Goal: Task Accomplishment & Management: Complete application form

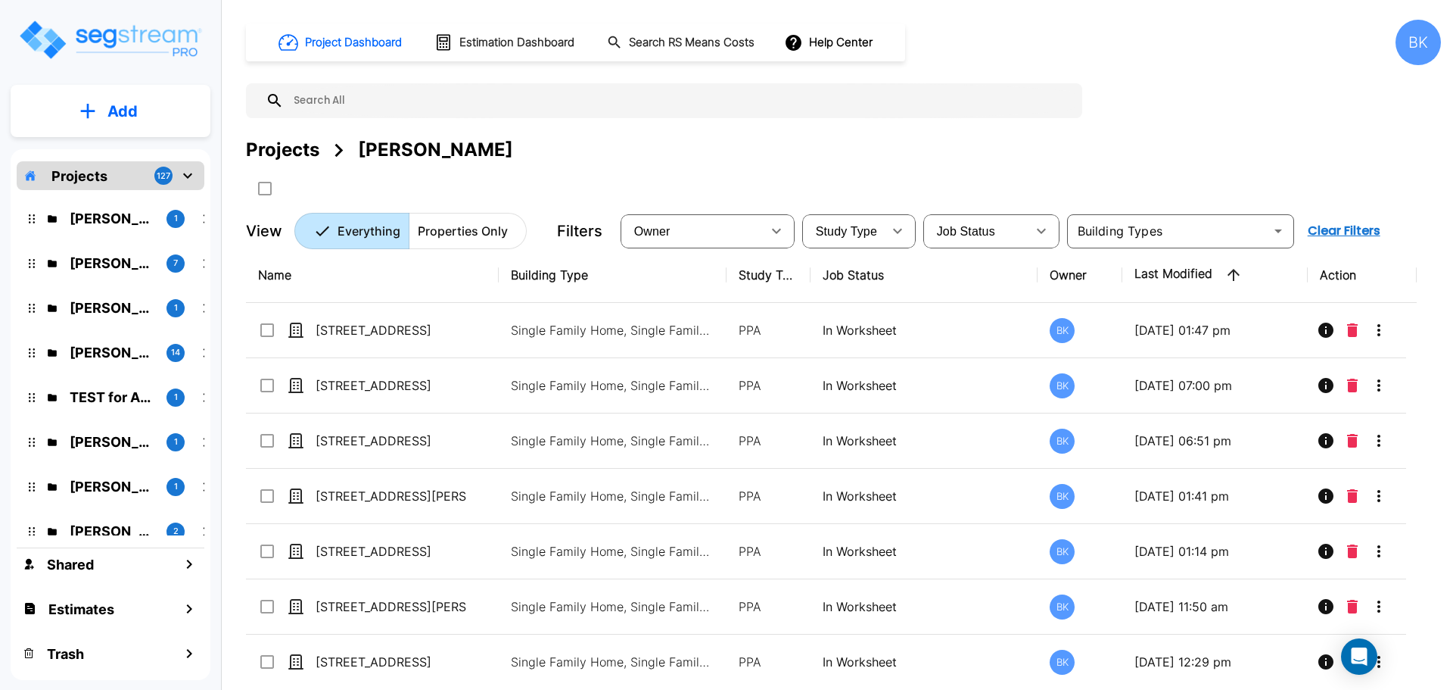
click at [772, 143] on div "Projects Andrea Vacaflor Ayoroa" at bounding box center [843, 149] width 1195 height 27
click at [198, 172] on div "Projects 127" at bounding box center [111, 175] width 188 height 29
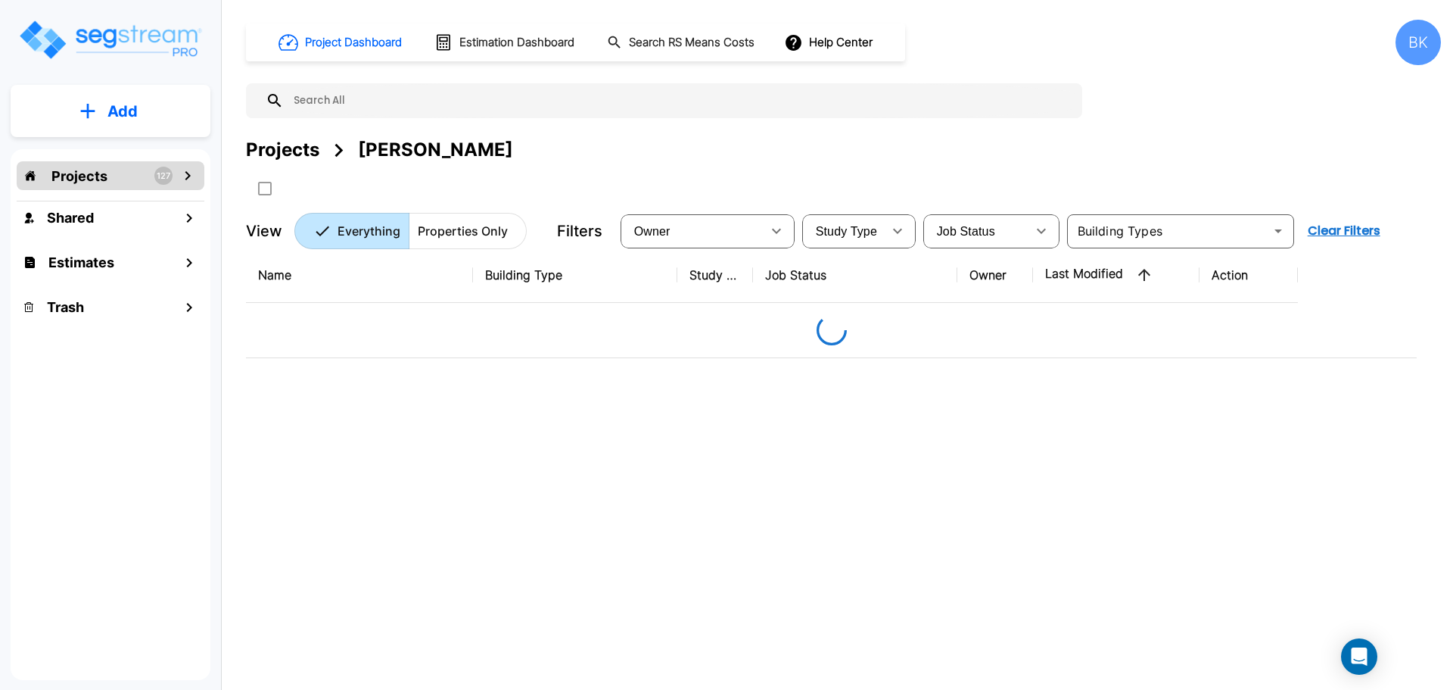
click at [189, 175] on icon "mailbox folders" at bounding box center [187, 175] width 5 height 9
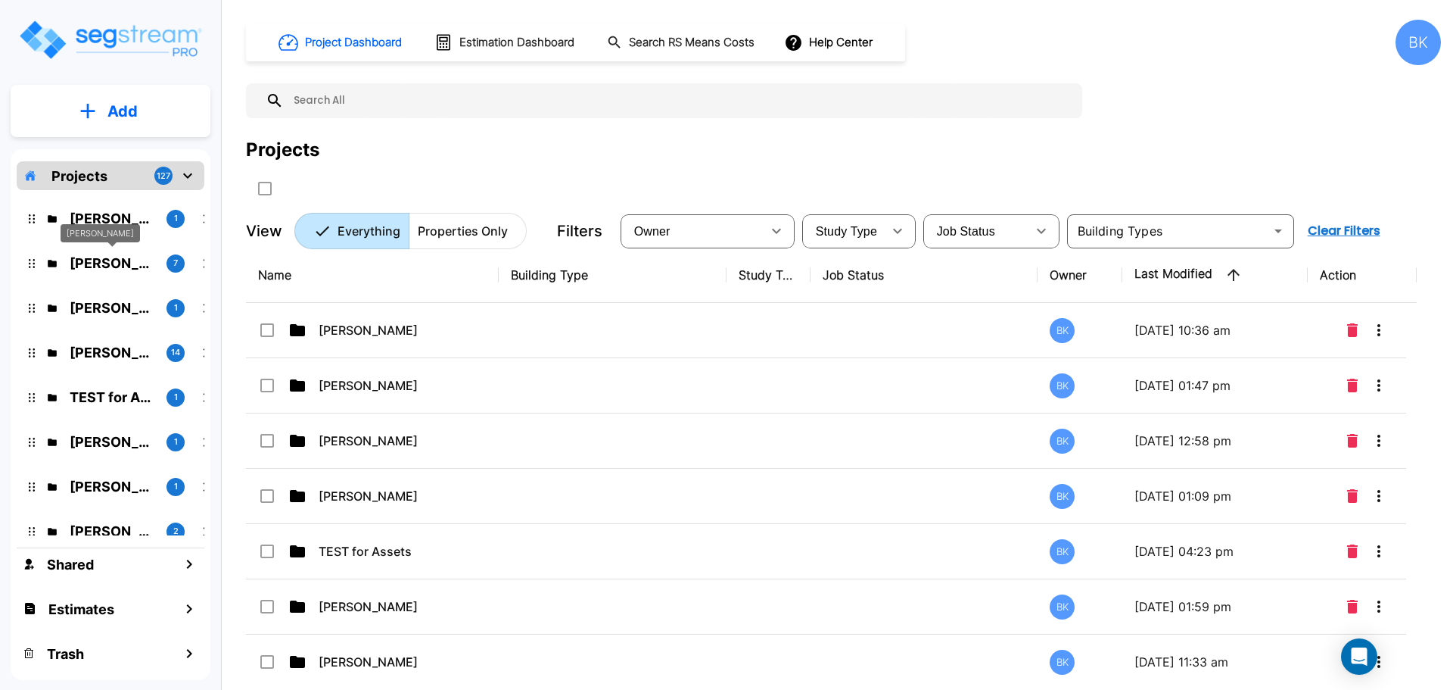
click at [97, 260] on p "Andrea Vacaflor Ayoroa" at bounding box center [112, 263] width 85 height 20
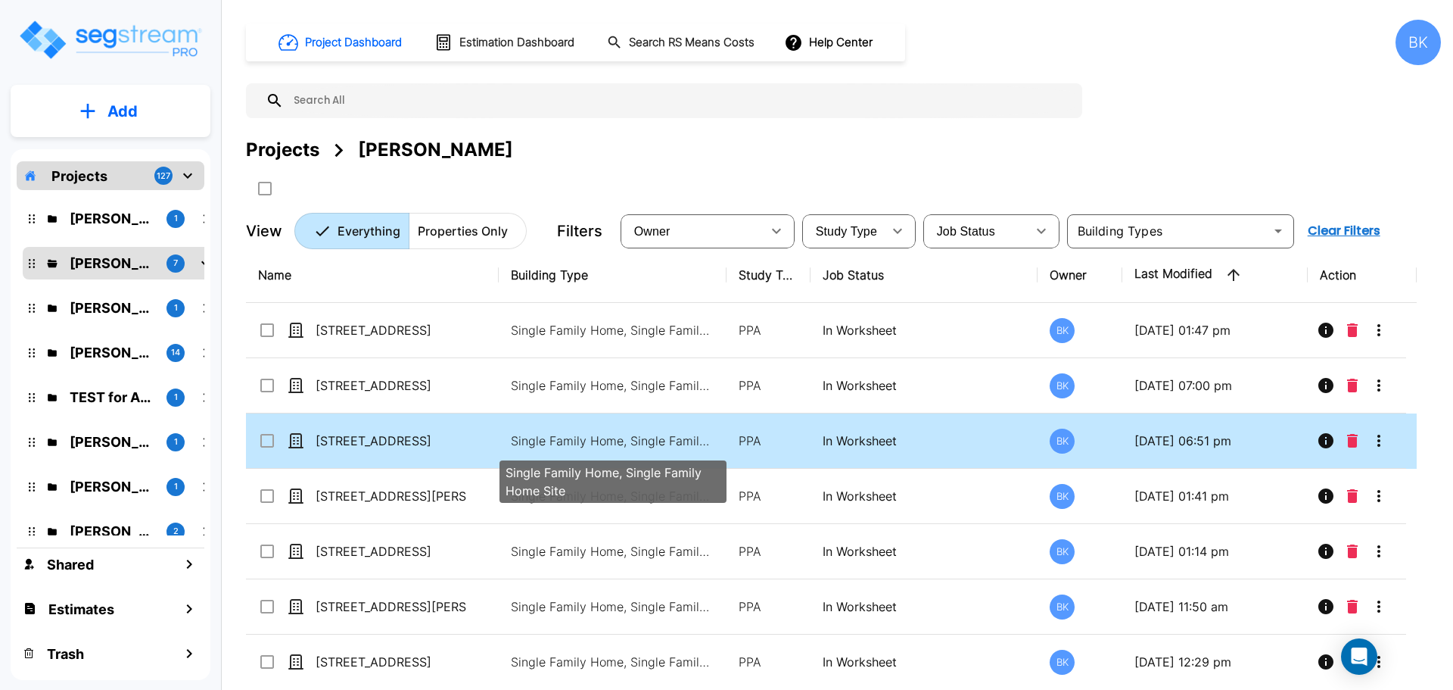
scroll to position [14, 0]
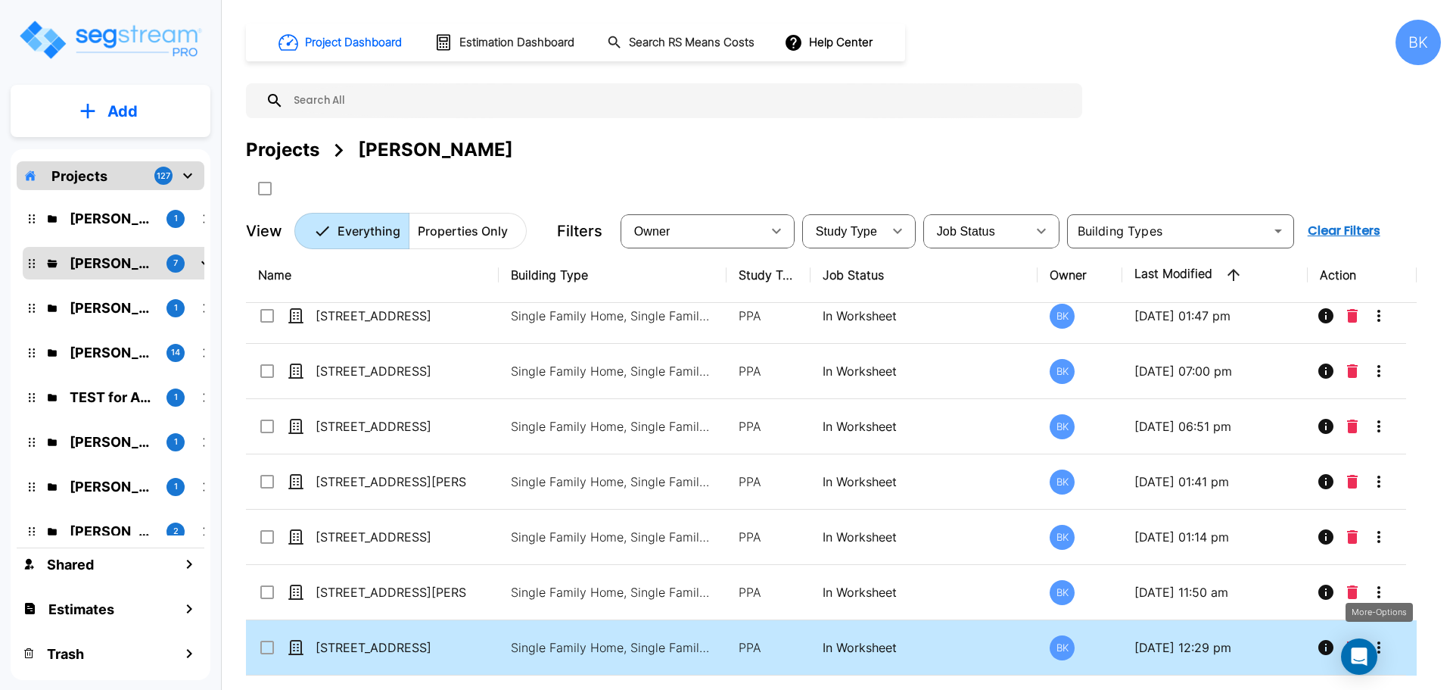
click at [1384, 640] on icon "More-Options" at bounding box center [1379, 647] width 18 height 18
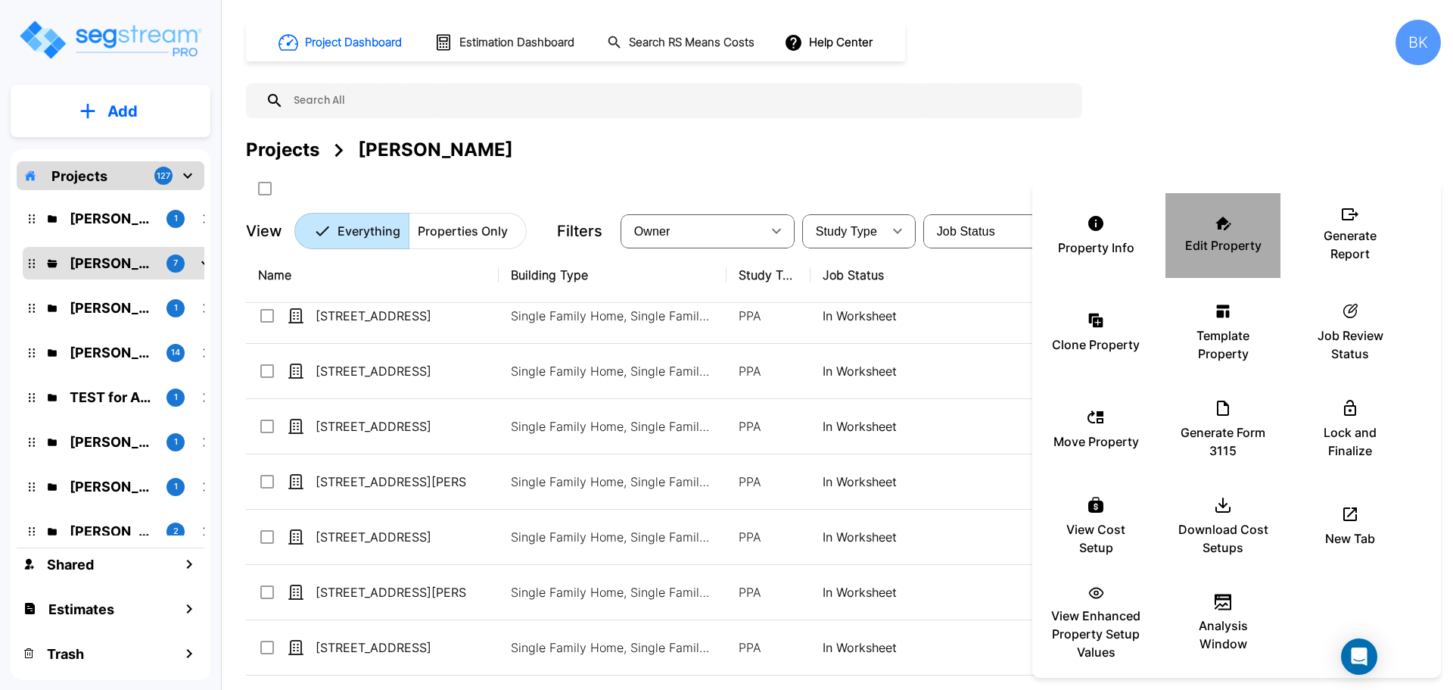
click at [1235, 251] on p "Edit Property" at bounding box center [1223, 245] width 76 height 18
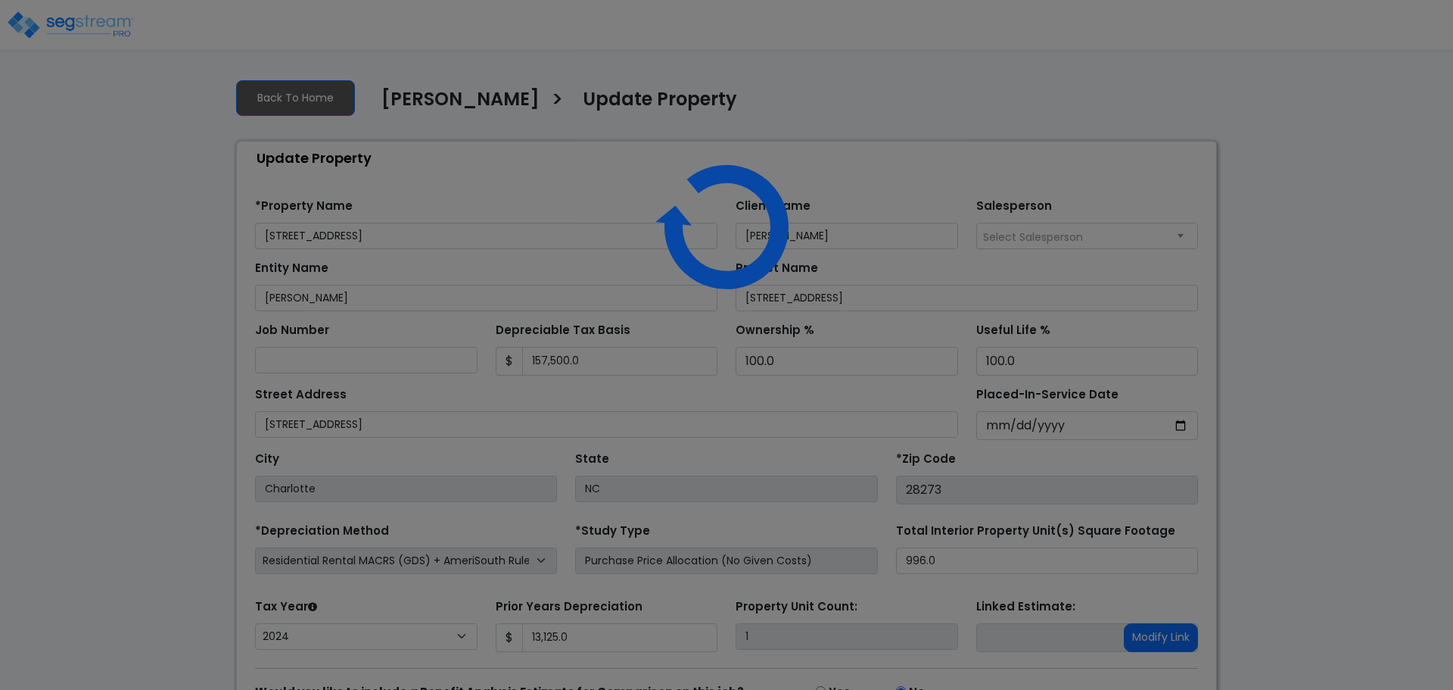
select select "2024"
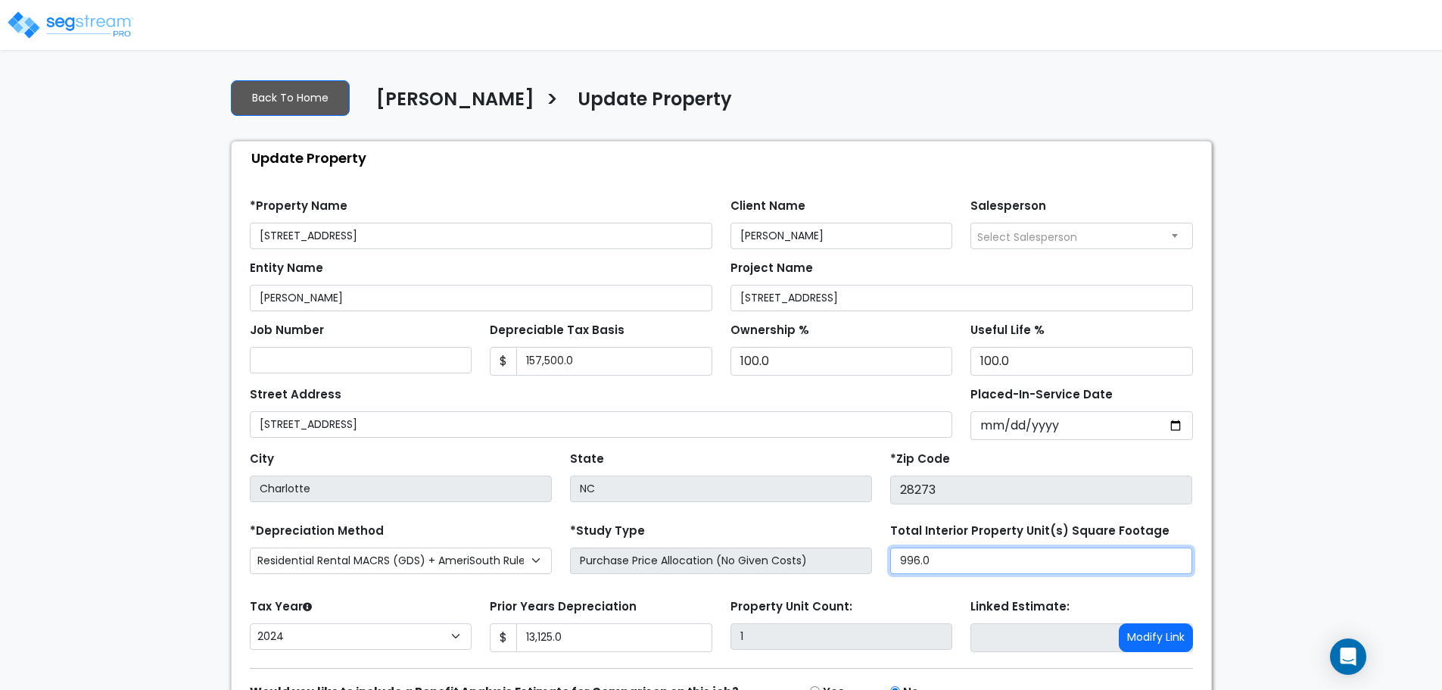
click at [954, 556] on input "996.0" at bounding box center [1041, 560] width 302 height 26
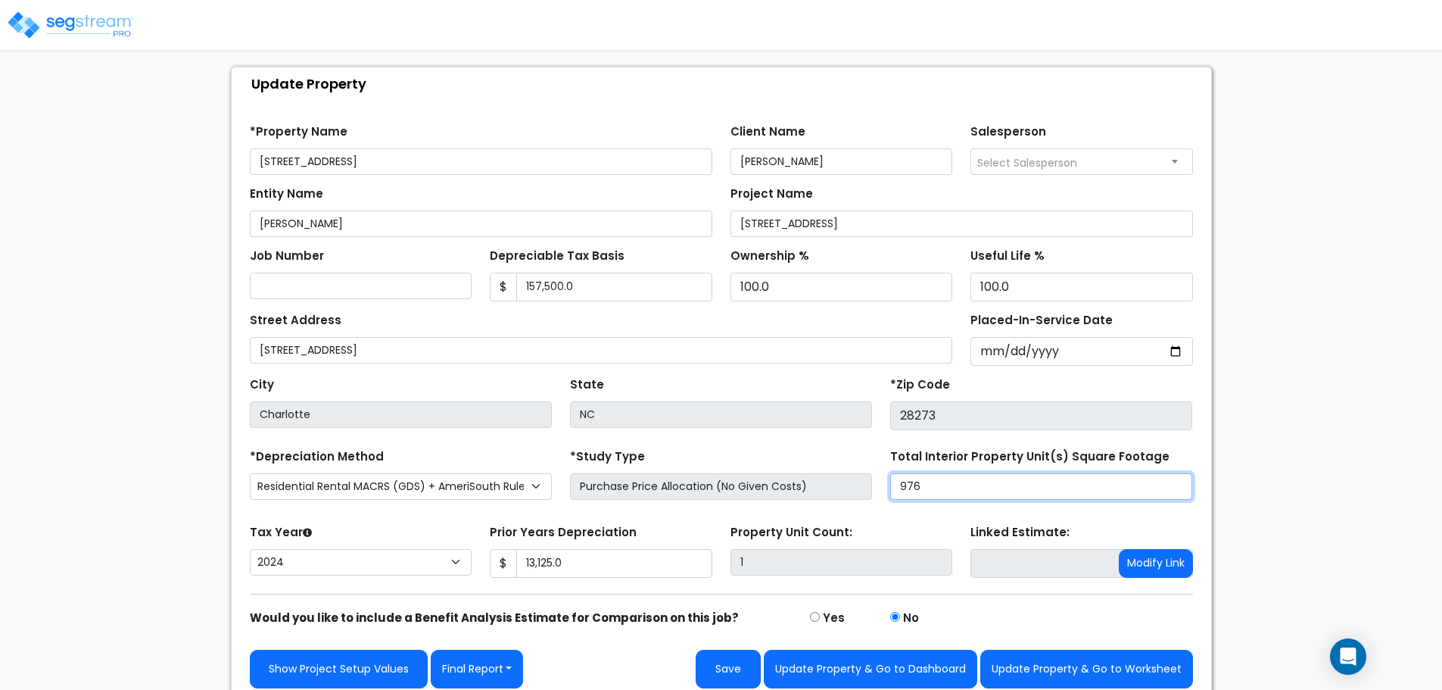
scroll to position [86, 0]
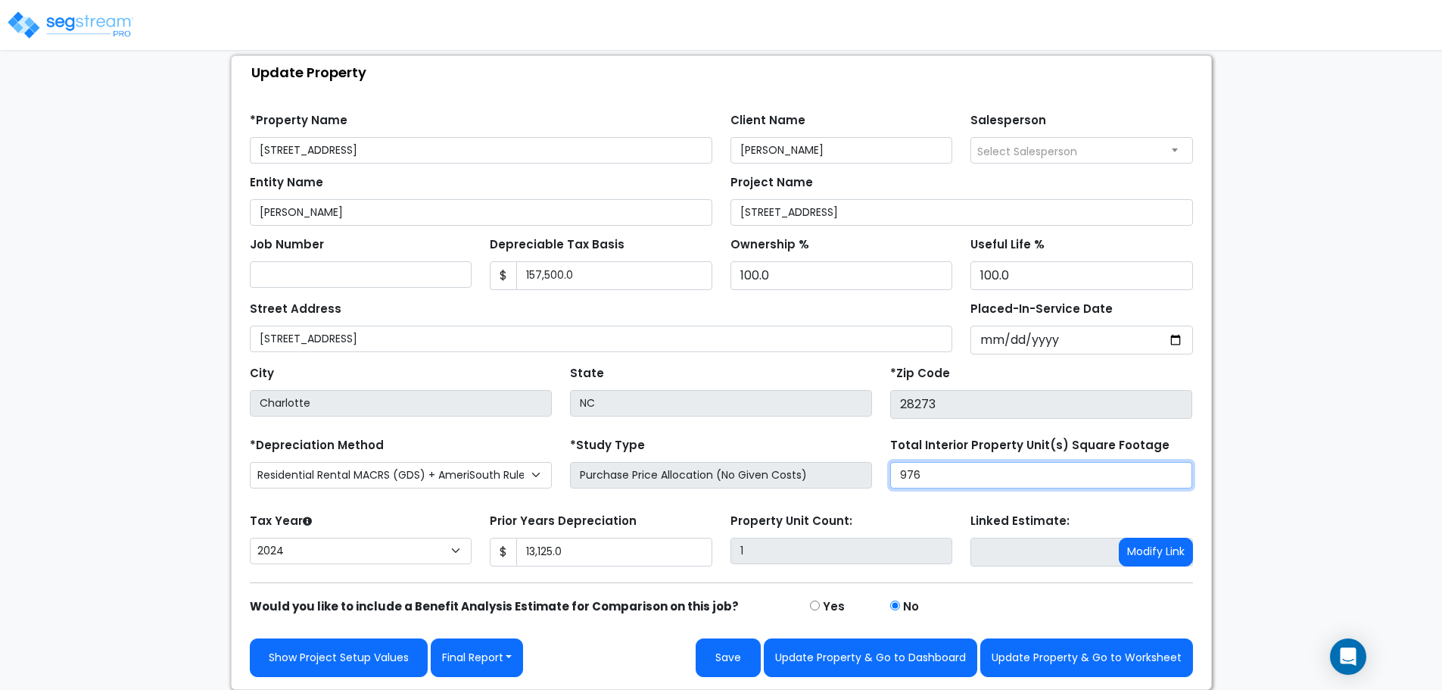
type input "976"
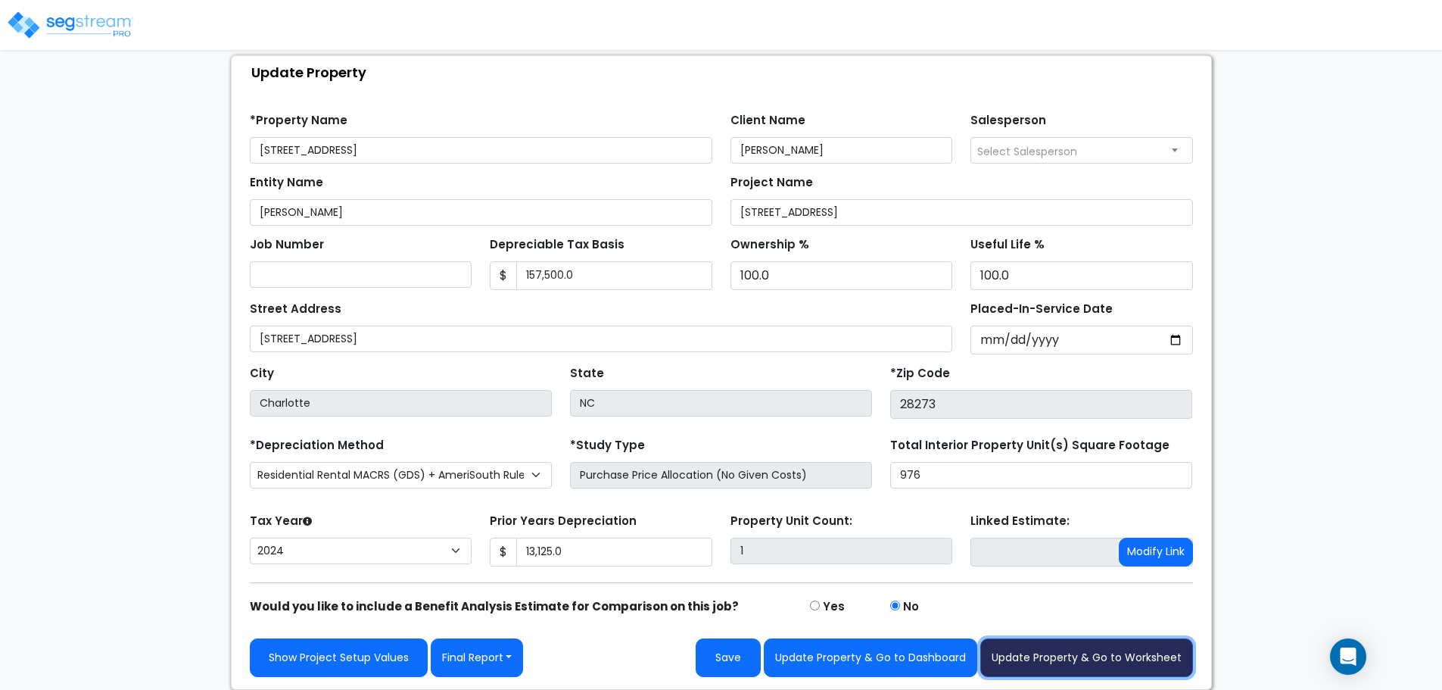
click at [1050, 658] on button "Update Property & Go to Worksheet" at bounding box center [1086, 657] width 213 height 39
type input "13125"
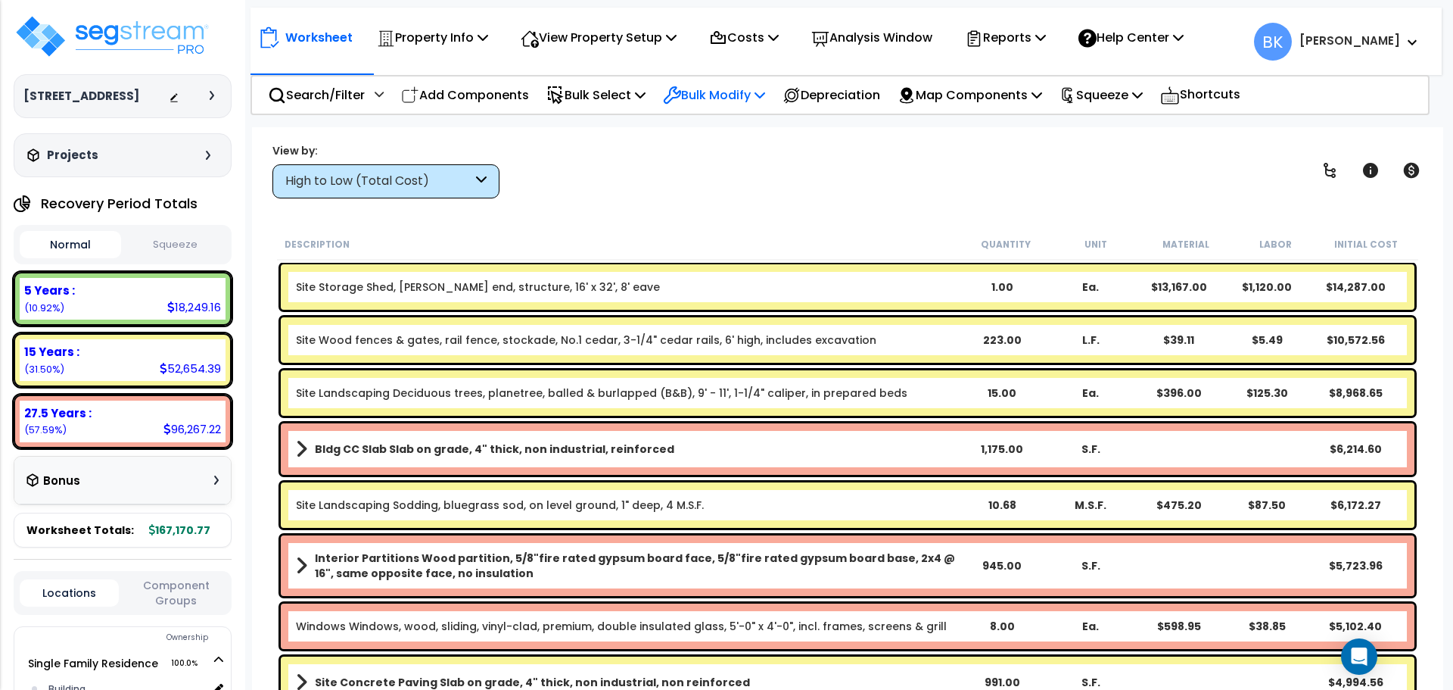
click at [727, 93] on p "Bulk Modify" at bounding box center [714, 95] width 102 height 20
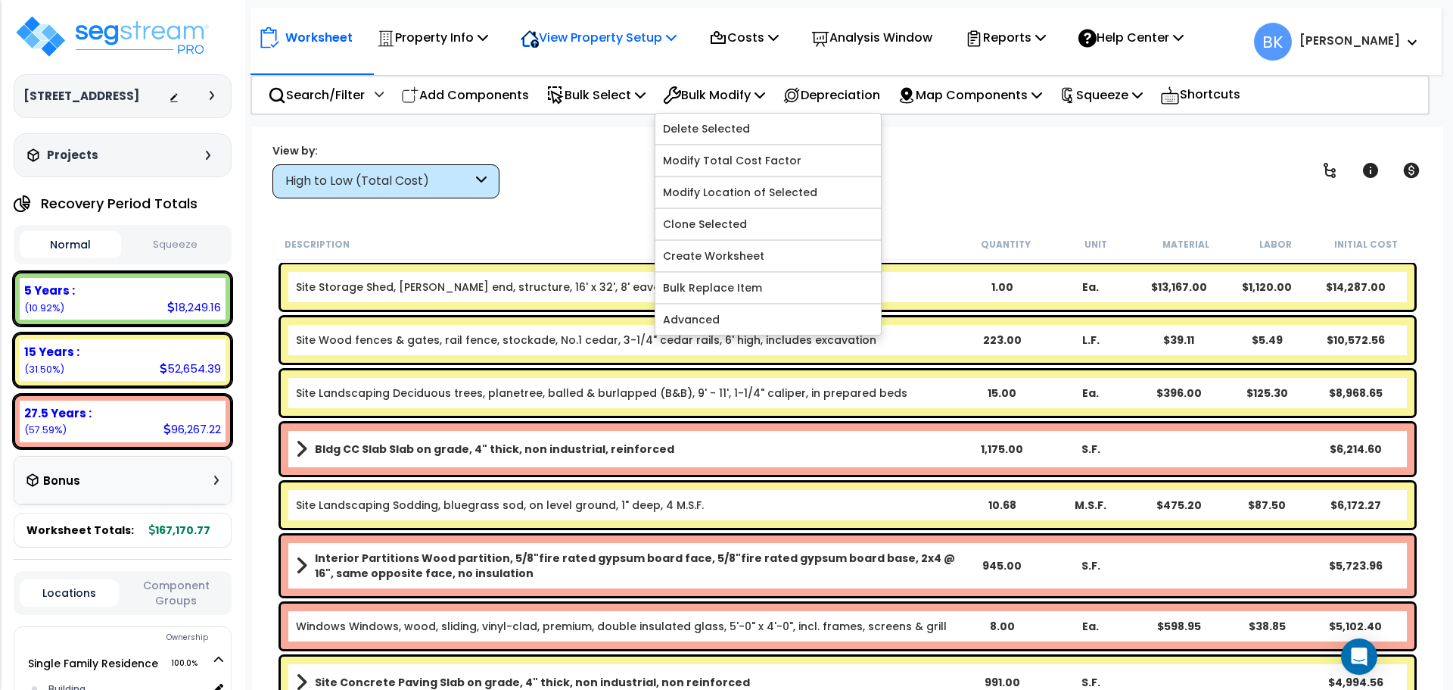
click at [642, 30] on p "View Property Setup" at bounding box center [599, 37] width 156 height 20
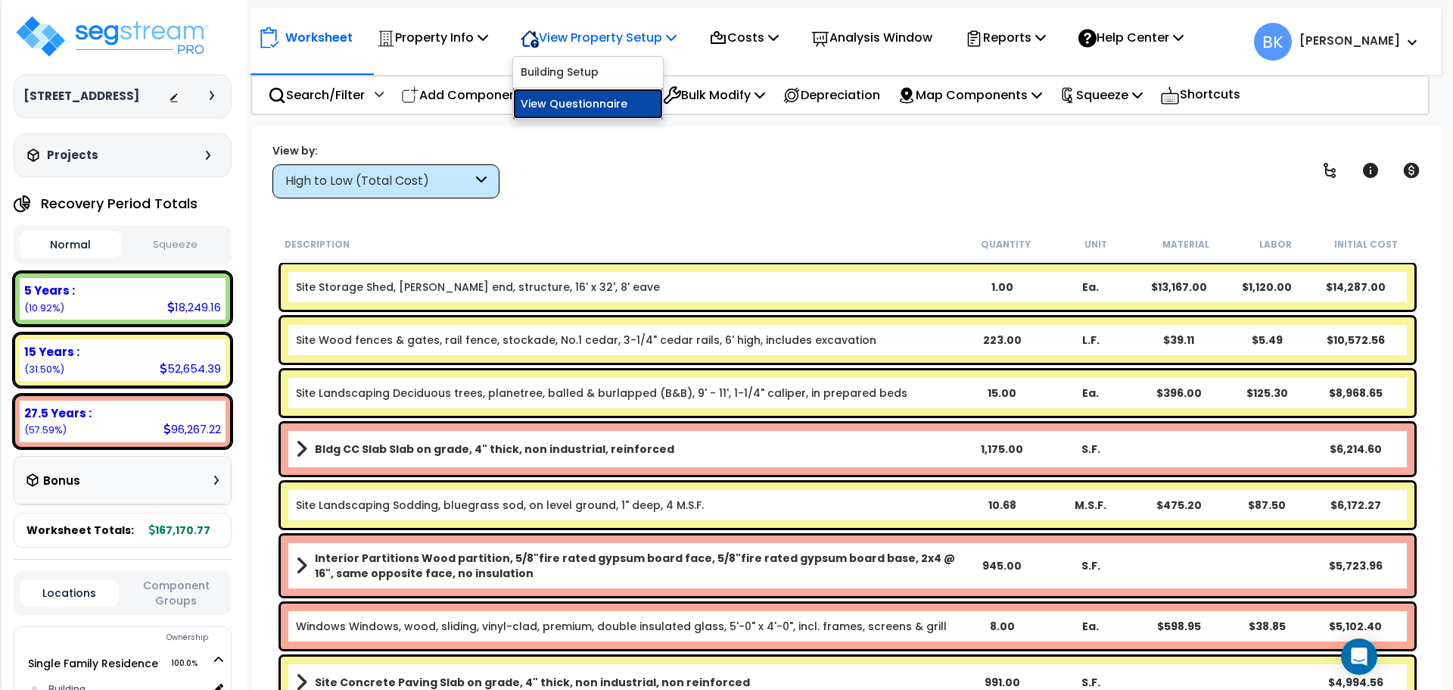
click at [614, 104] on link "View Questionnaire" at bounding box center [588, 104] width 150 height 30
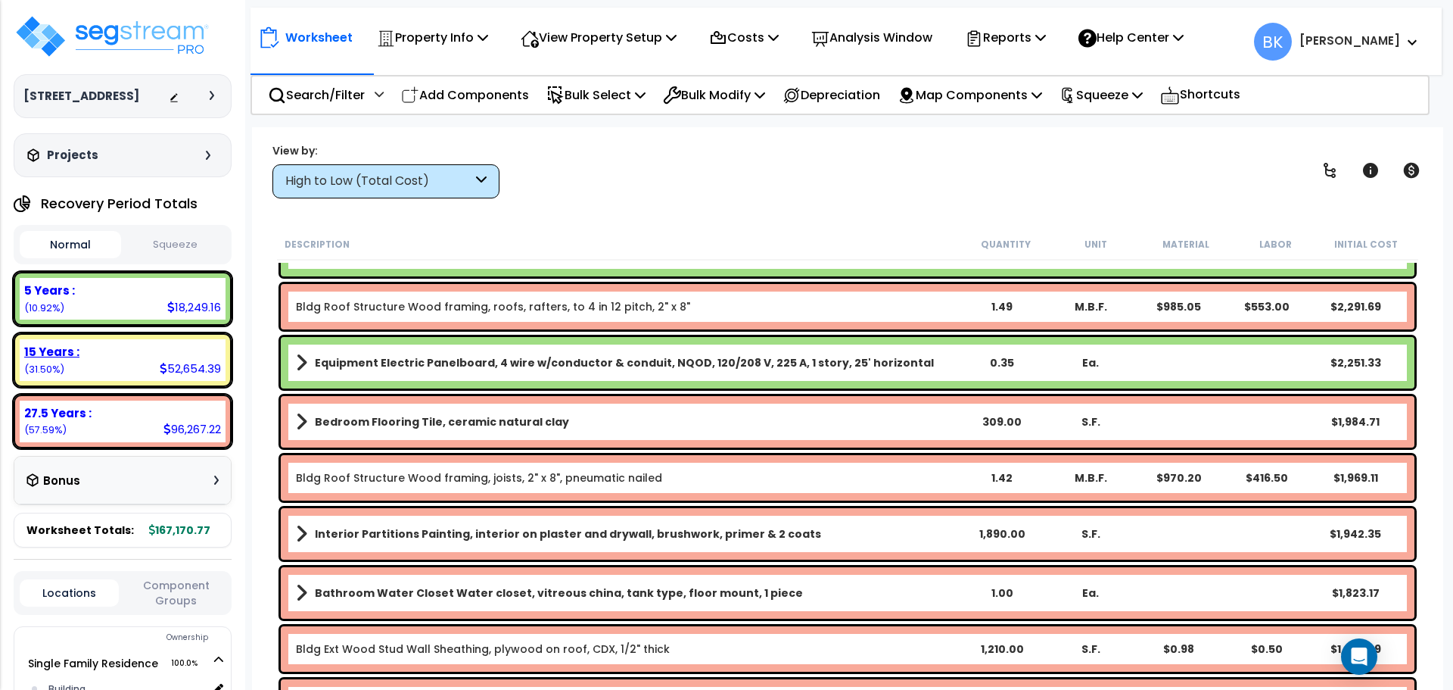
click at [121, 358] on div "15 Years :" at bounding box center [122, 352] width 197 height 16
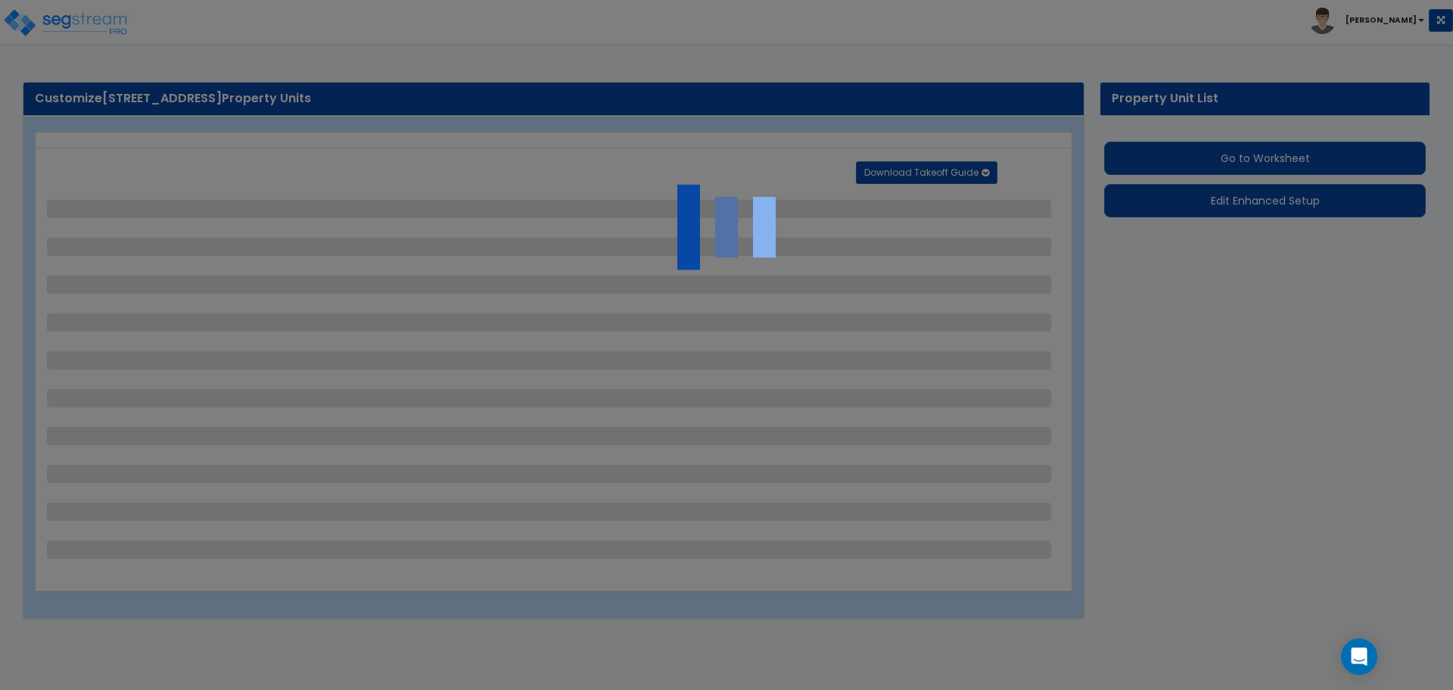
select select "2"
select select "1"
select select "2"
select select "1"
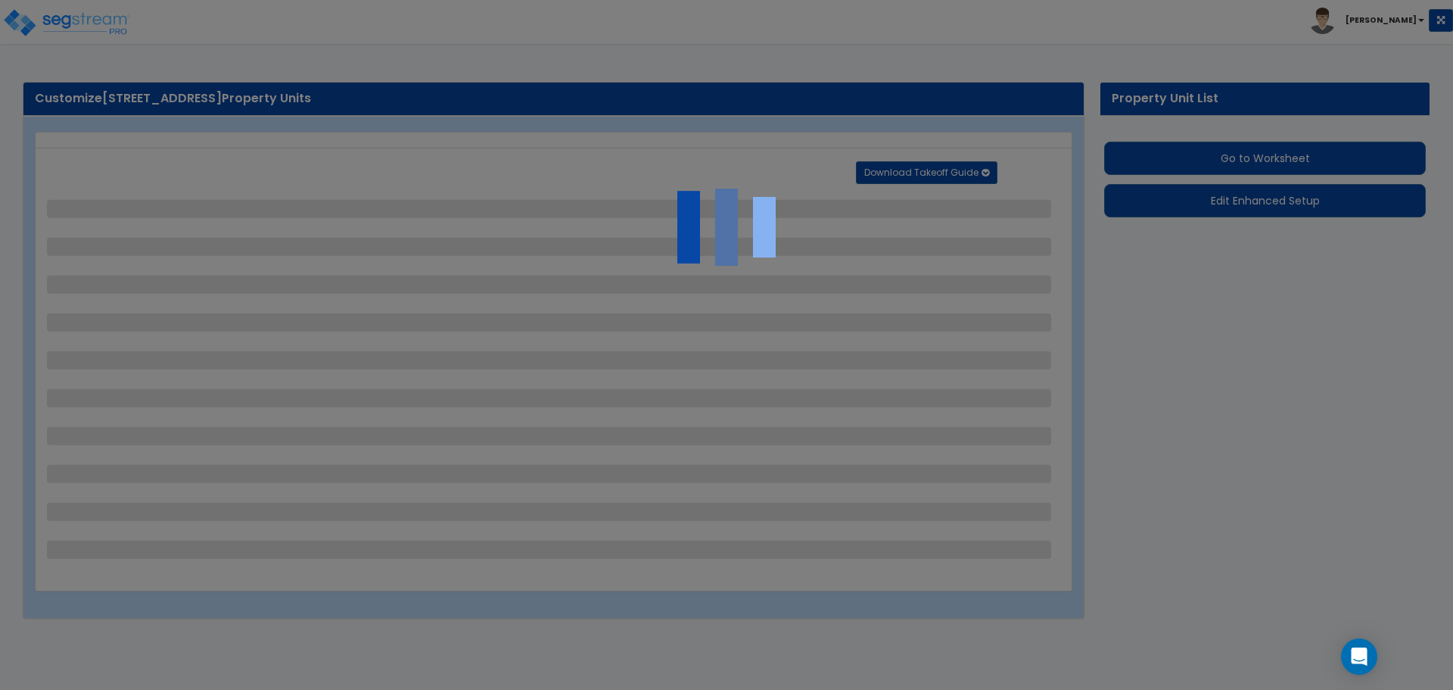
select select "1"
select select "2"
select select "1"
select select "2"
select select "1"
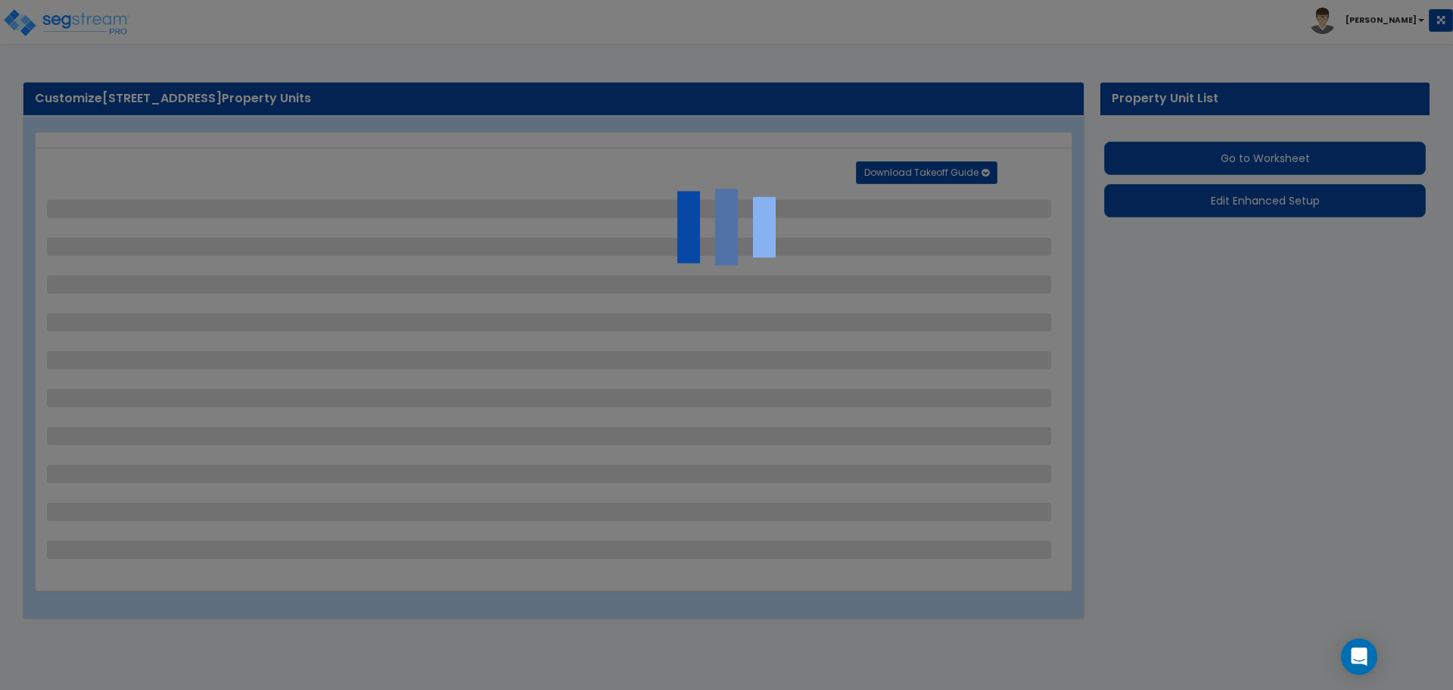
select select "3"
select select "1"
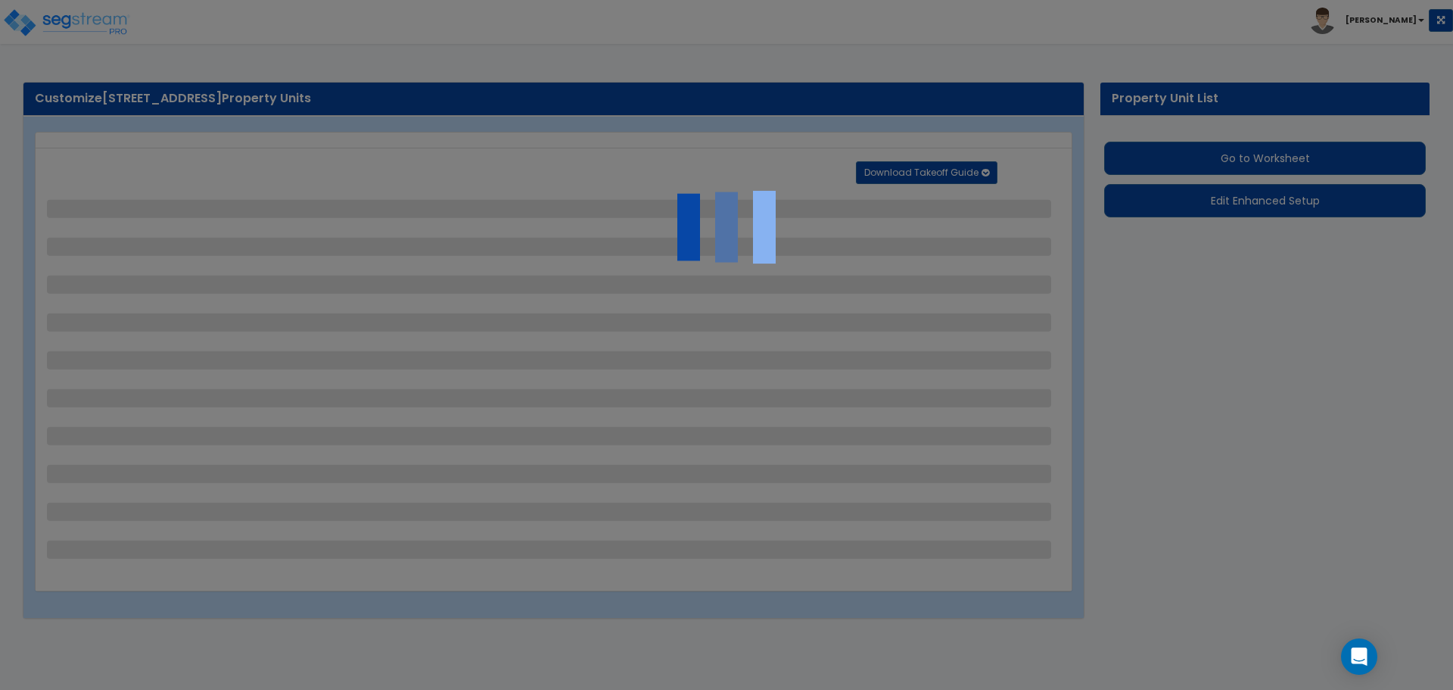
select select "3"
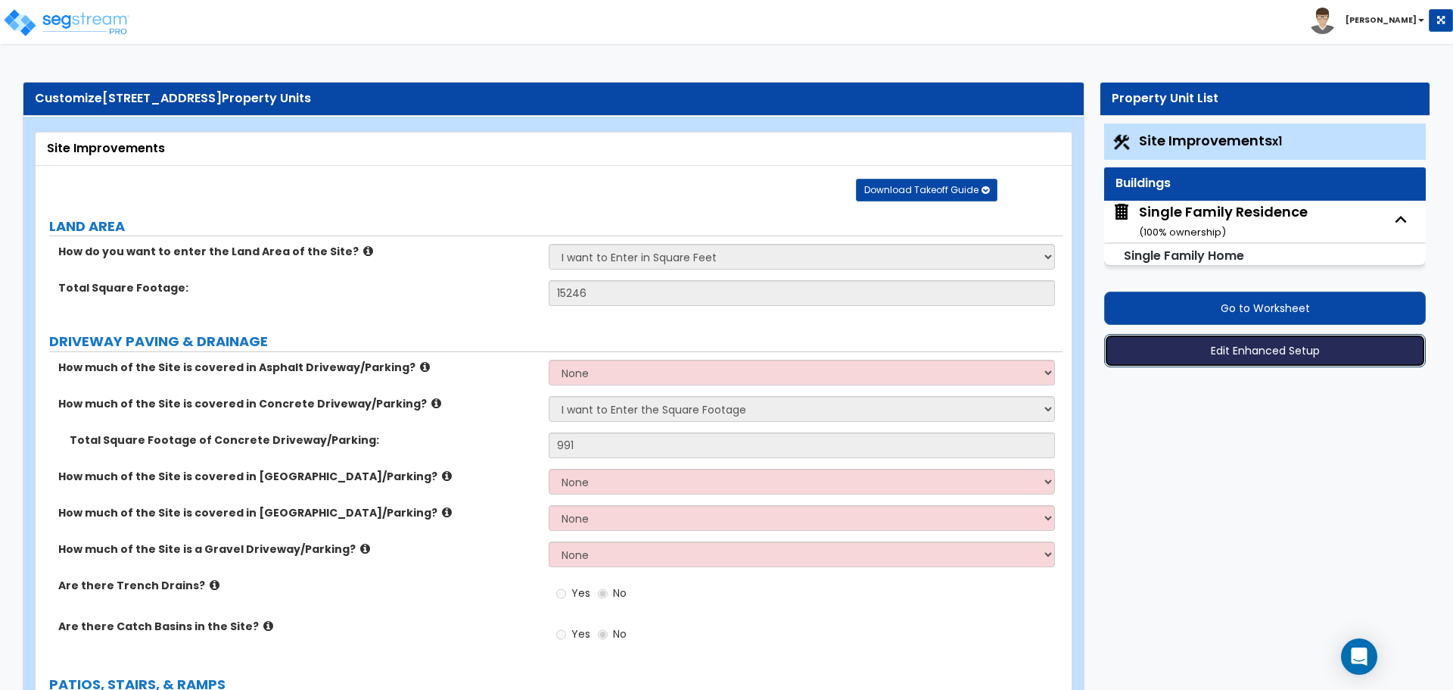
click at [1232, 356] on button "Edit Enhanced Setup" at bounding box center [1265, 350] width 322 height 33
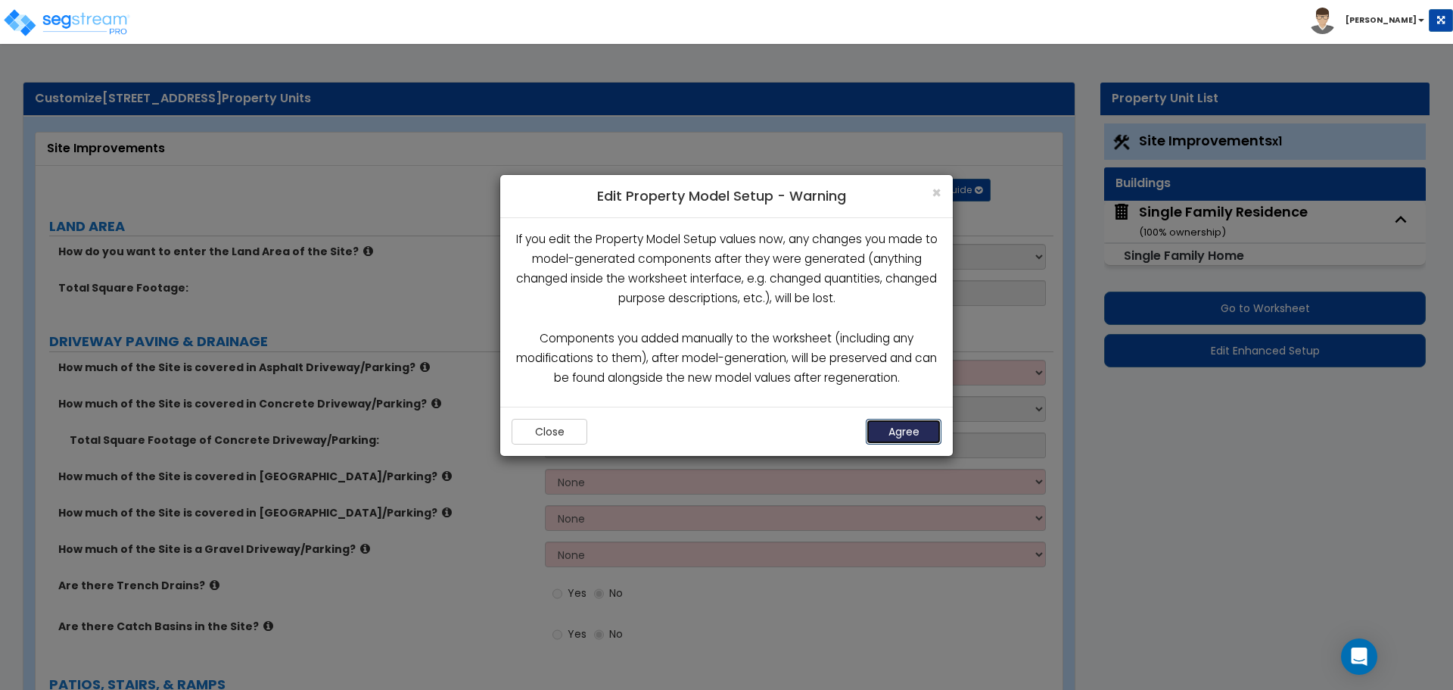
click at [883, 427] on button "Agree" at bounding box center [904, 432] width 76 height 26
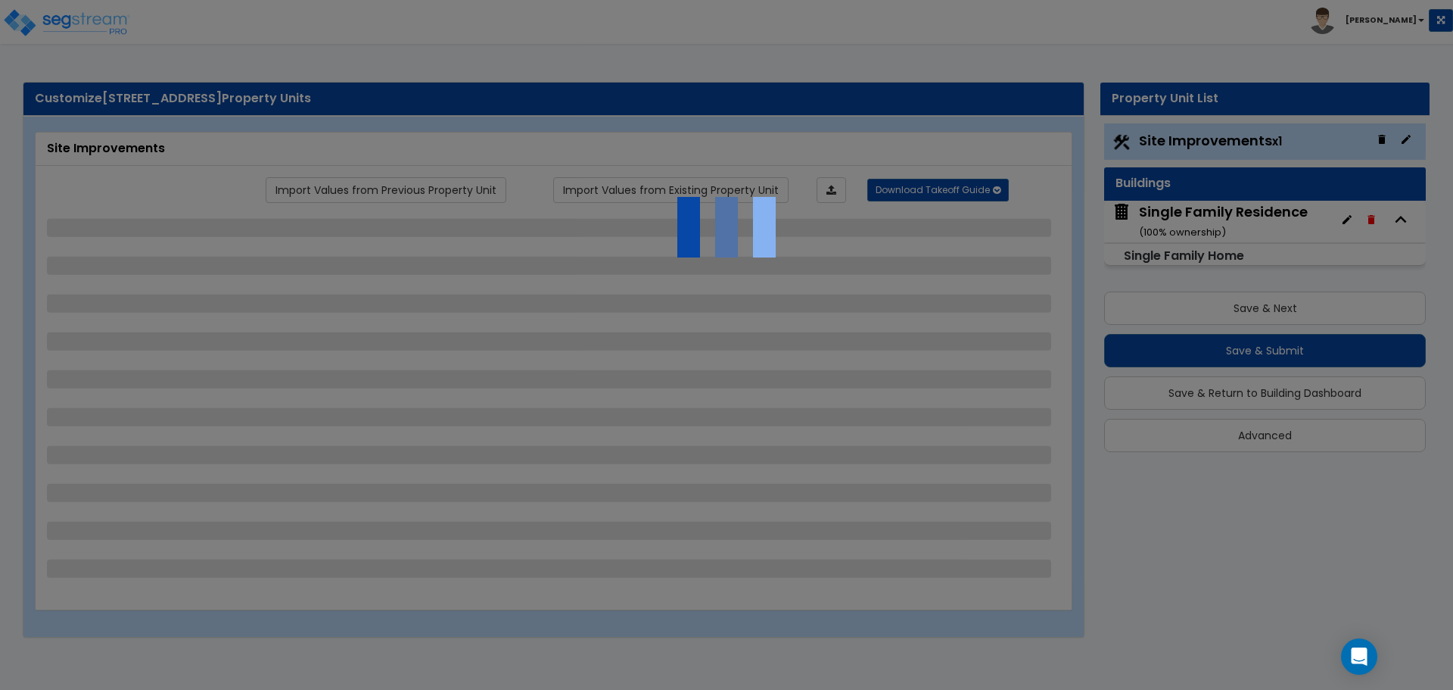
select select "2"
select select "1"
select select "2"
select select "1"
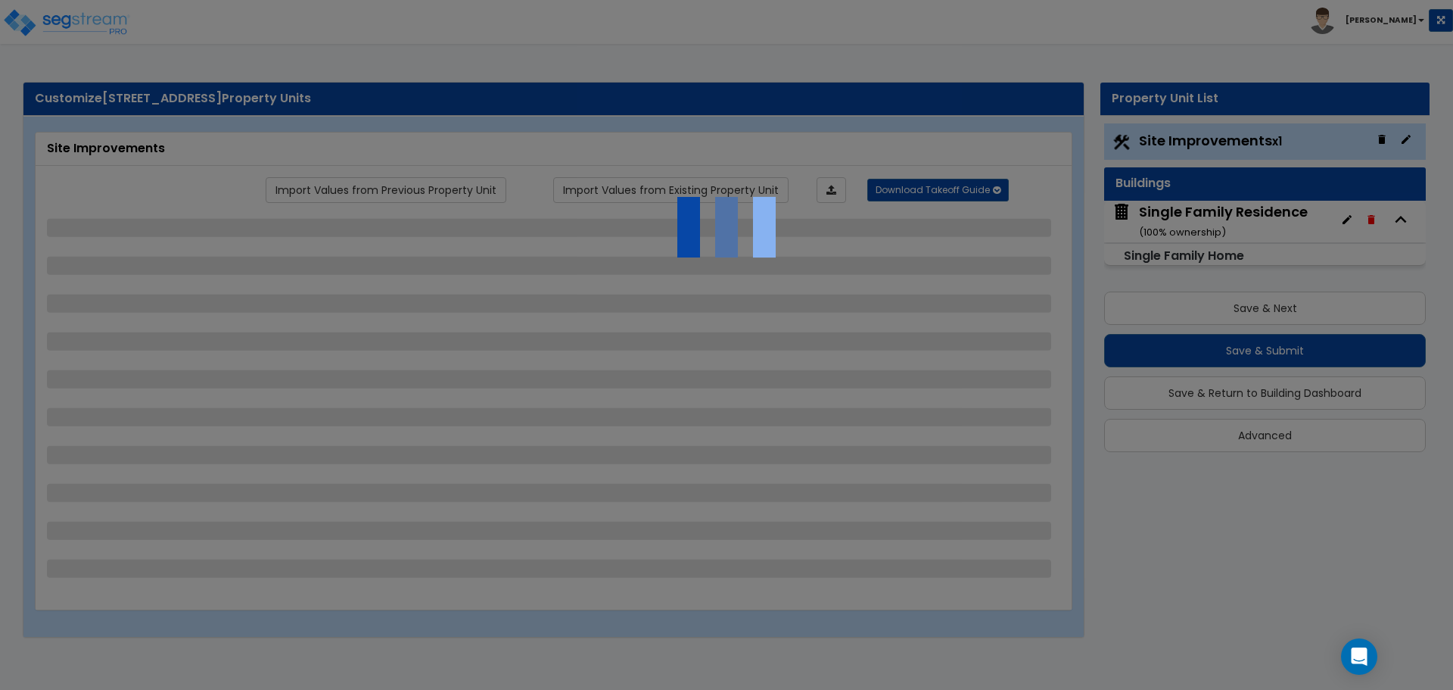
select select "1"
select select "2"
select select "1"
select select "2"
select select "1"
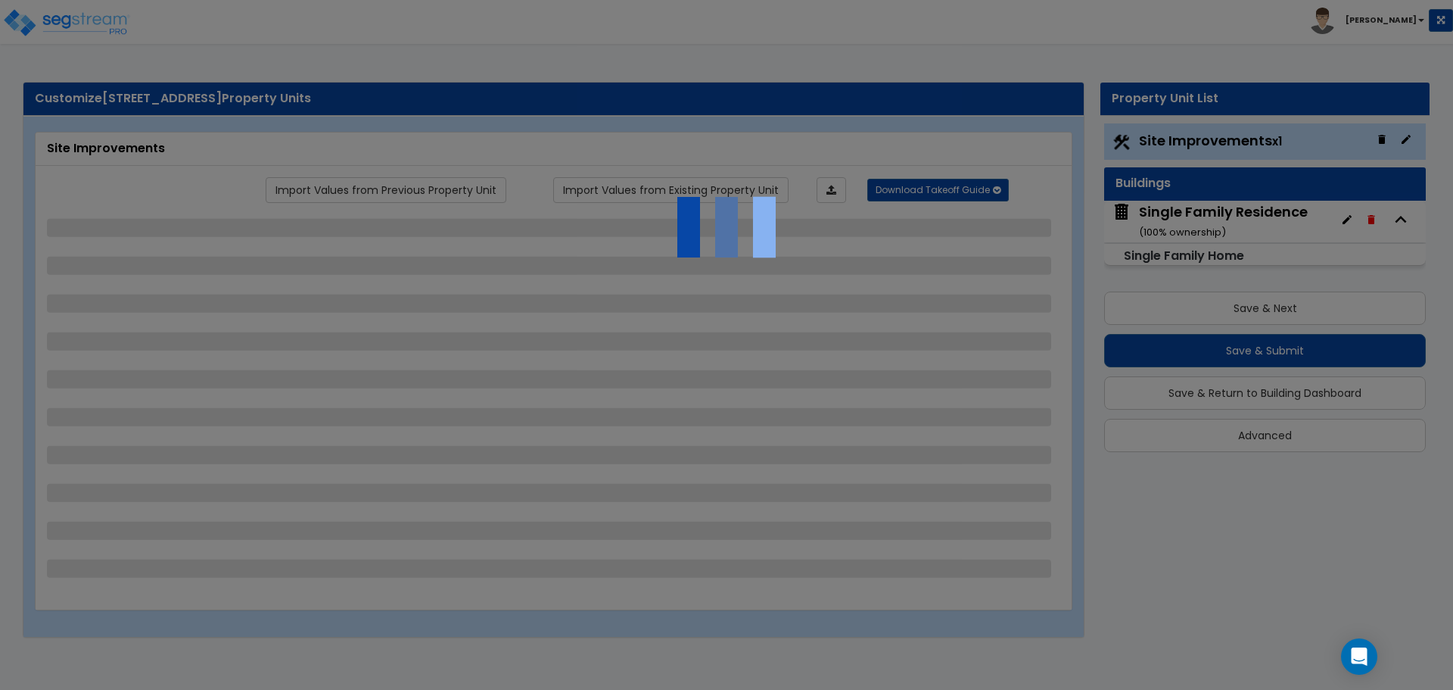
select select "3"
select select "1"
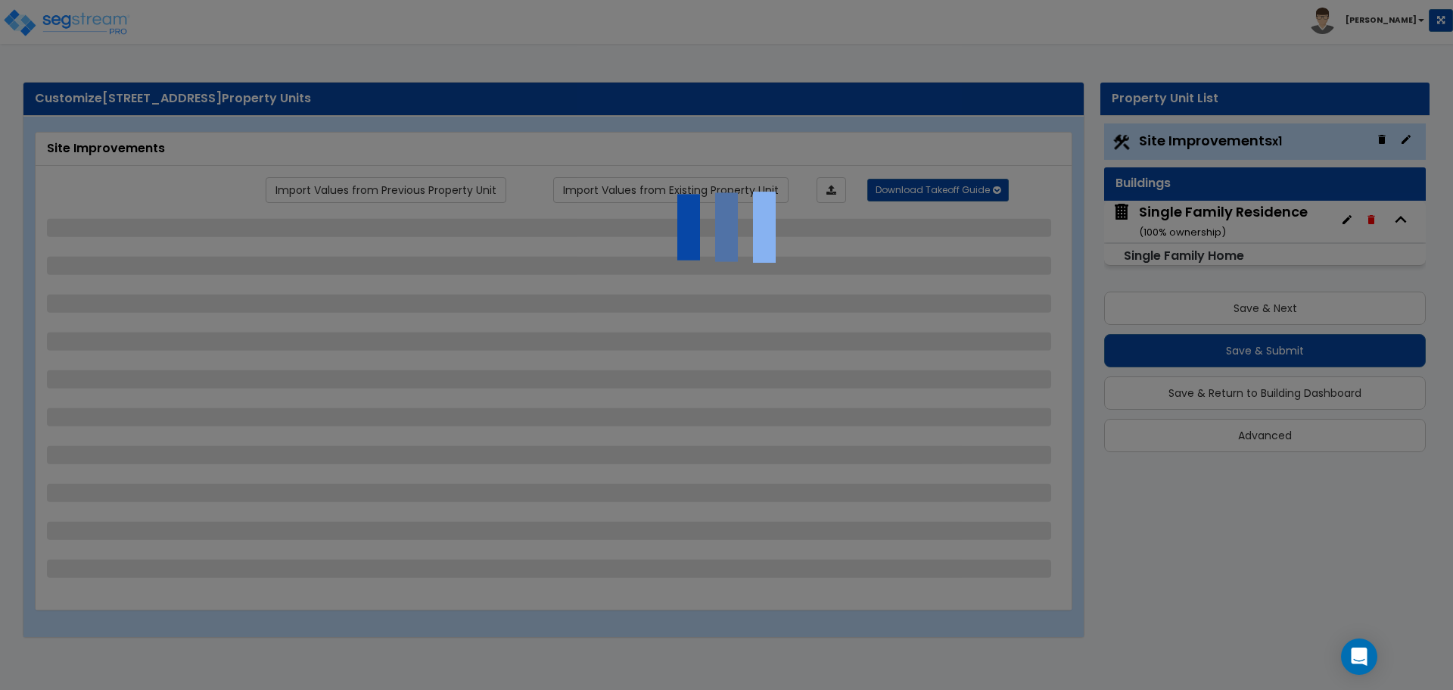
select select "3"
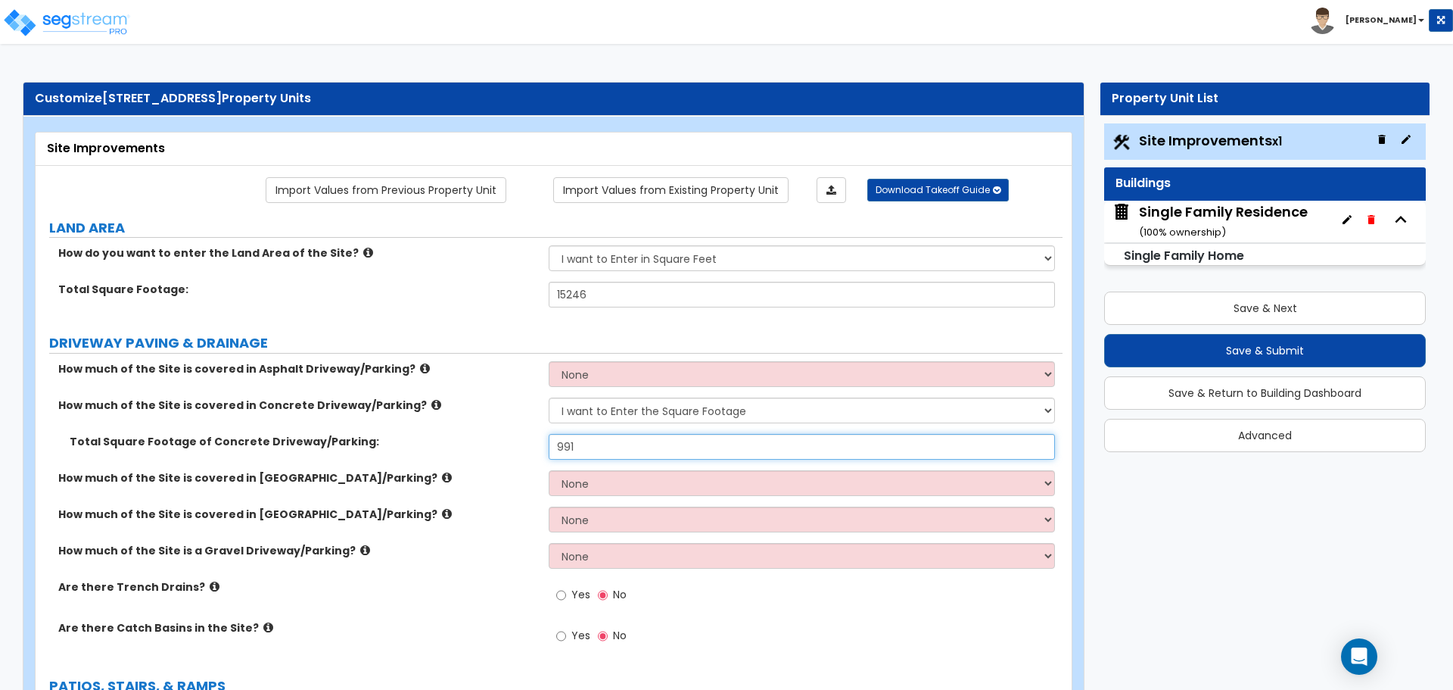
click at [585, 448] on input "991" at bounding box center [802, 447] width 506 height 26
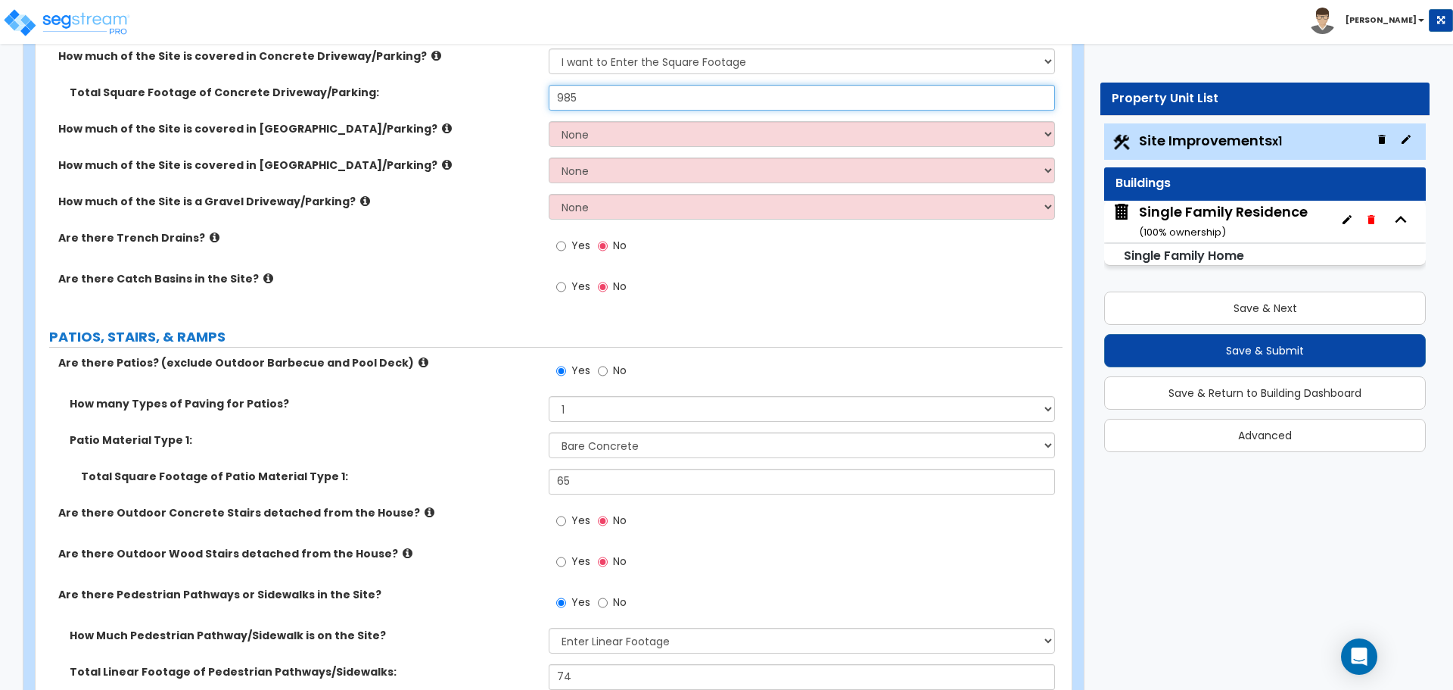
scroll to position [378, 0]
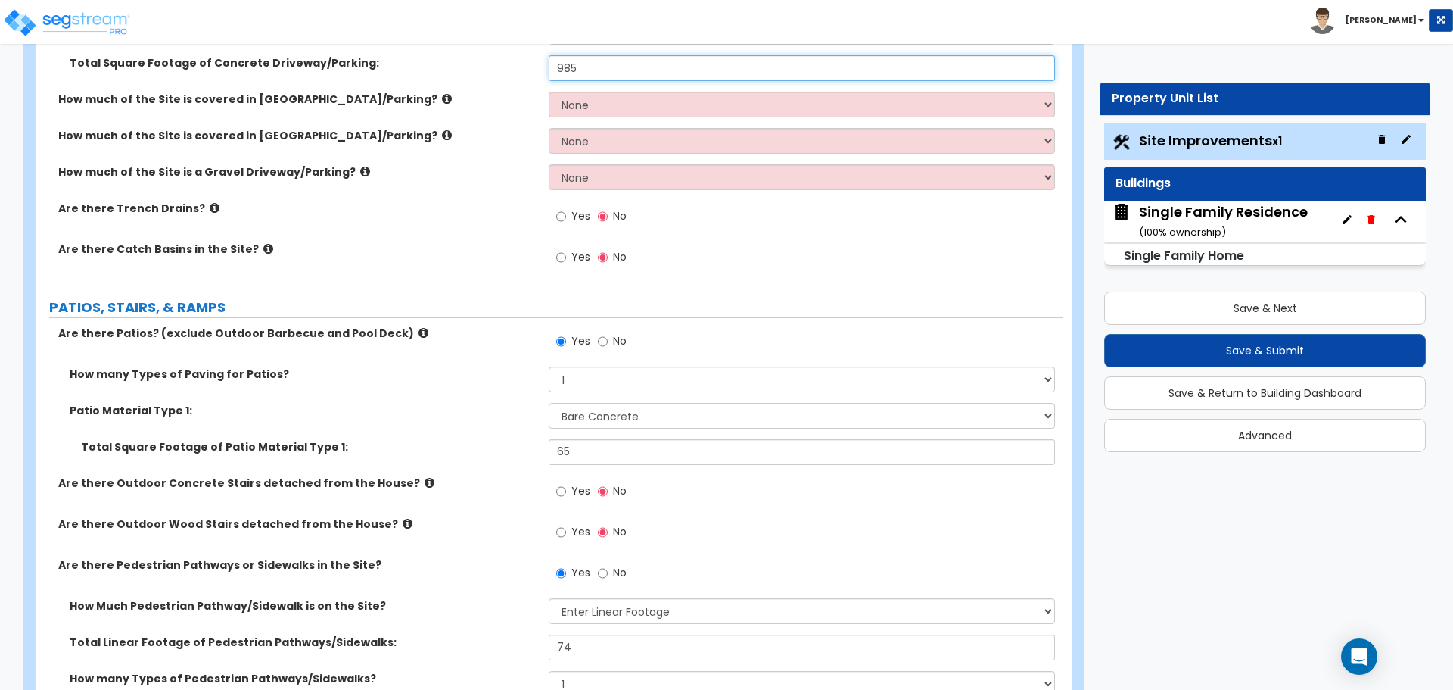
type input "985"
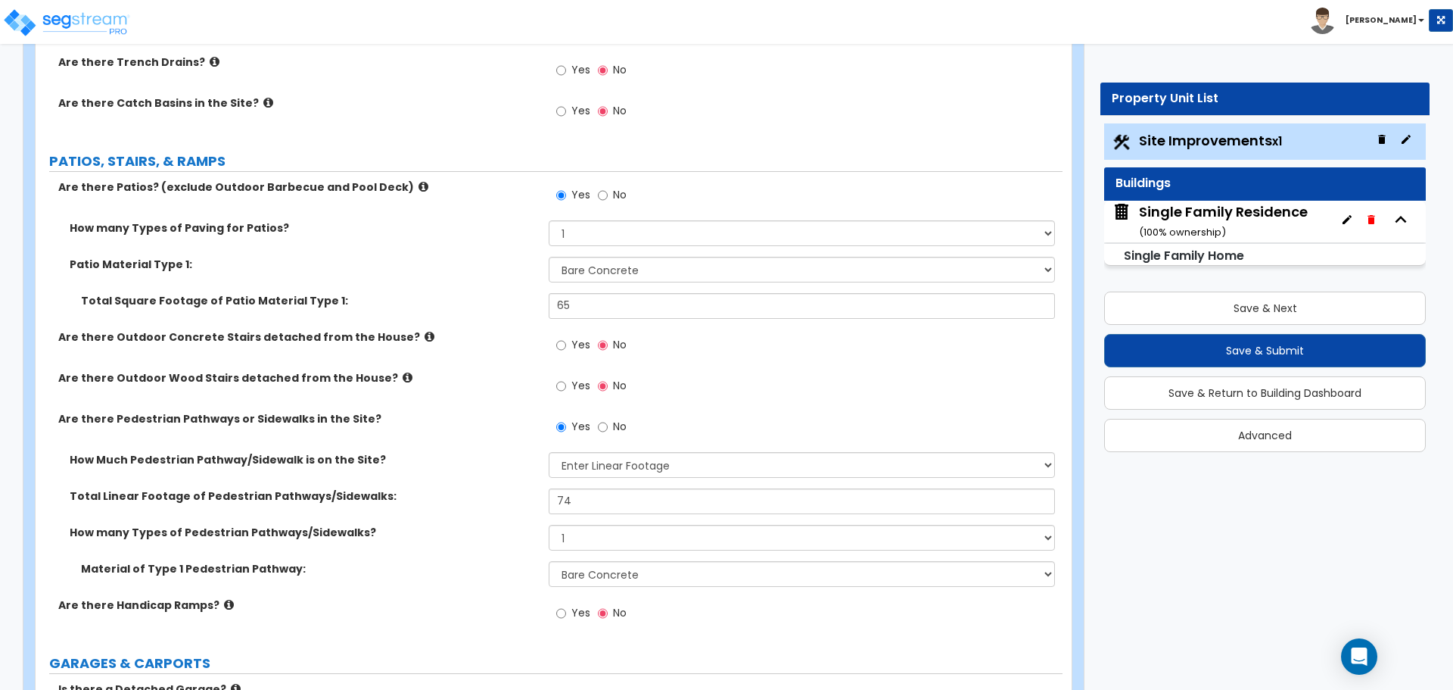
scroll to position [530, 0]
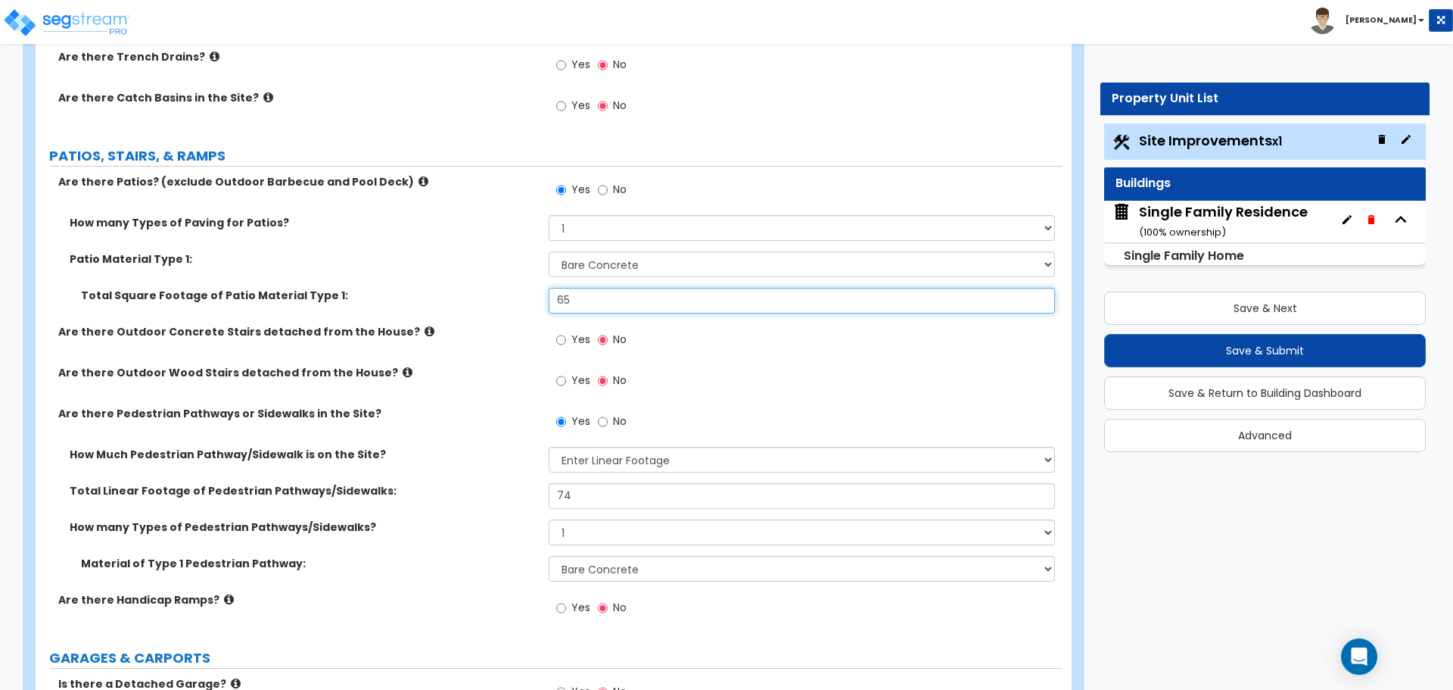
click at [577, 302] on input "65" at bounding box center [802, 301] width 506 height 26
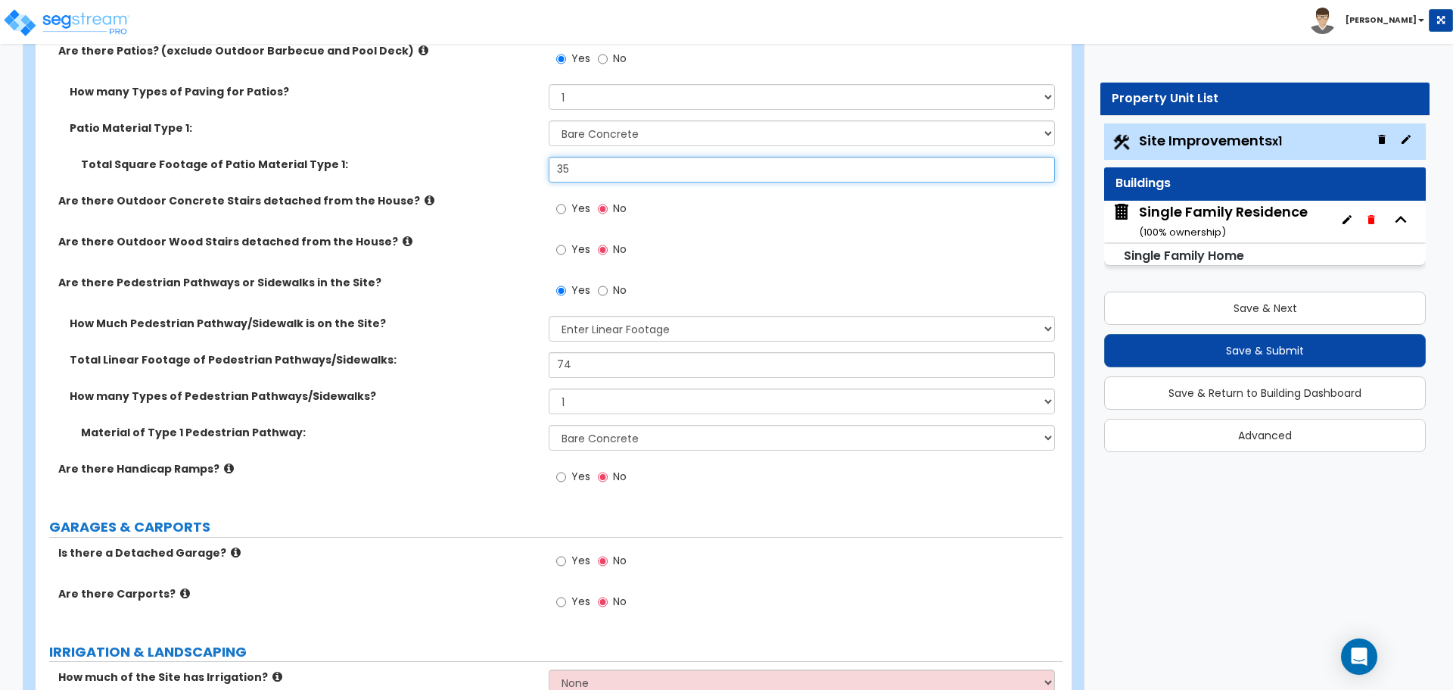
scroll to position [681, 0]
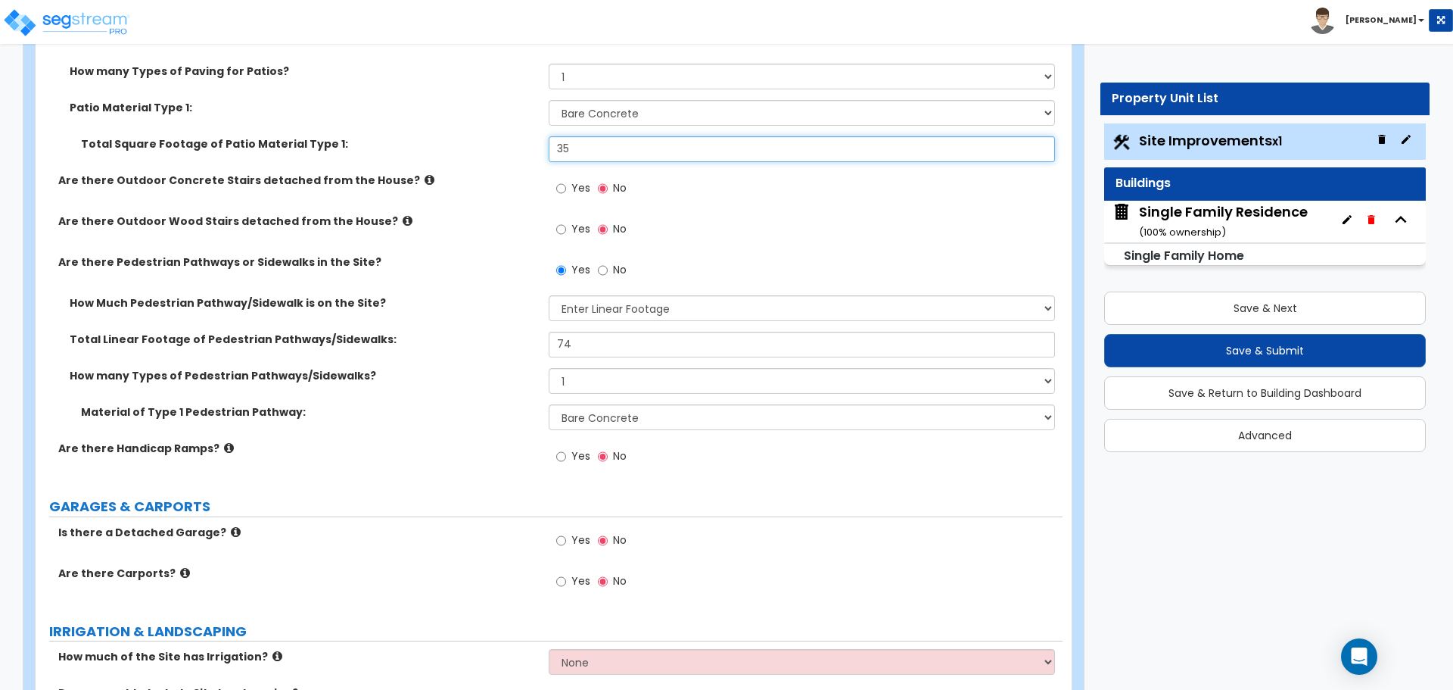
type input "35"
click at [492, 307] on label "How Much Pedestrian Pathway/Sidewalk is on the Site?" at bounding box center [304, 302] width 468 height 15
click at [592, 338] on input "74" at bounding box center [802, 345] width 506 height 26
drag, startPoint x: 518, startPoint y: 396, endPoint x: 584, endPoint y: 358, distance: 75.3
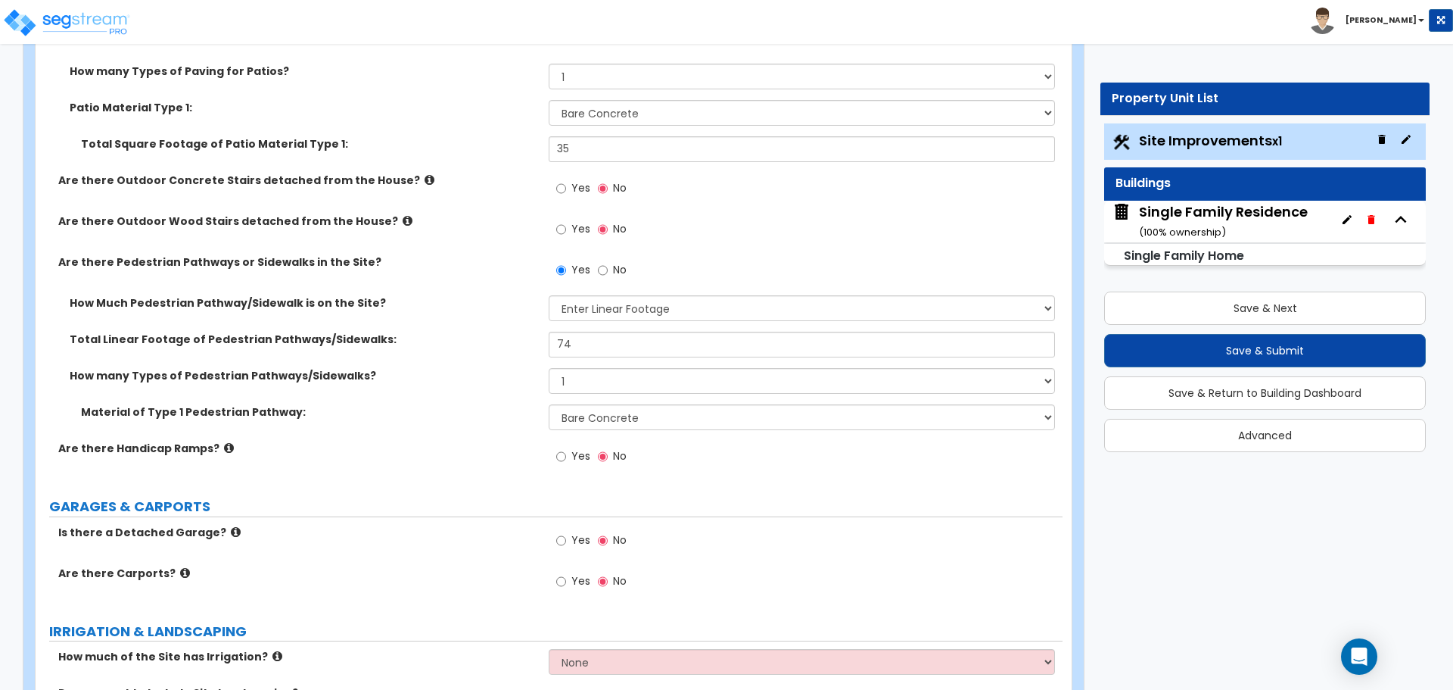
click at [518, 394] on div "How many Types of Pedestrian Pathways/Sidewalks? Please Choose One 1 2 3" at bounding box center [549, 386] width 1027 height 36
click at [599, 349] on input "74" at bounding box center [802, 345] width 506 height 26
type input "4"
click at [530, 363] on div "Total Linear Footage of Pedestrian Pathways/Sidewalks: 4" at bounding box center [549, 350] width 1027 height 36
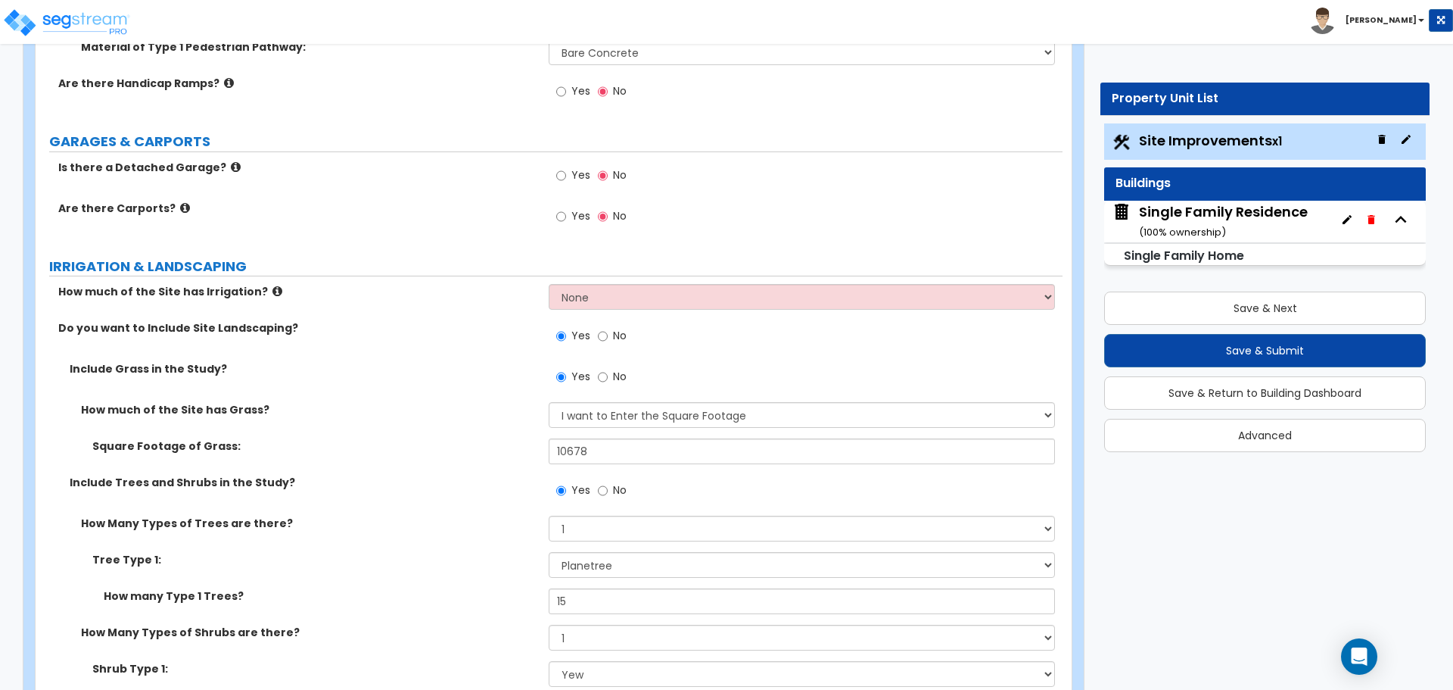
scroll to position [1060, 0]
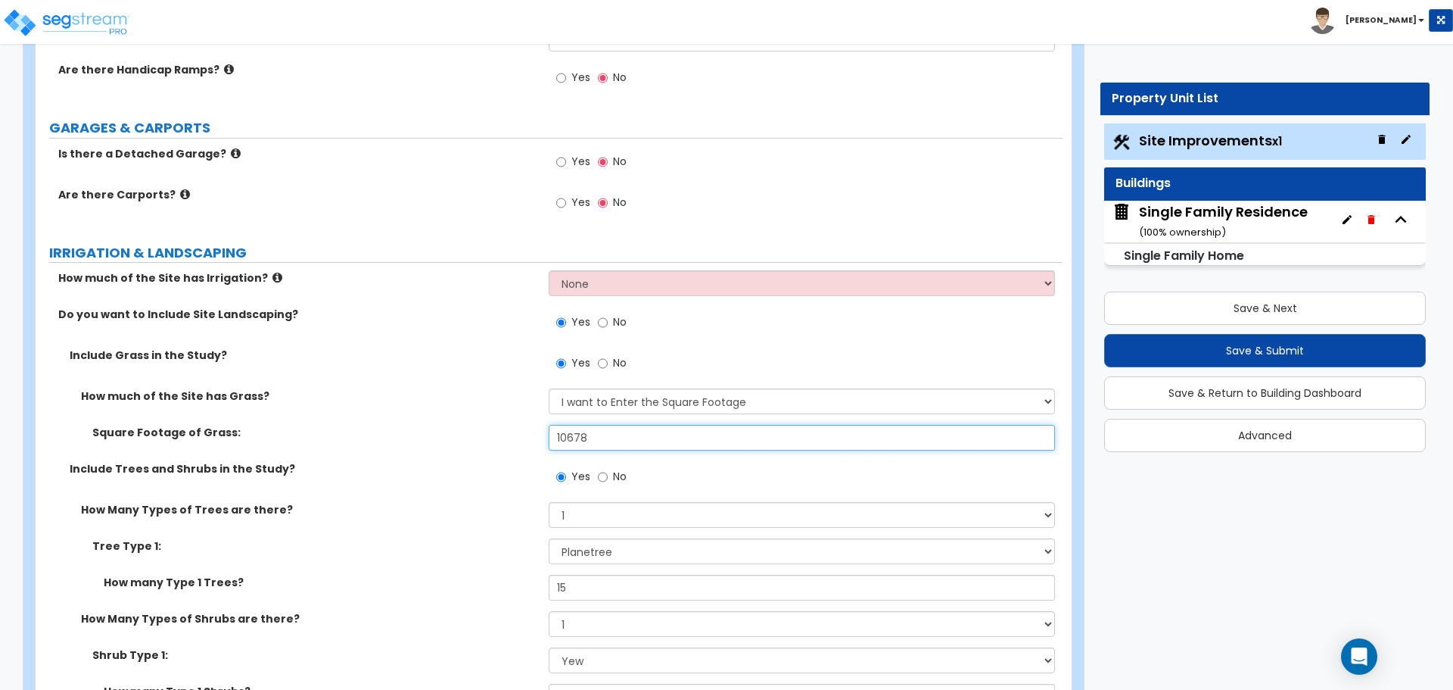
click at [662, 445] on input "10678" at bounding box center [802, 438] width 506 height 26
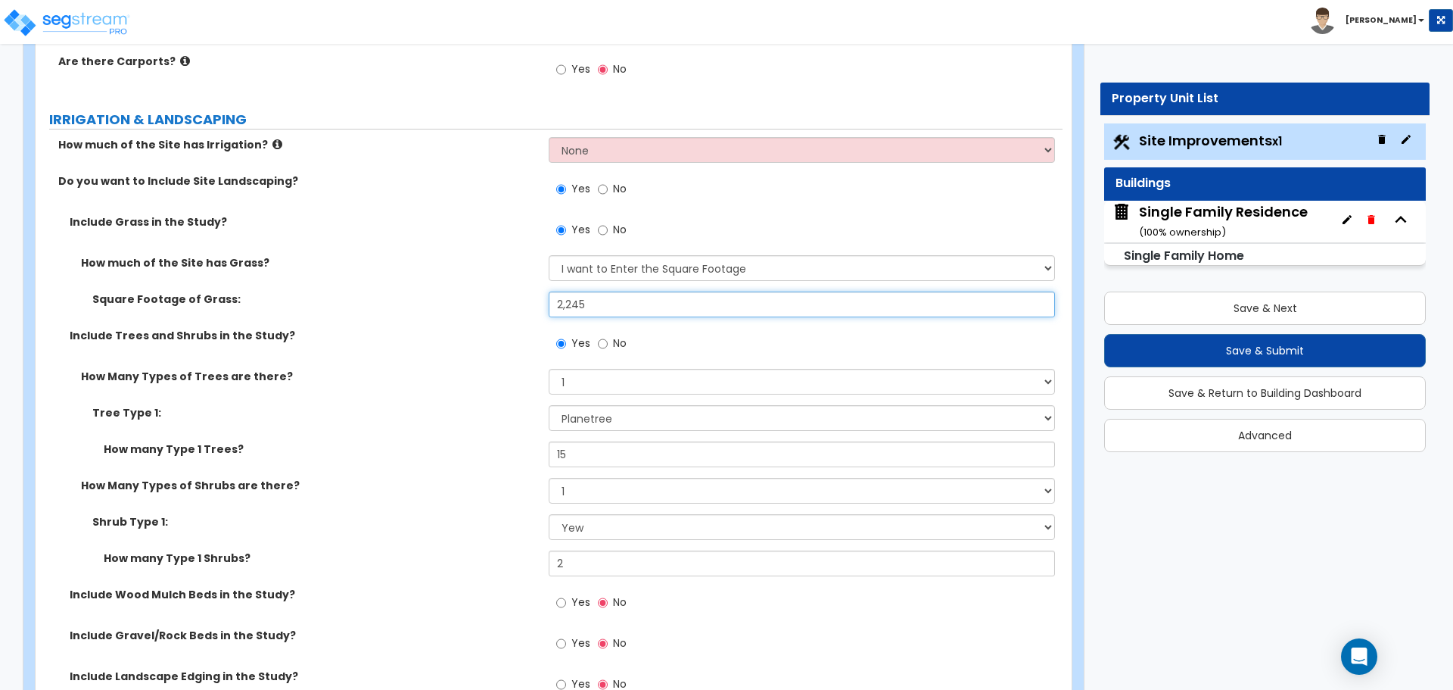
scroll to position [1211, 0]
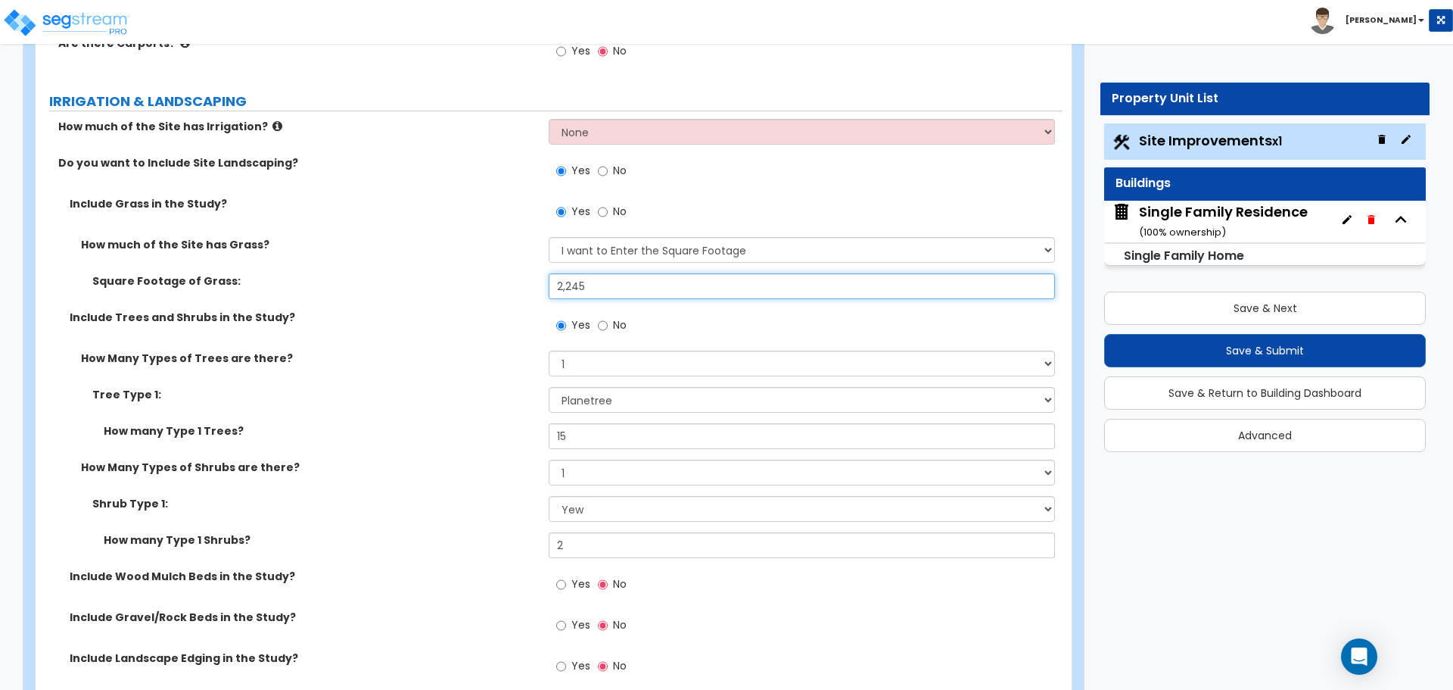
type input "2,245"
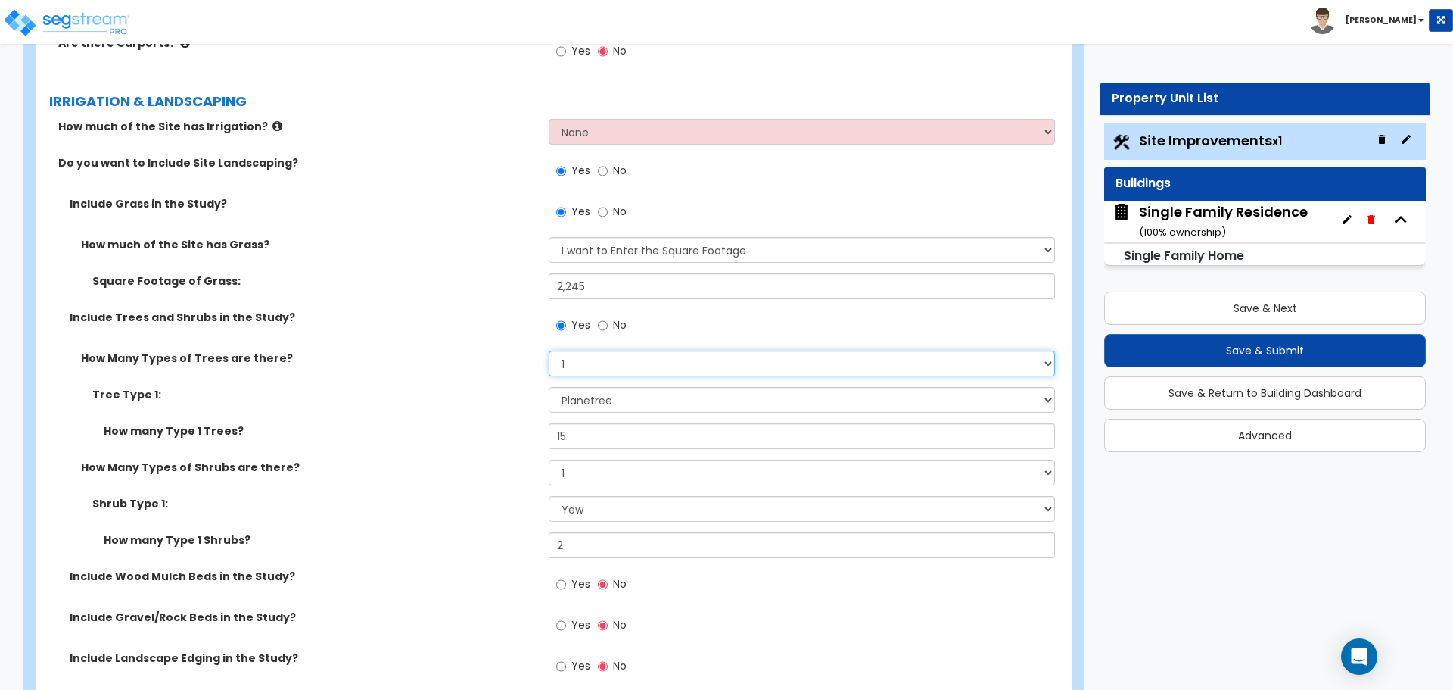
click at [596, 366] on select "None 1 2 3" at bounding box center [802, 363] width 506 height 26
click at [549, 350] on select "None 1 2 3" at bounding box center [802, 363] width 506 height 26
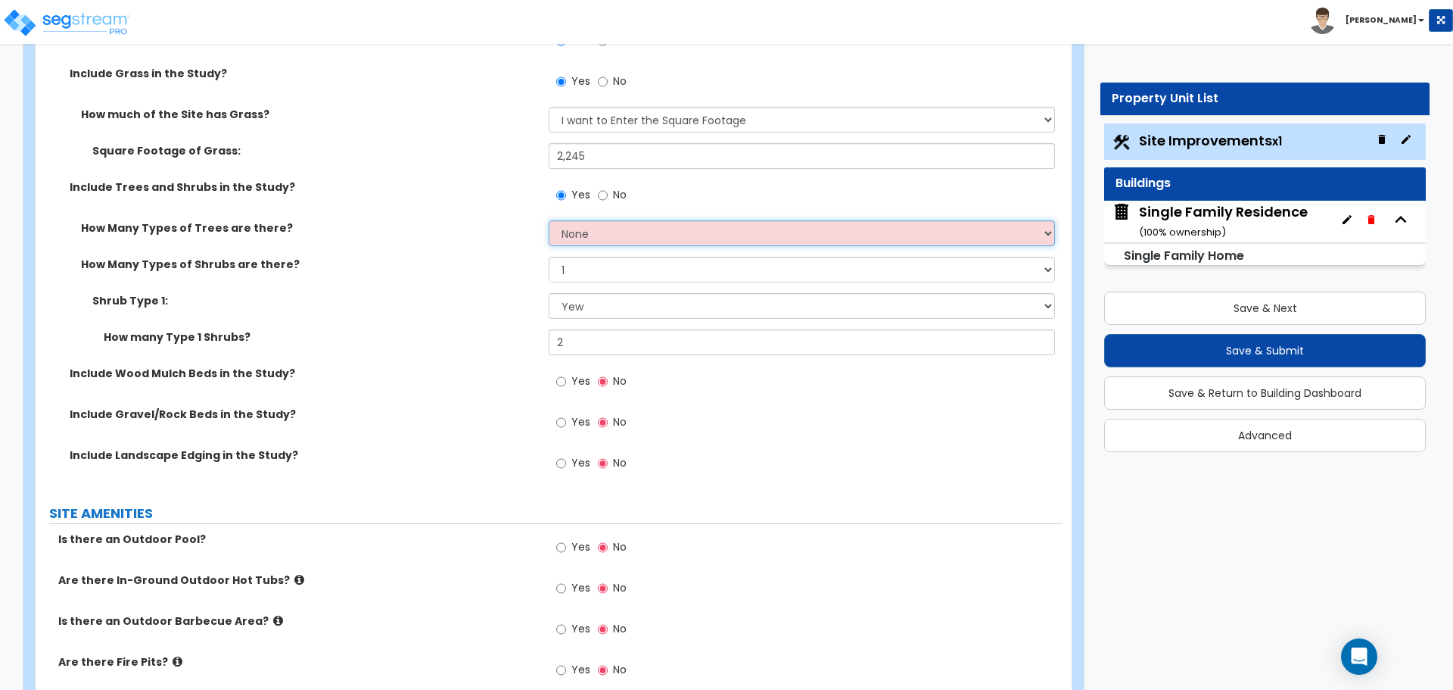
scroll to position [1362, 0]
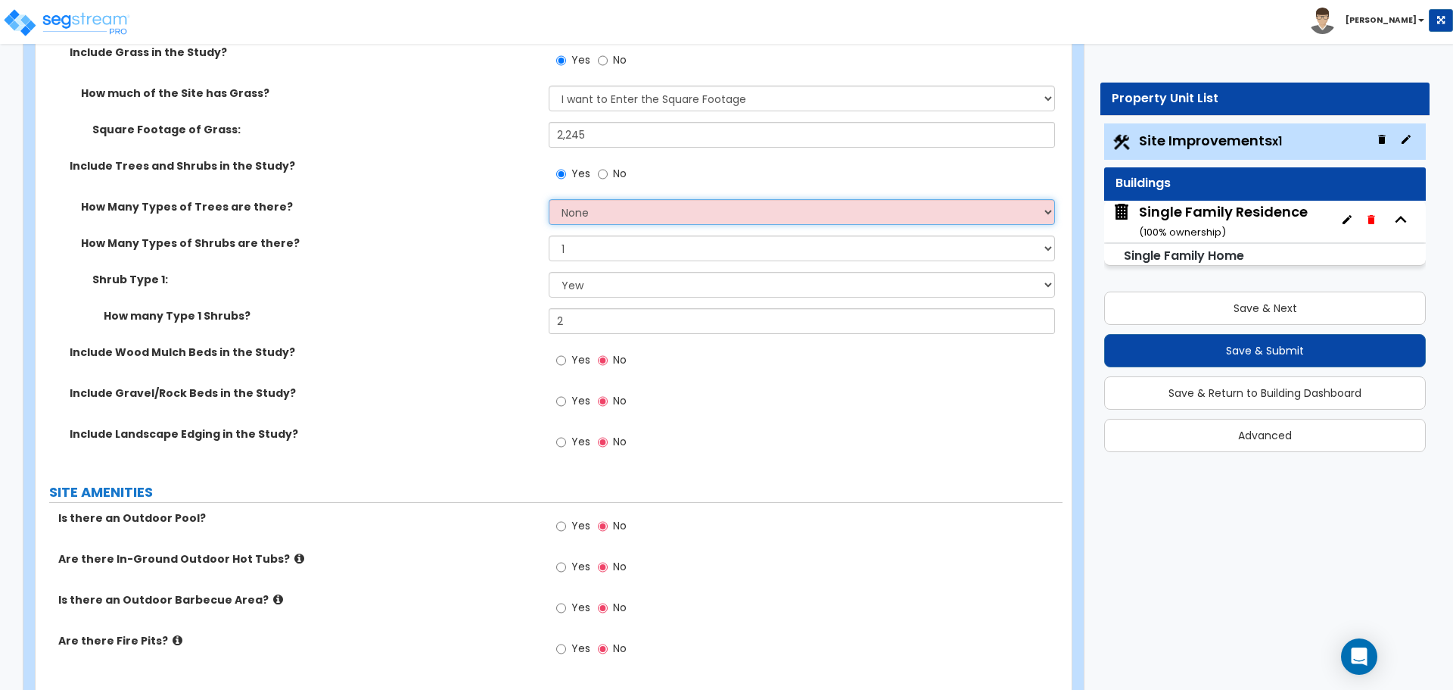
click at [579, 218] on select "None 1 2 3" at bounding box center [802, 212] width 506 height 26
select select "1"
click at [549, 199] on select "None 1 2 3" at bounding box center [802, 212] width 506 height 26
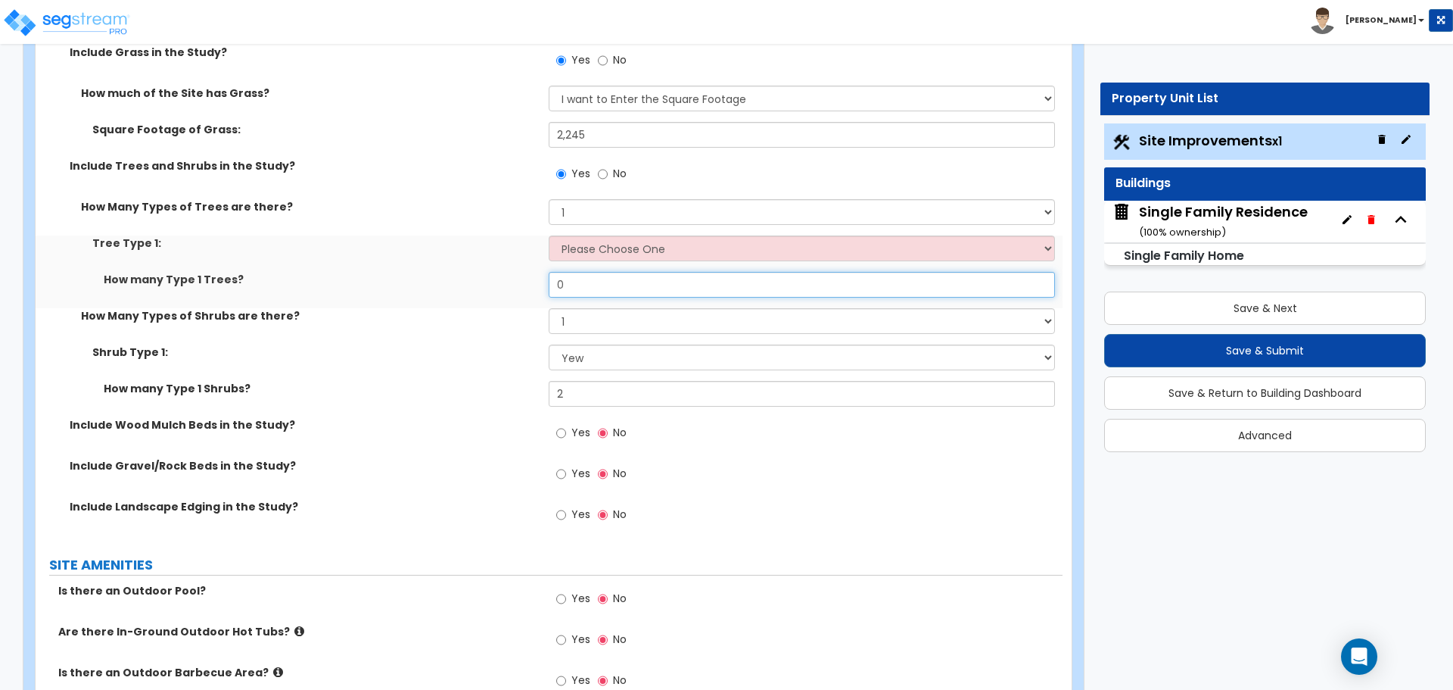
click at [575, 285] on input "0" at bounding box center [802, 285] width 506 height 26
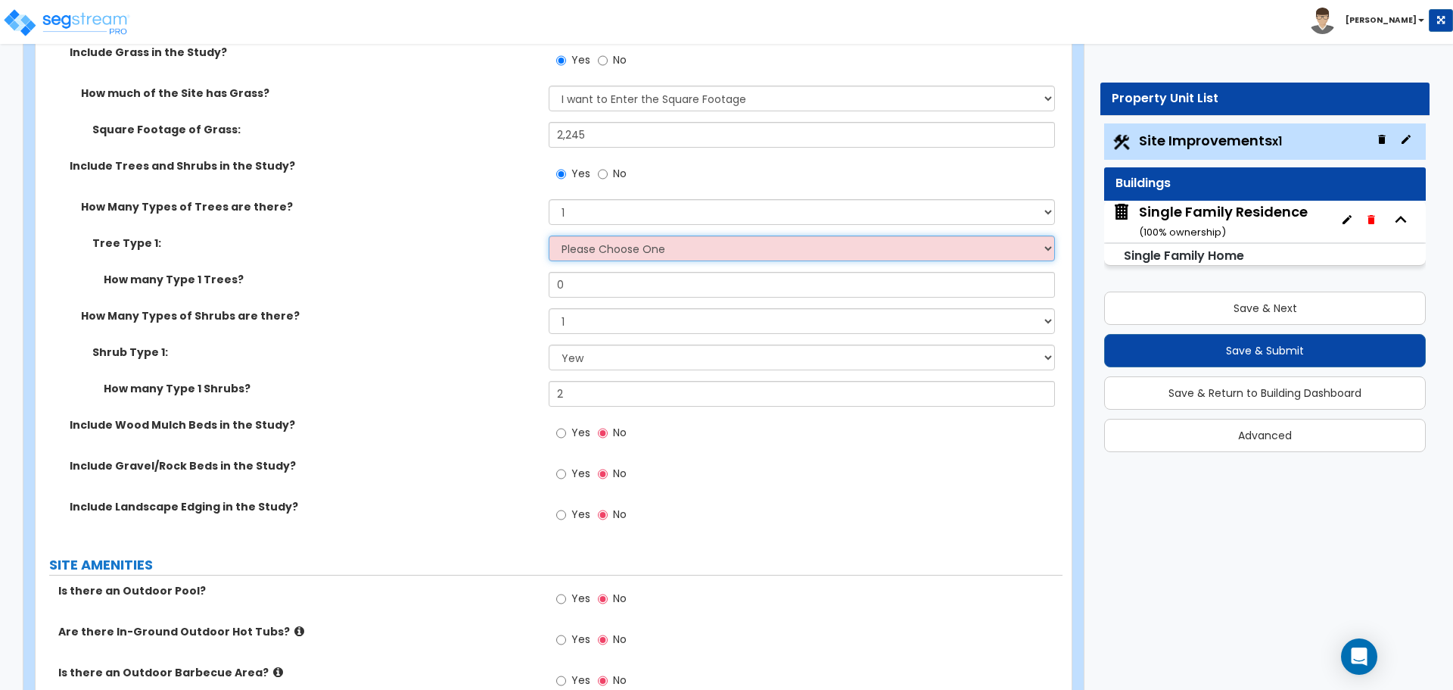
click at [590, 259] on select "Please Choose One Honey Locust Planetree Poplar Elm Hawthorn Linden Maple Red M…" at bounding box center [802, 248] width 506 height 26
select select "2"
click at [549, 235] on select "Please Choose One Honey Locust Planetree Poplar Elm Hawthorn Linden Maple Red M…" at bounding box center [802, 248] width 506 height 26
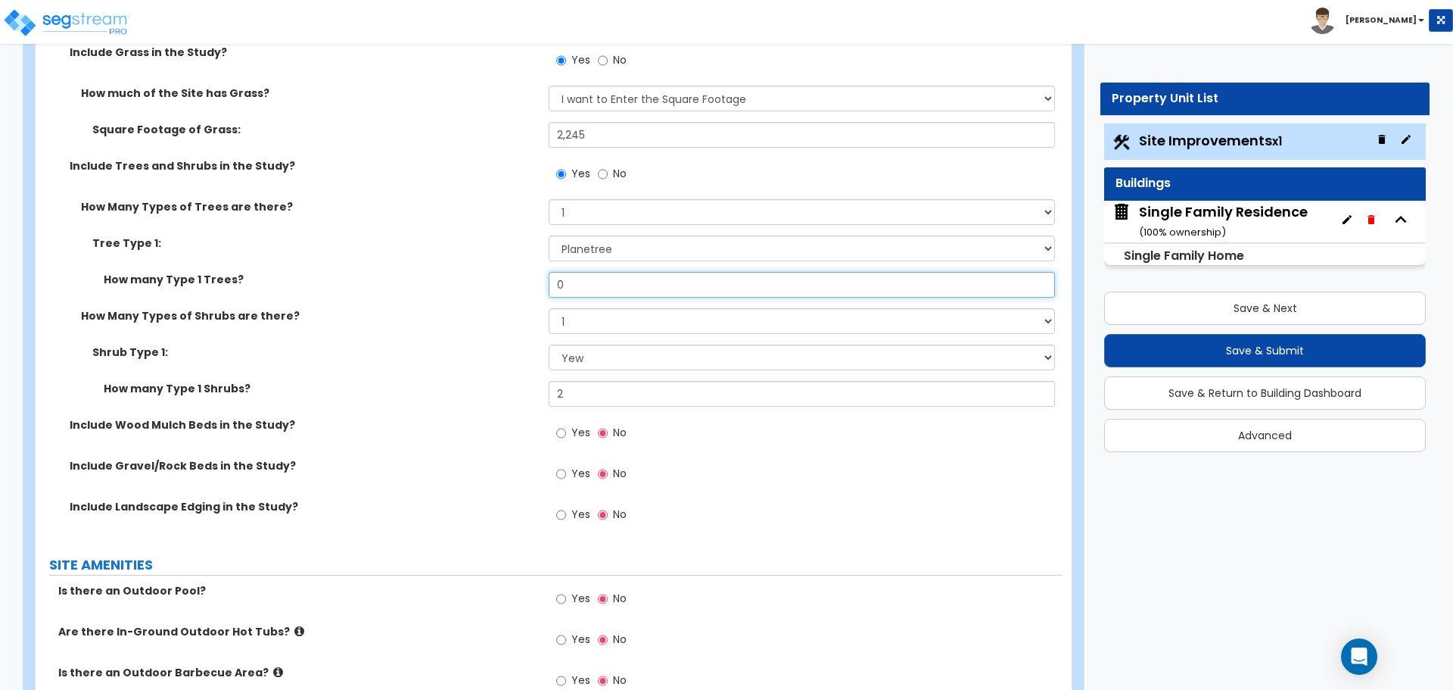
click at [584, 282] on input "0" at bounding box center [802, 285] width 506 height 26
type input "2"
click at [542, 285] on div "How many Type 1 Trees?" at bounding box center [292, 279] width 513 height 15
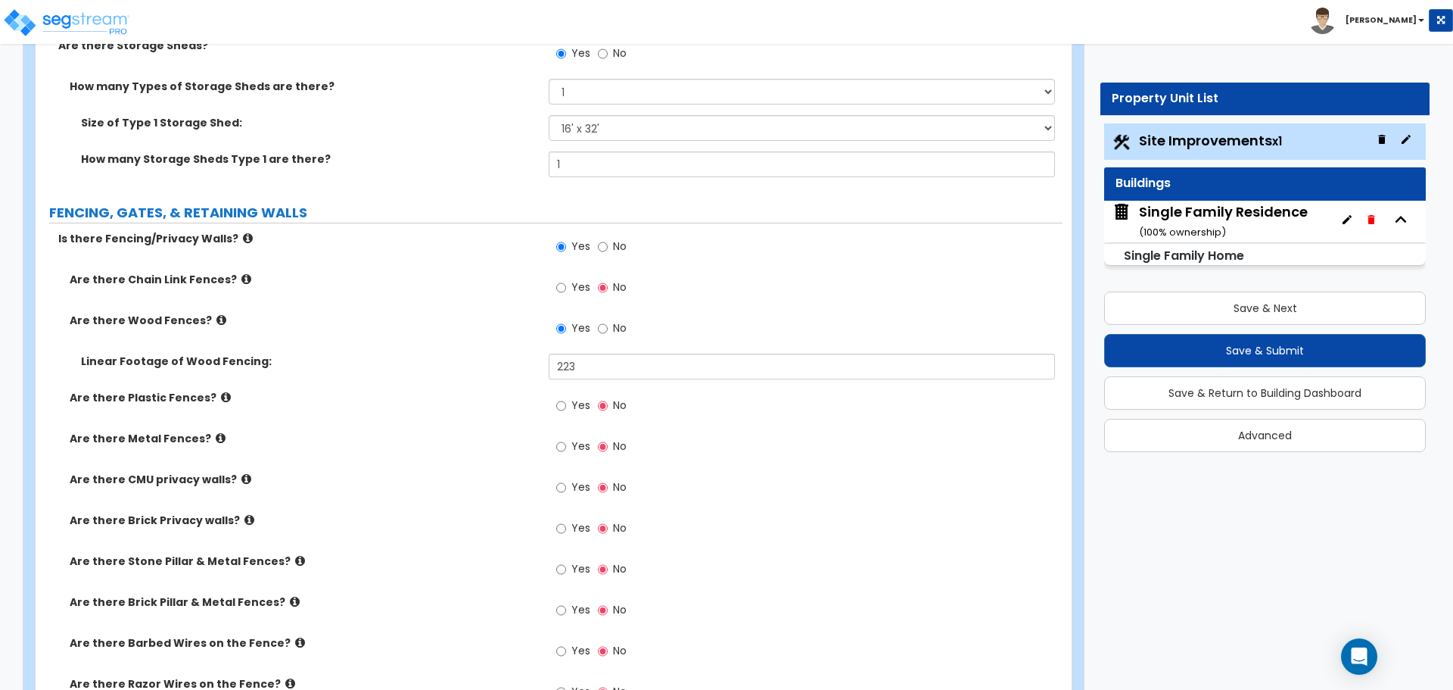
scroll to position [2422, 0]
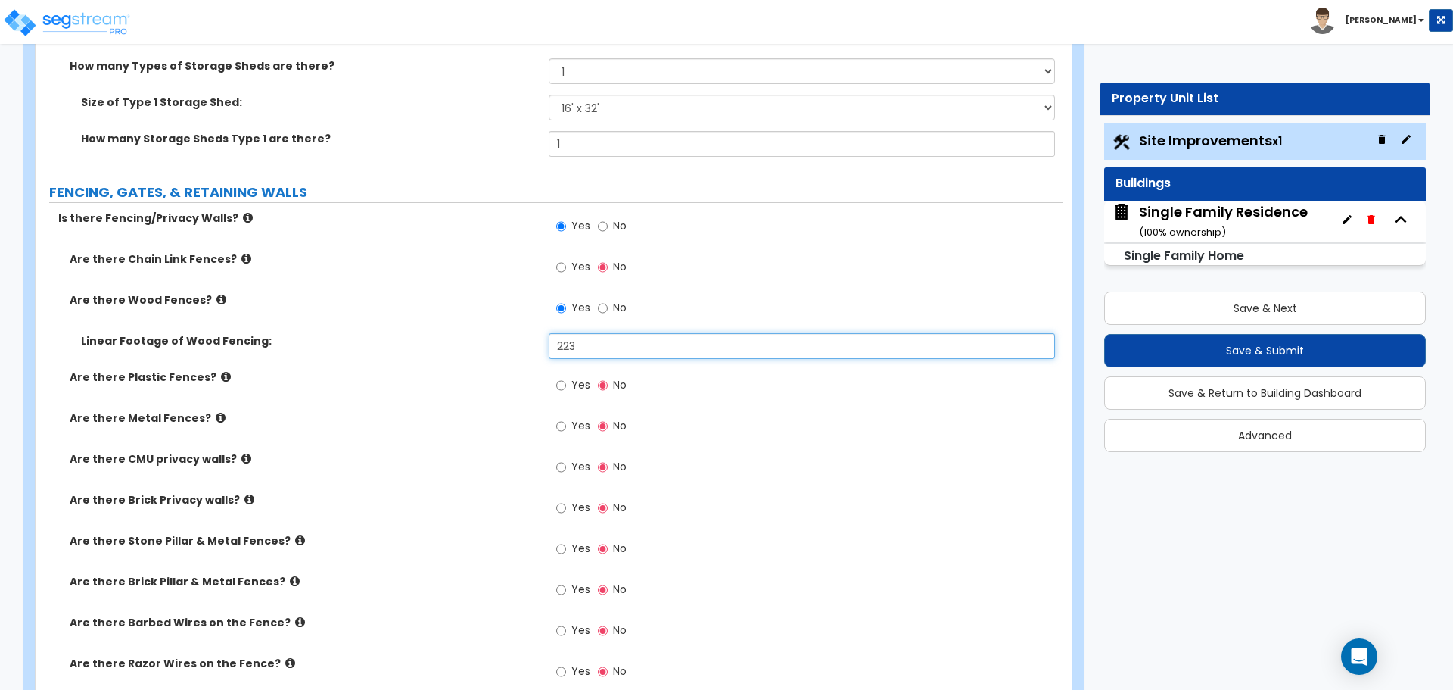
click at [598, 335] on input "223" at bounding box center [802, 346] width 506 height 26
type input "327"
click at [481, 332] on div "Are there Wood Fences? Yes No" at bounding box center [549, 312] width 1027 height 41
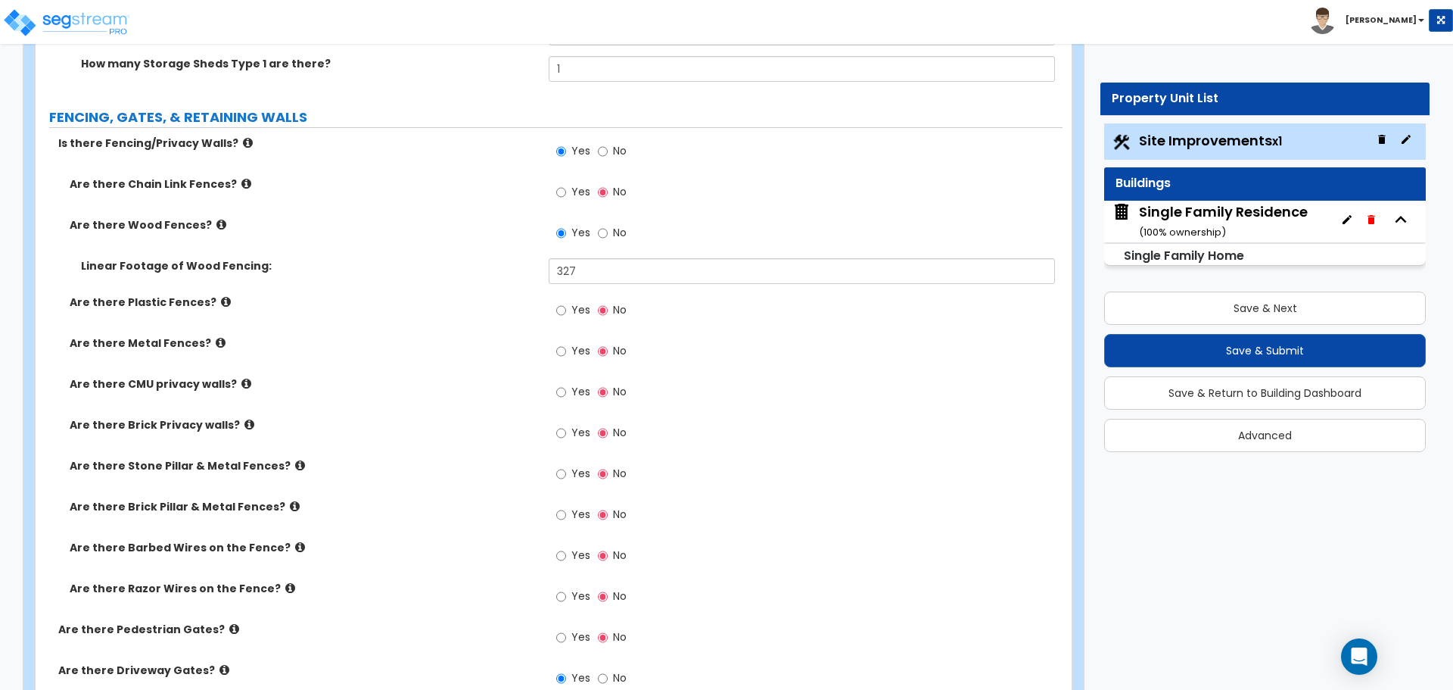
scroll to position [2498, 0]
click at [221, 301] on icon at bounding box center [226, 300] width 10 height 11
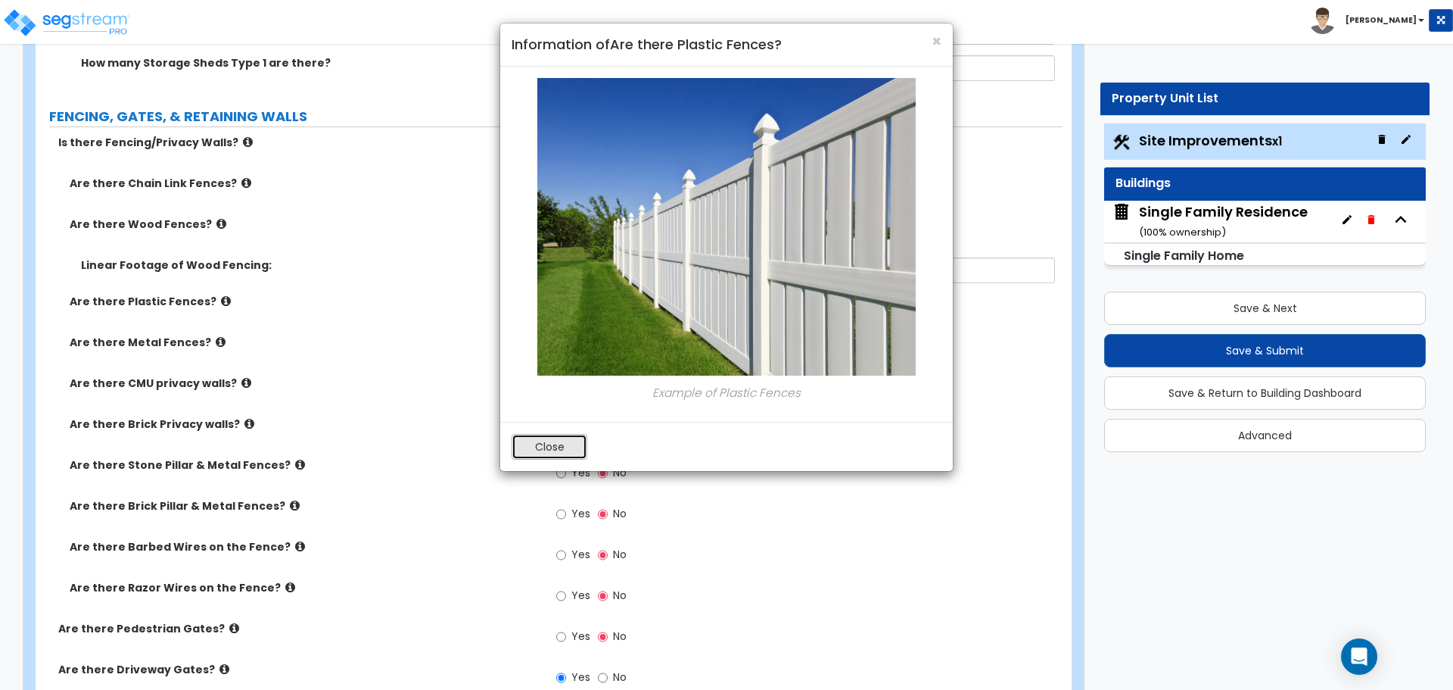
click at [550, 436] on button "Close" at bounding box center [550, 447] width 76 height 26
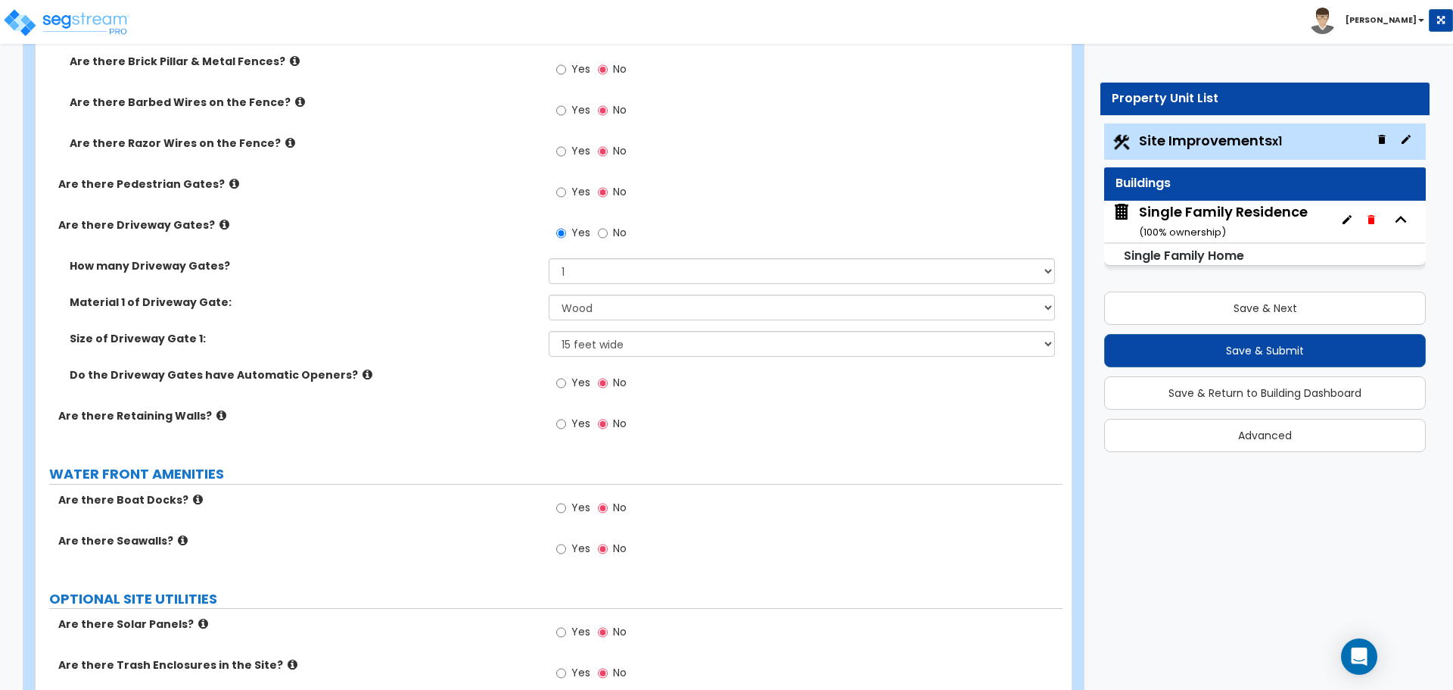
scroll to position [2952, 0]
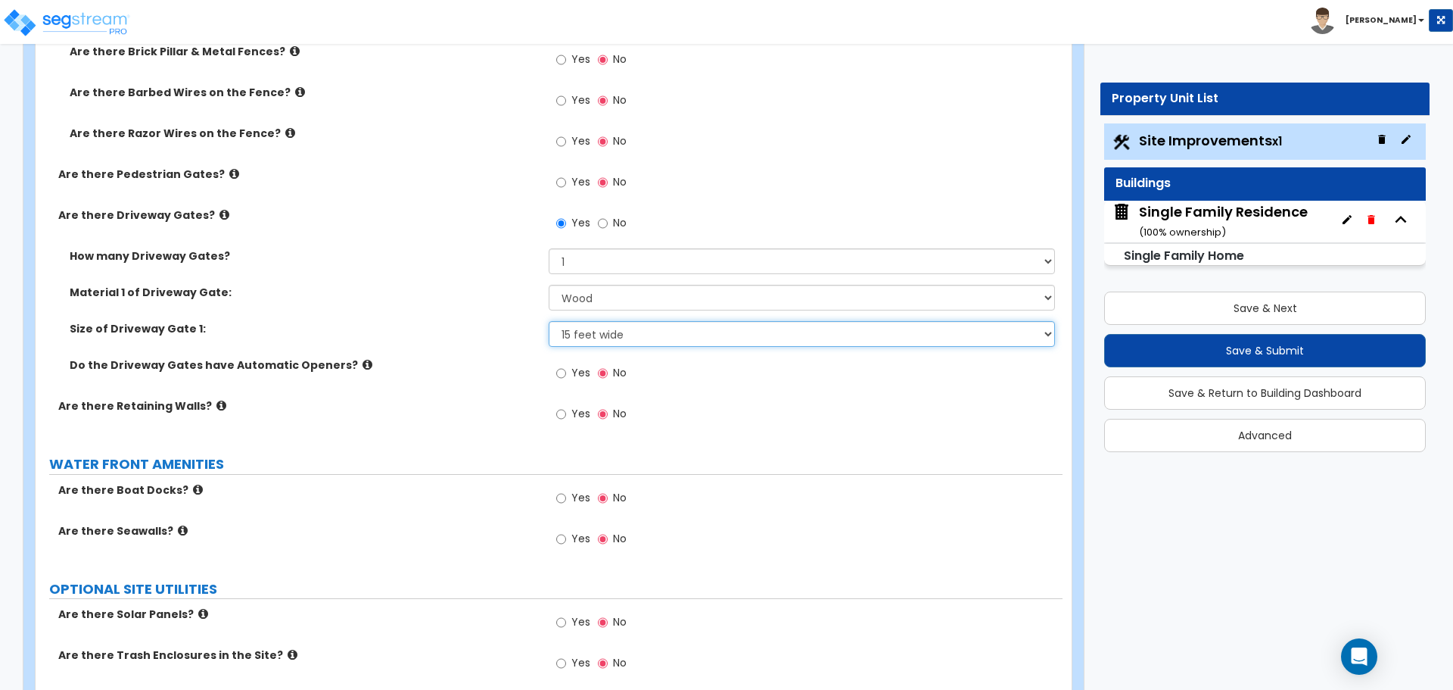
click at [599, 338] on select "Please Choose One 10 feet wide 12 feet wide 15 feet wide" at bounding box center [802, 334] width 506 height 26
click at [623, 328] on select "Please Choose One 10 feet wide 12 feet wide 15 feet wide" at bounding box center [802, 334] width 506 height 26
select select "2"
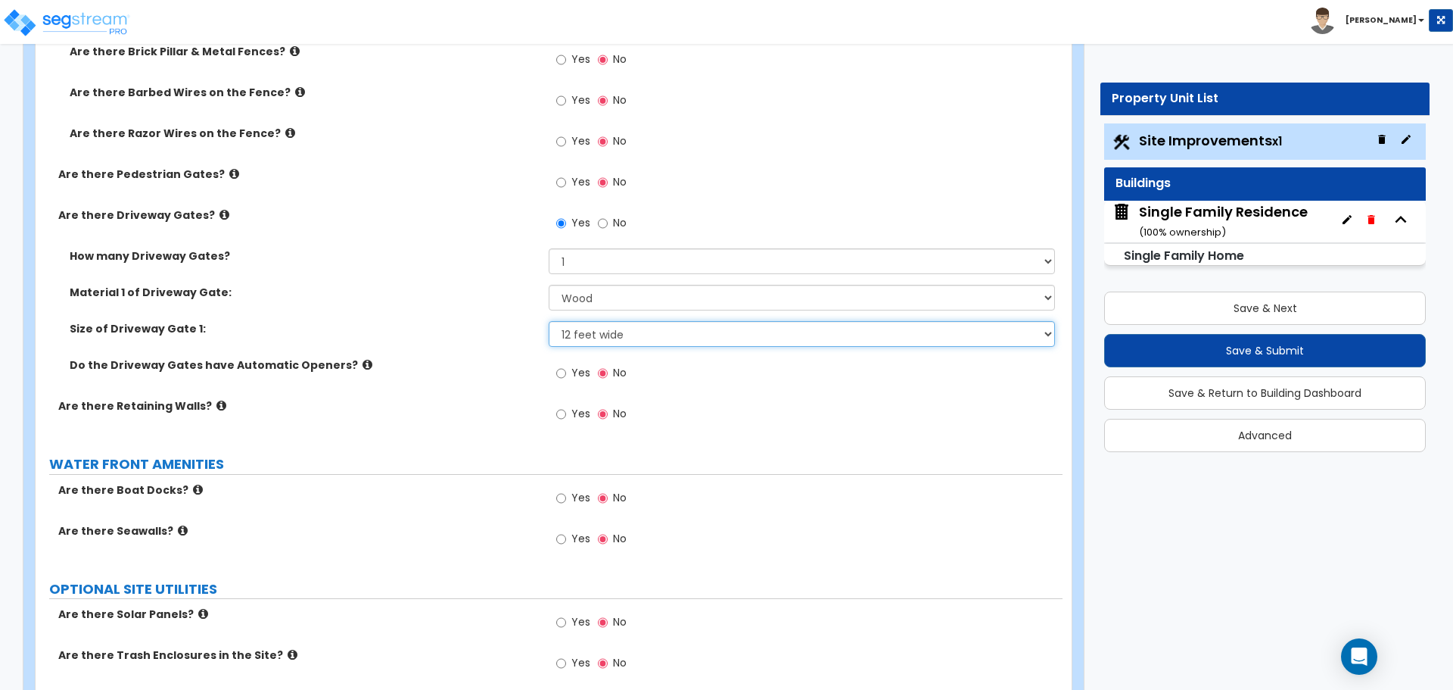
click at [549, 321] on select "Please Choose One 10 feet wide 12 feet wide 15 feet wide" at bounding box center [802, 334] width 506 height 26
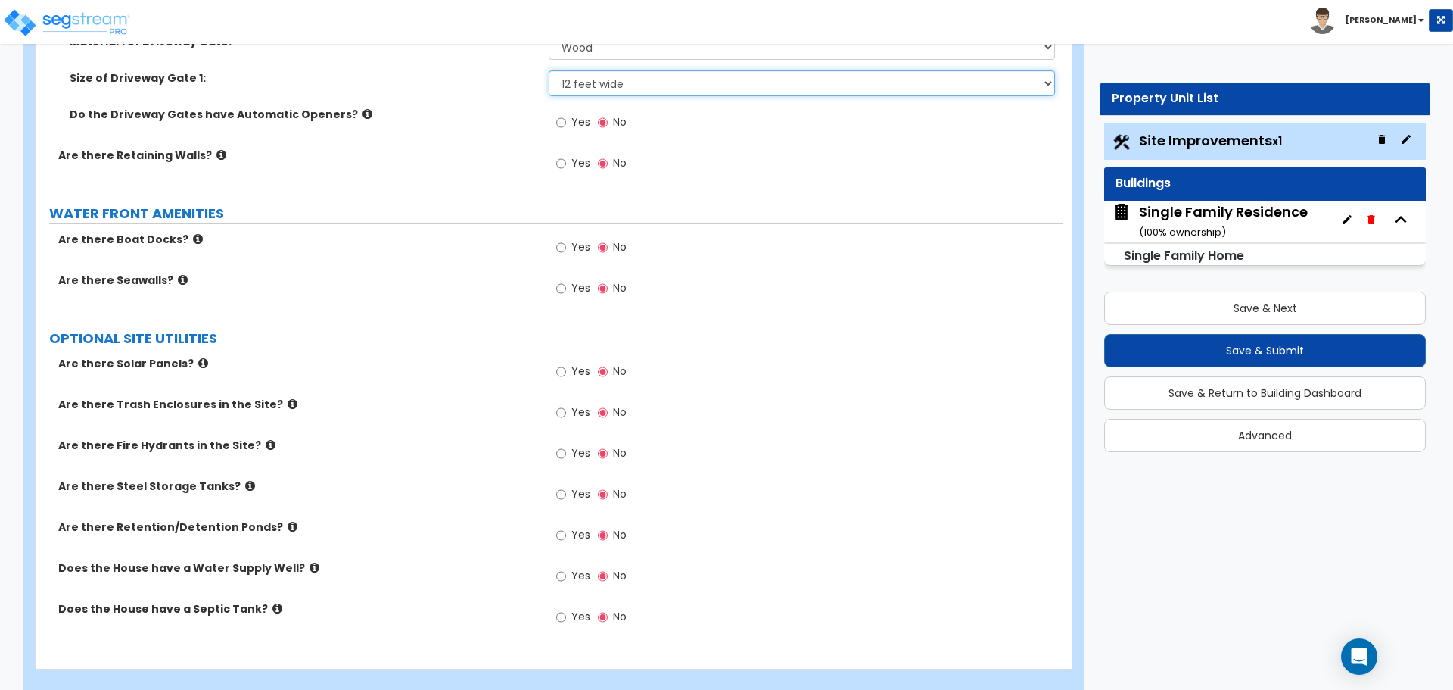
scroll to position [3224, 0]
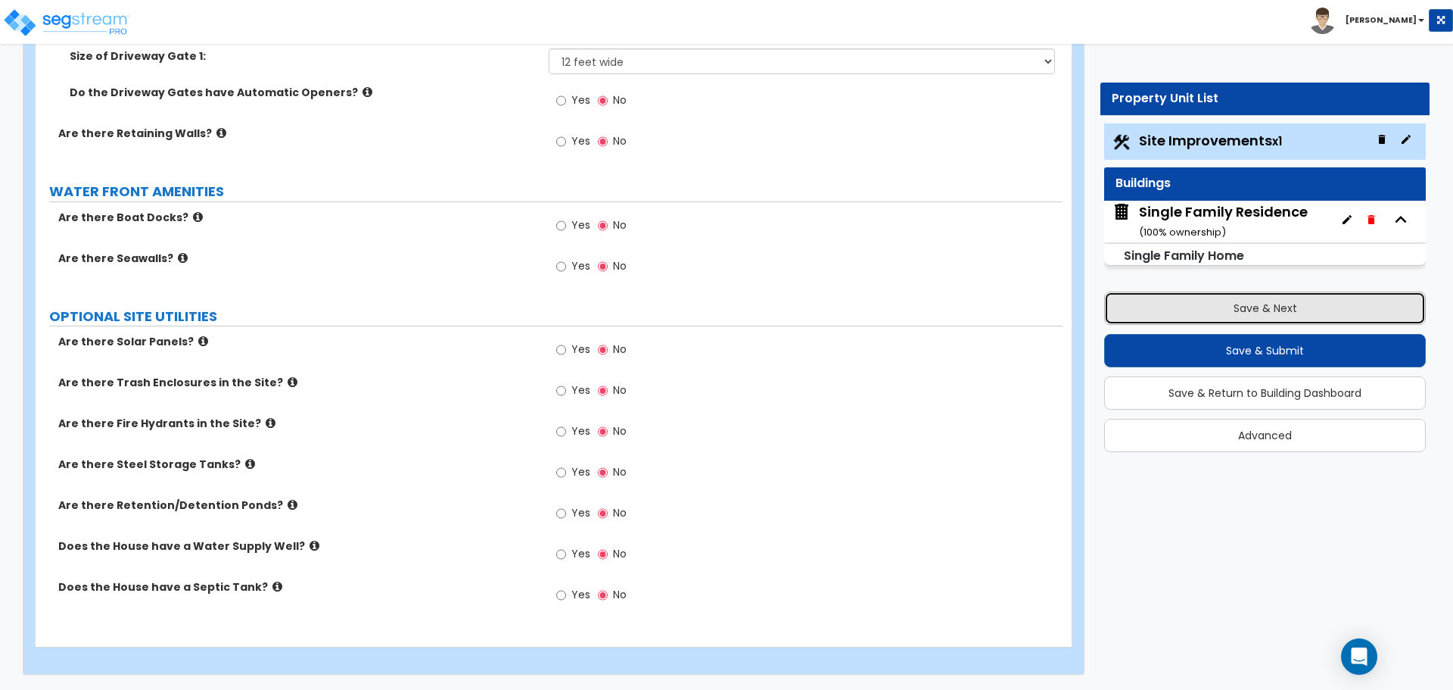
click at [1309, 310] on button "Save & Next" at bounding box center [1265, 307] width 322 height 33
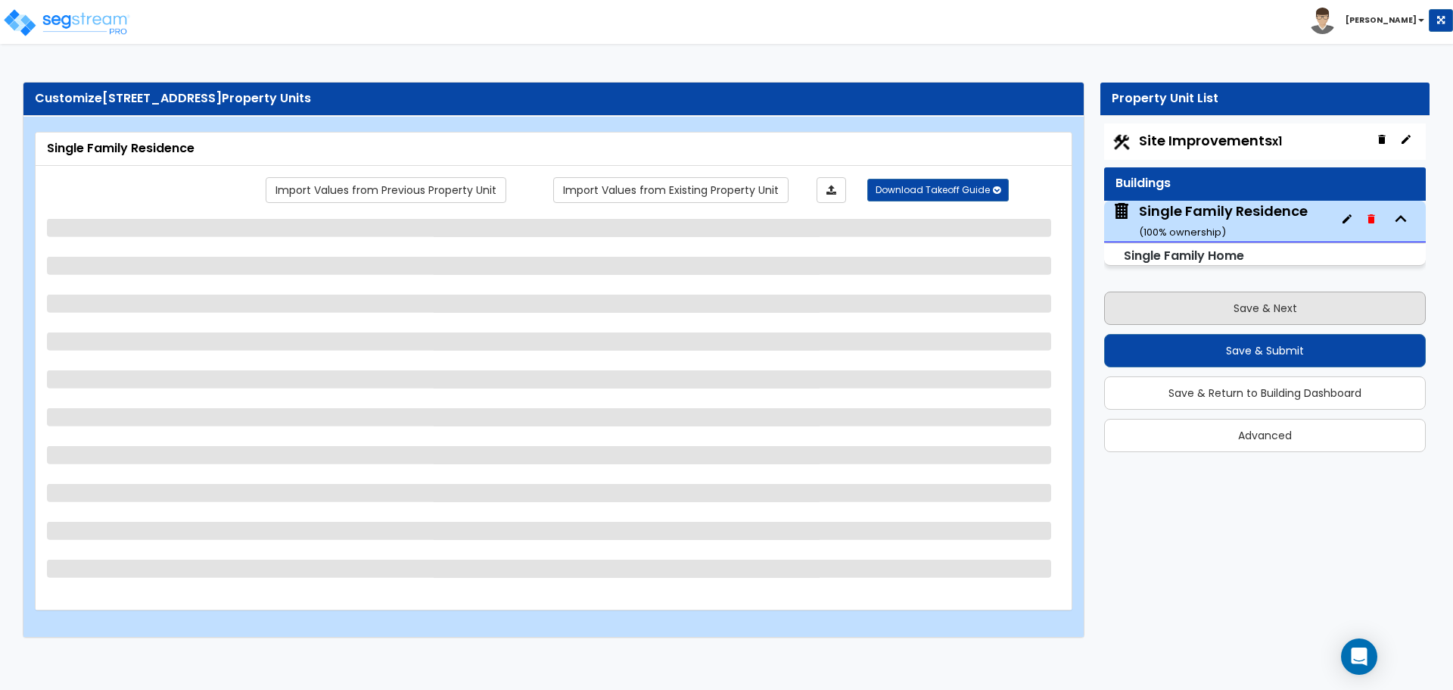
scroll to position [0, 0]
select select "1"
select select "7"
select select "3"
select select "1"
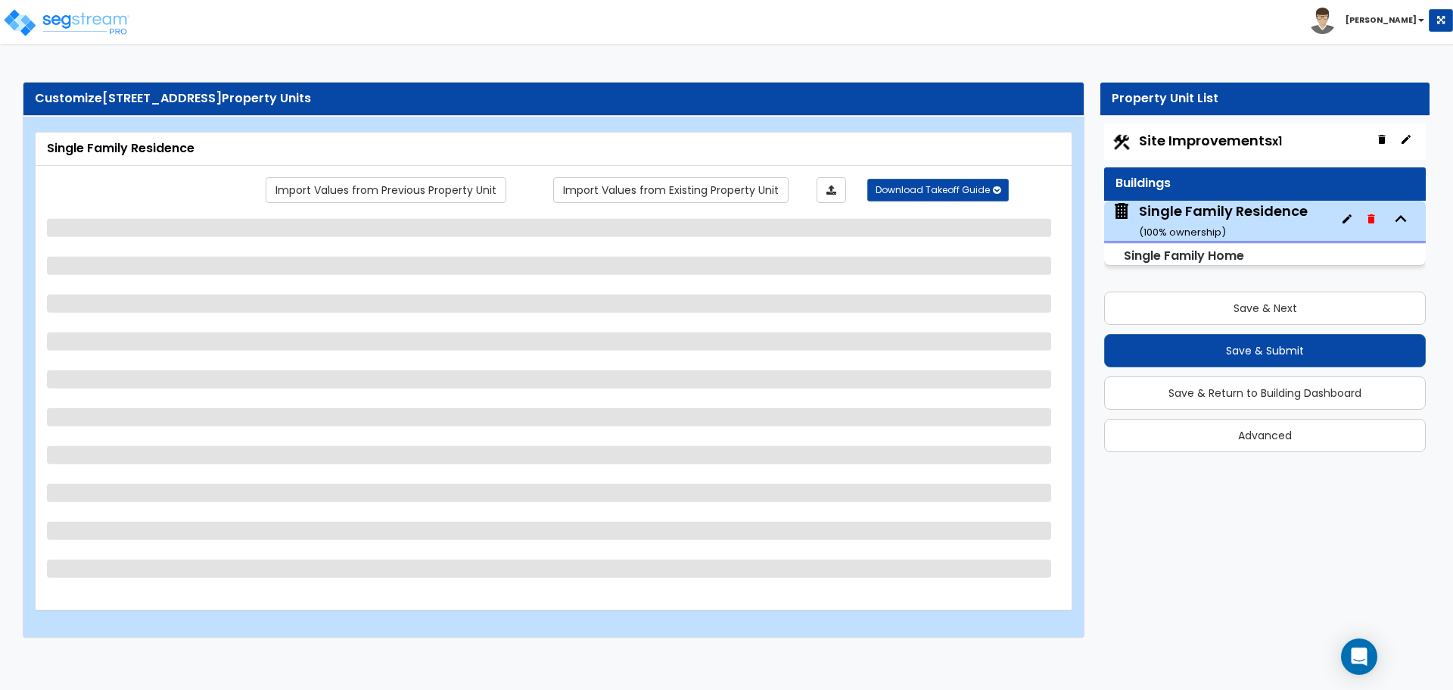
select select "4"
select select "1"
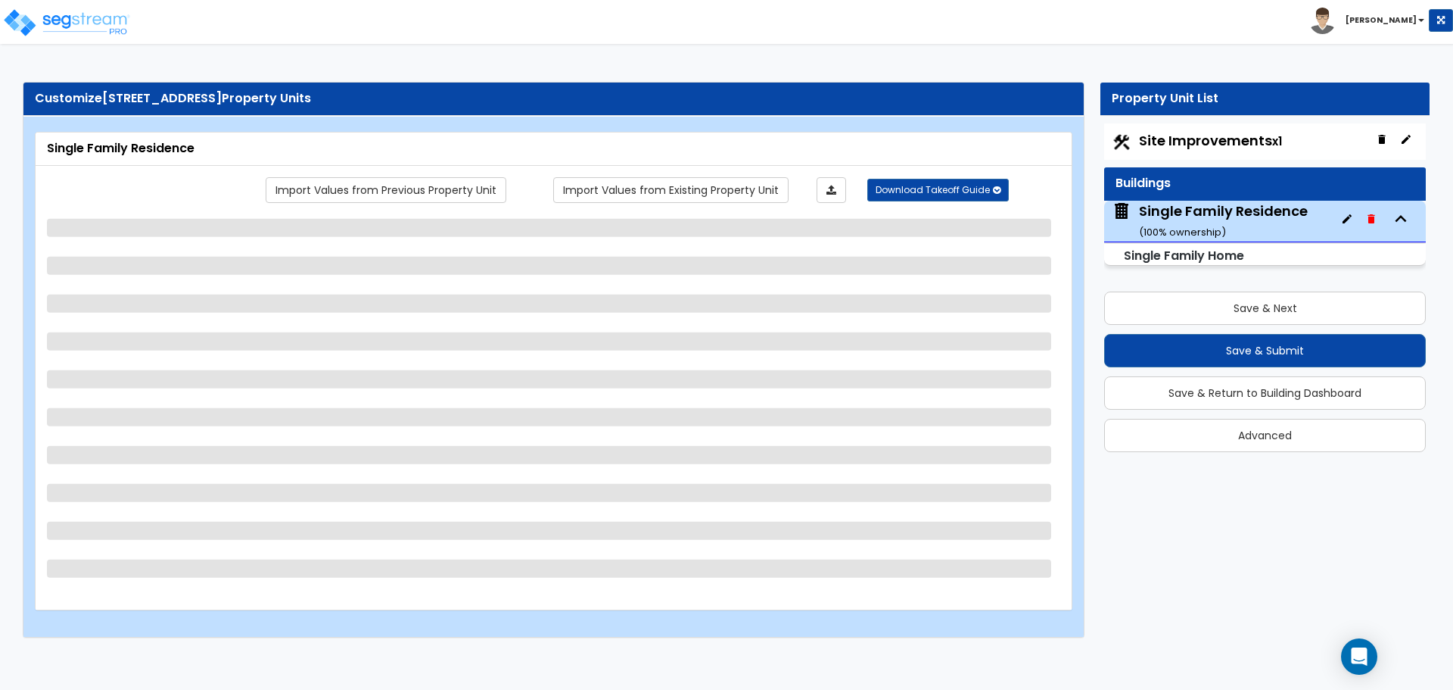
select select "1"
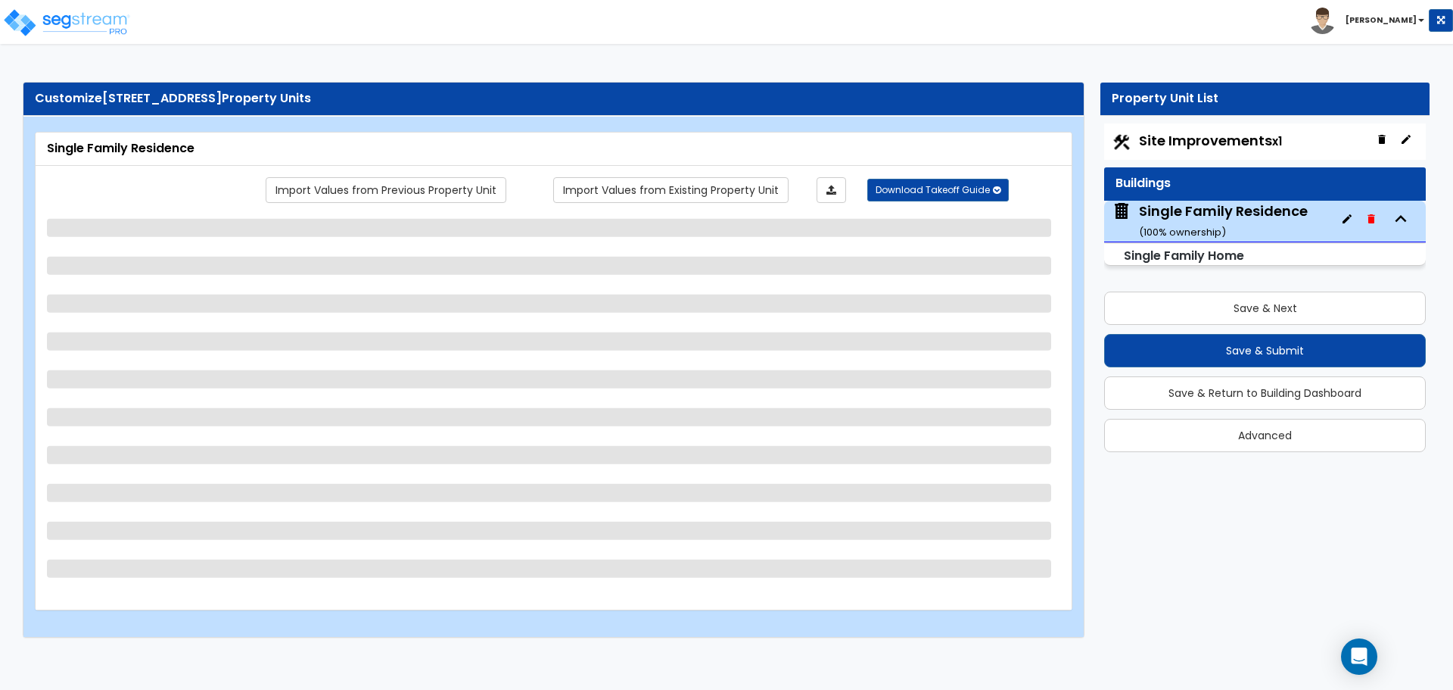
select select "2"
select select "6"
select select "3"
select select "1"
select select "2"
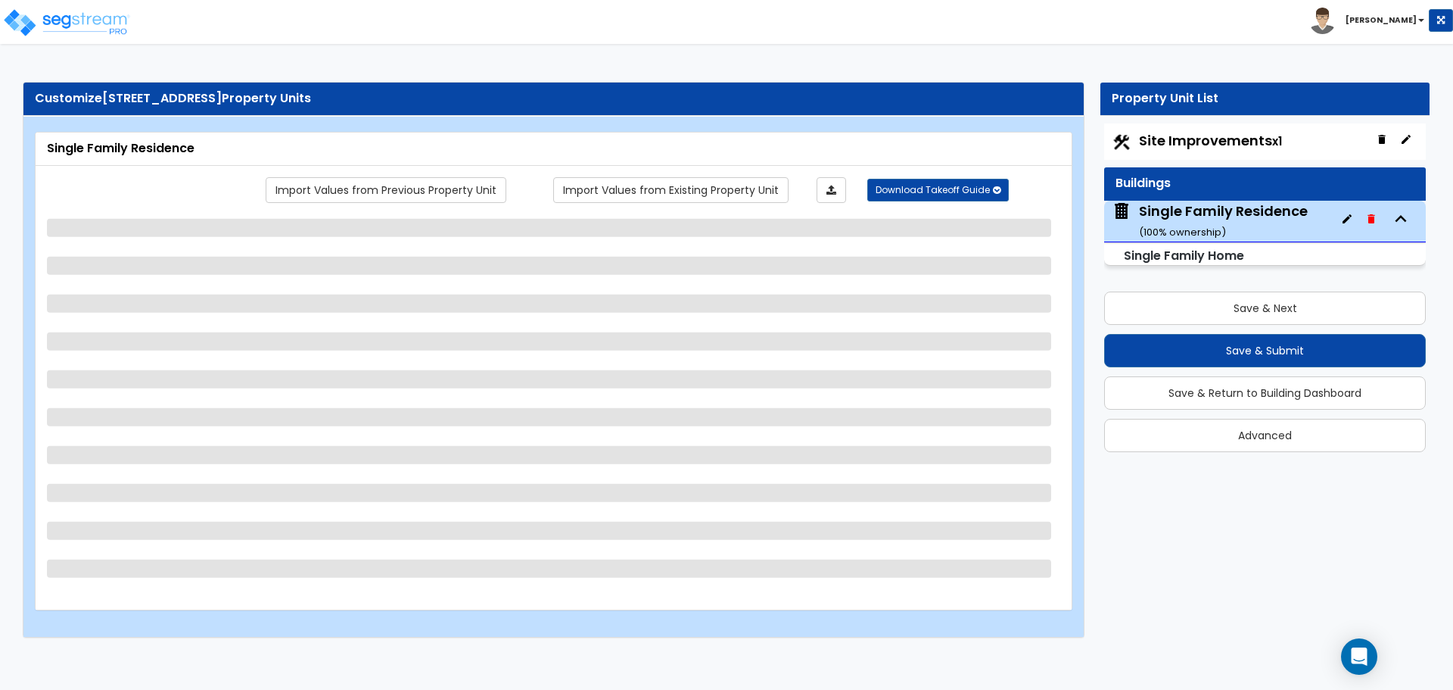
select select "3"
select select "1"
select select "2"
select select "1"
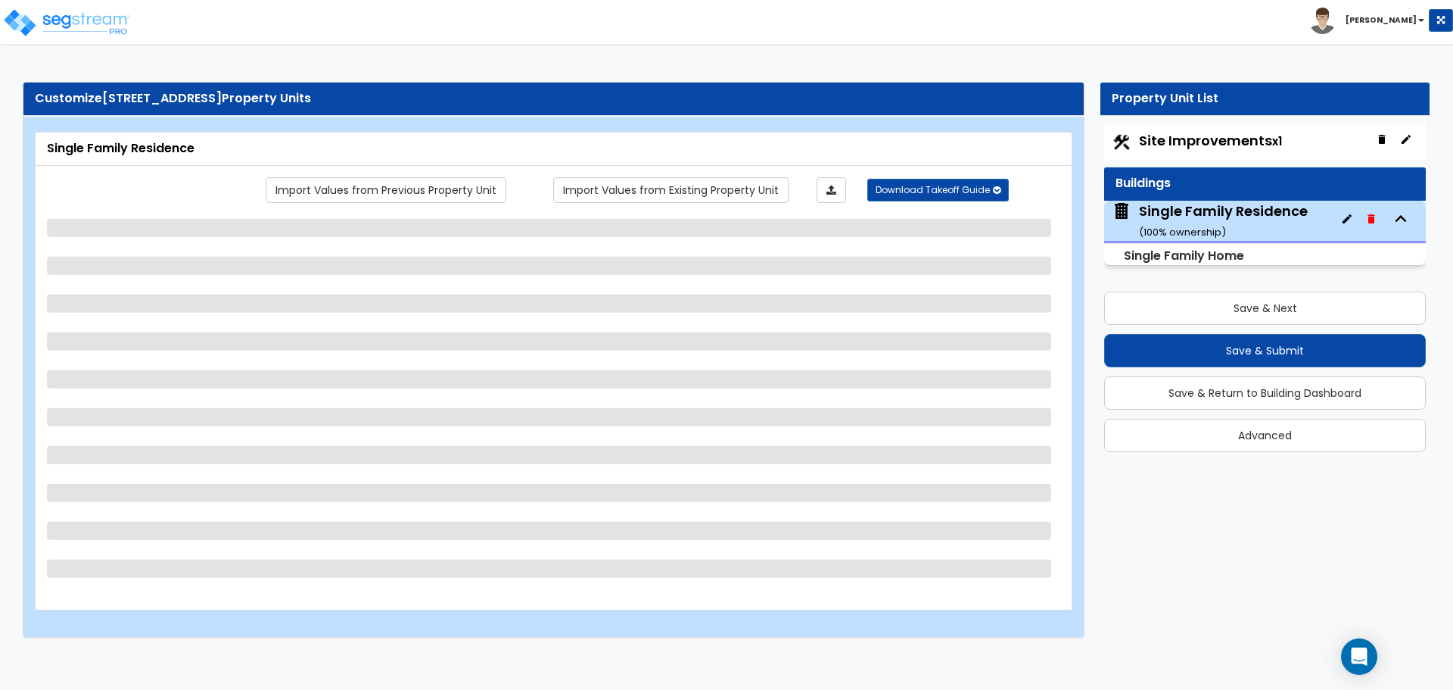
select select "7"
select select "1"
select select "2"
select select "1"
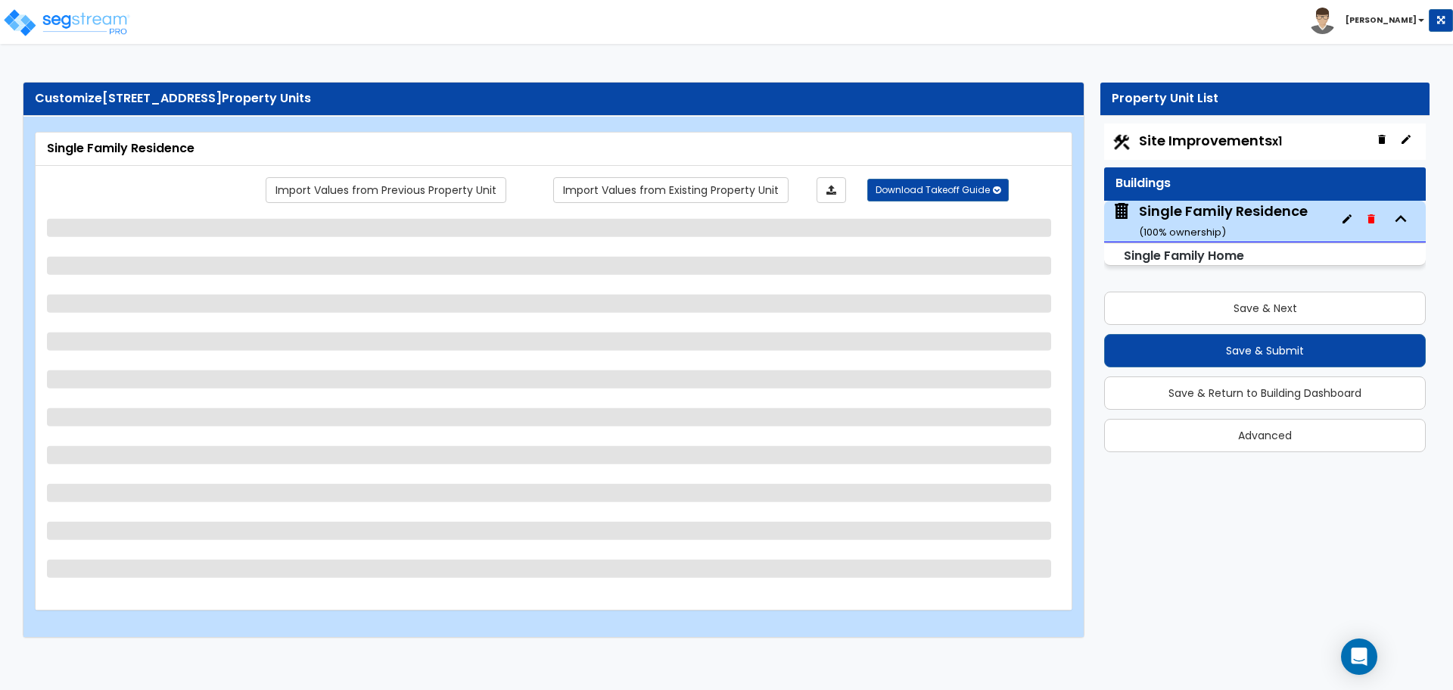
select select "2"
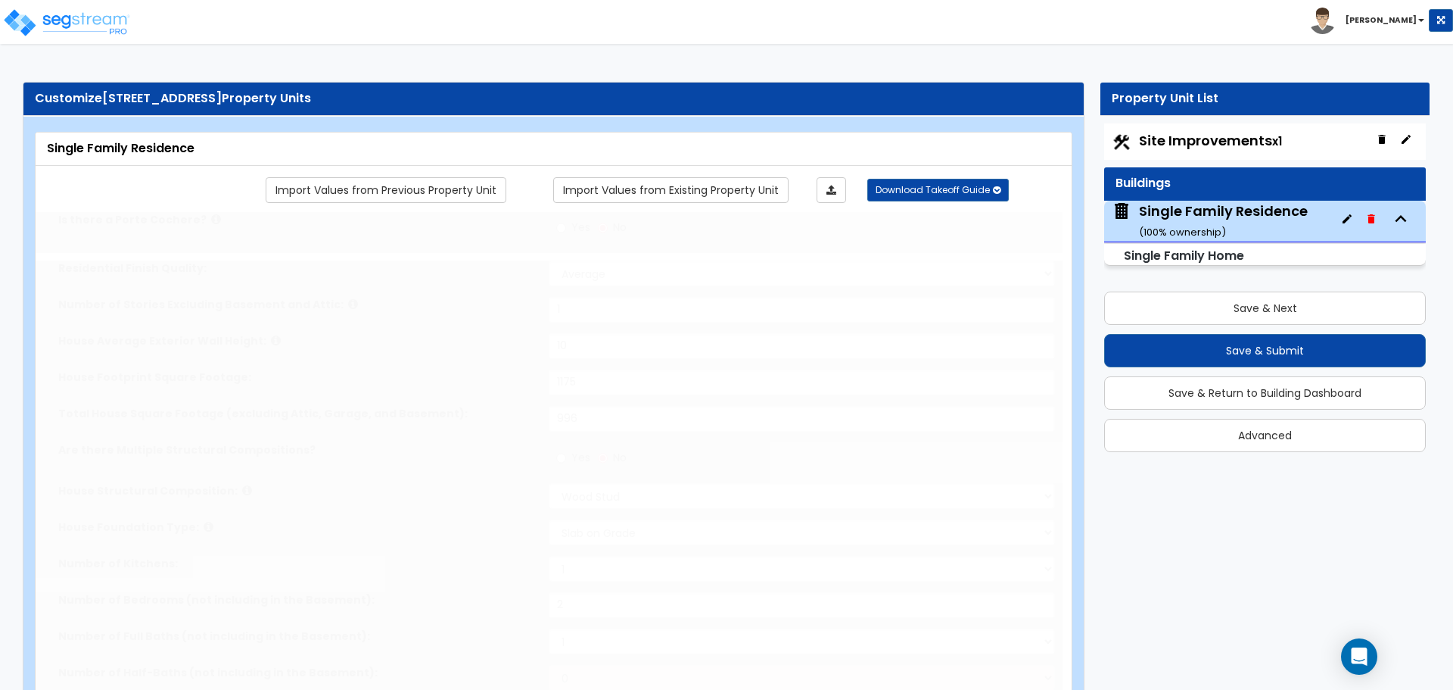
type input "2"
type input "3"
select select "2"
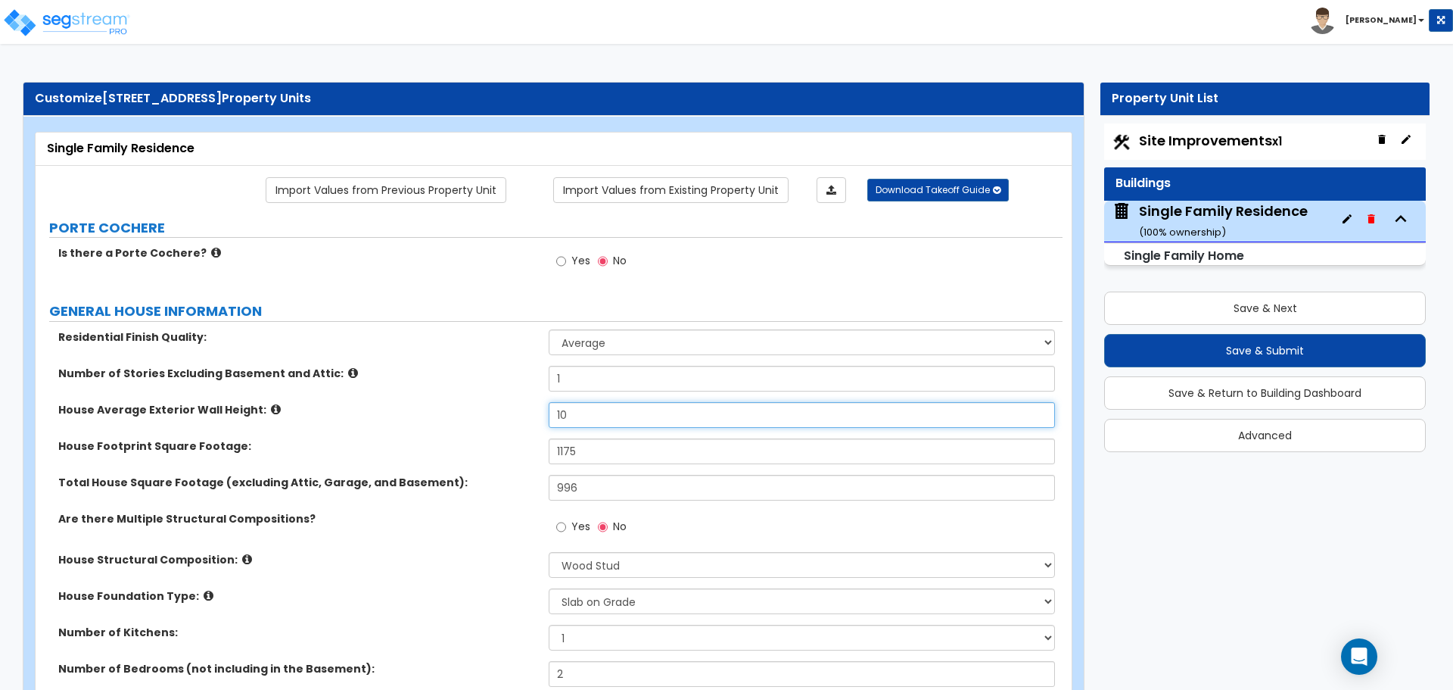
click at [581, 418] on input "10" at bounding box center [802, 415] width 506 height 26
type input "8"
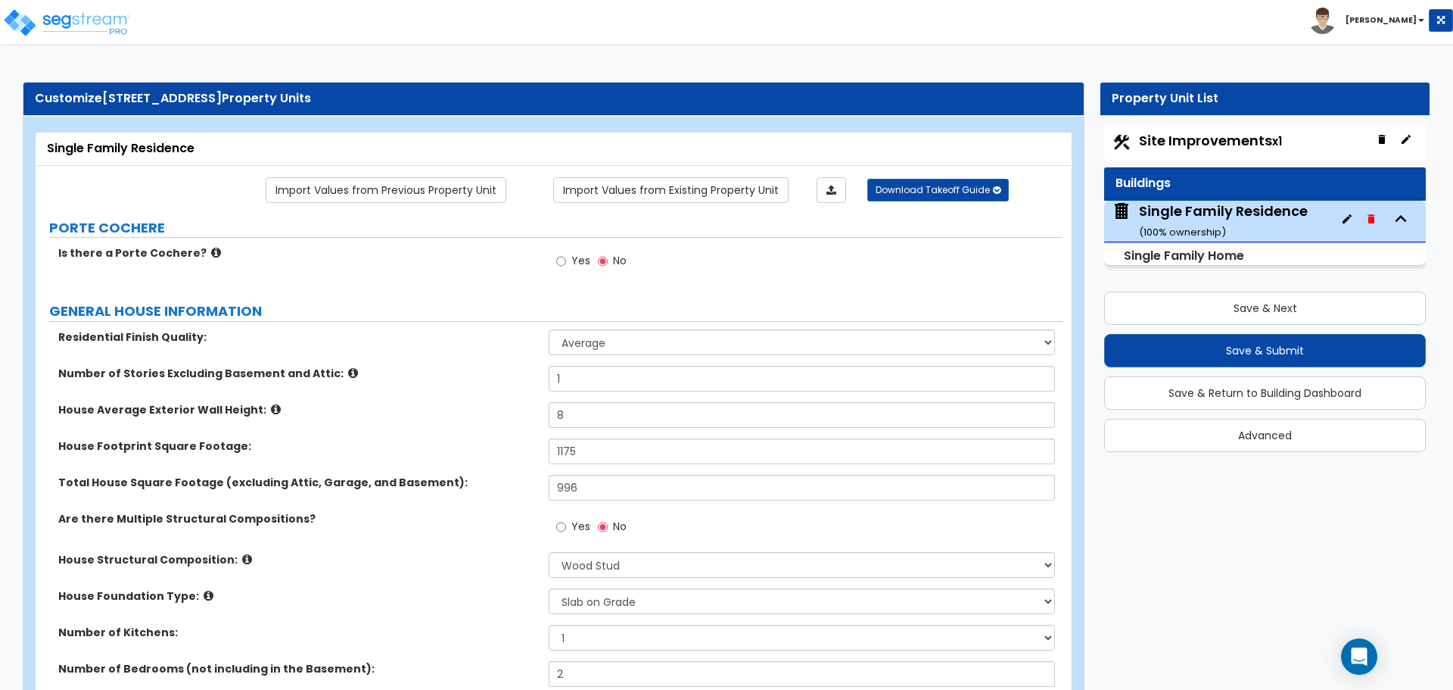
click at [493, 413] on label "House Average Exterior Wall Height:" at bounding box center [297, 409] width 479 height 15
click at [602, 449] on input "1175" at bounding box center [802, 451] width 506 height 26
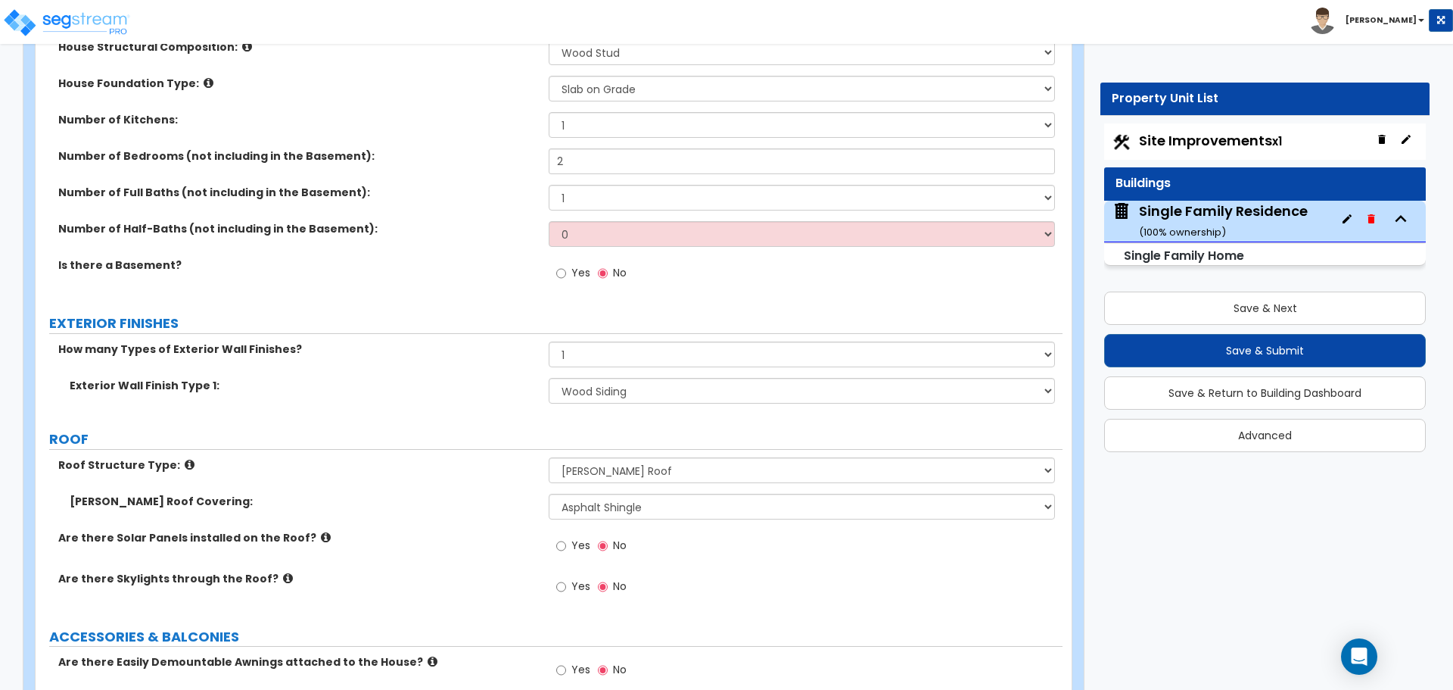
scroll to position [530, 0]
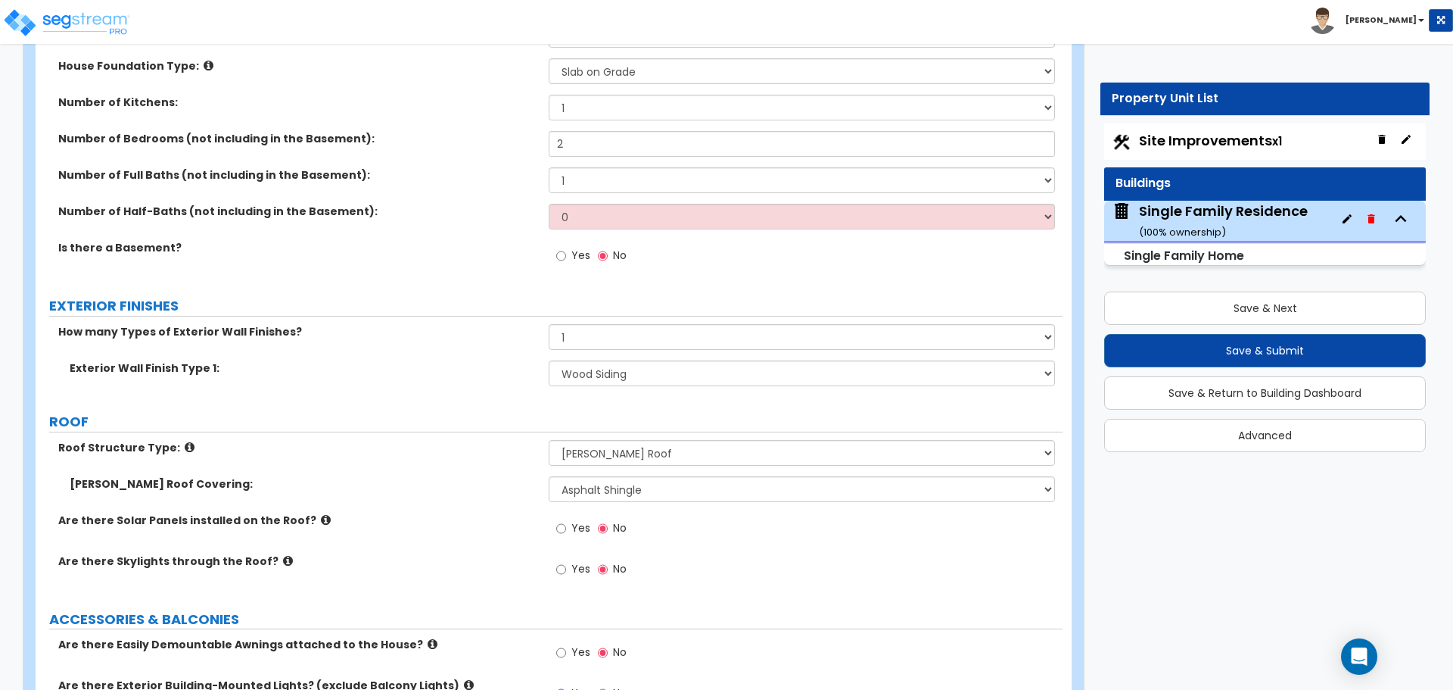
type input "996"
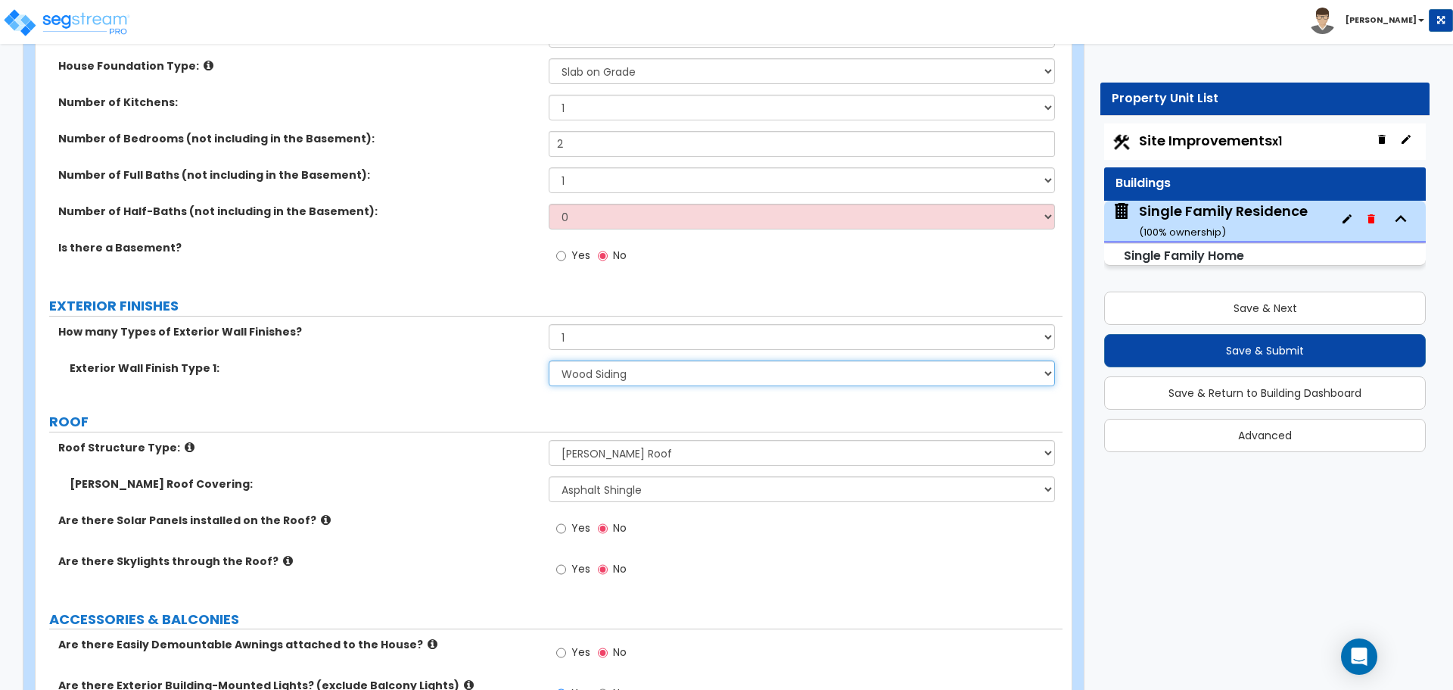
click at [585, 380] on select "Please Choose One No Finish/Shared Wall No Wall Brick Finish Stone Finish Wood …" at bounding box center [802, 373] width 506 height 26
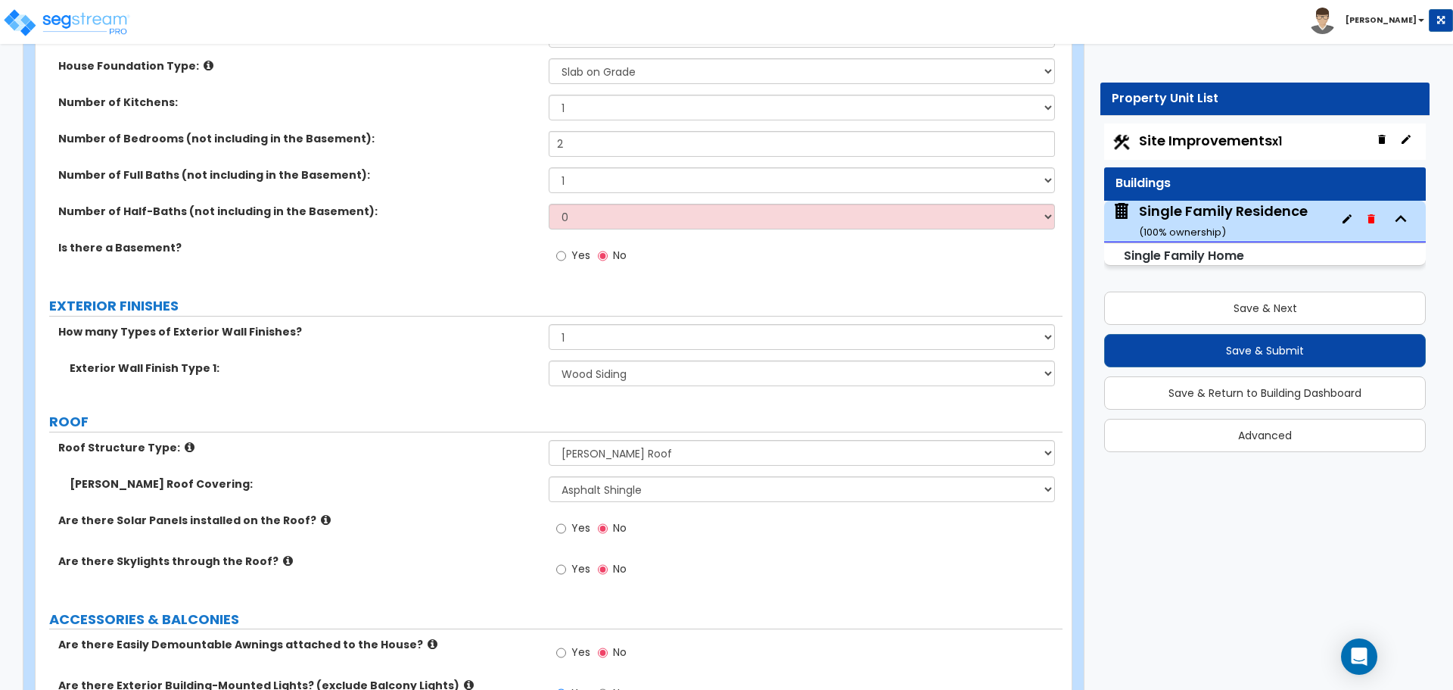
click at [488, 315] on label "EXTERIOR FINISHES" at bounding box center [556, 306] width 1014 height 20
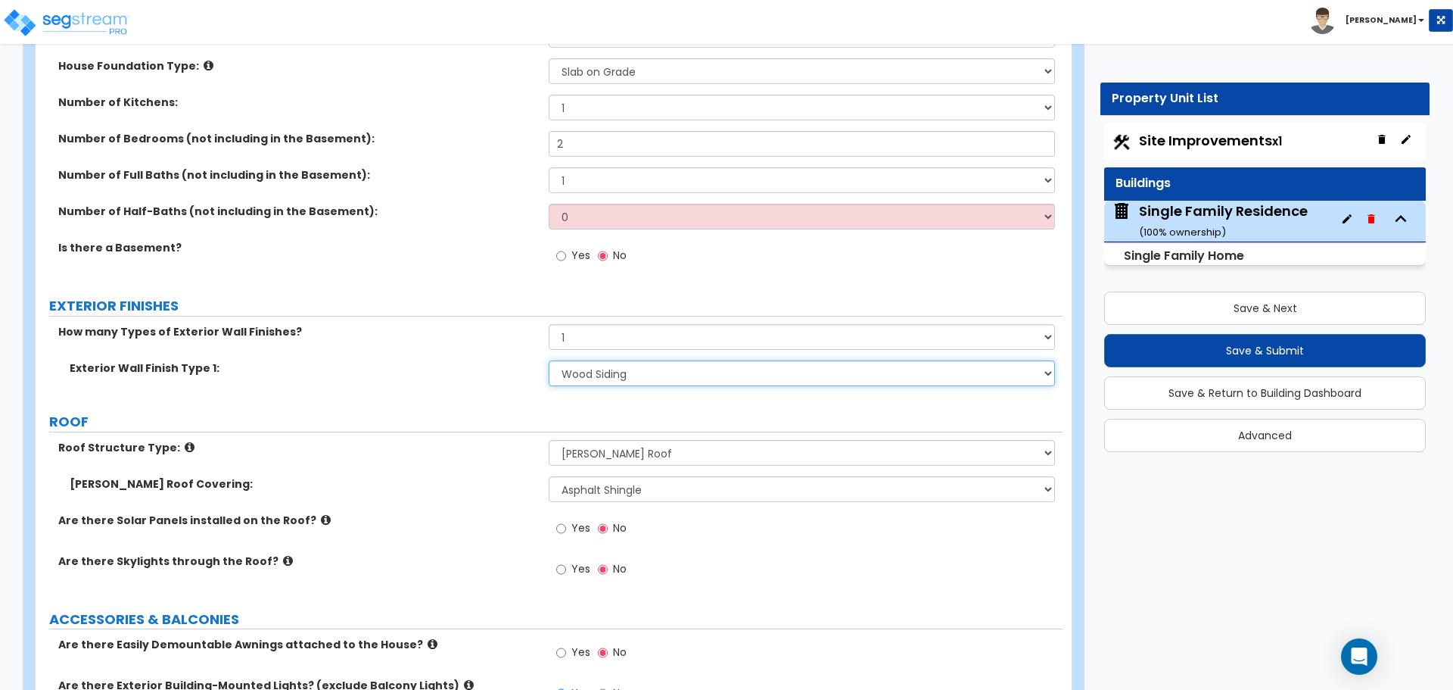
click at [593, 380] on select "Please Choose One No Finish/Shared Wall No Wall Brick Finish Stone Finish Wood …" at bounding box center [802, 373] width 506 height 26
select select "5"
click at [549, 360] on select "Please Choose One No Finish/Shared Wall No Wall Brick Finish Stone Finish Wood …" at bounding box center [802, 373] width 506 height 26
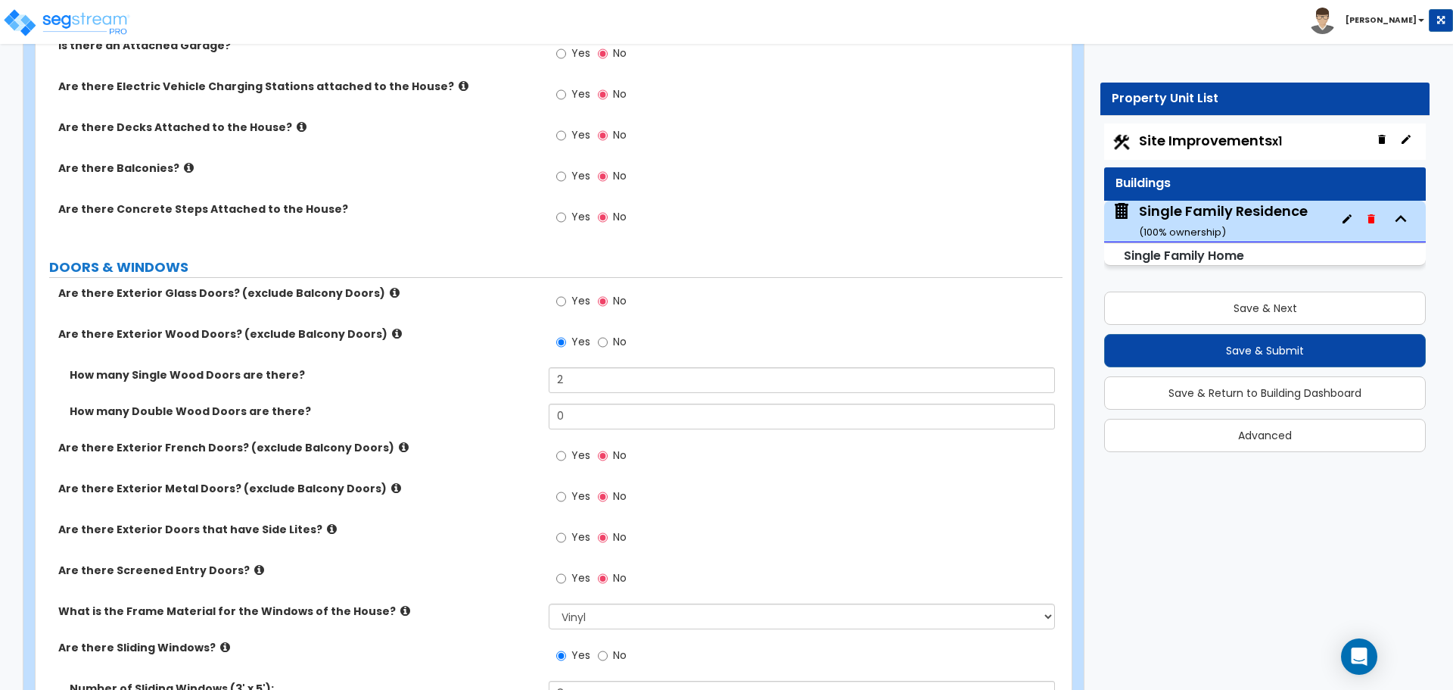
scroll to position [1590, 0]
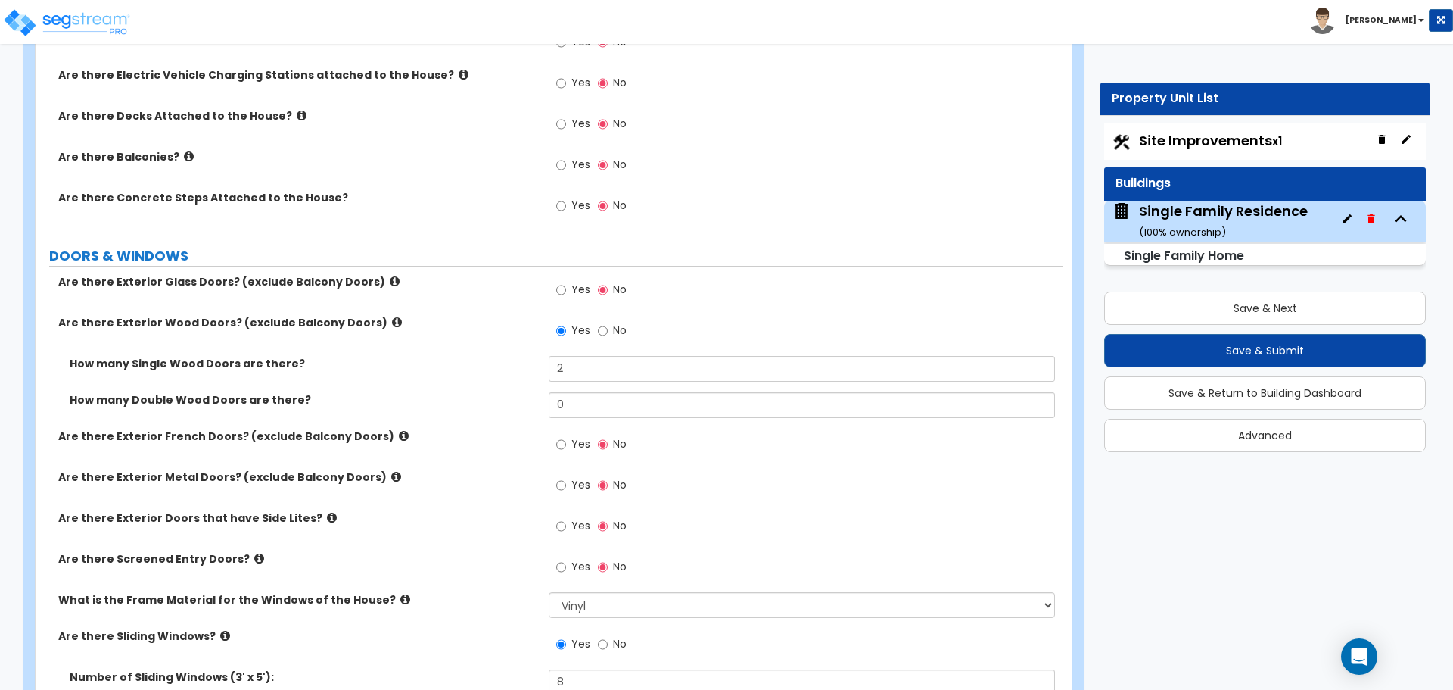
click at [390, 282] on icon at bounding box center [395, 281] width 10 height 11
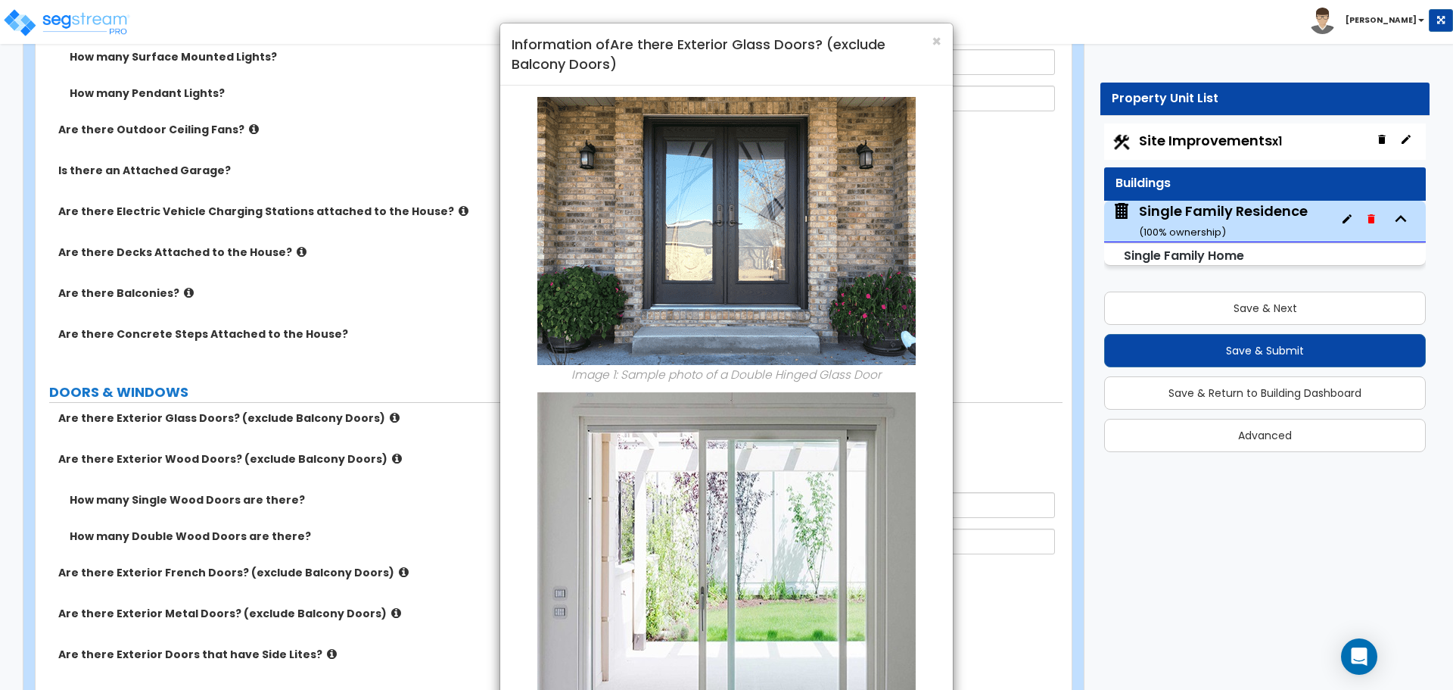
scroll to position [1438, 0]
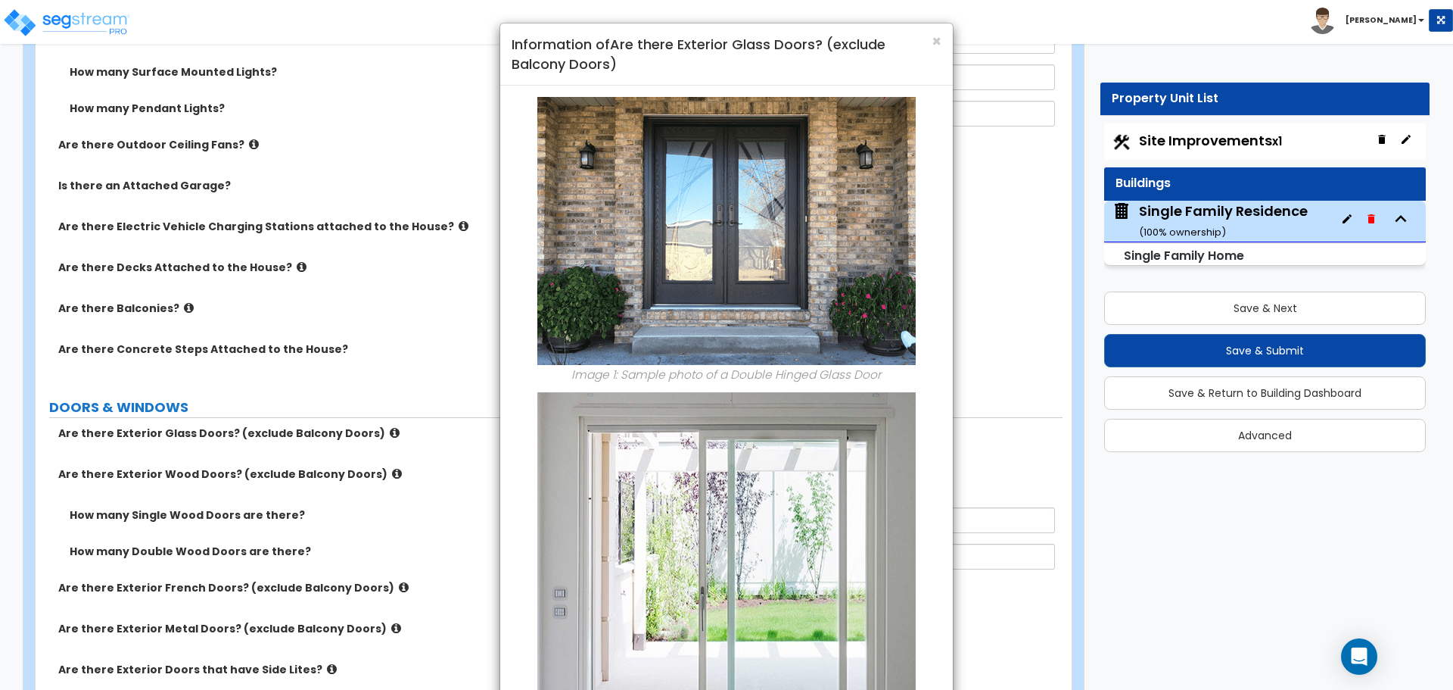
click at [942, 42] on div "× Information of Are there Exterior Glass Doors? (exclude Balcony Doors)" at bounding box center [726, 54] width 453 height 62
click at [934, 45] on span "×" at bounding box center [937, 41] width 10 height 22
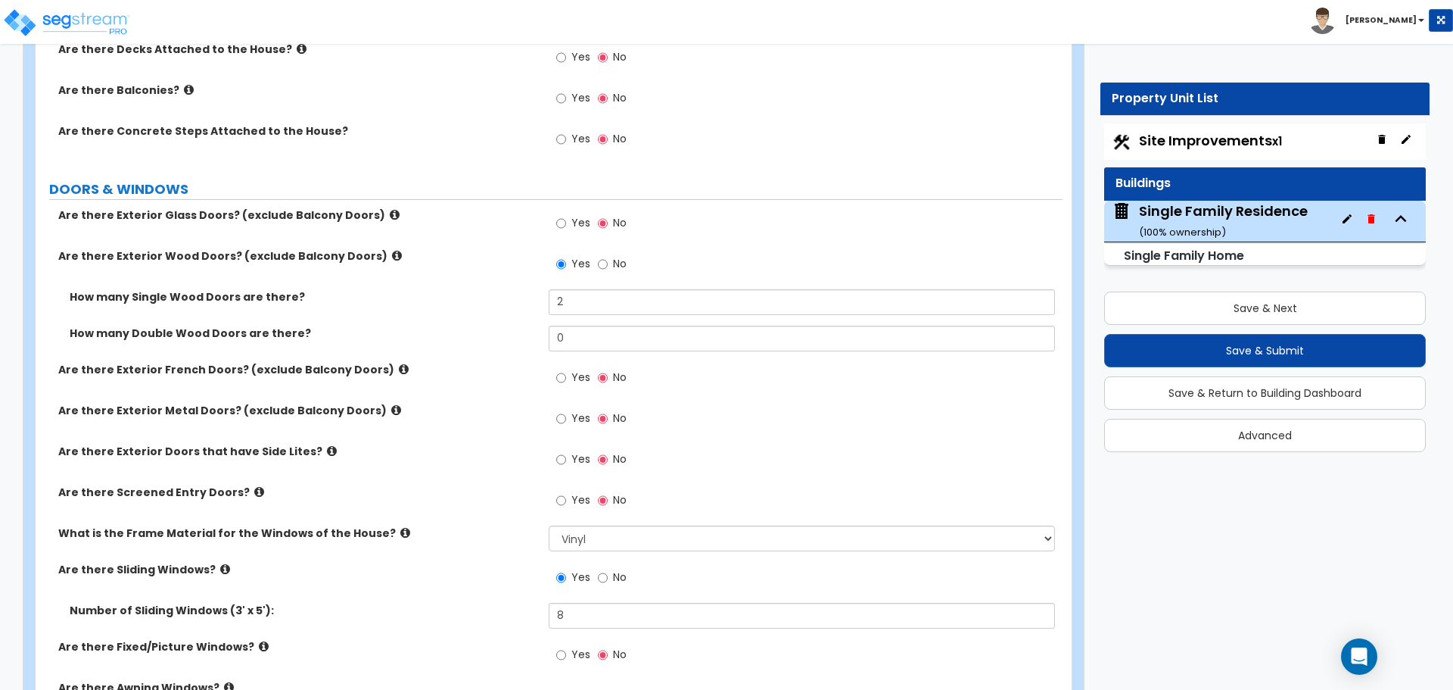
scroll to position [1665, 0]
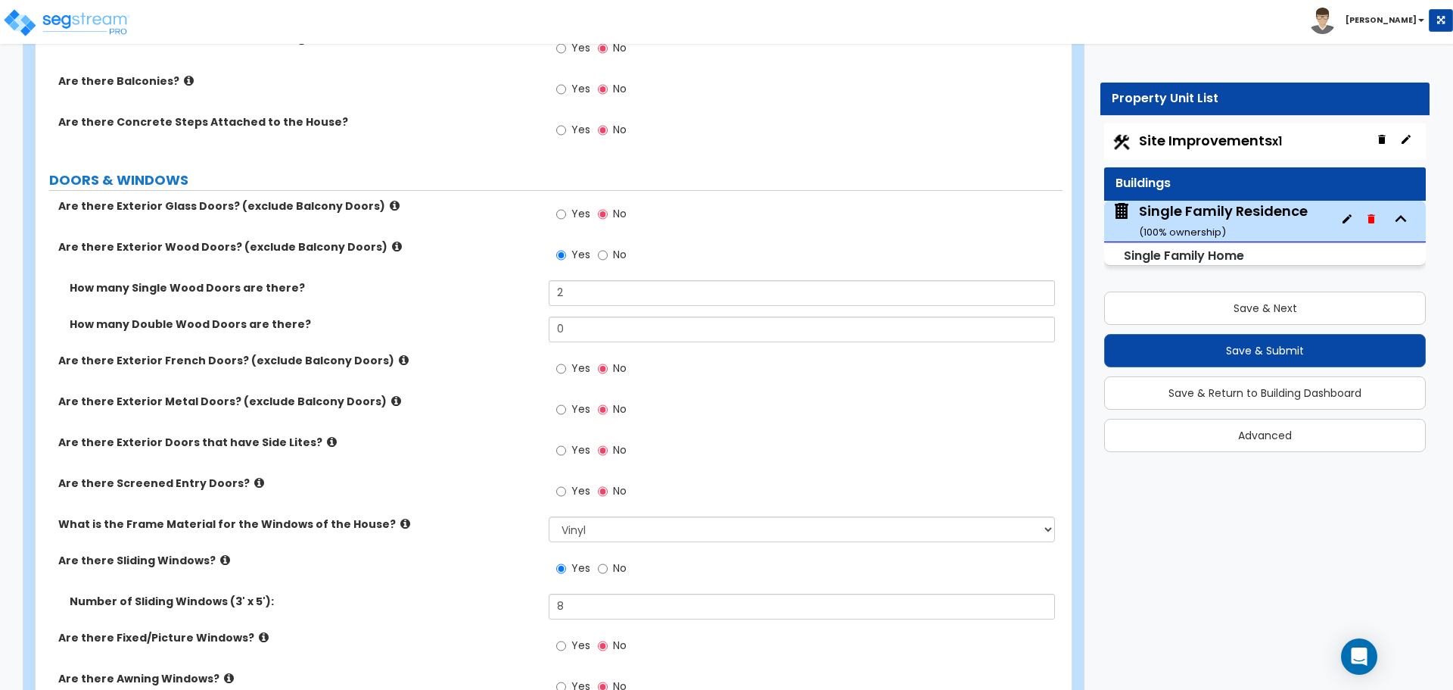
click at [392, 245] on icon at bounding box center [397, 246] width 10 height 11
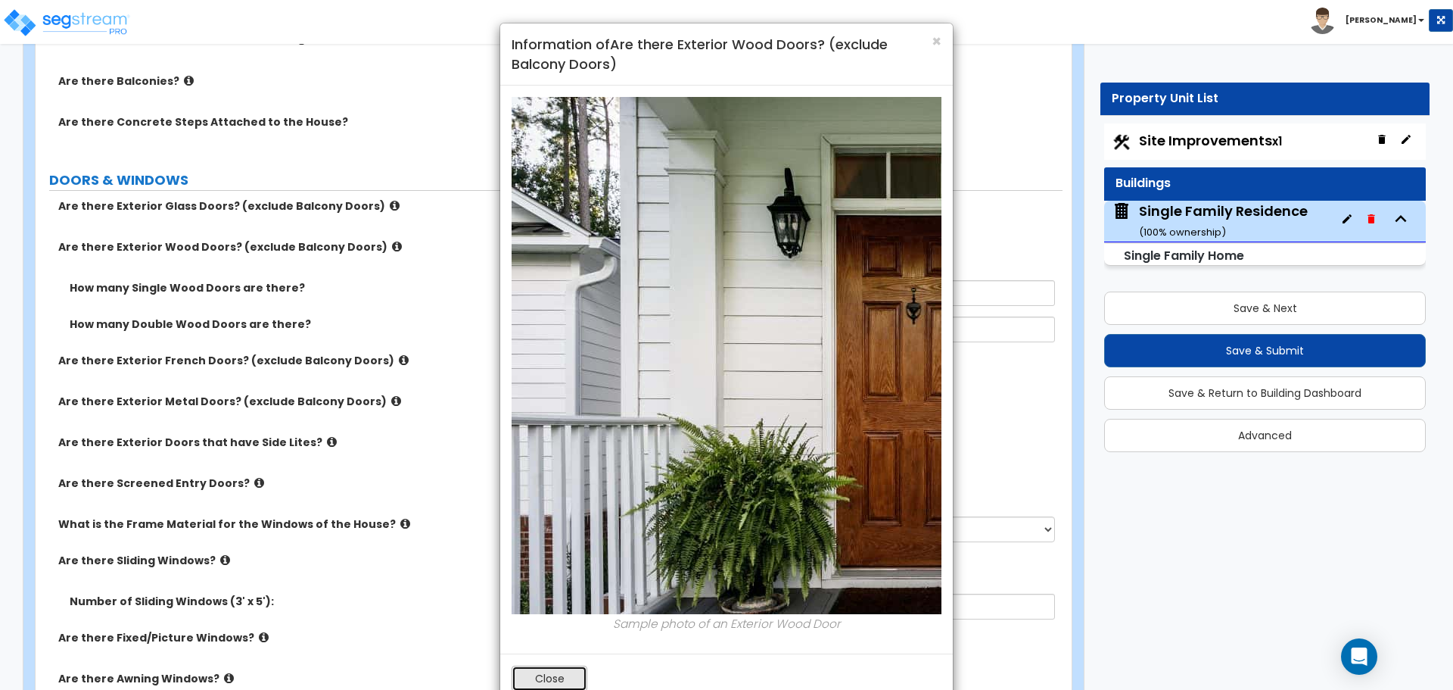
click at [556, 671] on button "Close" at bounding box center [550, 678] width 76 height 26
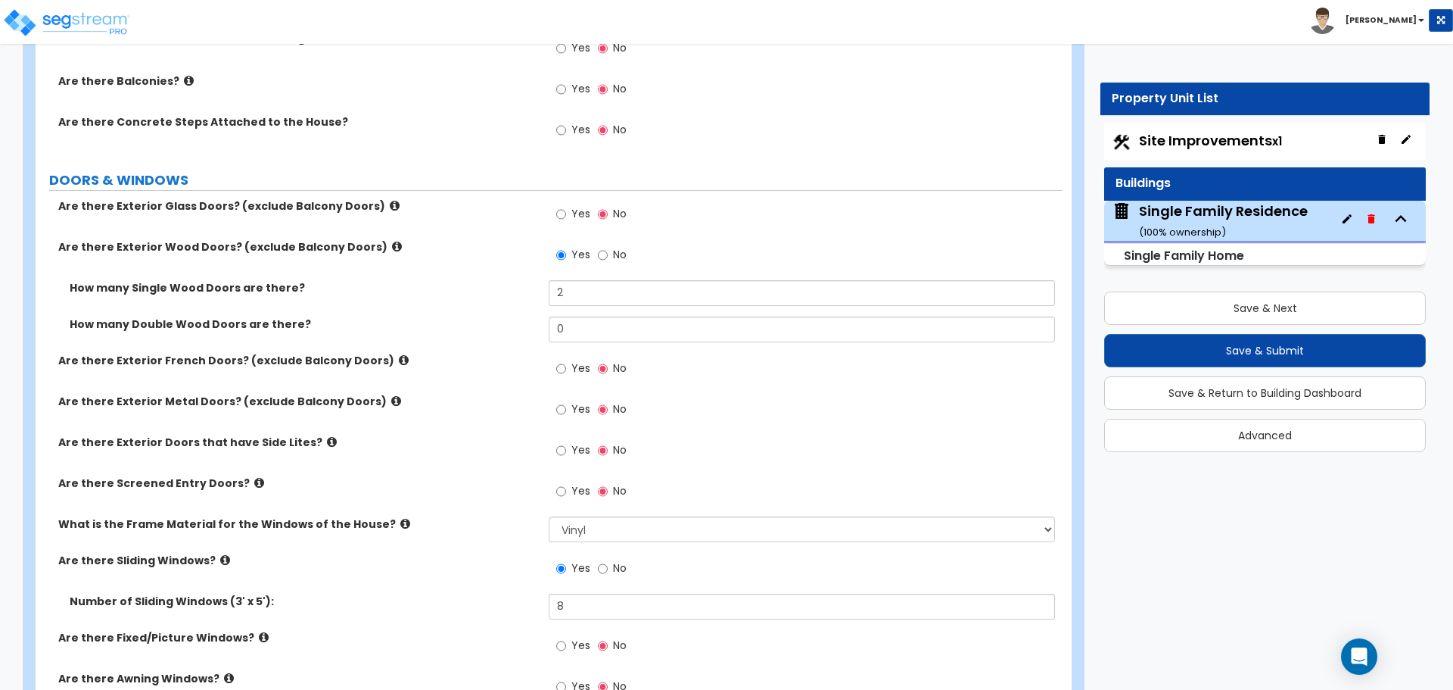
click at [399, 358] on icon at bounding box center [404, 359] width 10 height 11
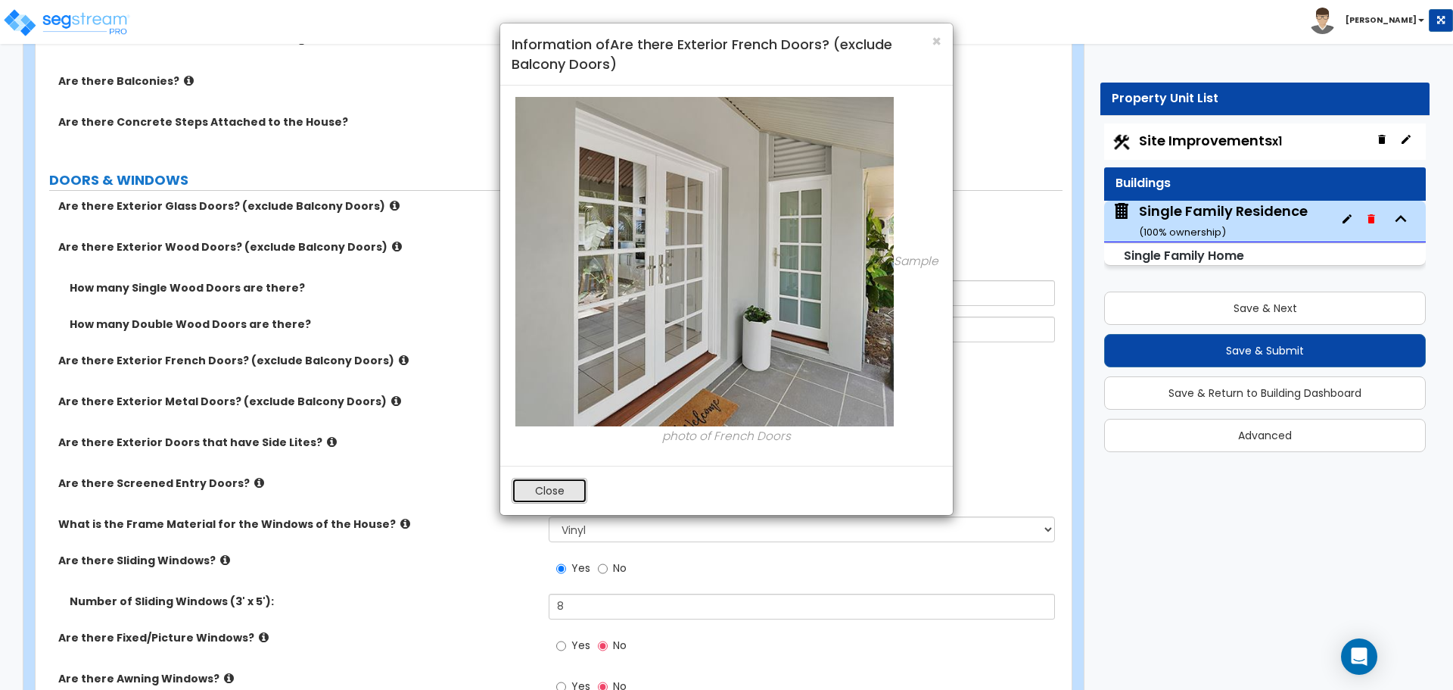
click at [564, 487] on button "Close" at bounding box center [550, 491] width 76 height 26
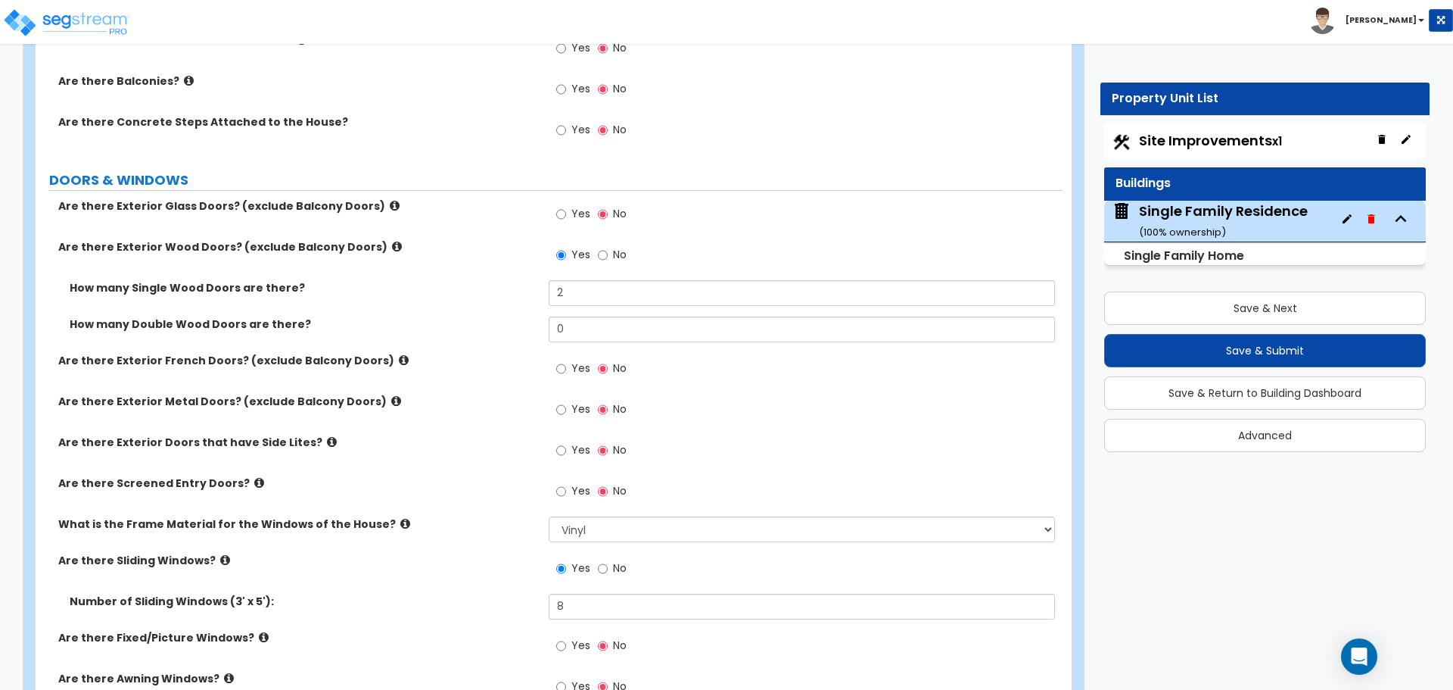
click at [391, 404] on icon at bounding box center [396, 400] width 10 height 11
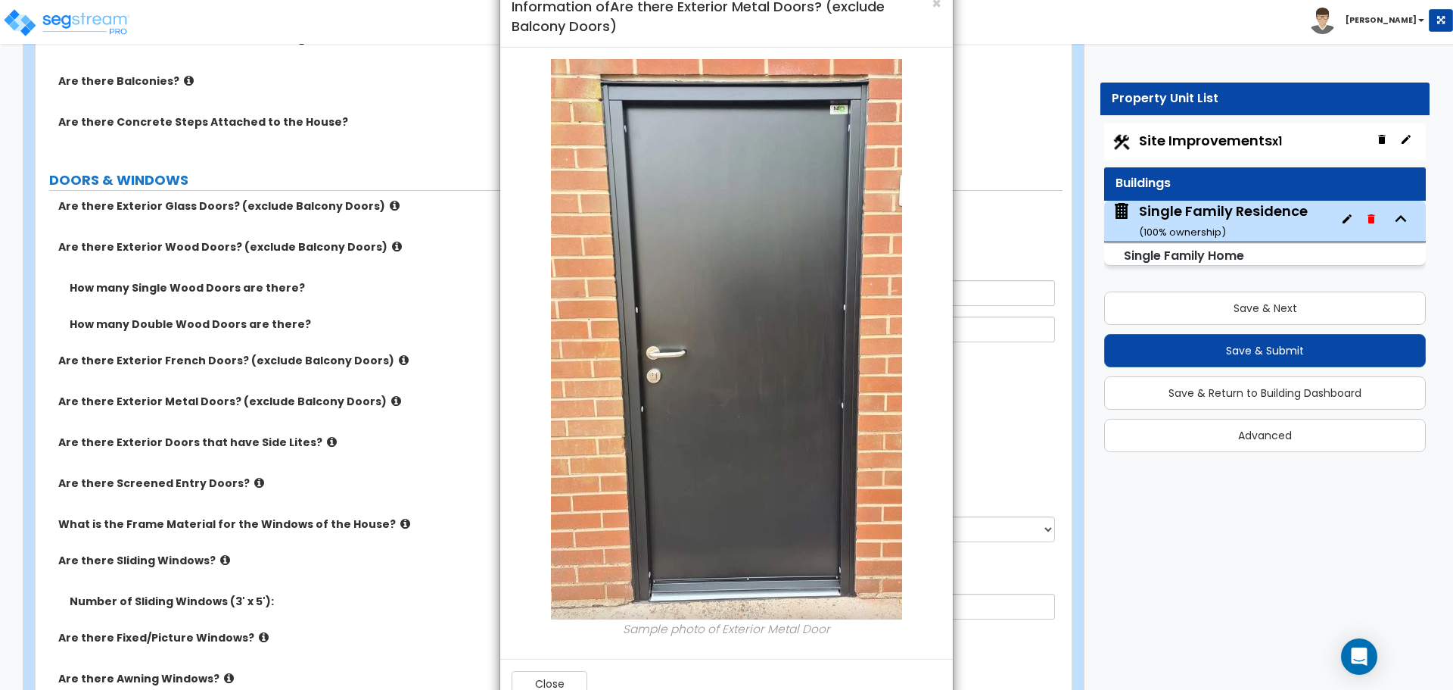
scroll to position [76, 0]
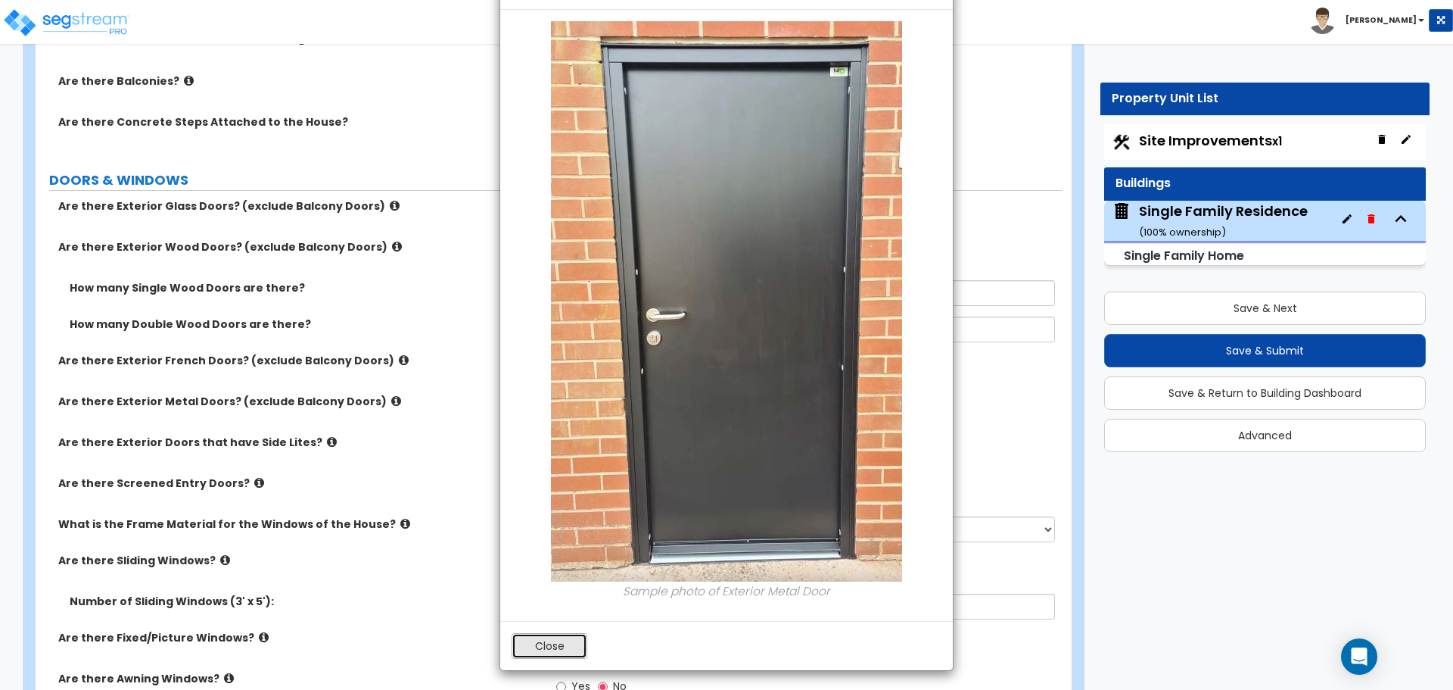
click at [566, 641] on button "Close" at bounding box center [550, 646] width 76 height 26
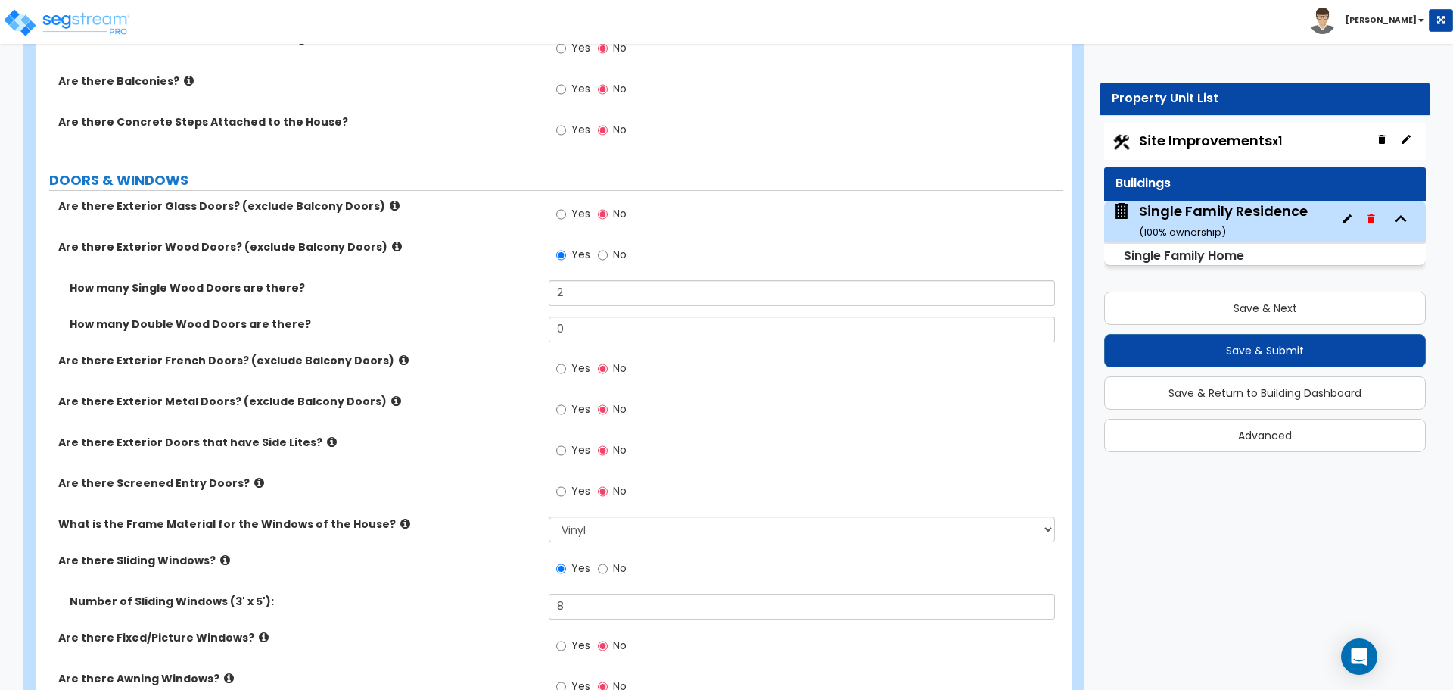
click at [327, 439] on icon at bounding box center [332, 441] width 10 height 11
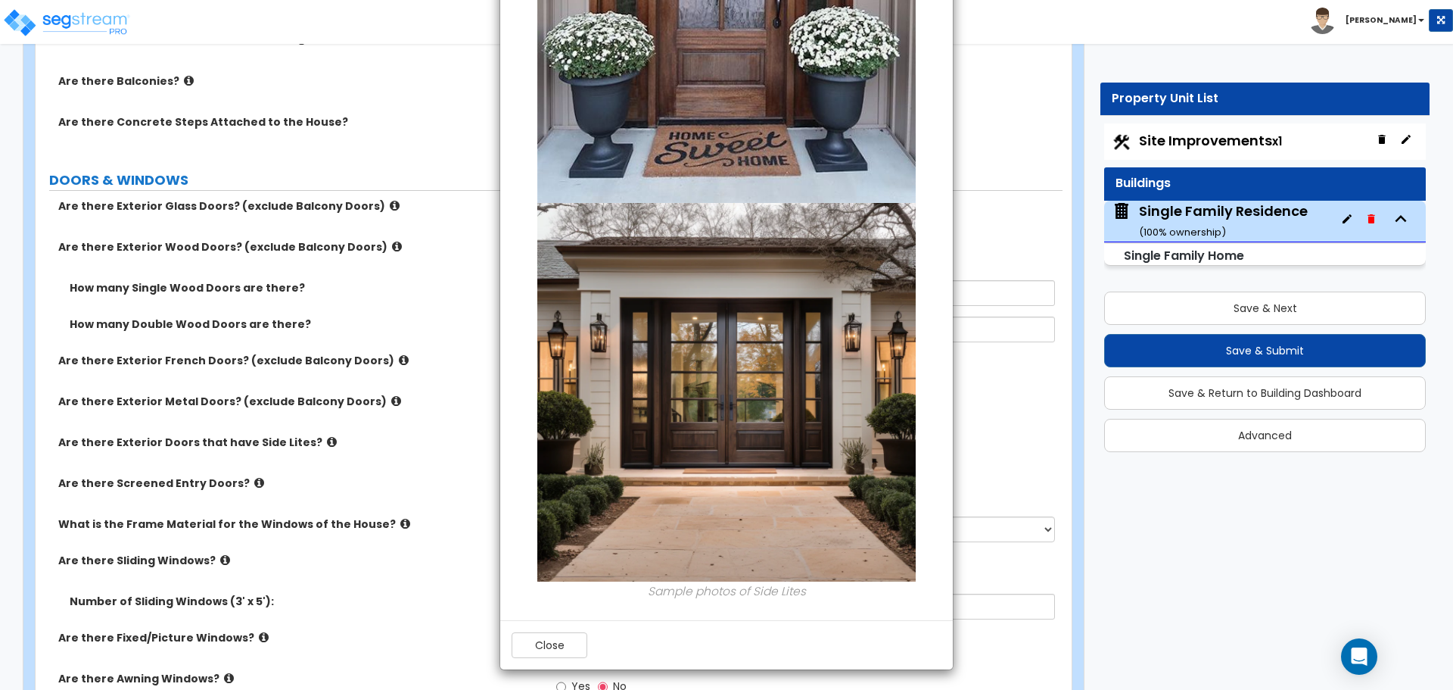
scroll to position [447, 0]
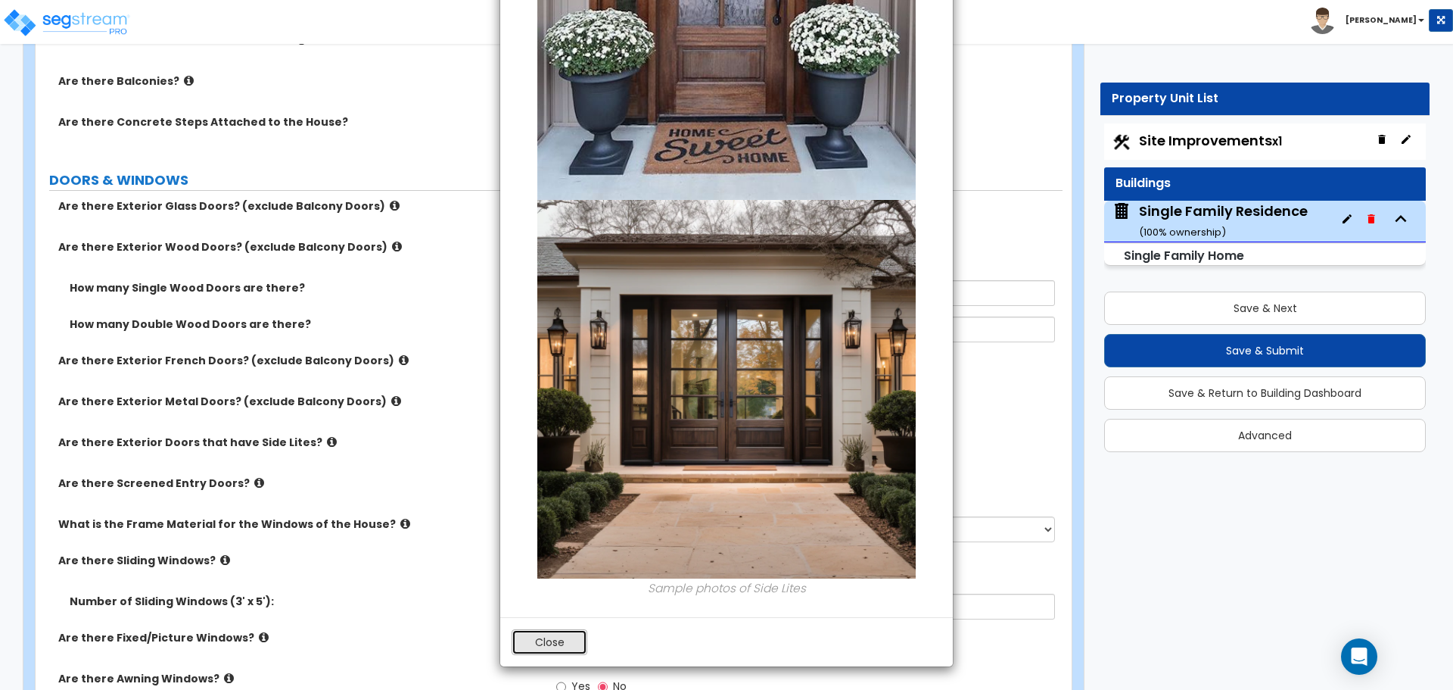
click at [568, 643] on button "Close" at bounding box center [550, 642] width 76 height 26
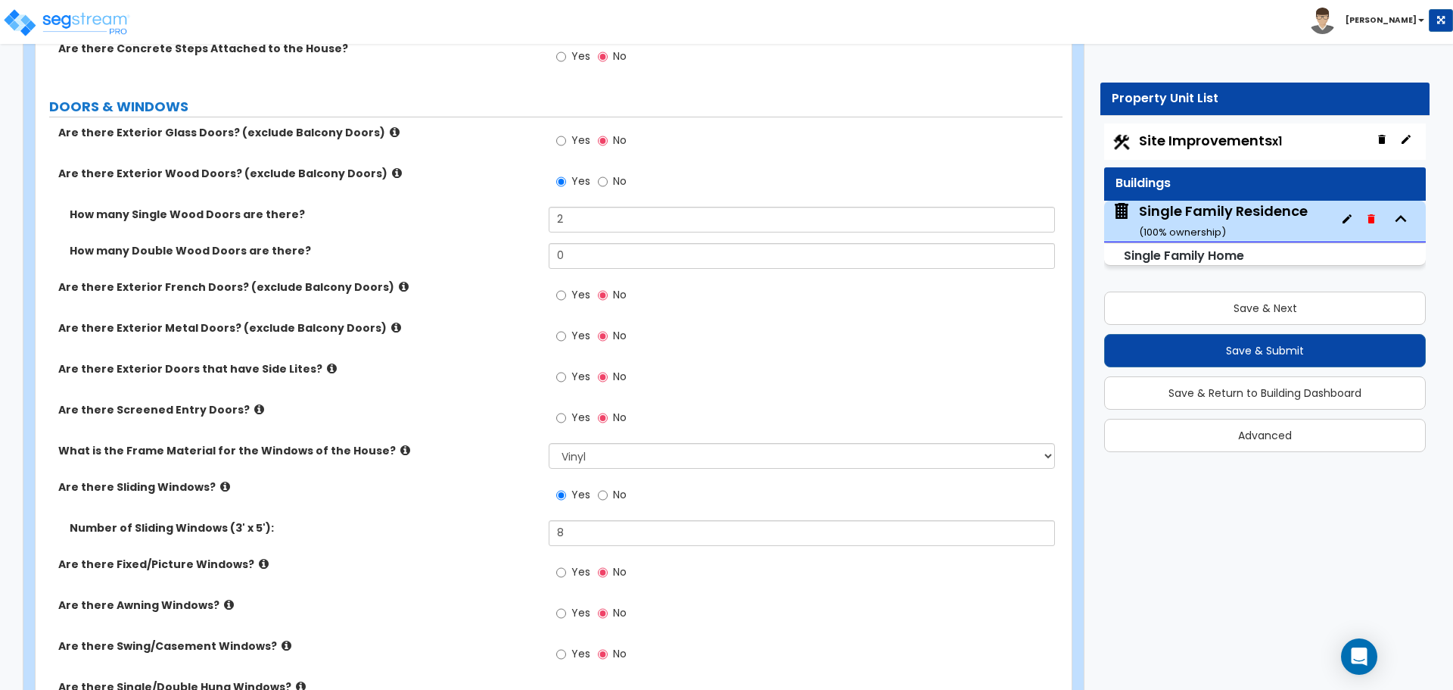
scroll to position [1741, 0]
click at [400, 446] on icon at bounding box center [405, 447] width 10 height 11
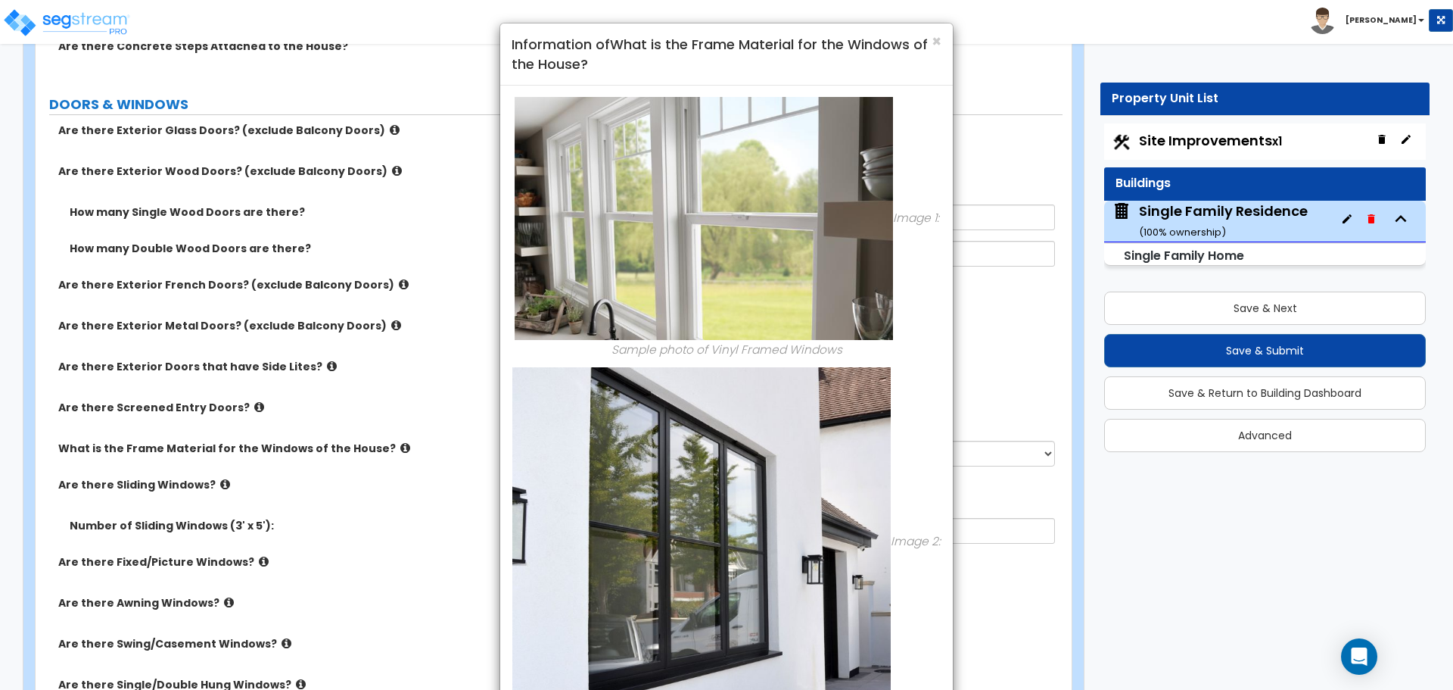
click at [379, 446] on div "× Information of What is the Frame Material for the Windows of the House? Image…" at bounding box center [726, 345] width 1453 height 690
click at [937, 40] on span "×" at bounding box center [937, 41] width 10 height 22
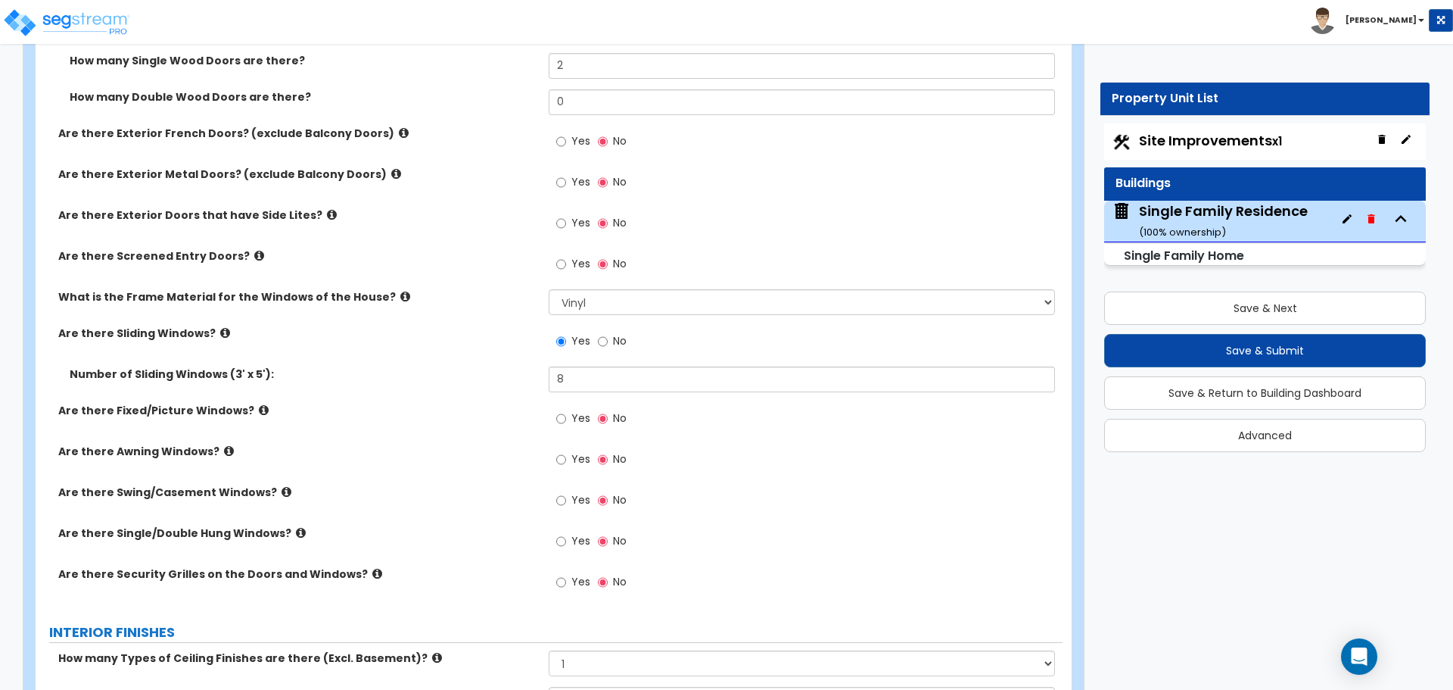
scroll to position [1968, 0]
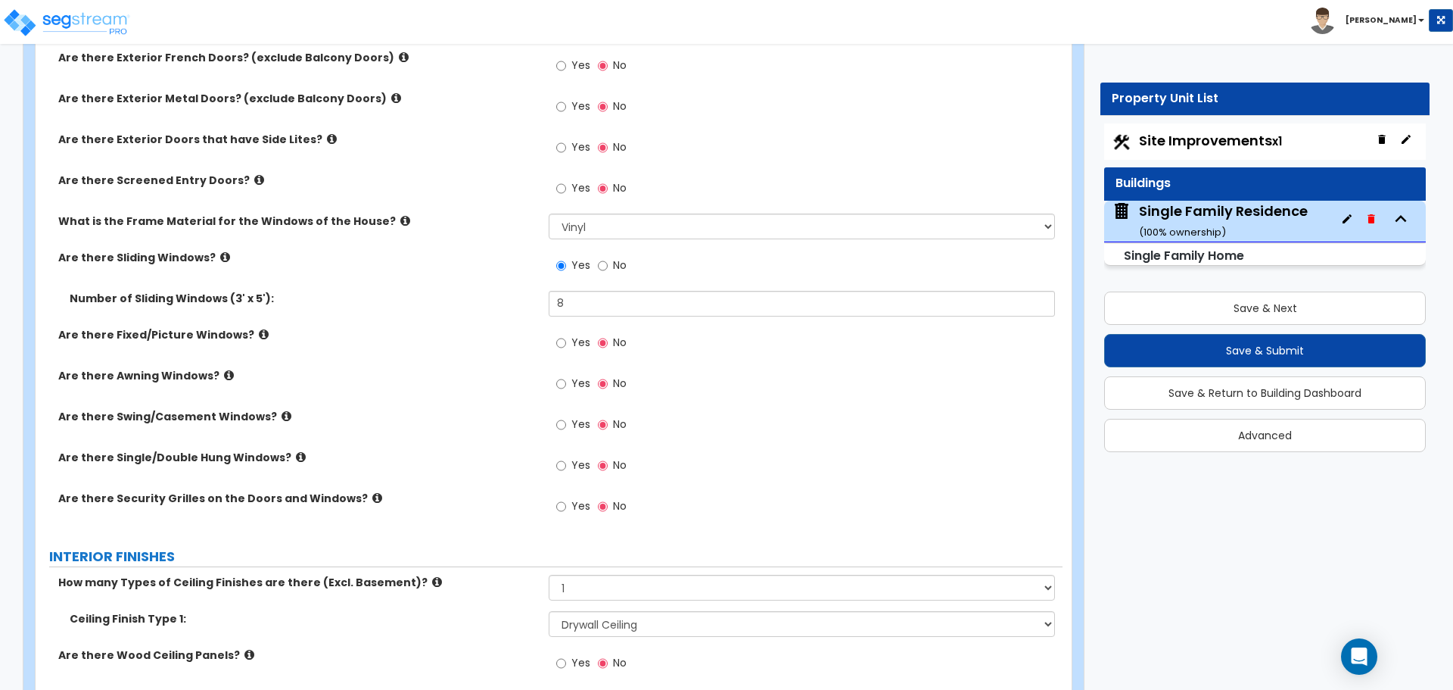
click at [220, 259] on icon at bounding box center [225, 256] width 10 height 11
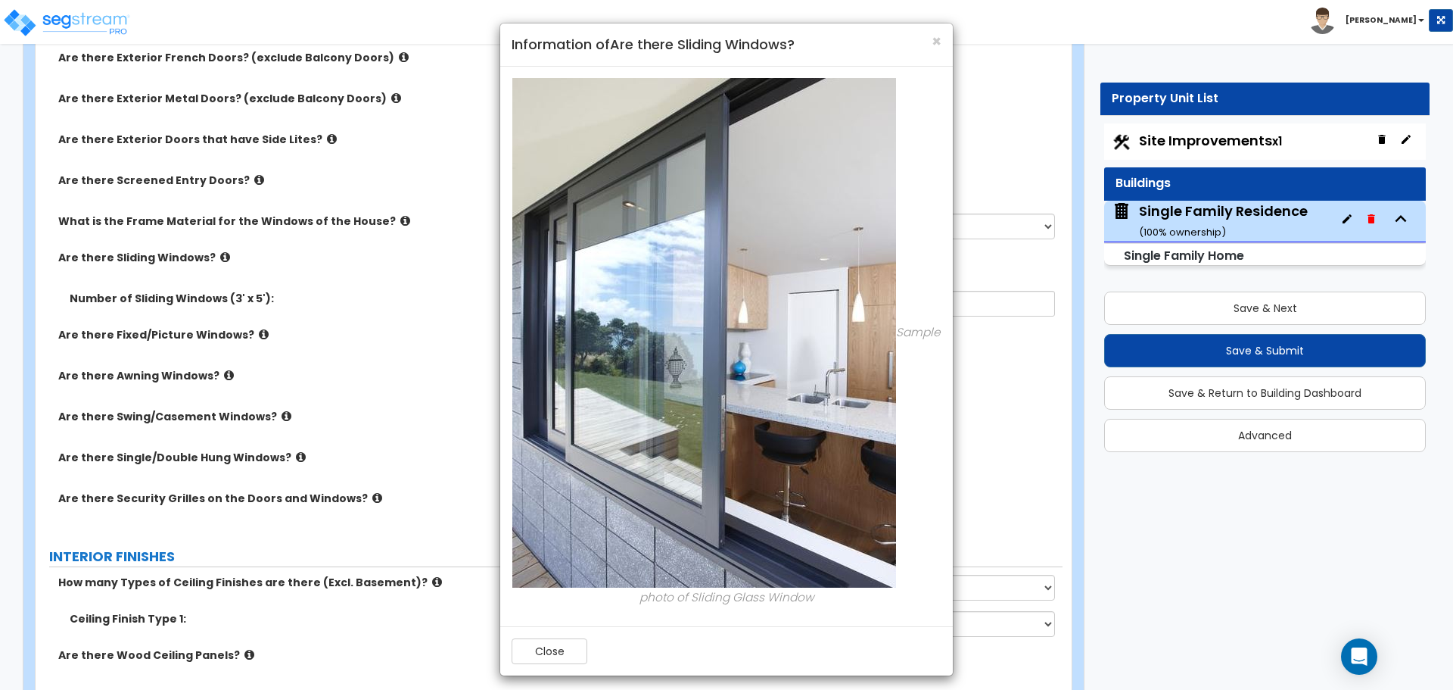
click at [214, 259] on div "× Information of Are there Sliding Windows? Sample photo of Sliding Glass Windo…" at bounding box center [726, 345] width 1453 height 690
click at [939, 42] on span "×" at bounding box center [937, 41] width 10 height 22
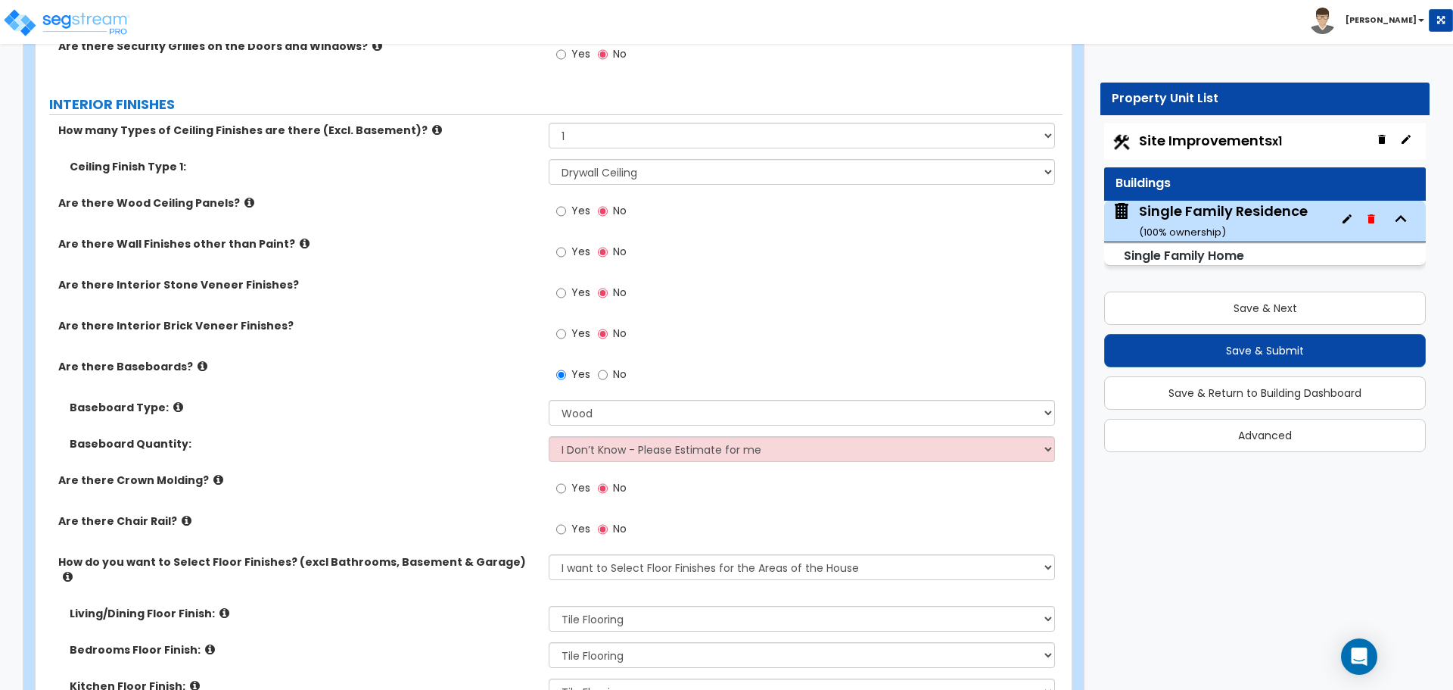
scroll to position [2422, 0]
click at [613, 155] on div "How many Types of Ceiling Finishes are there (Excl. Basement)? Please Choose On…" at bounding box center [549, 138] width 1027 height 36
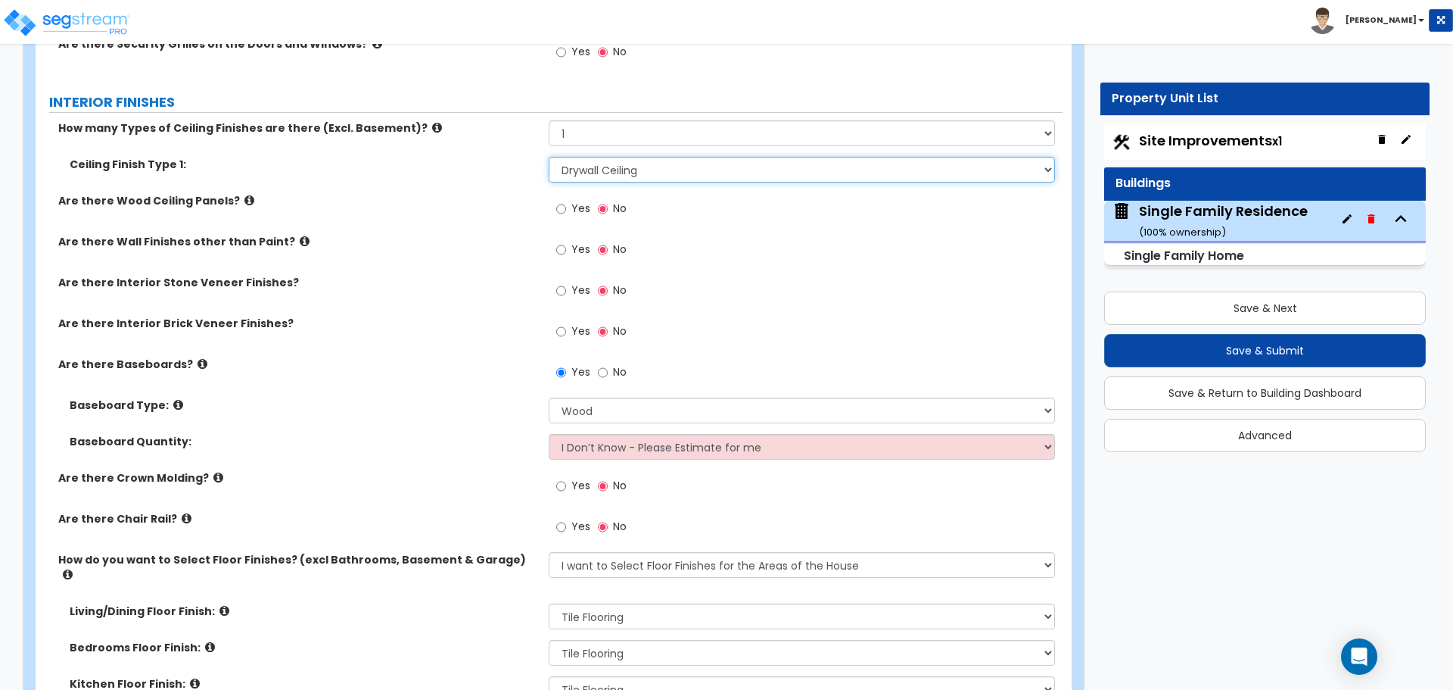
click at [610, 160] on select "Please Choose One Drop Ceiling Drywall Ceiling Open Ceiling" at bounding box center [802, 170] width 506 height 26
click at [609, 163] on select "Please Choose One Drop Ceiling Drywall Ceiling Open Ceiling" at bounding box center [802, 170] width 506 height 26
click at [657, 176] on select "Please Choose One Drop Ceiling Drywall Ceiling Open Ceiling" at bounding box center [802, 170] width 506 height 26
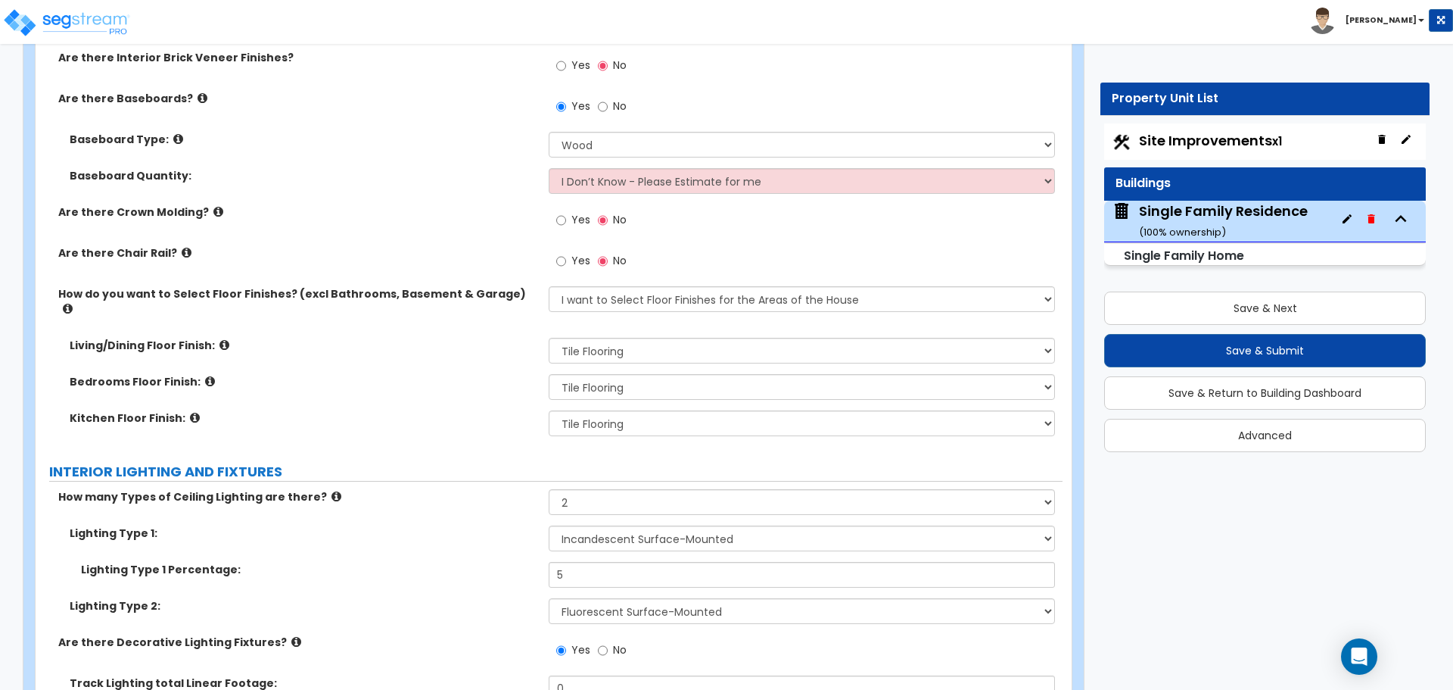
scroll to position [2725, 0]
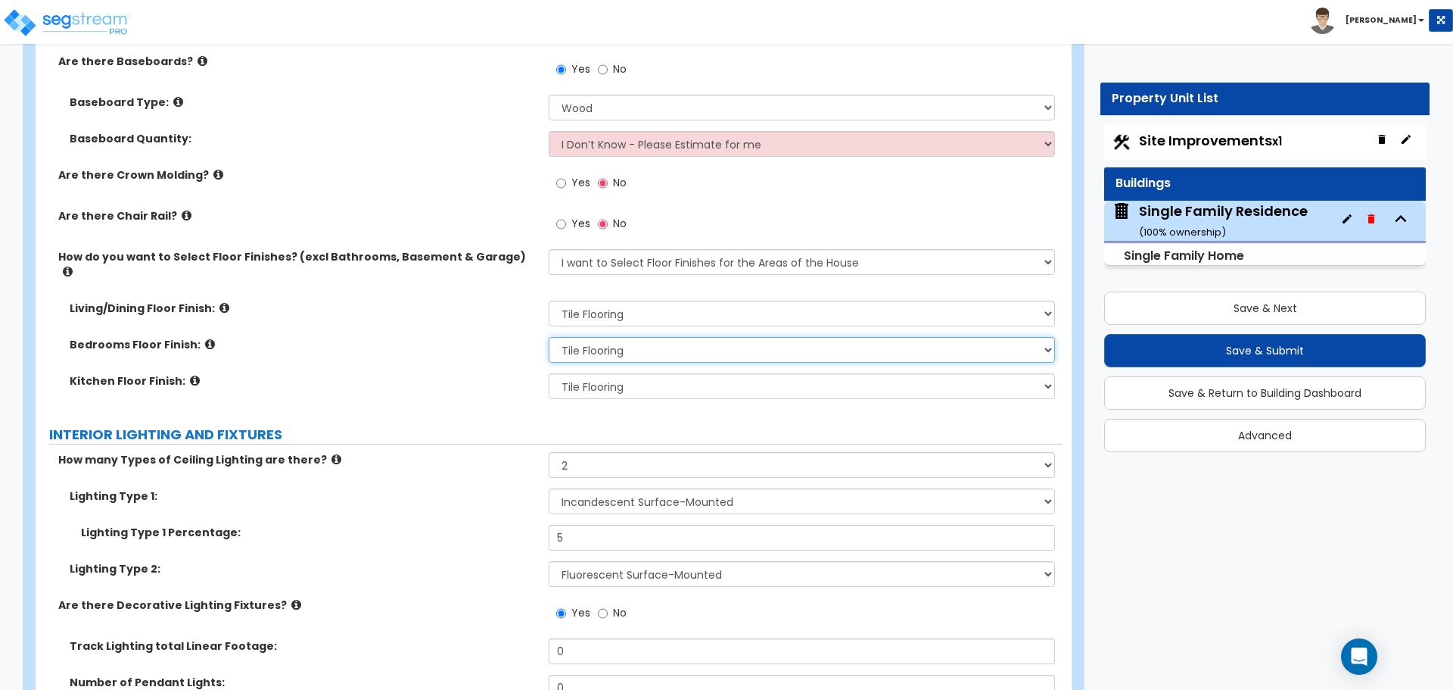
click at [621, 337] on select "None Tile Flooring Hardwood Flooring Resilient Laminate Flooring VCT Flooring S…" at bounding box center [802, 350] width 506 height 26
select select "5"
click at [549, 337] on select "None Tile Flooring Hardwood Flooring Resilient Laminate Flooring VCT Flooring S…" at bounding box center [802, 350] width 506 height 26
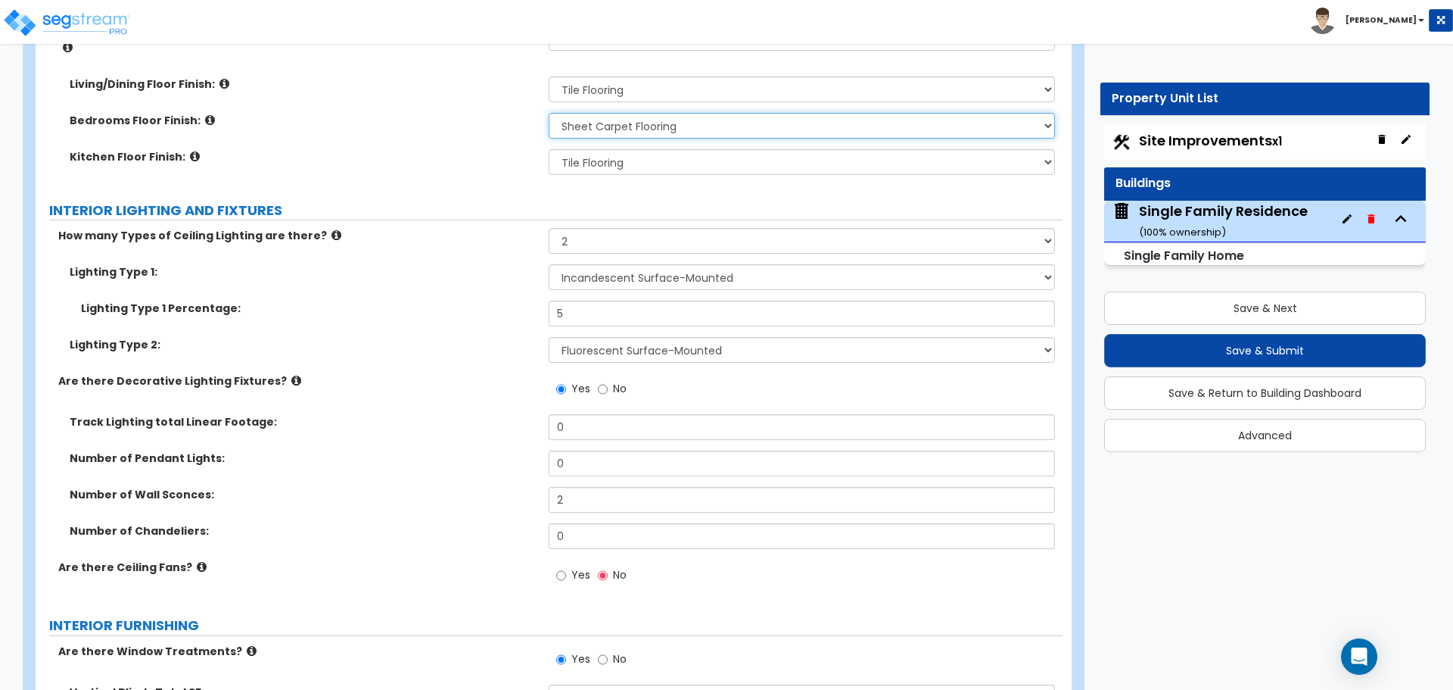
scroll to position [2952, 0]
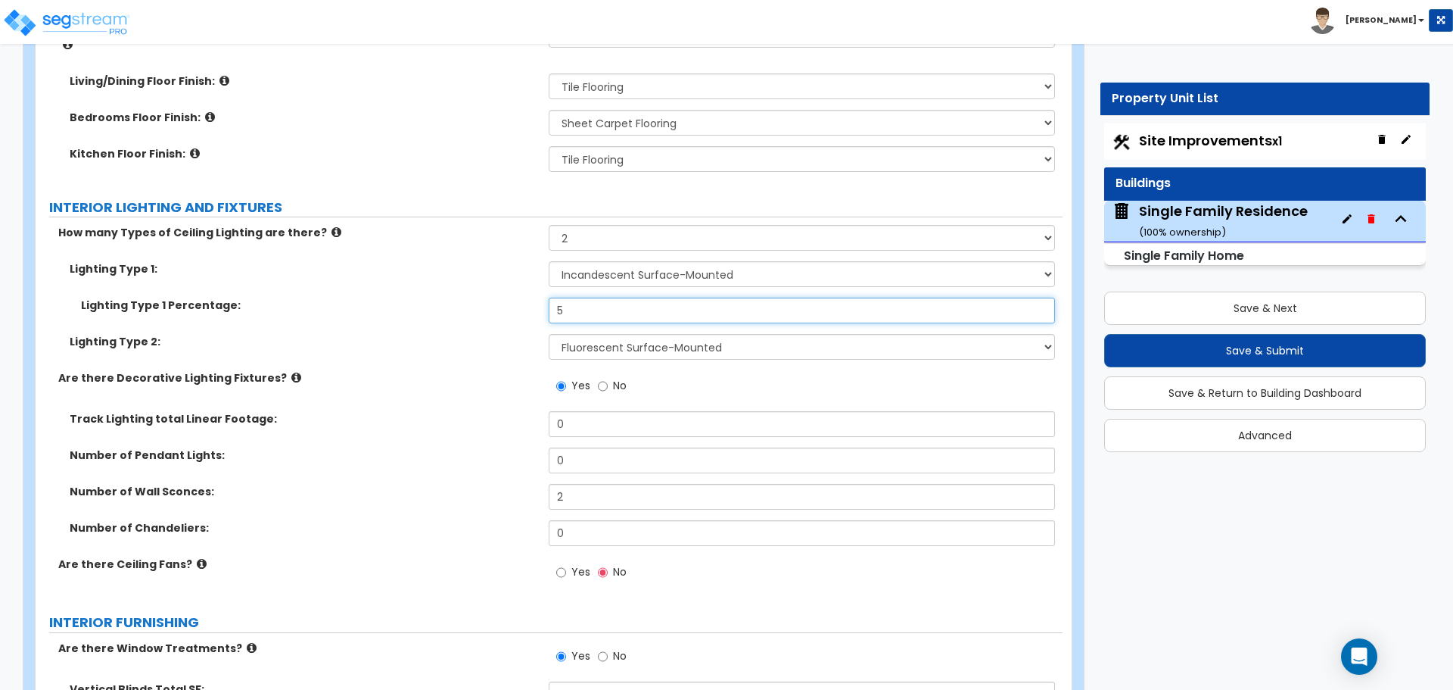
click at [616, 297] on input "5" at bounding box center [802, 310] width 506 height 26
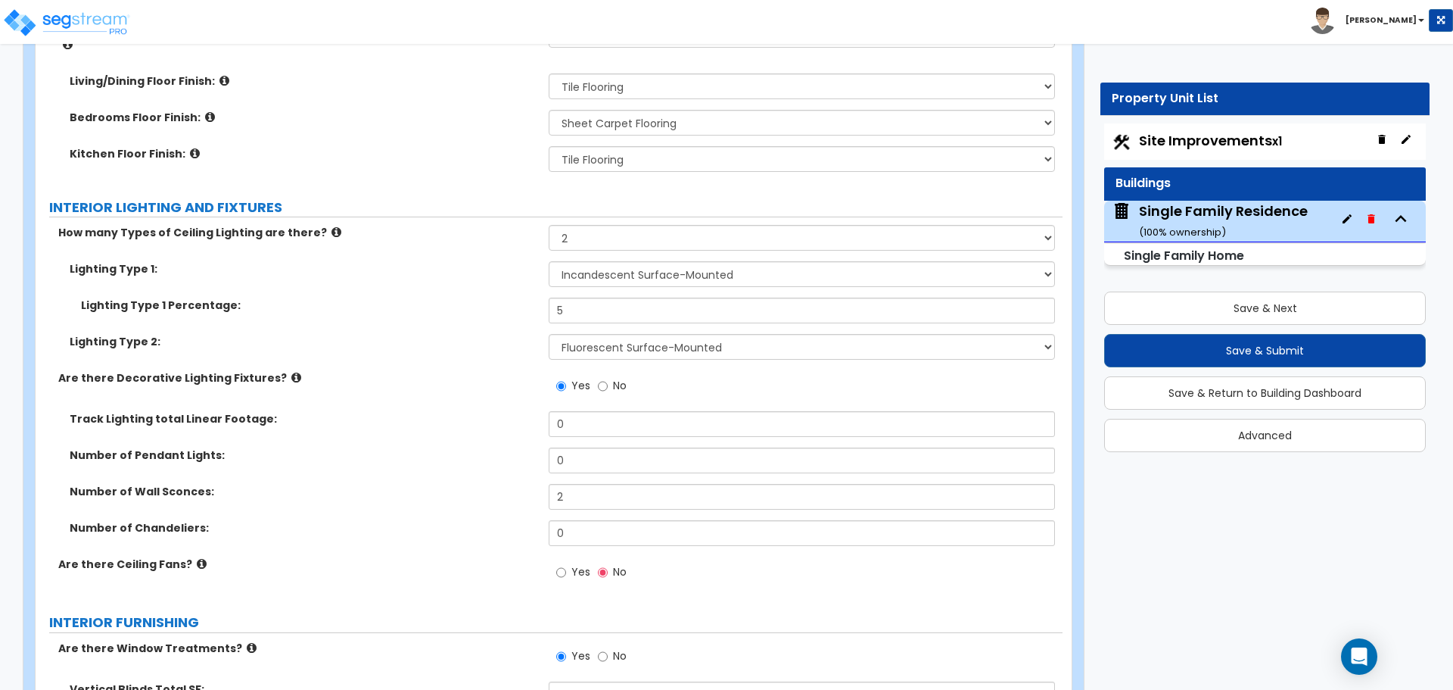
click at [466, 297] on label "Lighting Type 1 Percentage:" at bounding box center [309, 304] width 456 height 15
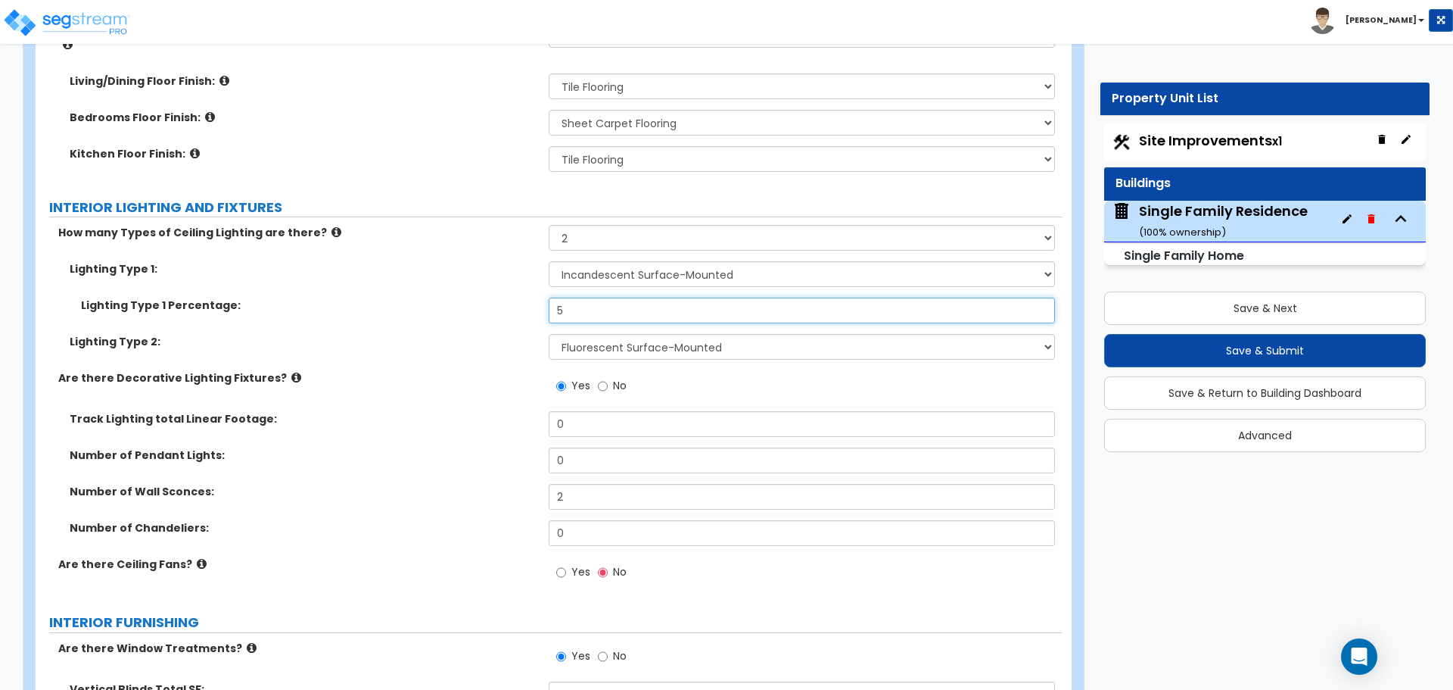
click at [590, 297] on input "5" at bounding box center [802, 310] width 506 height 26
type input "95"
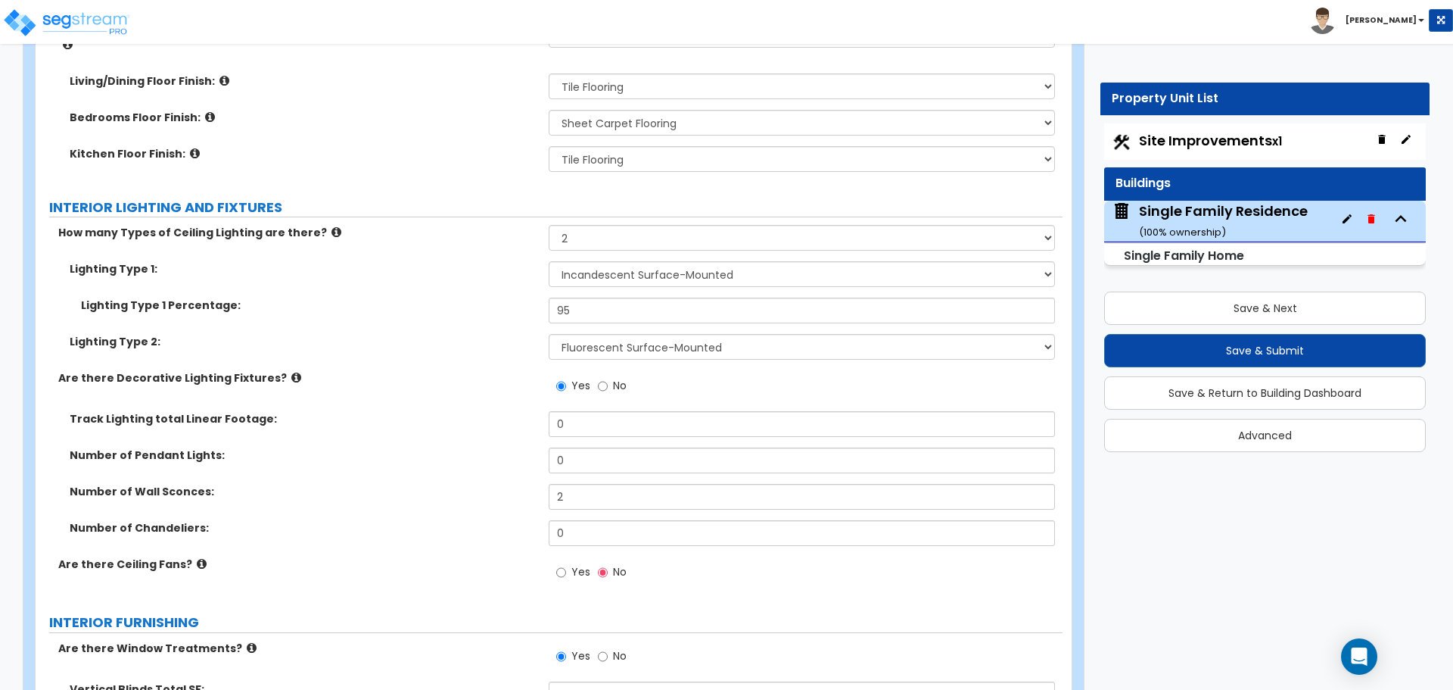
click at [409, 304] on div "Lighting Type 1 Percentage: 95" at bounding box center [549, 315] width 1027 height 36
click at [573, 468] on div "Number of Pendant Lights: 0" at bounding box center [549, 465] width 1027 height 36
click at [573, 484] on input "2" at bounding box center [802, 497] width 506 height 26
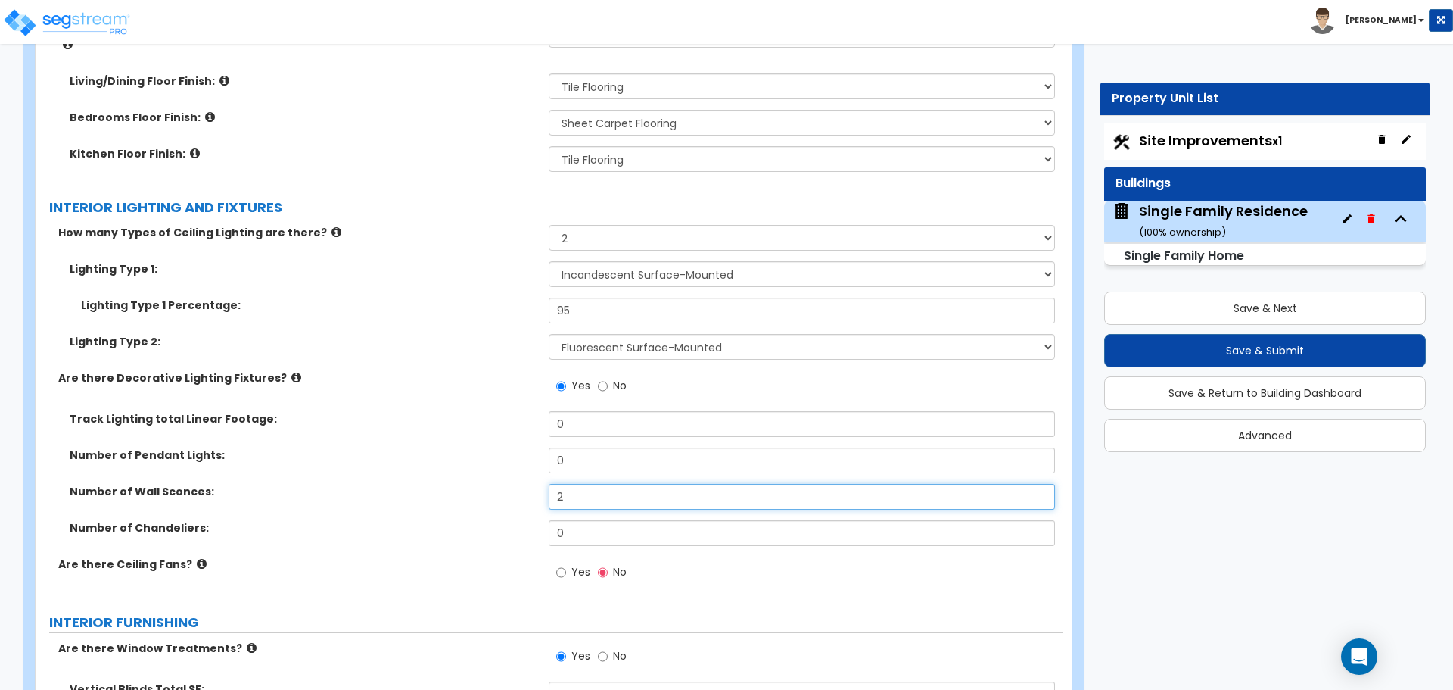
click at [573, 484] on input "2" at bounding box center [802, 497] width 506 height 26
type input "1"
click at [515, 484] on label "Number of Wall Sconces:" at bounding box center [304, 491] width 468 height 15
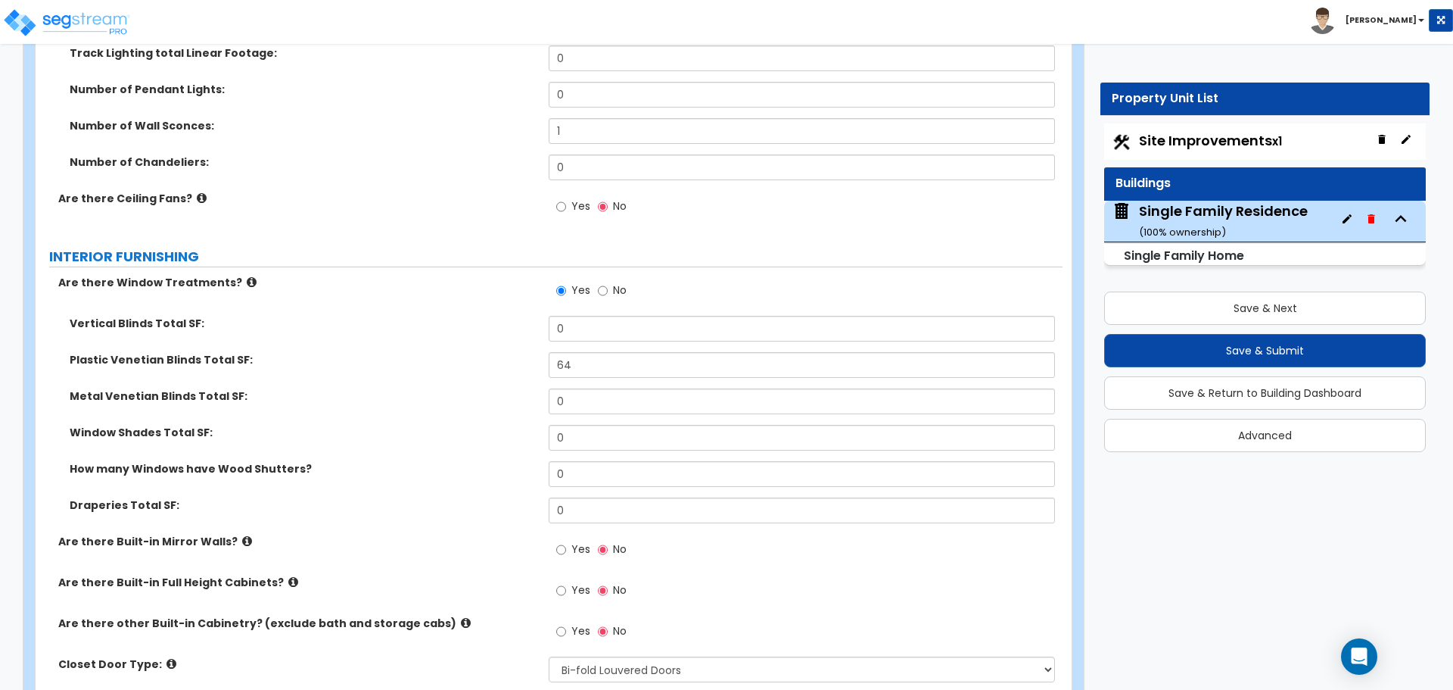
scroll to position [3330, 0]
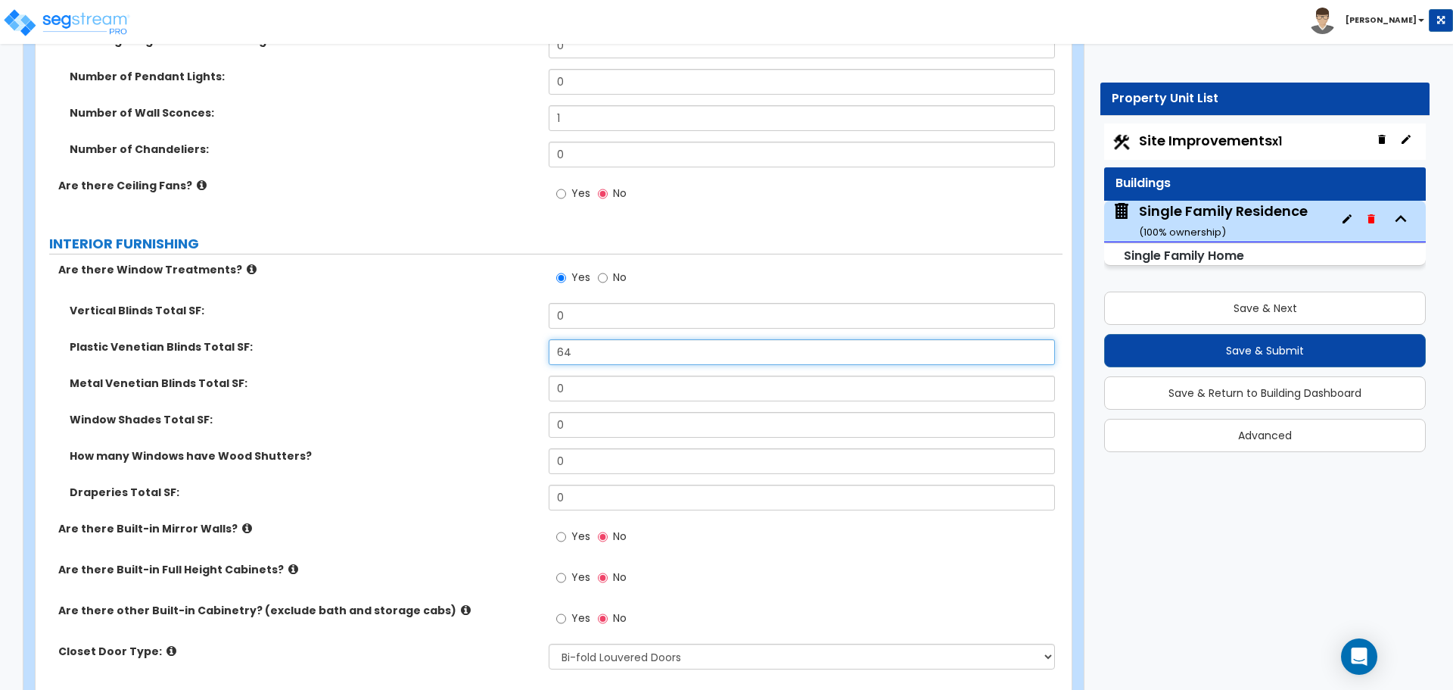
click at [599, 339] on input "64" at bounding box center [802, 352] width 506 height 26
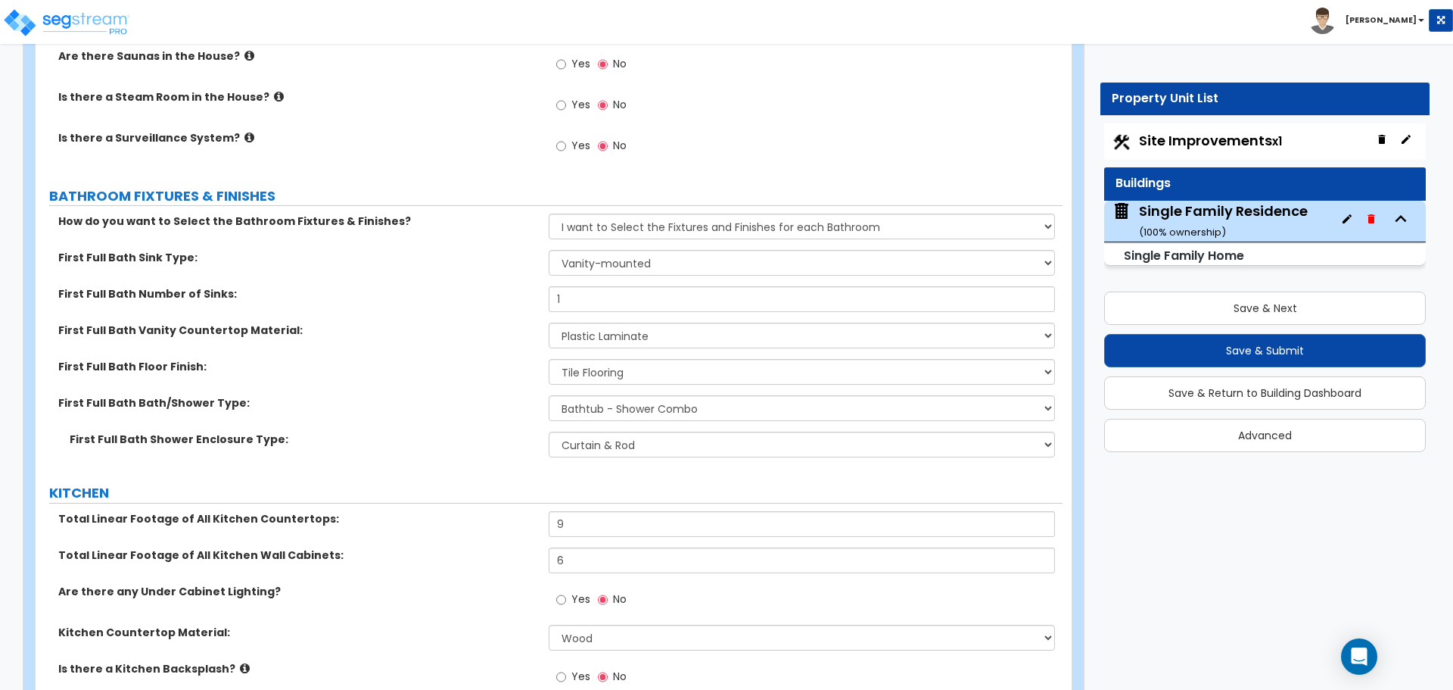
scroll to position [4163, 0]
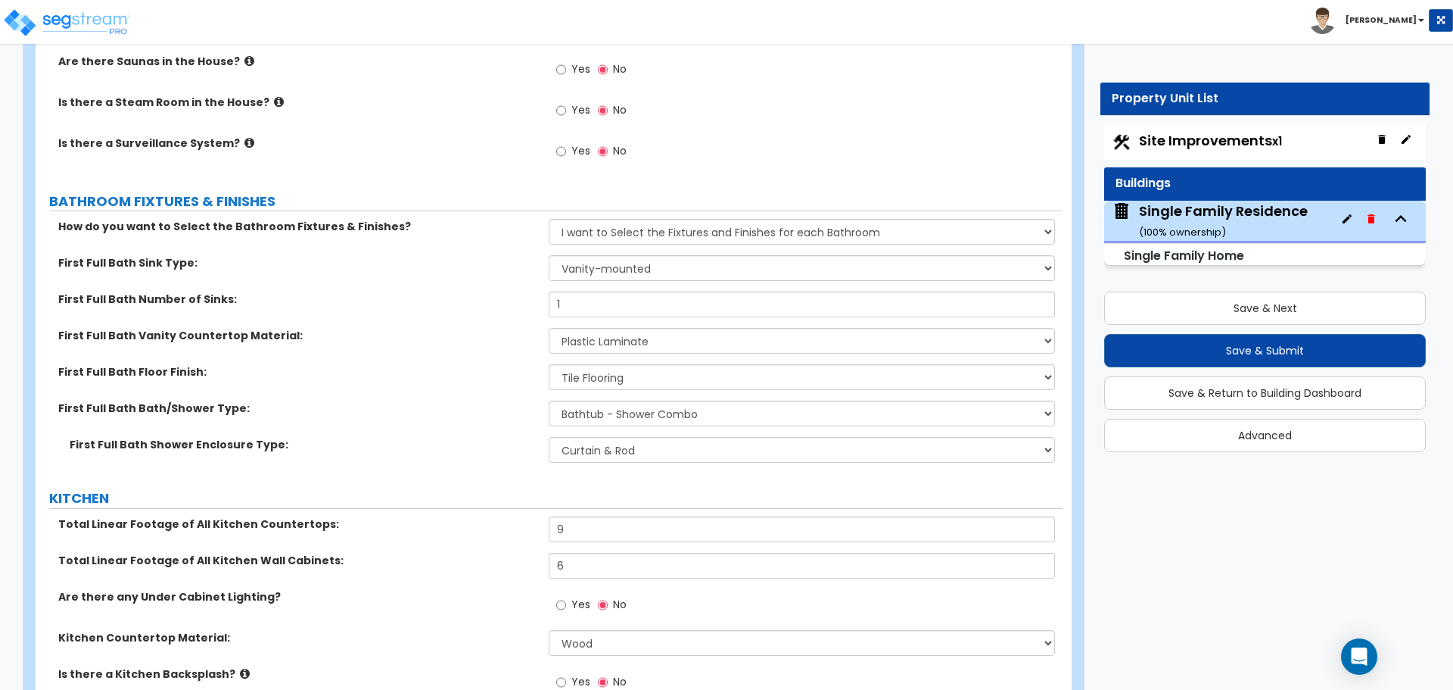
type input "128"
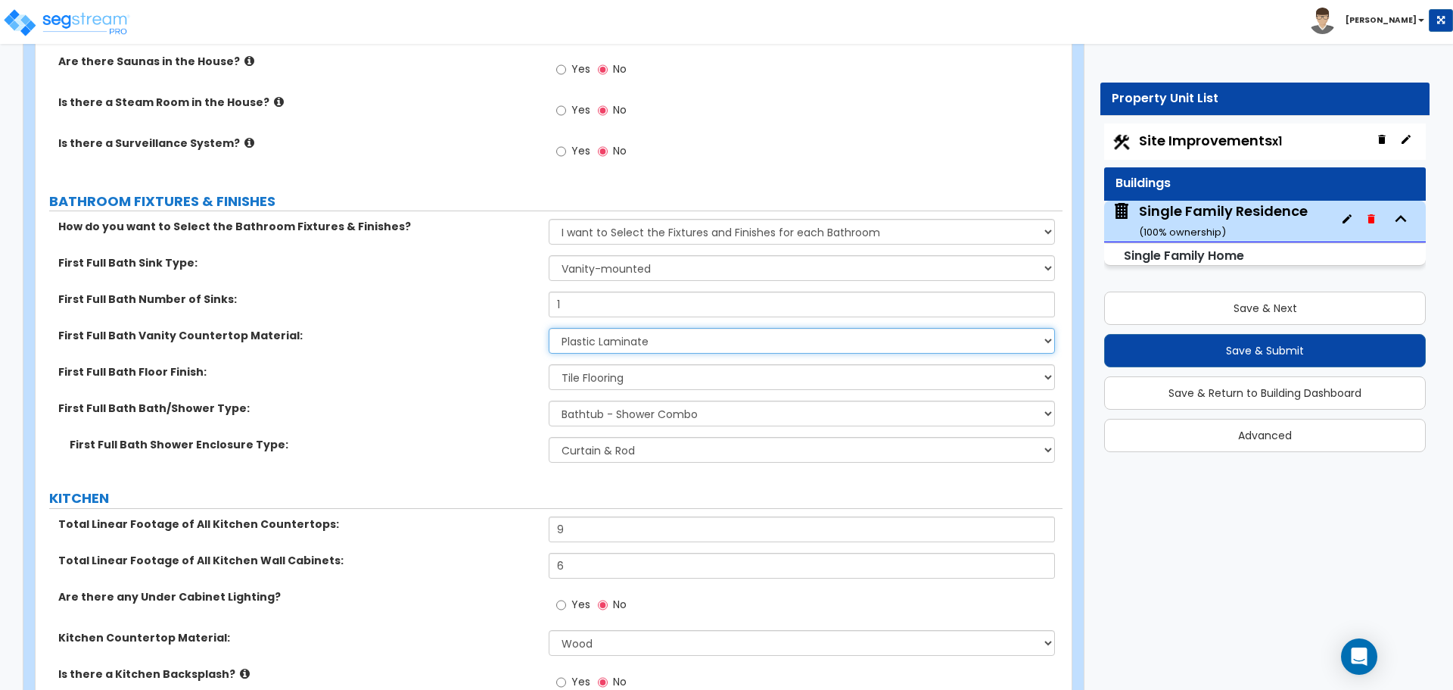
click at [601, 328] on select "None Plastic Laminate Solid Surface Stone Quartz Marble Tile Wood Stainless Ste…" at bounding box center [802, 341] width 506 height 26
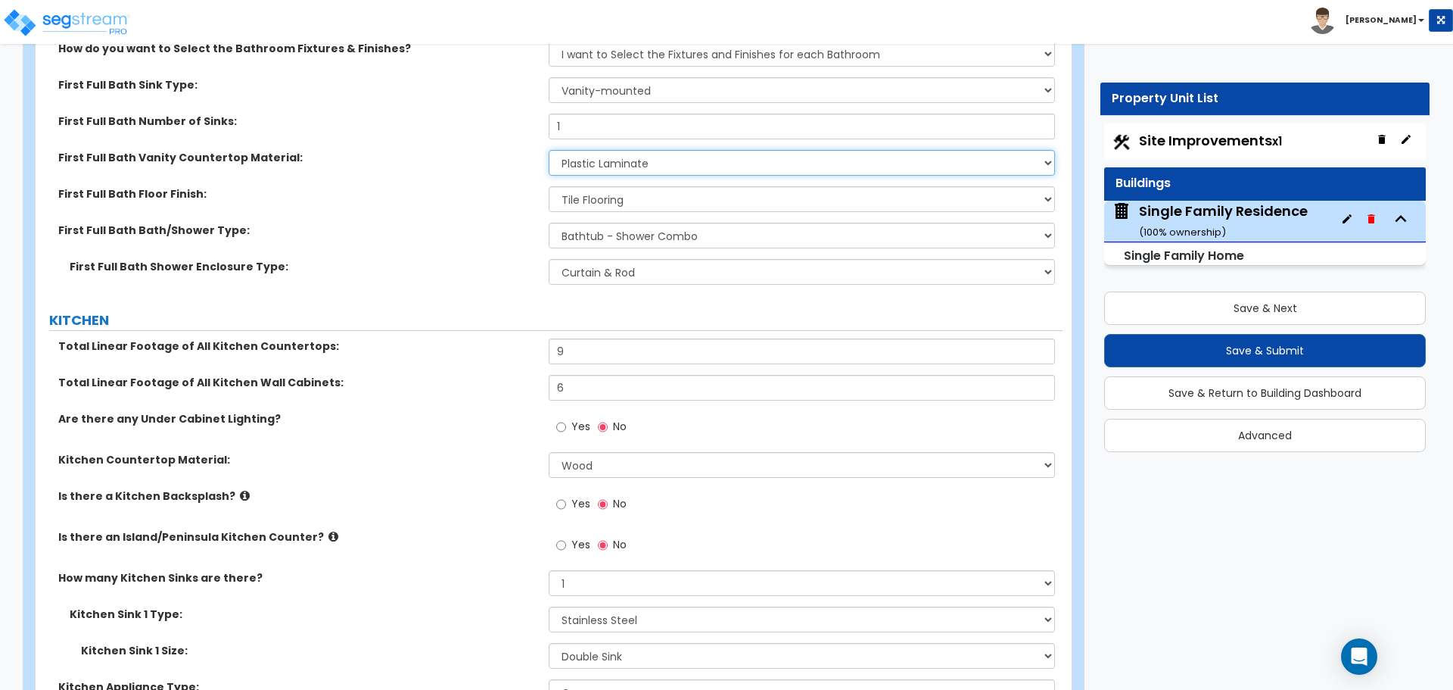
scroll to position [4390, 0]
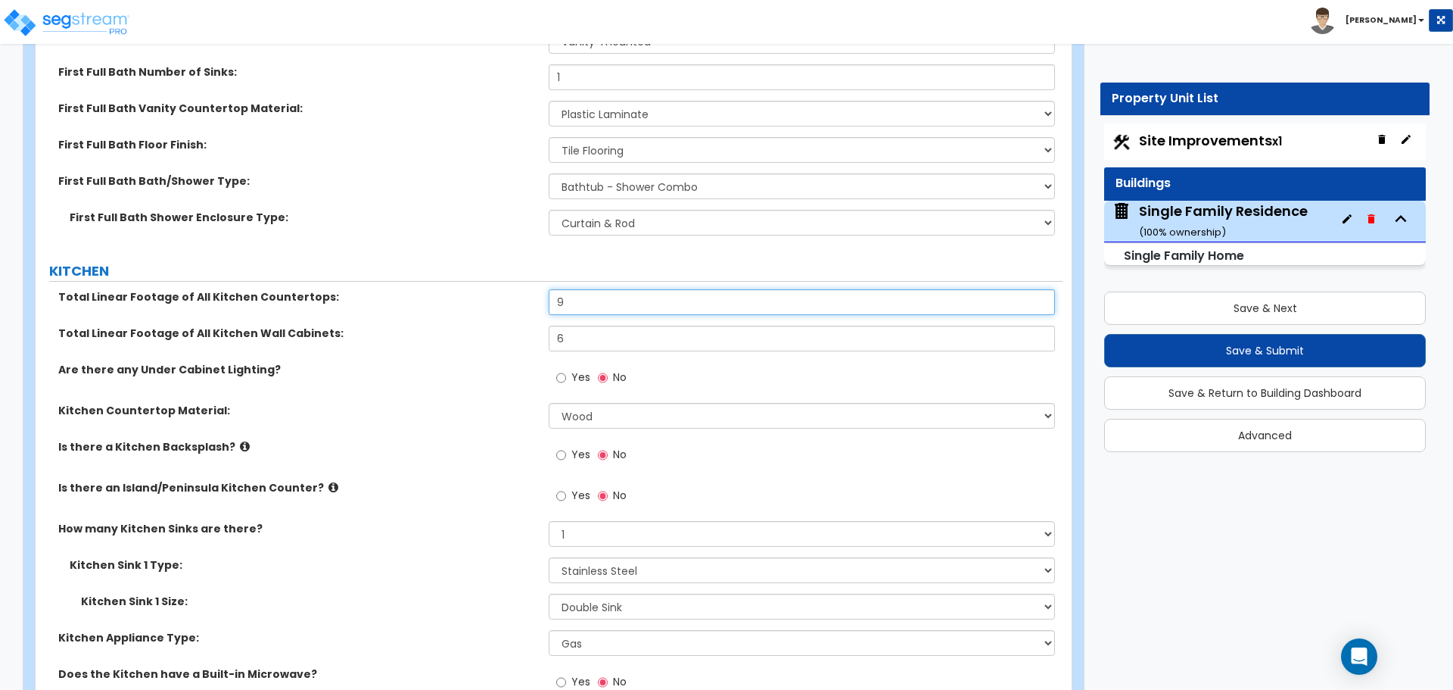
click at [599, 290] on input "9" at bounding box center [802, 302] width 506 height 26
type input "10"
click at [518, 403] on label "Kitchen Countertop Material:" at bounding box center [297, 410] width 479 height 15
click at [563, 447] on input "Yes" at bounding box center [561, 455] width 10 height 17
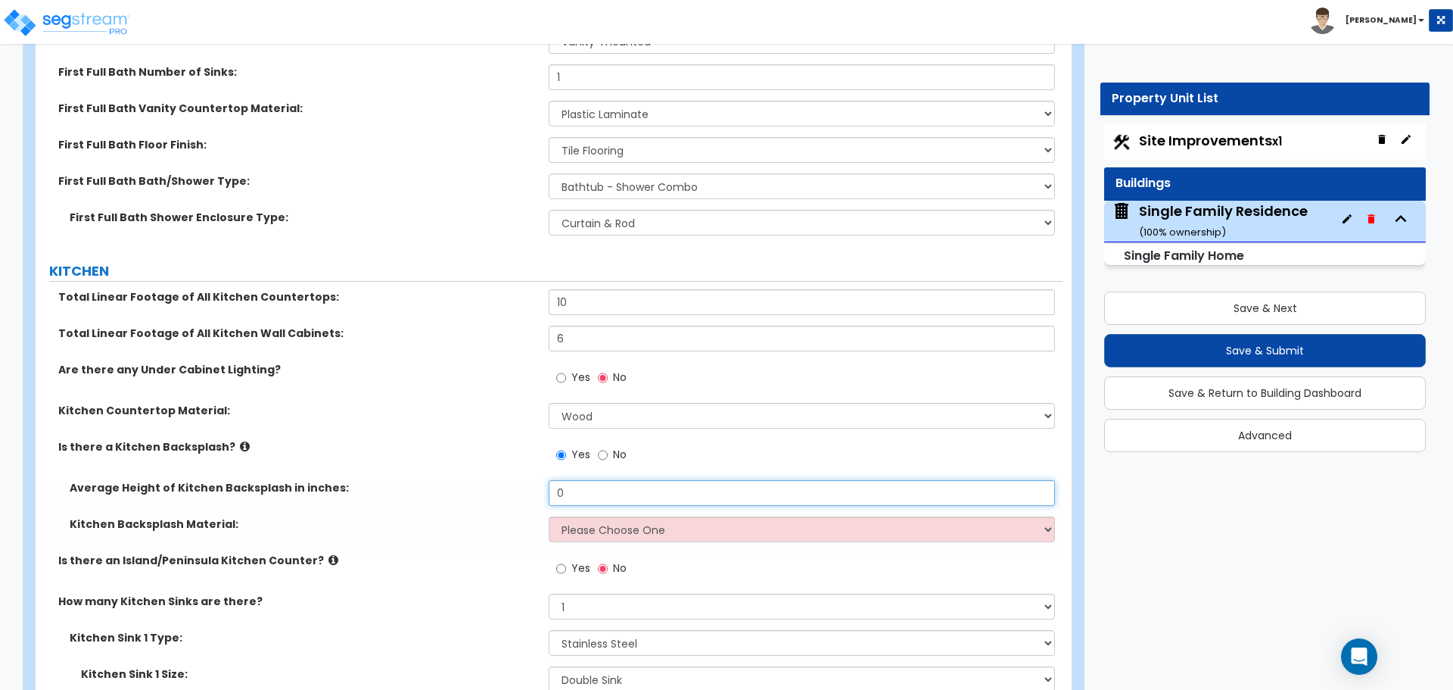
click at [603, 480] on input "0" at bounding box center [802, 493] width 506 height 26
click at [596, 516] on select "Please Choose One Plastic Laminate Solid Surface Stone Quartz Tile Stainless St…" at bounding box center [802, 529] width 506 height 26
click at [603, 447] on input "No" at bounding box center [603, 455] width 10 height 17
radio input "false"
radio input "true"
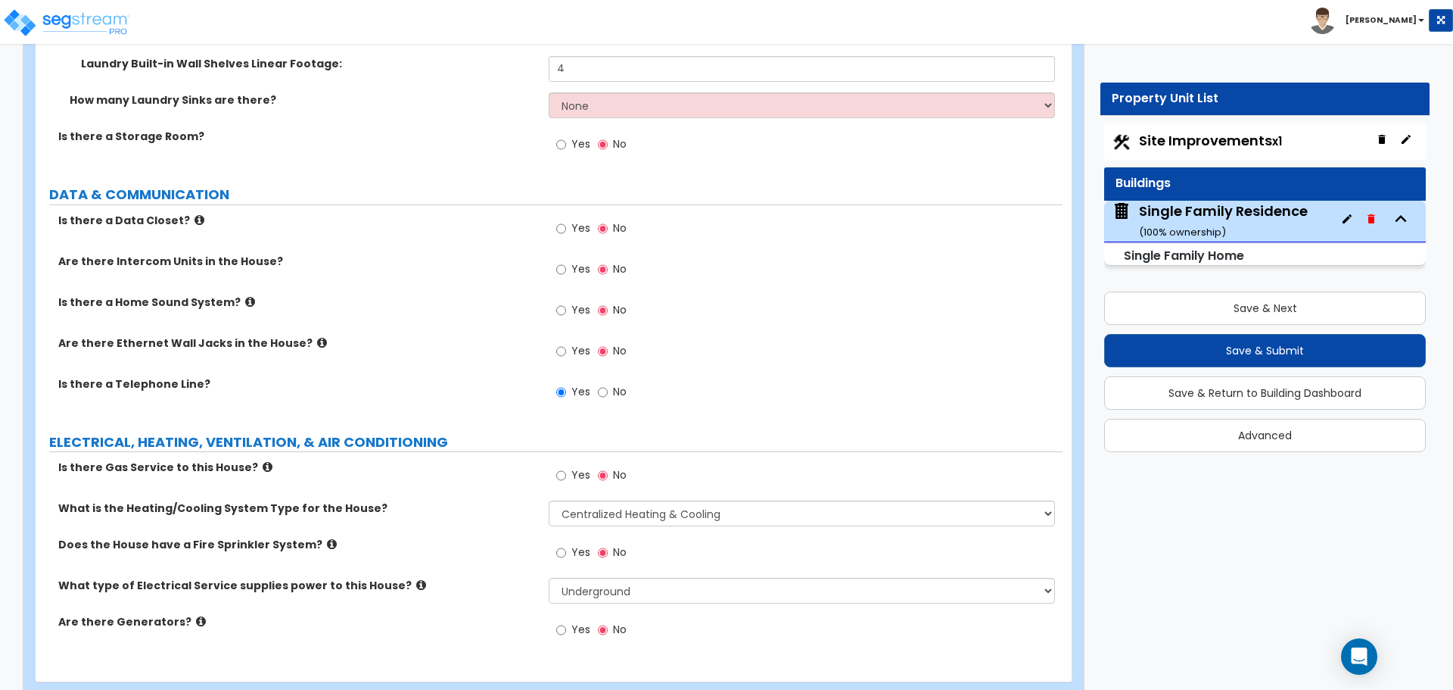
scroll to position [5267, 0]
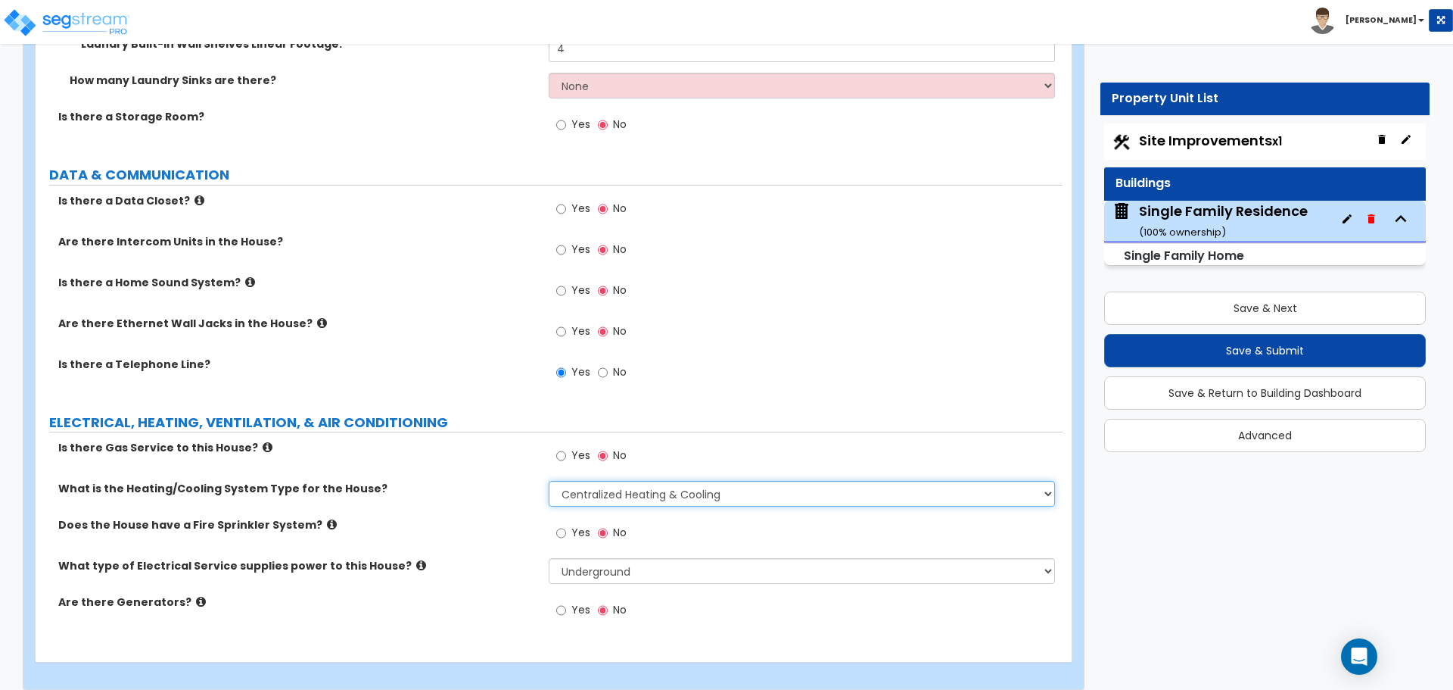
click at [600, 487] on select "None Heat Only Centralized Heating & Cooling Thru Wall Air Conditioners Mini Sp…" at bounding box center [802, 494] width 506 height 26
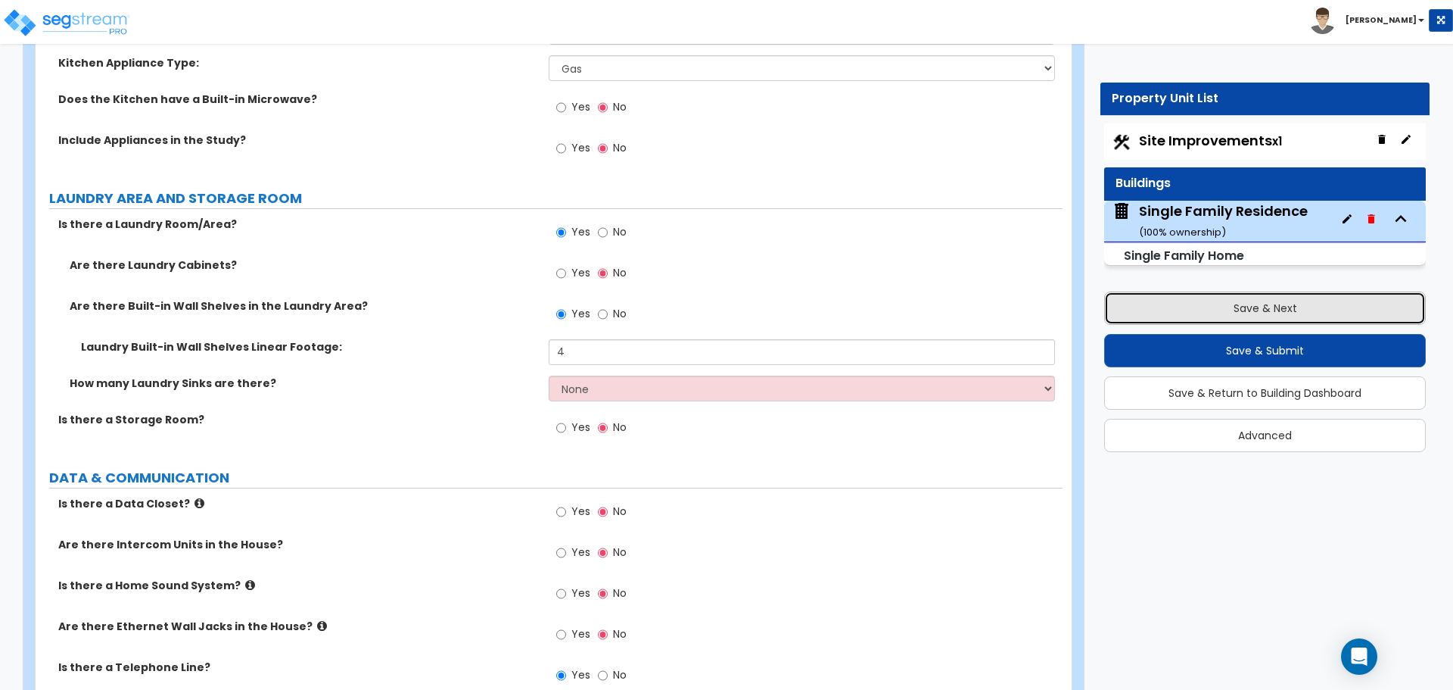
click at [1300, 311] on button "Save & Next" at bounding box center [1265, 307] width 322 height 33
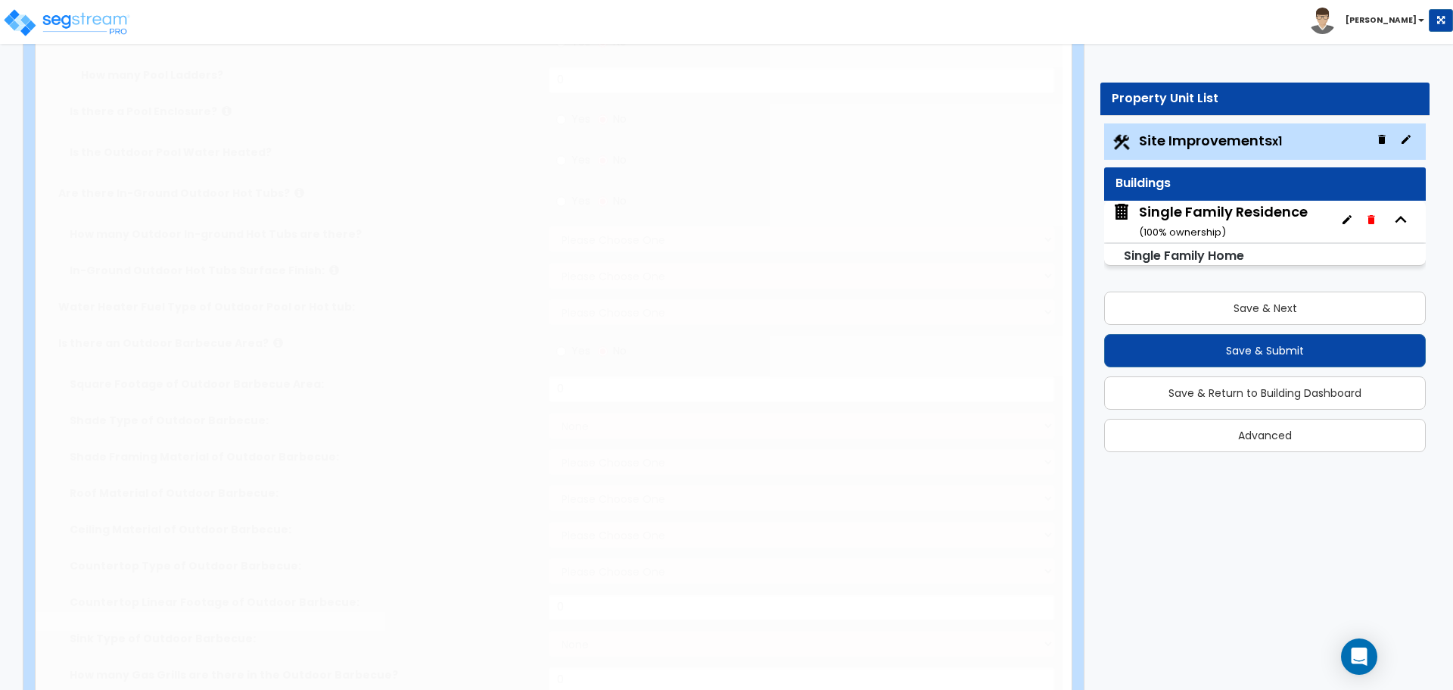
select select "2"
type input "15246"
select select "2"
type input "985"
radio input "true"
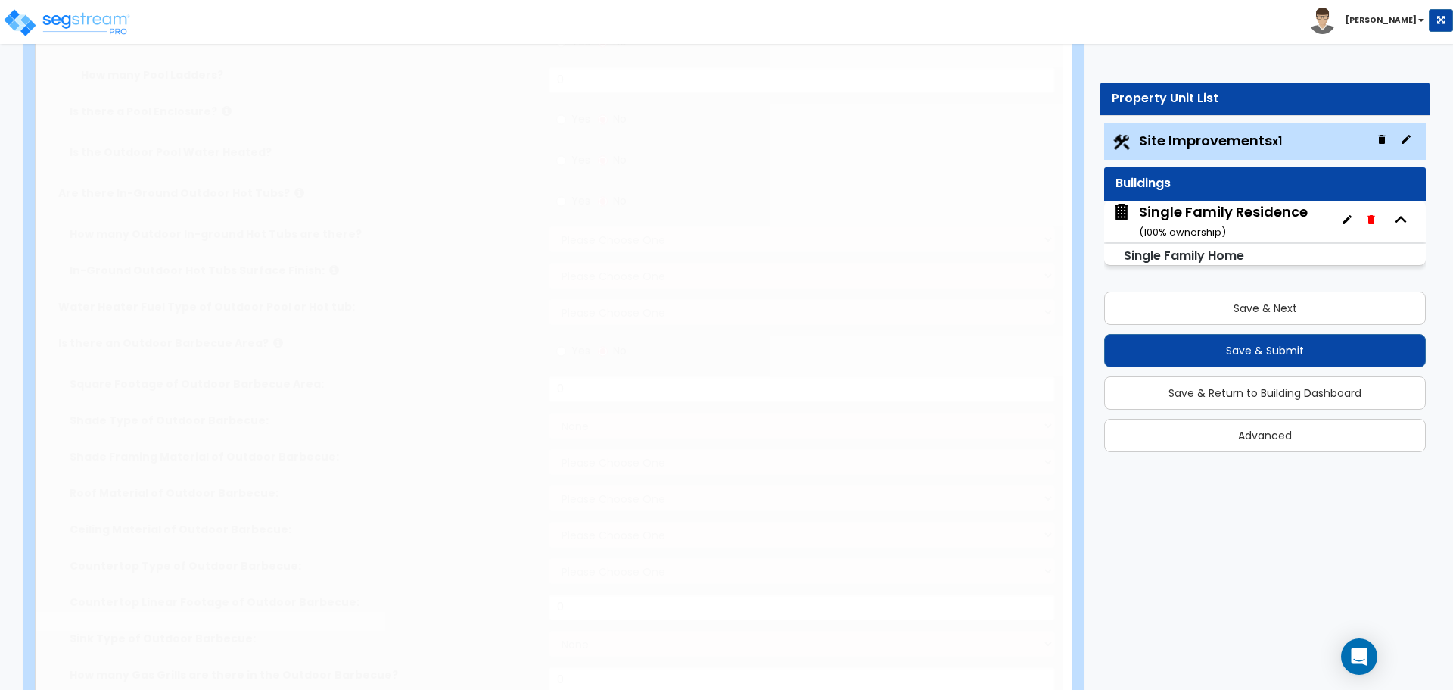
select select "1"
type input "35"
radio input "true"
select select "2"
type input "4"
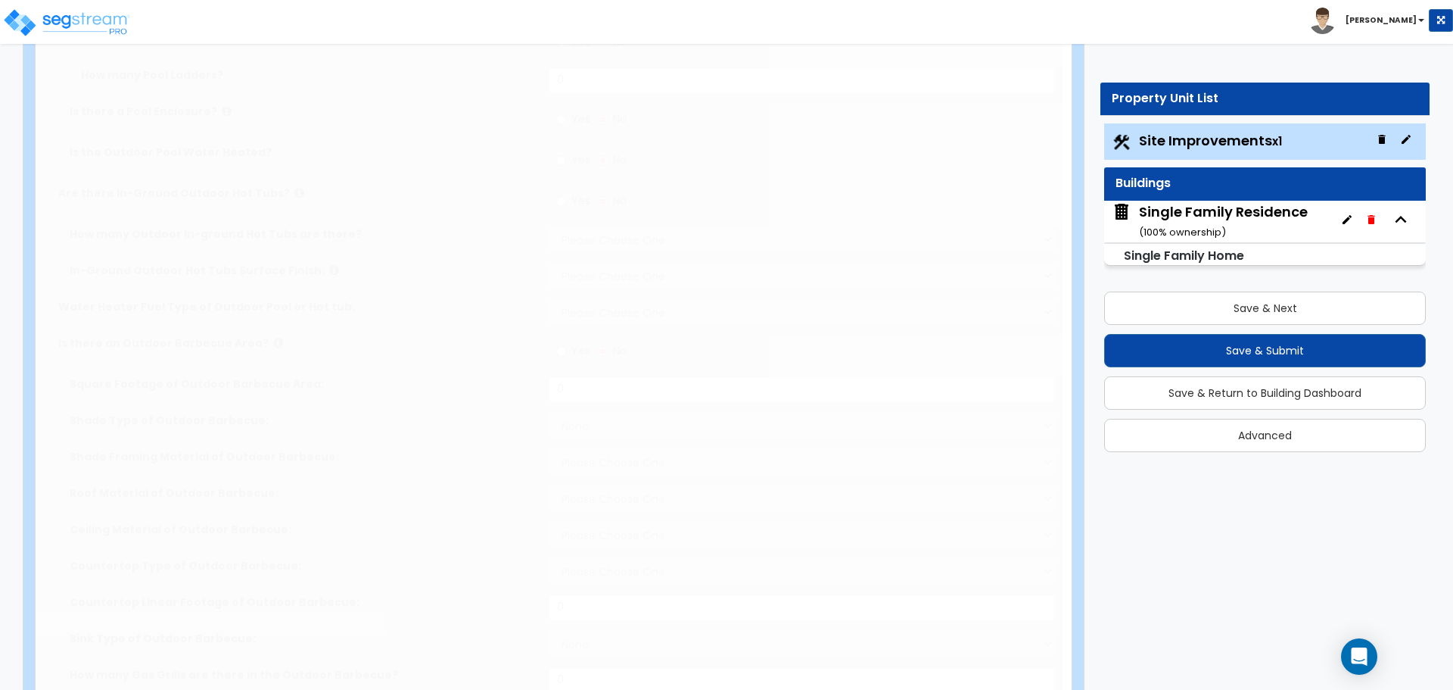
select select "1"
radio input "true"
select select "2"
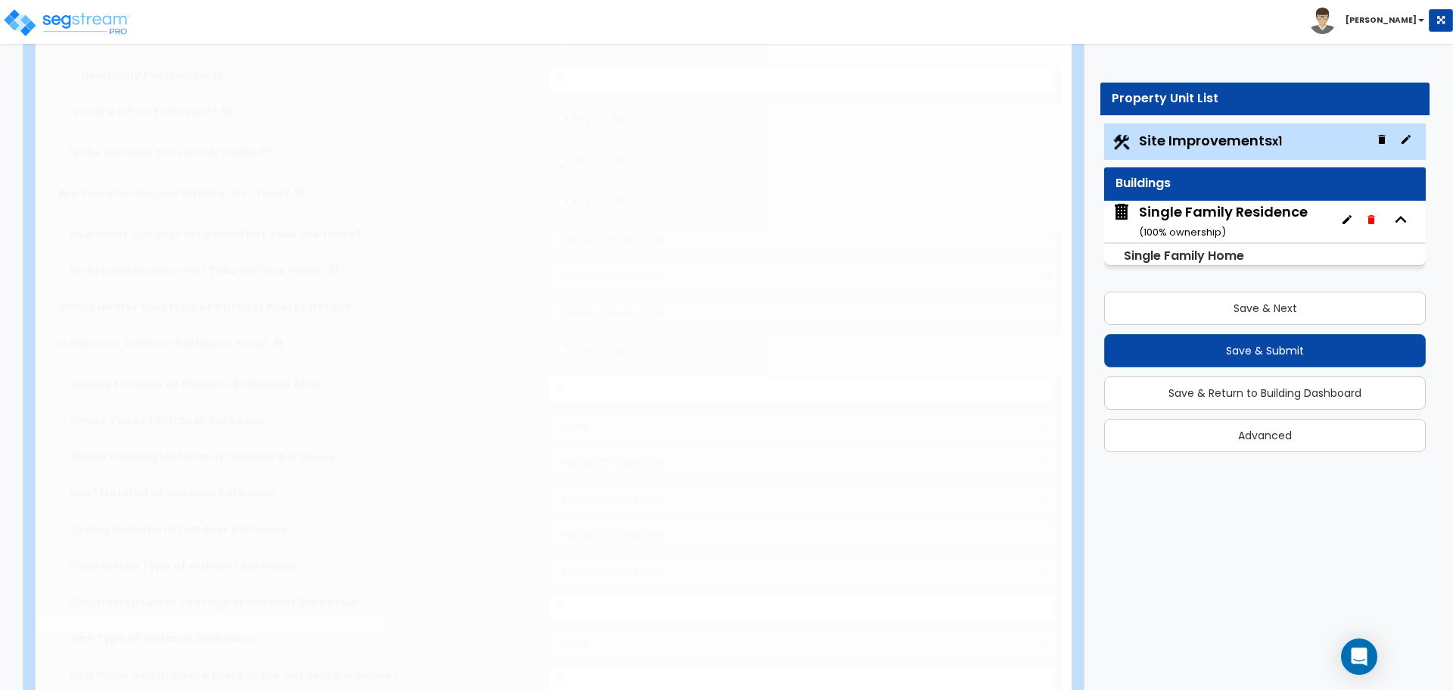
type input "2245"
radio input "true"
select select "1"
select select "2"
type input "2"
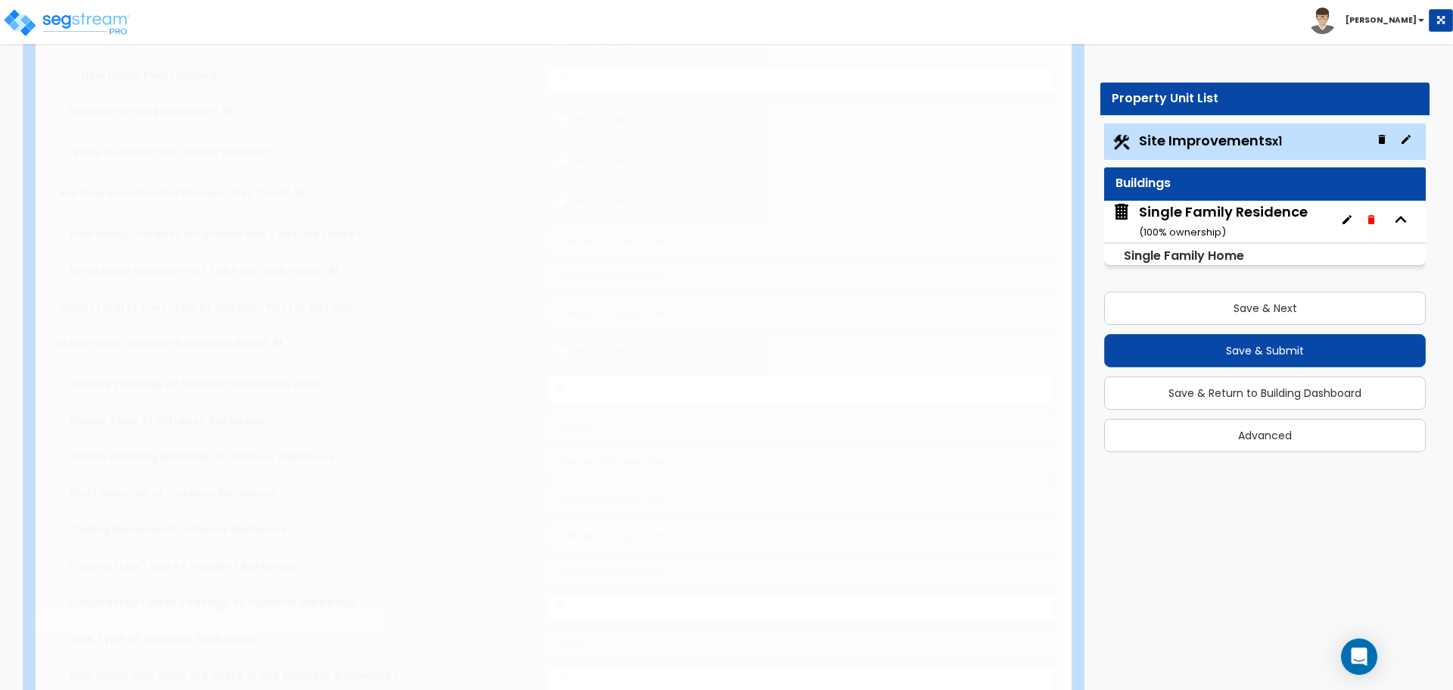
select select "1"
select select "3"
type input "2"
radio input "true"
select select "1"
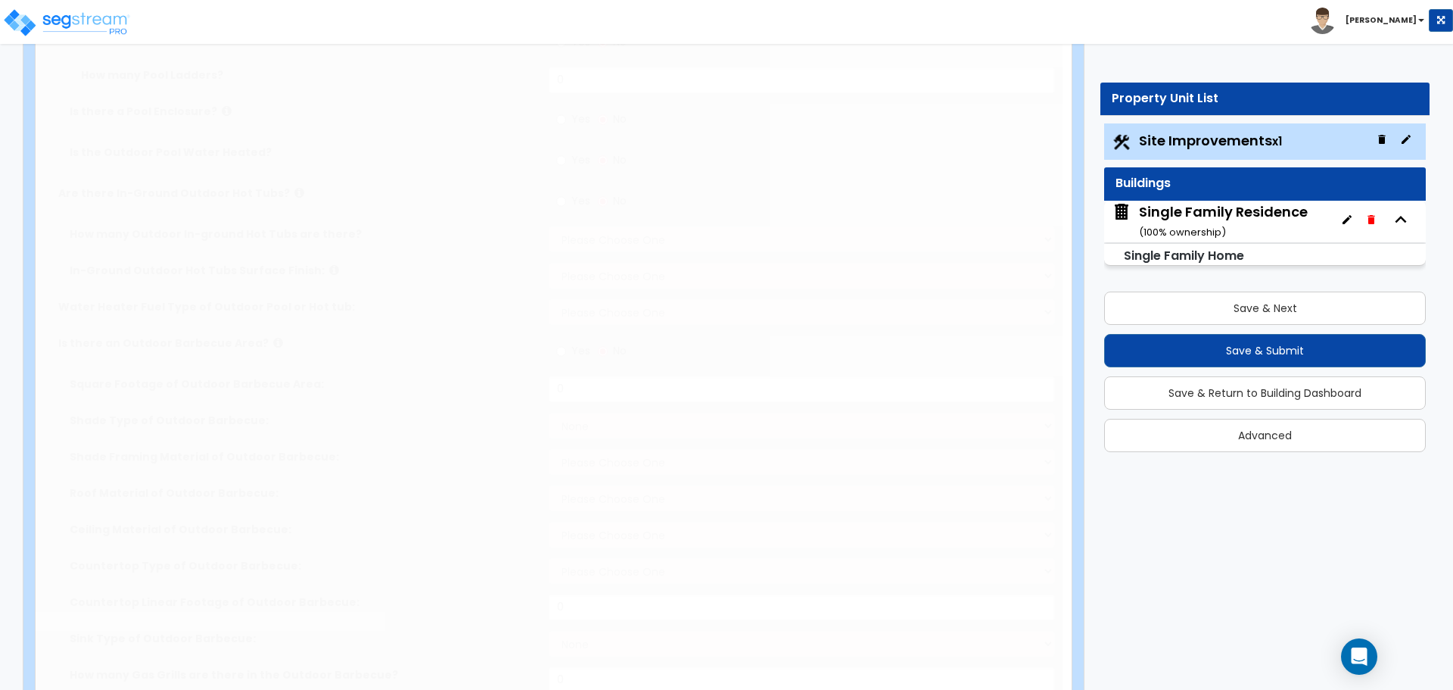
select select "1"
type input "1"
radio input "true"
type input "327"
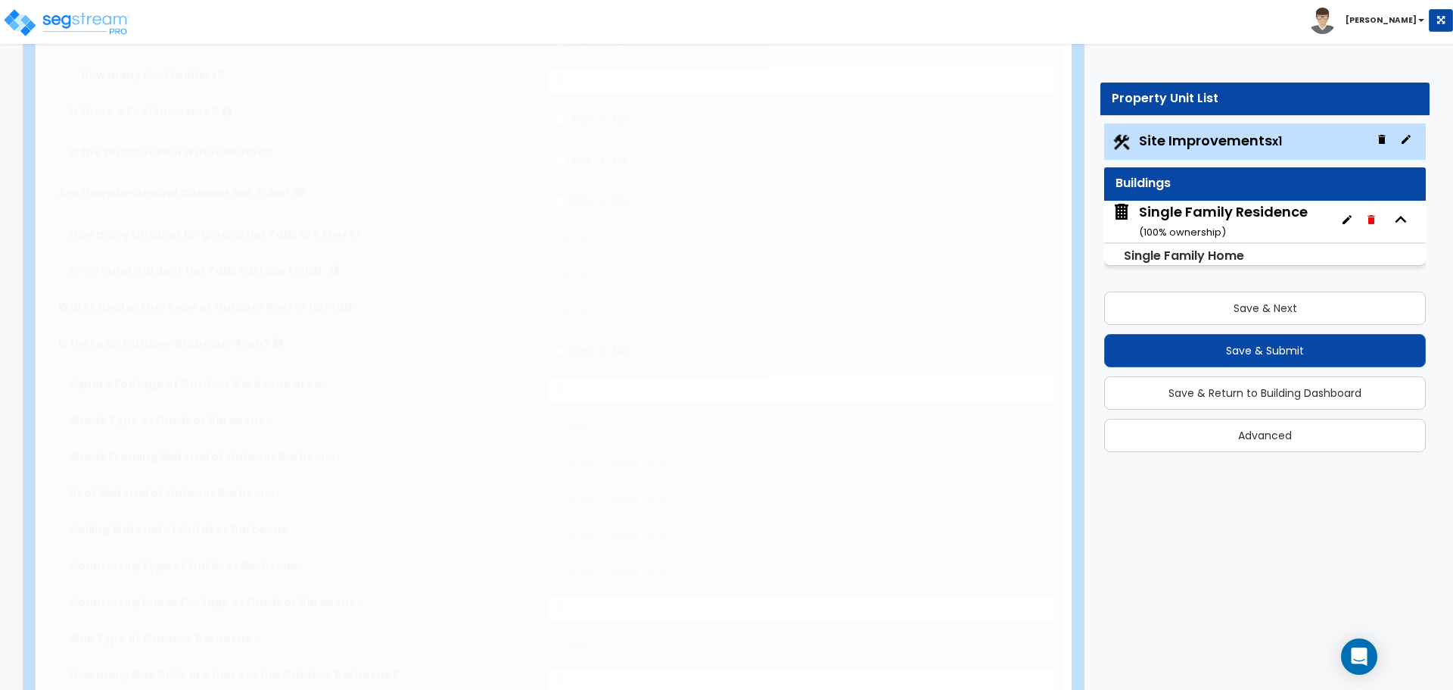
radio input "true"
select select "1"
select select "2"
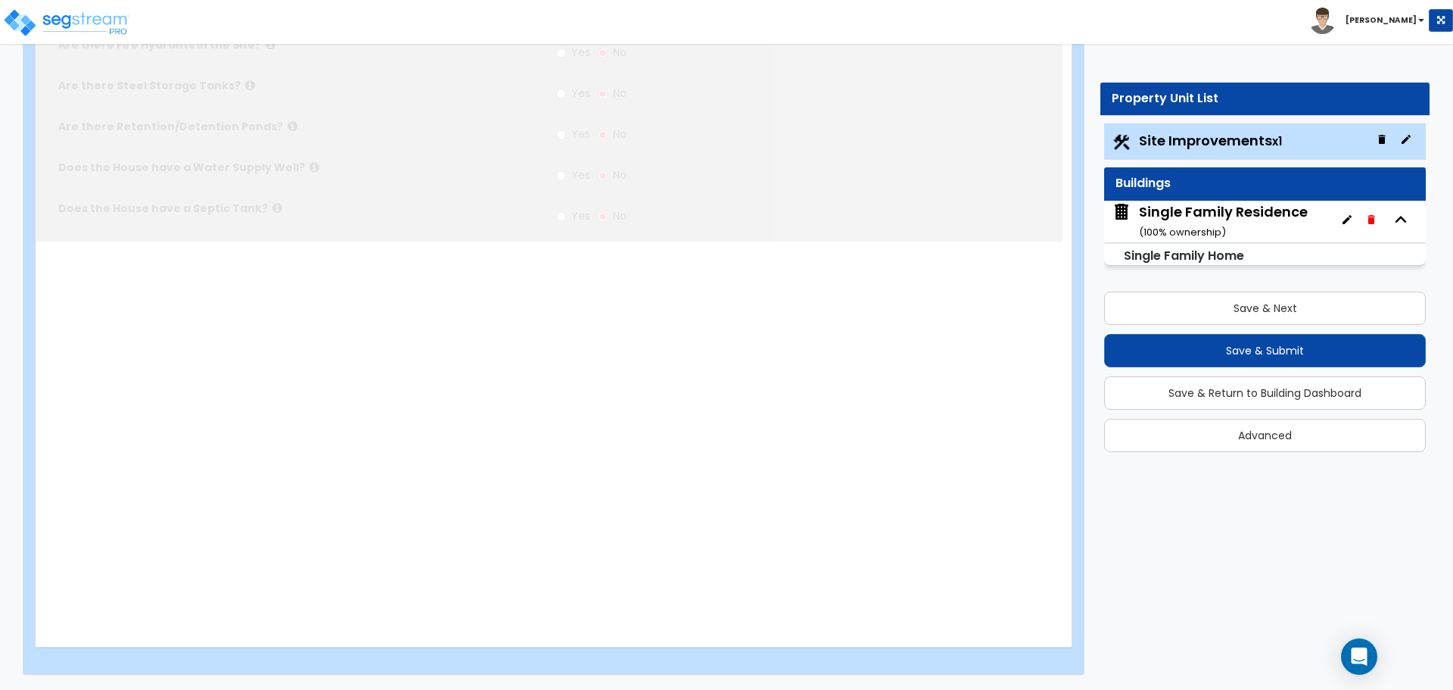
scroll to position [0, 0]
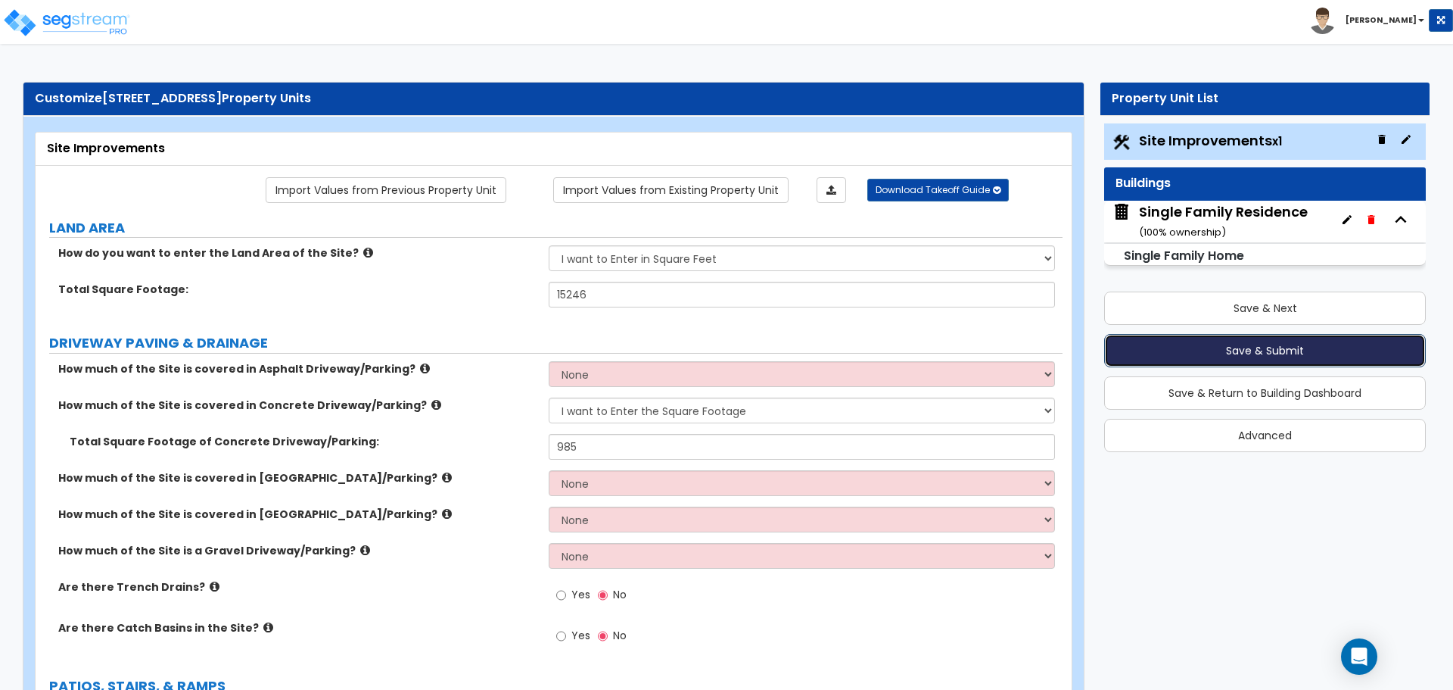
click at [1284, 351] on button "Save & Submit" at bounding box center [1265, 350] width 322 height 33
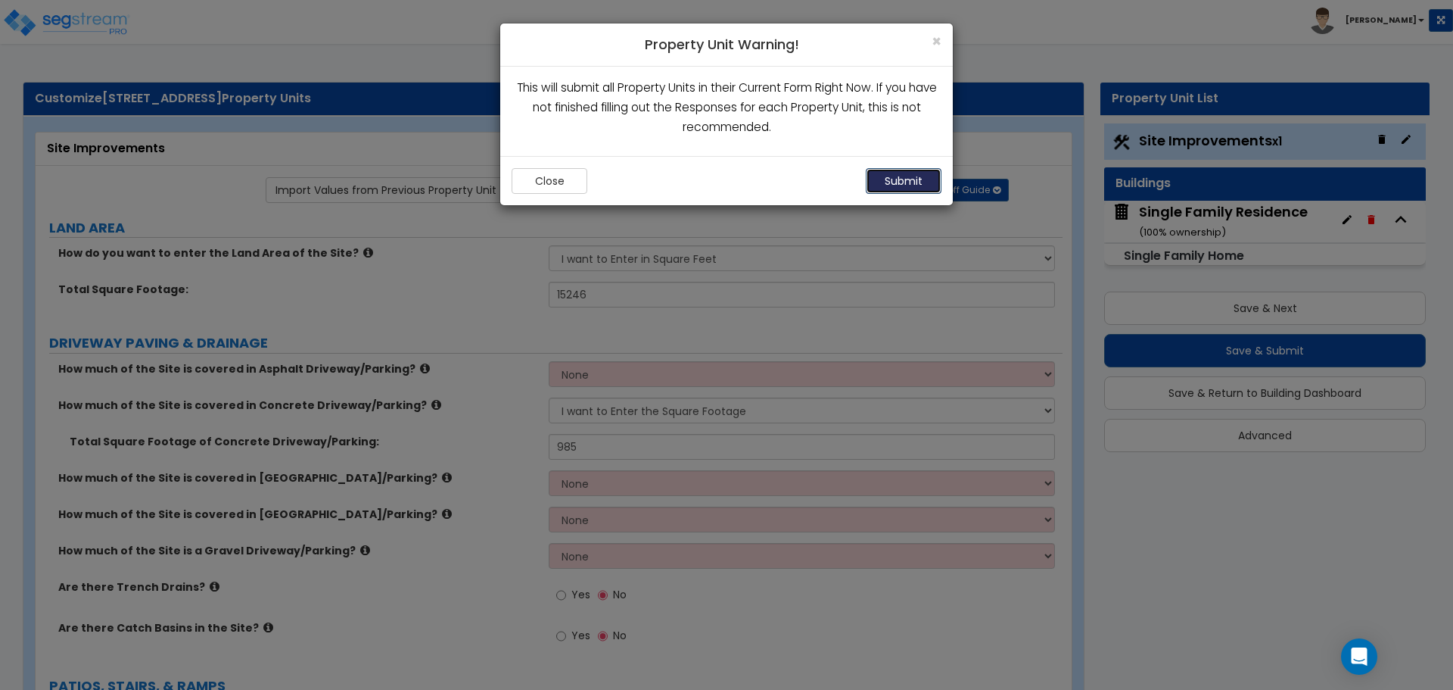
click at [916, 184] on button "Submit" at bounding box center [904, 181] width 76 height 26
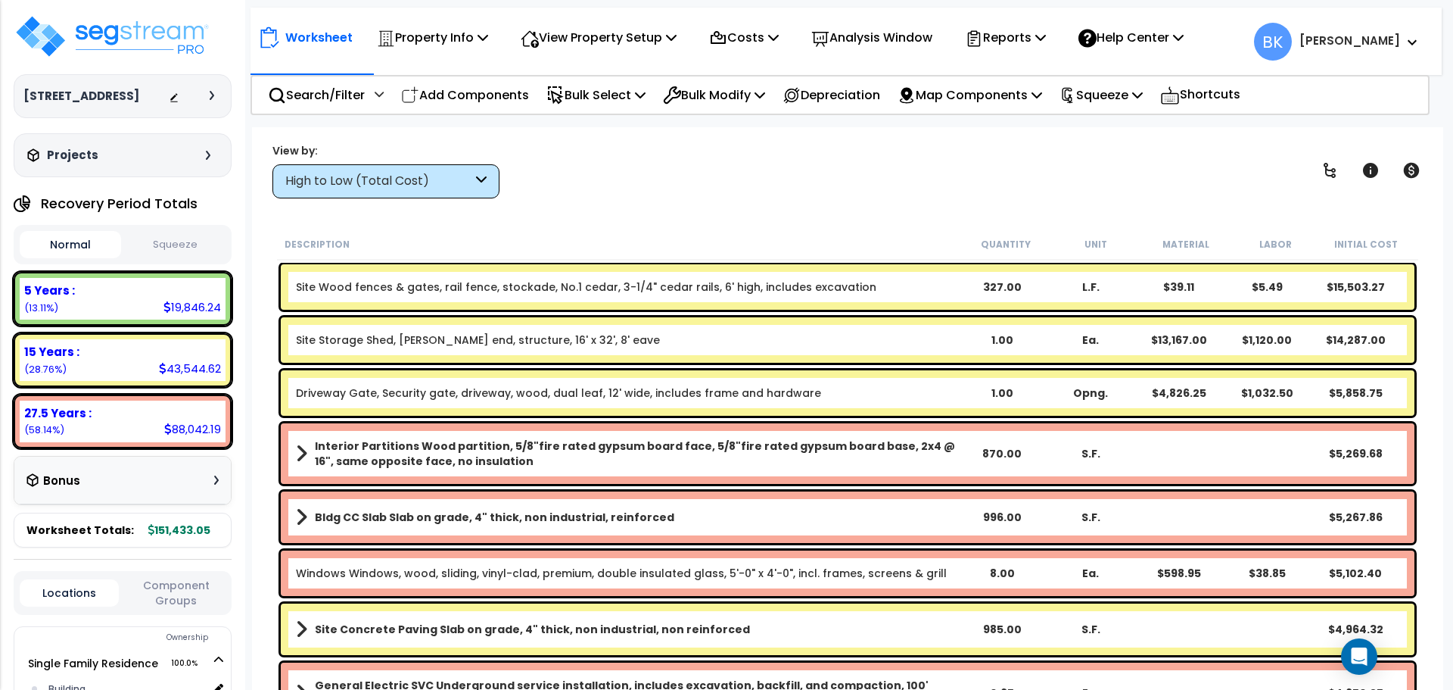
click at [693, 154] on div "View by: High to Low (Total Cost) High to Low (Total Cost)" at bounding box center [847, 170] width 1161 height 56
click at [642, 44] on p "View Property Setup" at bounding box center [599, 37] width 156 height 20
click at [599, 102] on link "View Questionnaire" at bounding box center [588, 104] width 150 height 30
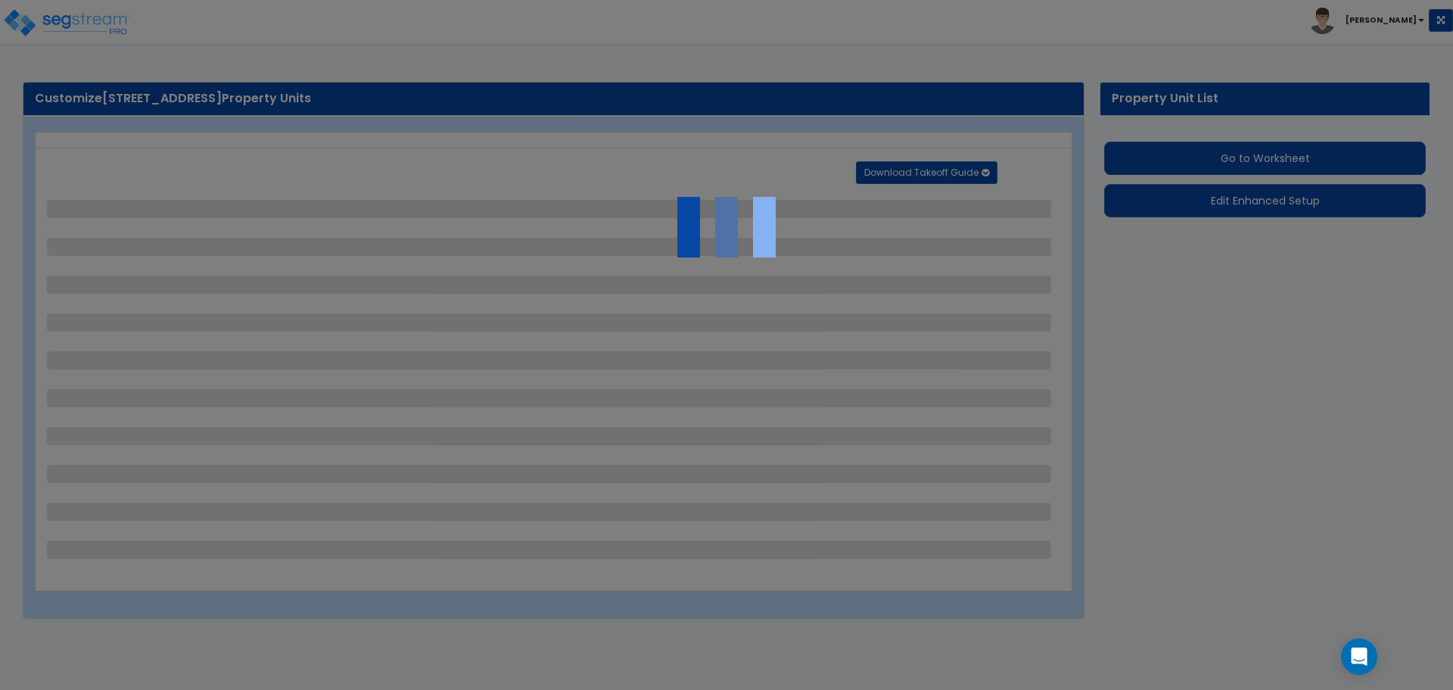
select select "2"
select select "1"
select select "2"
select select "1"
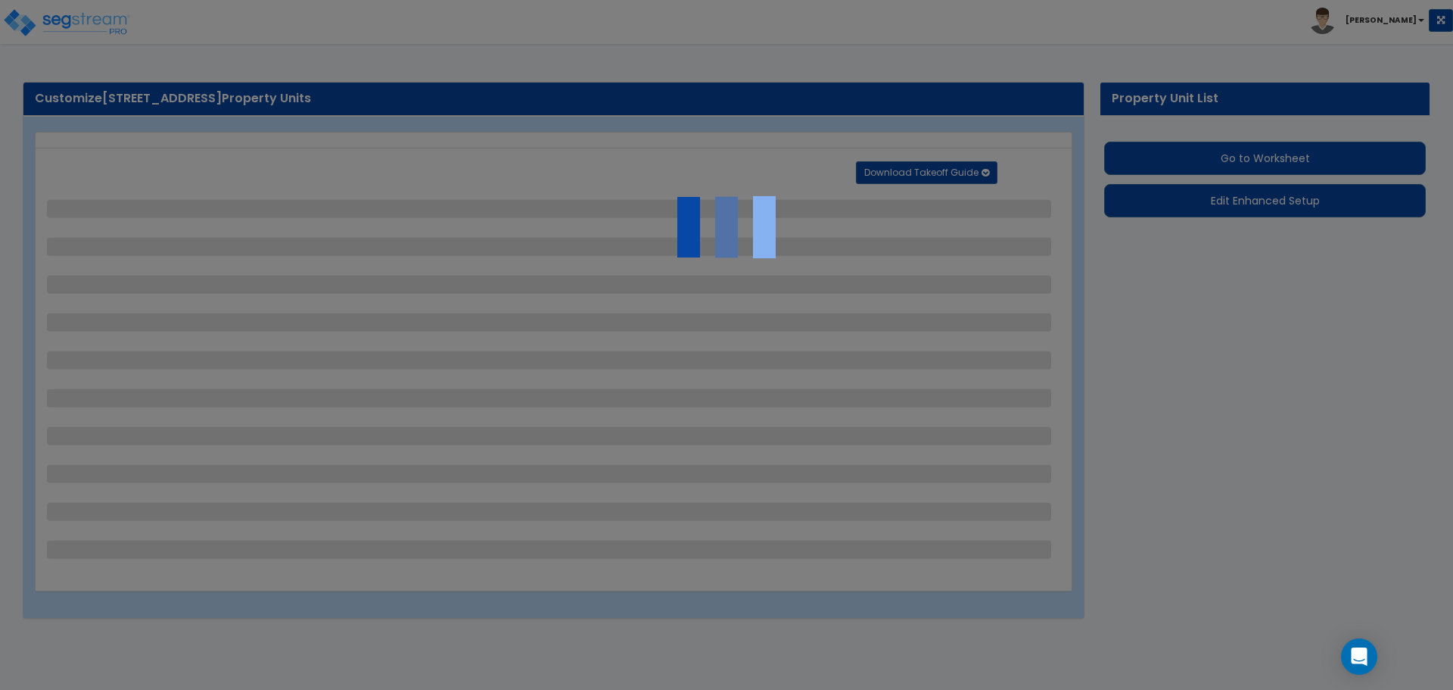
select select "1"
select select "2"
select select "1"
select select "2"
select select "1"
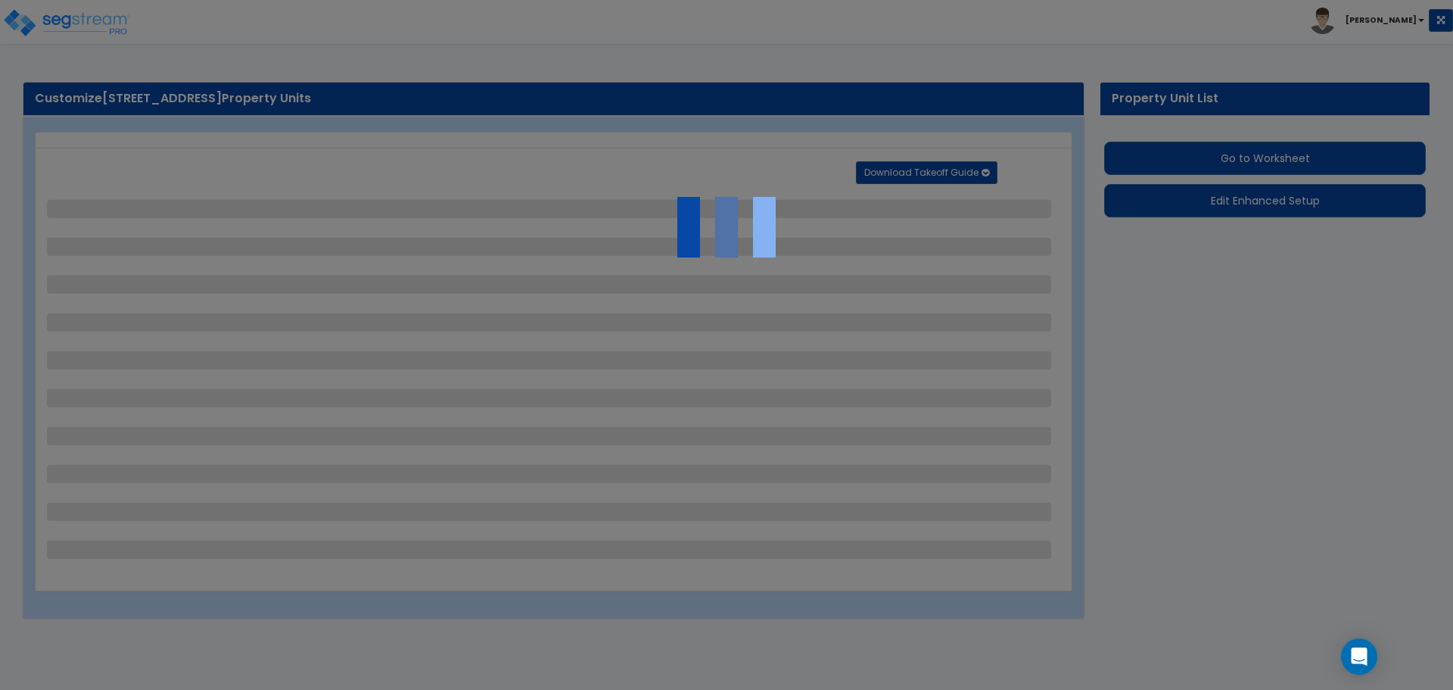
select select "3"
select select "1"
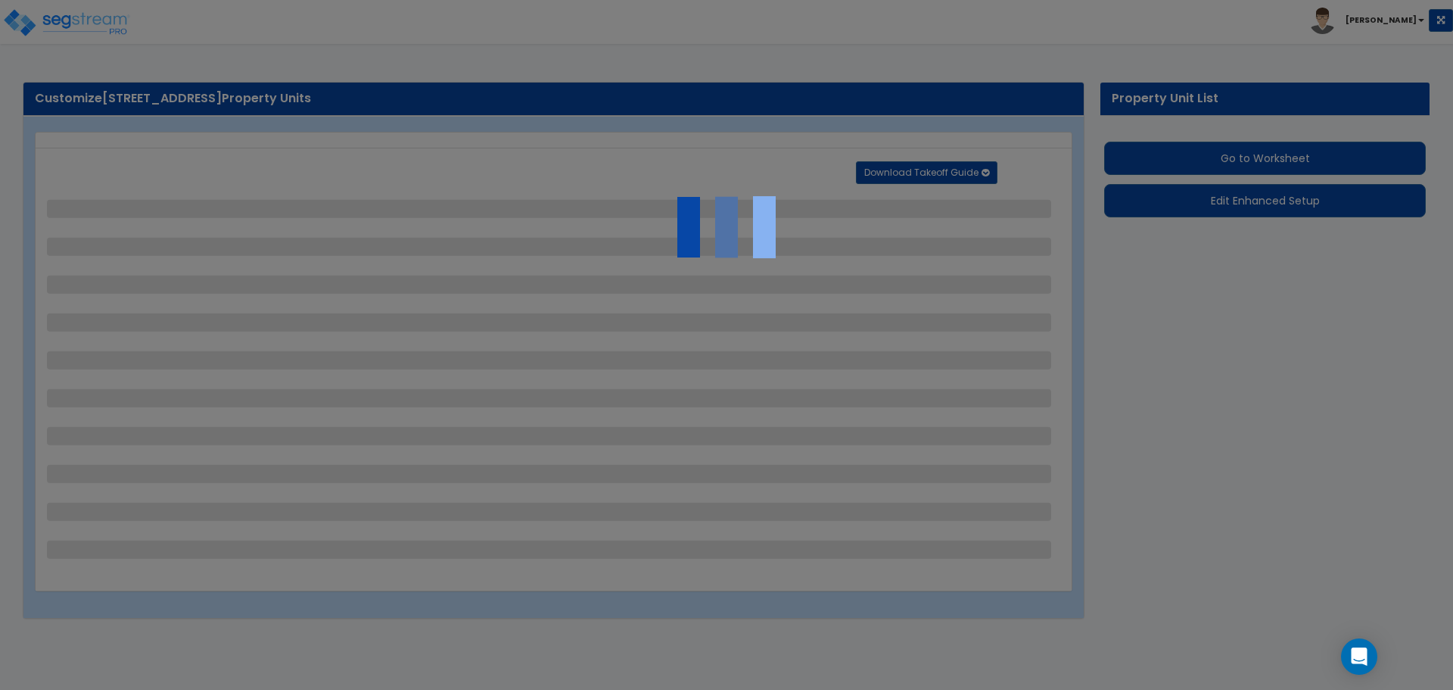
select select "2"
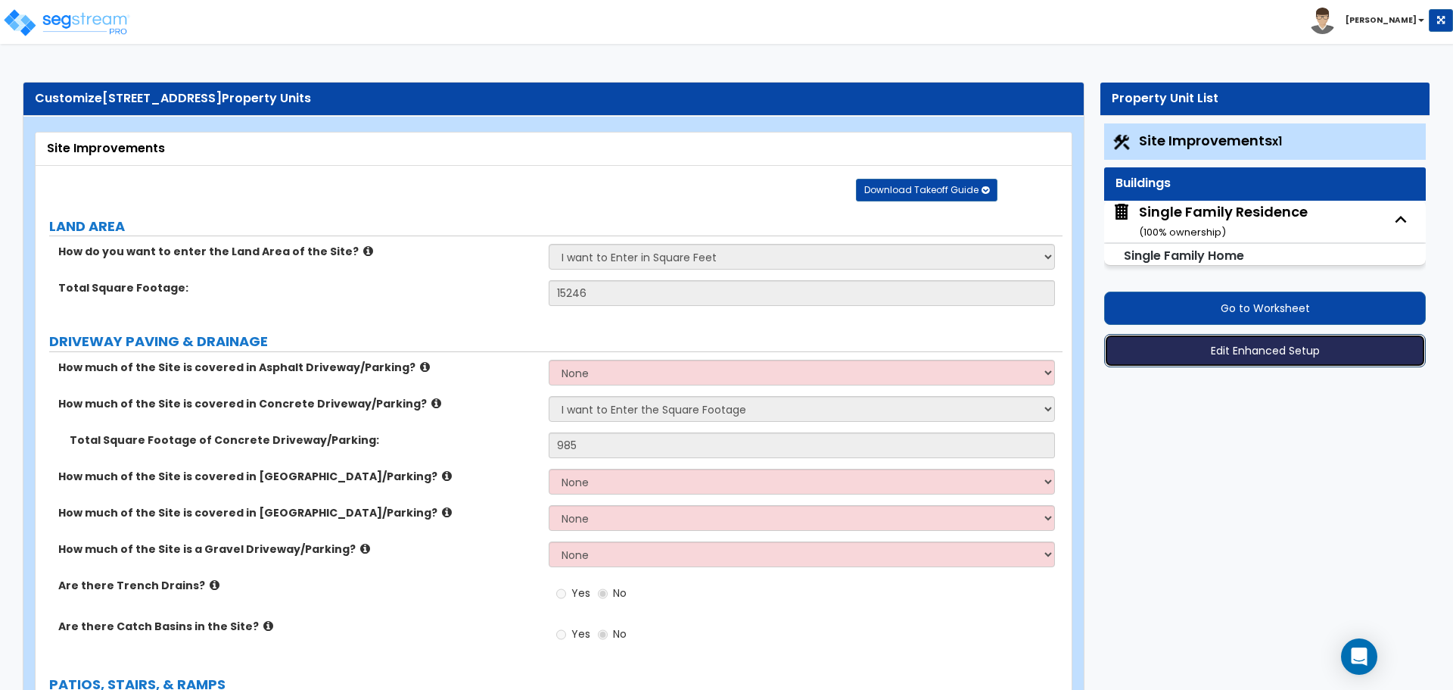
click at [1257, 352] on button "Edit Enhanced Setup" at bounding box center [1265, 350] width 322 height 33
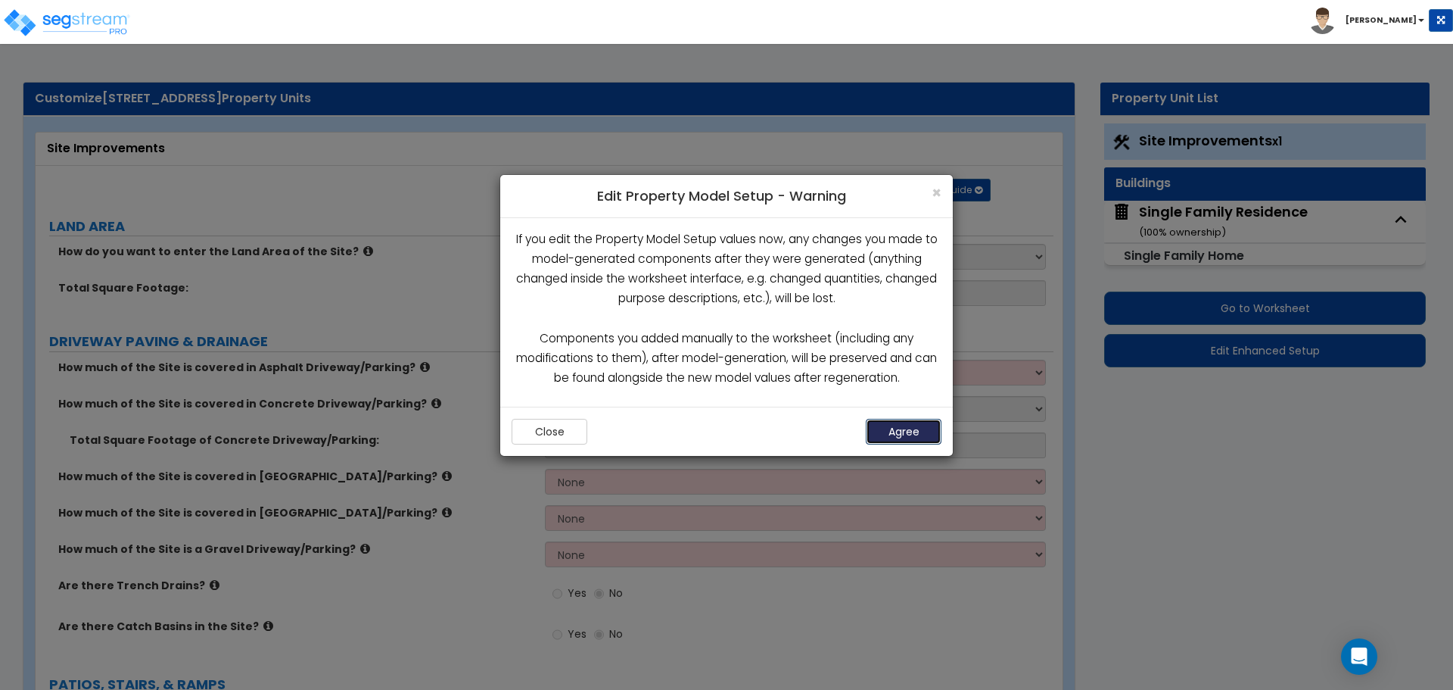
click at [885, 432] on button "Agree" at bounding box center [904, 432] width 76 height 26
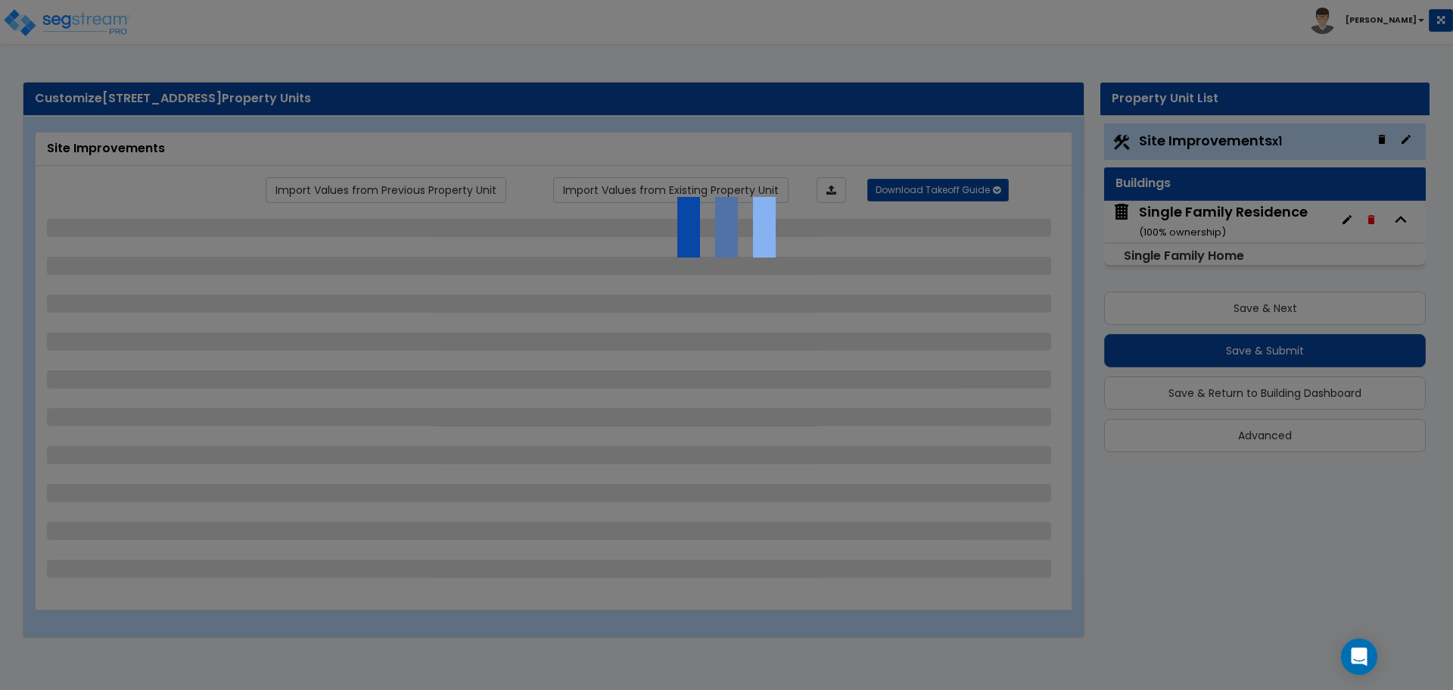
select select "2"
select select "1"
select select "2"
select select "1"
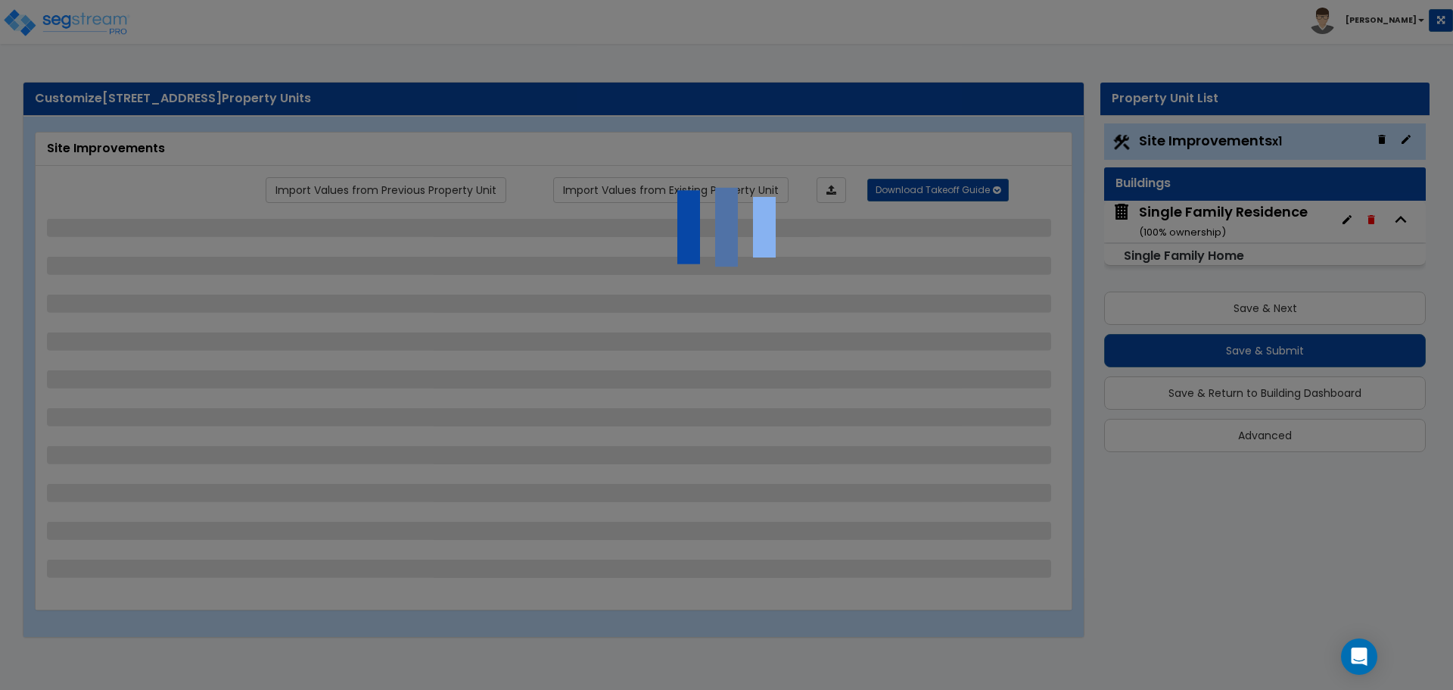
select select "1"
select select "2"
select select "1"
select select "2"
select select "1"
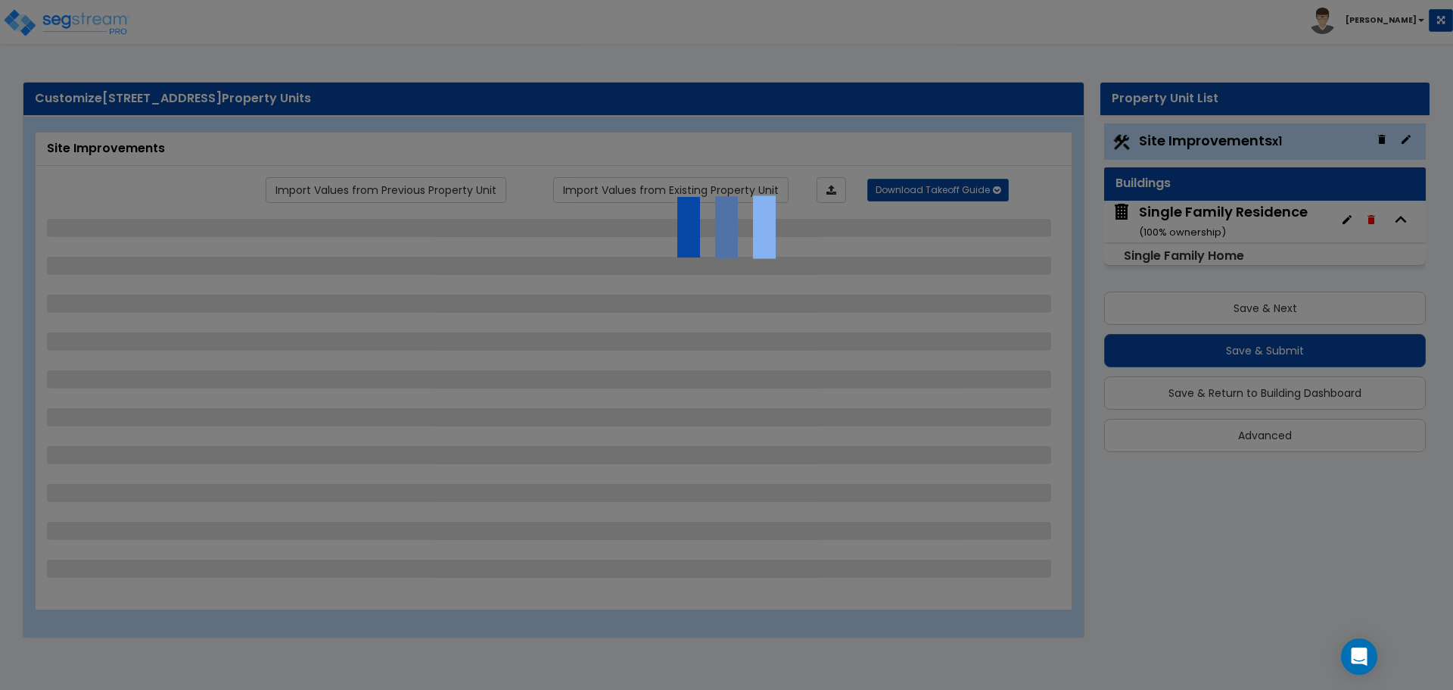
select select "3"
select select "1"
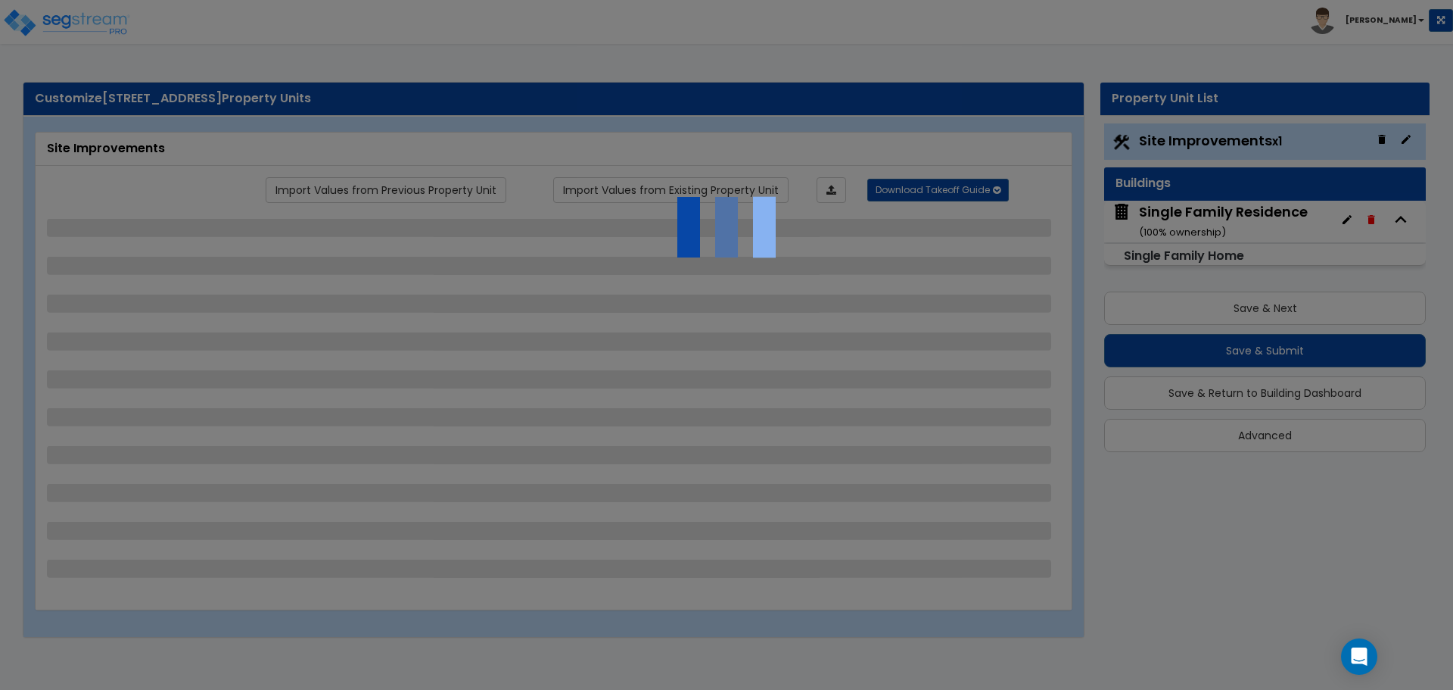
select select "2"
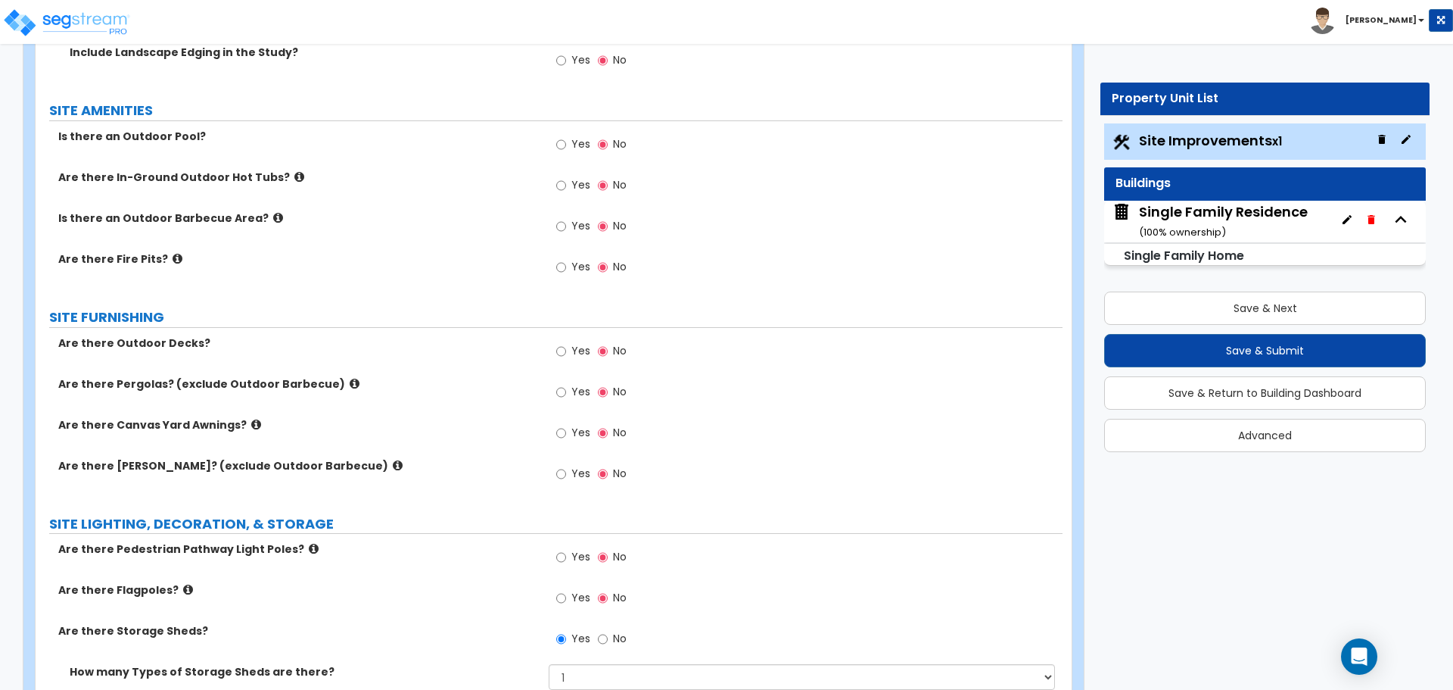
scroll to position [2195, 0]
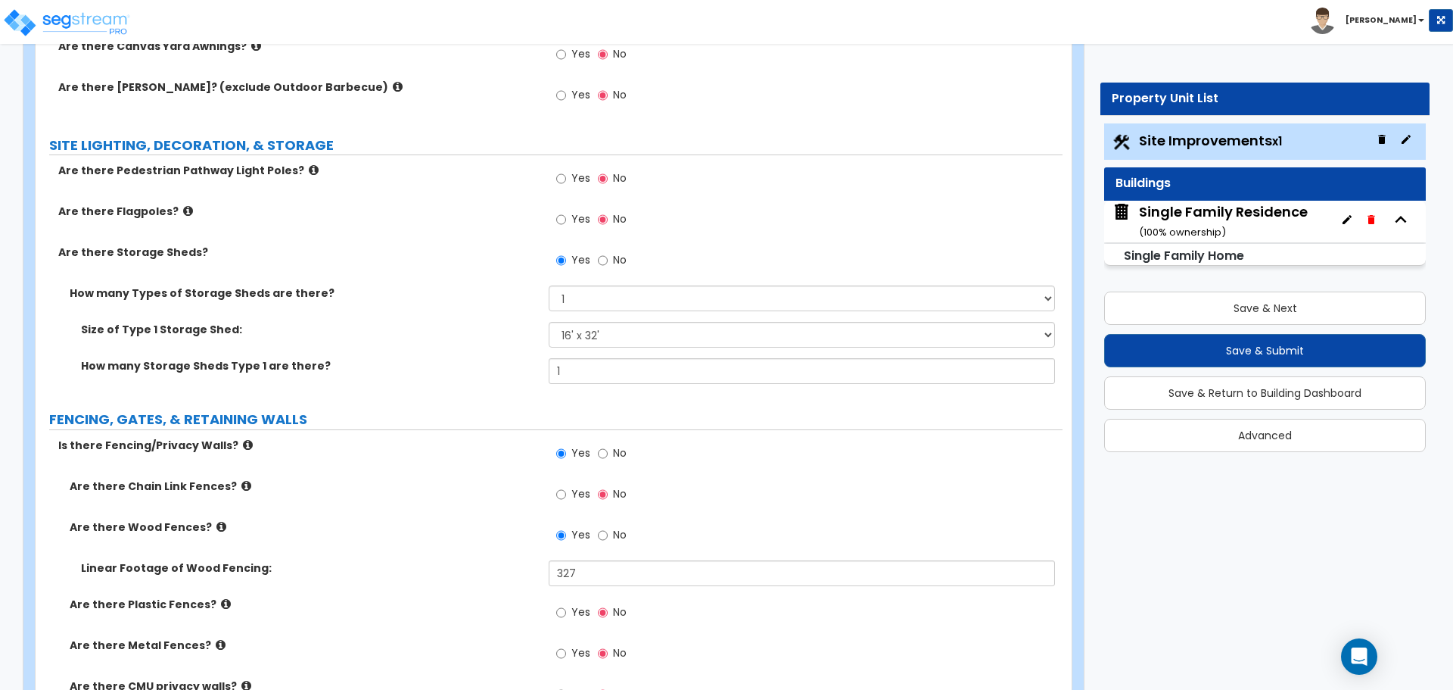
click at [1272, 204] on div "Single Family Residence ( 100 % ownership)" at bounding box center [1223, 221] width 169 height 39
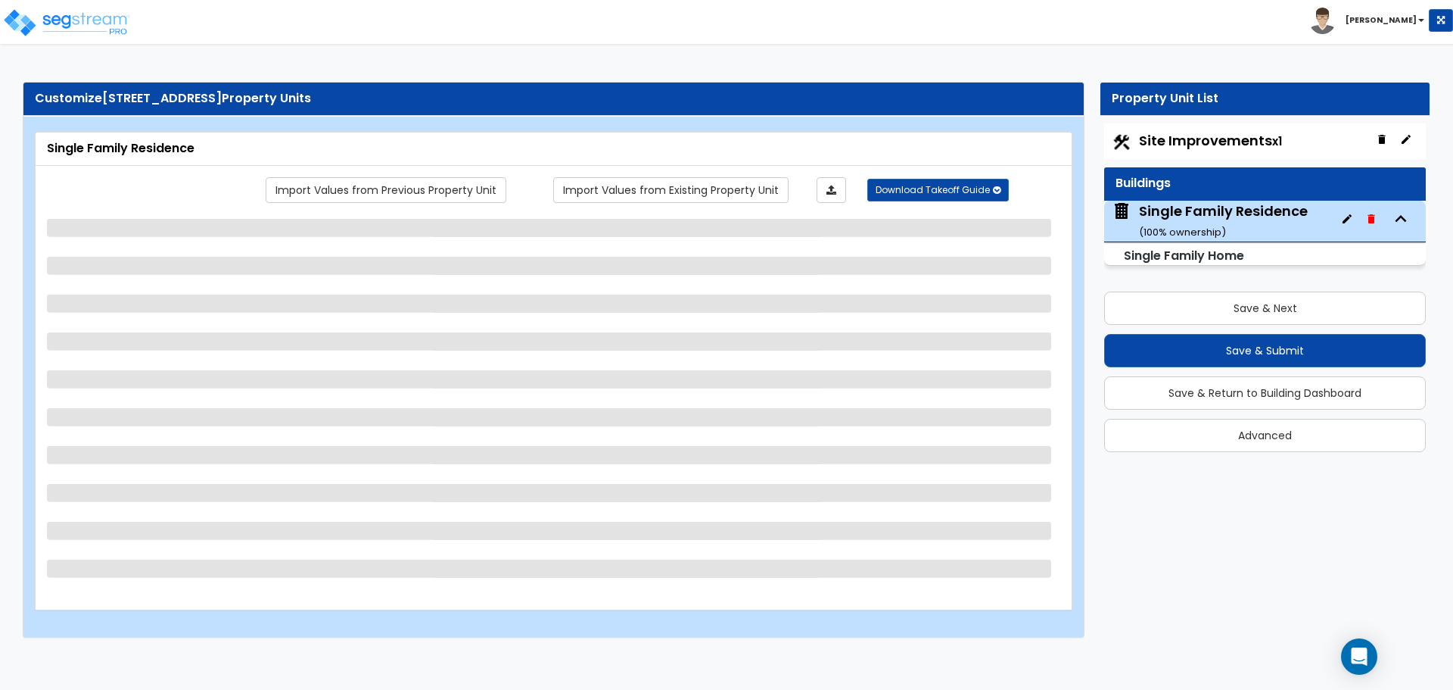
scroll to position [0, 0]
select select "1"
select select "7"
select select "3"
select select "1"
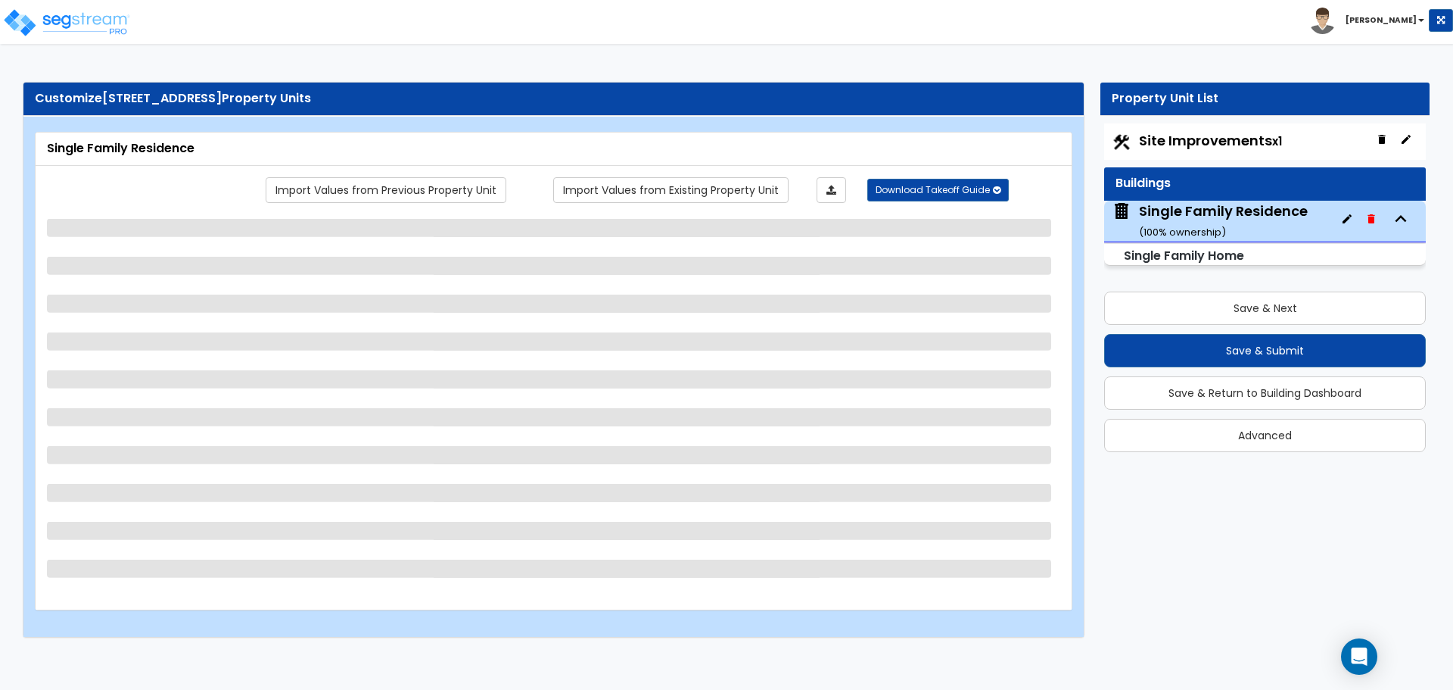
select select "5"
select select "1"
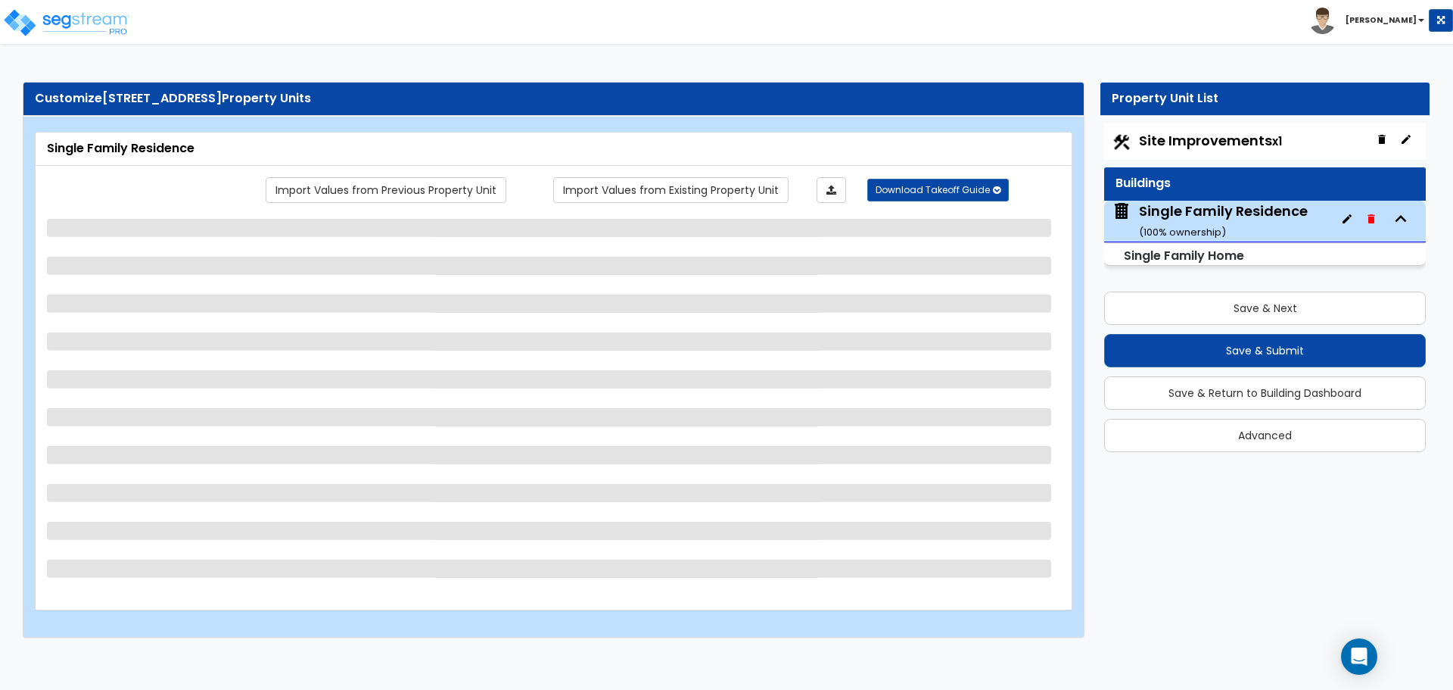
select select "1"
select select "5"
select select "1"
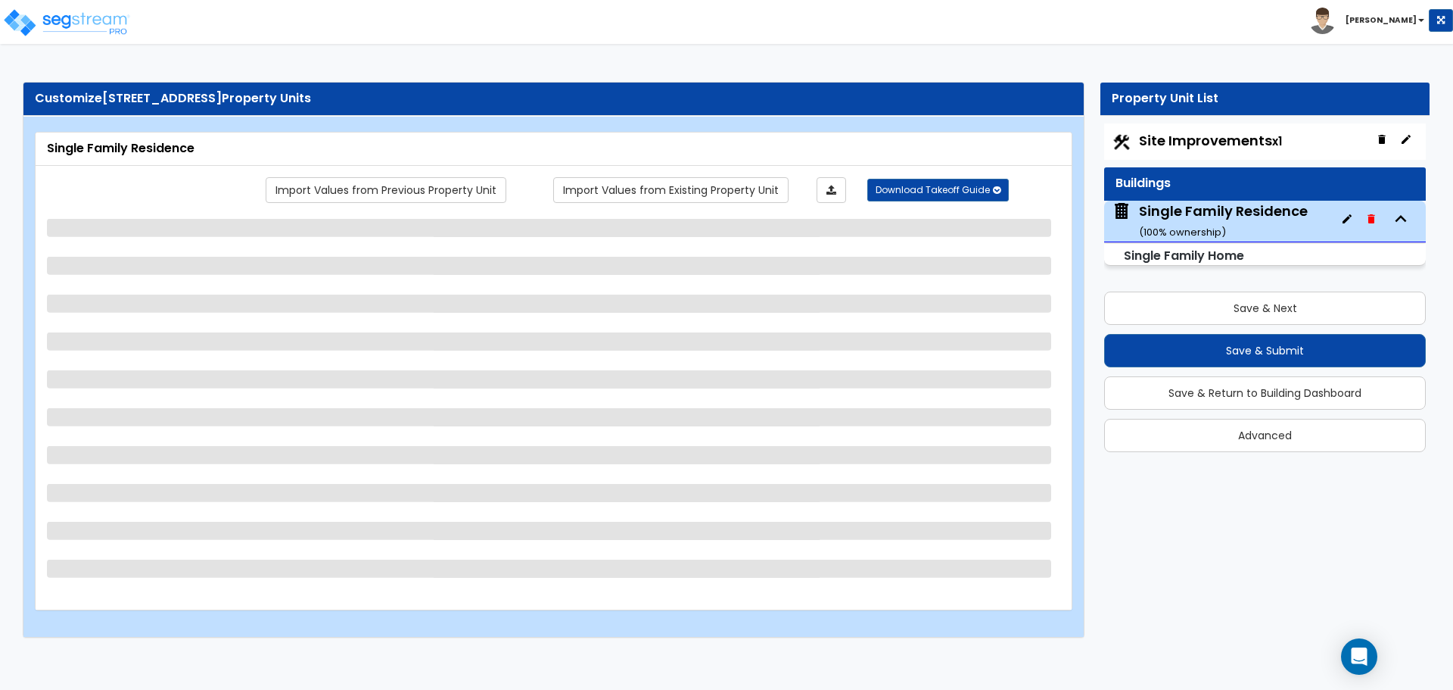
select select "2"
select select "6"
select select "3"
select select "1"
select select "2"
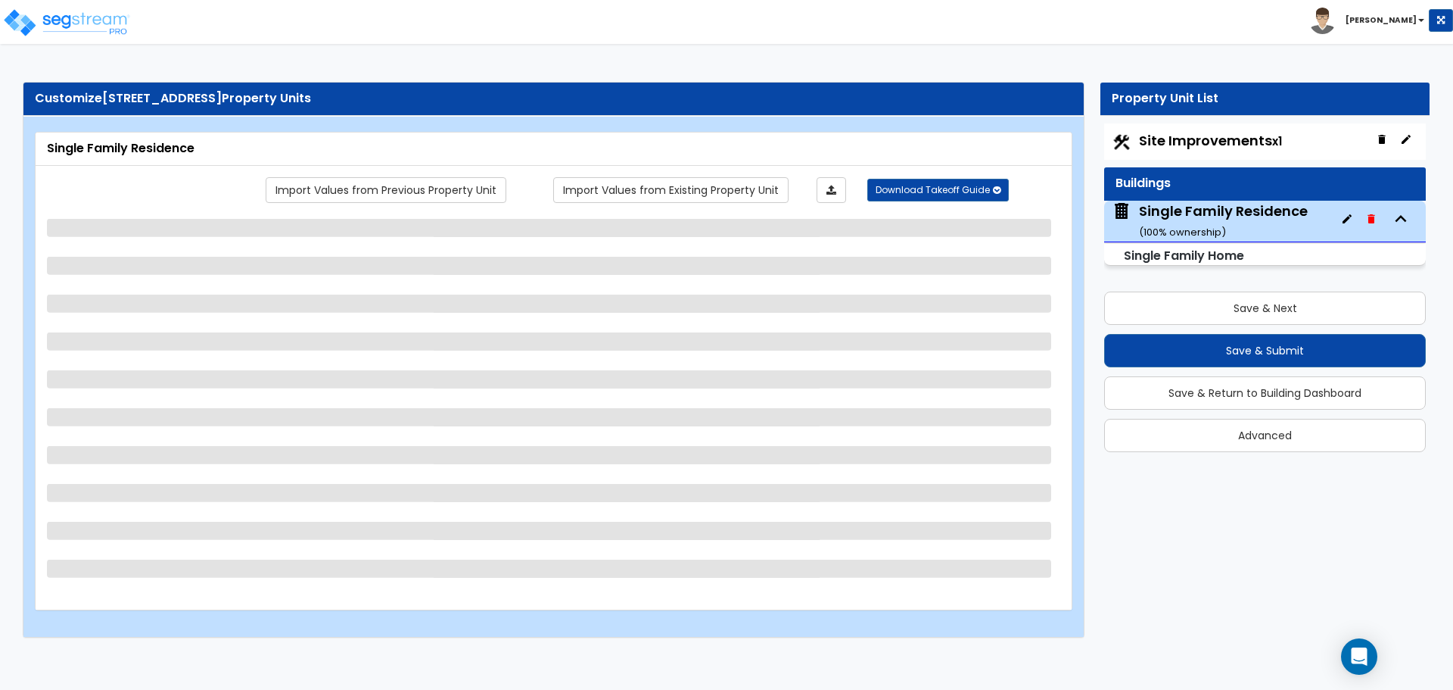
select select "3"
select select "1"
select select "2"
select select "1"
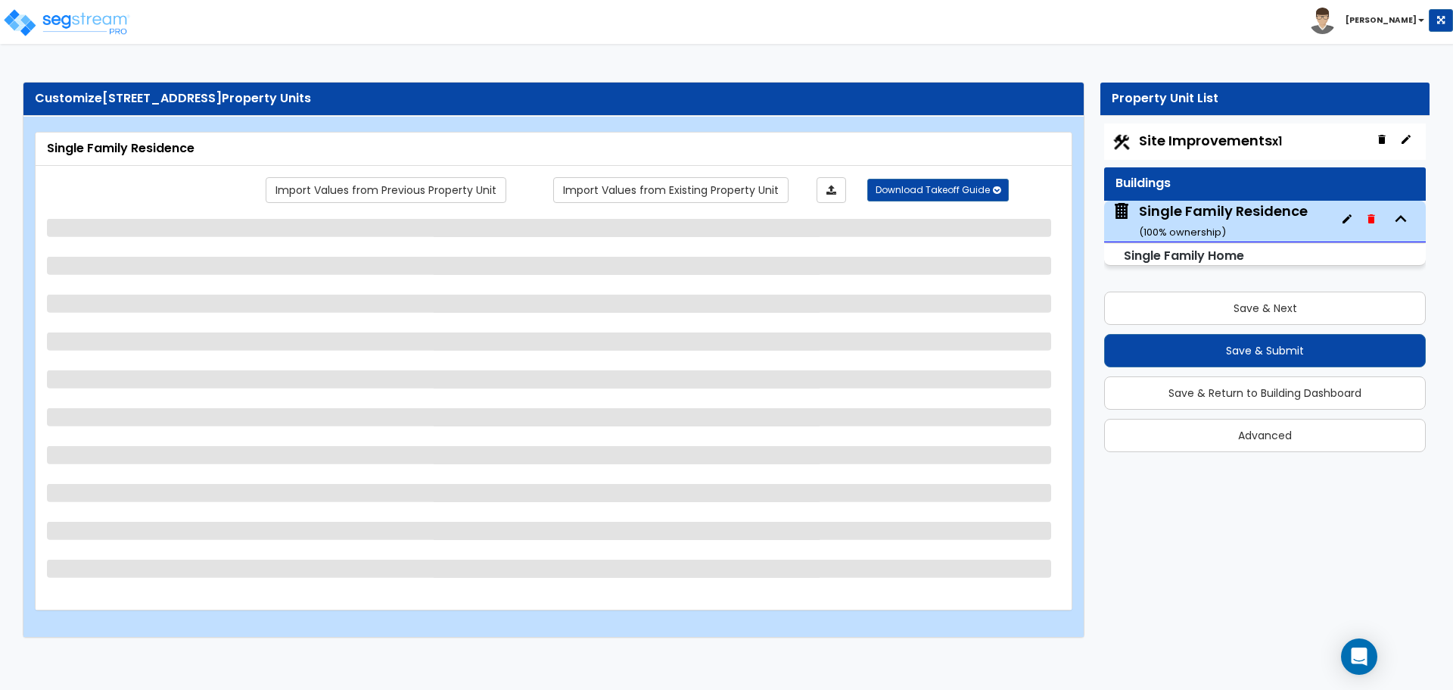
select select "7"
select select "1"
select select "2"
select select "1"
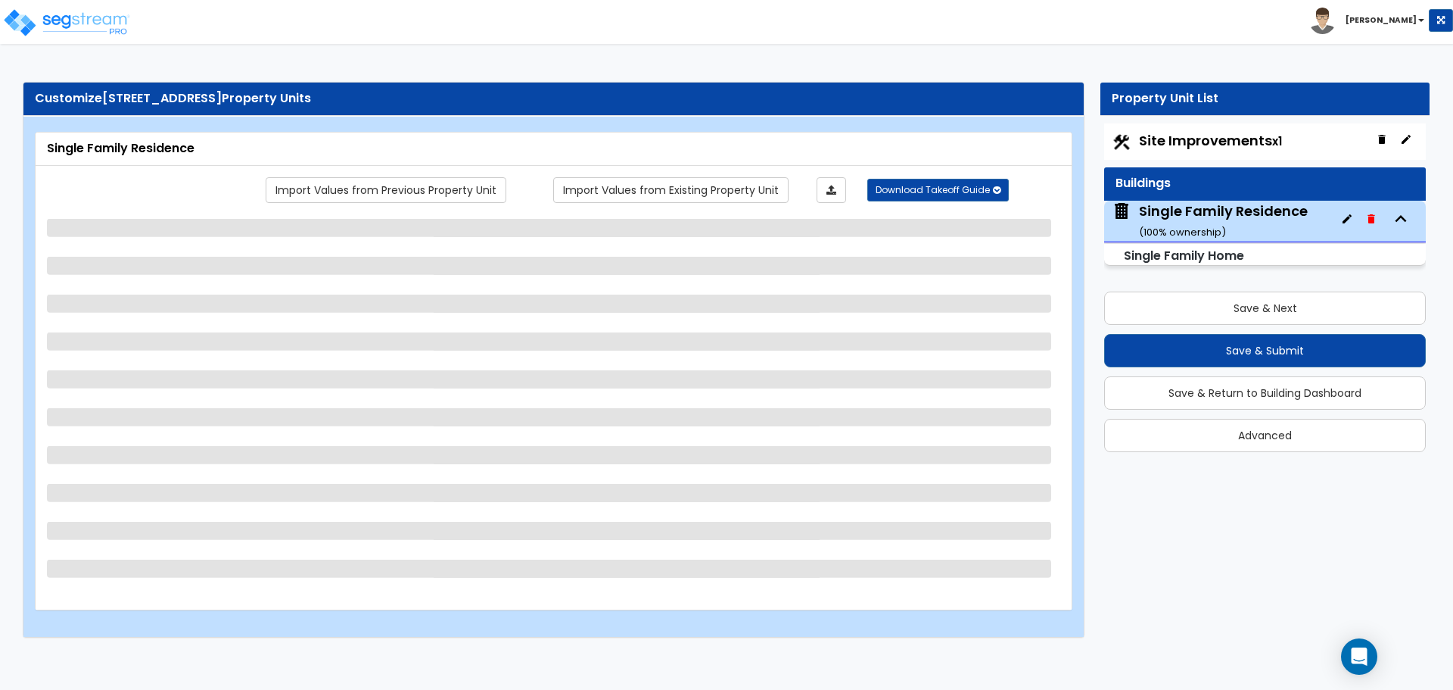
select select "2"
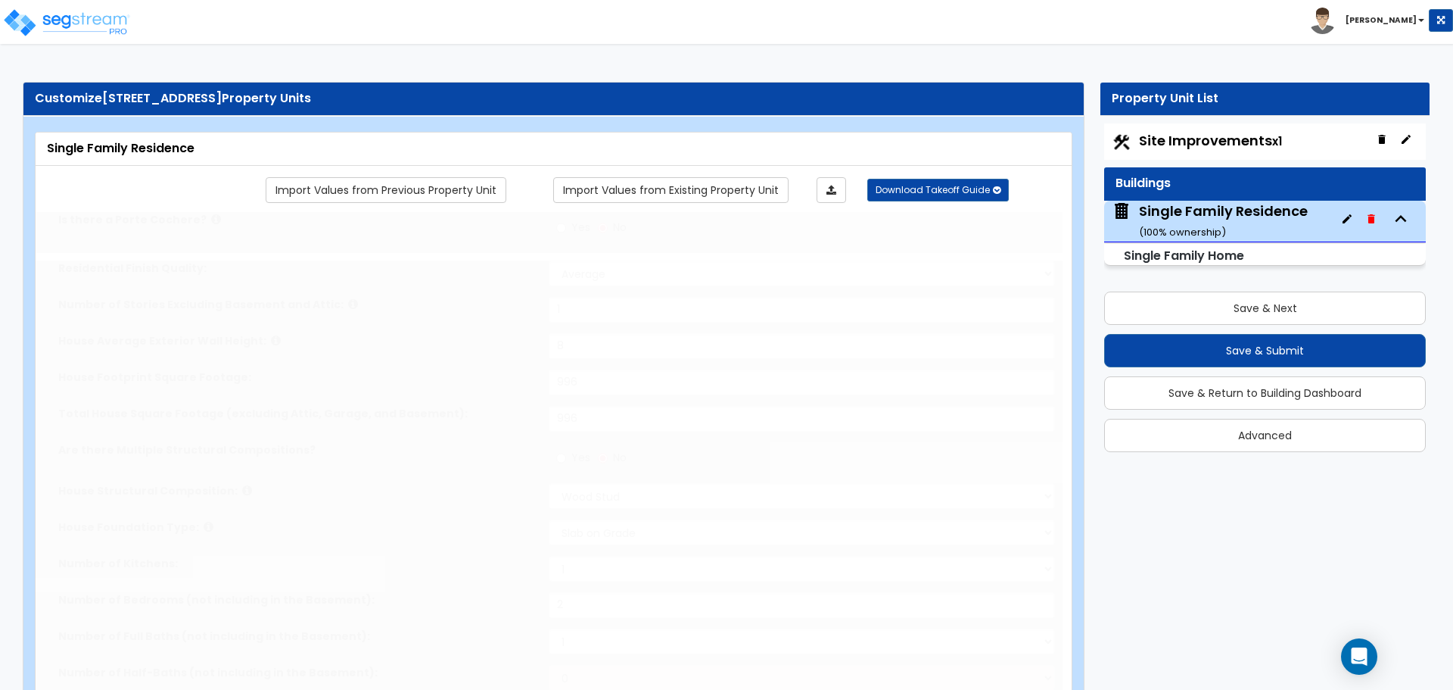
type input "2"
type input "3"
select select "2"
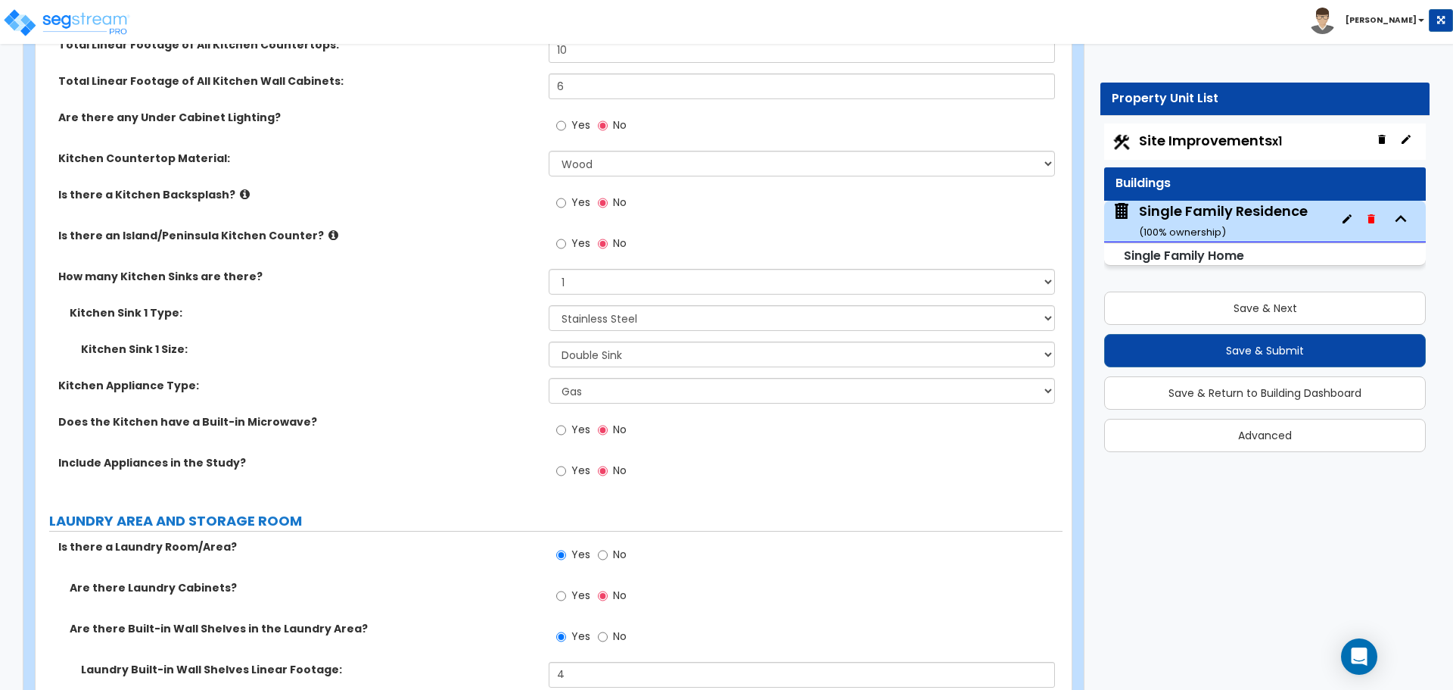
scroll to position [4586, 0]
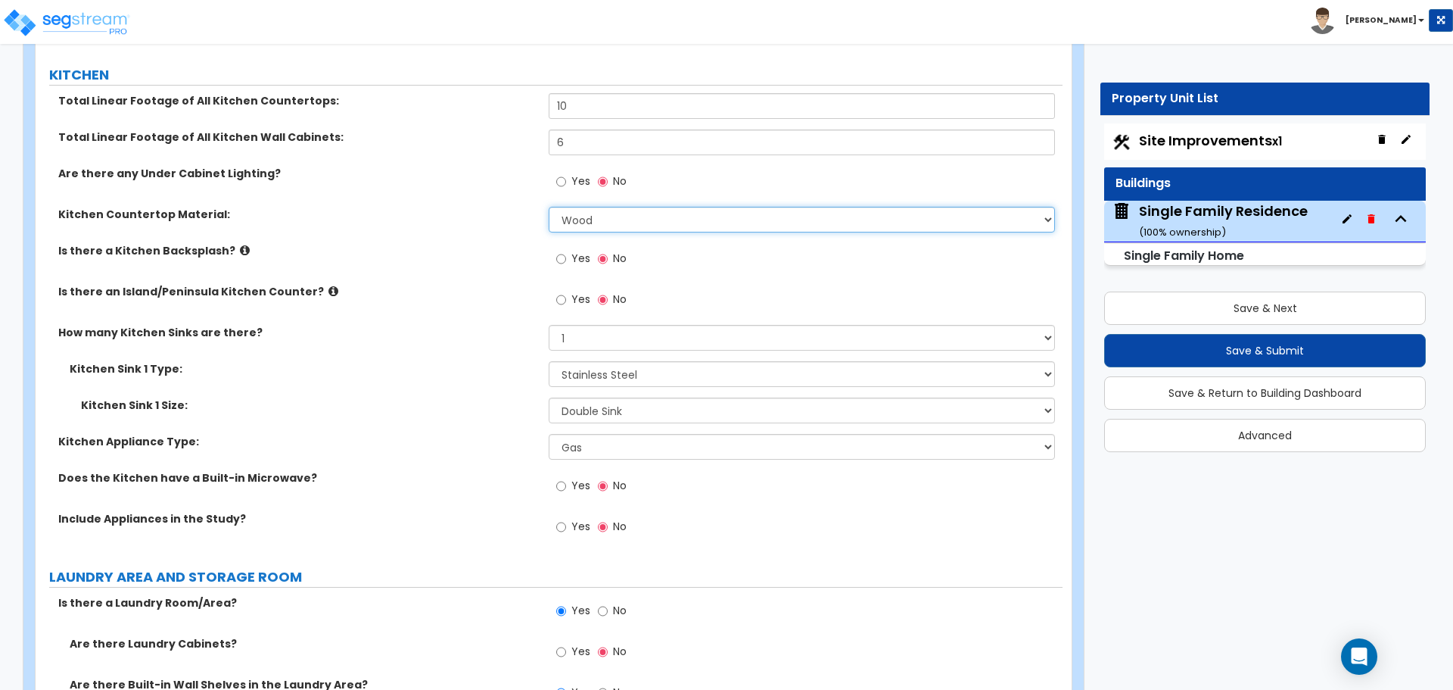
click at [634, 208] on select "Please Choose One Plastic Laminate Solid Surface Stone Quartz Marble Tile Wood …" at bounding box center [802, 220] width 506 height 26
select select "1"
click at [549, 207] on select "Please Choose One Plastic Laminate Solid Surface Stone Quartz Marble Tile Wood …" at bounding box center [802, 220] width 506 height 26
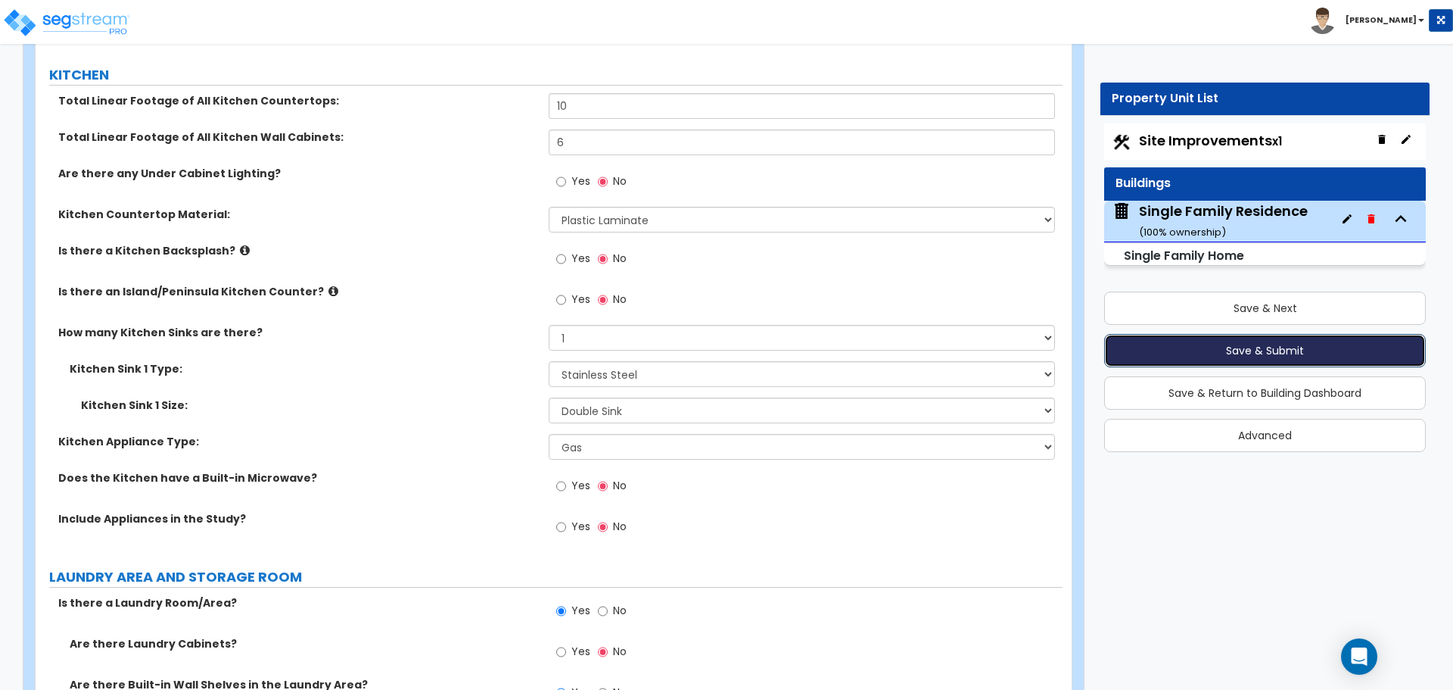
click at [1249, 352] on button "Save & Submit" at bounding box center [1265, 350] width 322 height 33
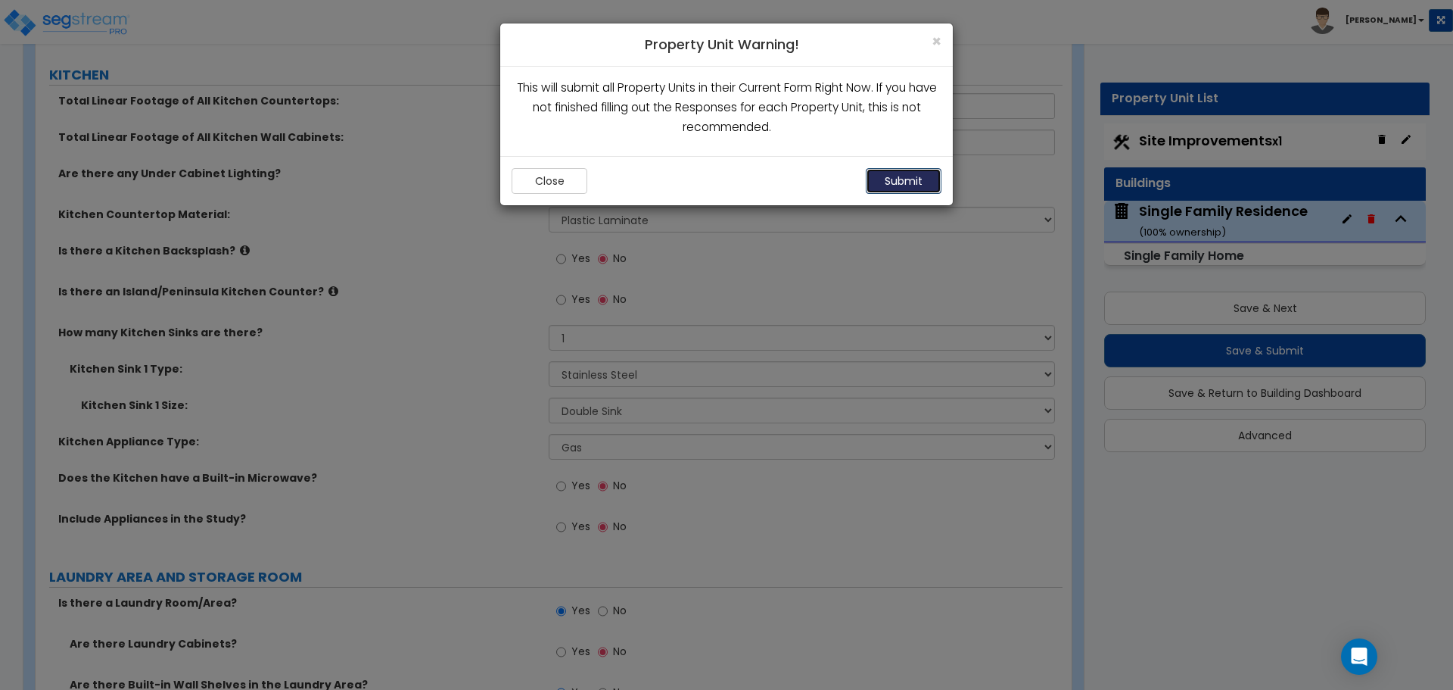
click at [914, 180] on button "Submit" at bounding box center [904, 181] width 76 height 26
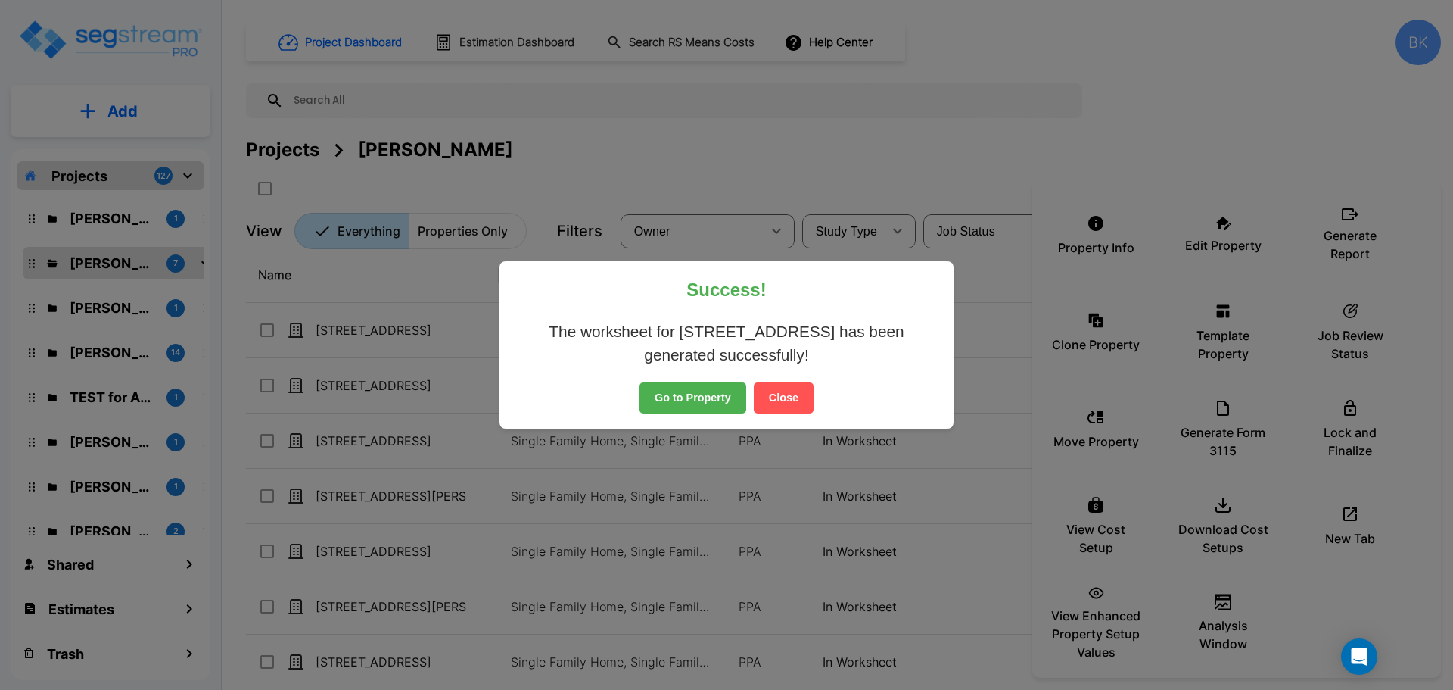
scroll to position [14, 0]
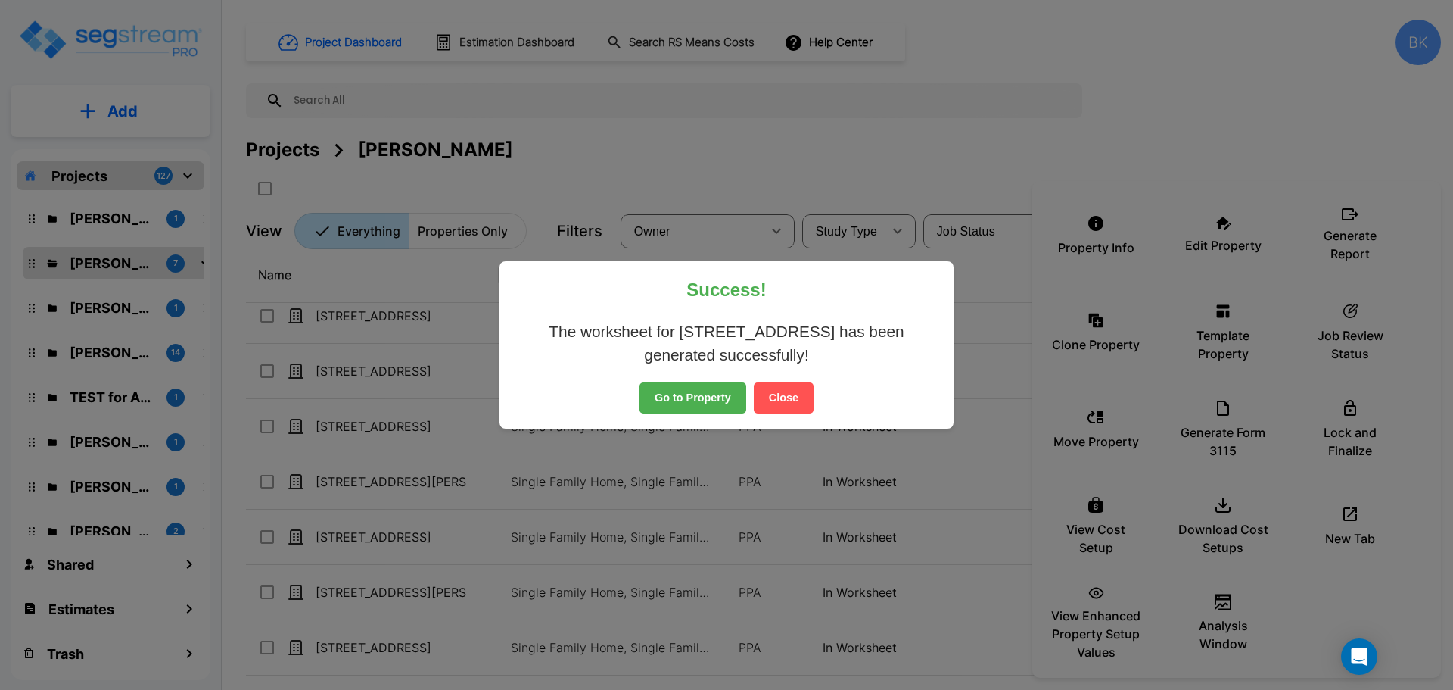
click at [674, 400] on button "Go to Property" at bounding box center [693, 398] width 107 height 32
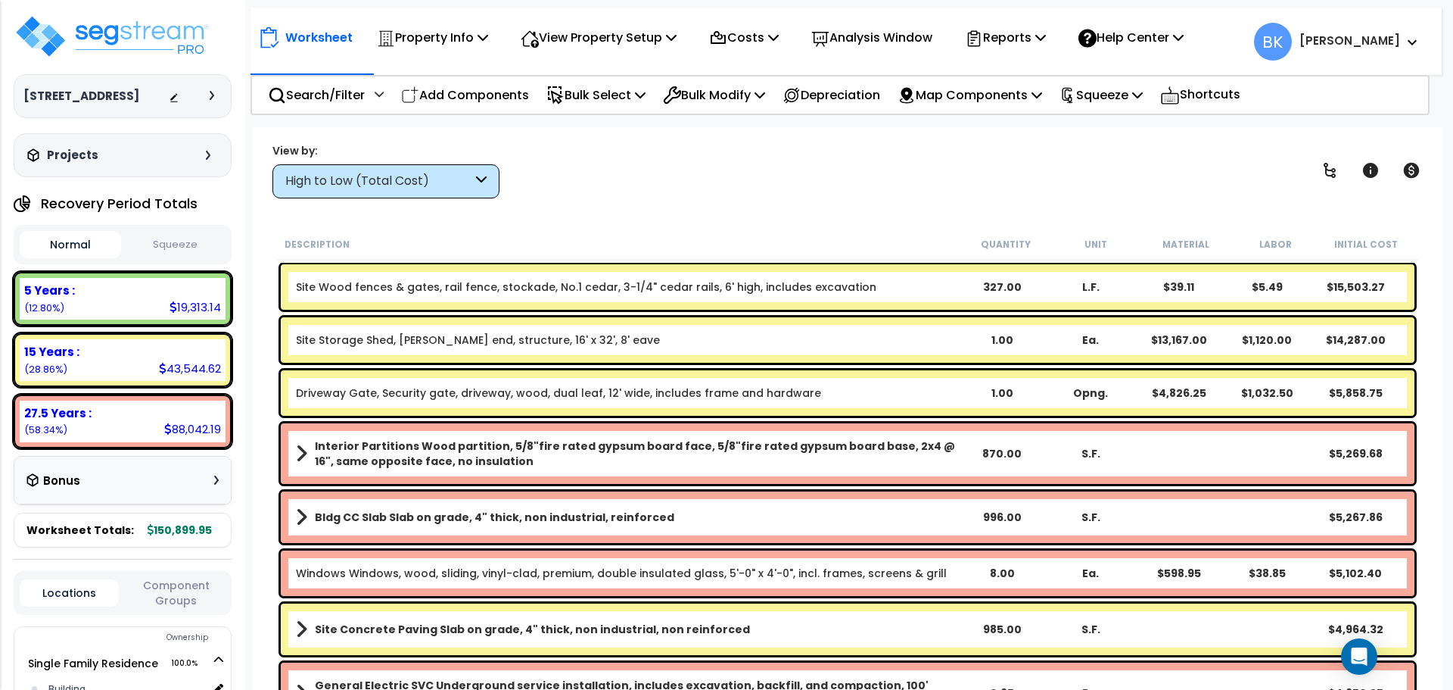
click at [646, 192] on div "View by: High to Low (Total Cost) High to Low (Total Cost)" at bounding box center [847, 170] width 1161 height 56
click at [111, 363] on div "15 Years : 43,544.62 (28.86%)" at bounding box center [123, 360] width 206 height 42
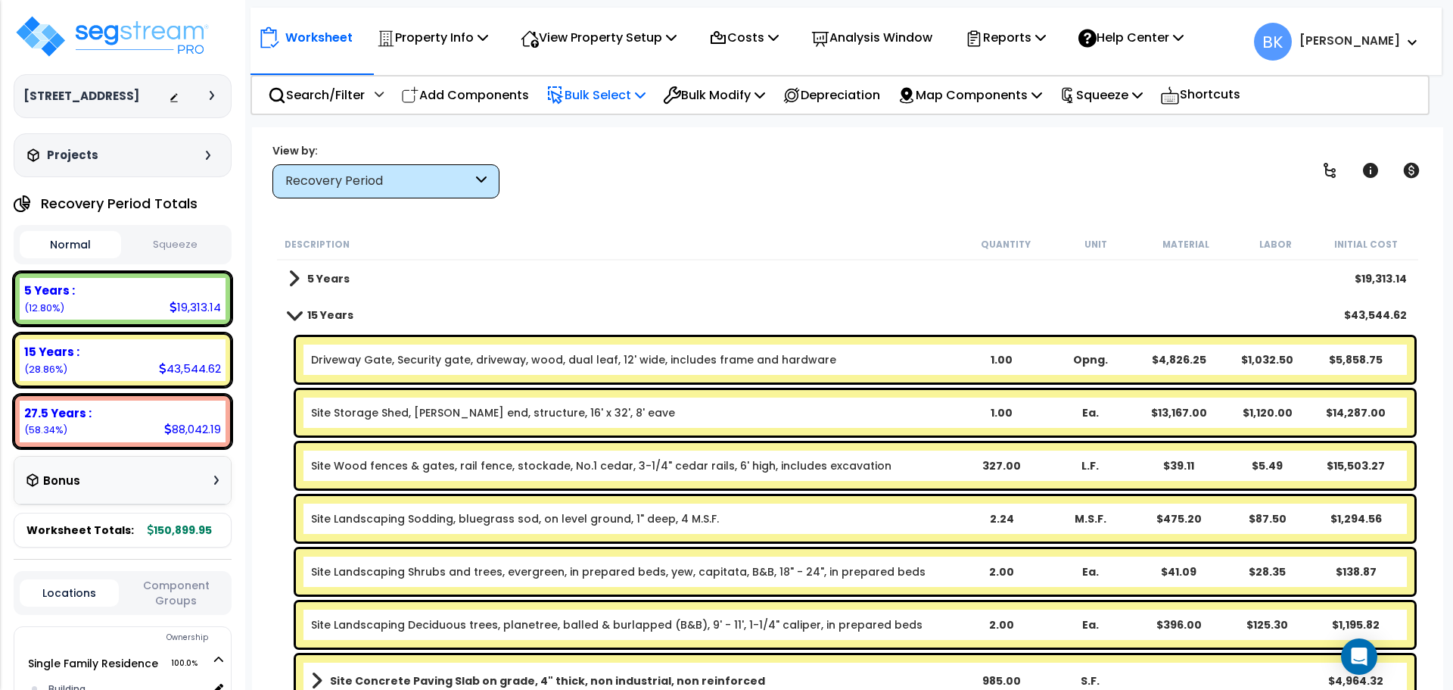
click at [645, 87] on p "Bulk Select" at bounding box center [595, 95] width 99 height 20
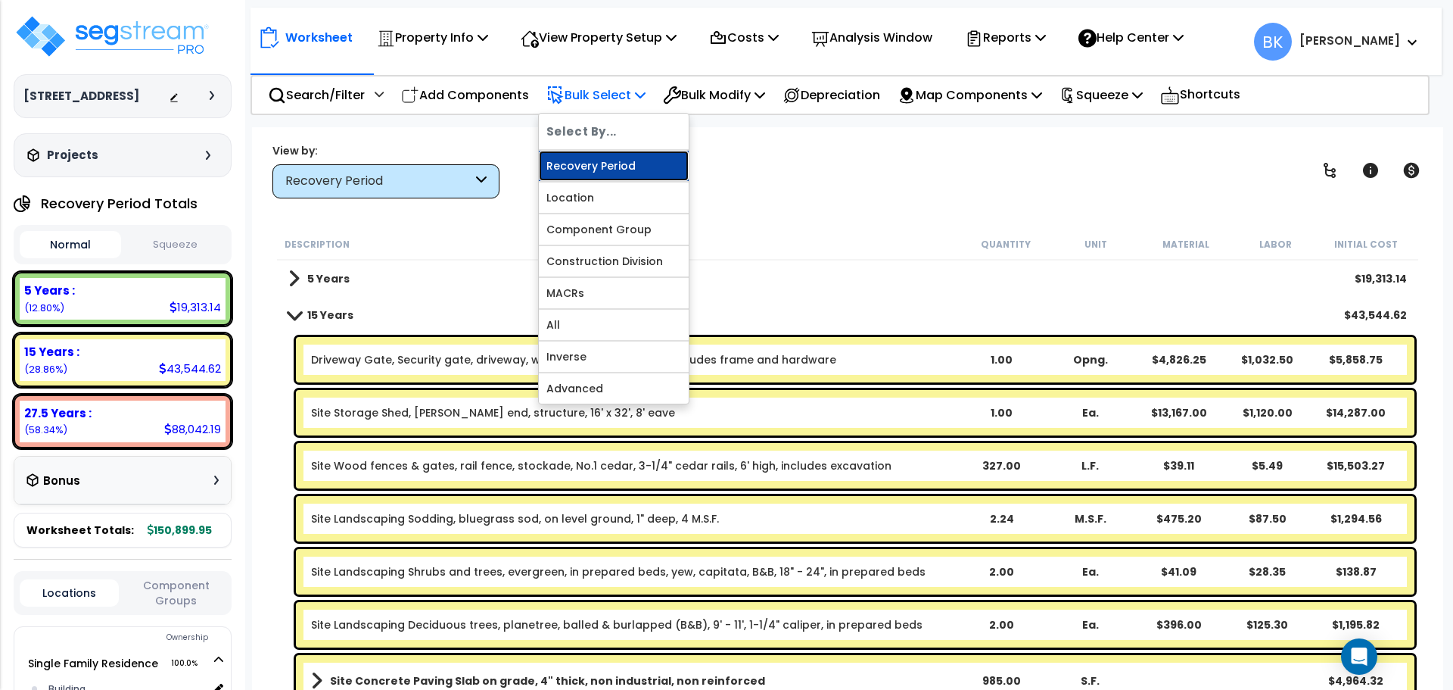
click at [606, 167] on link "Recovery Period" at bounding box center [614, 166] width 150 height 30
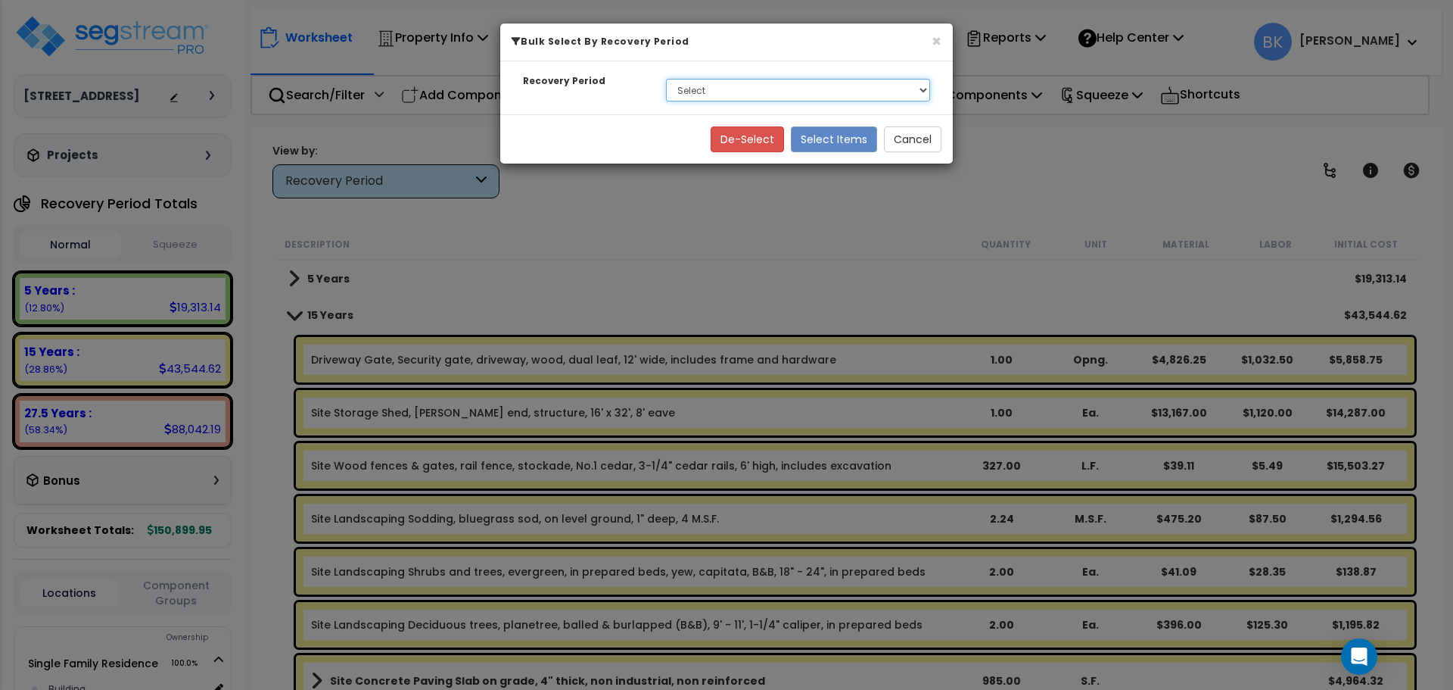
click at [701, 83] on select "Select 5 Years 15 Years 27.5 Years" at bounding box center [798, 90] width 264 height 23
select select "5Y"
click at [666, 79] on select "Select 5 Years 15 Years 27.5 Years" at bounding box center [798, 90] width 264 height 23
click at [845, 139] on button "Select Items" at bounding box center [834, 139] width 86 height 26
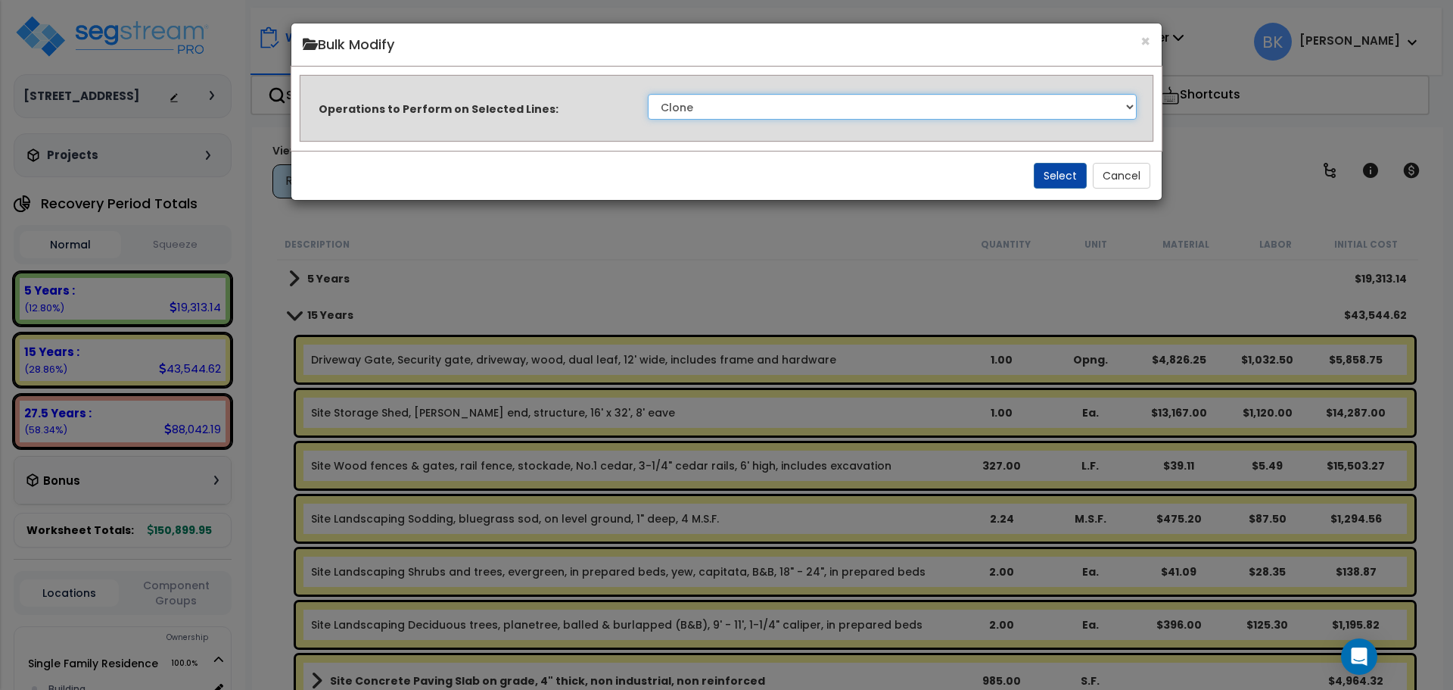
click at [761, 113] on select "Clone Delete Delete Zero Quantities Modify Component Group Modify Recovery Peri…" at bounding box center [892, 107] width 489 height 26
select select "modifyTotalCostFactor"
click at [648, 94] on select "Clone Delete Delete Zero Quantities Modify Component Group Modify Recovery Peri…" at bounding box center [892, 107] width 489 height 26
click at [760, 97] on select "Clone Delete Delete Zero Quantities Modify Component Group Modify Recovery Peri…" at bounding box center [892, 107] width 489 height 26
click at [943, 112] on select "Clone Delete Delete Zero Quantities Modify Component Group Modify Recovery Peri…" at bounding box center [892, 107] width 489 height 26
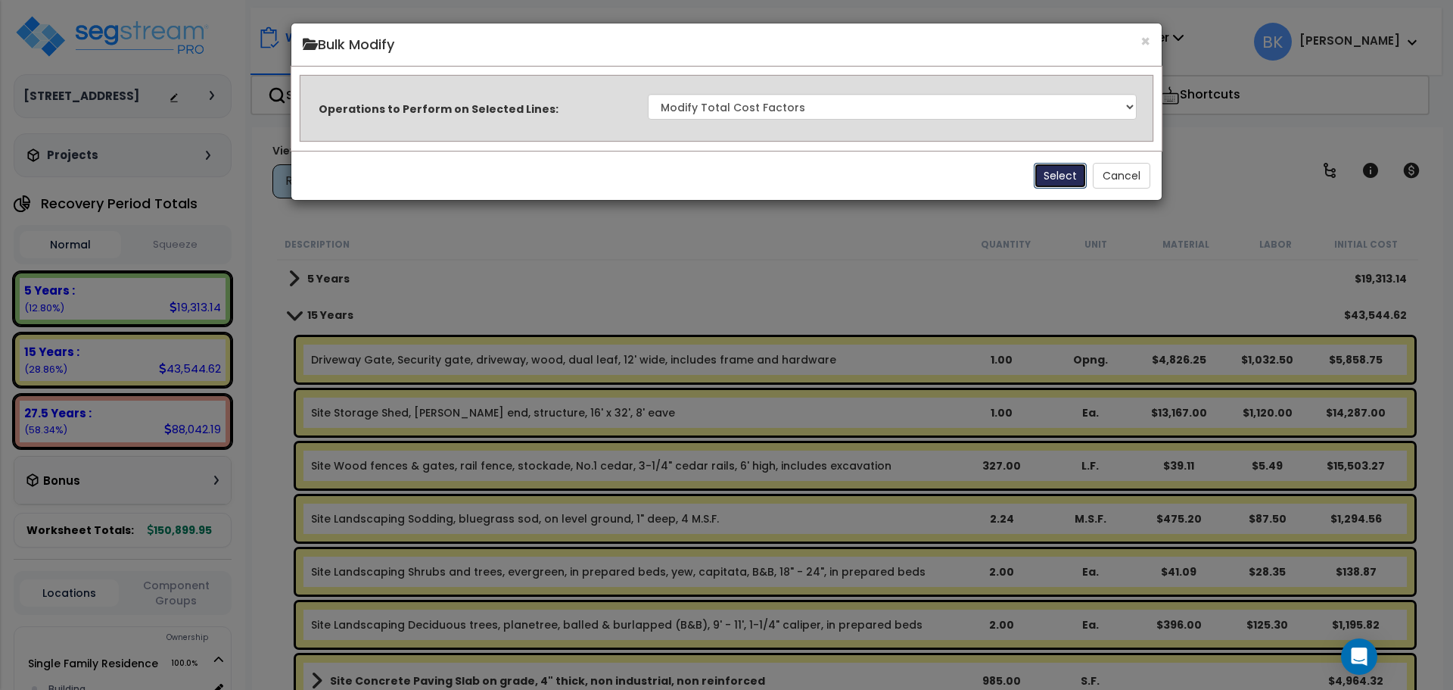
click at [1045, 169] on button "Select" at bounding box center [1060, 176] width 53 height 26
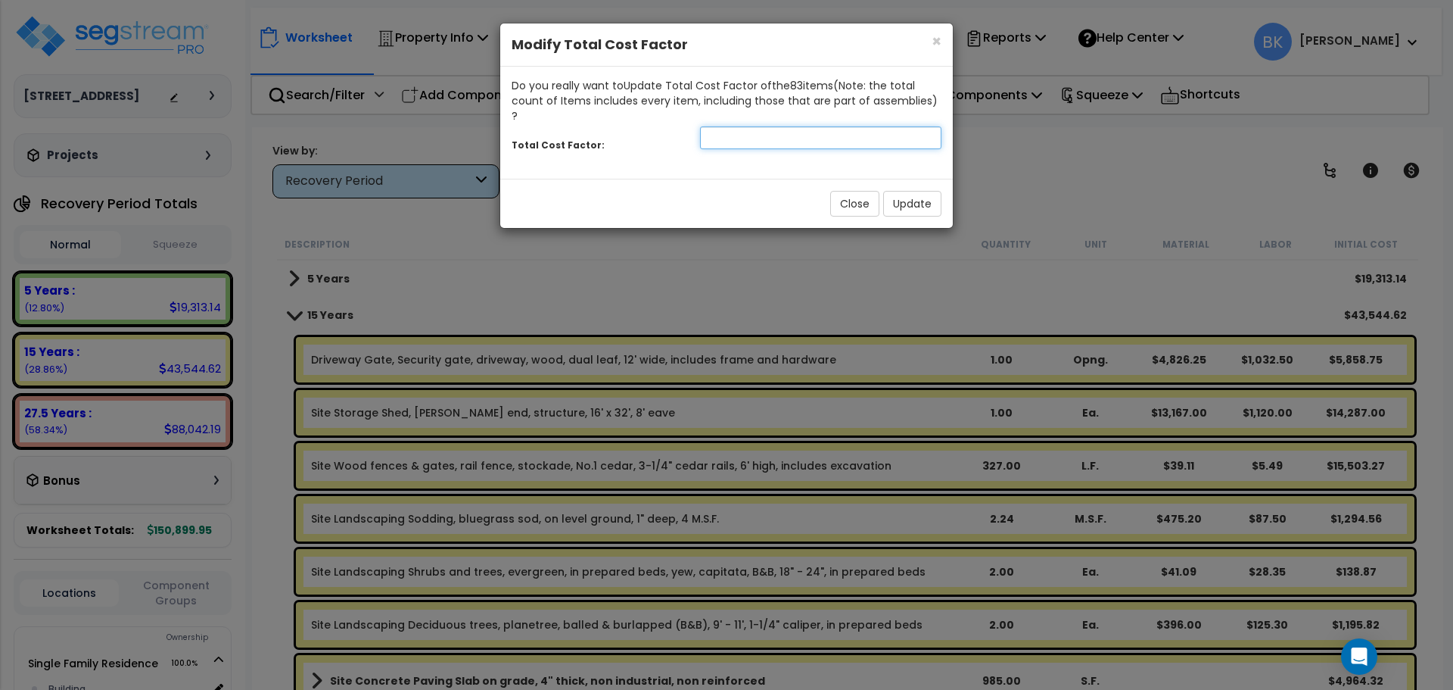
click at [709, 126] on input "number" at bounding box center [820, 137] width 241 height 23
type input "0.875"
click at [908, 191] on button "Update" at bounding box center [912, 204] width 58 height 26
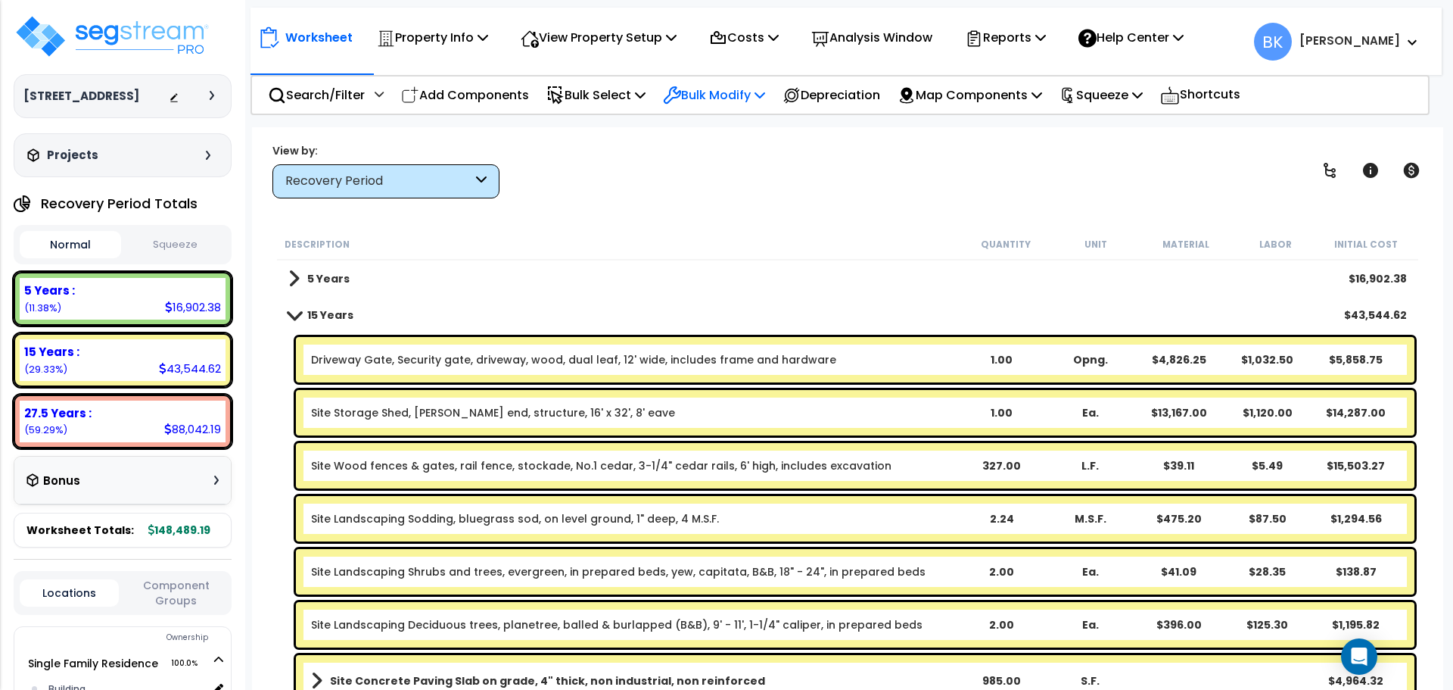
click at [732, 96] on p "Bulk Modify" at bounding box center [714, 95] width 102 height 20
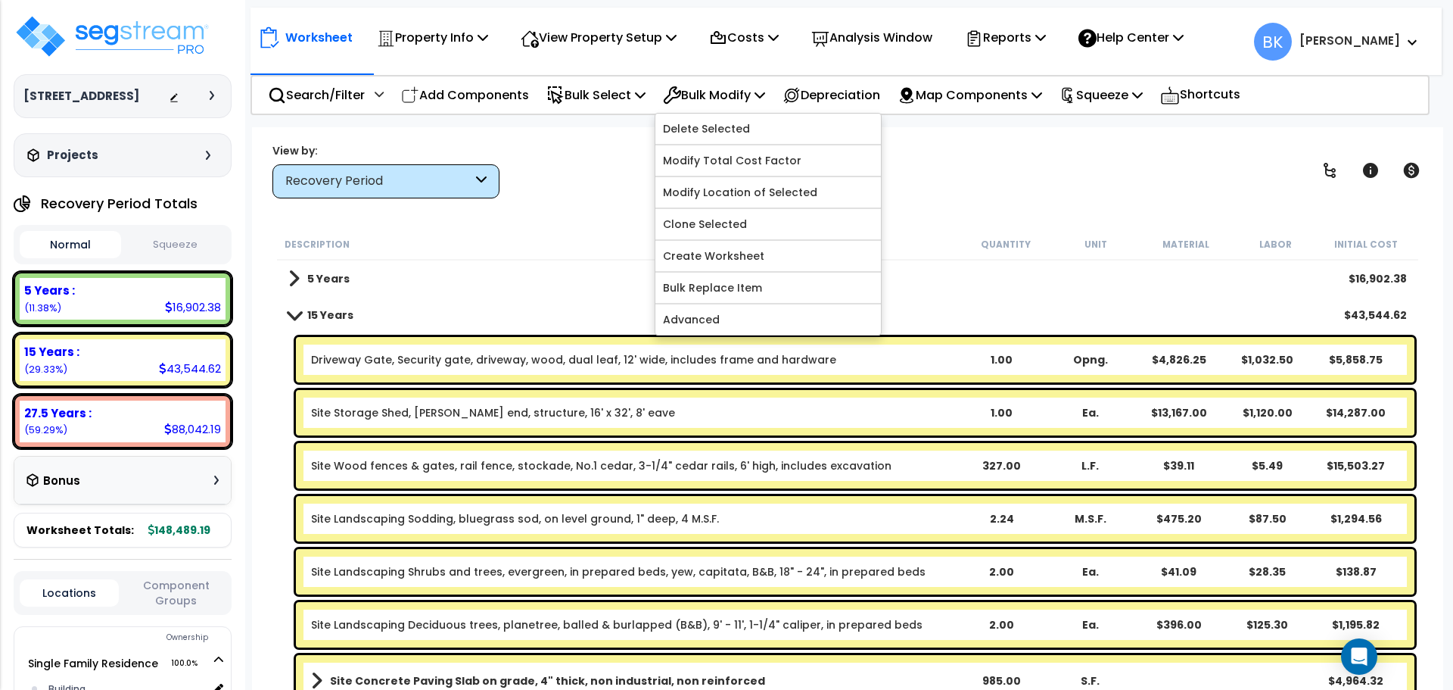
click at [621, 207] on div "Worksheet Property Info Property Setup Add Property Unit Template property Clon…" at bounding box center [847, 472] width 1191 height 690
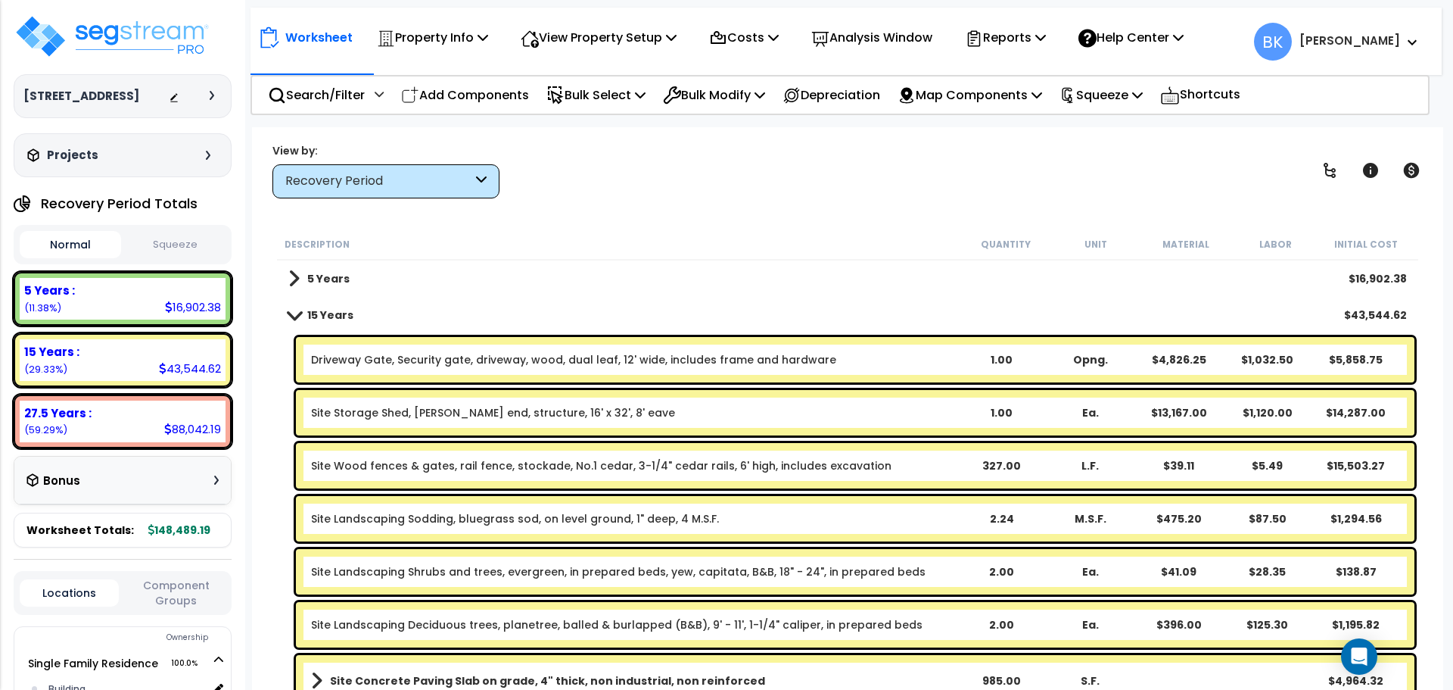
click at [302, 314] on span at bounding box center [294, 314] width 21 height 11
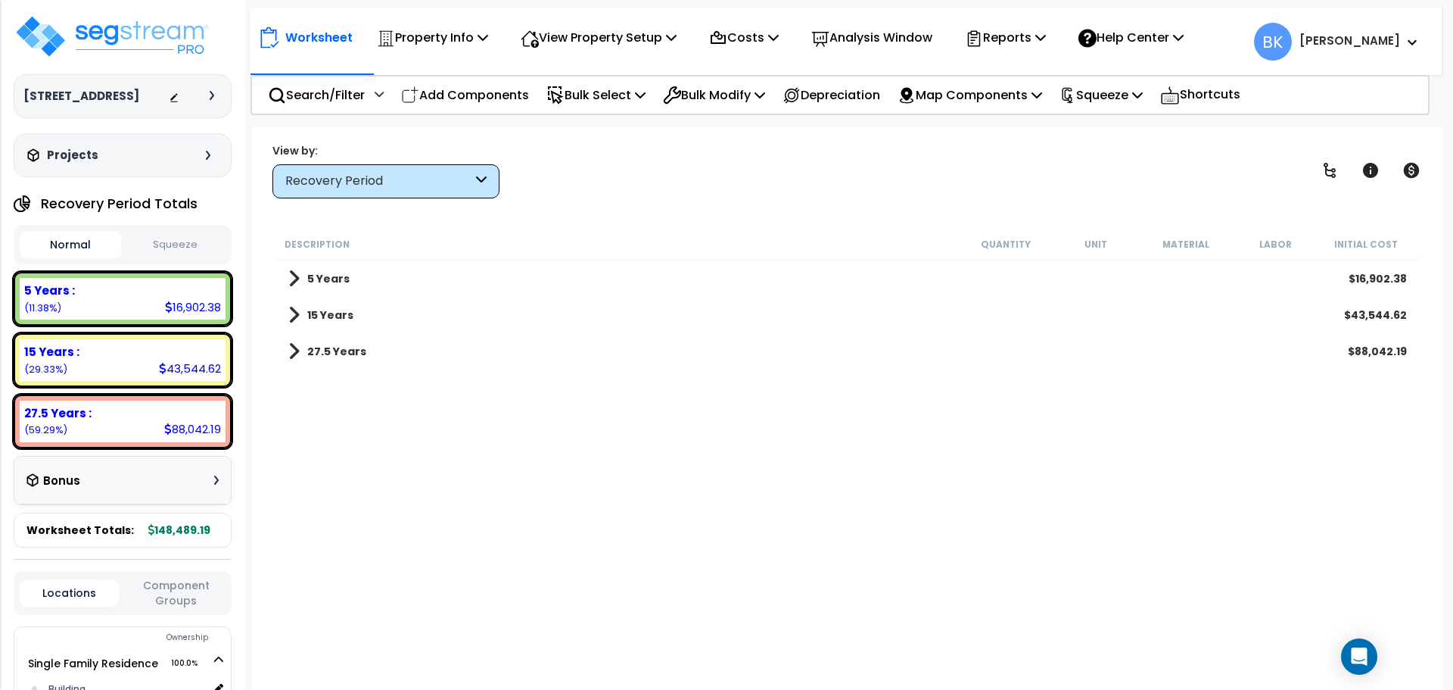
click at [311, 279] on b "5 Years" at bounding box center [328, 278] width 42 height 15
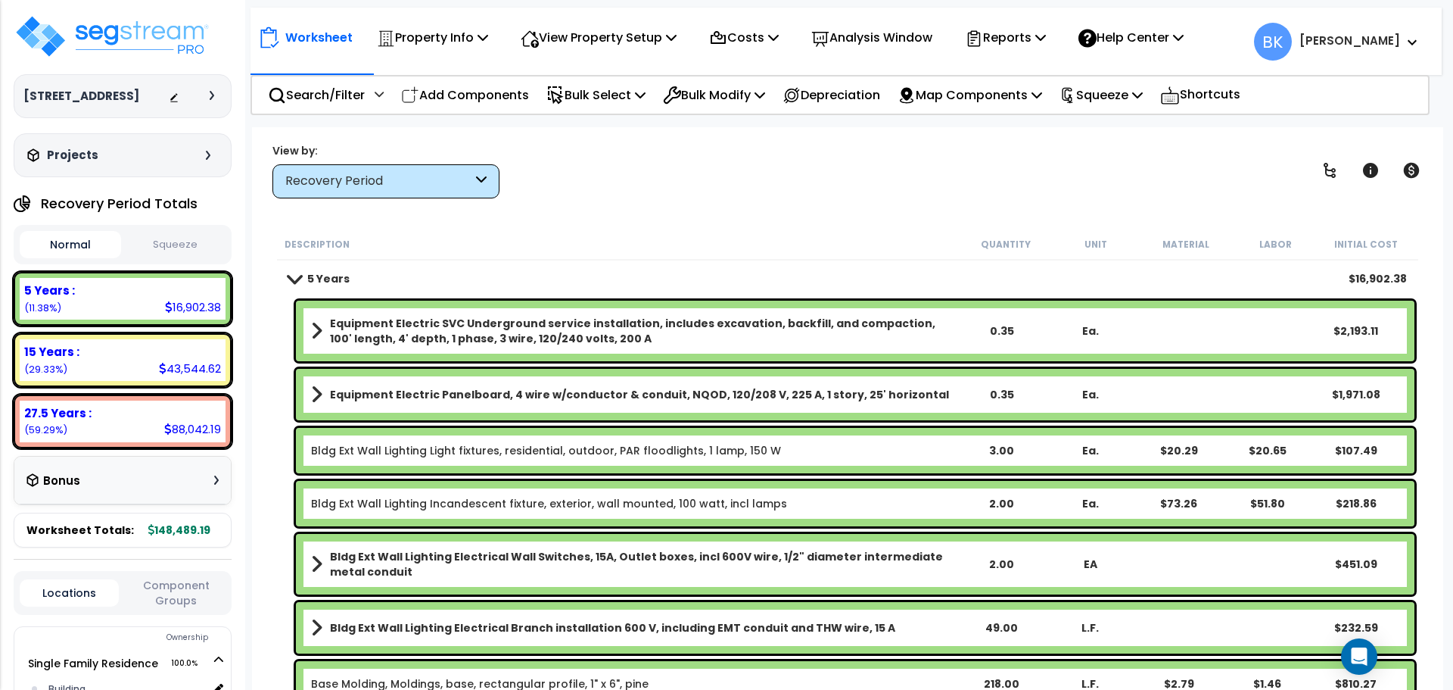
click at [311, 279] on b "5 Years" at bounding box center [328, 278] width 42 height 15
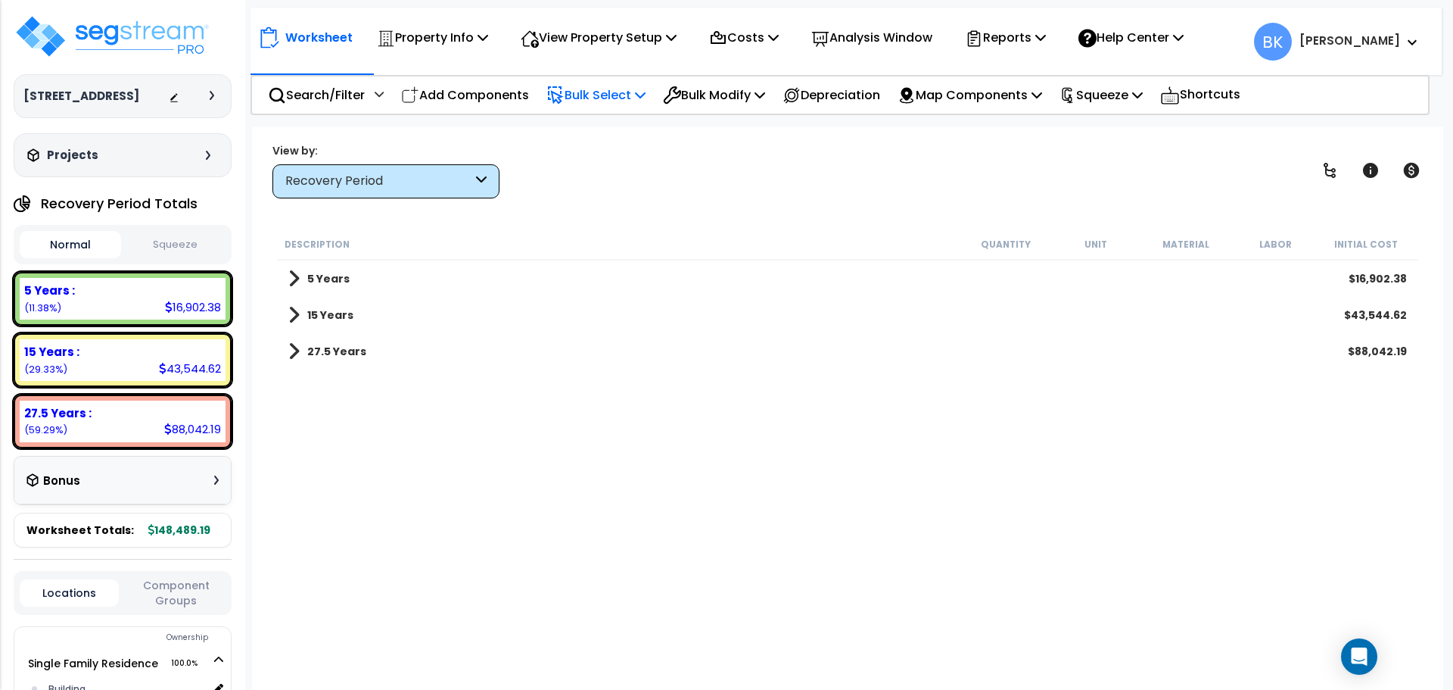
click at [615, 87] on p "Bulk Select" at bounding box center [595, 95] width 99 height 20
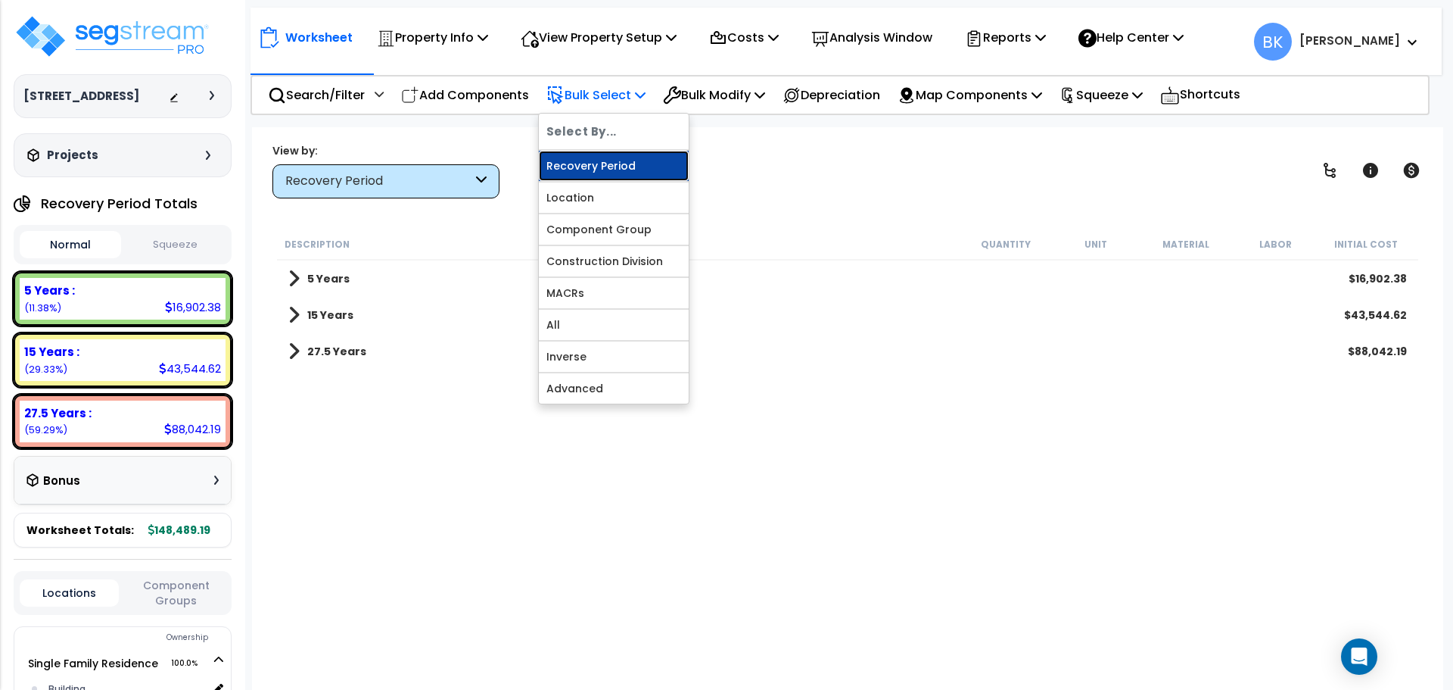
click at [596, 168] on link "Recovery Period" at bounding box center [614, 166] width 150 height 30
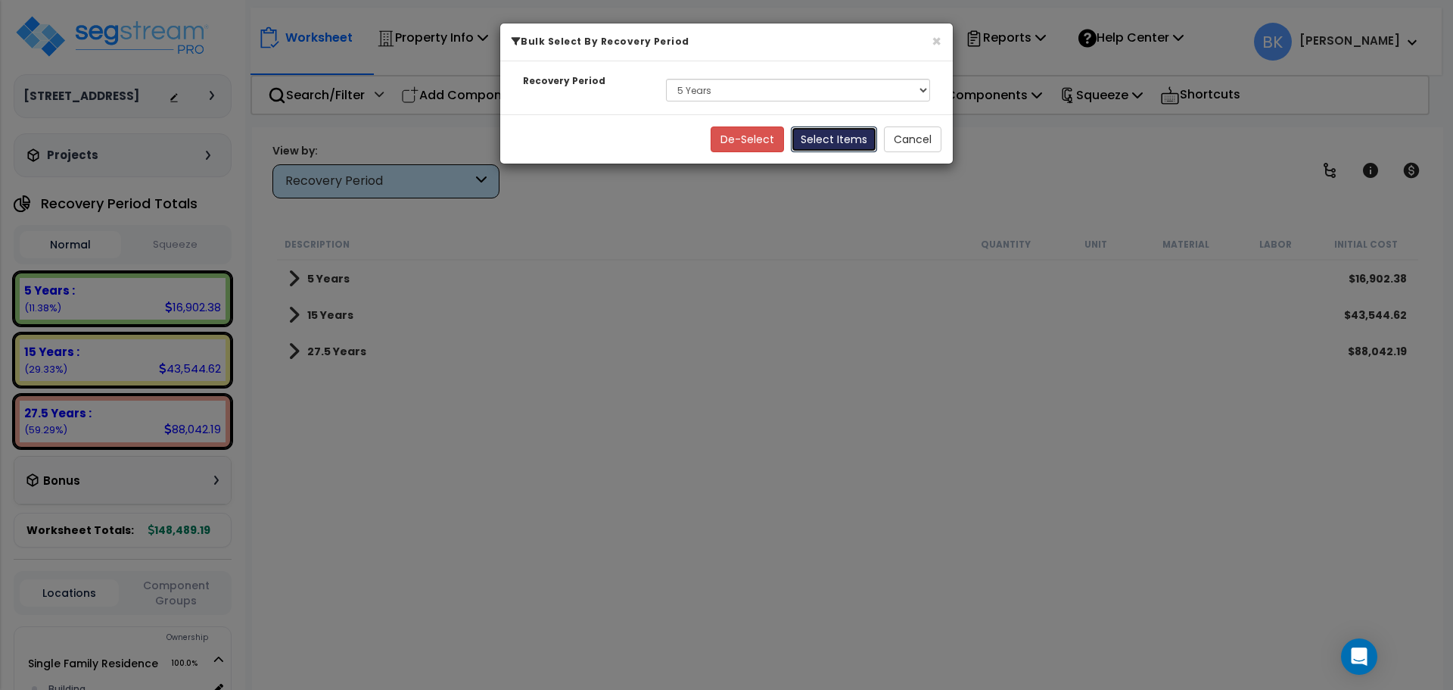
click at [836, 148] on button "Select Items" at bounding box center [834, 139] width 86 height 26
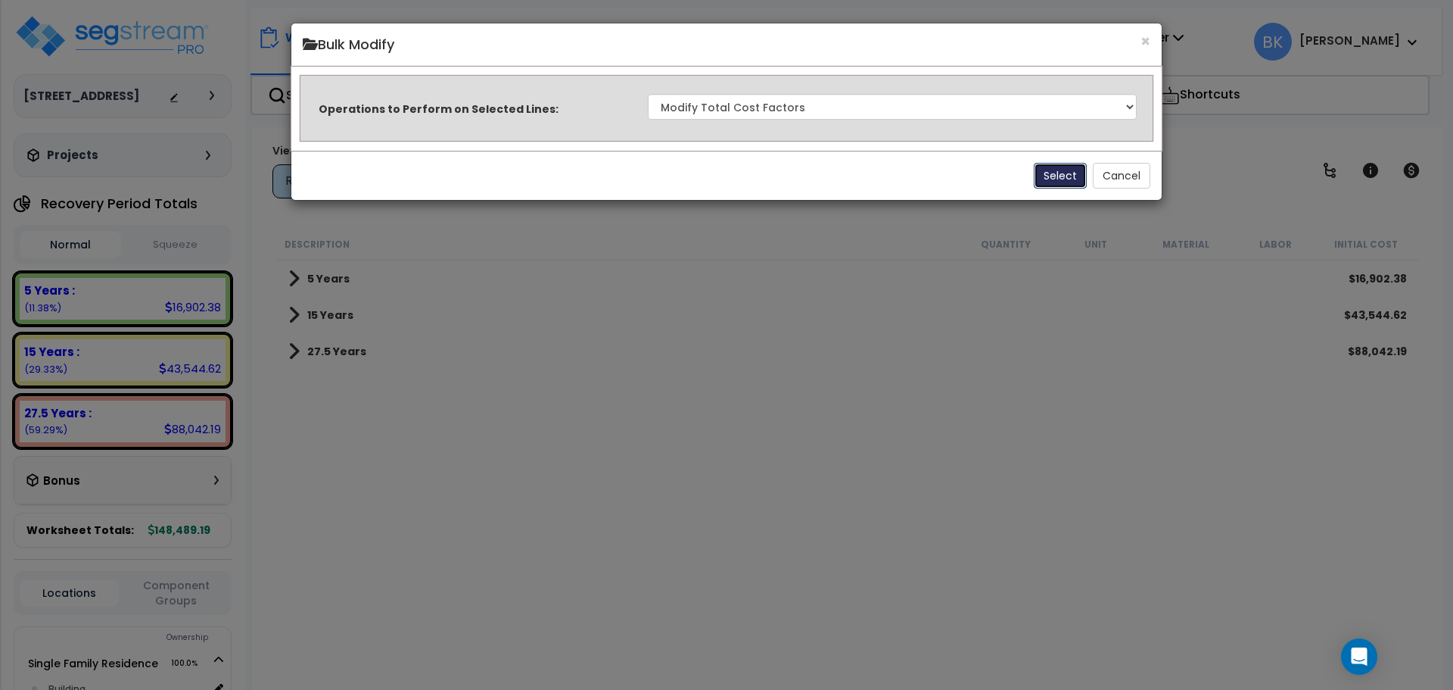
click at [1066, 180] on button "Select" at bounding box center [1060, 176] width 53 height 26
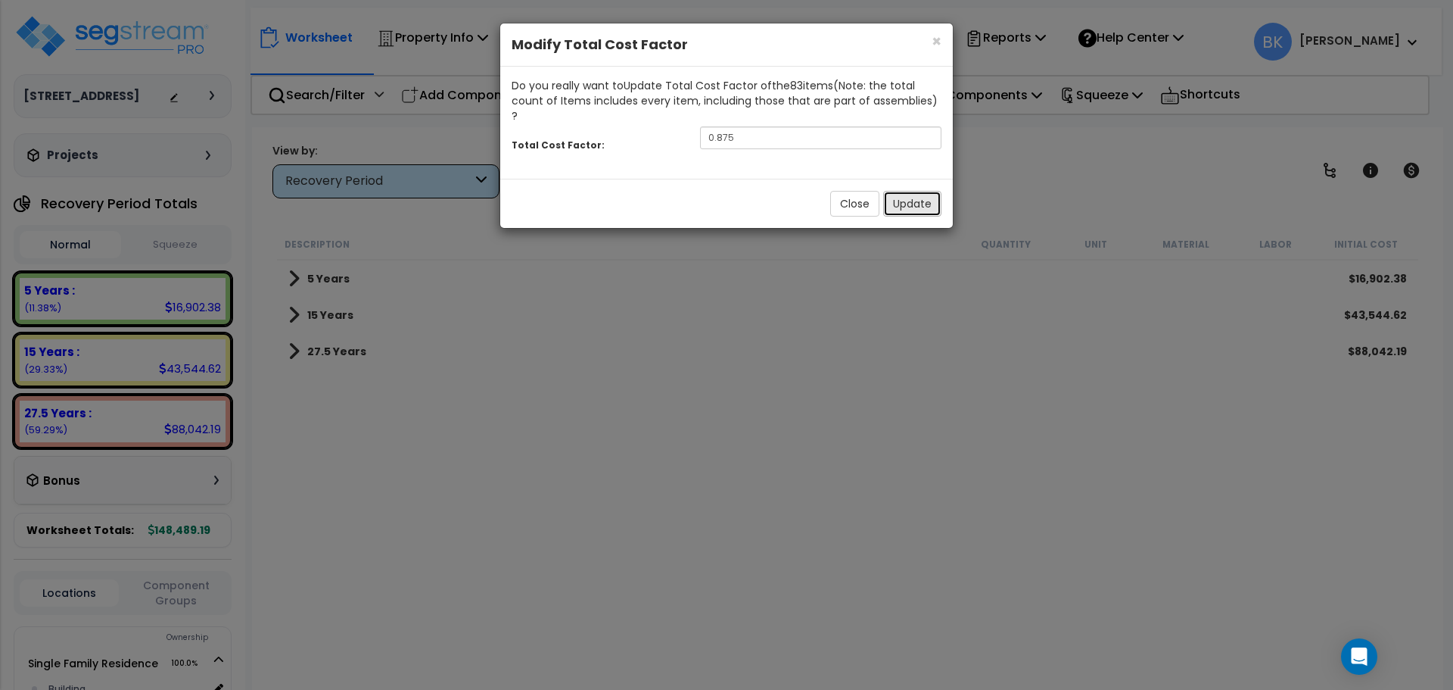
click at [913, 191] on button "Update" at bounding box center [912, 204] width 58 height 26
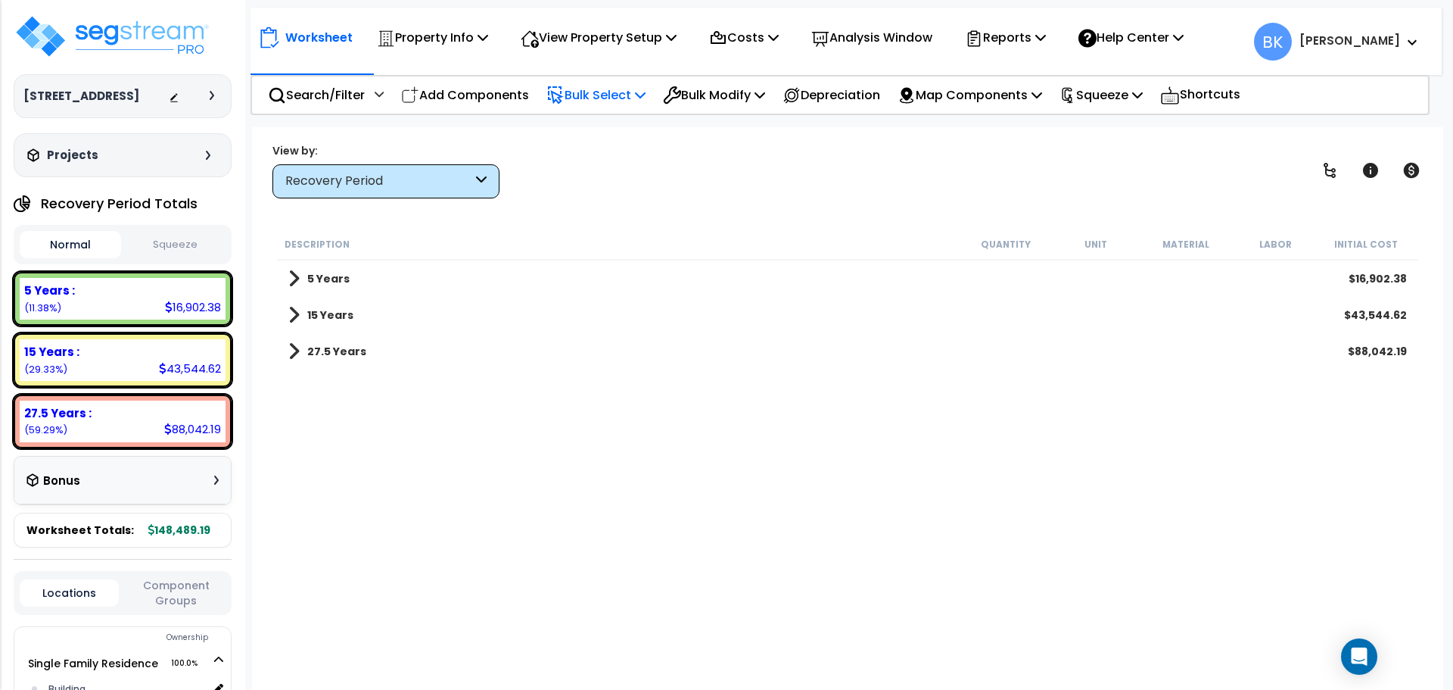
click at [631, 93] on p "Bulk Select" at bounding box center [595, 95] width 99 height 20
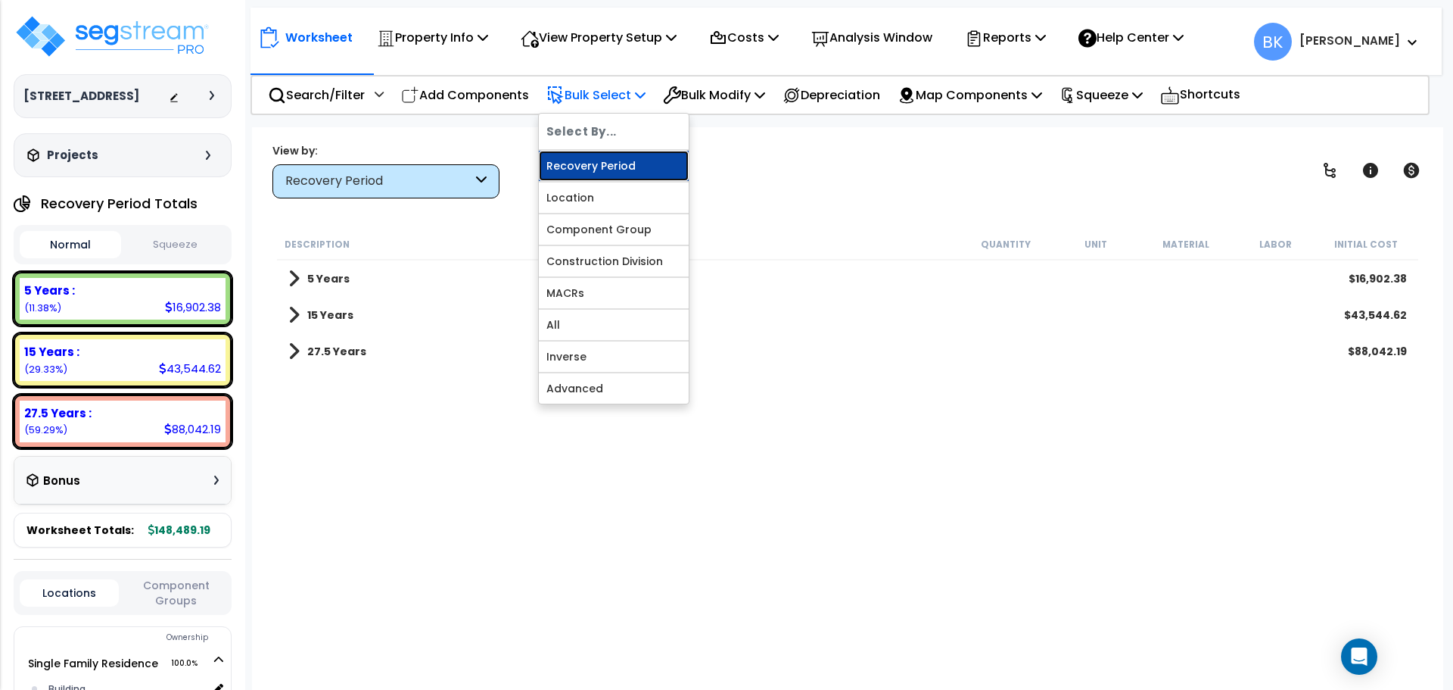
click at [607, 154] on link "Recovery Period" at bounding box center [614, 166] width 150 height 30
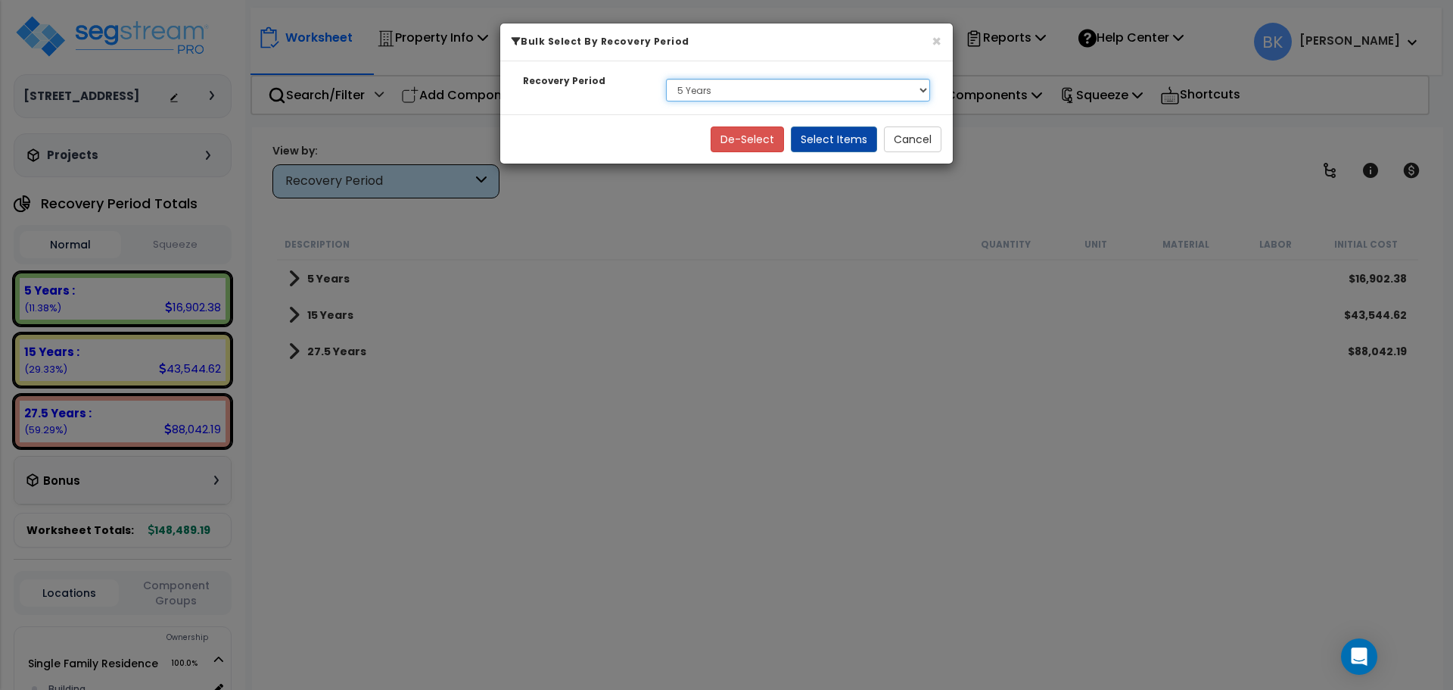
click at [716, 86] on select "Select 5 Years 15 Years 27.5 Years" at bounding box center [798, 90] width 264 height 23
click at [666, 79] on select "Select 5 Years 15 Years 27.5 Years" at bounding box center [798, 90] width 264 height 23
click at [828, 133] on button "Select Items" at bounding box center [834, 139] width 86 height 26
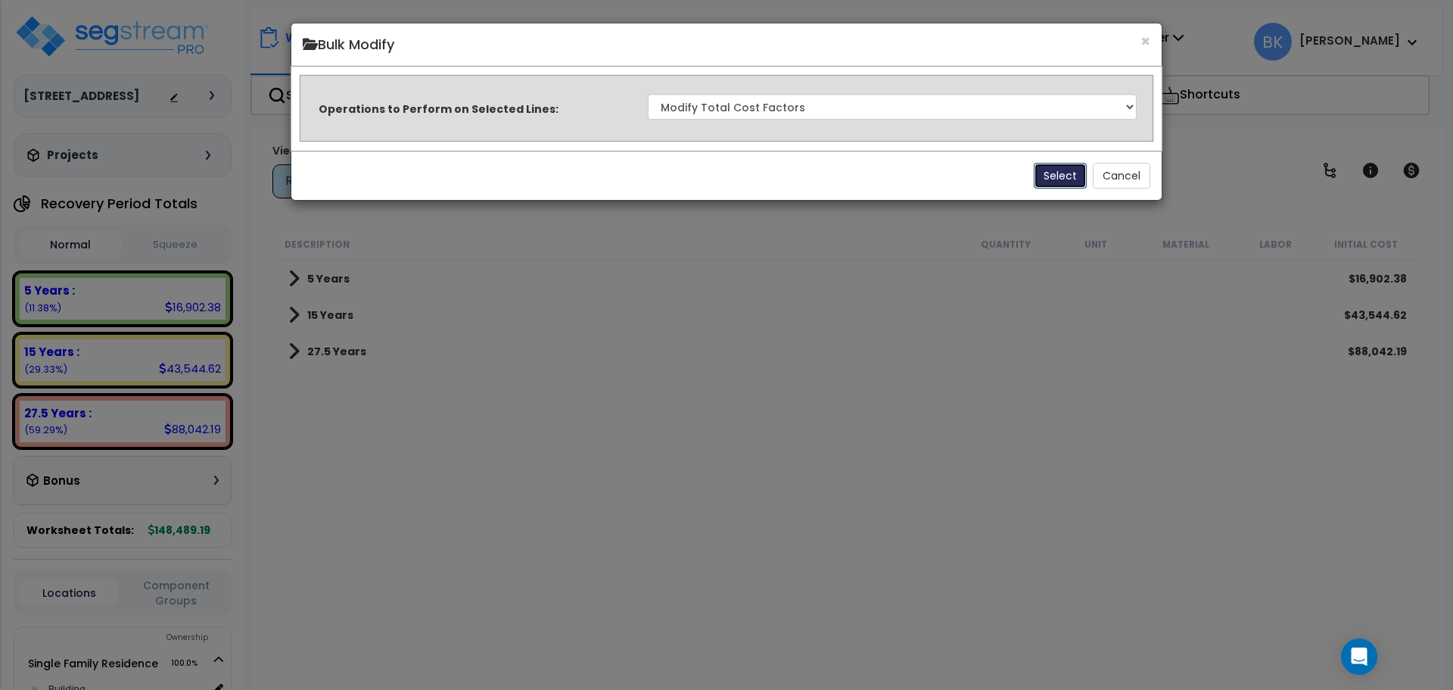
click at [1051, 174] on button "Select" at bounding box center [1060, 176] width 53 height 26
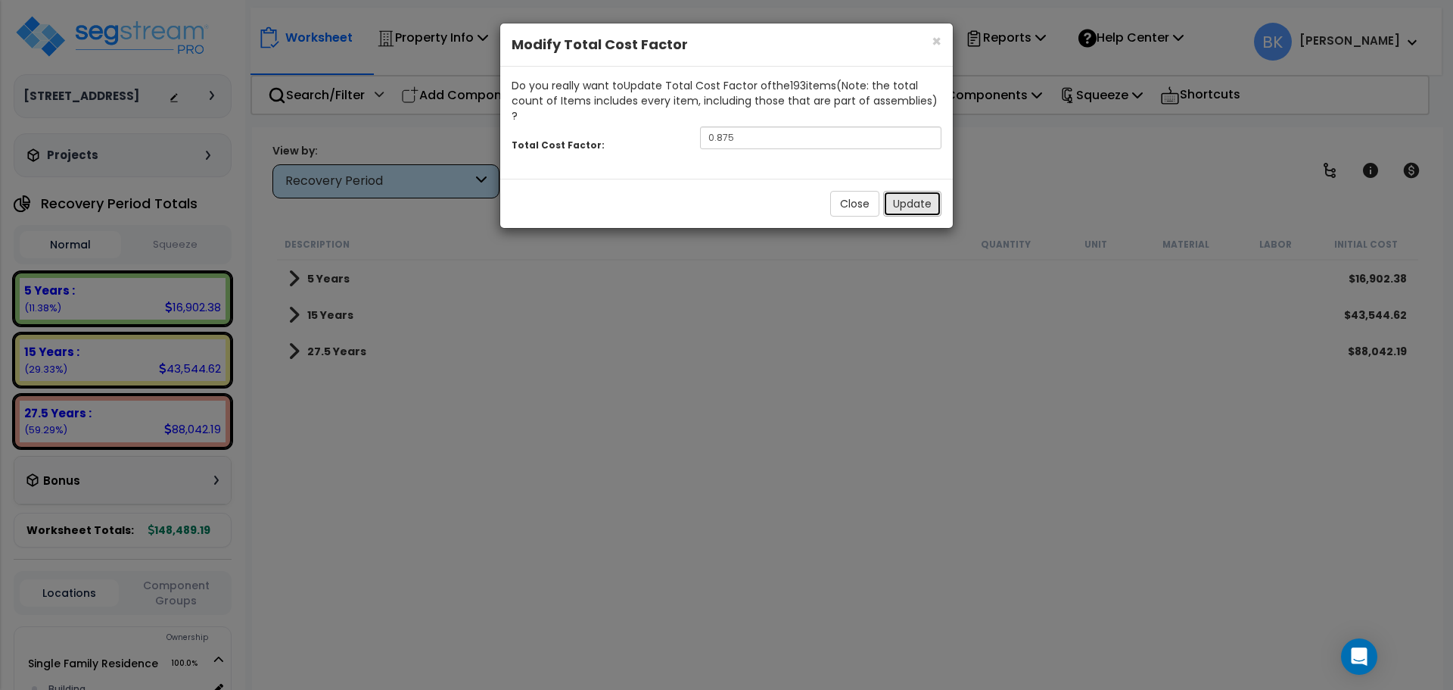
click at [900, 191] on button "Update" at bounding box center [912, 204] width 58 height 26
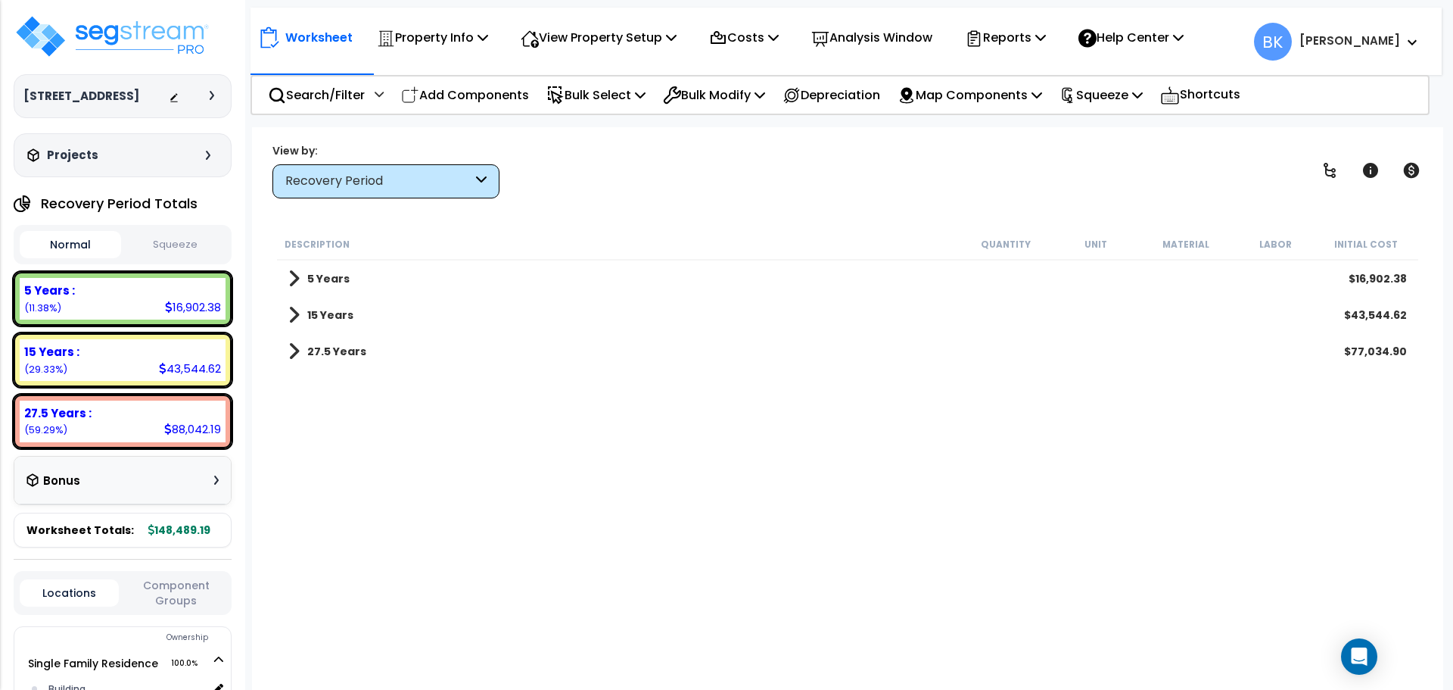
click at [635, 93] on p "Bulk Select" at bounding box center [595, 95] width 99 height 20
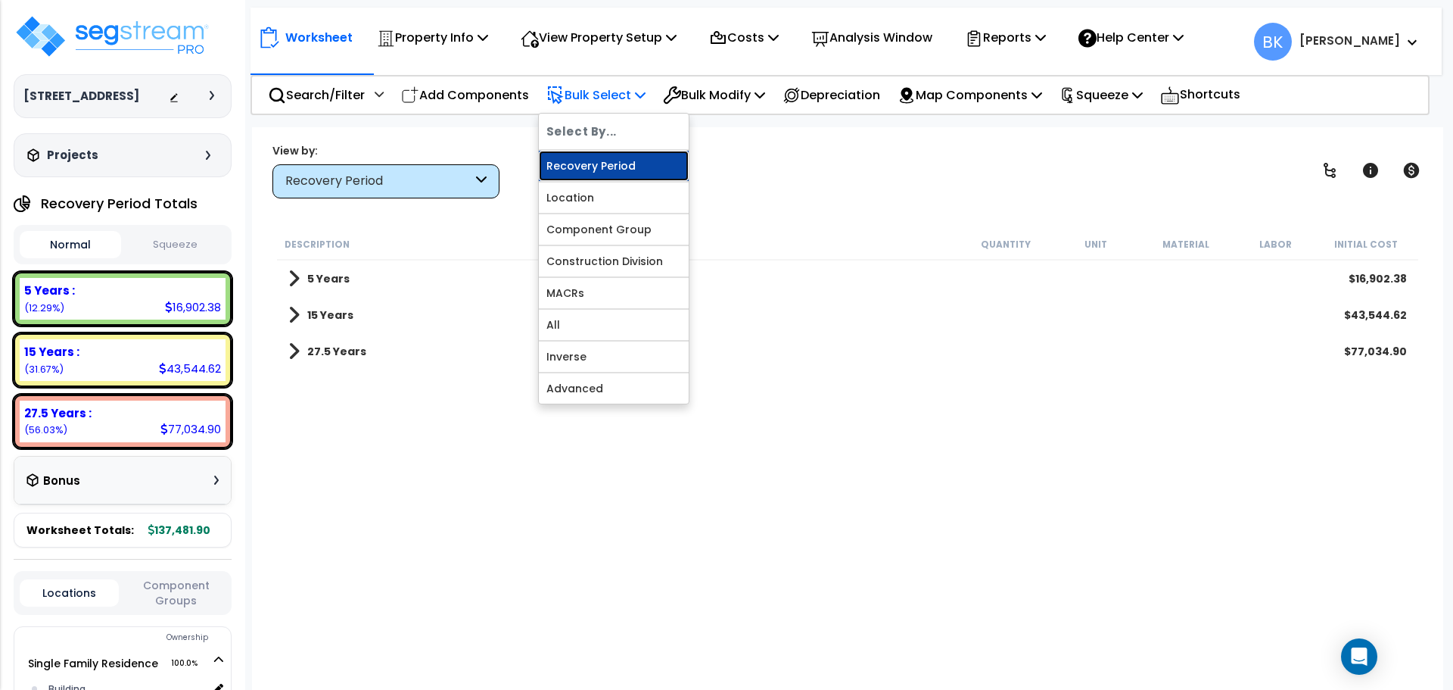
click at [623, 161] on link "Recovery Period" at bounding box center [614, 166] width 150 height 30
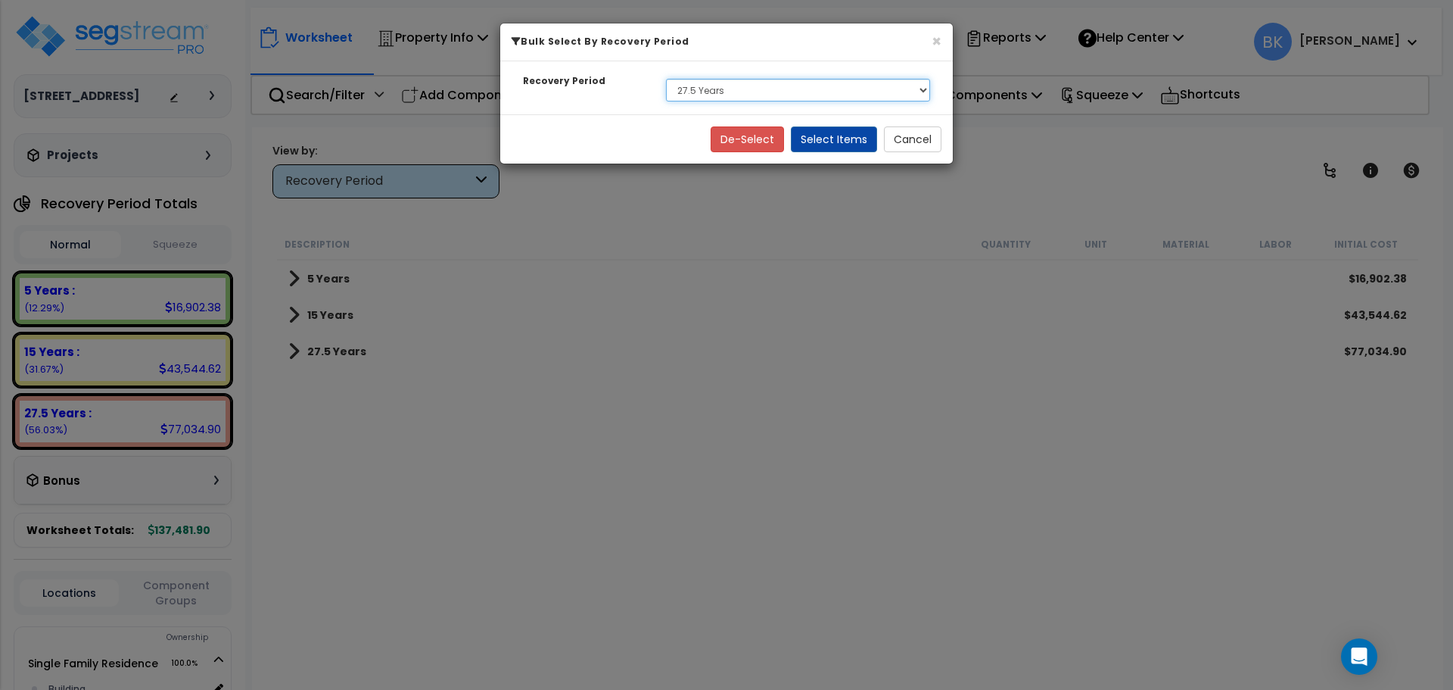
click at [708, 89] on select "Select 5 Years 15 Years 27.5 Years" at bounding box center [798, 90] width 264 height 23
select select "15Y"
click at [666, 79] on select "Select 5 Years 15 Years 27.5 Years" at bounding box center [798, 90] width 264 height 23
click at [849, 132] on button "Select Items" at bounding box center [834, 139] width 86 height 26
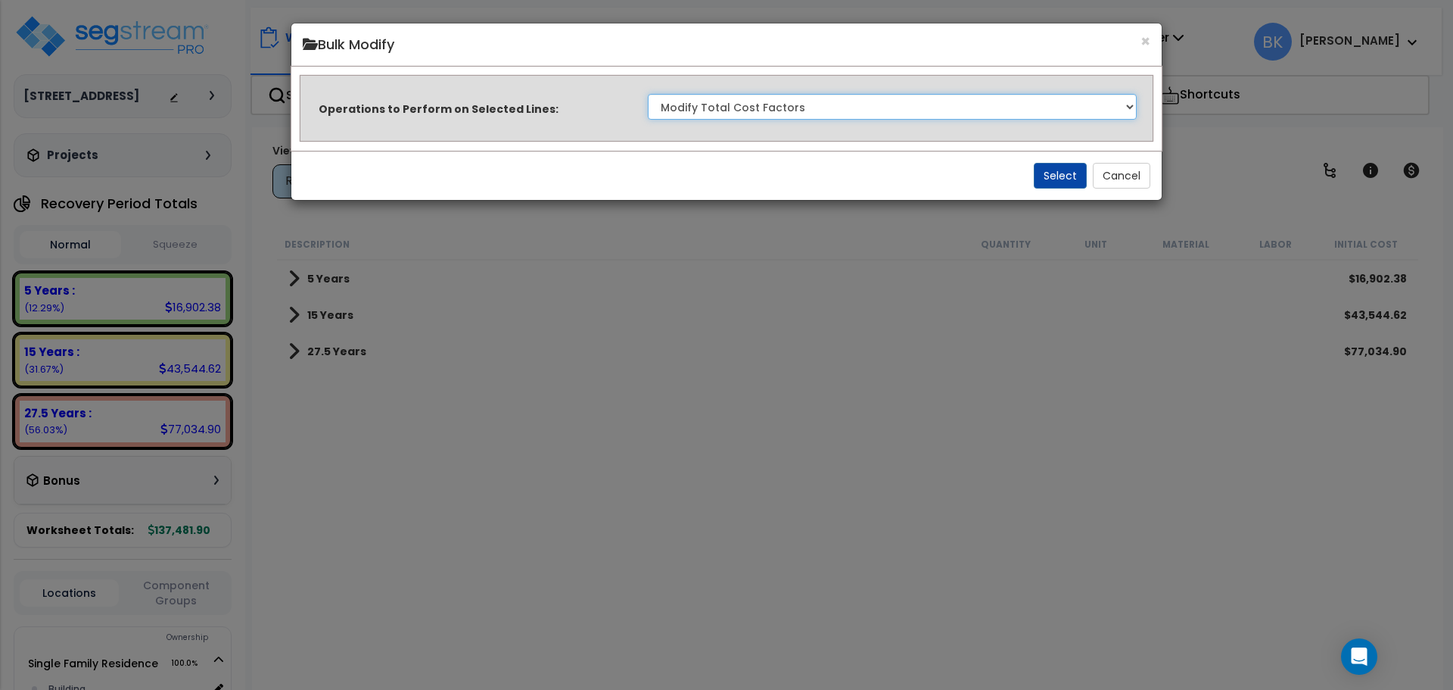
click at [740, 104] on select "Clone Delete Delete Zero Quantities Modify Component Group Modify Recovery Peri…" at bounding box center [892, 107] width 489 height 26
click at [755, 104] on select "Clone Delete Delete Zero Quantities Modify Component Group Modify Recovery Peri…" at bounding box center [892, 107] width 489 height 26
click at [1073, 171] on button "Select" at bounding box center [1060, 176] width 53 height 26
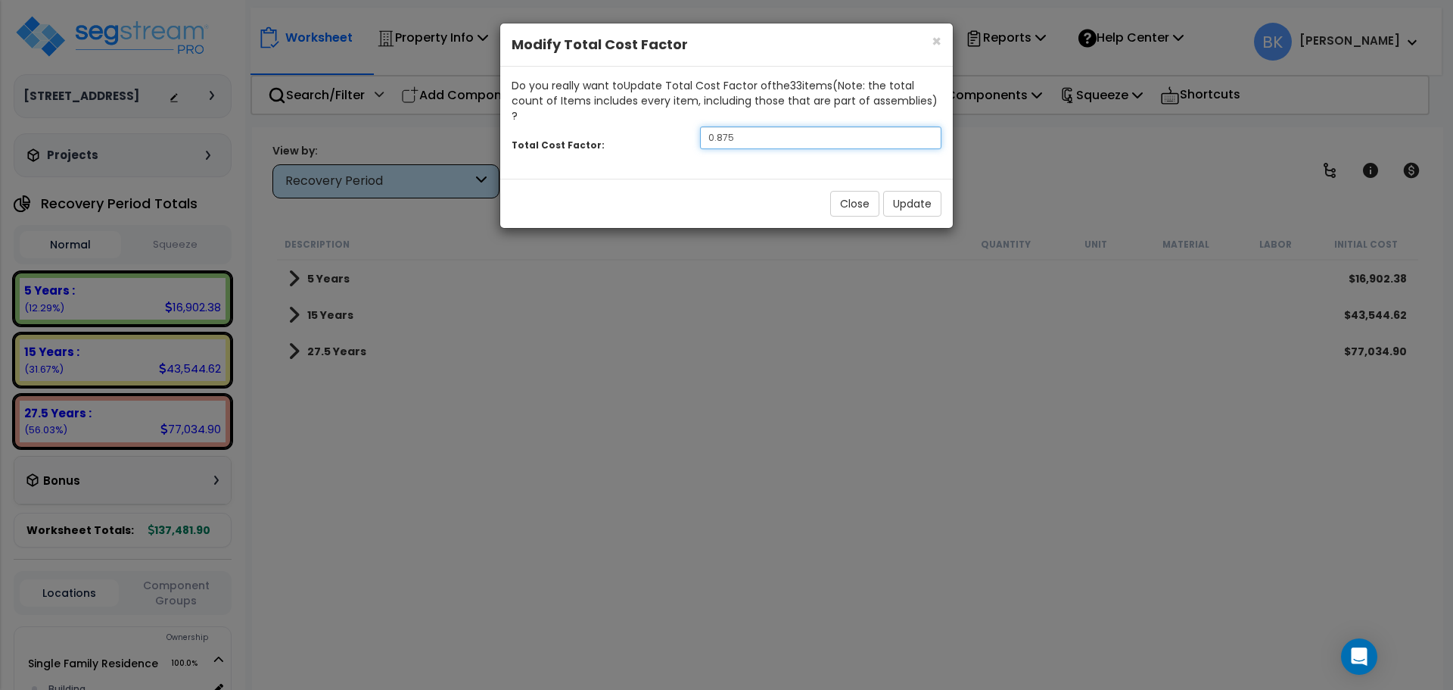
click at [768, 126] on input "0.875" at bounding box center [820, 137] width 241 height 23
type input "0.7"
click at [903, 191] on button "Update" at bounding box center [912, 204] width 58 height 26
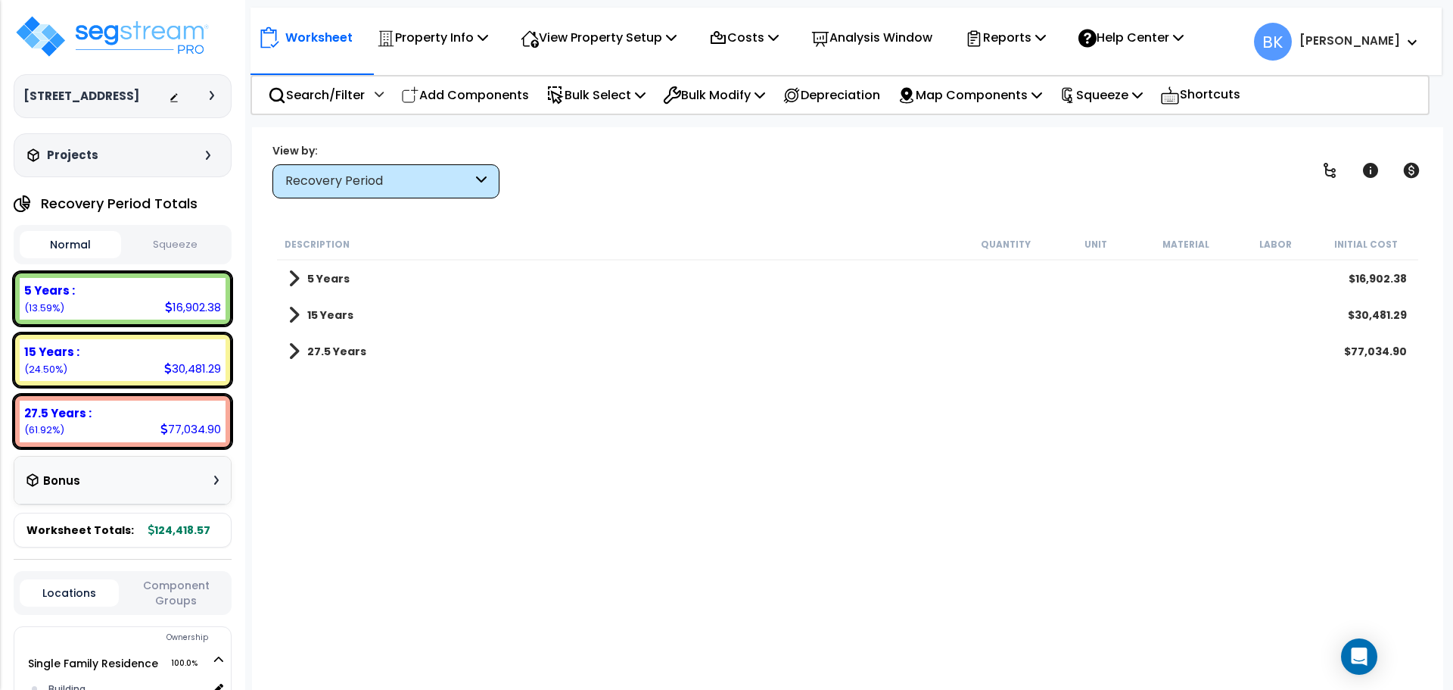
click at [296, 311] on span at bounding box center [293, 314] width 11 height 21
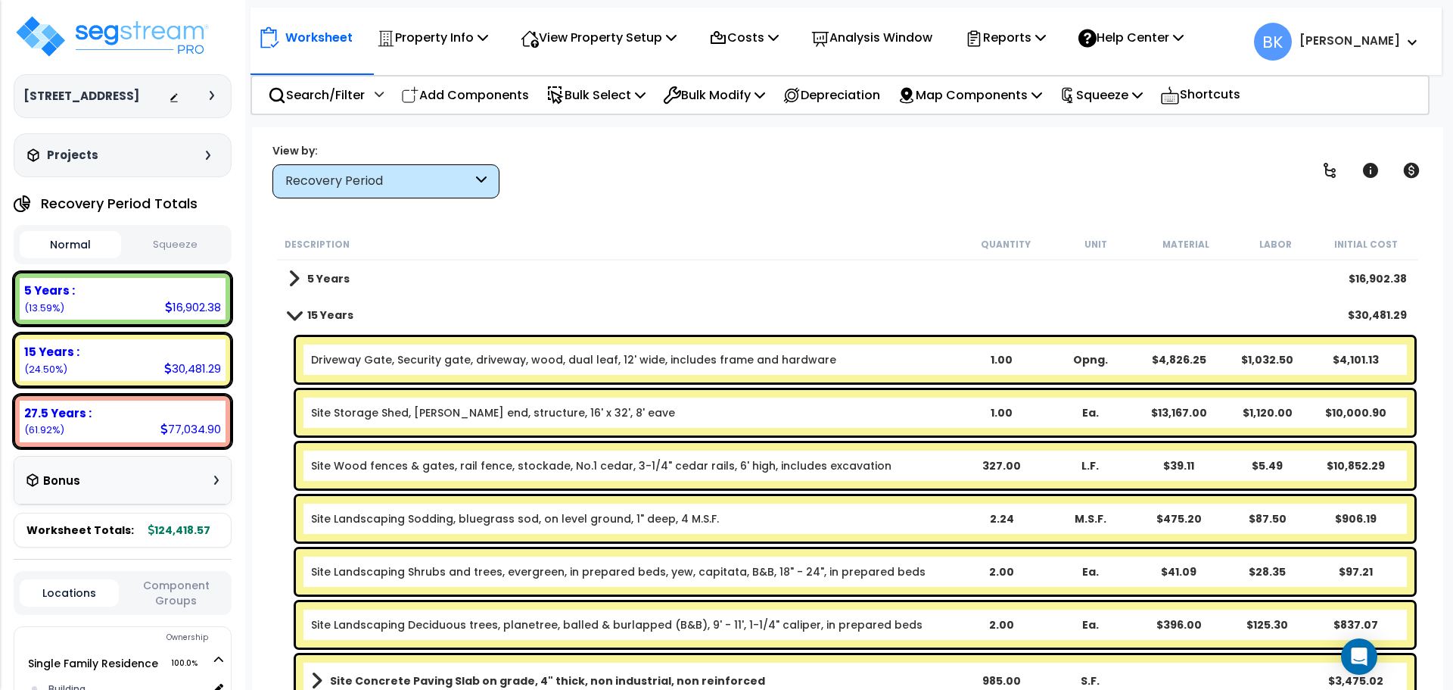
click at [350, 350] on div "Driveway Gate, Security gate, driveway, wood, dual leaf, 12' wide, includes fra…" at bounding box center [855, 359] width 1119 height 45
click at [476, 359] on link "Driveway Gate, Security gate, driveway, wood, dual leaf, 12' wide, includes fra…" at bounding box center [573, 359] width 525 height 15
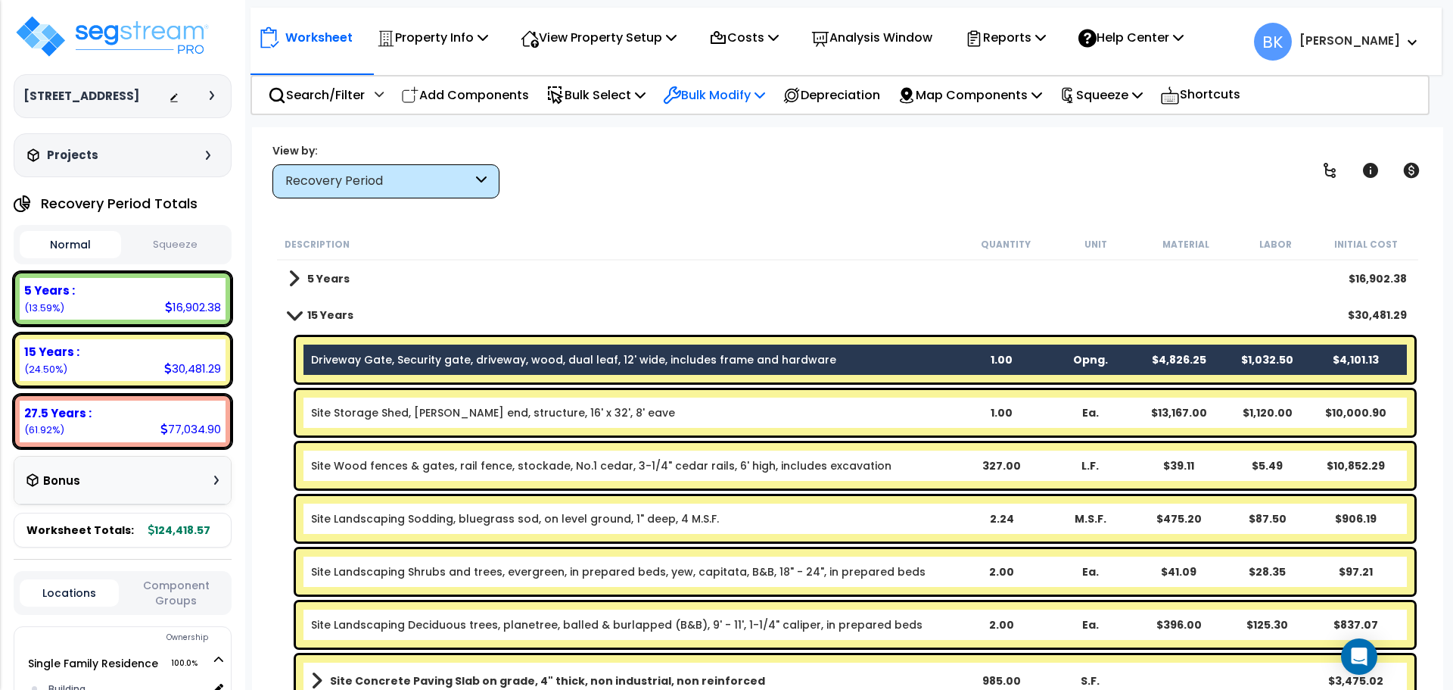
click at [717, 96] on p "Bulk Modify" at bounding box center [714, 95] width 102 height 20
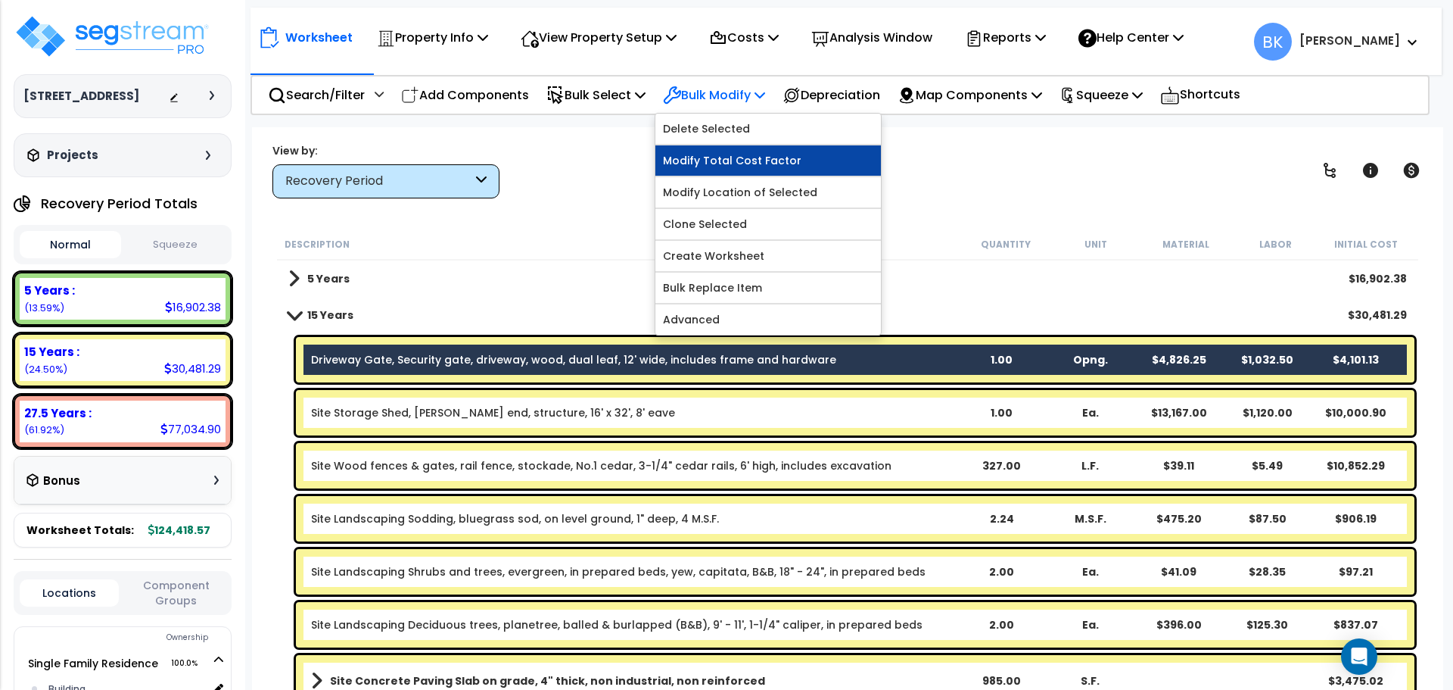
click at [733, 156] on link "Modify Total Cost Factor" at bounding box center [768, 160] width 226 height 30
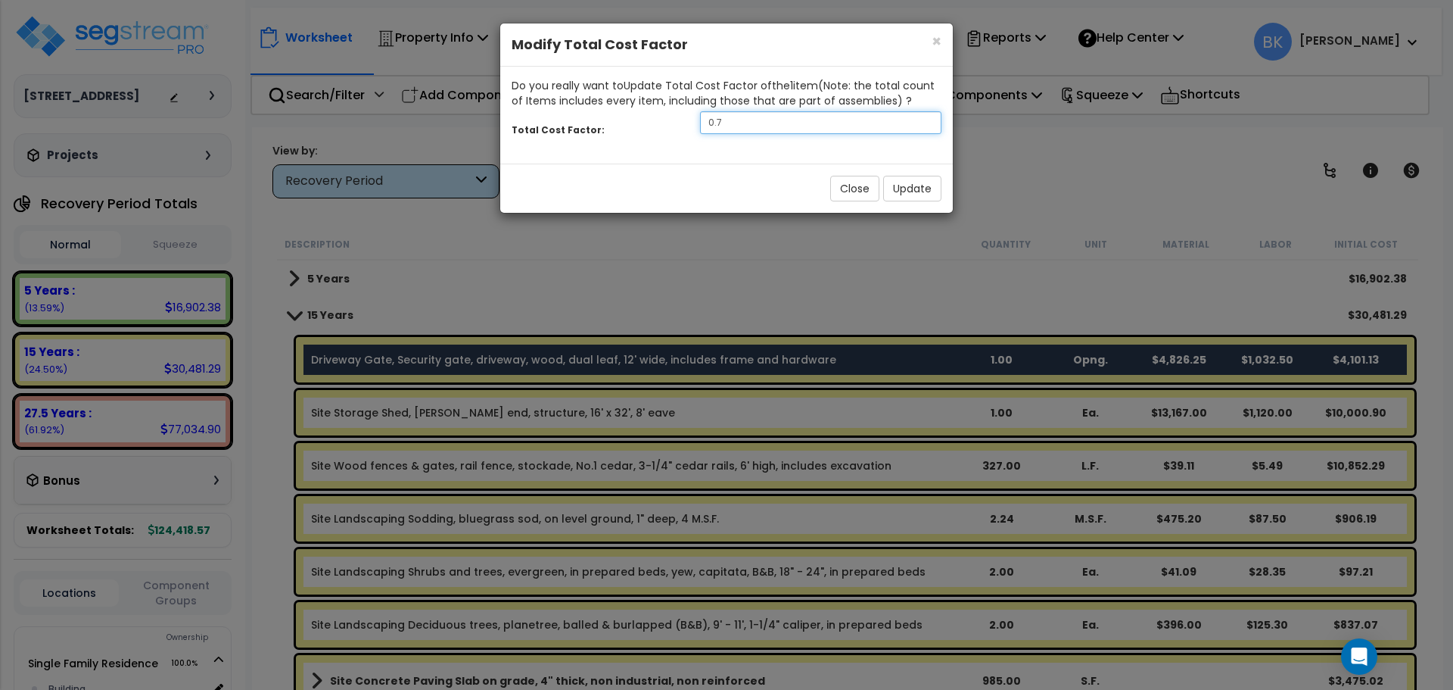
click at [766, 116] on input "0.7" at bounding box center [820, 122] width 241 height 23
type input "0.15"
click at [902, 190] on button "Update" at bounding box center [912, 189] width 58 height 26
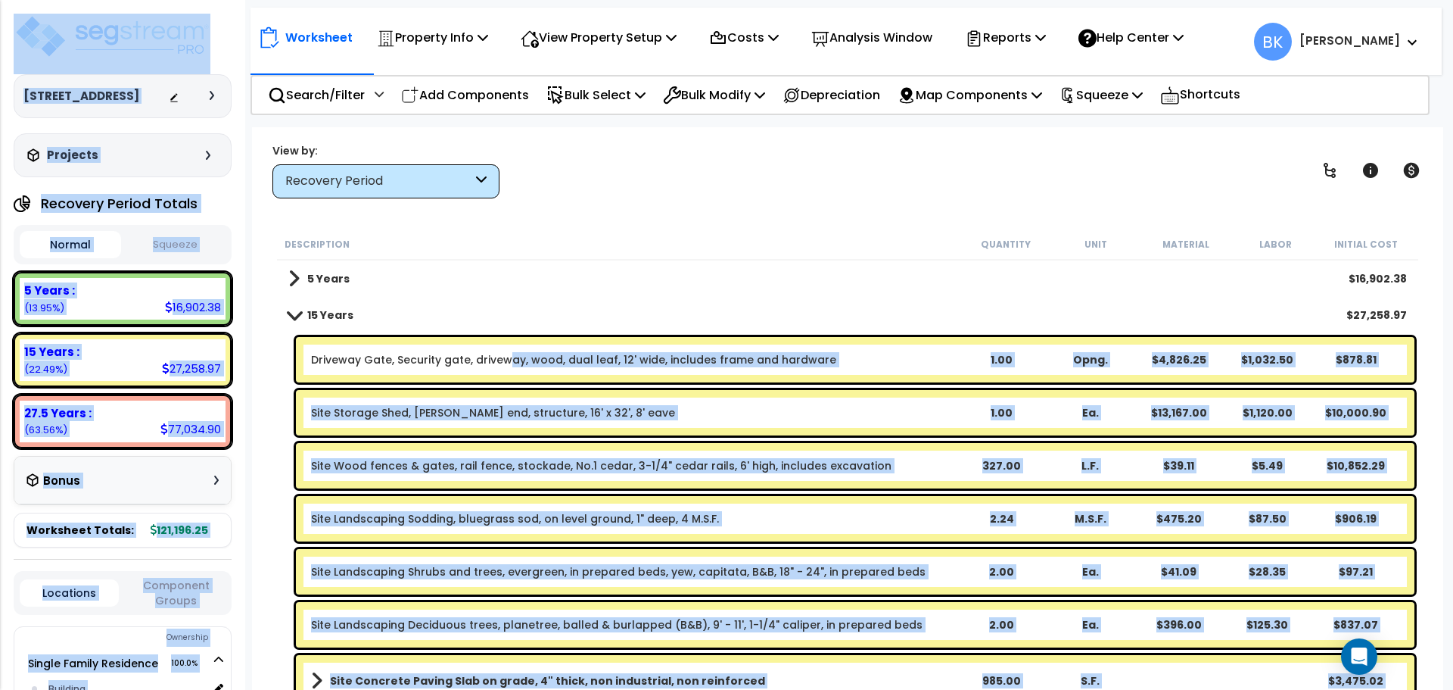
click at [505, 361] on link "Driveway Gate, Security gate, driveway, wood, dual leaf, 12' wide, includes fra…" at bounding box center [573, 359] width 525 height 15
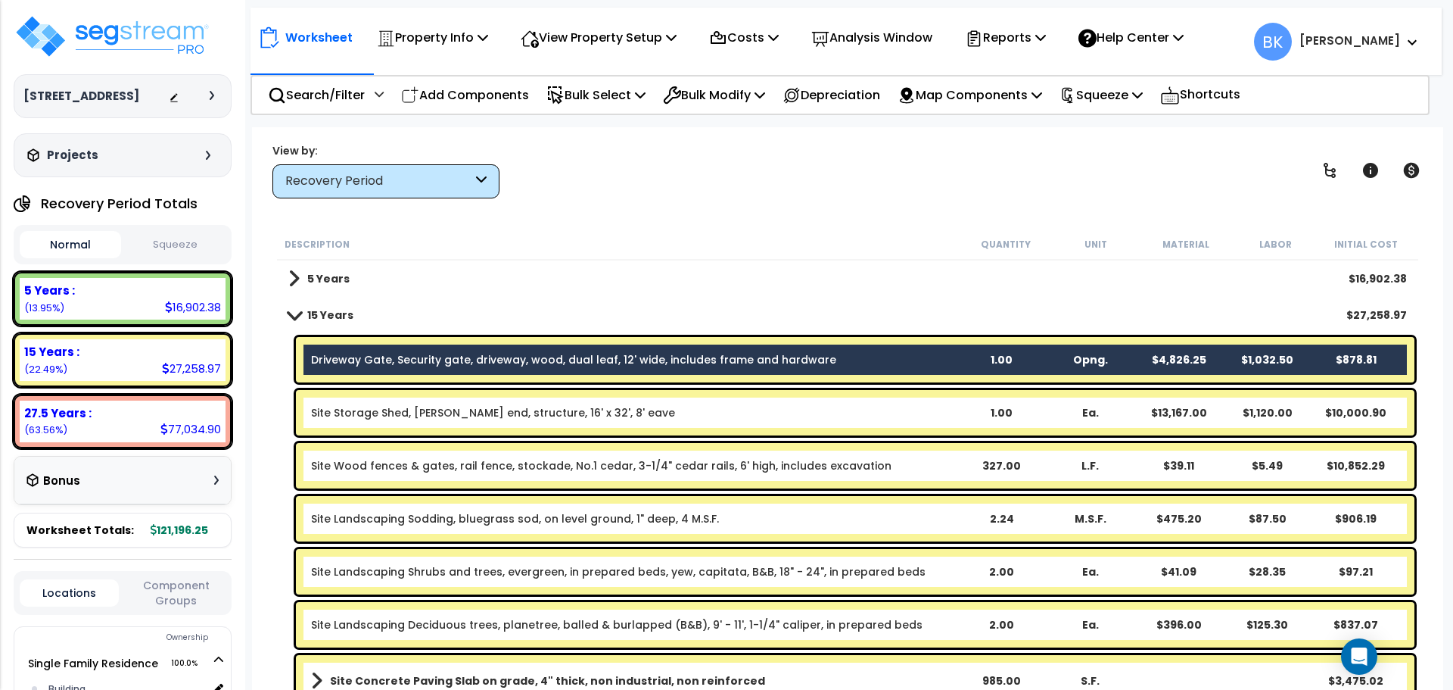
click at [556, 283] on div "5 Years $16,902.38" at bounding box center [848, 278] width 1134 height 36
click at [710, 94] on p "Bulk Modify" at bounding box center [714, 95] width 102 height 20
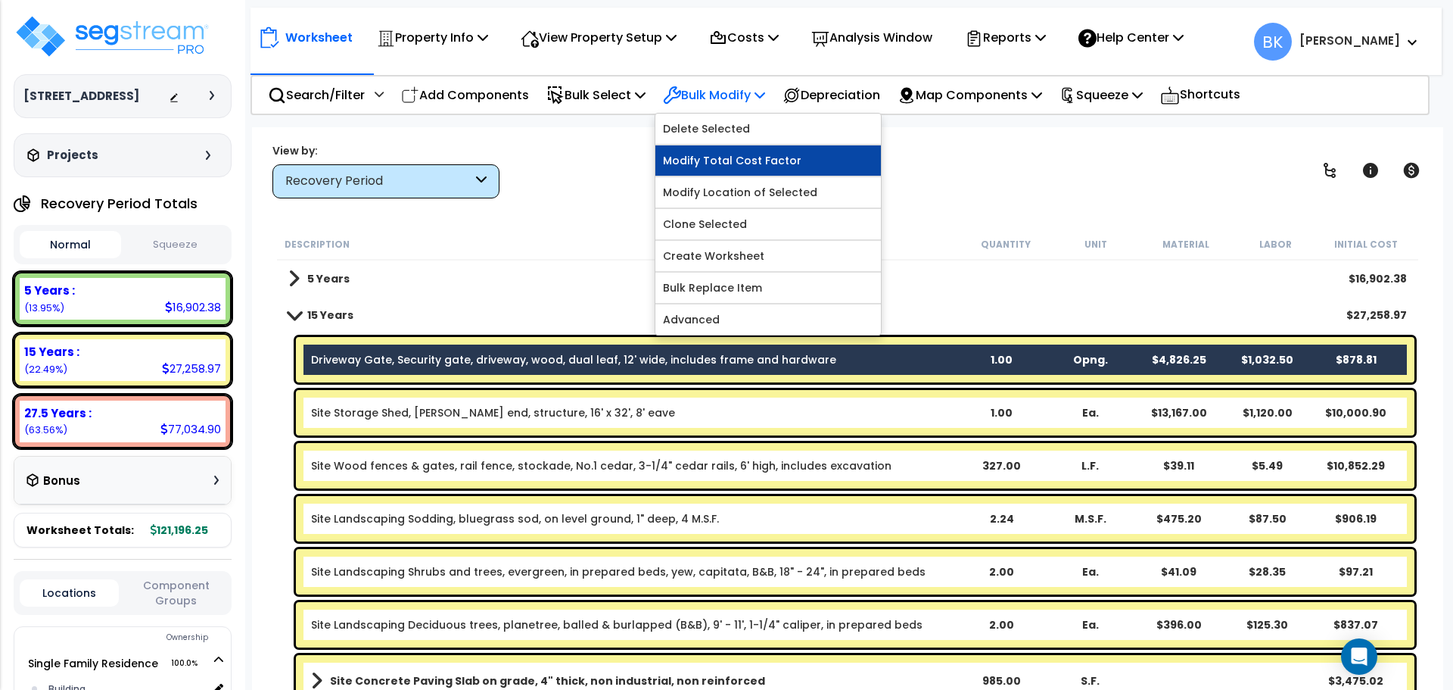
click at [724, 154] on link "Modify Total Cost Factor" at bounding box center [768, 160] width 226 height 30
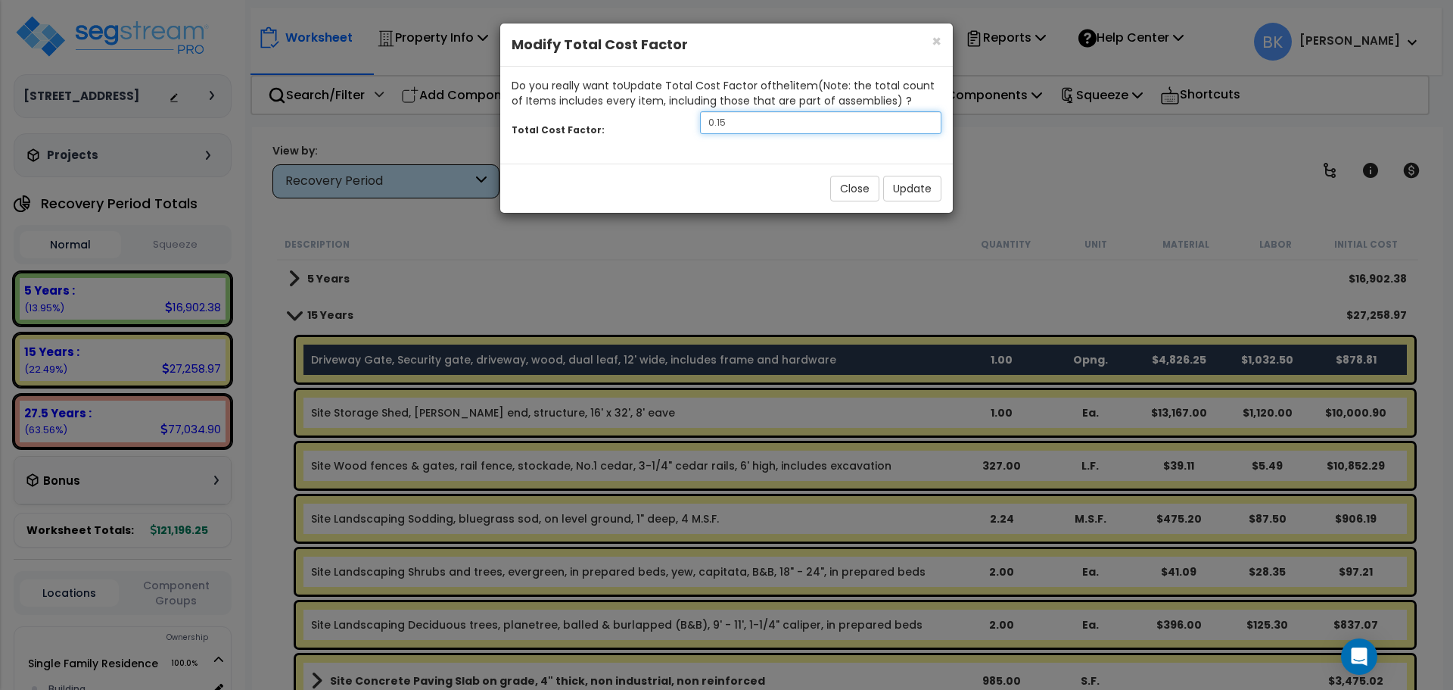
click at [743, 120] on input "0.15" at bounding box center [820, 122] width 241 height 23
type input "0.1"
click at [919, 190] on button "Update" at bounding box center [912, 189] width 58 height 26
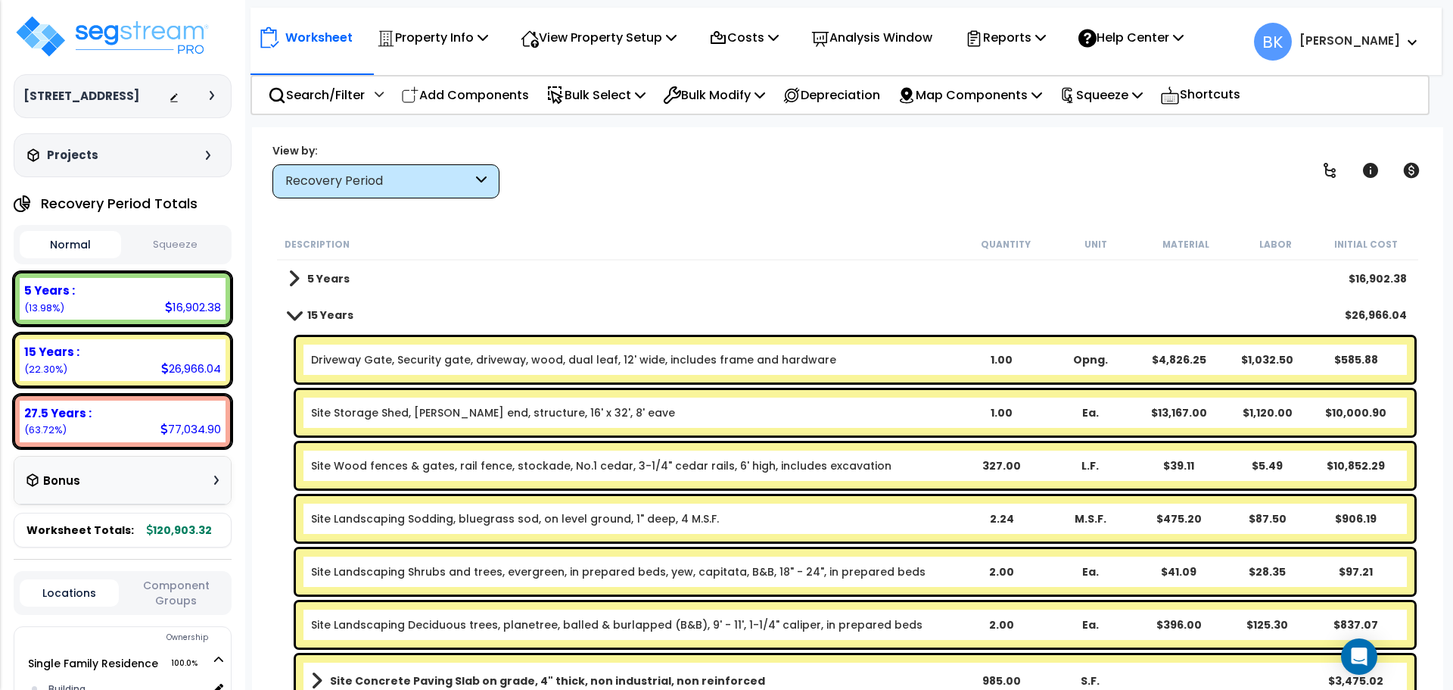
scroll to position [76, 0]
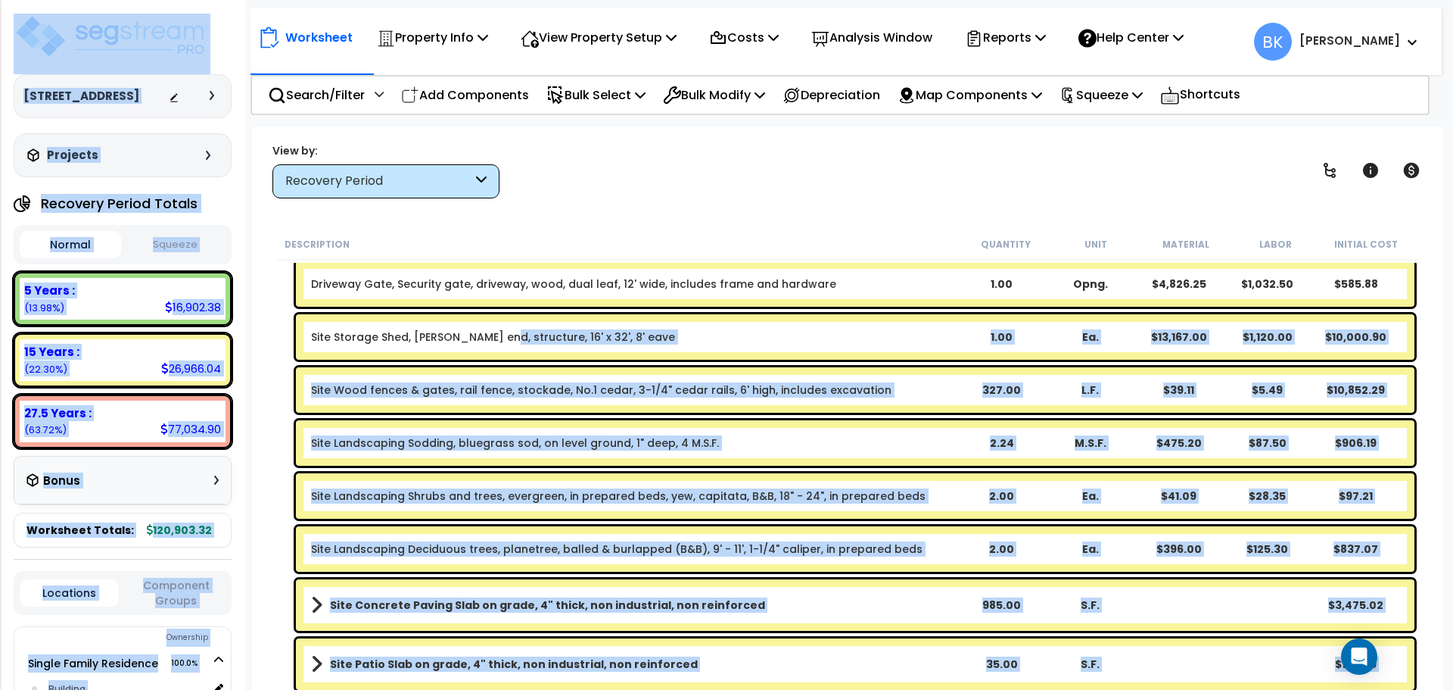
click at [498, 334] on link "Site Storage Shed, [PERSON_NAME] end, structure, 16' x 32', 8' eave" at bounding box center [493, 336] width 364 height 15
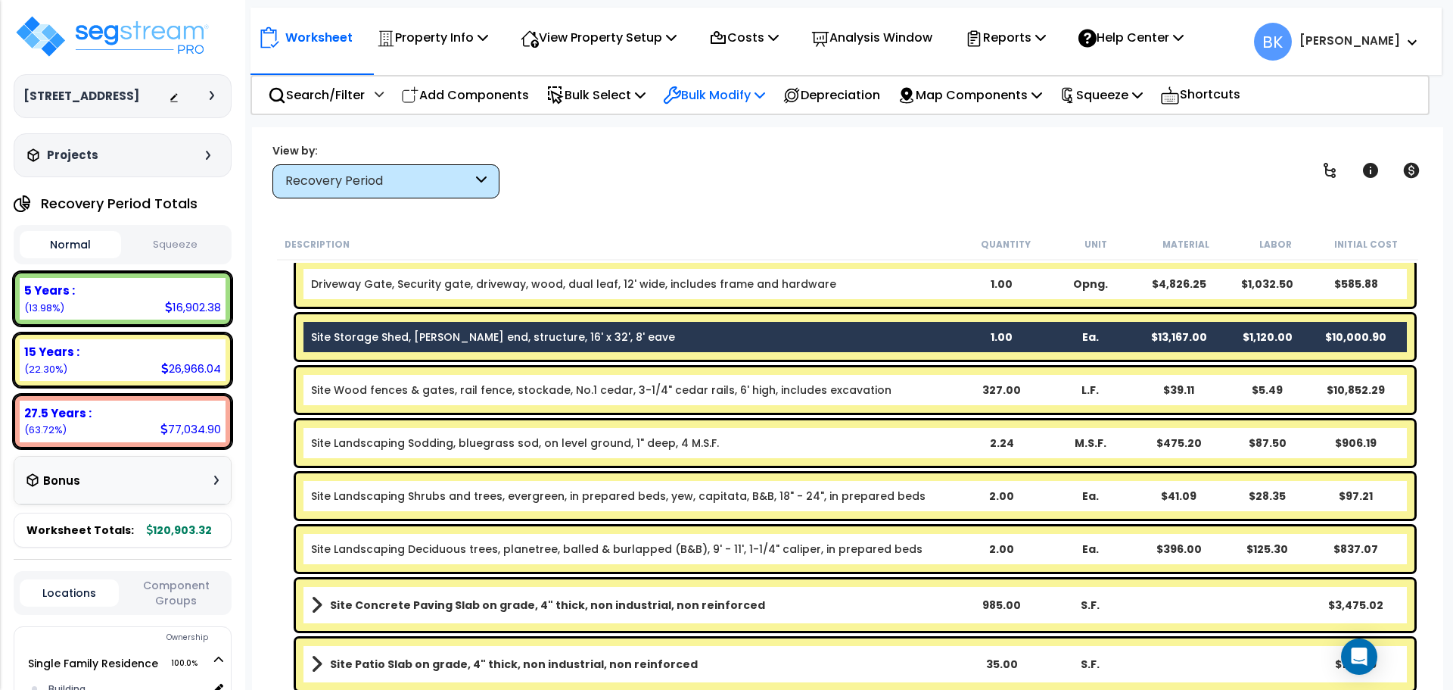
click at [735, 95] on p "Bulk Modify" at bounding box center [714, 95] width 102 height 20
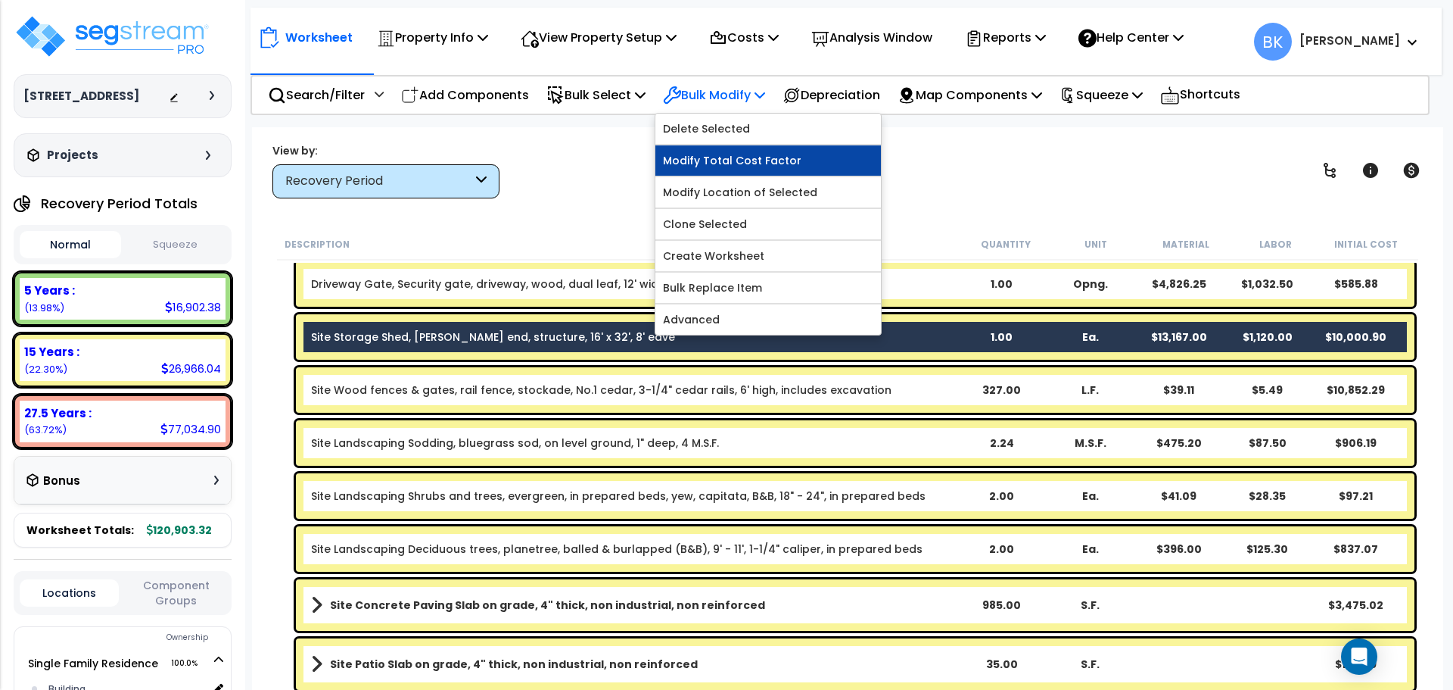
click at [743, 160] on link "Modify Total Cost Factor" at bounding box center [768, 160] width 226 height 30
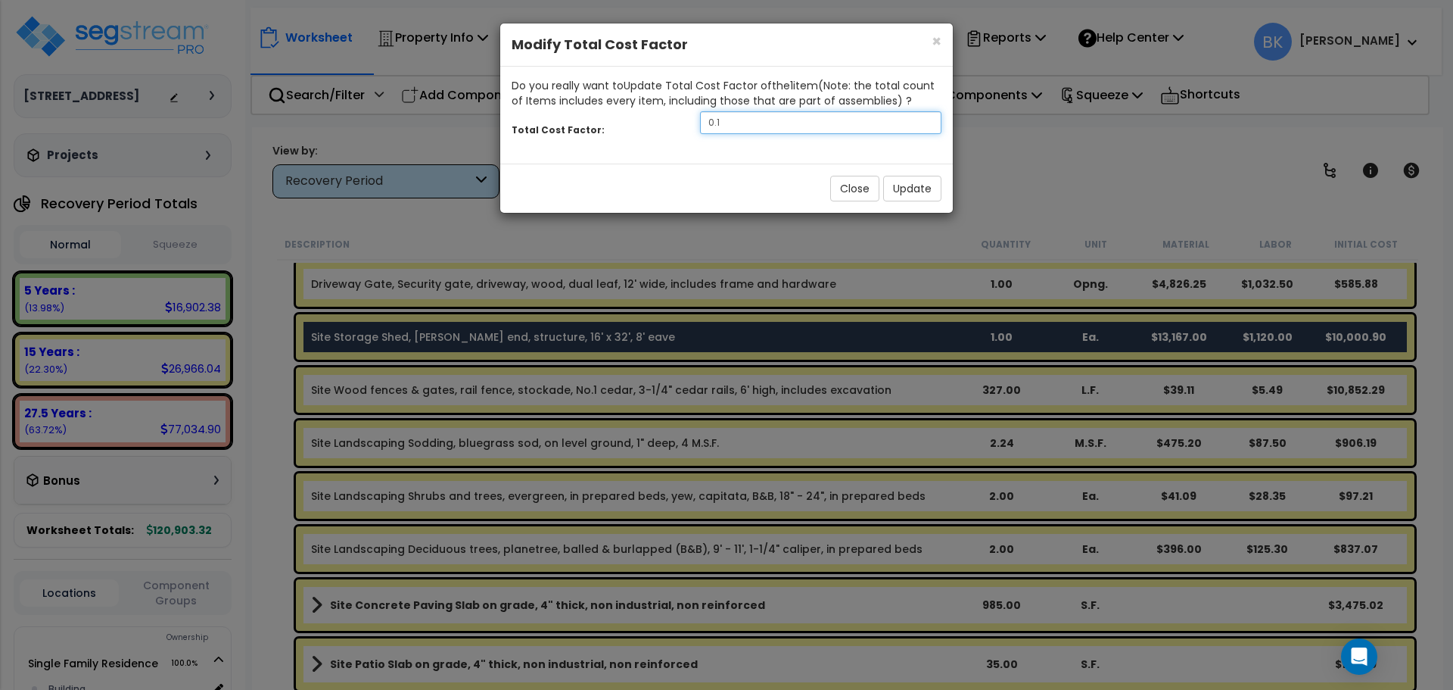
click at [774, 116] on input "0.1" at bounding box center [820, 122] width 241 height 23
type input "0.5"
click at [927, 187] on button "Update" at bounding box center [912, 189] width 58 height 26
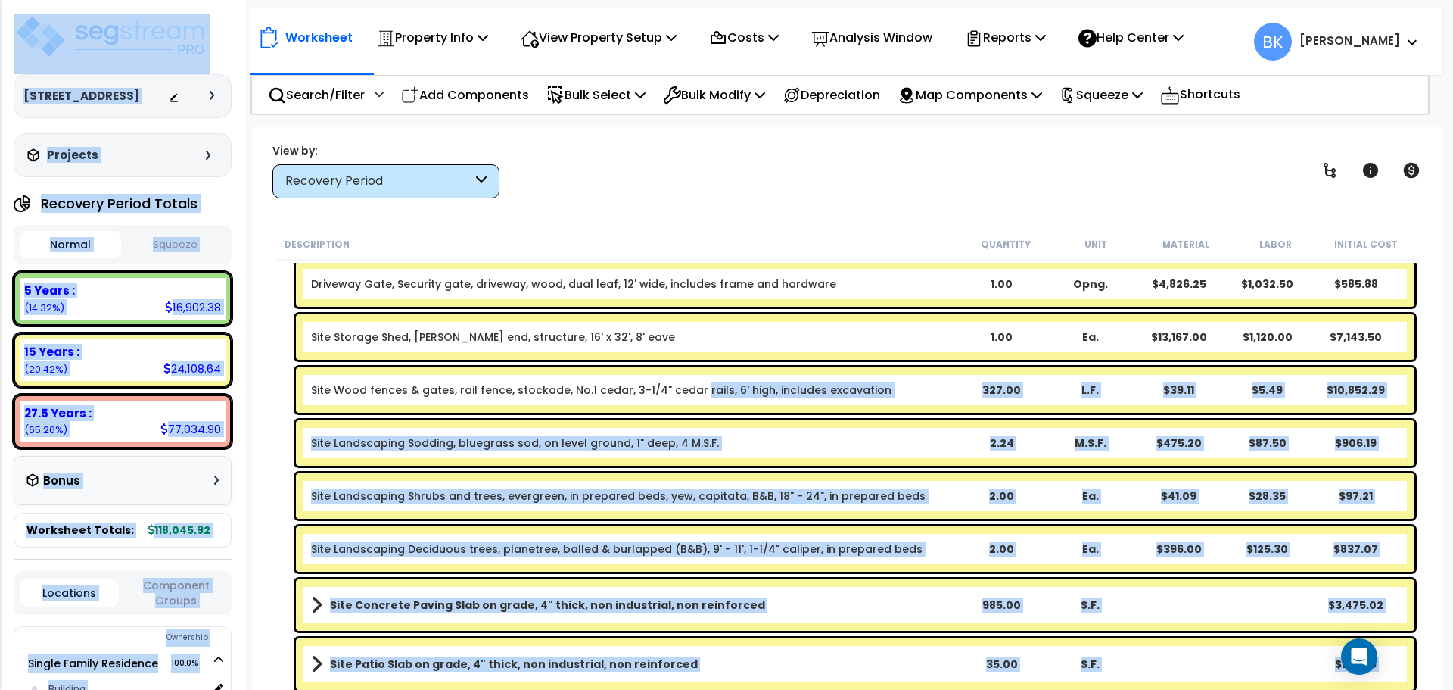
click at [692, 387] on link "Site Wood fences & gates, rail fence, stockade, No.1 cedar, 3-1/4" cedar rails,…" at bounding box center [601, 389] width 581 height 15
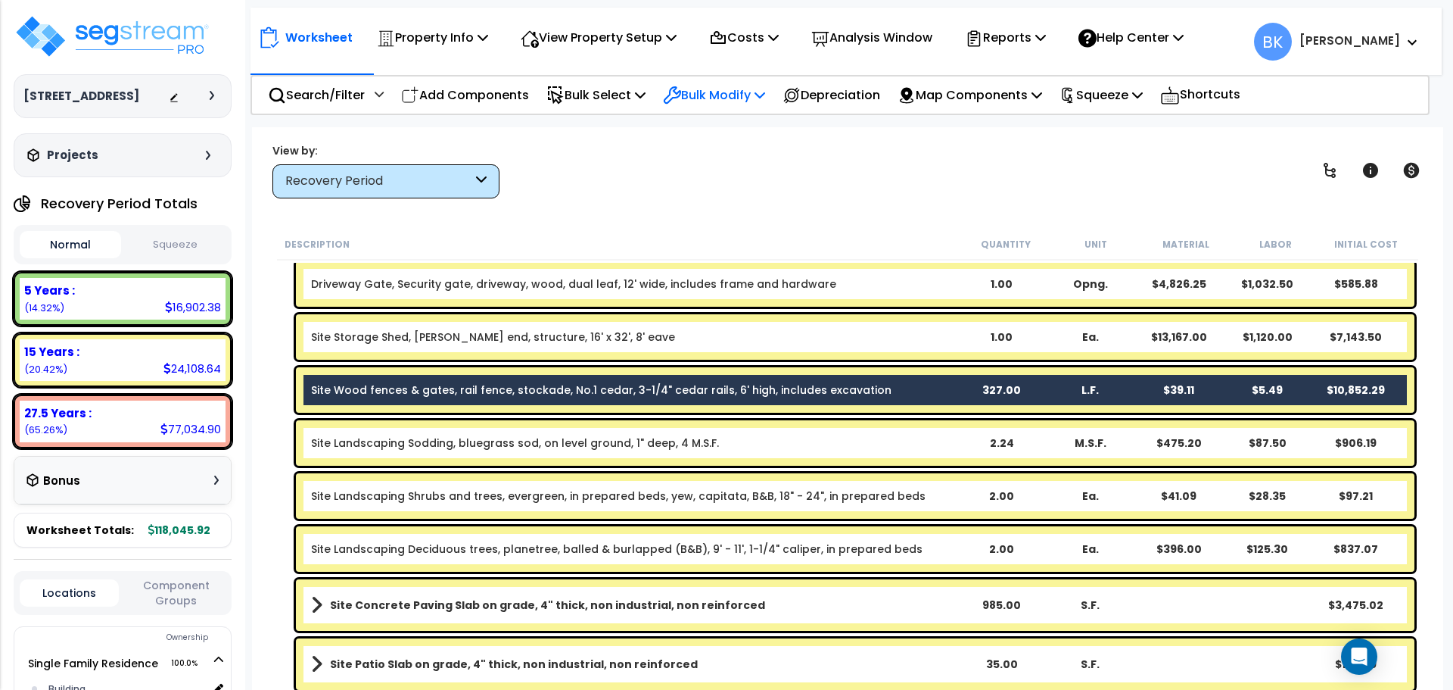
click at [745, 91] on p "Bulk Modify" at bounding box center [714, 95] width 102 height 20
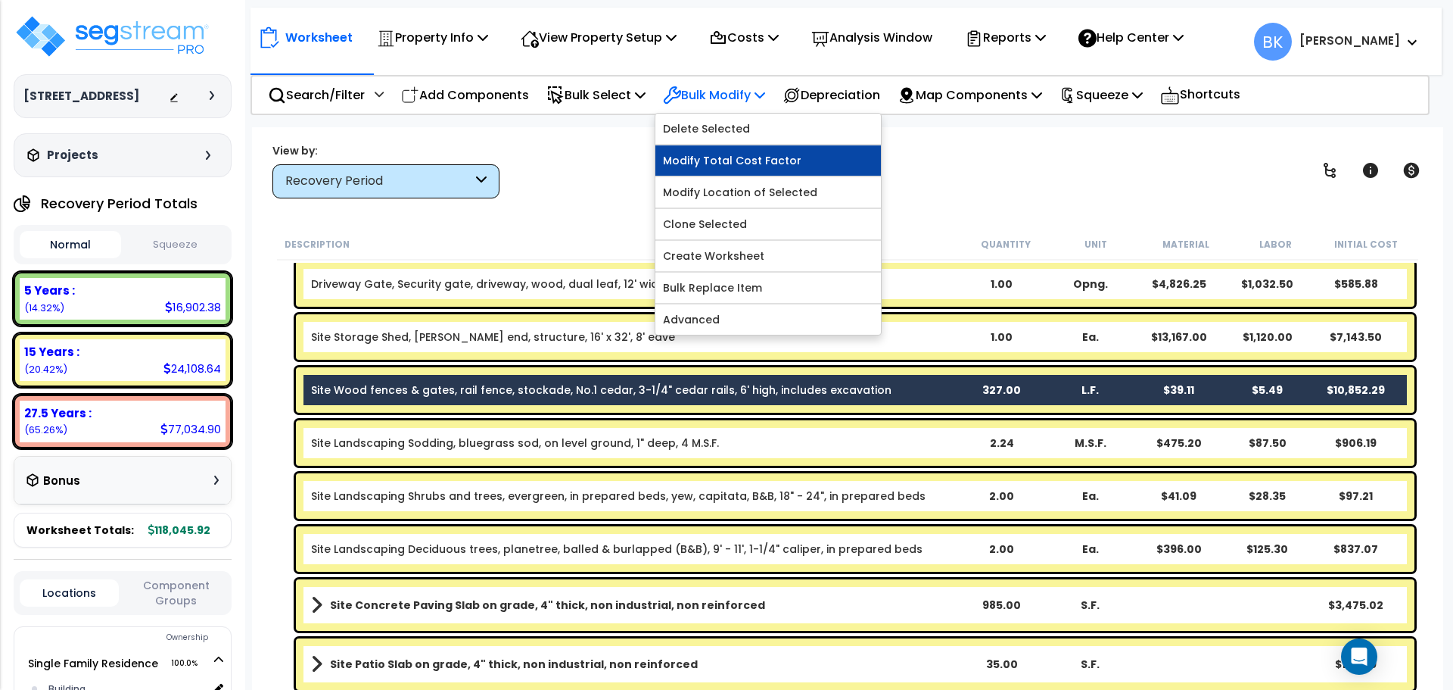
click at [753, 159] on link "Modify Total Cost Factor" at bounding box center [768, 160] width 226 height 30
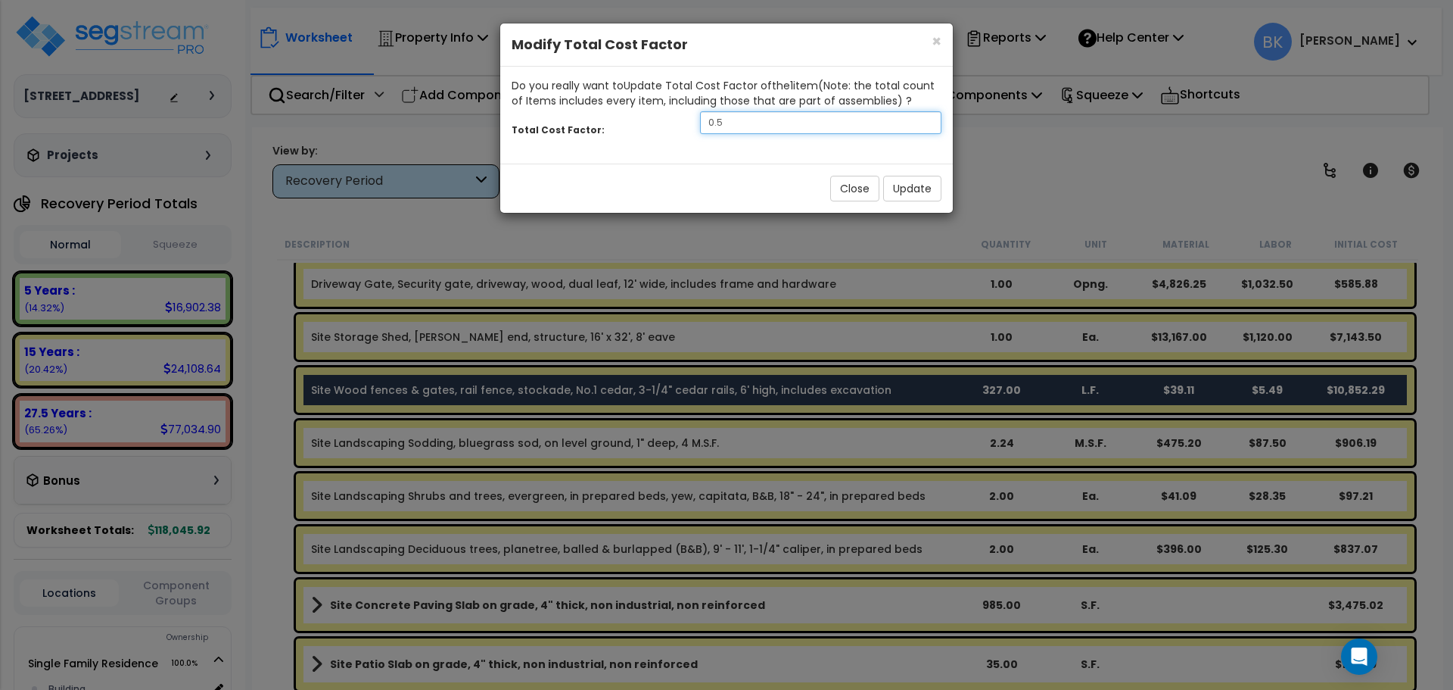
drag, startPoint x: 778, startPoint y: 114, endPoint x: 770, endPoint y: 119, distance: 9.5
click at [776, 115] on input "0.5" at bounding box center [820, 122] width 241 height 23
click at [914, 184] on button "Update" at bounding box center [912, 189] width 58 height 26
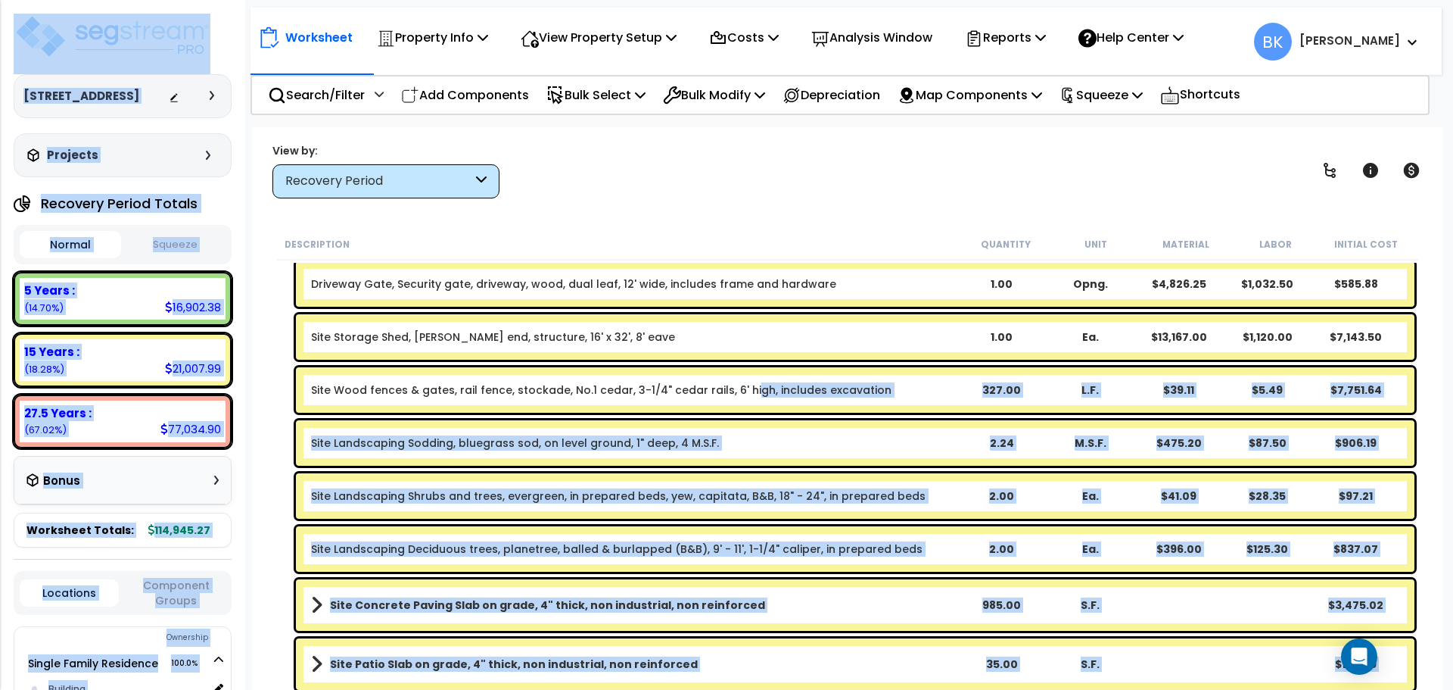
click at [742, 394] on link "Site Wood fences & gates, rail fence, stockade, No.1 cedar, 3-1/4" cedar rails,…" at bounding box center [601, 389] width 581 height 15
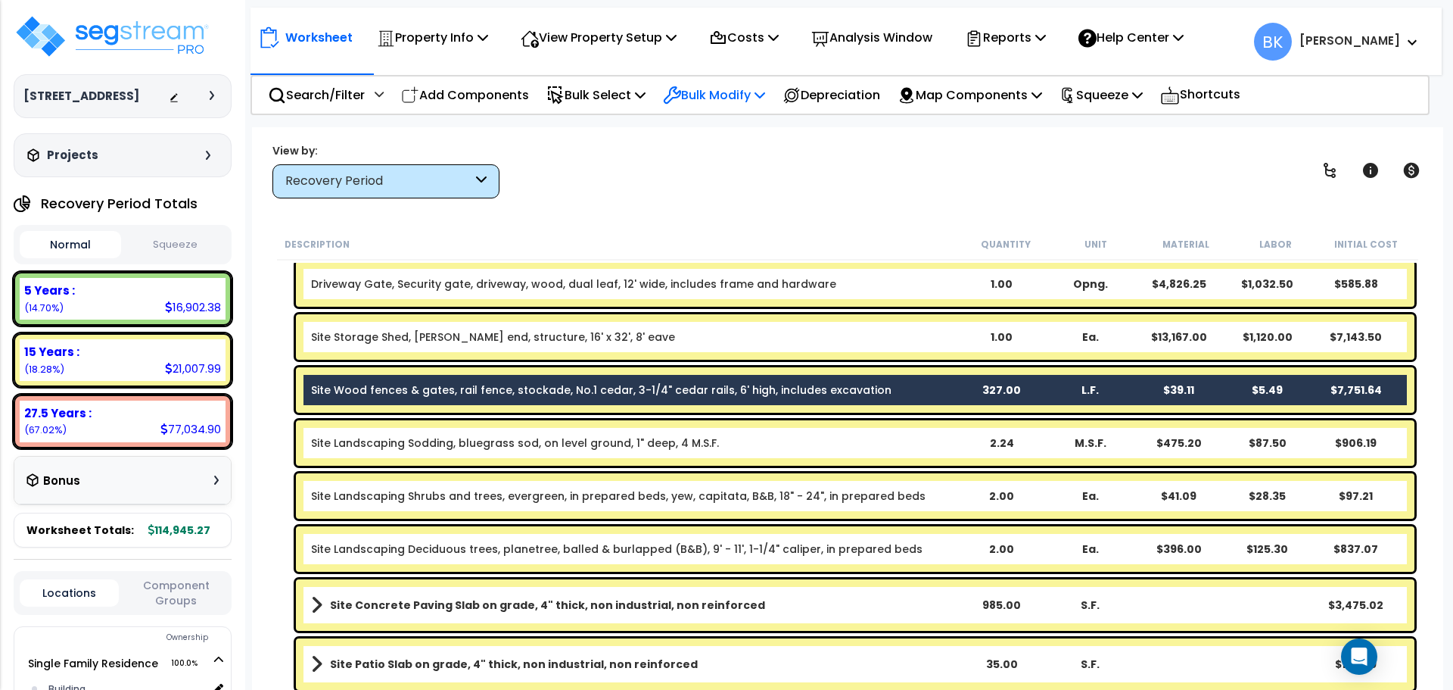
click at [721, 109] on div "Bulk Modify" at bounding box center [714, 95] width 102 height 36
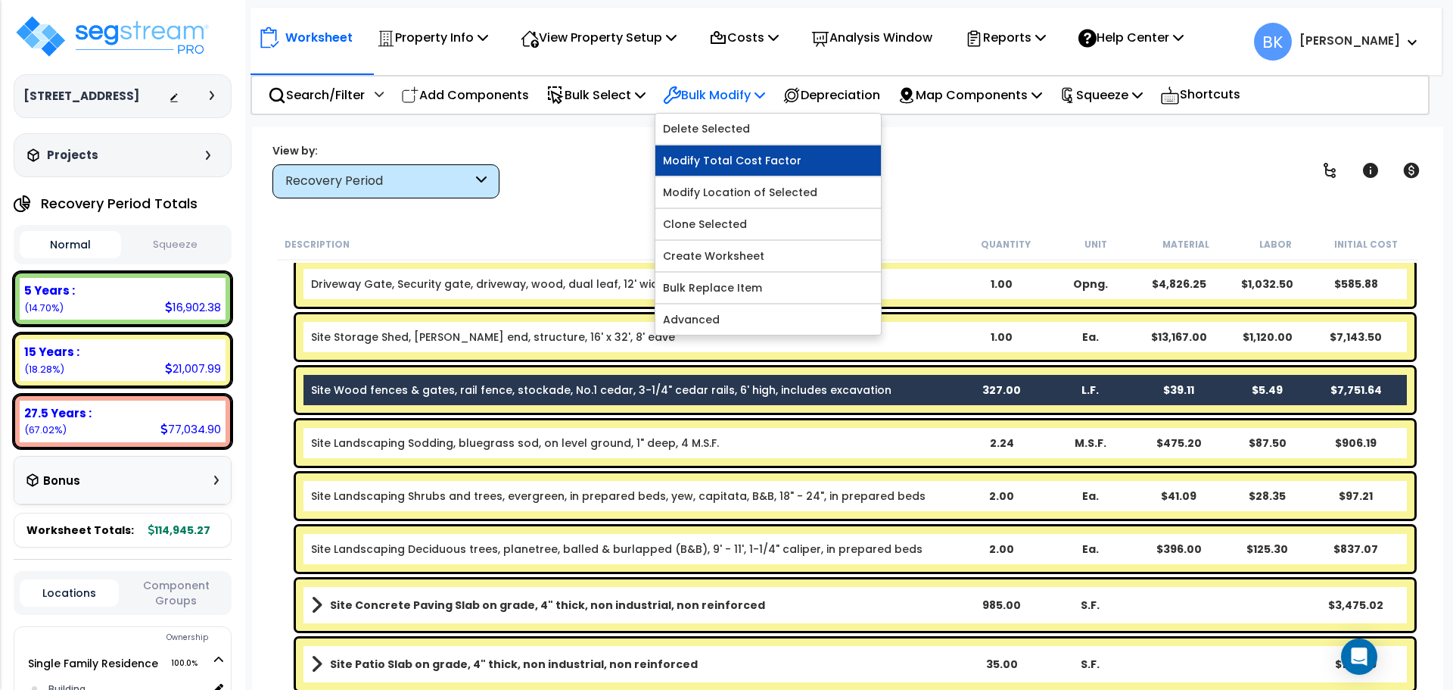
click at [735, 162] on link "Modify Total Cost Factor" at bounding box center [768, 160] width 226 height 30
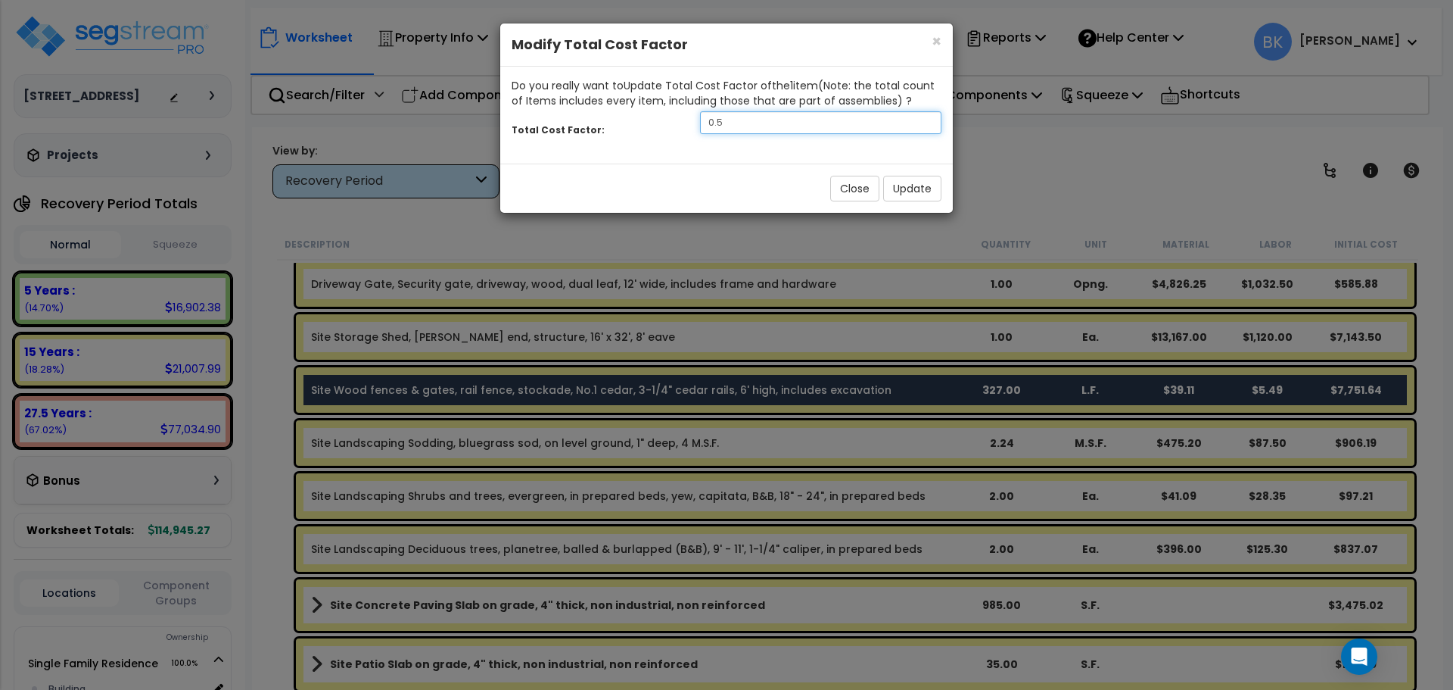
click at [755, 129] on input "0.5" at bounding box center [820, 122] width 241 height 23
type input "0.3"
click at [902, 176] on button "Update" at bounding box center [912, 189] width 58 height 26
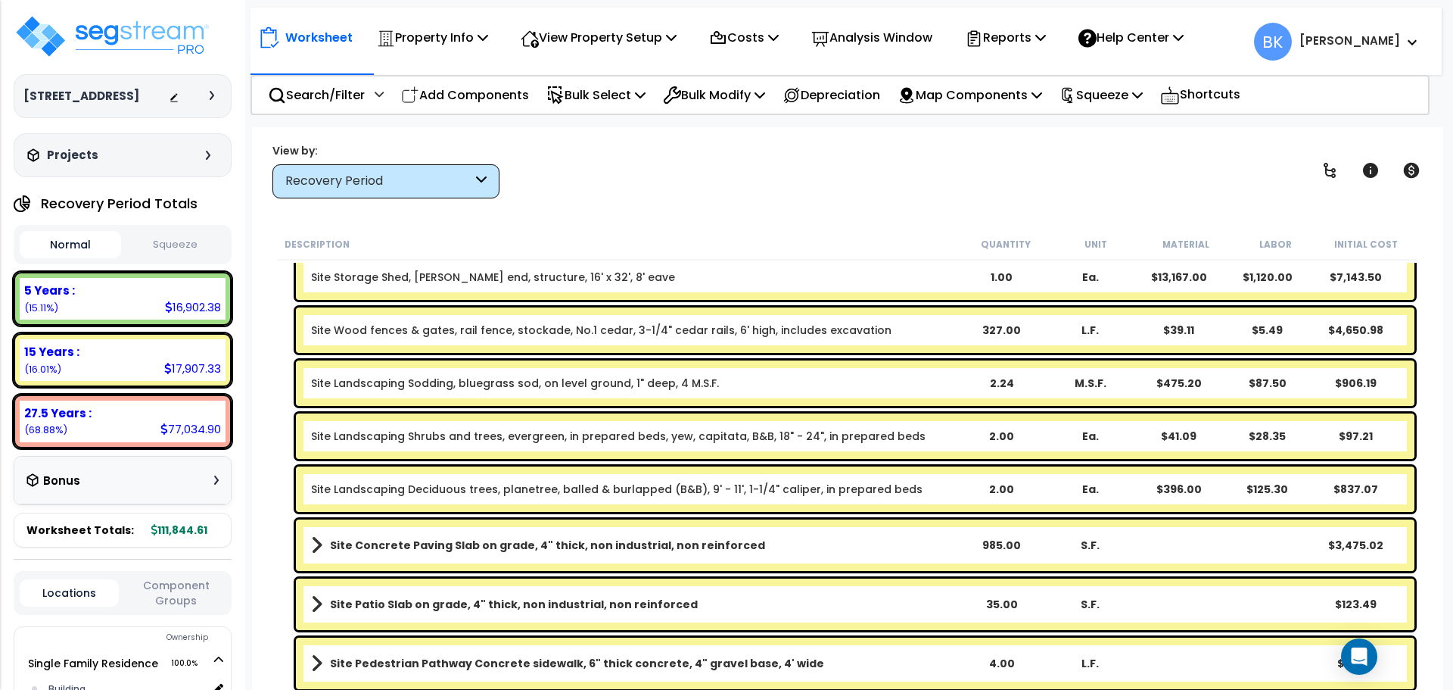
scroll to position [98, 0]
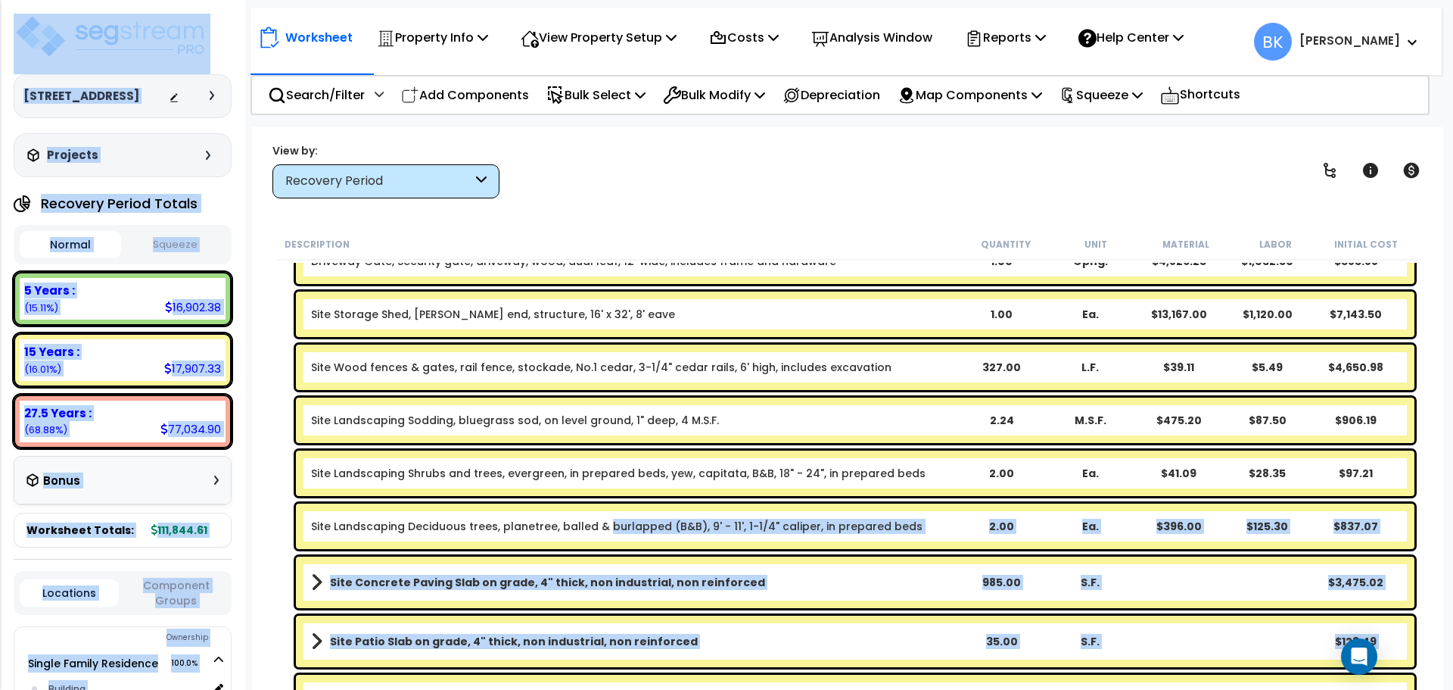
click at [603, 522] on link "Site Landscaping Deciduous trees, planetree, balled & burlapped (B&B), 9' - 11'…" at bounding box center [617, 525] width 612 height 15
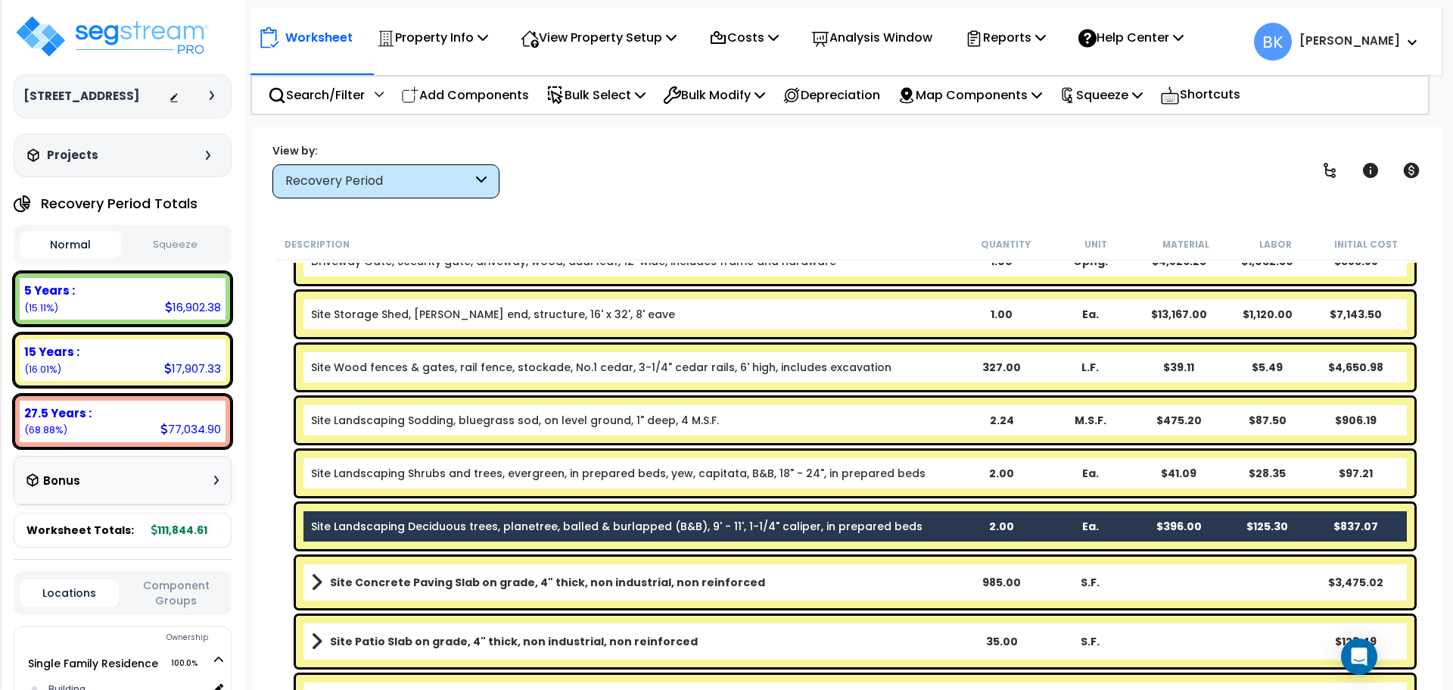
click at [649, 480] on link "Site Landscaping Shrubs and trees, evergreen, in prepared beds, yew, capitata, …" at bounding box center [618, 473] width 615 height 15
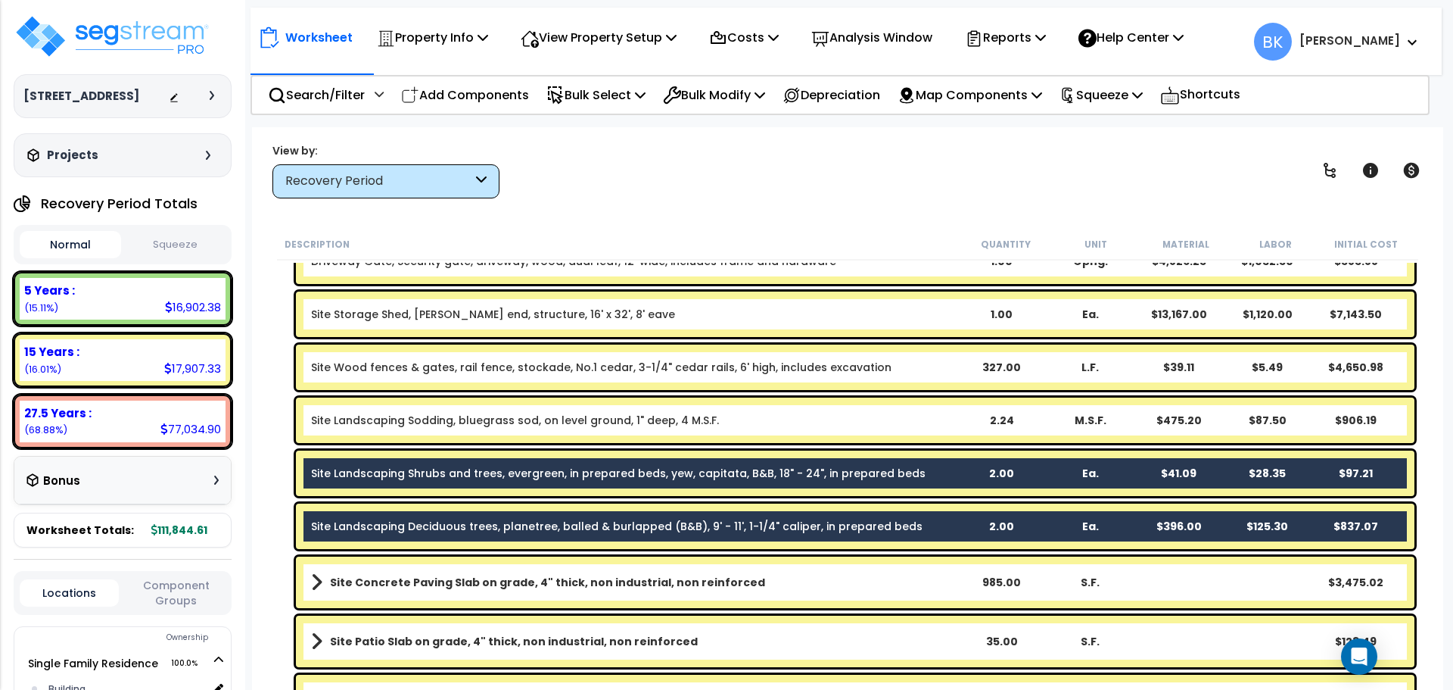
click at [694, 424] on link "Site Landscaping Sodding, bluegrass sod, on level ground, 1" deep, 4 M.S.F." at bounding box center [515, 420] width 408 height 15
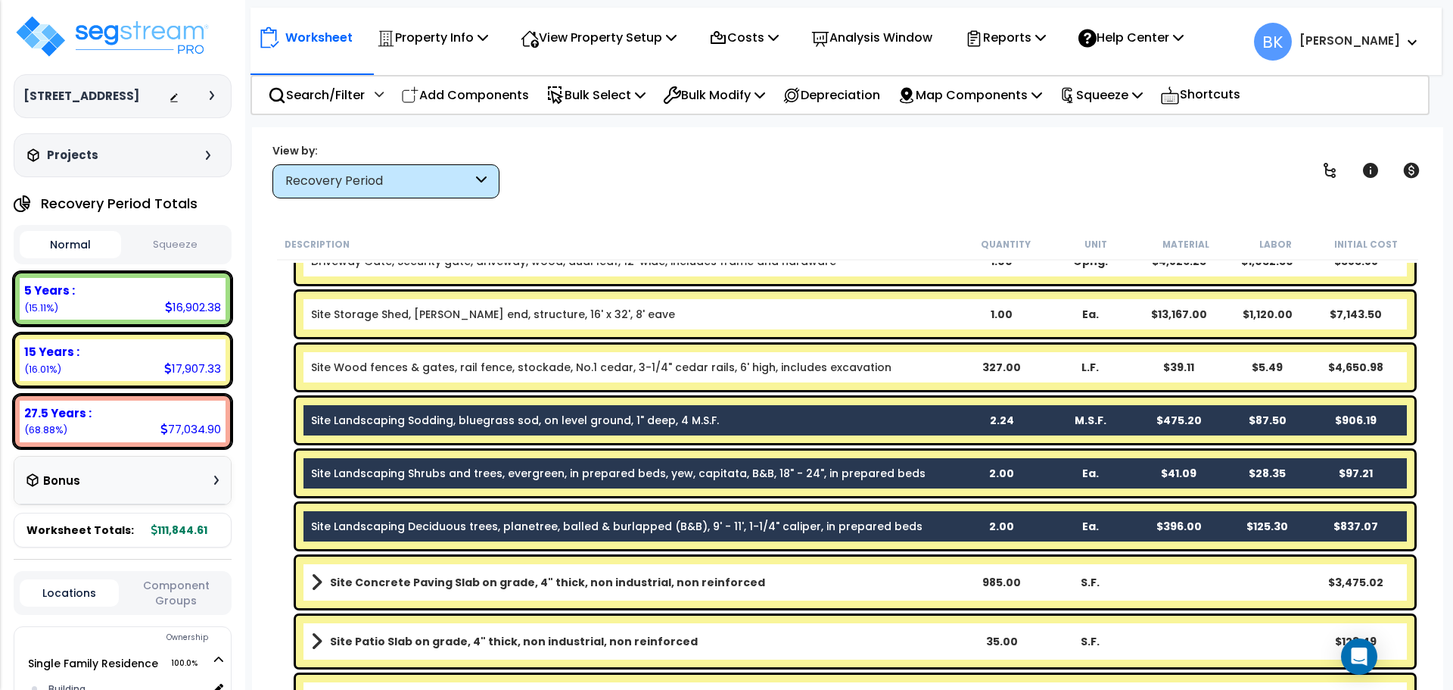
click at [279, 491] on div "Site Landscaping Shrubs and trees, evergreen, in prepared beds, yew, capitata, …" at bounding box center [847, 473] width 1141 height 53
click at [532, 420] on link "Site Landscaping Sodding, bluegrass sod, on level ground, 1" deep, 4 M.S.F." at bounding box center [515, 420] width 408 height 15
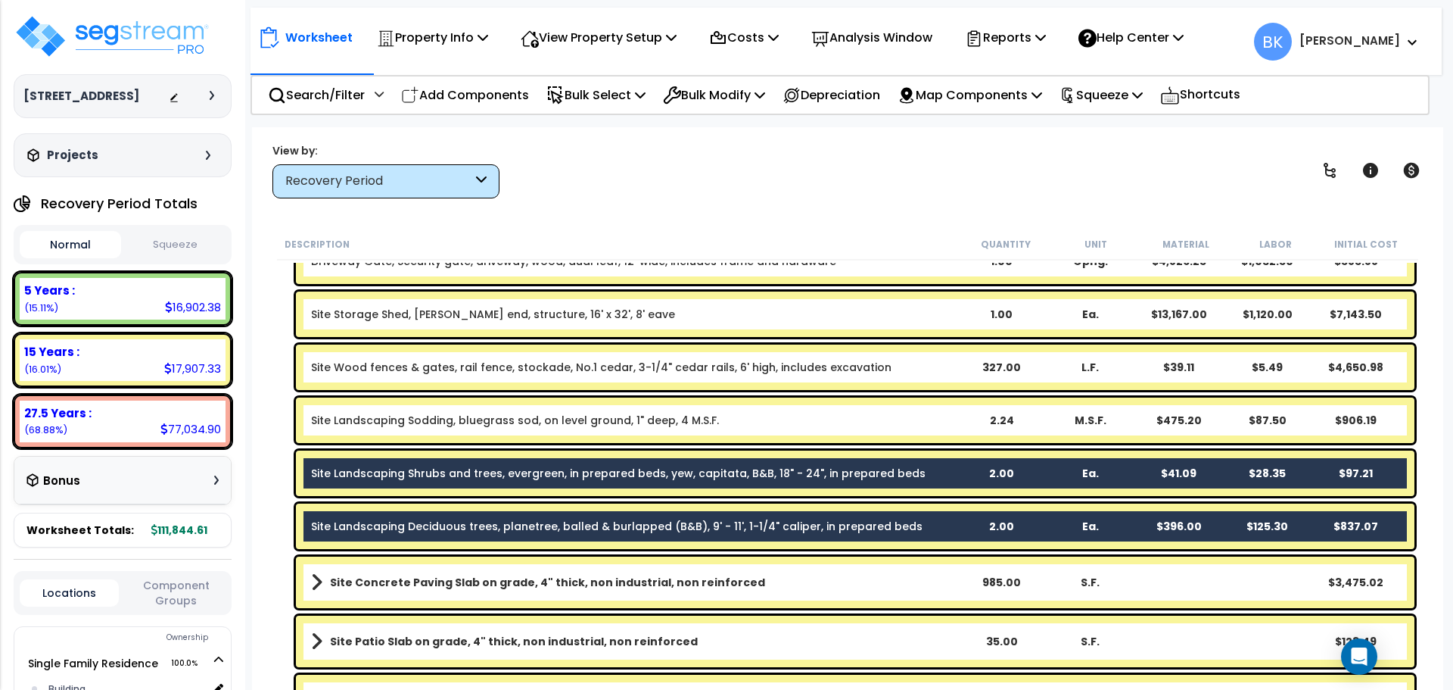
click at [520, 463] on div "Site Landscaping Shrubs and trees, evergreen, in prepared beds, yew, capitata, …" at bounding box center [855, 472] width 1119 height 45
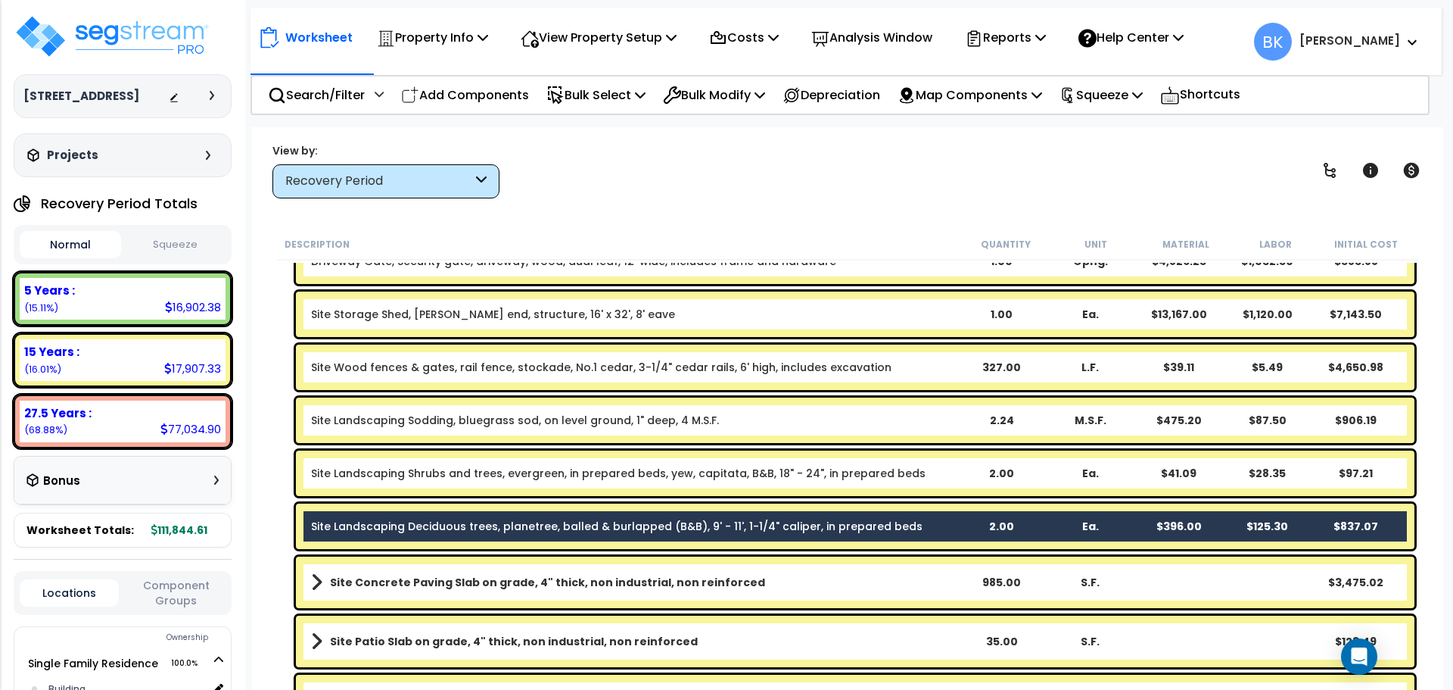
click at [503, 524] on link "Site Landscaping Deciduous trees, planetree, balled & burlapped (B&B), 9' - 11'…" at bounding box center [617, 525] width 612 height 15
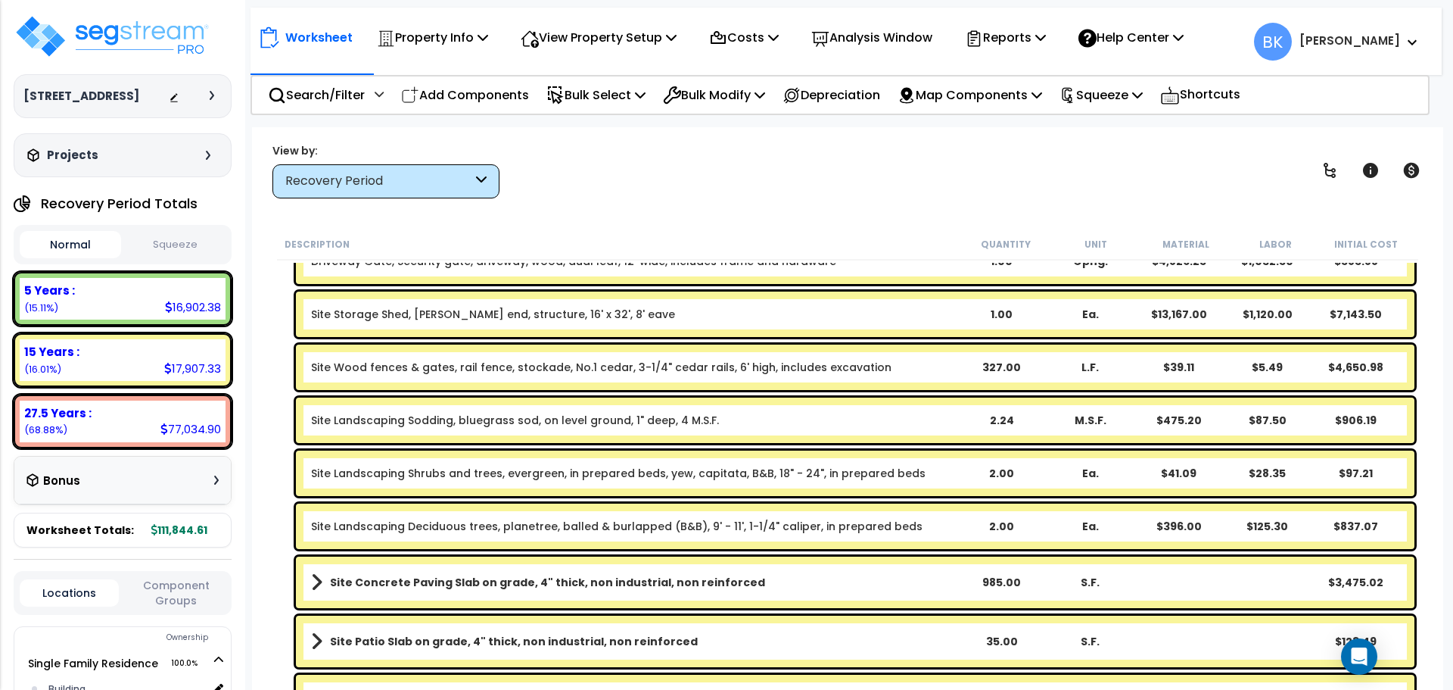
click at [280, 388] on div "Site Wood fences & gates, rail fence, stockade, No.1 cedar, 3-1/4" cedar rails,…" at bounding box center [847, 367] width 1141 height 53
click at [718, 363] on link "Site Wood fences & gates, rail fence, stockade, No.1 cedar, 3-1/4" cedar rails,…" at bounding box center [601, 367] width 581 height 15
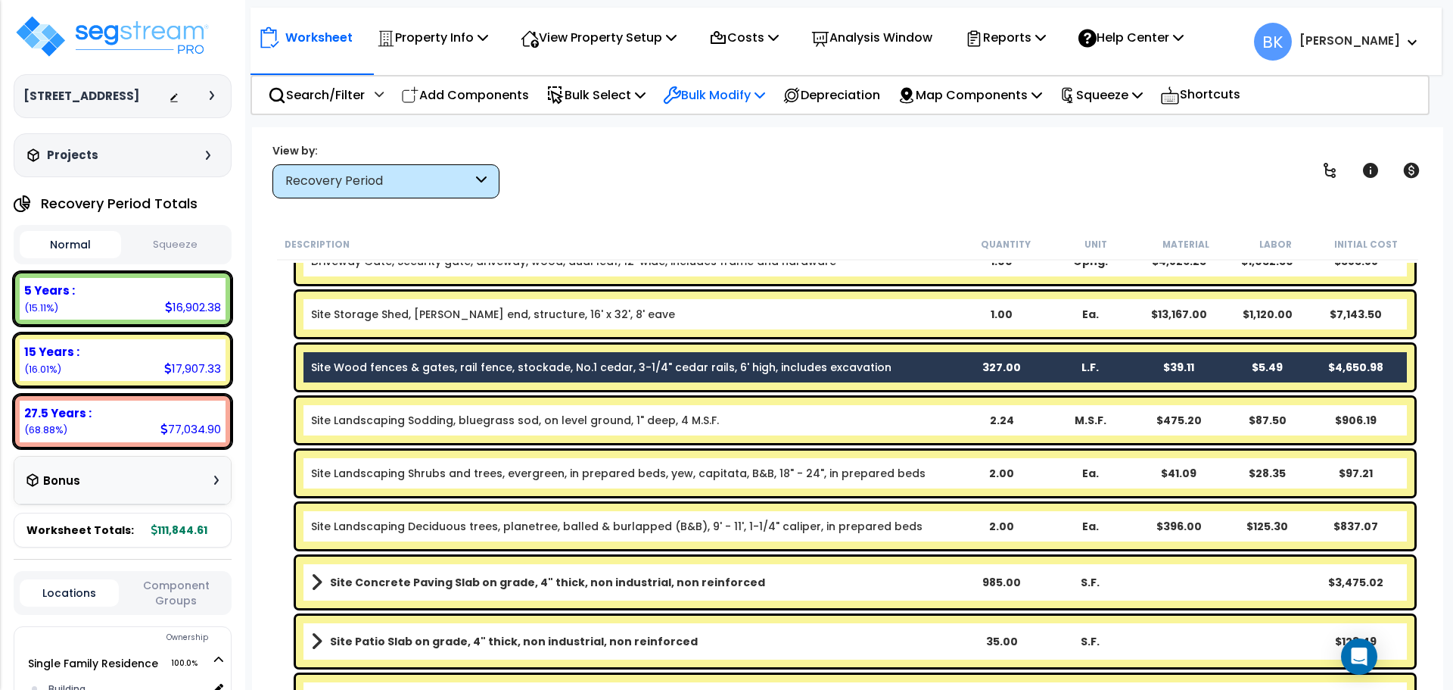
click at [713, 102] on p "Bulk Modify" at bounding box center [714, 95] width 102 height 20
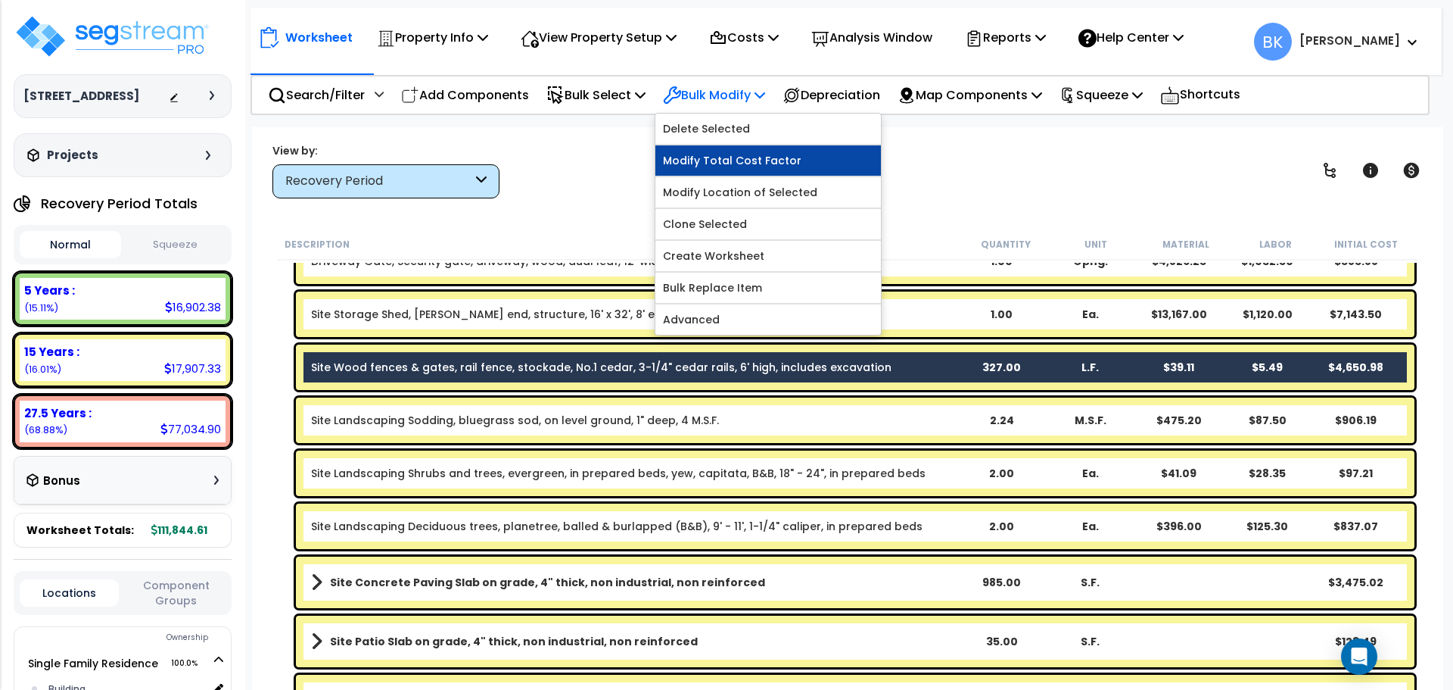
click at [745, 154] on link "Modify Total Cost Factor" at bounding box center [768, 160] width 226 height 30
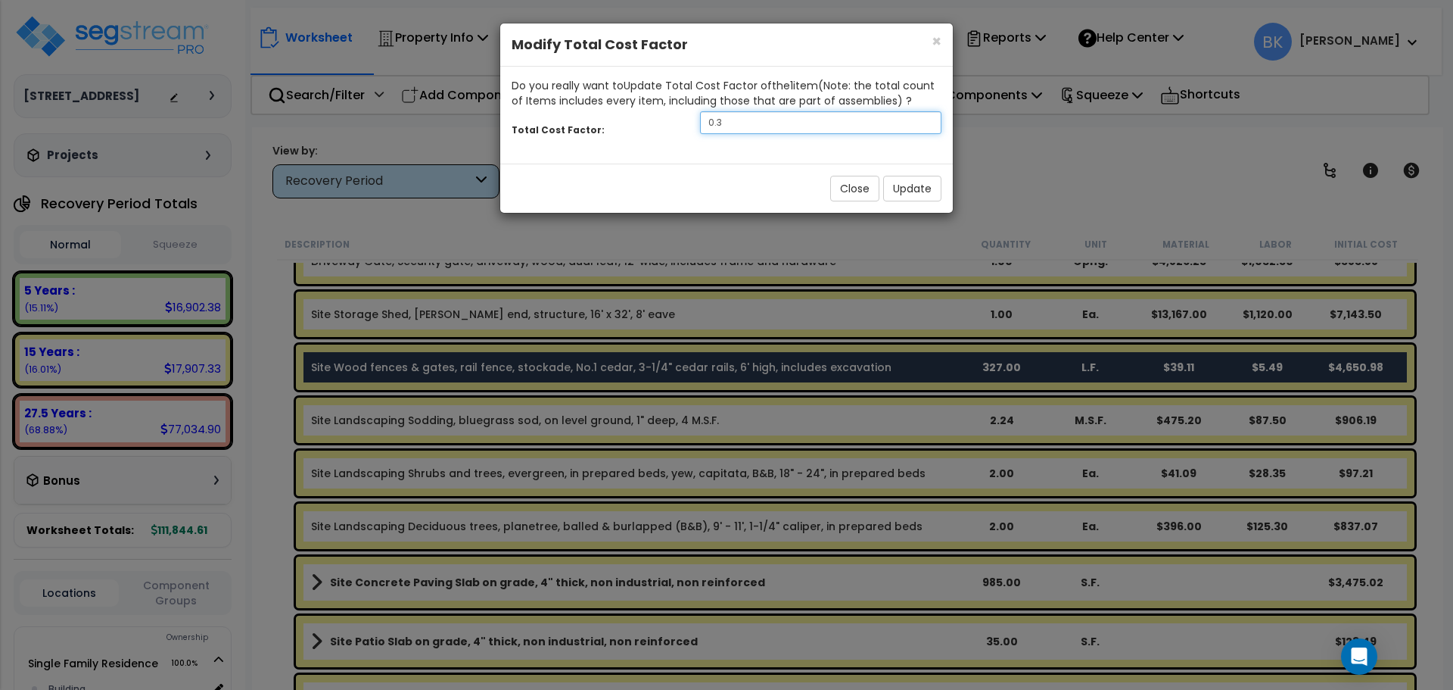
click at [757, 125] on input "0.3" at bounding box center [820, 122] width 241 height 23
type input "0.25"
click at [910, 193] on button "Update" at bounding box center [912, 189] width 58 height 26
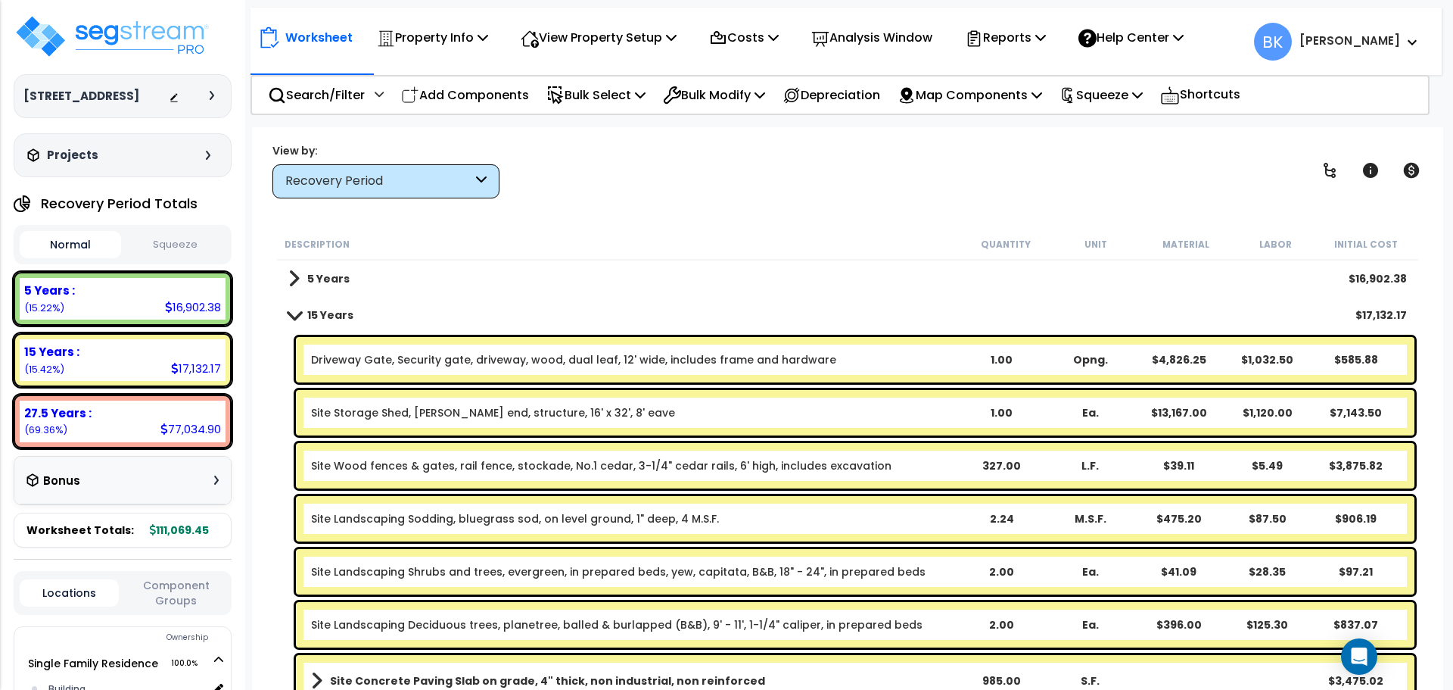
scroll to position [76, 0]
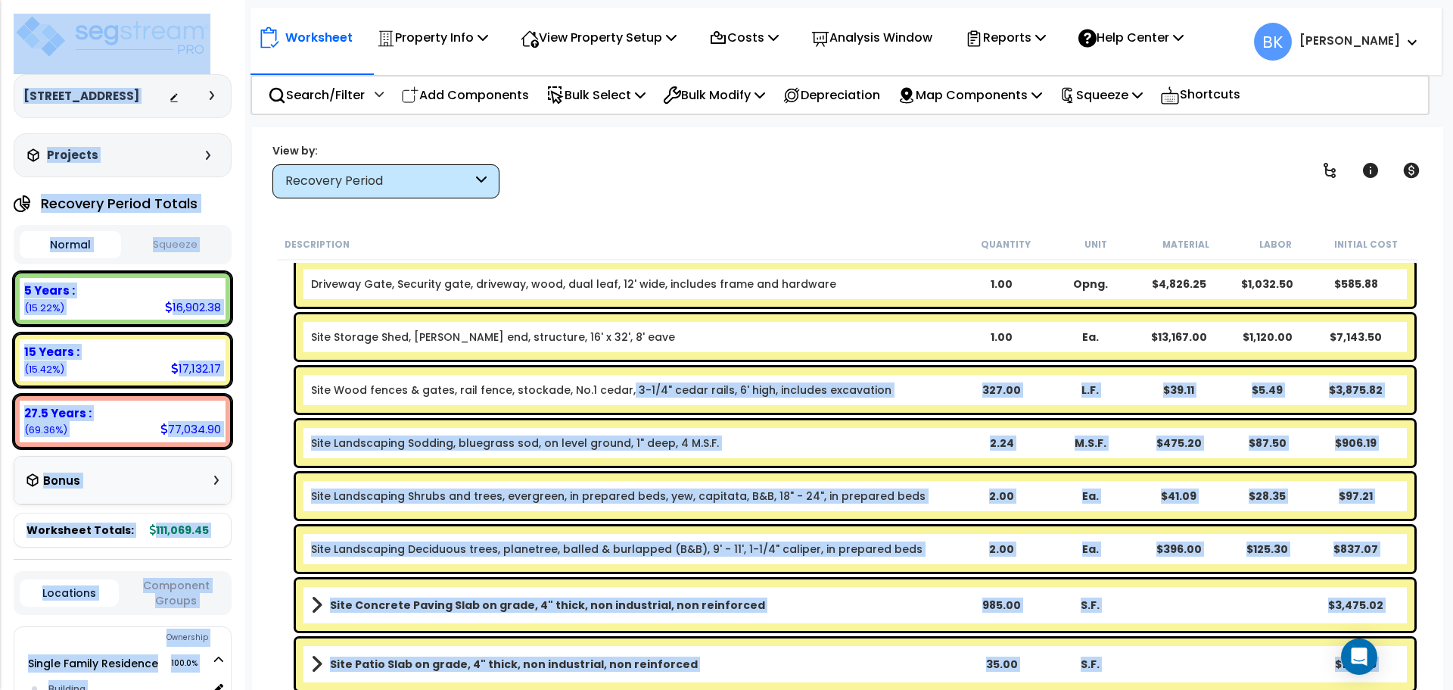
click at [619, 386] on link "Site Wood fences & gates, rail fence, stockade, No.1 cedar, 3-1/4" cedar rails,…" at bounding box center [601, 389] width 581 height 15
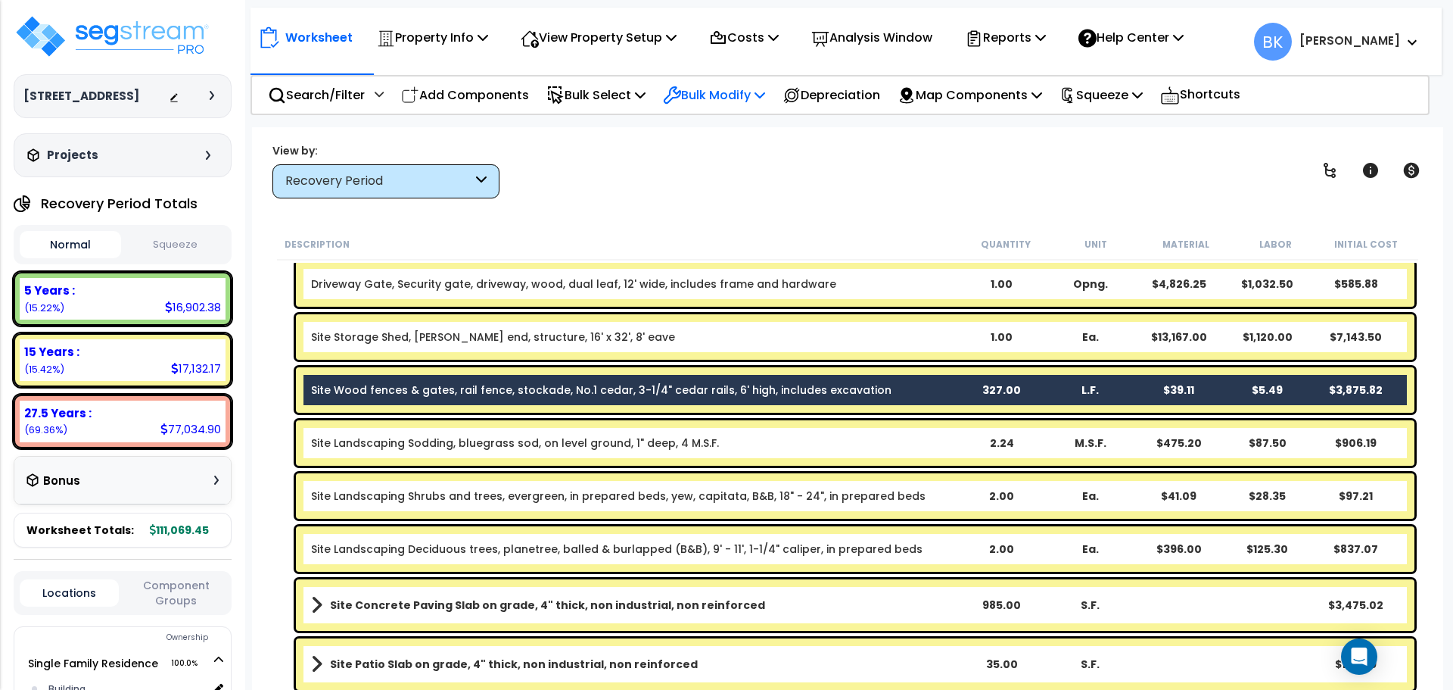
click at [700, 95] on p "Bulk Modify" at bounding box center [714, 95] width 102 height 20
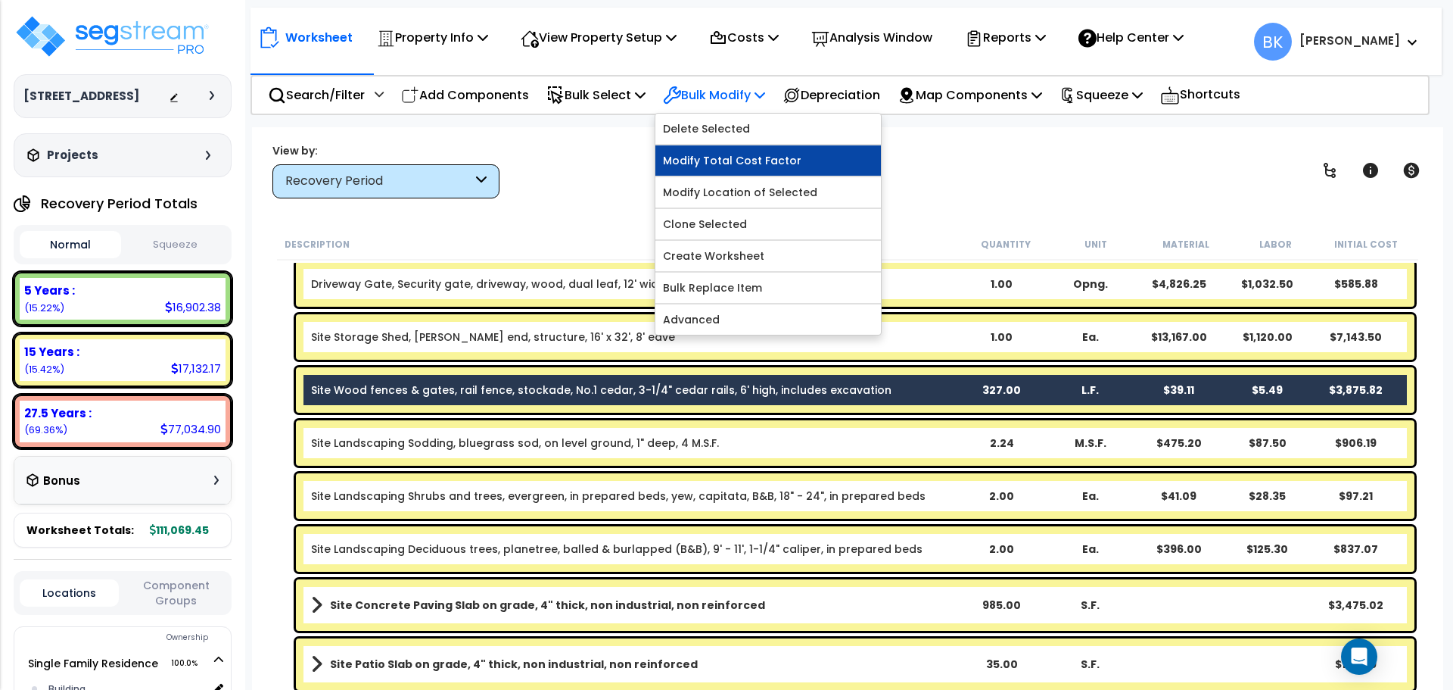
click at [727, 162] on link "Modify Total Cost Factor" at bounding box center [768, 160] width 226 height 30
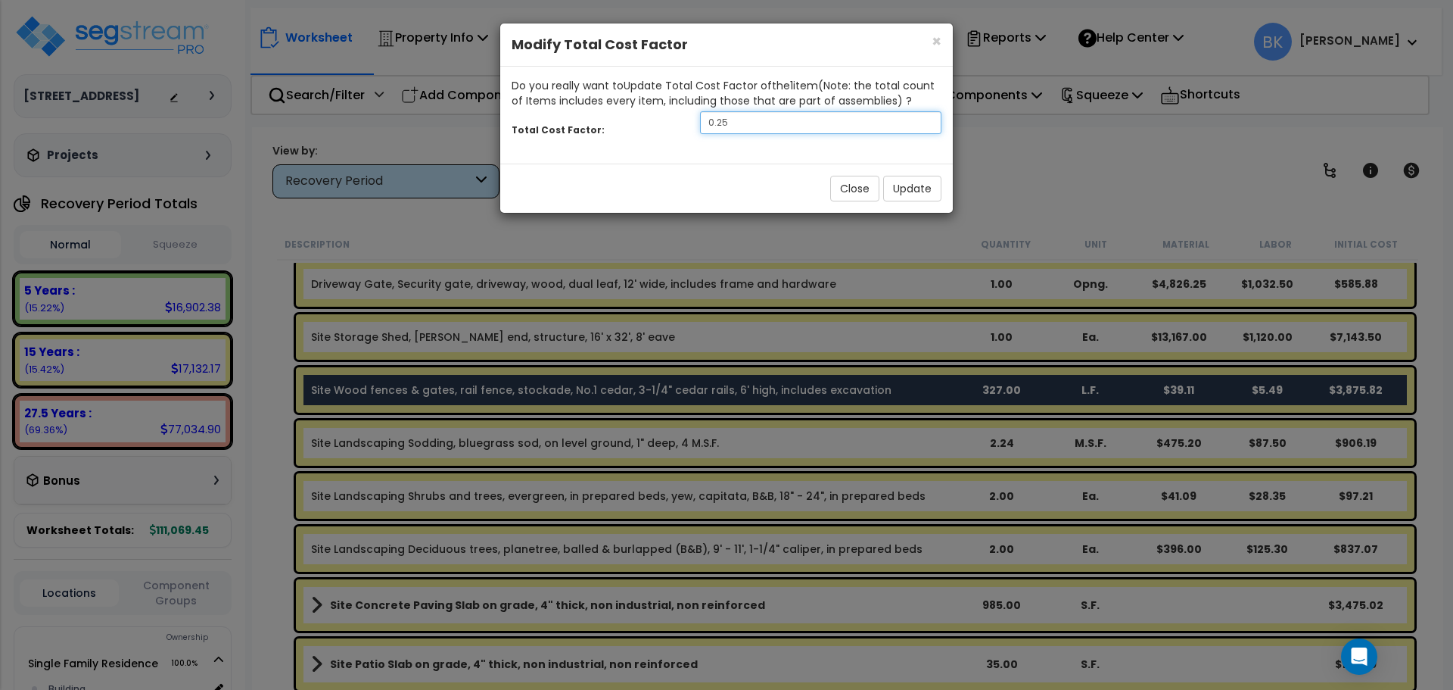
click at [795, 130] on input "0.25" at bounding box center [820, 122] width 241 height 23
type input "0.2"
click at [921, 191] on button "Update" at bounding box center [912, 189] width 58 height 26
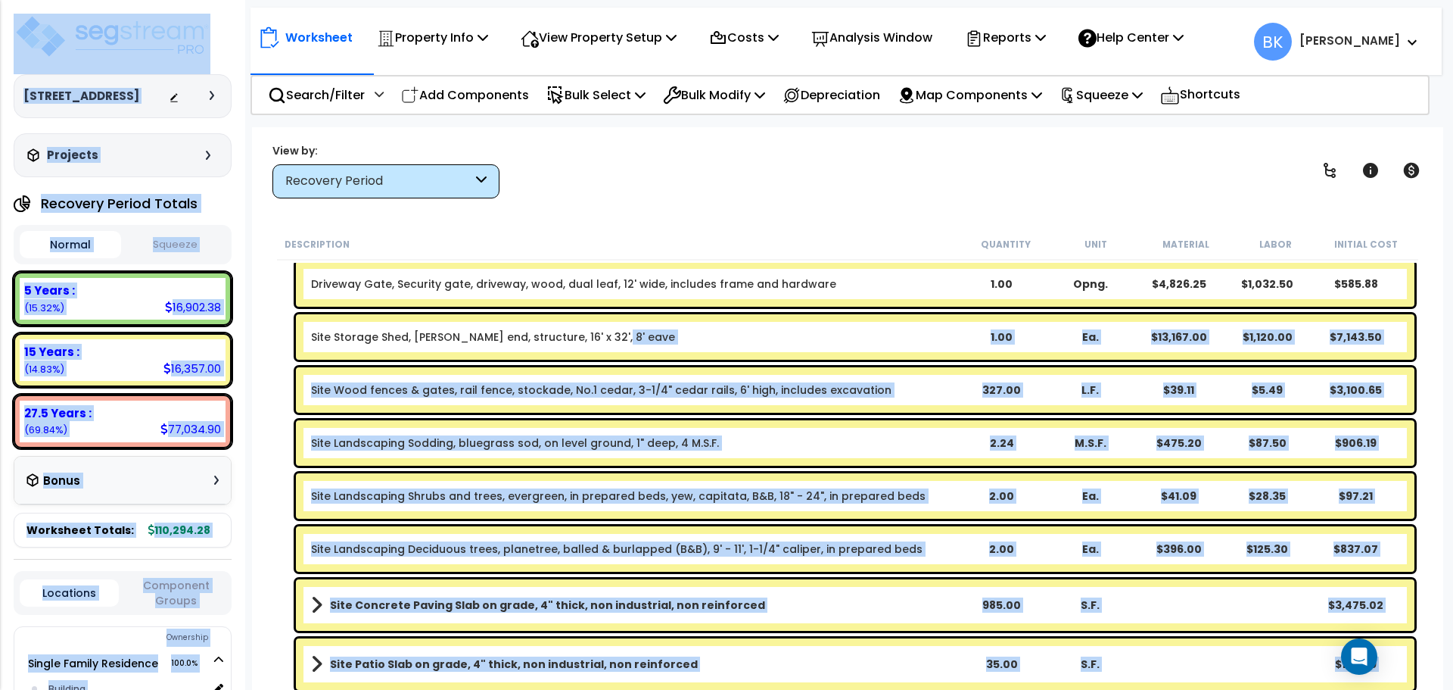
click at [626, 334] on b "Site Storage Shed, [PERSON_NAME] end, structure, 16' x 32', 8' eave" at bounding box center [634, 336] width 646 height 15
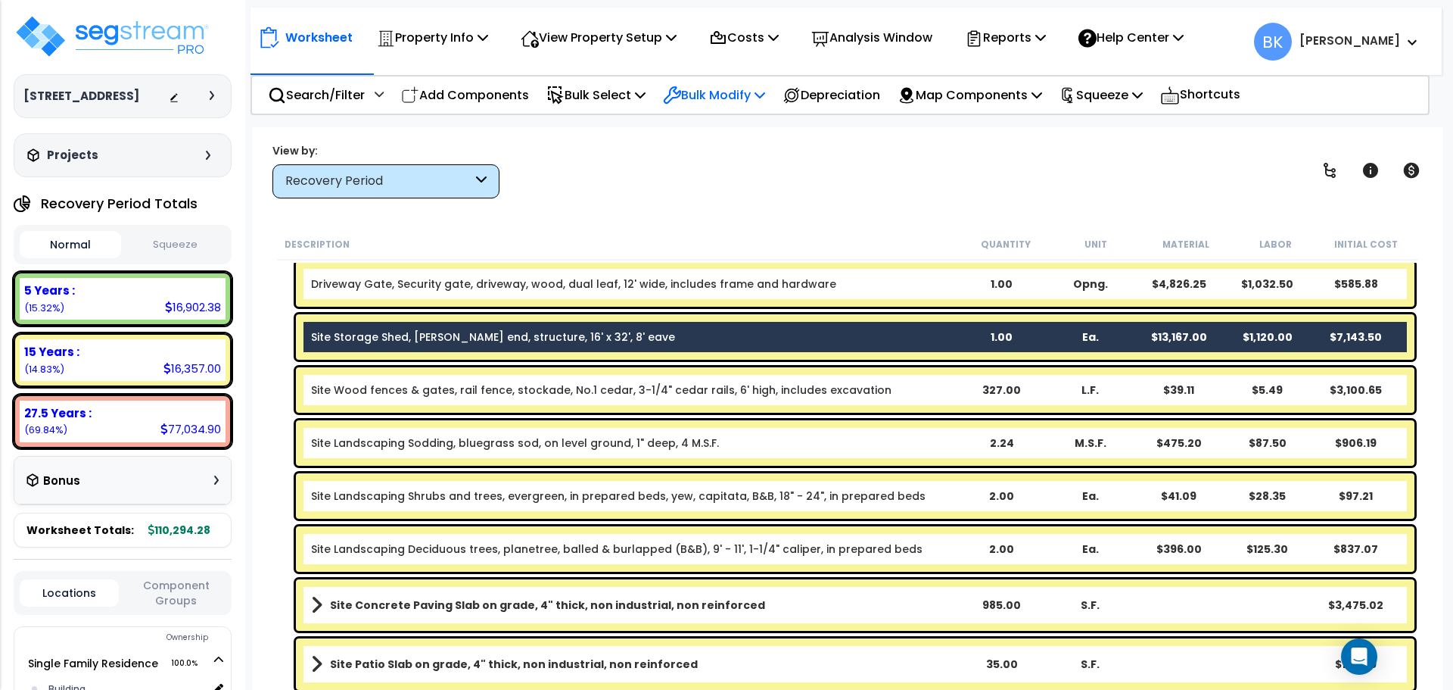
click at [735, 95] on p "Bulk Modify" at bounding box center [714, 95] width 102 height 20
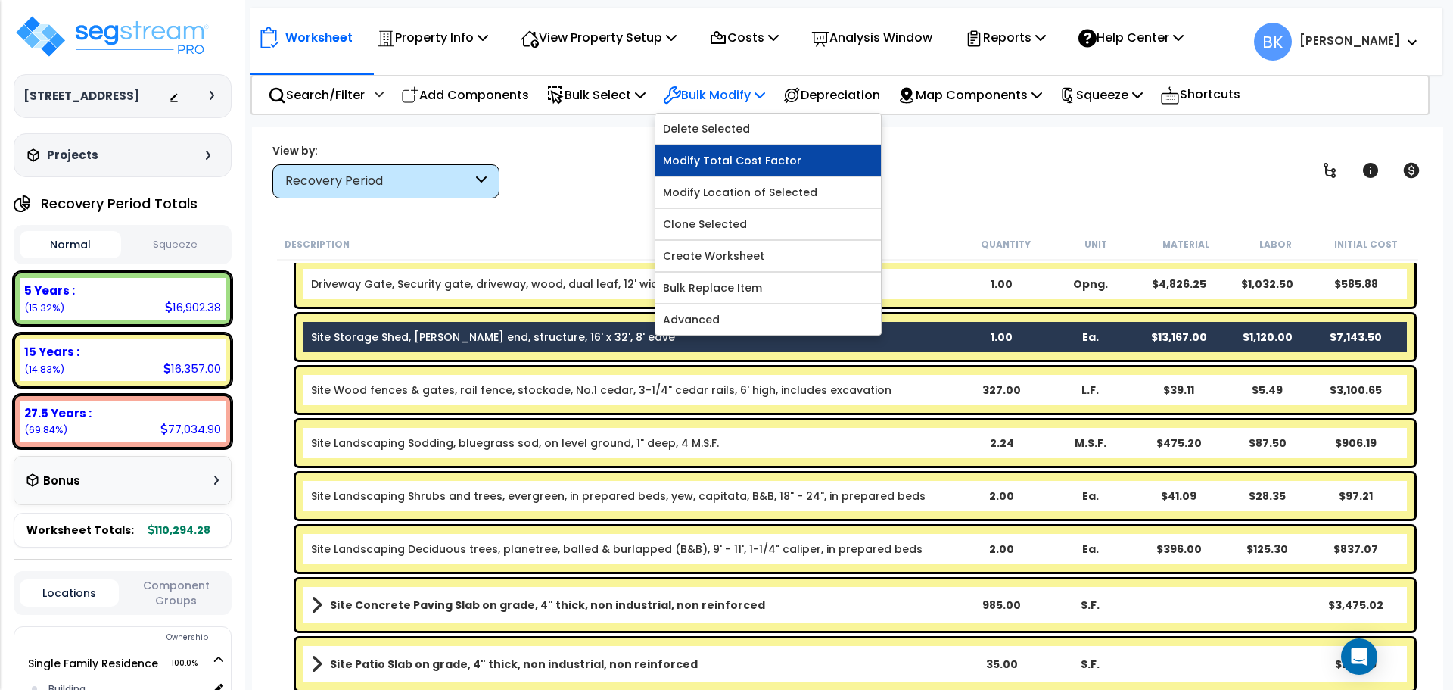
click at [748, 160] on link "Modify Total Cost Factor" at bounding box center [768, 160] width 226 height 30
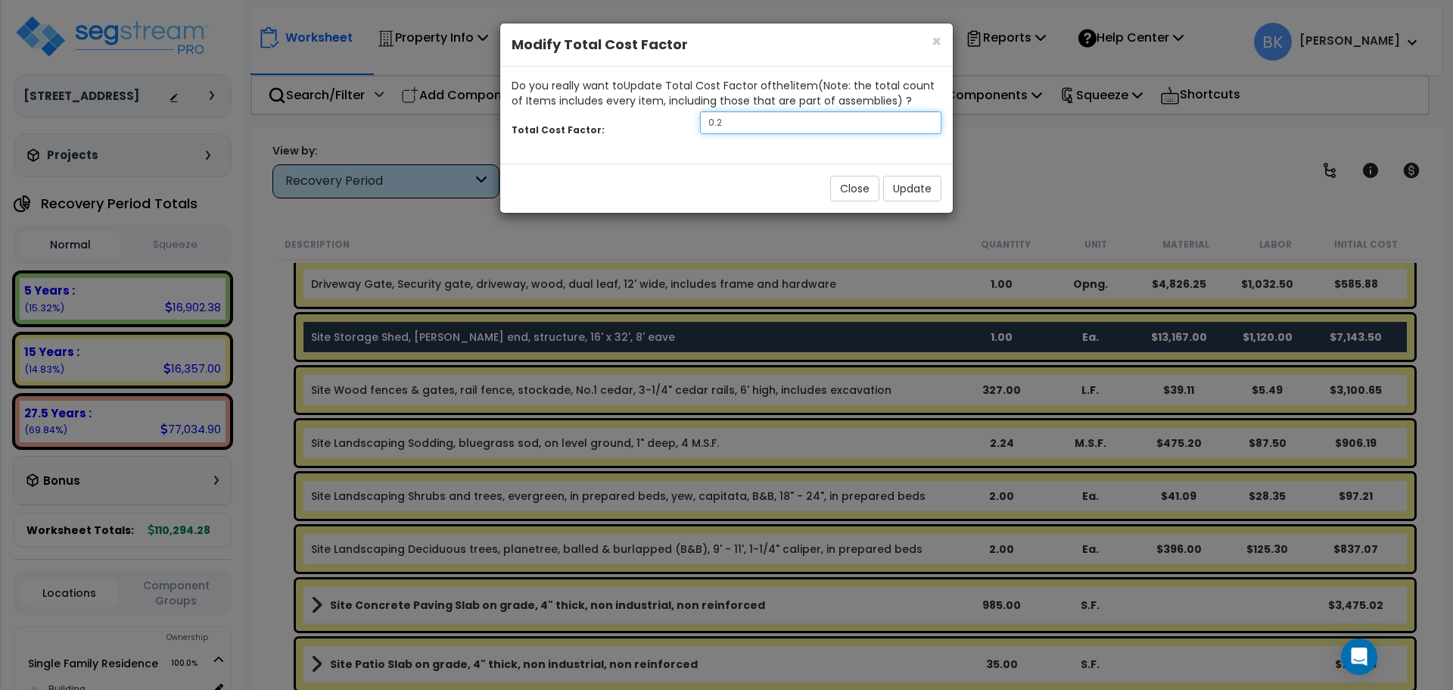
click at [758, 120] on input "0.2" at bounding box center [820, 122] width 241 height 23
click at [895, 179] on button "Update" at bounding box center [912, 189] width 58 height 26
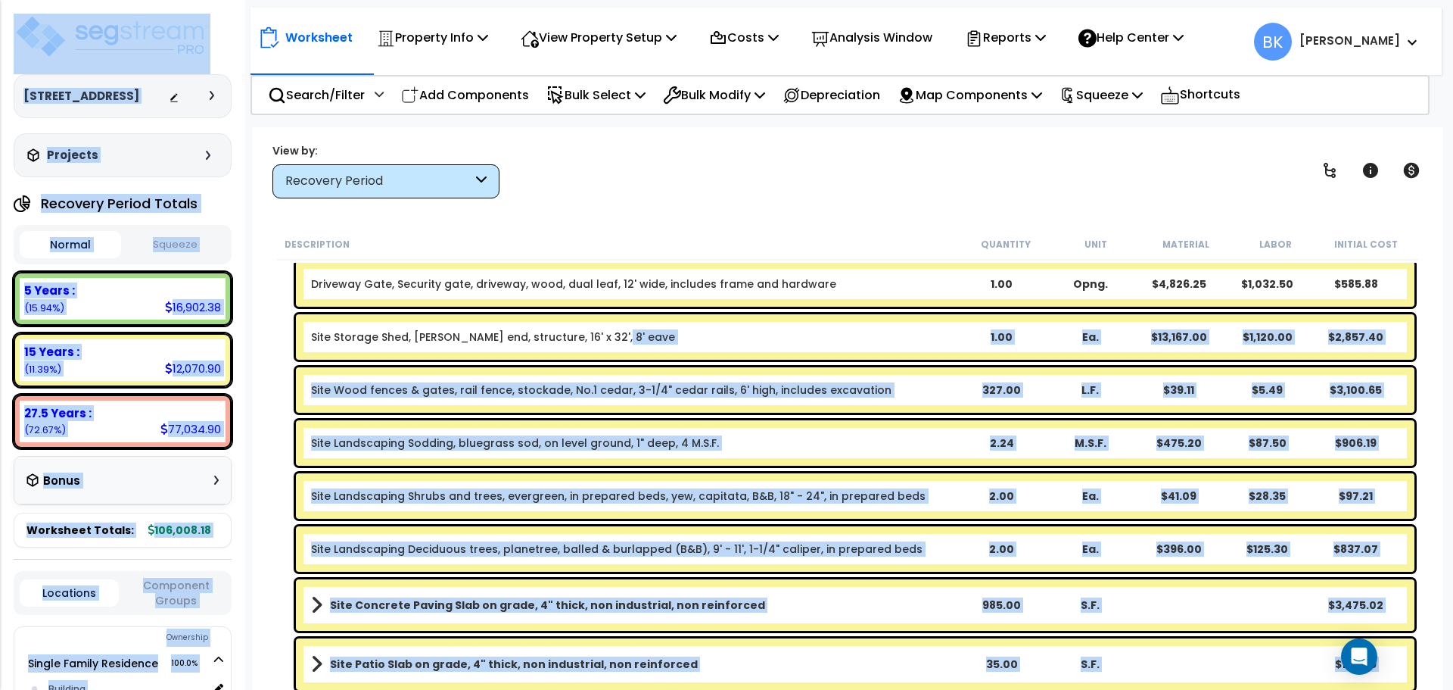
click at [715, 342] on b "Site Storage Shed, [PERSON_NAME] end, structure, 16' x 32', 8' eave" at bounding box center [634, 336] width 646 height 15
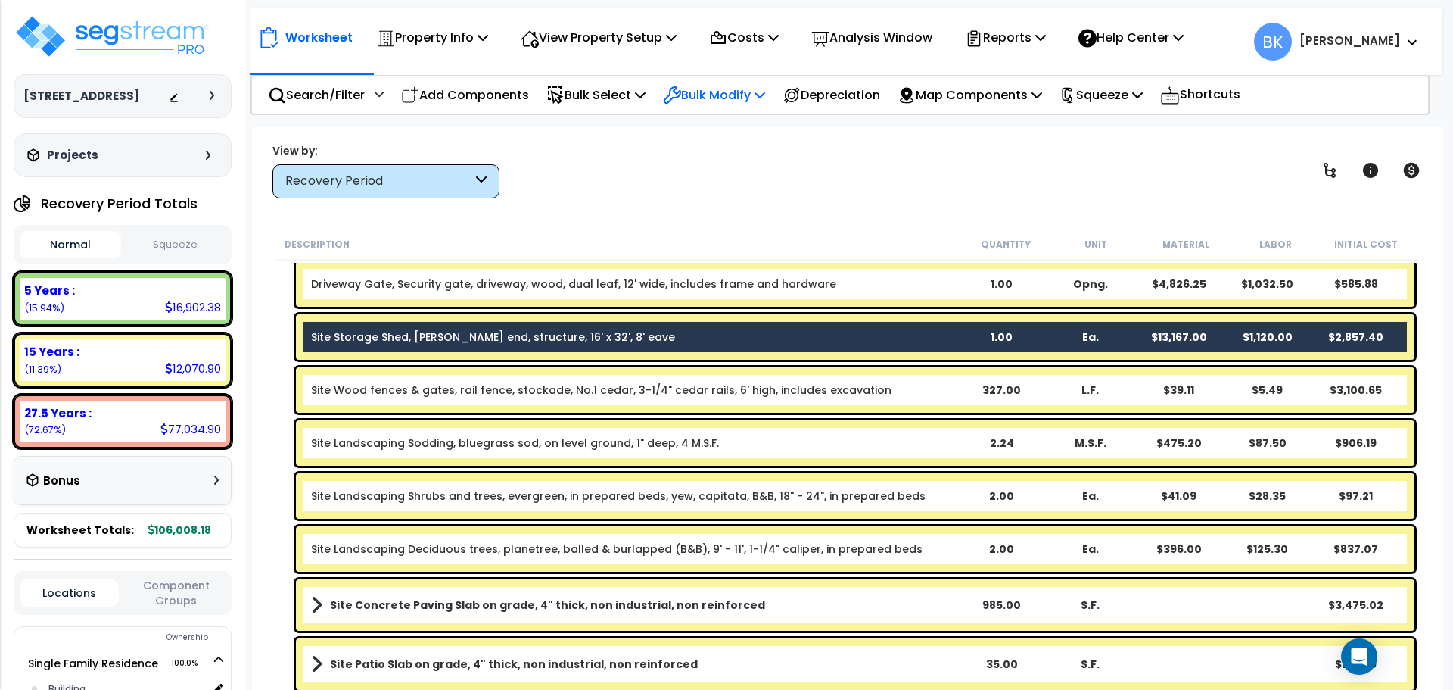
click at [728, 95] on p "Bulk Modify" at bounding box center [714, 95] width 102 height 20
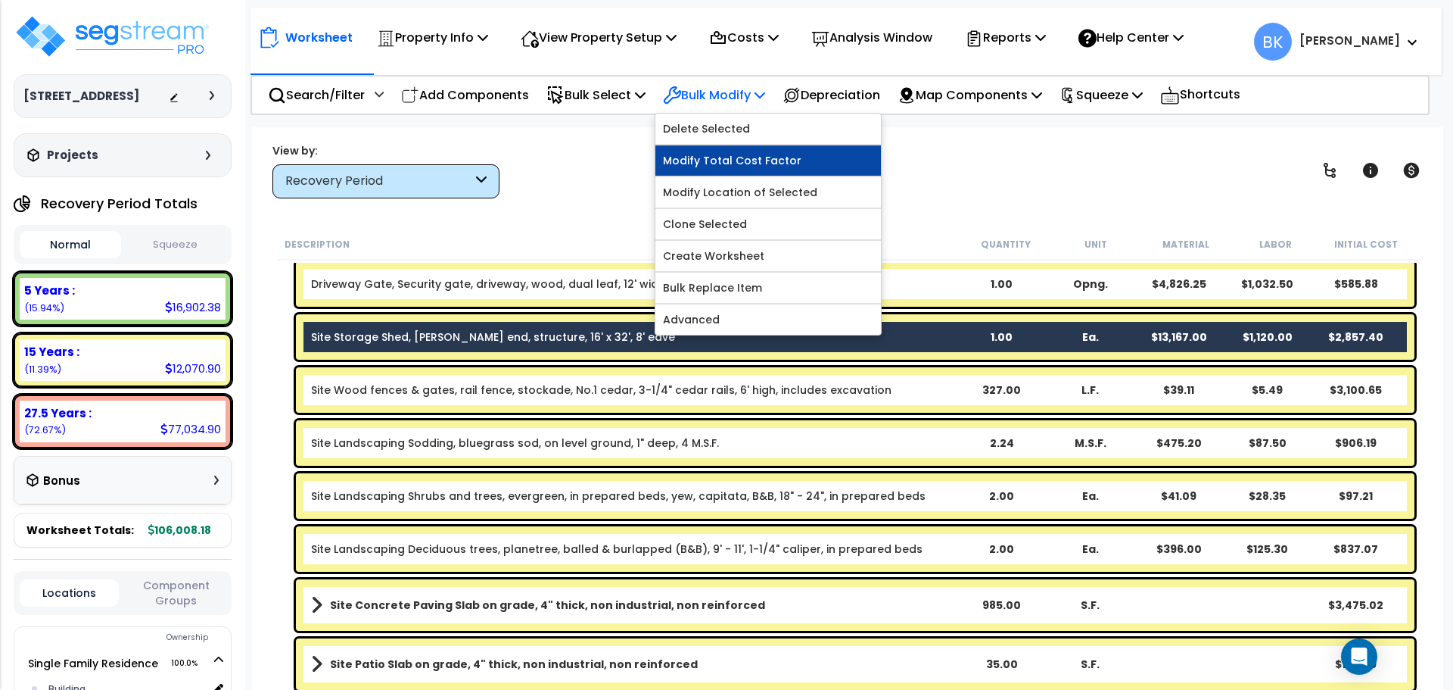
click at [738, 163] on link "Modify Total Cost Factor" at bounding box center [768, 160] width 226 height 30
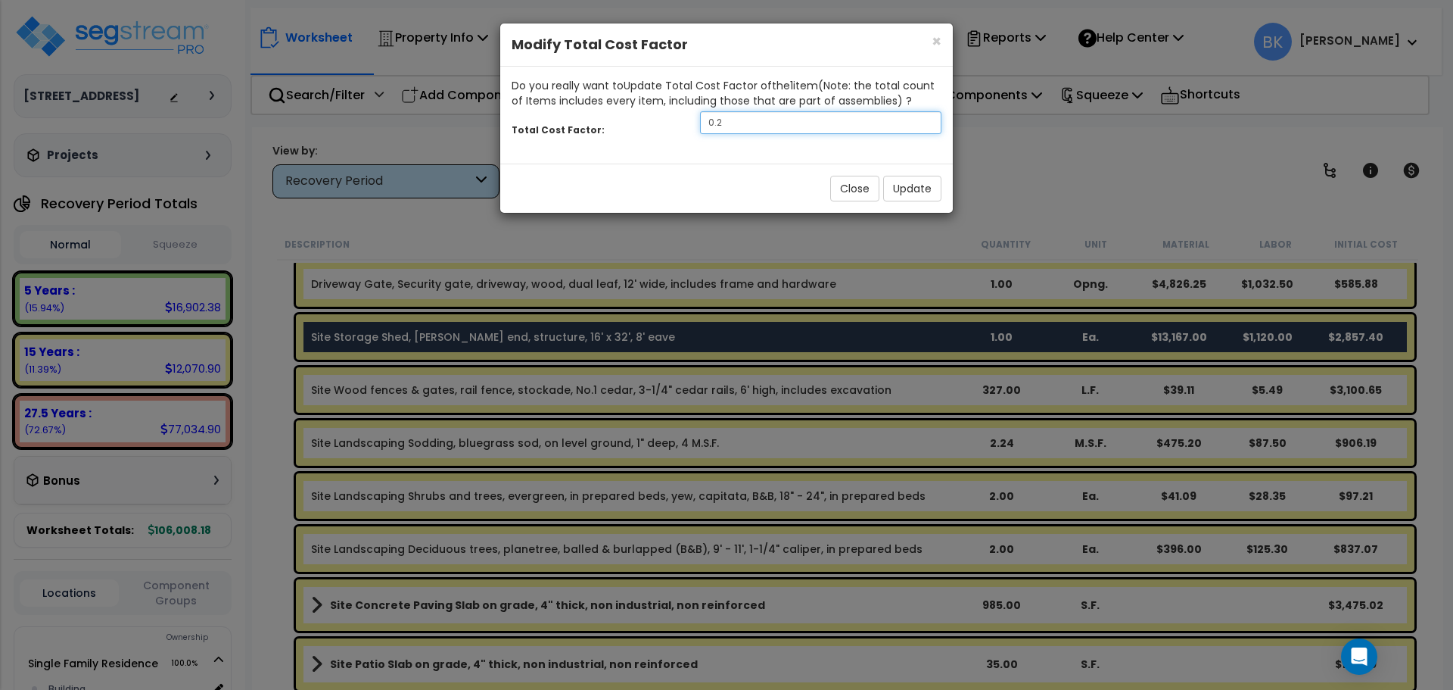
click at [778, 123] on input "0.2" at bounding box center [820, 122] width 241 height 23
type input "0.3"
click at [895, 180] on button "Update" at bounding box center [912, 189] width 58 height 26
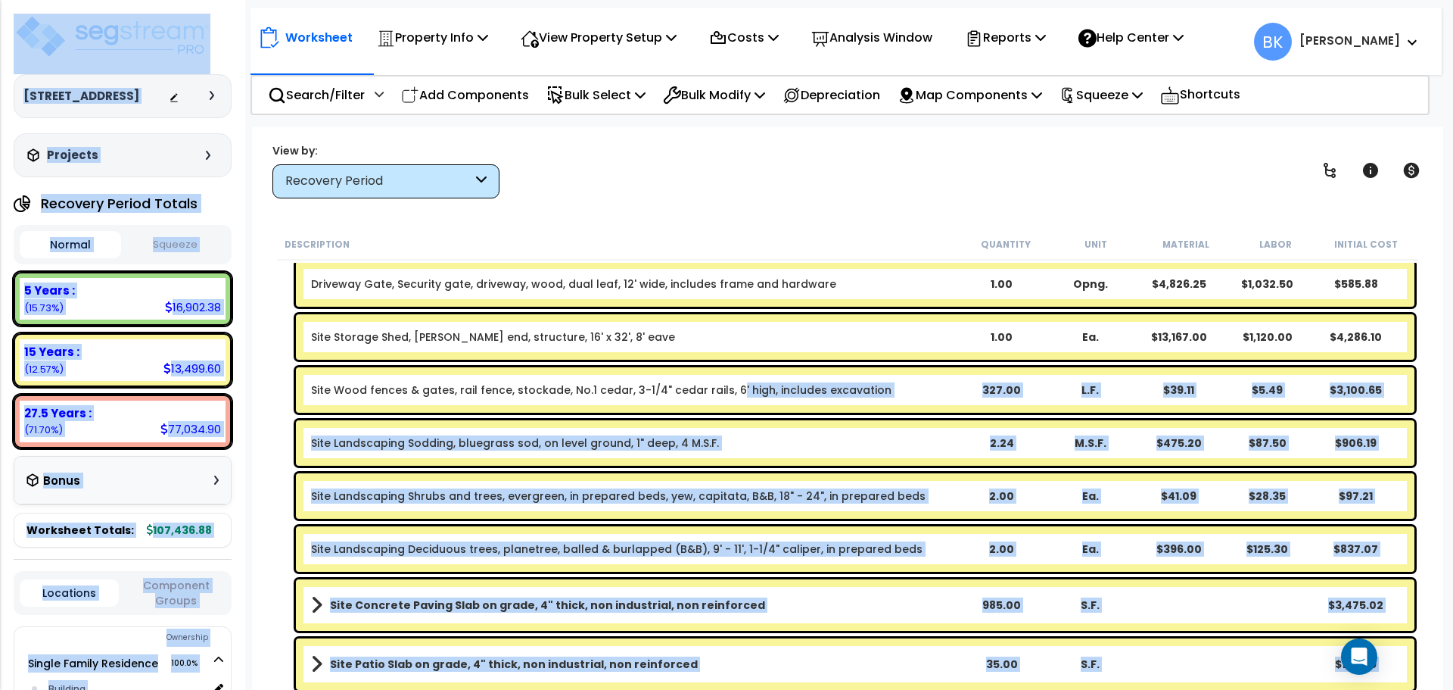
click at [721, 386] on link "Site Wood fences & gates, rail fence, stockade, No.1 cedar, 3-1/4" cedar rails,…" at bounding box center [601, 389] width 581 height 15
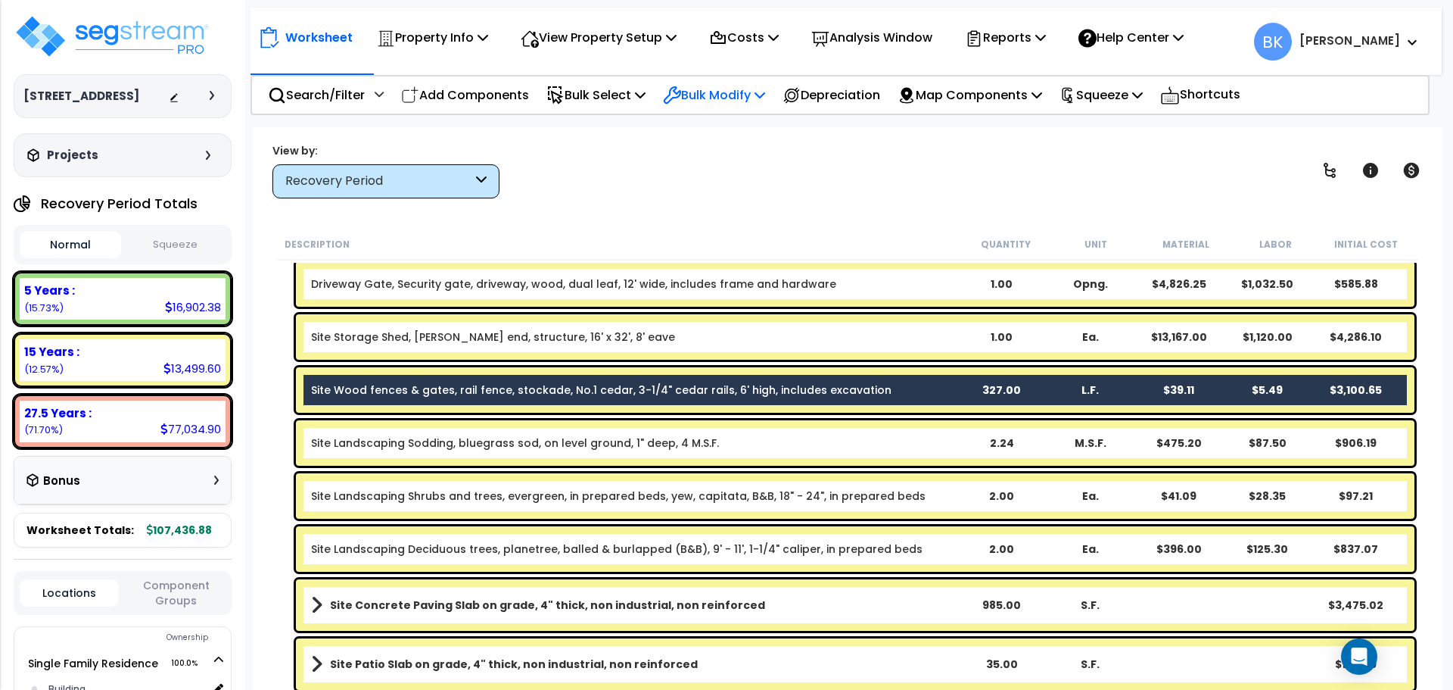
click at [743, 92] on p "Bulk Modify" at bounding box center [714, 95] width 102 height 20
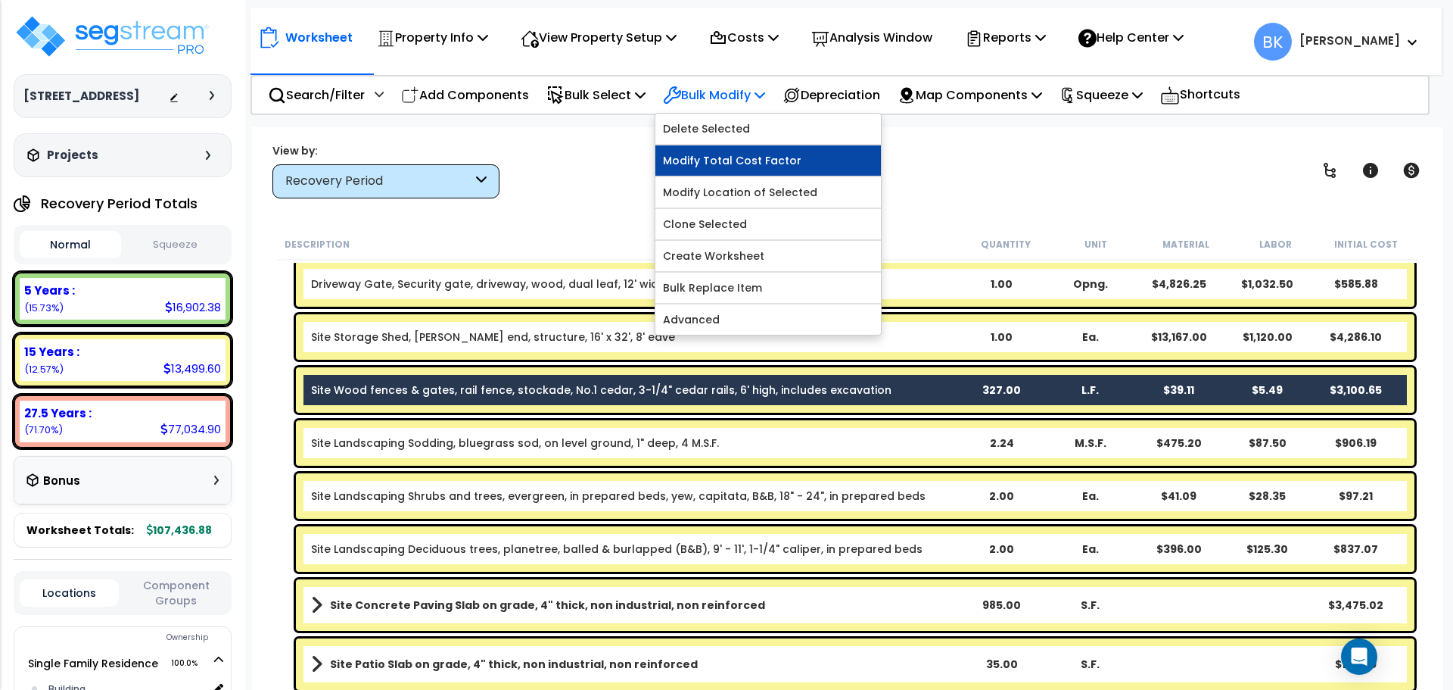
click at [755, 156] on link "Modify Total Cost Factor" at bounding box center [768, 160] width 226 height 30
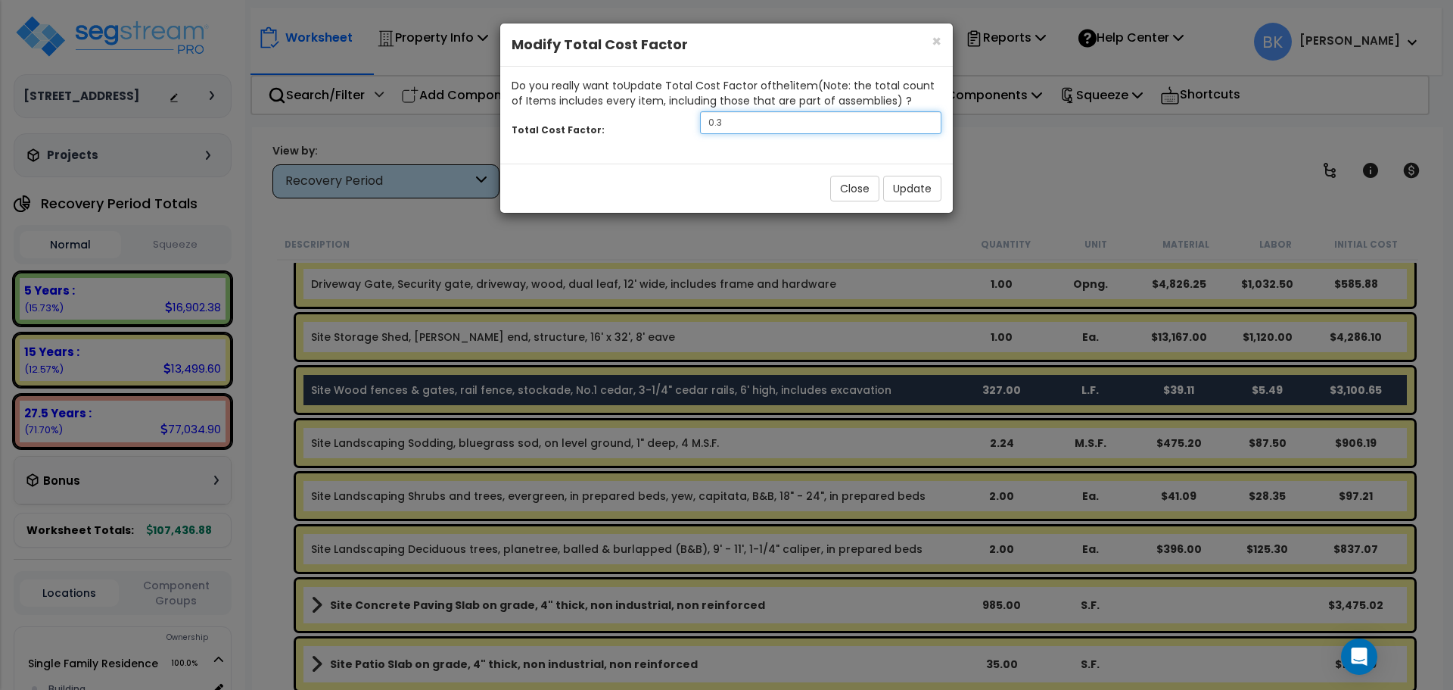
click at [770, 127] on input "0.3" at bounding box center [820, 122] width 241 height 23
type input "0.15"
click at [902, 190] on button "Update" at bounding box center [912, 189] width 58 height 26
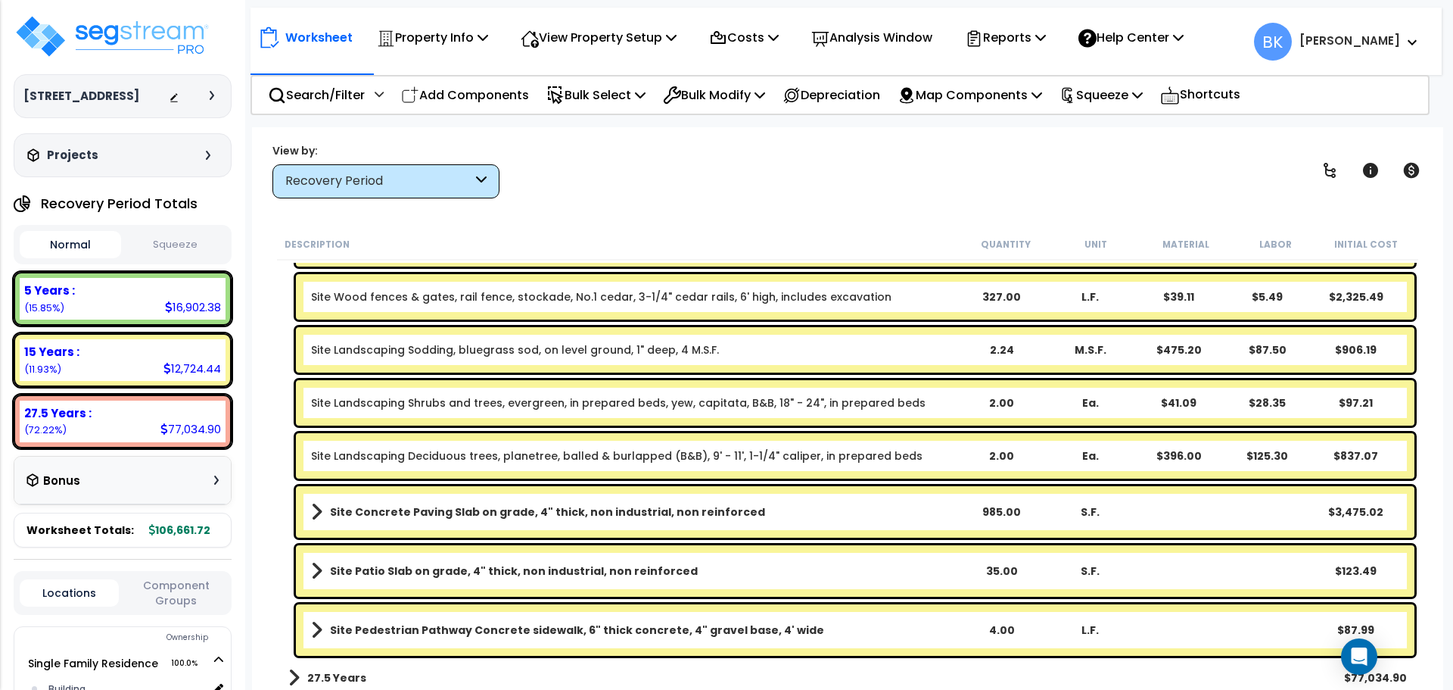
scroll to position [174, 0]
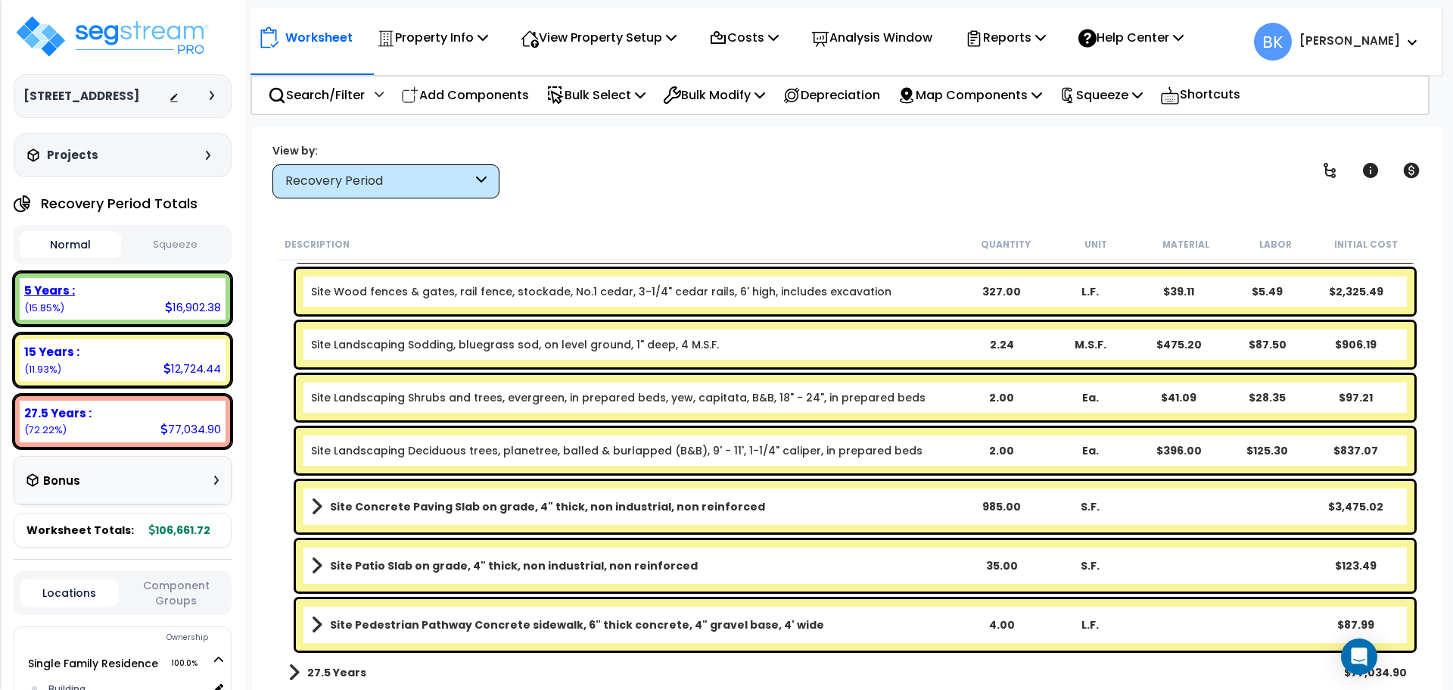
click at [154, 294] on div "5 Years :" at bounding box center [122, 290] width 197 height 16
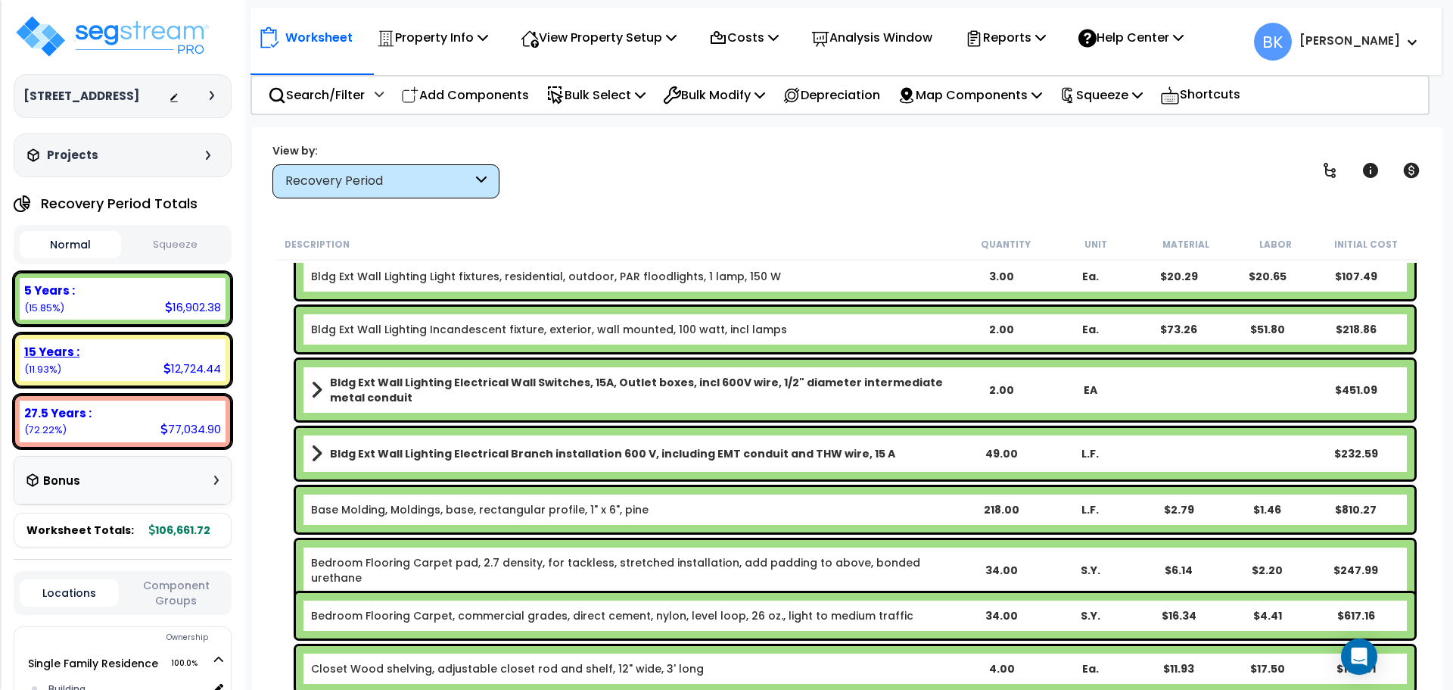
click at [131, 350] on div "15 Years :" at bounding box center [122, 352] width 197 height 16
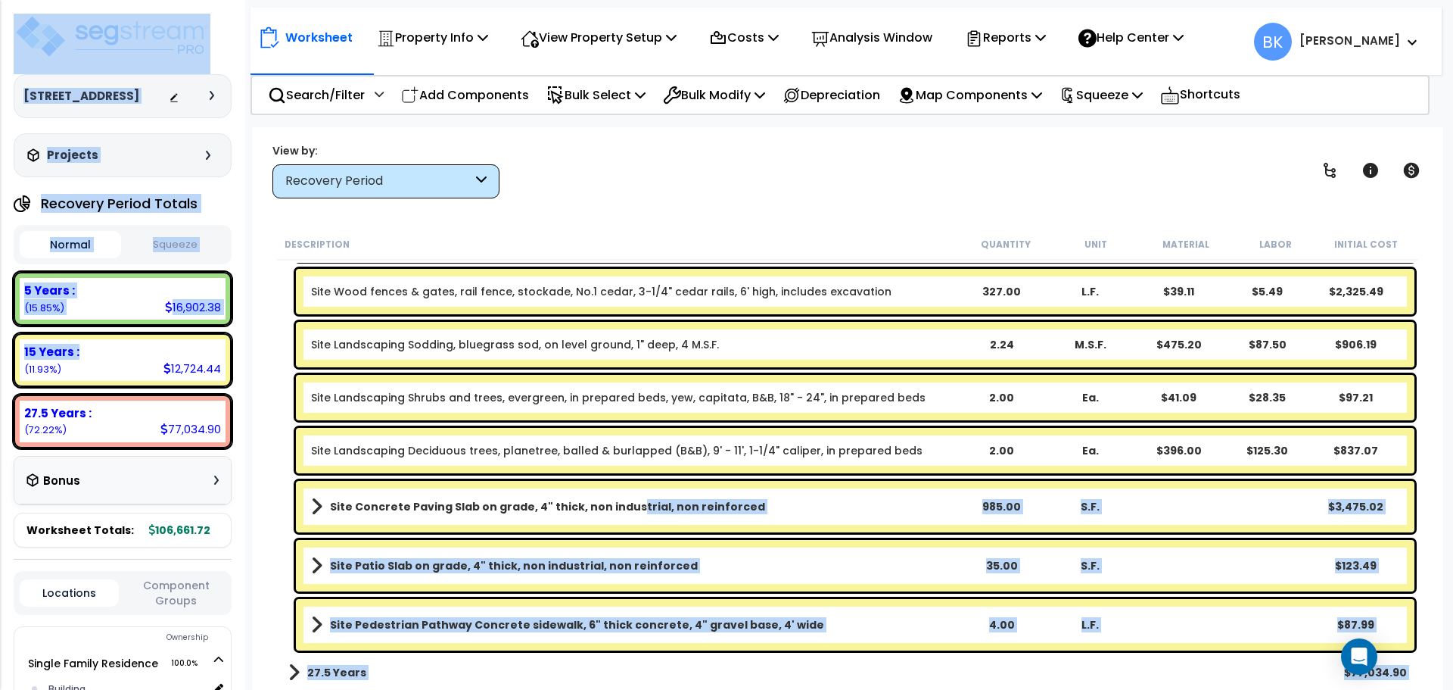
click at [624, 507] on b "Site Concrete Paving Slab on grade, 4" thick, non industrial, non reinforced" at bounding box center [547, 506] width 435 height 15
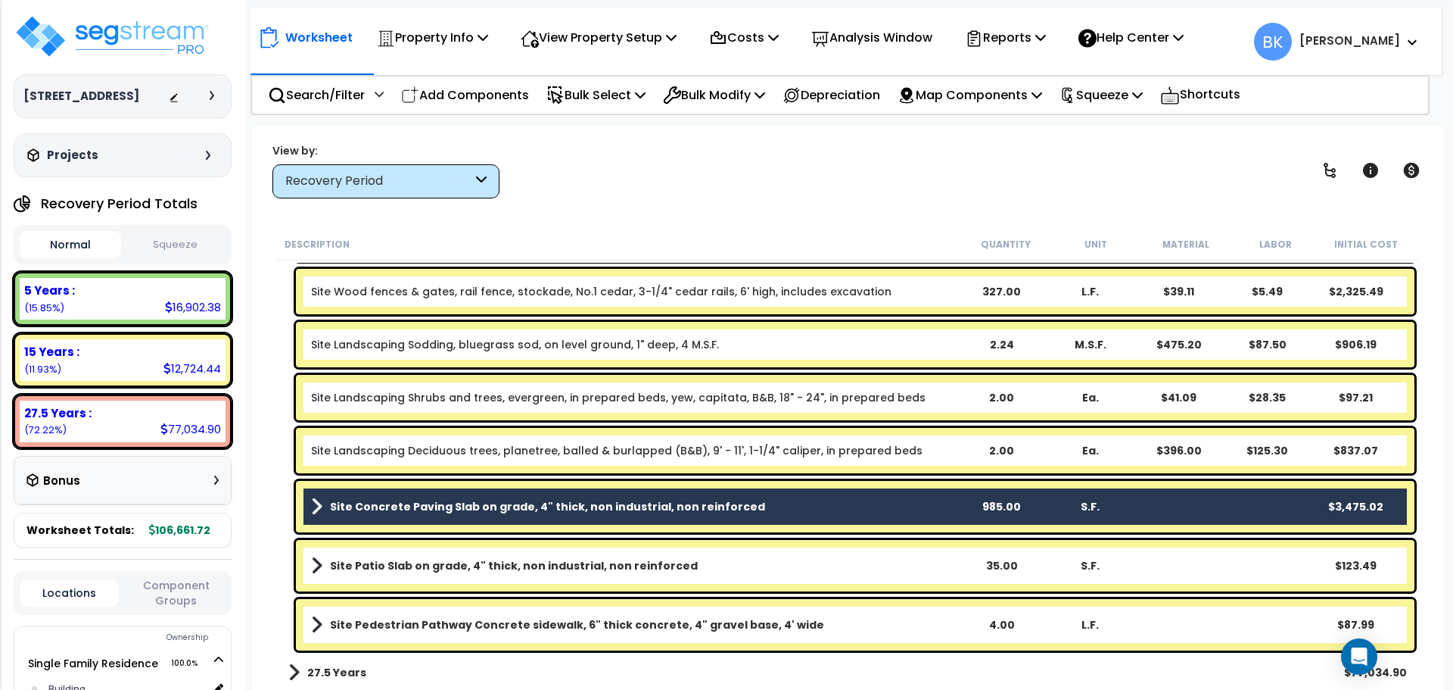
click at [622, 548] on div "Site Patio Slab on grade, 4" thick, non industrial, non reinforced 35.00 S.F. $…" at bounding box center [855, 565] width 1119 height 51
click at [604, 567] on b "Site Patio Slab on grade, 4" thick, non industrial, non reinforced" at bounding box center [514, 565] width 368 height 15
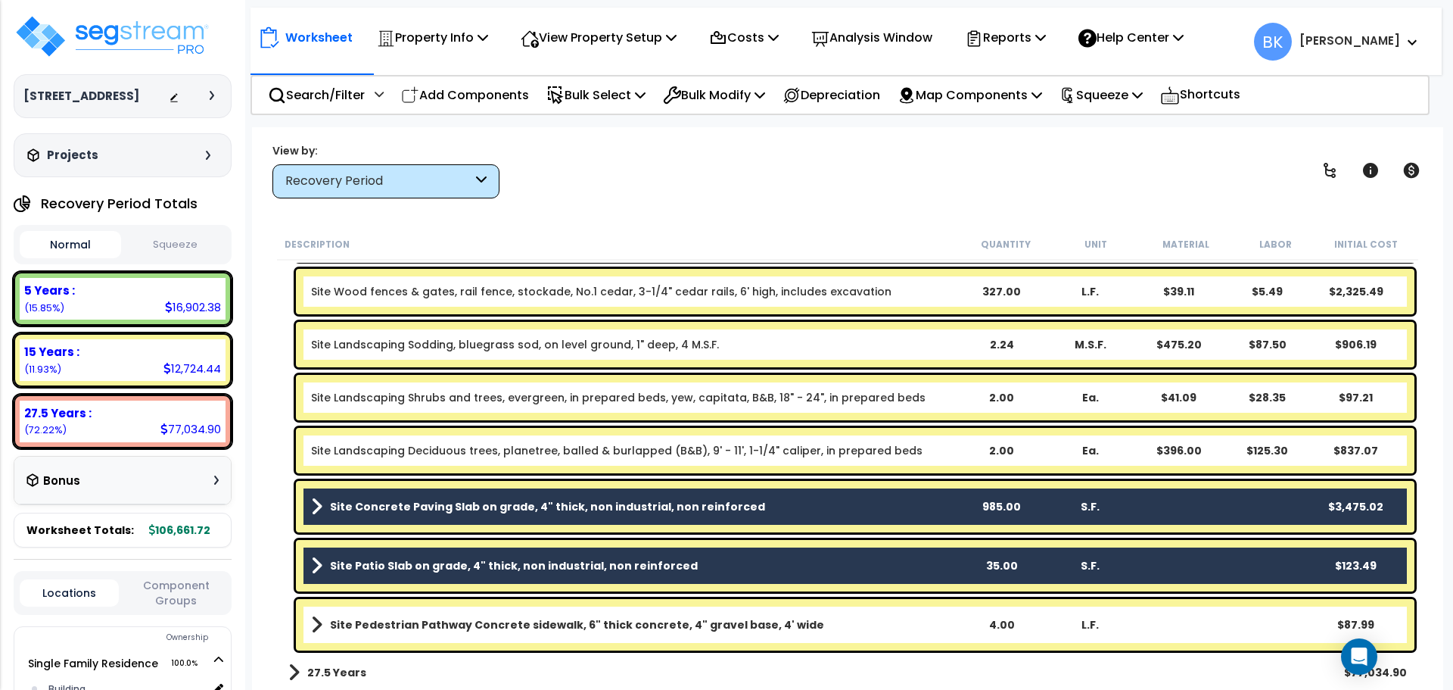
click at [617, 615] on link "Site Pedestrian Pathway Concrete sidewalk, 6" thick concrete, 4" gravel base, 4…" at bounding box center [634, 624] width 646 height 21
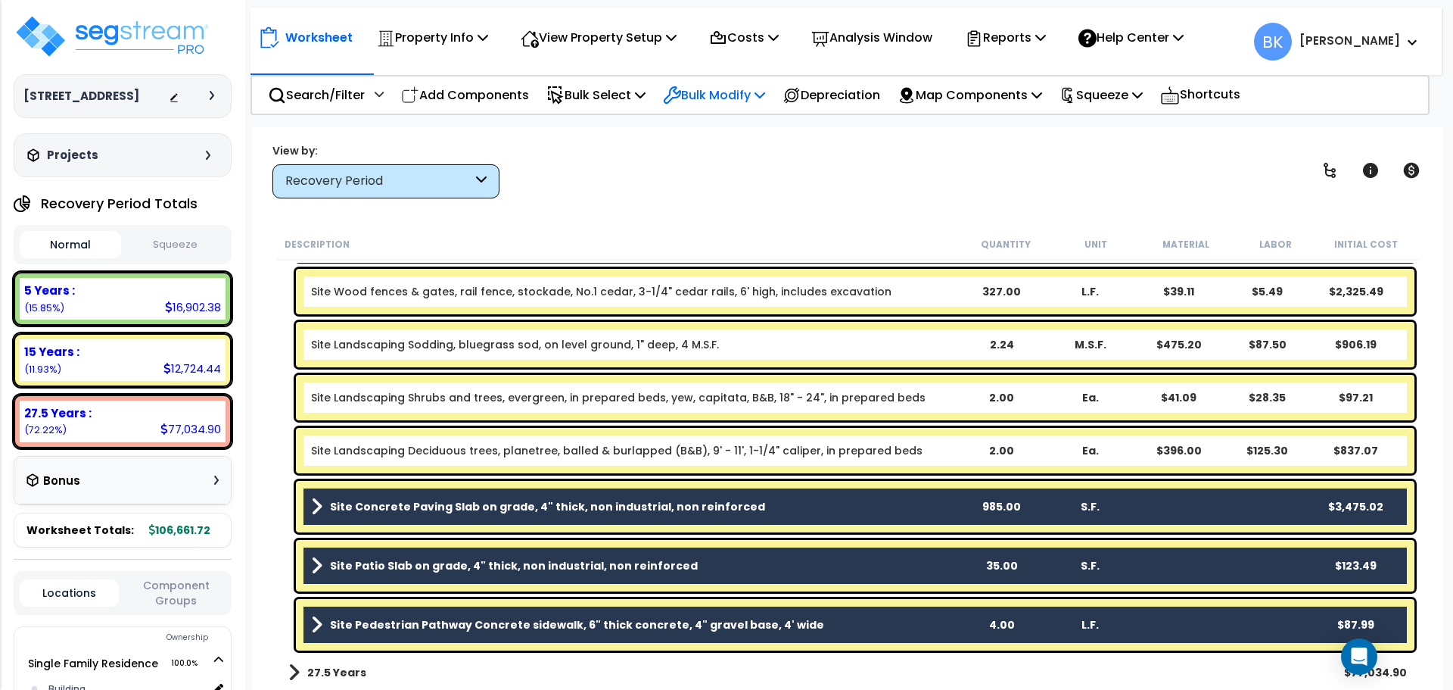
click at [723, 85] on p "Bulk Modify" at bounding box center [714, 95] width 102 height 20
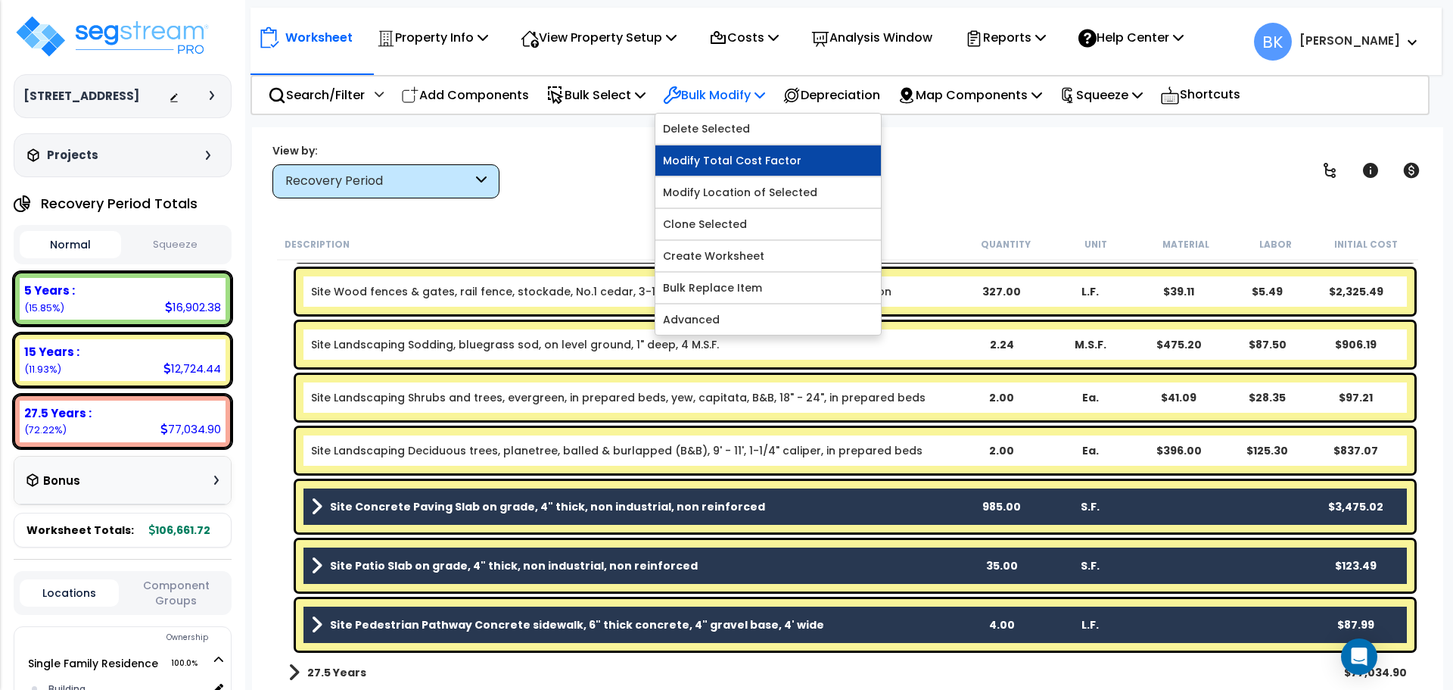
click at [746, 160] on link "Modify Total Cost Factor" at bounding box center [768, 160] width 226 height 30
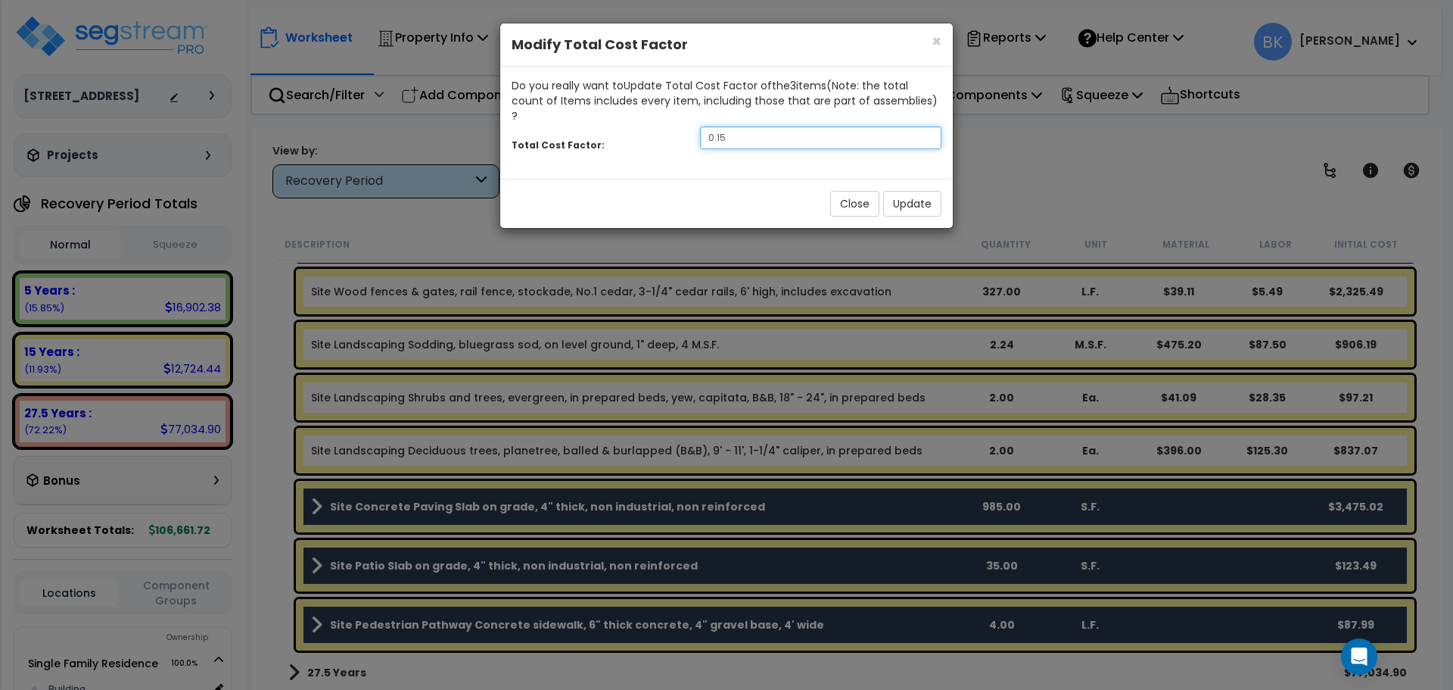
click at [774, 126] on input "0.15" at bounding box center [820, 137] width 241 height 23
type input "0.35"
click at [901, 191] on button "Update" at bounding box center [912, 204] width 58 height 26
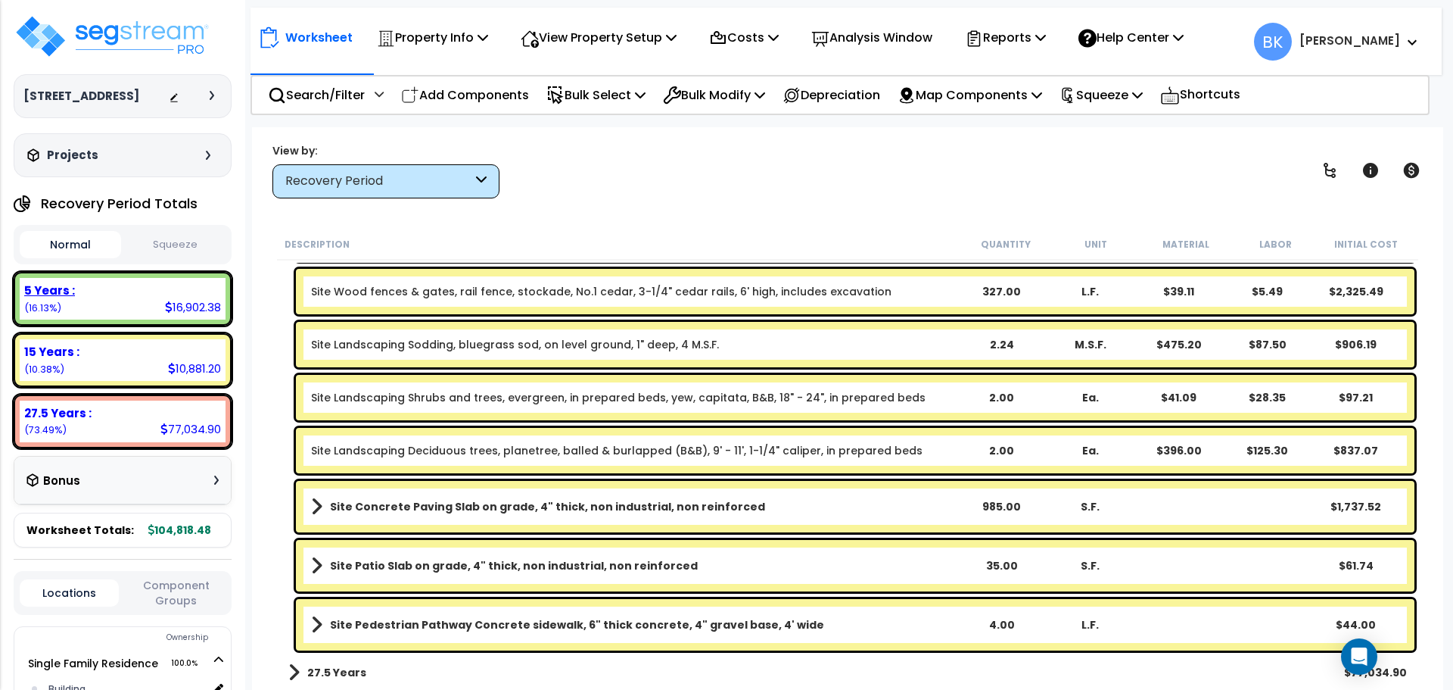
click at [156, 297] on div "5 Years :" at bounding box center [122, 290] width 197 height 16
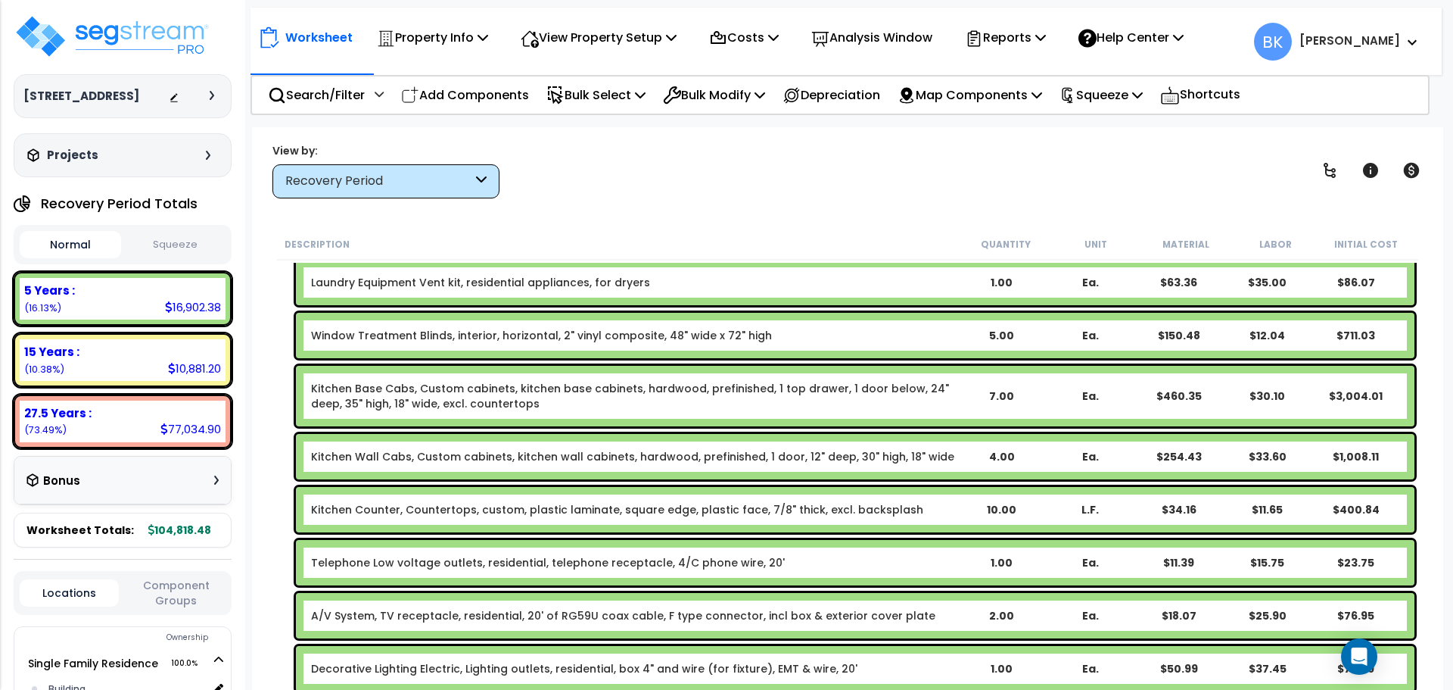
scroll to position [681, 0]
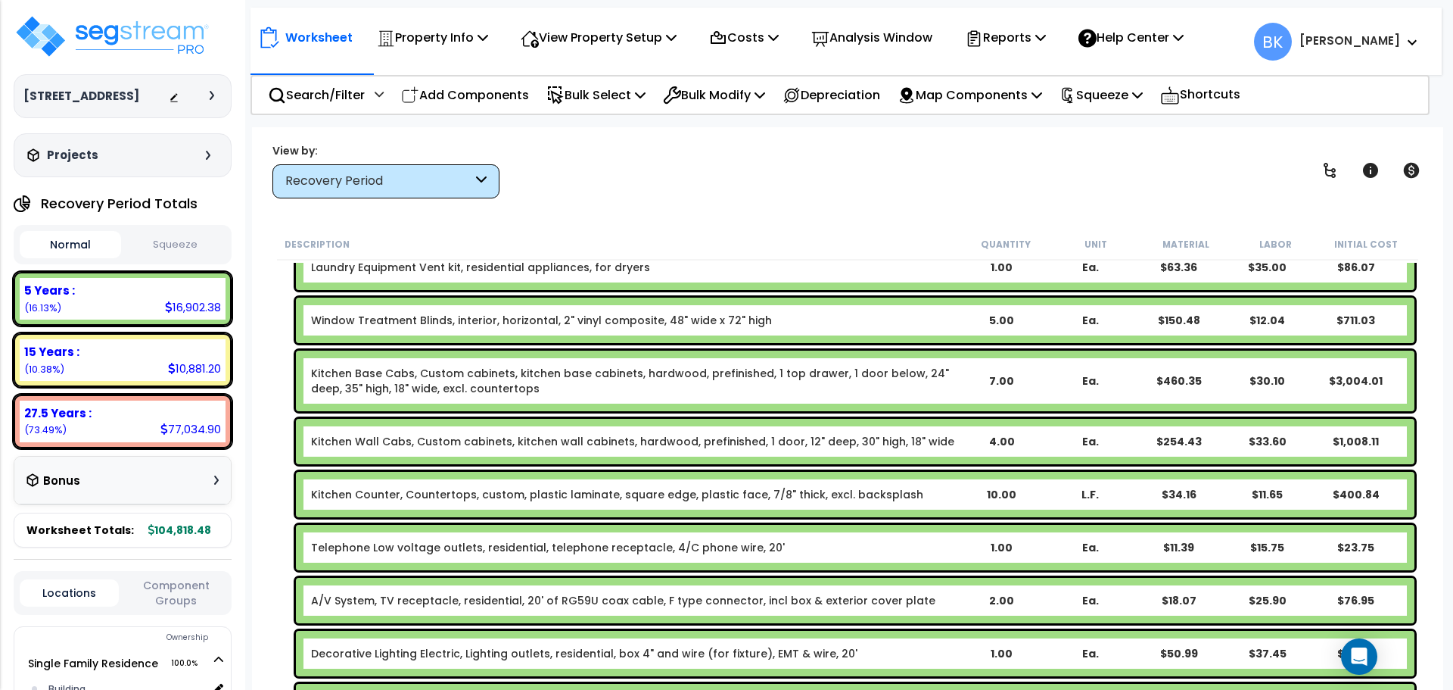
click at [405, 383] on link "Kitchen Base Cabs, Custom cabinets, kitchen base cabinets, hardwood, prefinishe…" at bounding box center [634, 381] width 646 height 30
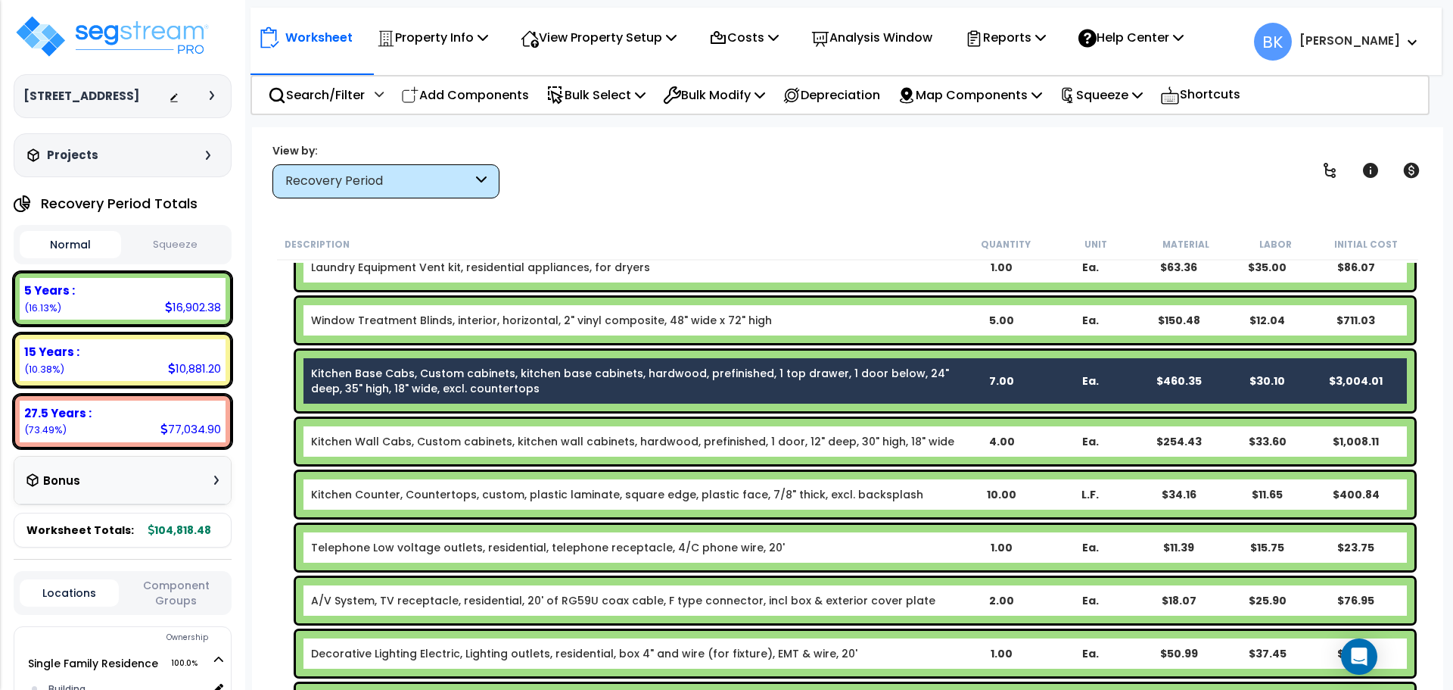
click at [395, 441] on link "Kitchen Wall Cabs, Custom cabinets, kitchen wall cabinets, hardwood, prefinishe…" at bounding box center [632, 441] width 643 height 15
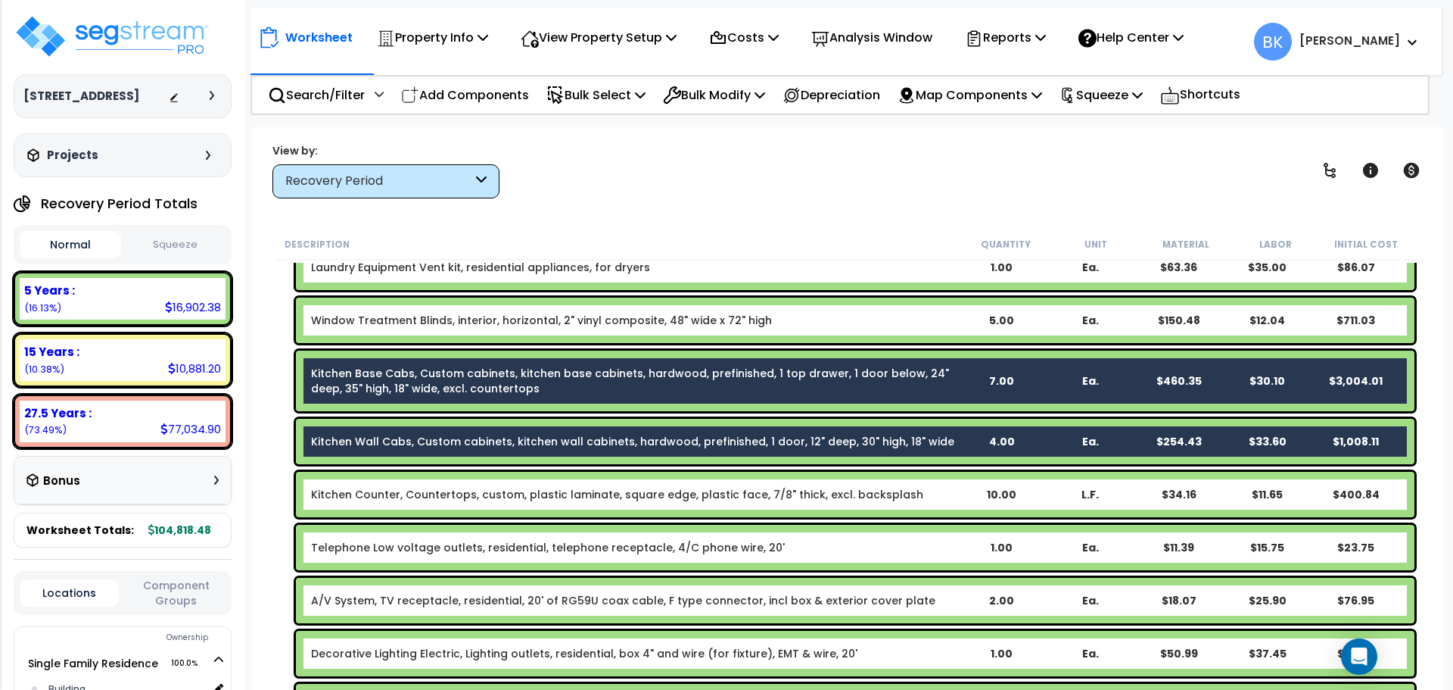
click at [395, 481] on div "Kitchen Counter, Countertops, custom, plastic laminate, square edge, plastic fa…" at bounding box center [855, 494] width 1119 height 45
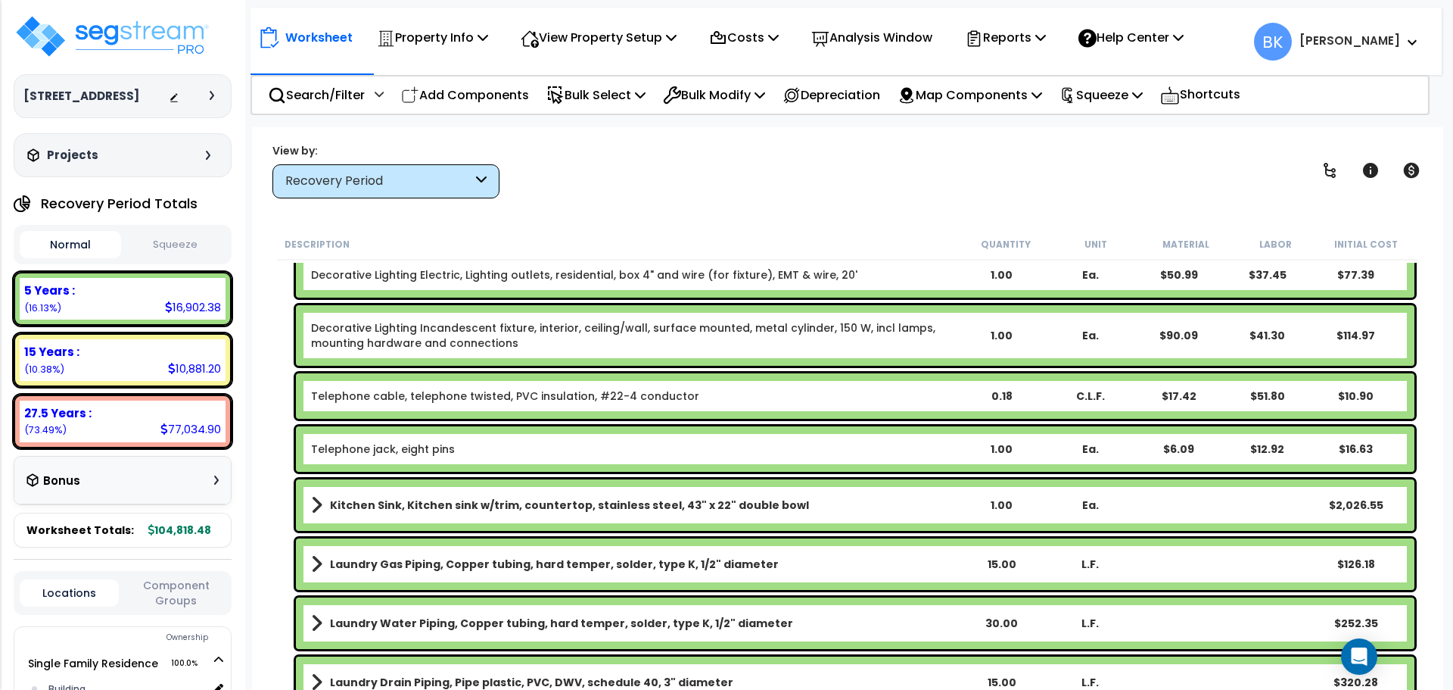
scroll to position [1135, 0]
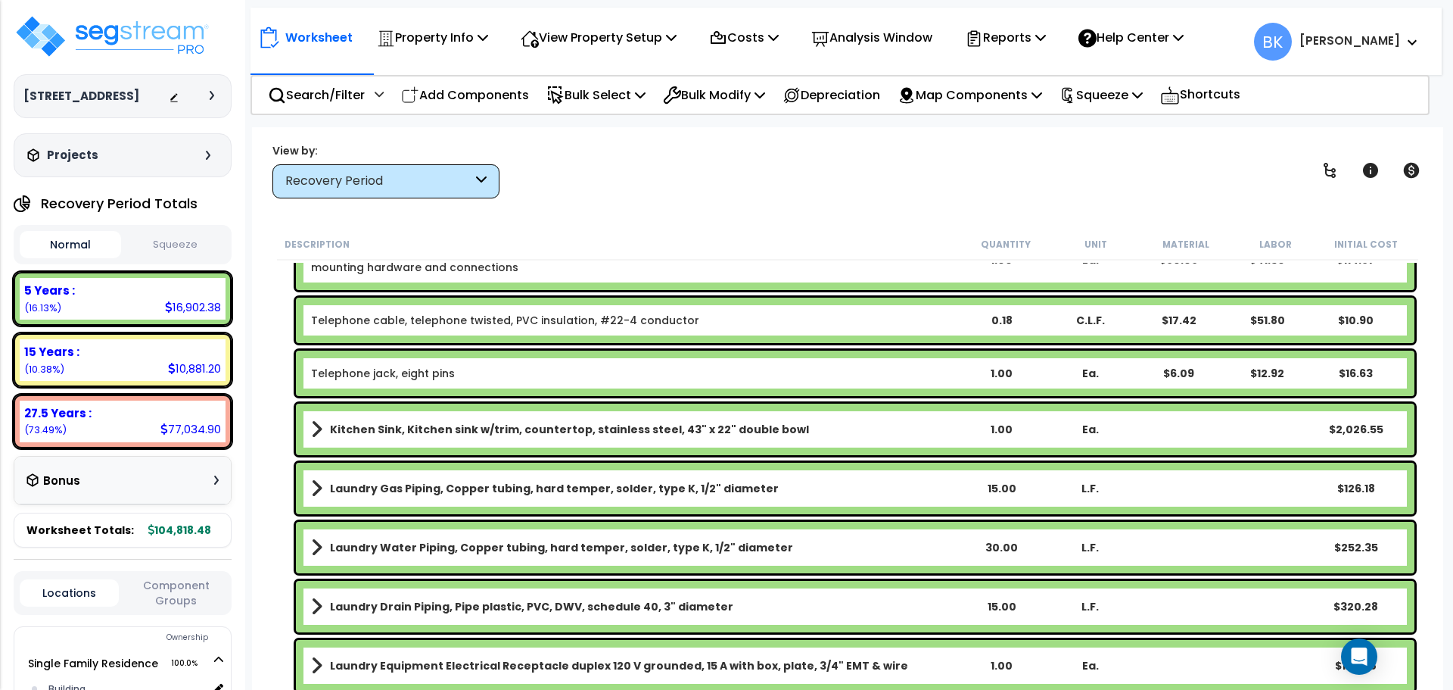
click at [381, 443] on div "Kitchen Sink, Kitchen sink w/trim, countertop, stainless steel, 43" x 22" doubl…" at bounding box center [855, 428] width 1119 height 51
click at [406, 433] on b "Kitchen Sink, Kitchen sink w/trim, countertop, stainless steel, 43" x 22" doubl…" at bounding box center [569, 429] width 479 height 15
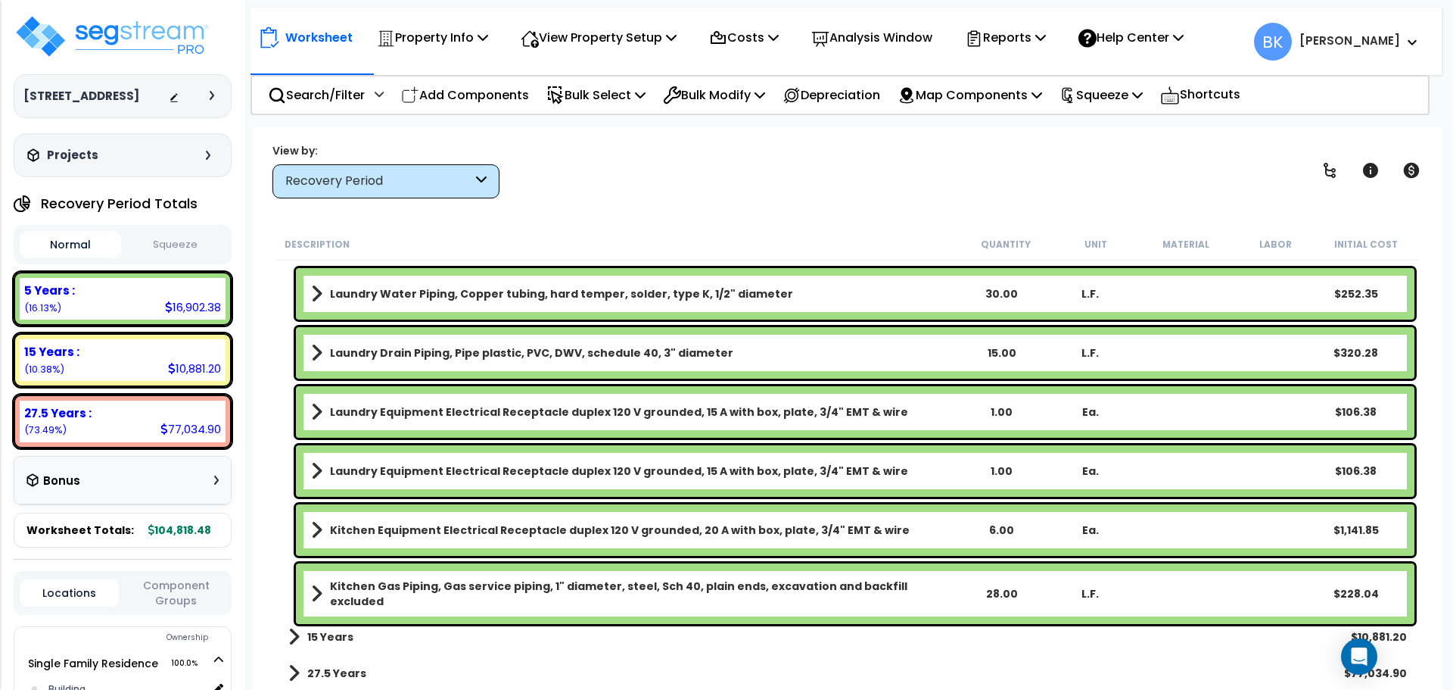
scroll to position [1390, 0]
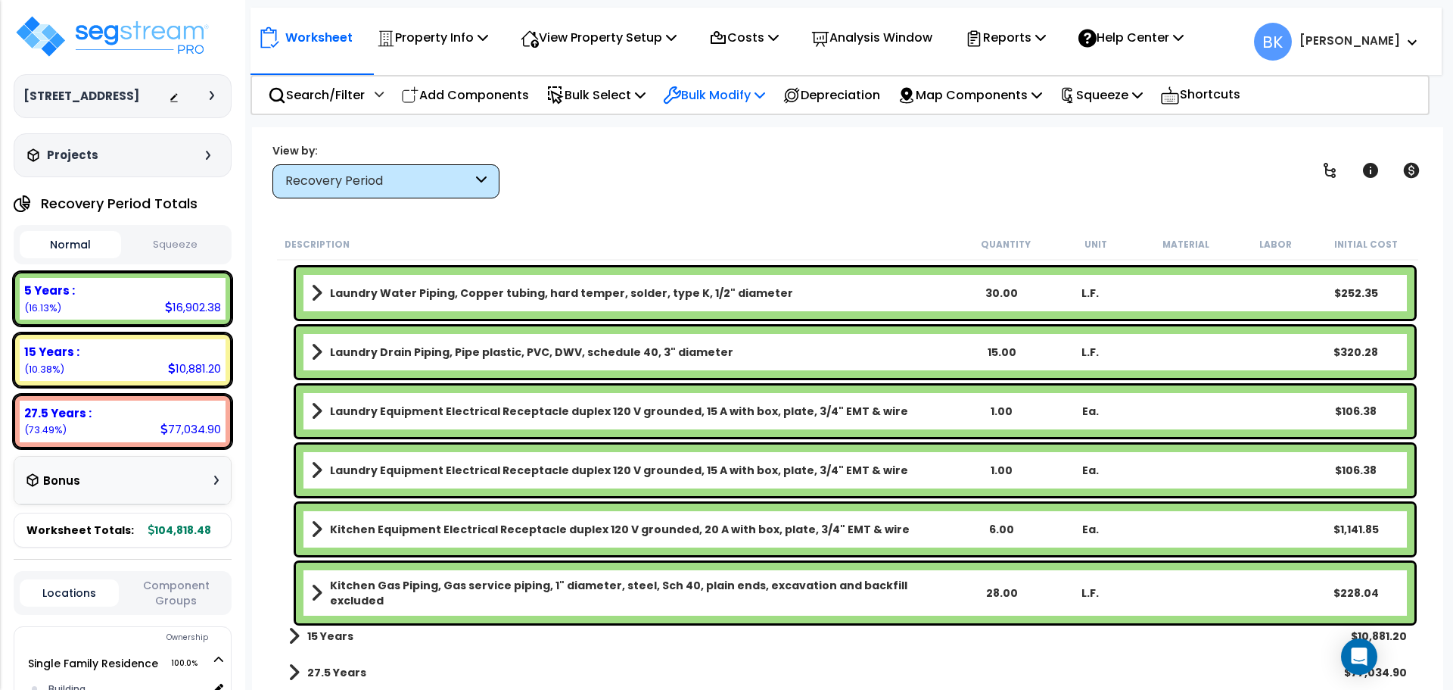
click at [730, 91] on p "Bulk Modify" at bounding box center [714, 95] width 102 height 20
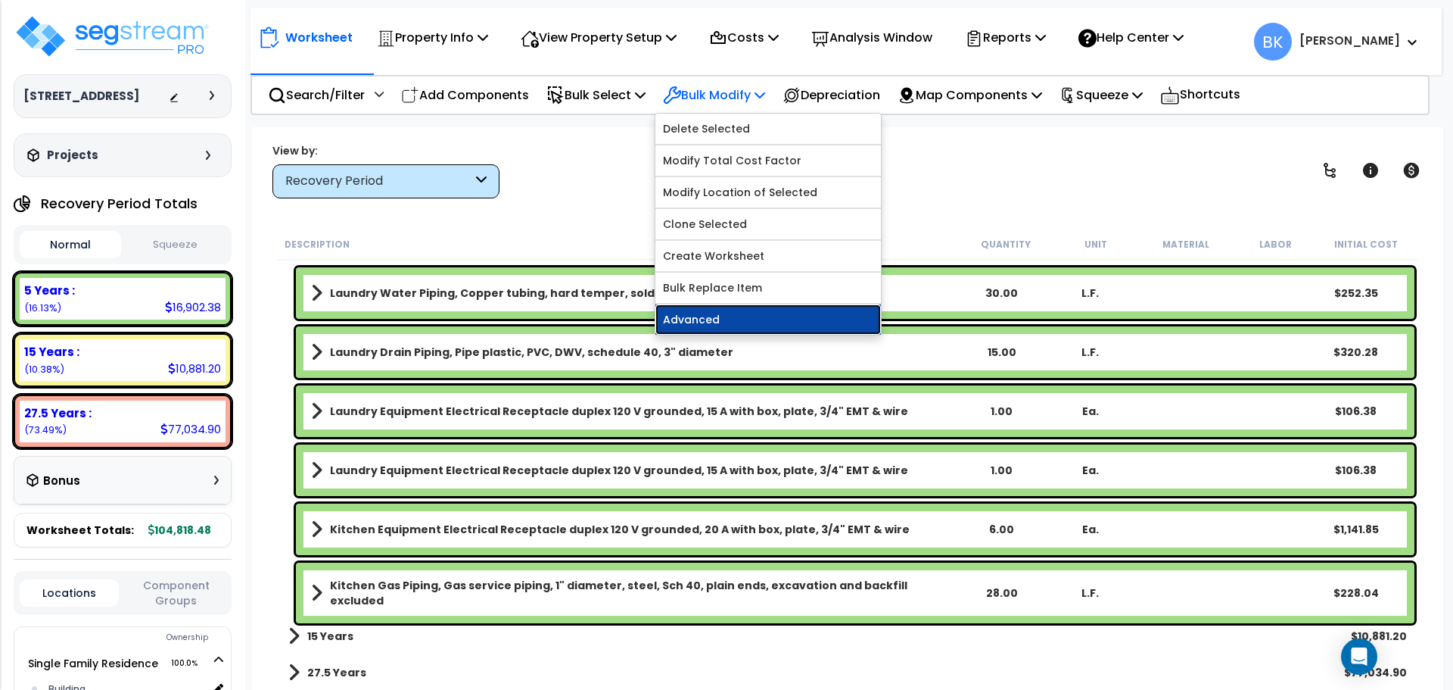
click at [708, 320] on link "Advanced" at bounding box center [768, 319] width 226 height 30
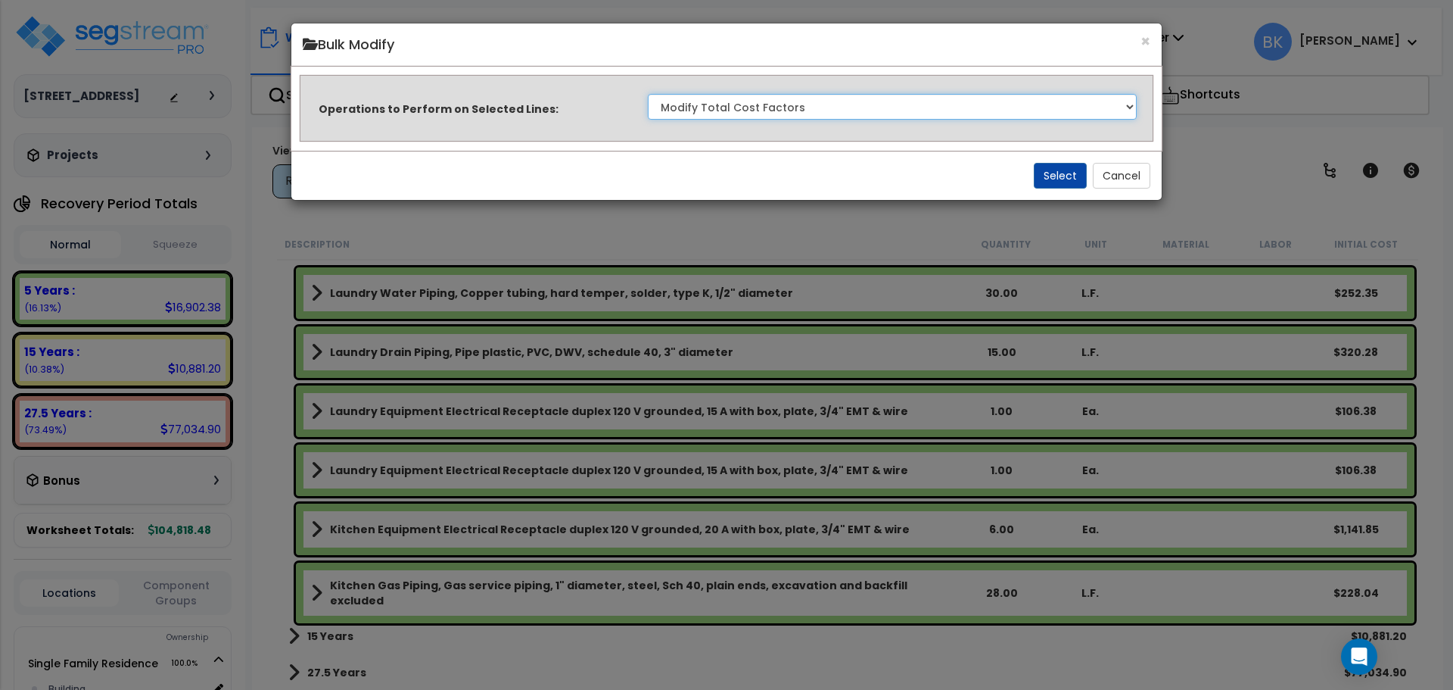
click at [771, 114] on select "Clone Delete Delete Zero Quantities Modify Component Group Modify Recovery Peri…" at bounding box center [892, 107] width 489 height 26
select select "modifyRecoveryPeriod"
click at [648, 94] on select "Clone Delete Delete Zero Quantities Modify Component Group Modify Recovery Peri…" at bounding box center [892, 107] width 489 height 26
click at [1057, 173] on button "Select" at bounding box center [1060, 176] width 53 height 26
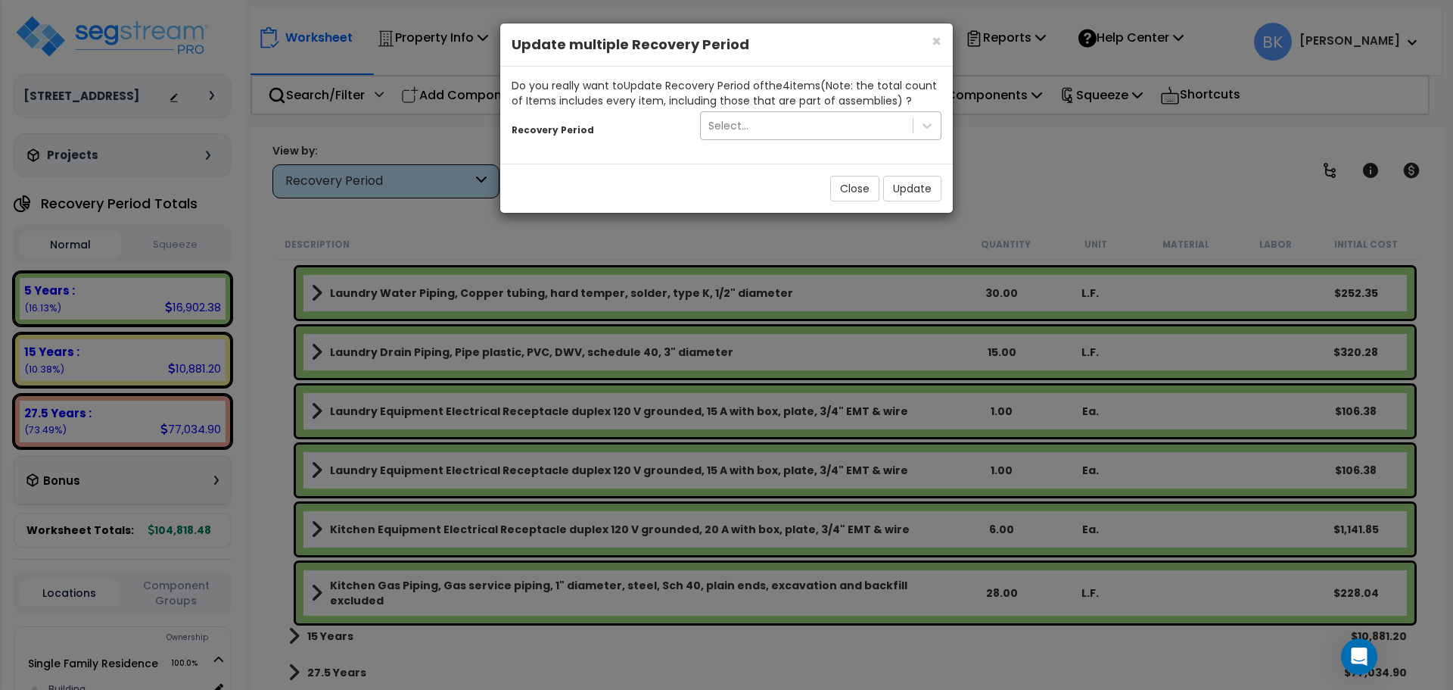
click at [750, 131] on div "Select..." at bounding box center [807, 126] width 212 height 24
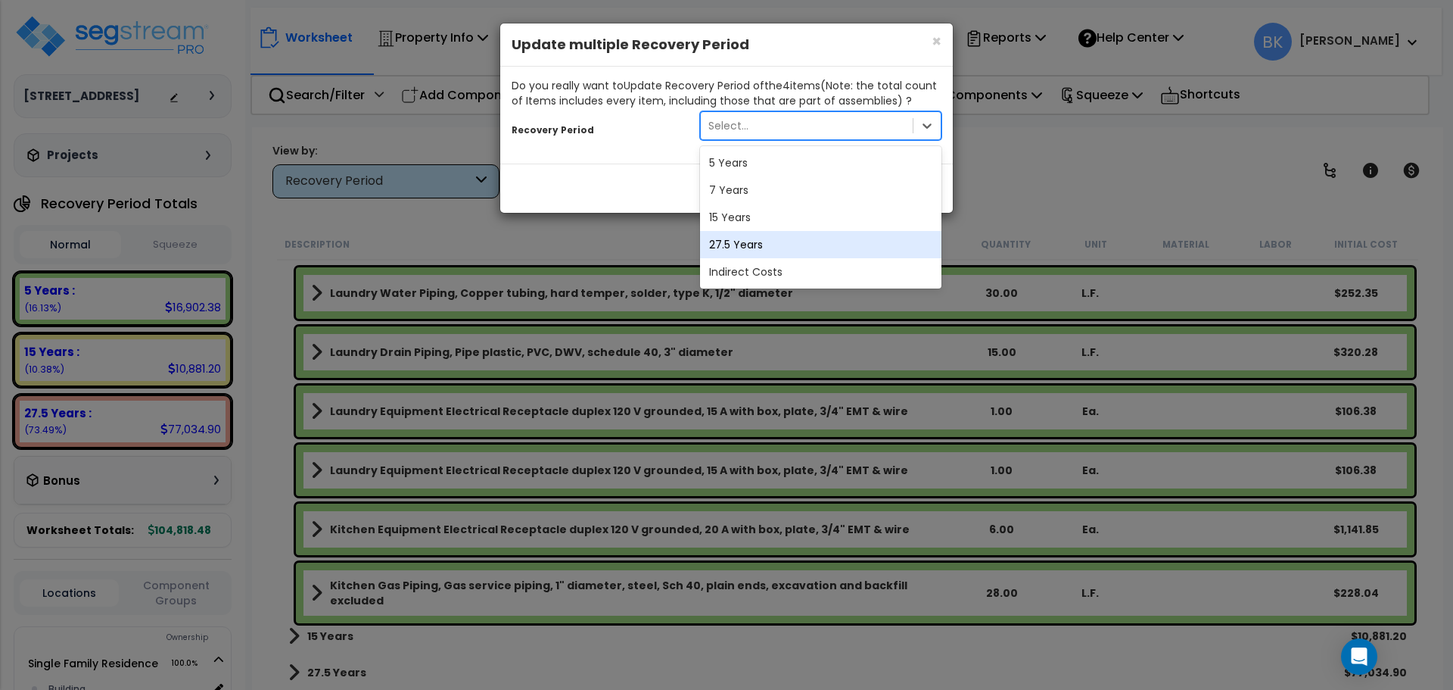
click at [749, 243] on div "27.5 Years" at bounding box center [820, 244] width 241 height 27
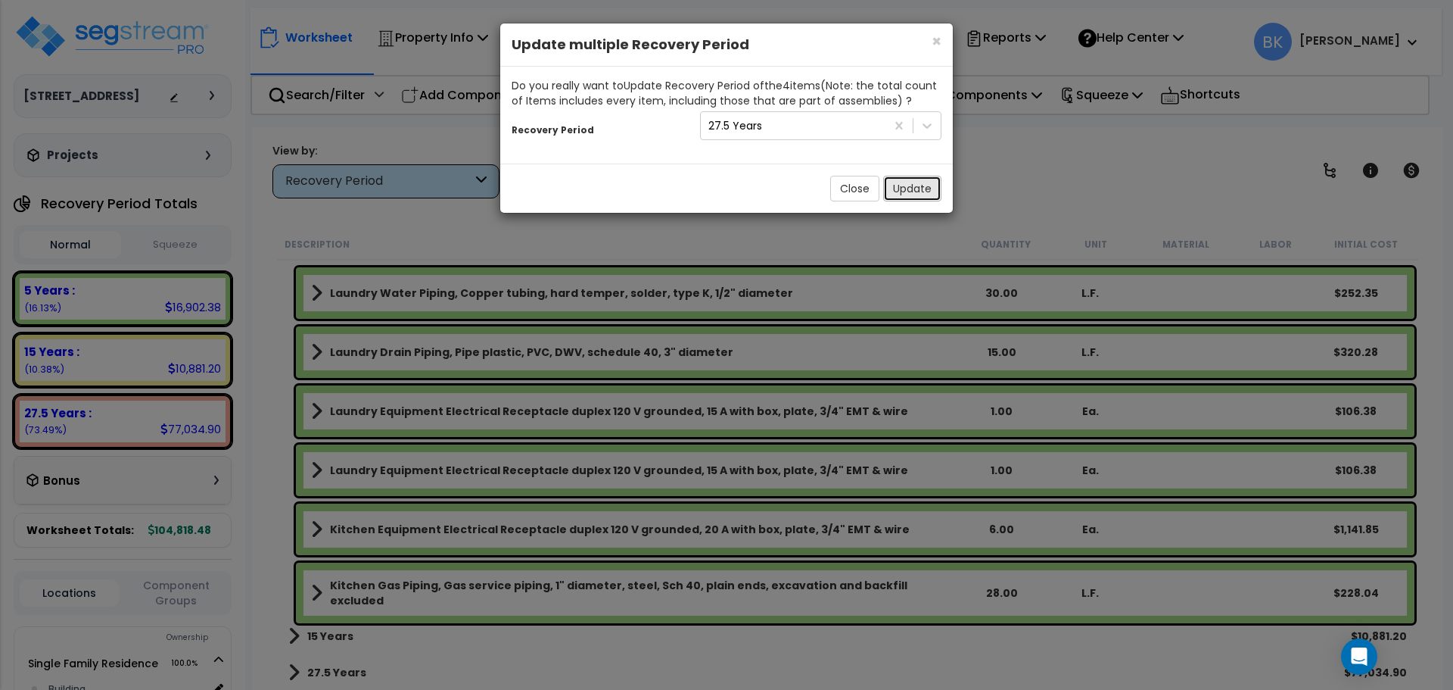
click at [914, 189] on button "Update" at bounding box center [912, 189] width 58 height 26
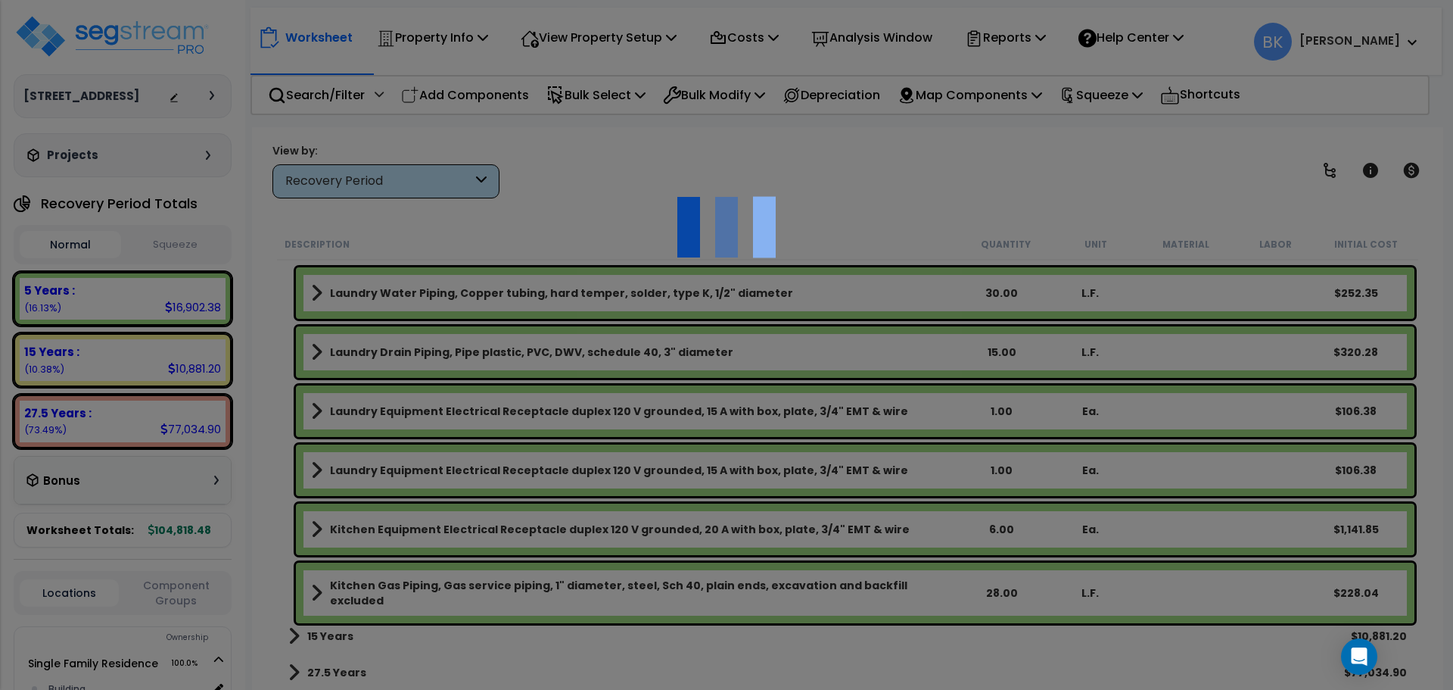
scroll to position [1157, 0]
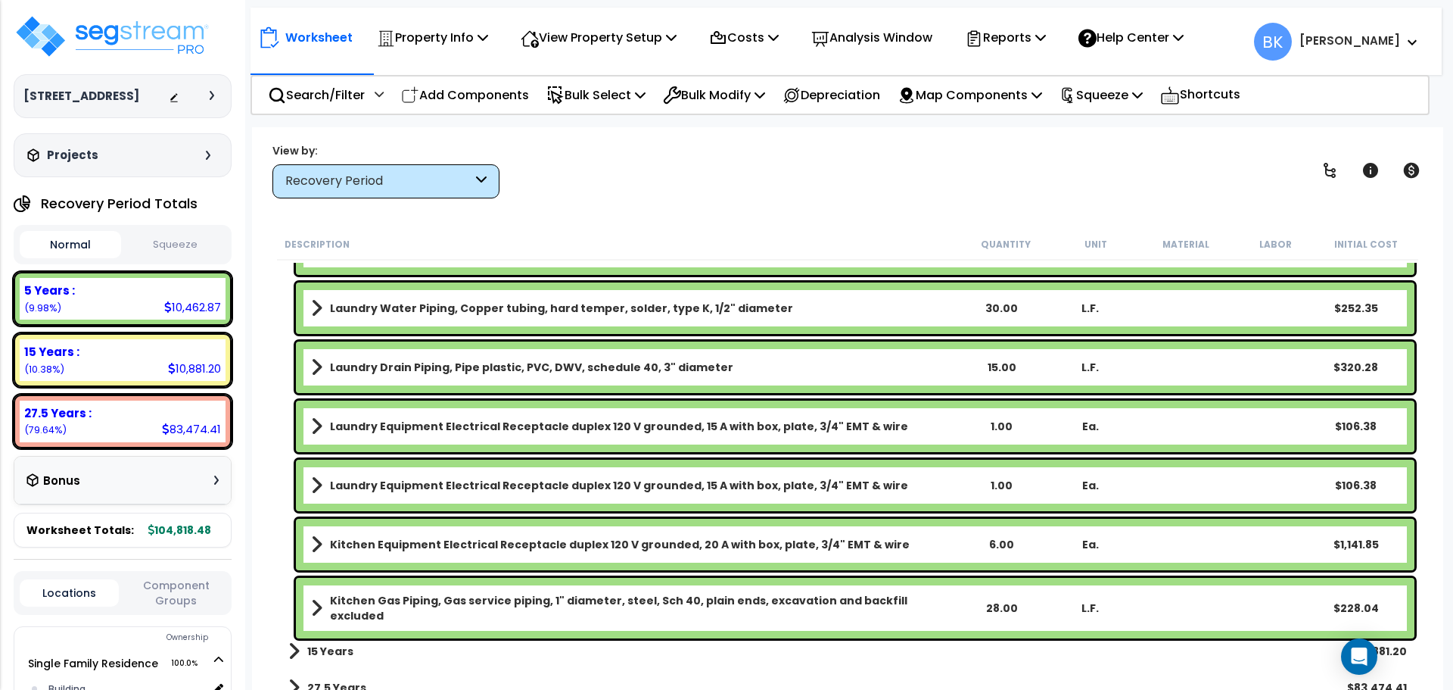
click at [664, 185] on div "View by: Recovery Period High to Low (Total Cost)" at bounding box center [847, 170] width 1161 height 56
click at [160, 370] on div "15 Years : 10,881.20 (10.38%)" at bounding box center [123, 360] width 206 height 42
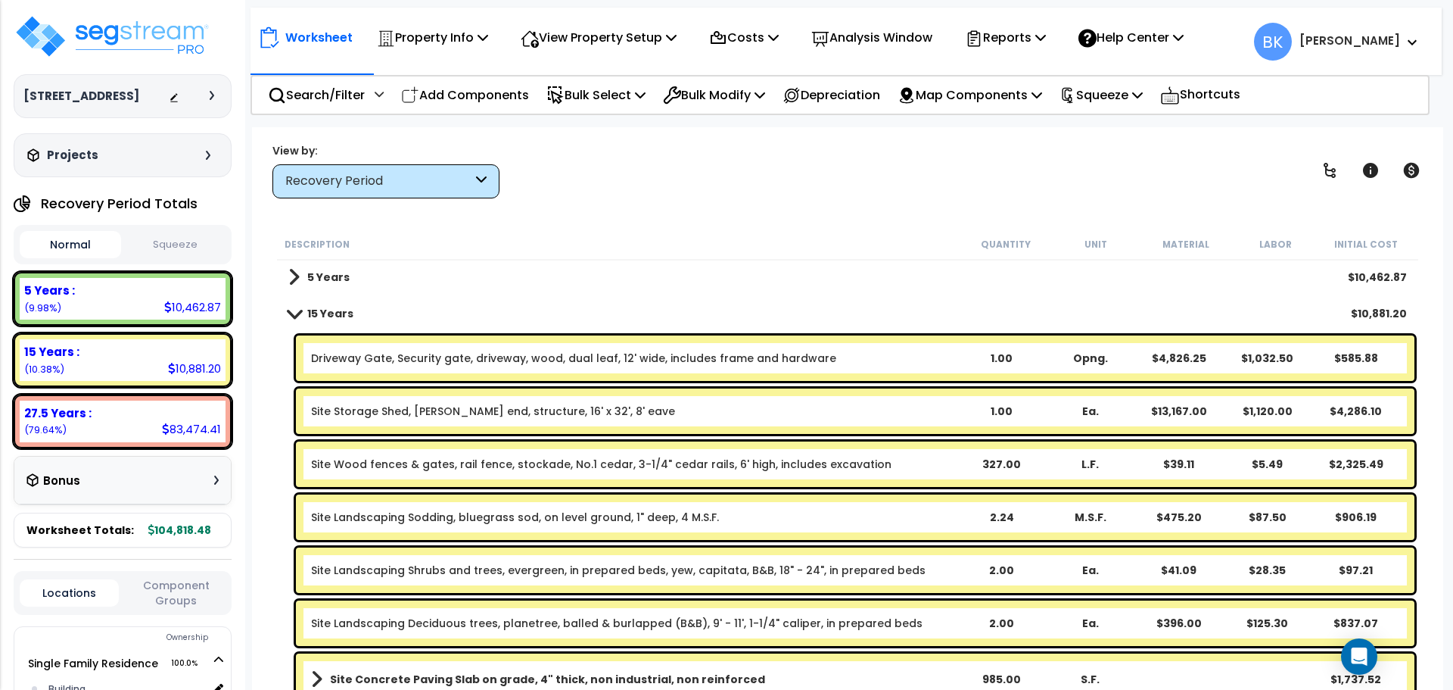
scroll to position [0, 0]
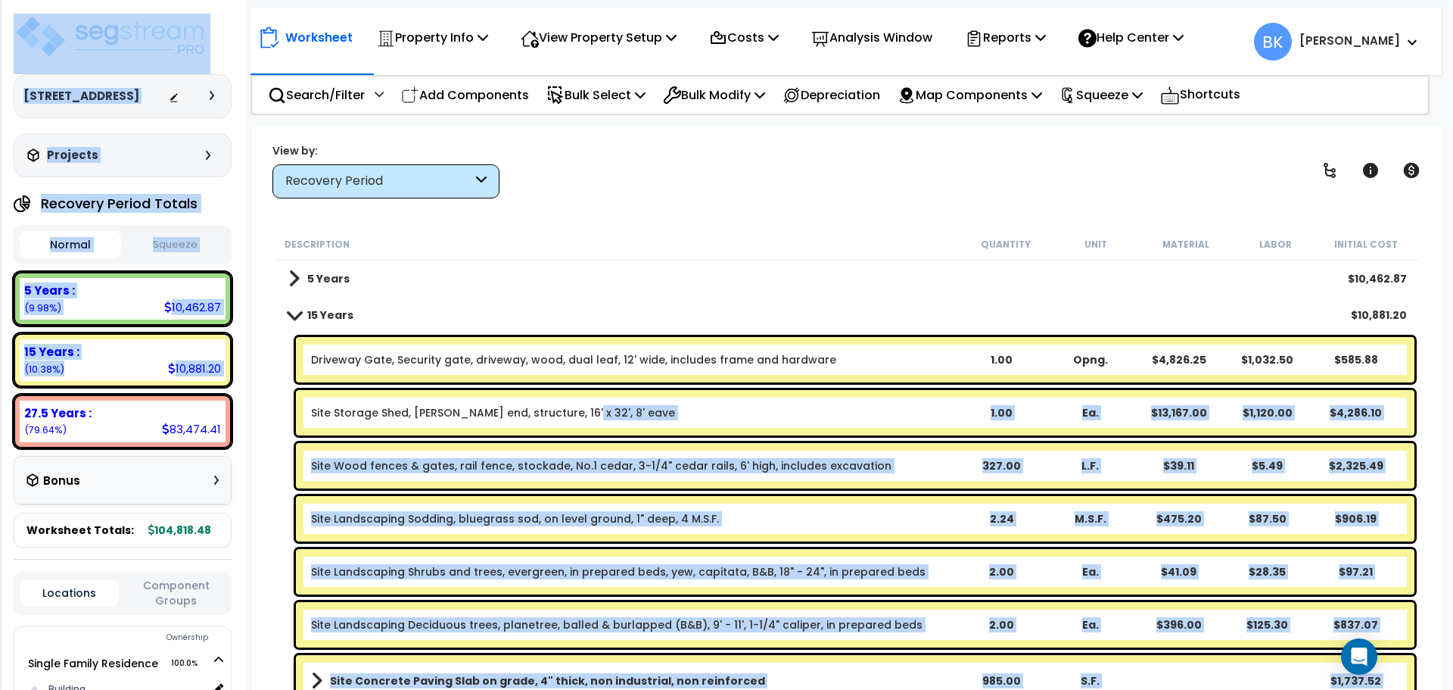
click at [568, 411] on link "Site Storage Shed, [PERSON_NAME] end, structure, 16' x 32', 8' eave" at bounding box center [493, 412] width 364 height 15
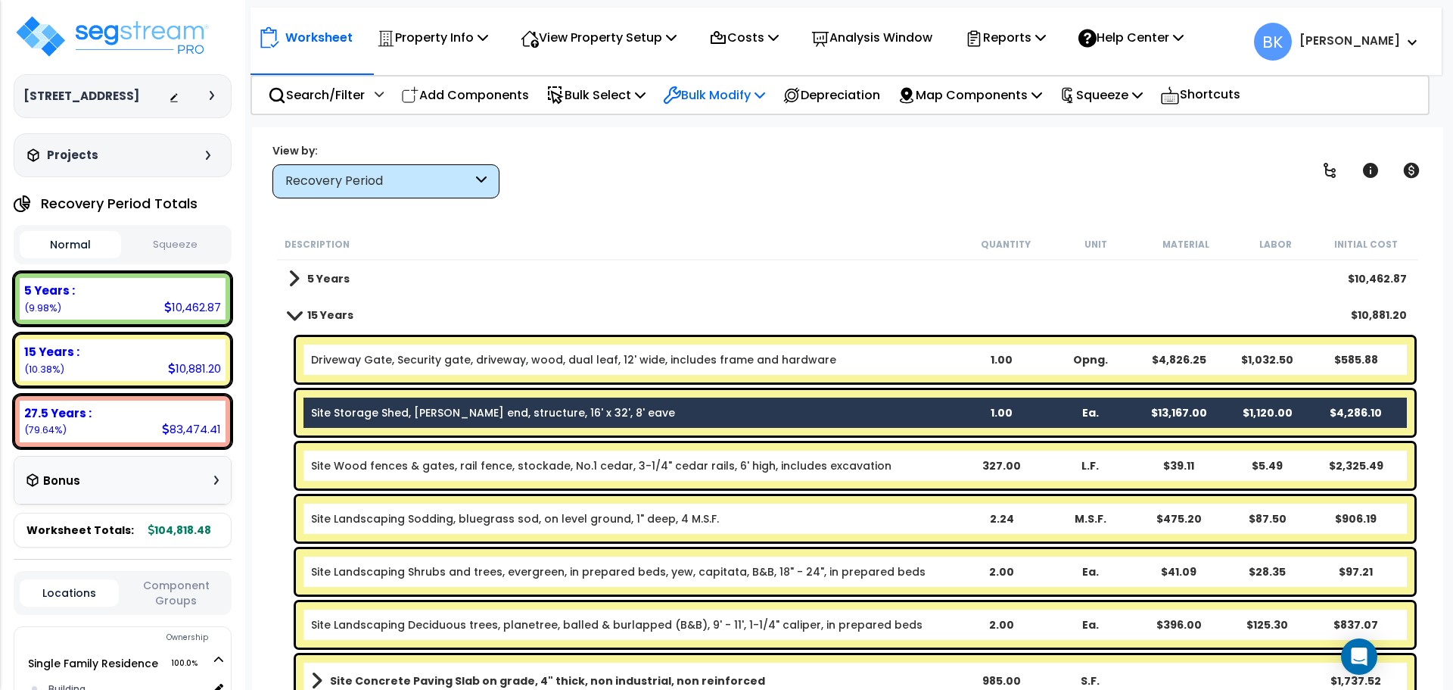
click at [733, 92] on p "Bulk Modify" at bounding box center [714, 95] width 102 height 20
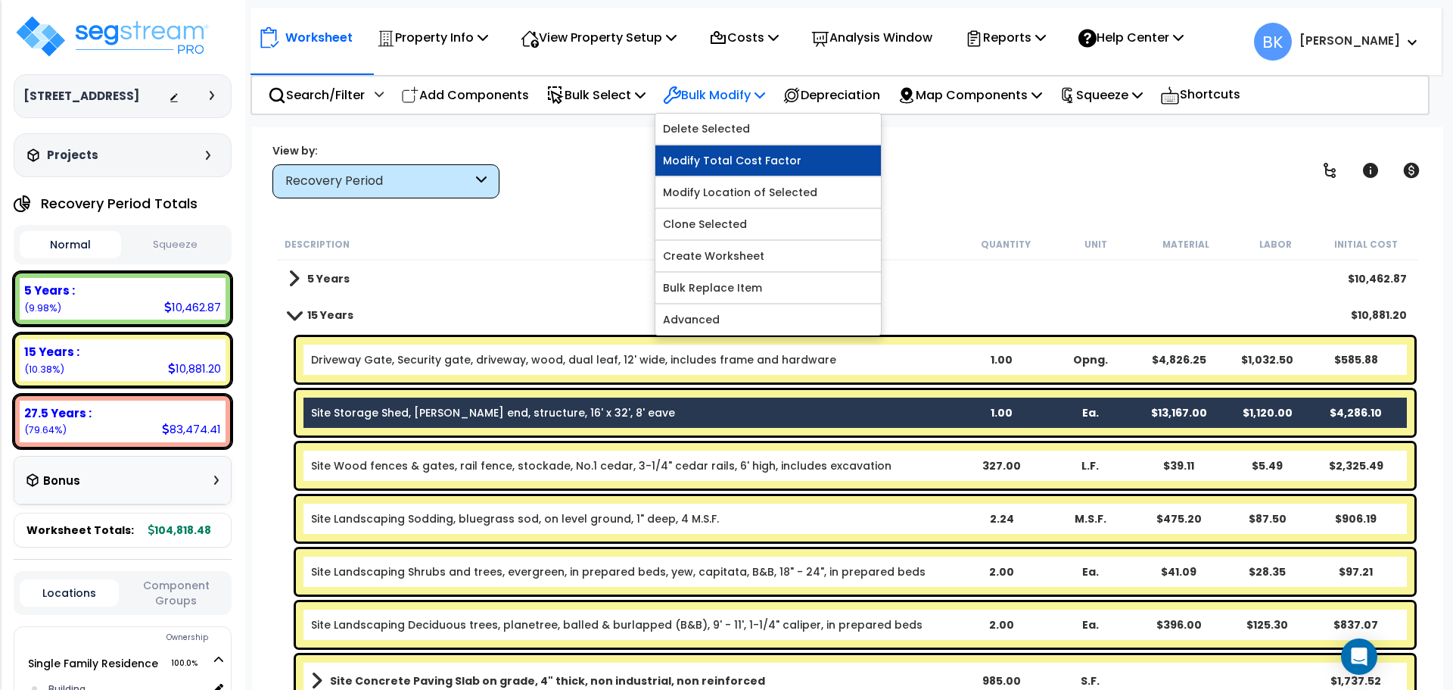
click at [740, 158] on link "Modify Total Cost Factor" at bounding box center [768, 160] width 226 height 30
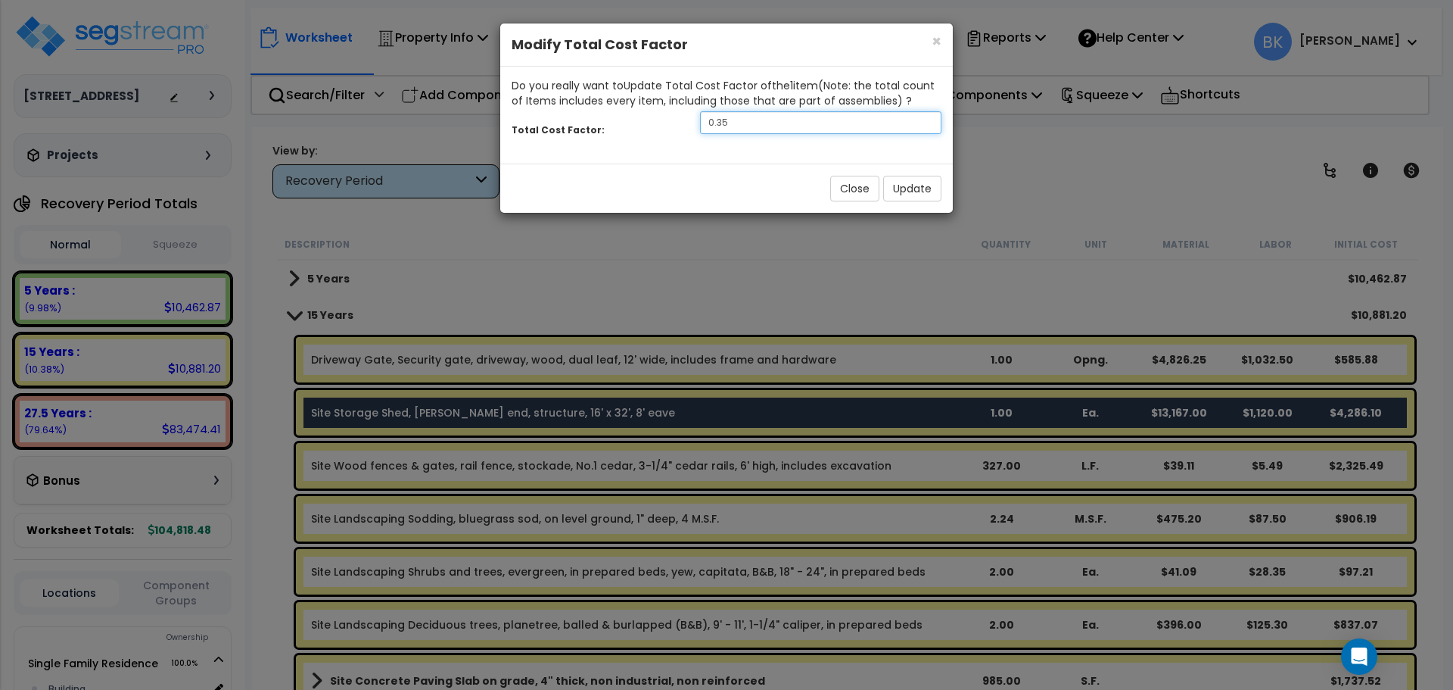
click at [756, 117] on input "0.35" at bounding box center [820, 122] width 241 height 23
type input "0.2"
click at [909, 183] on button "Update" at bounding box center [912, 189] width 58 height 26
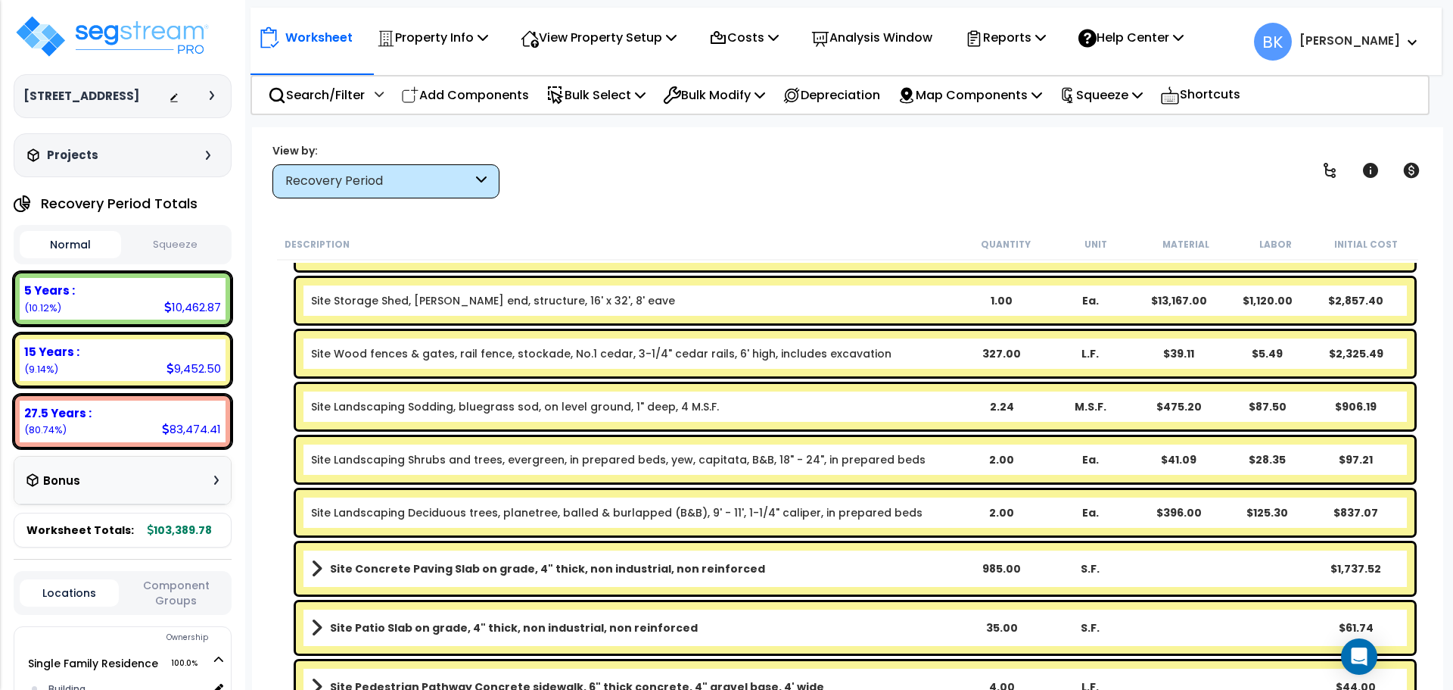
scroll to position [174, 0]
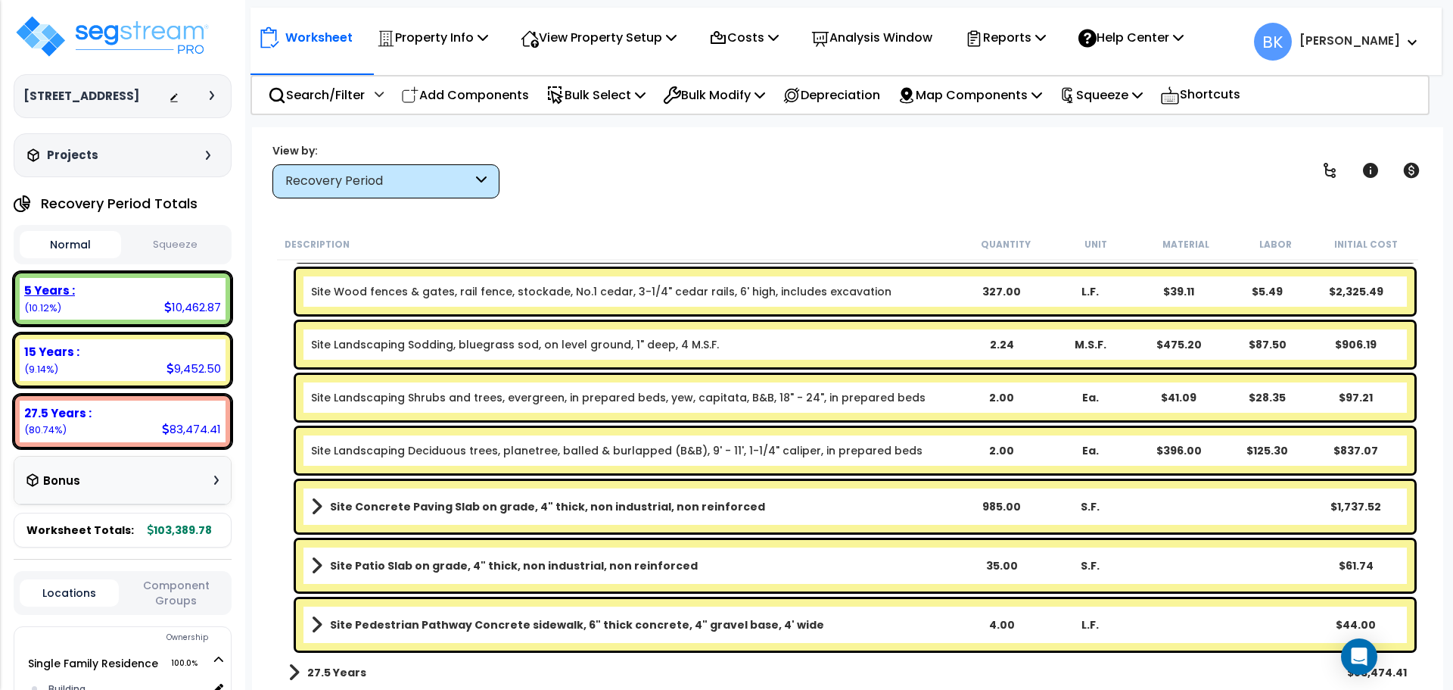
click at [152, 309] on div "5 Years : 10,462.87 (10.12%)" at bounding box center [123, 299] width 206 height 42
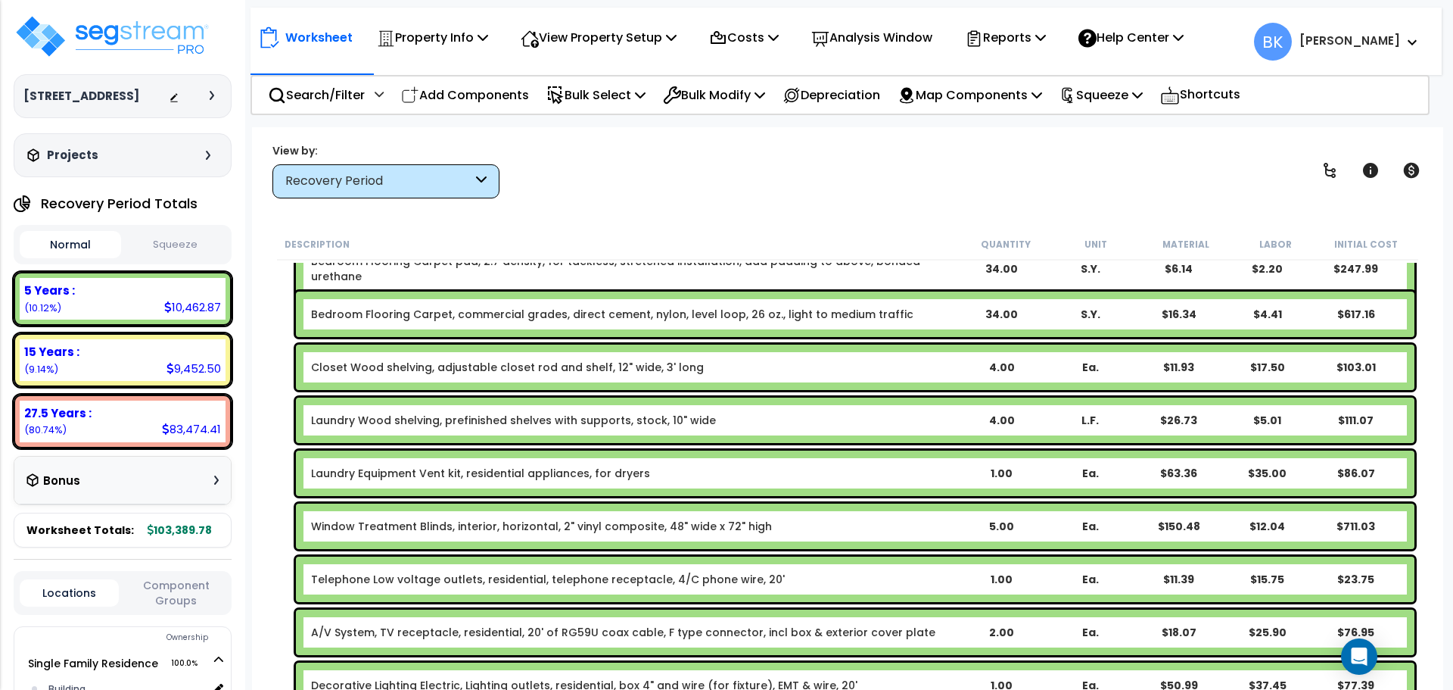
scroll to position [0, 0]
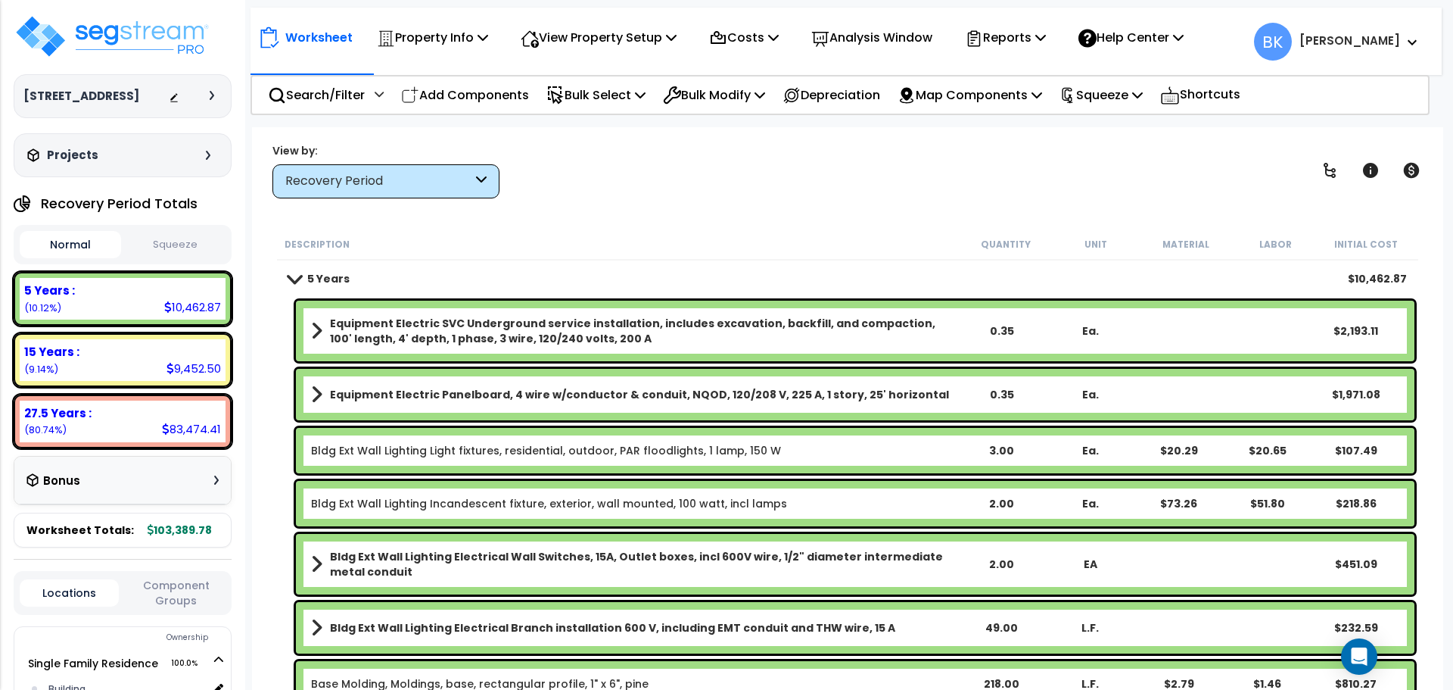
click at [478, 335] on b "Equipment Electric SVC Underground service installation, includes excavation, b…" at bounding box center [643, 331] width 627 height 30
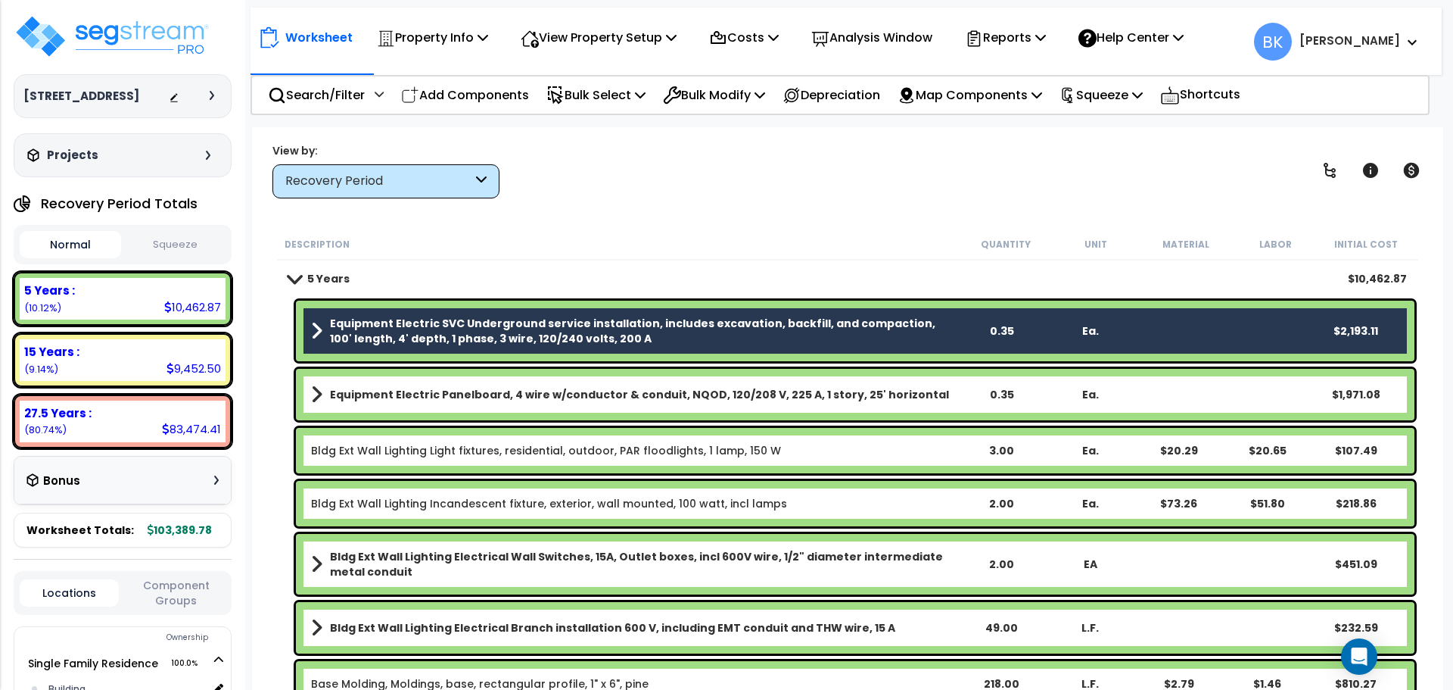
click at [469, 392] on b "Equipment Electric Panelboard, 4 wire w/conductor & conduit, NQOD, 120/208 V, 2…" at bounding box center [639, 394] width 619 height 15
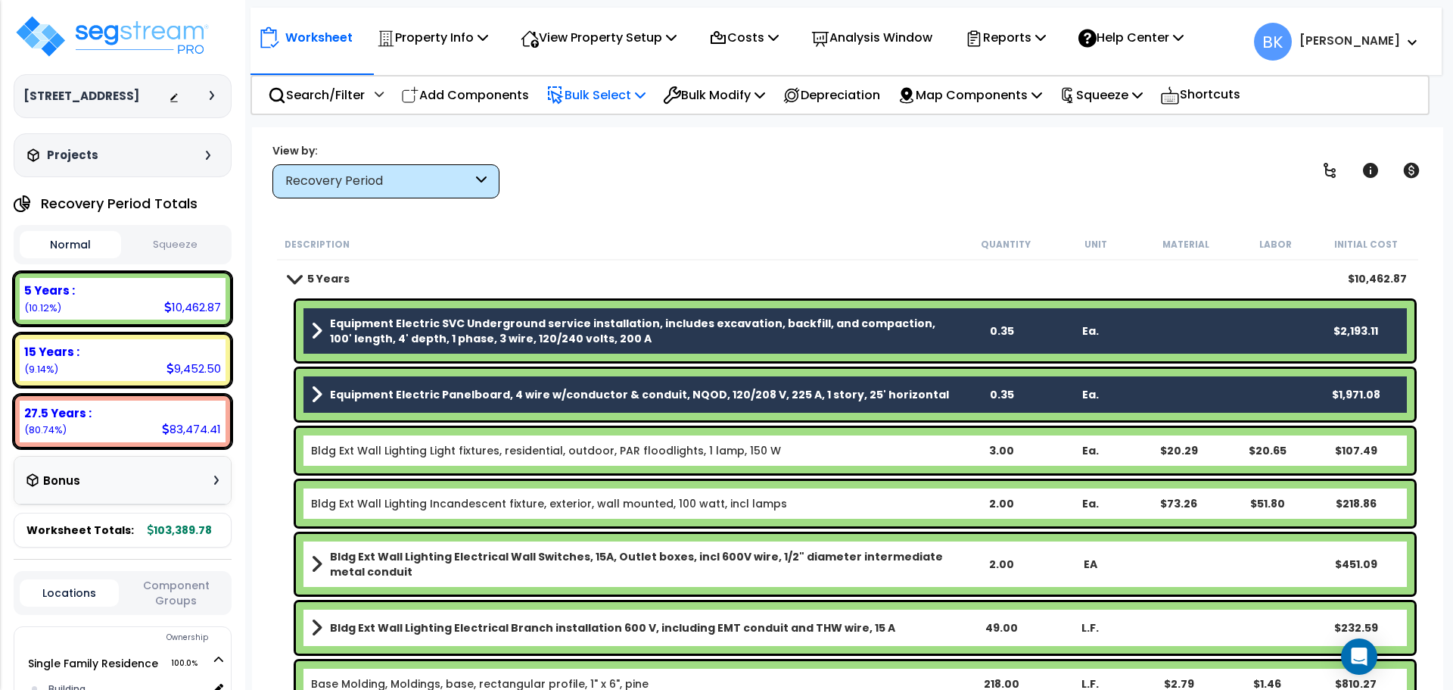
click at [637, 98] on p "Bulk Select" at bounding box center [595, 95] width 99 height 20
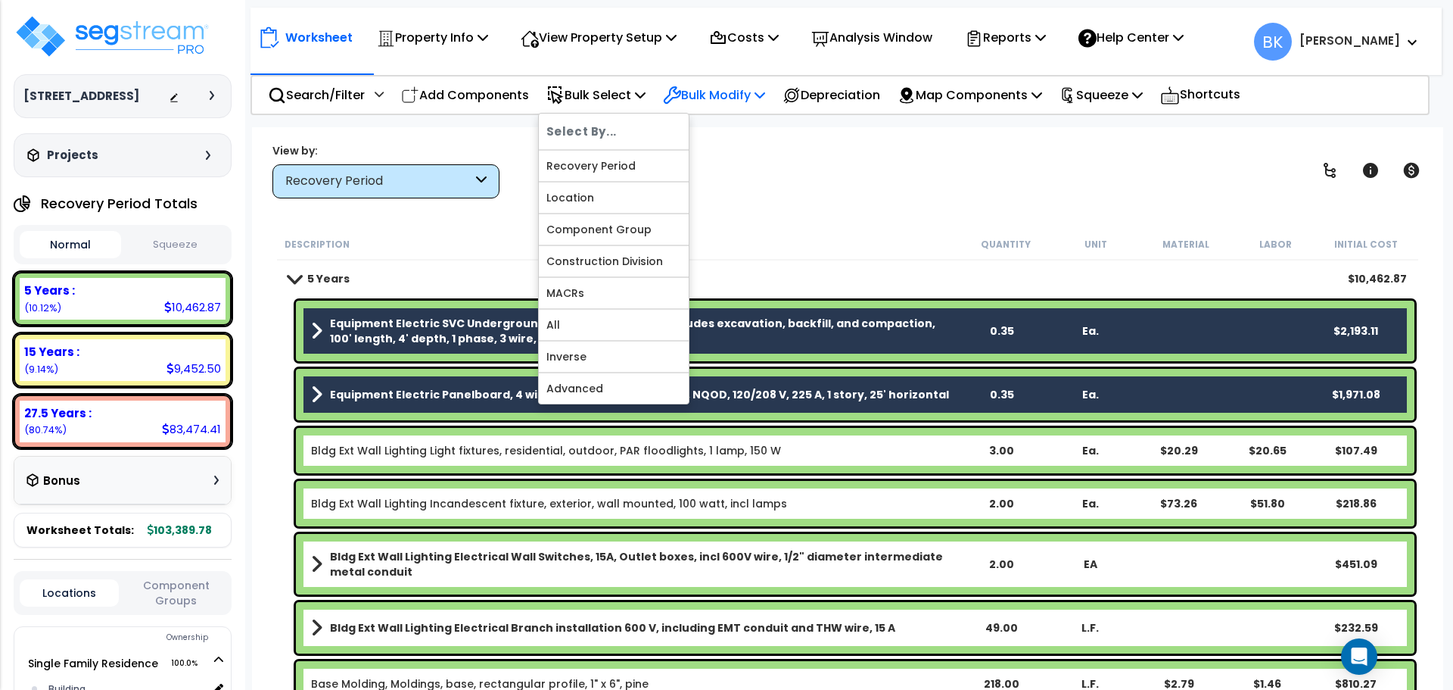
click at [716, 92] on p "Bulk Modify" at bounding box center [714, 95] width 102 height 20
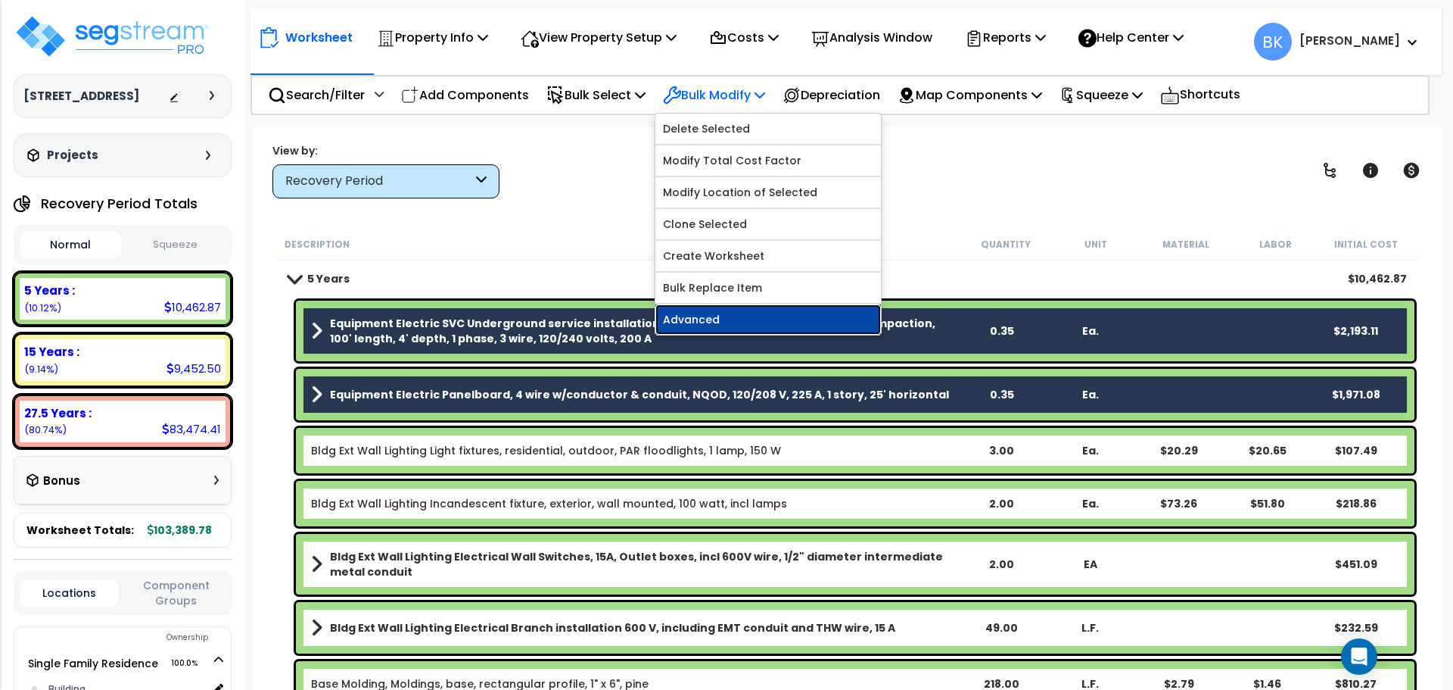
click at [726, 320] on link "Advanced" at bounding box center [768, 319] width 226 height 30
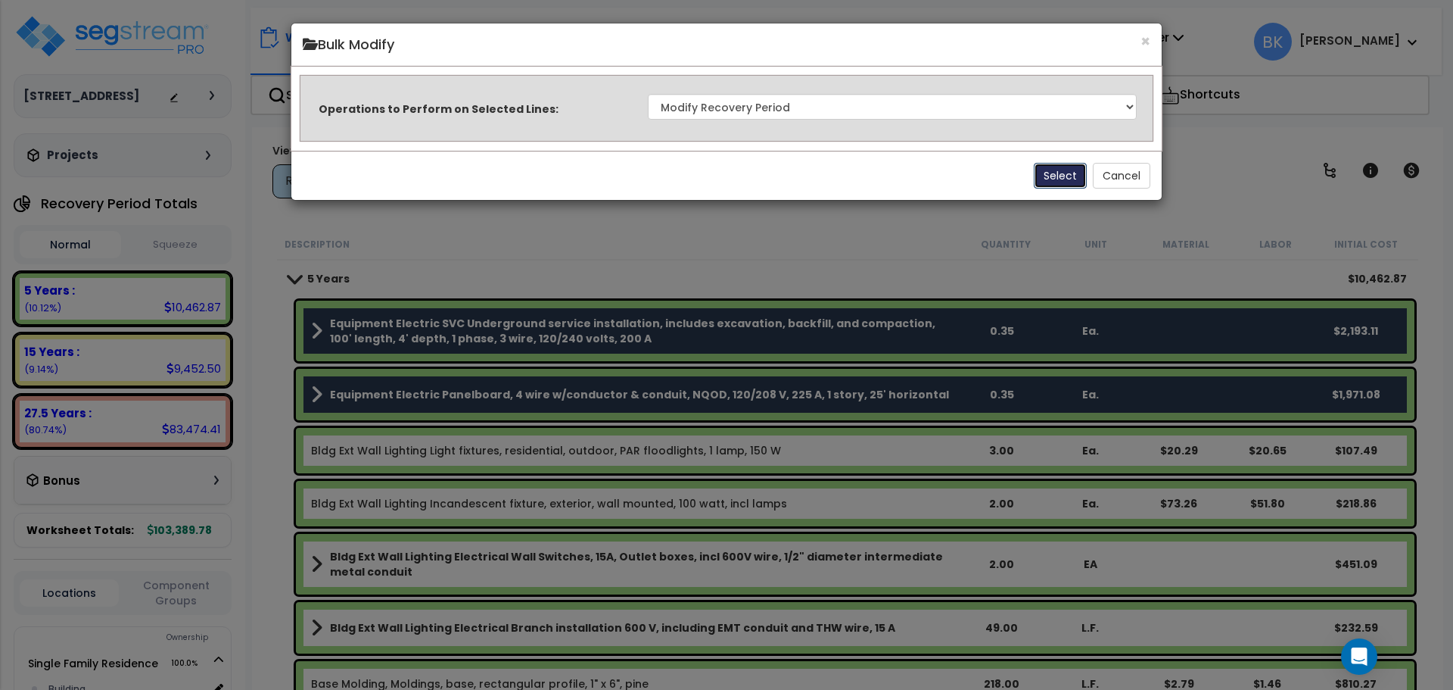
click at [1067, 177] on button "Select" at bounding box center [1060, 176] width 53 height 26
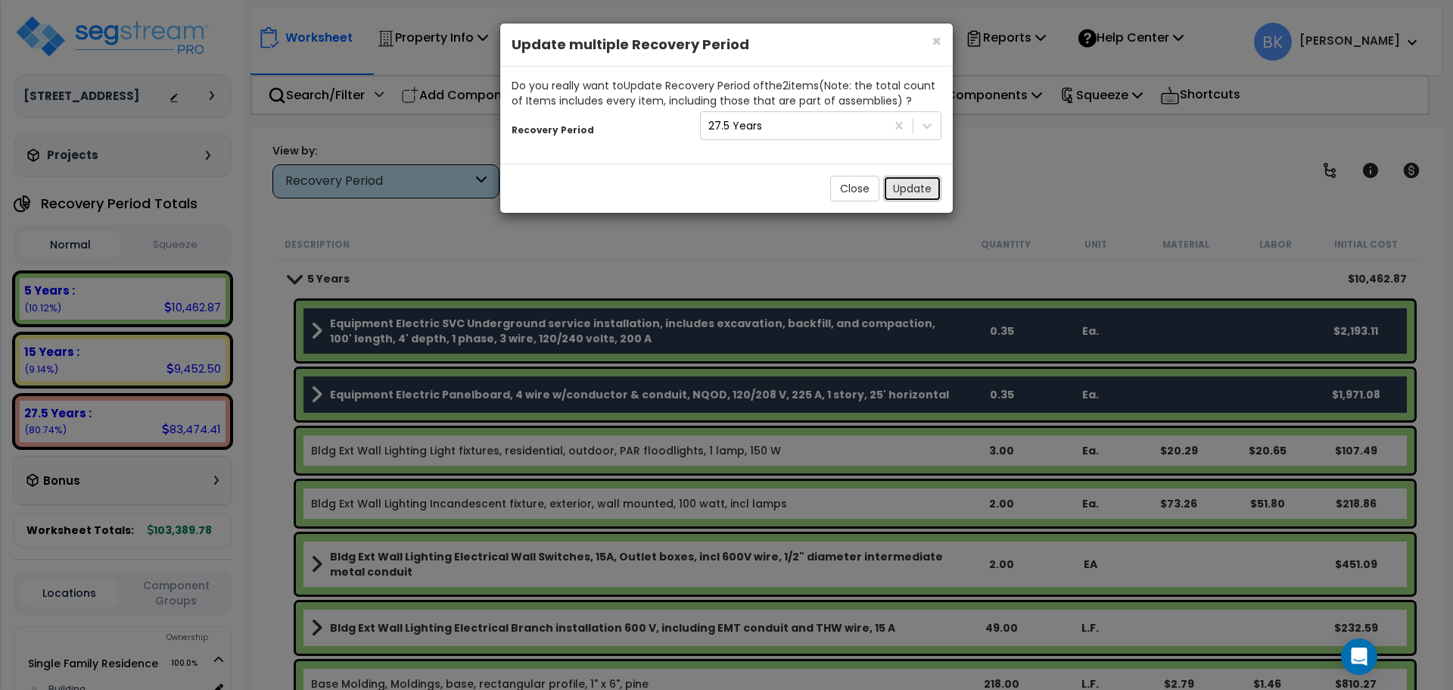
click at [902, 186] on button "Update" at bounding box center [912, 189] width 58 height 26
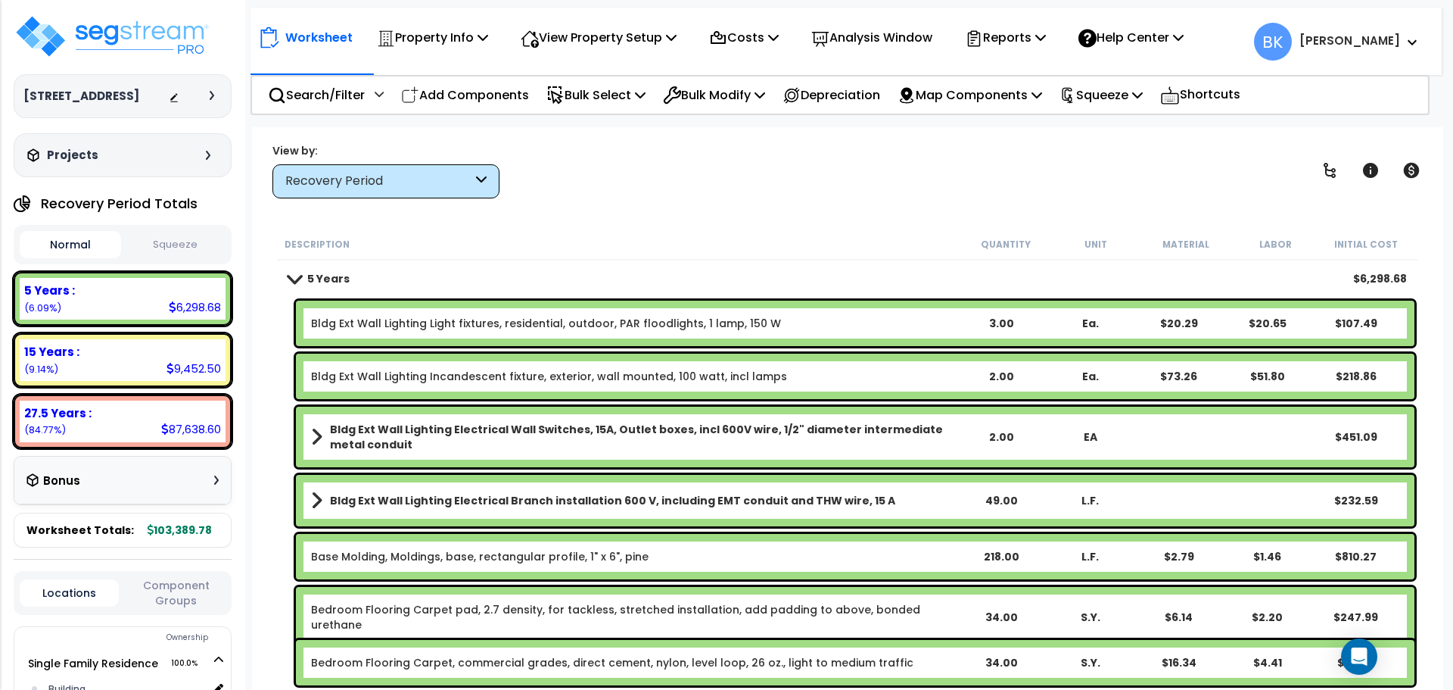
click at [774, 207] on div "Worksheet Property Info Property Setup Add Property Unit Template property Clon…" at bounding box center [847, 472] width 1191 height 690
click at [91, 354] on div "15 Years :" at bounding box center [122, 352] width 197 height 16
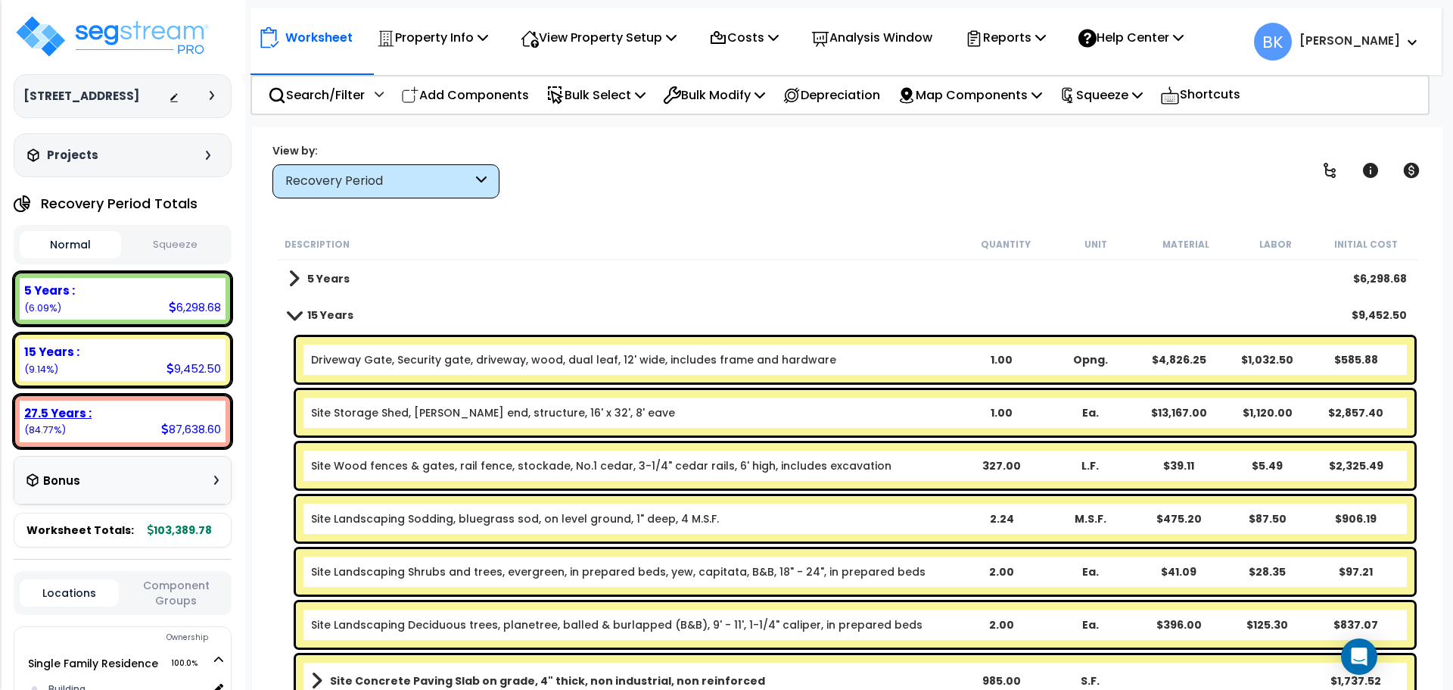
click at [113, 432] on div "27.5 Years : 87,638.60 (84.77%)" at bounding box center [123, 421] width 206 height 42
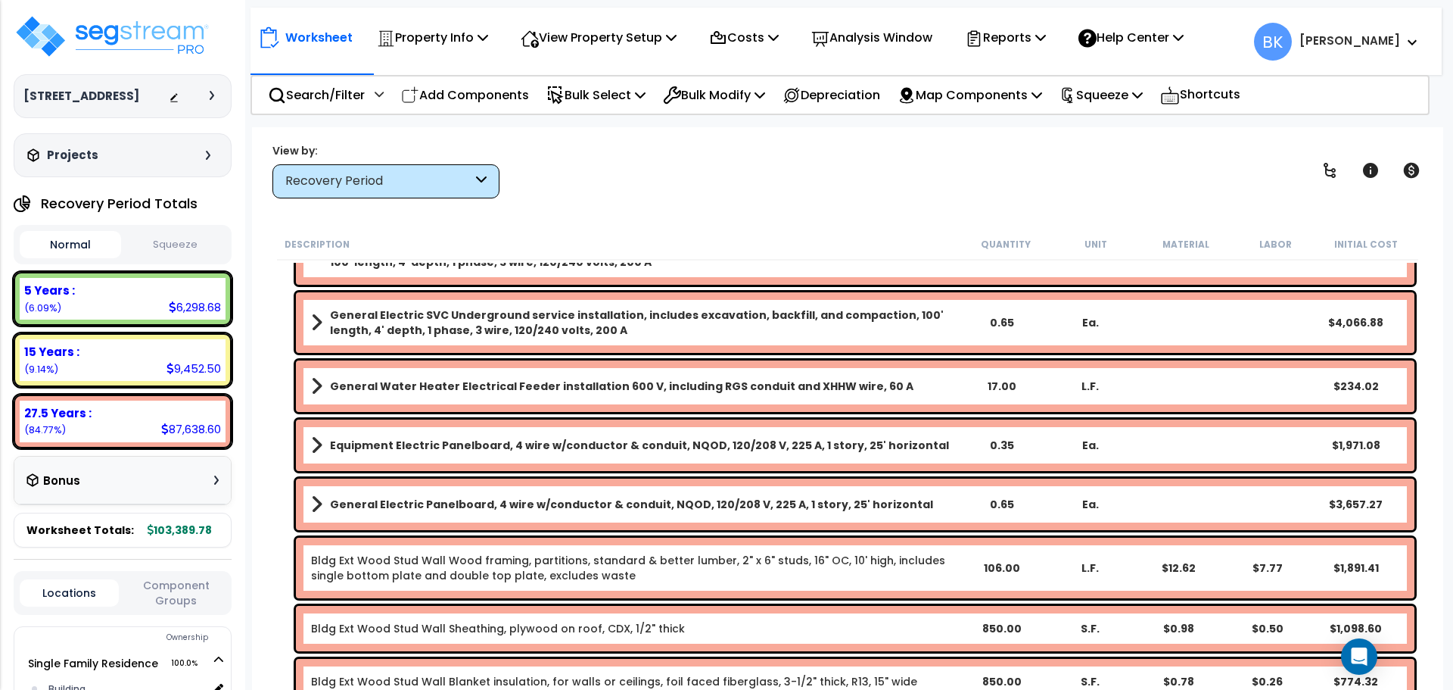
scroll to position [2348, 0]
click at [390, 450] on b "Equipment Electric Panelboard, 4 wire w/conductor & conduit, NQOD, 120/208 V, 2…" at bounding box center [639, 445] width 619 height 15
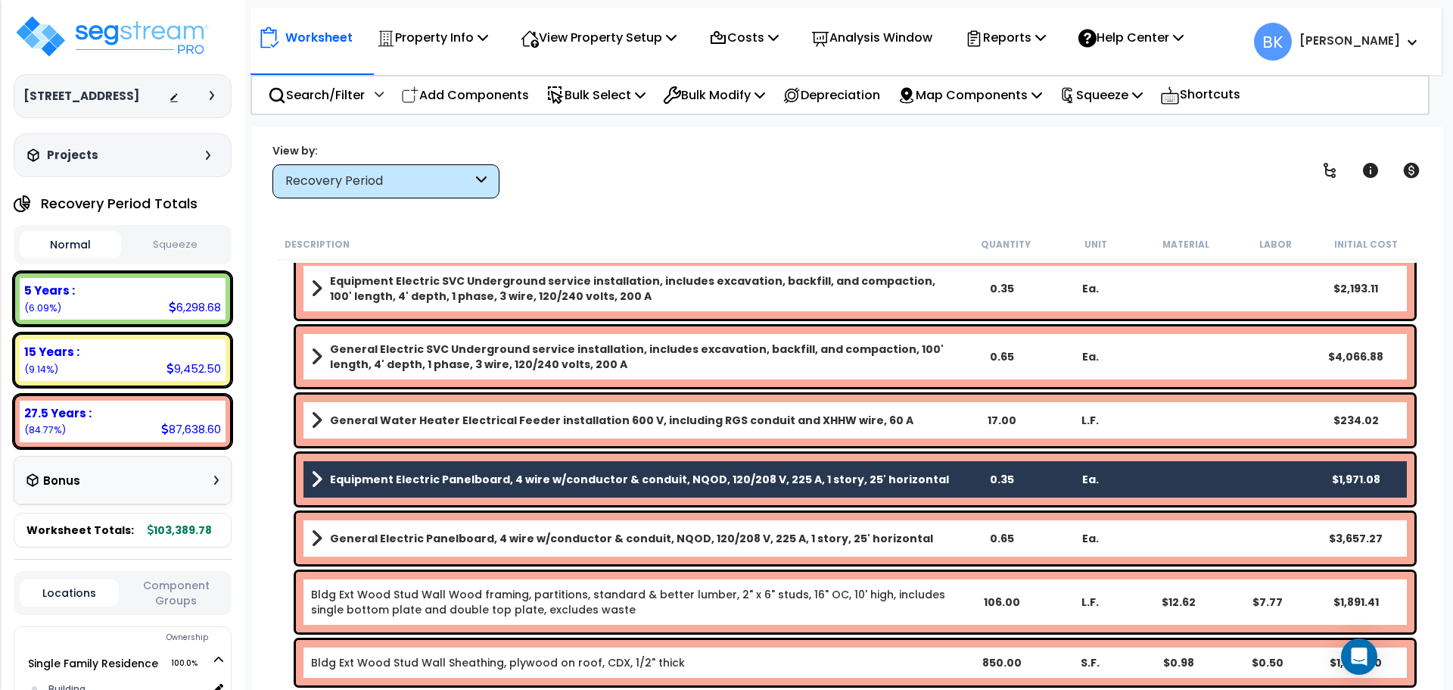
scroll to position [2272, 0]
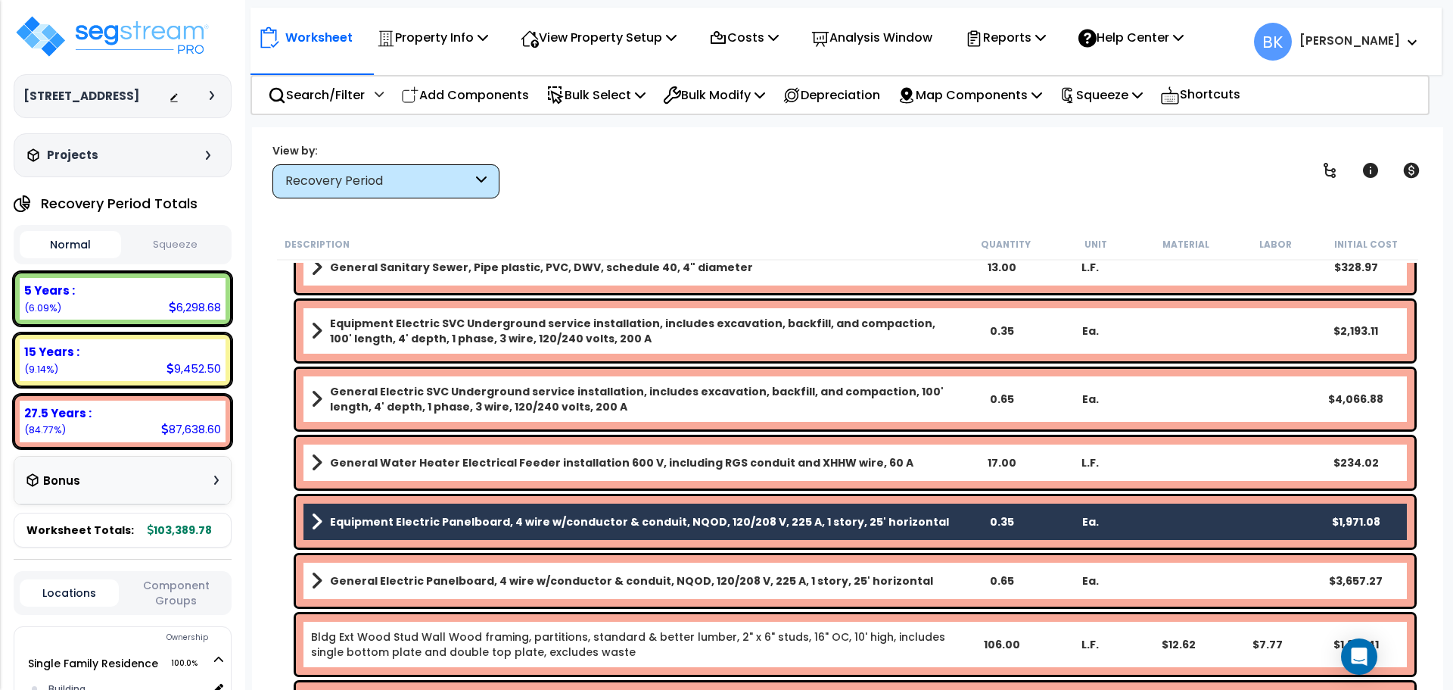
click at [405, 338] on b "Equipment Electric SVC Underground service installation, includes excavation, b…" at bounding box center [643, 331] width 627 height 30
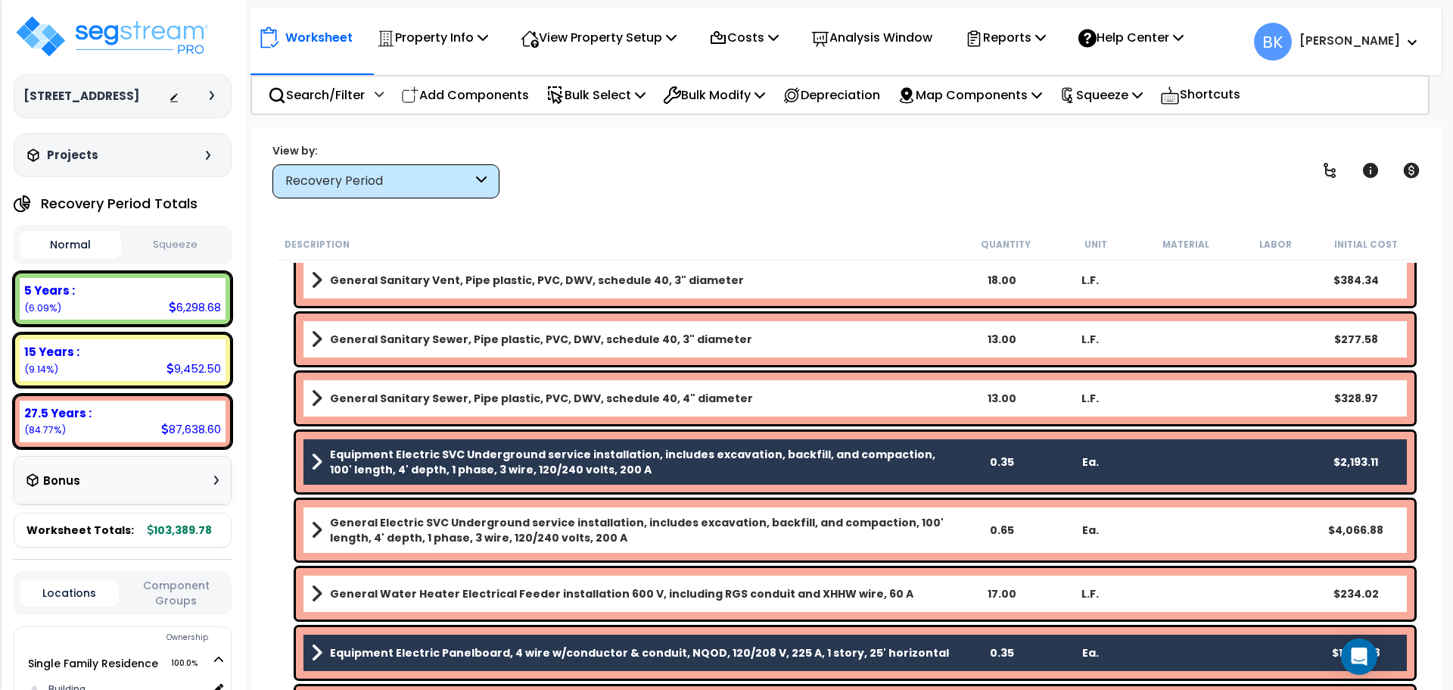
scroll to position [2121, 0]
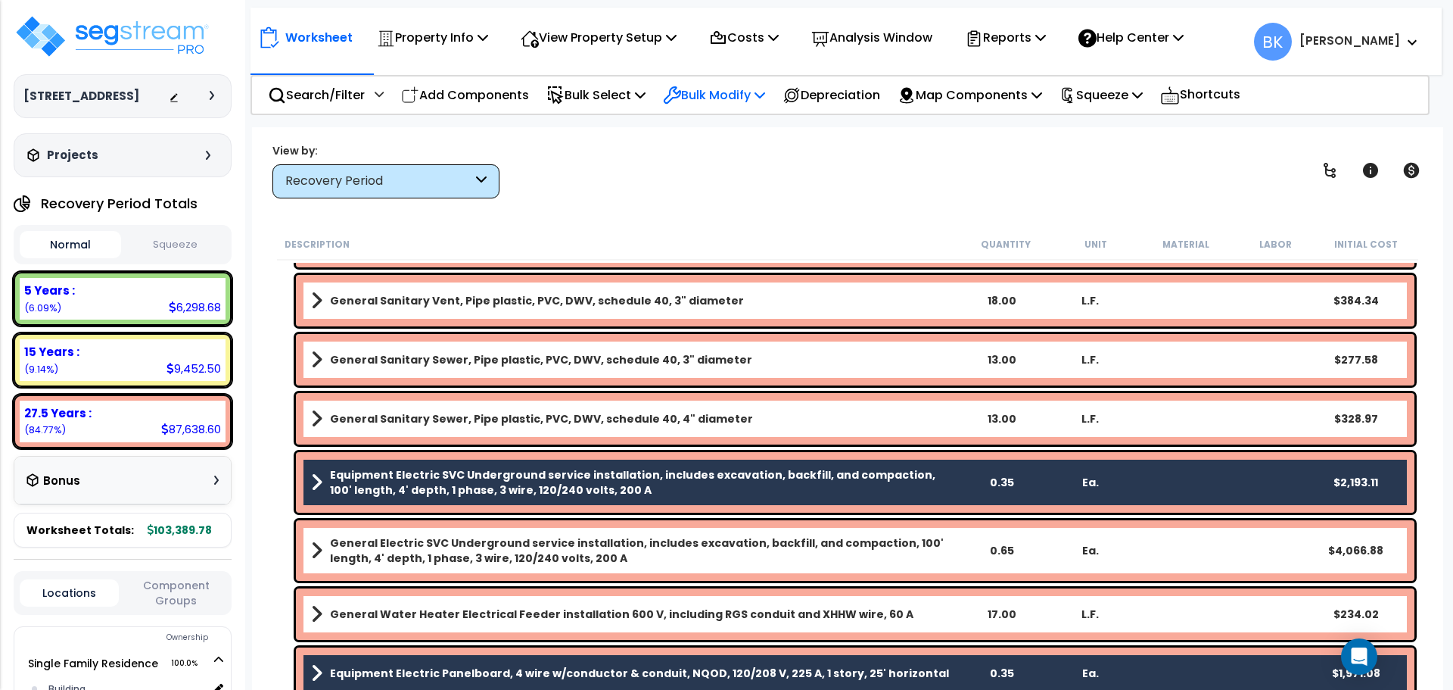
click at [719, 93] on p "Bulk Modify" at bounding box center [714, 95] width 102 height 20
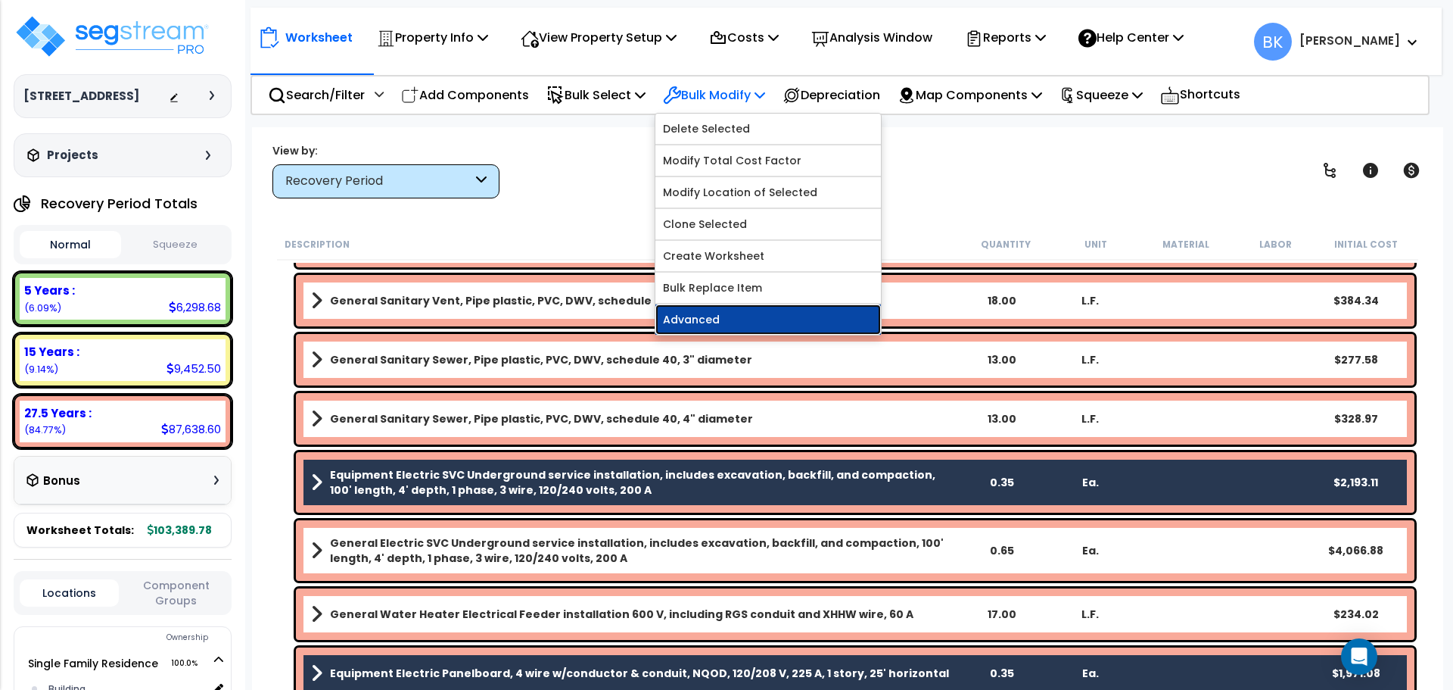
click at [730, 307] on link "Advanced" at bounding box center [768, 319] width 226 height 30
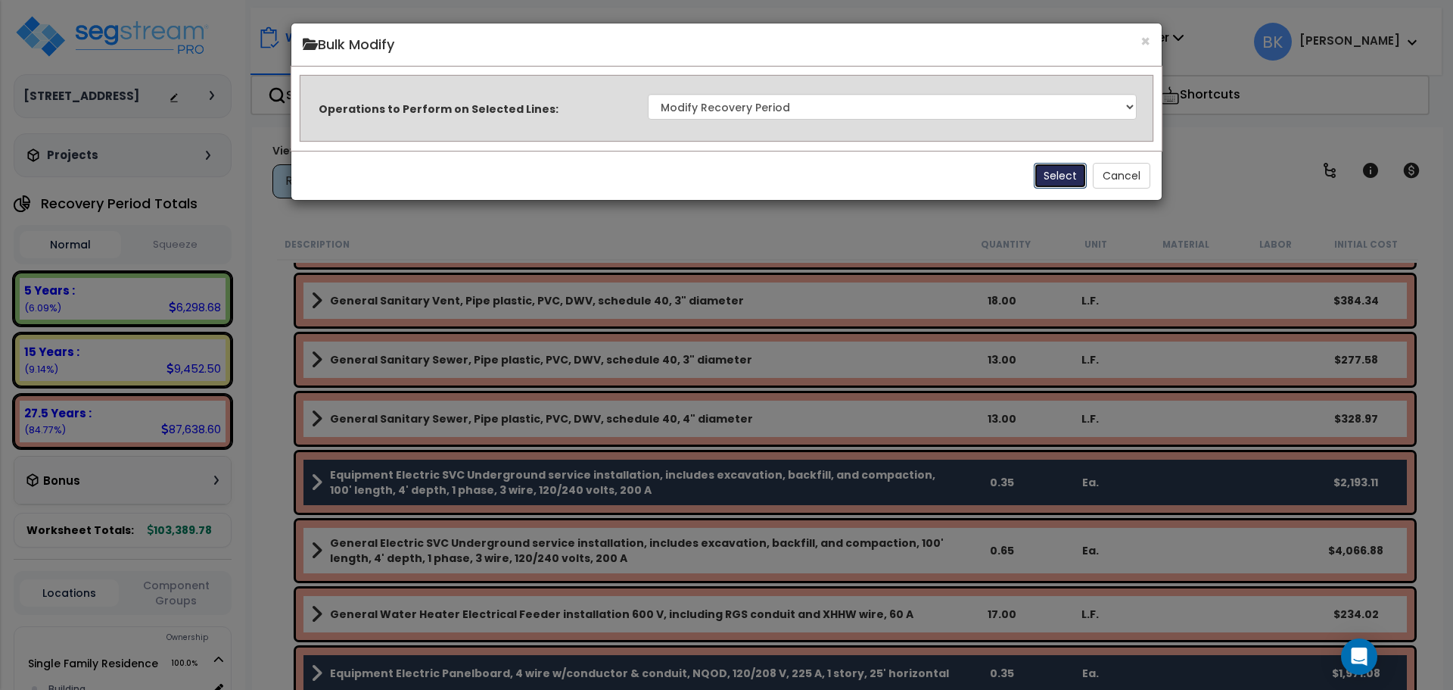
click at [1065, 177] on button "Select" at bounding box center [1060, 176] width 53 height 26
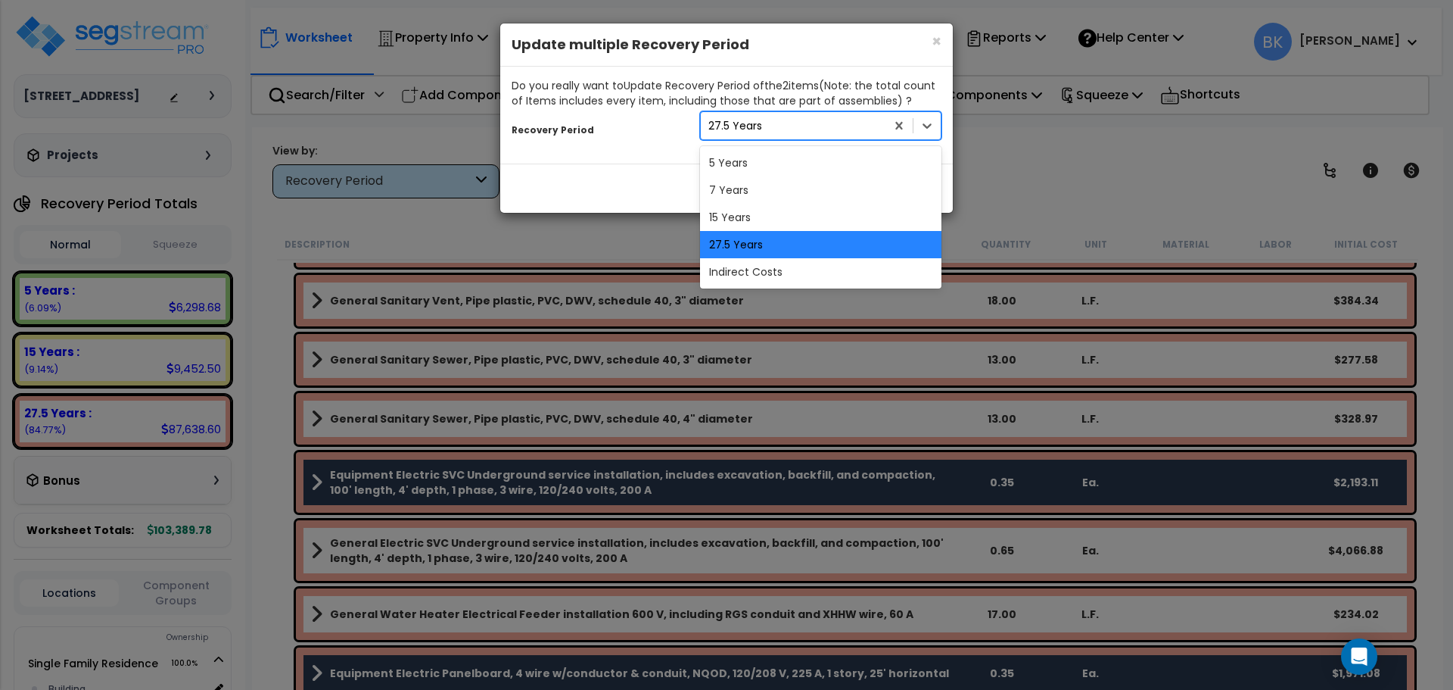
click at [774, 127] on div "27.5 Years" at bounding box center [793, 126] width 185 height 24
click at [757, 162] on div "5 Years" at bounding box center [820, 162] width 241 height 27
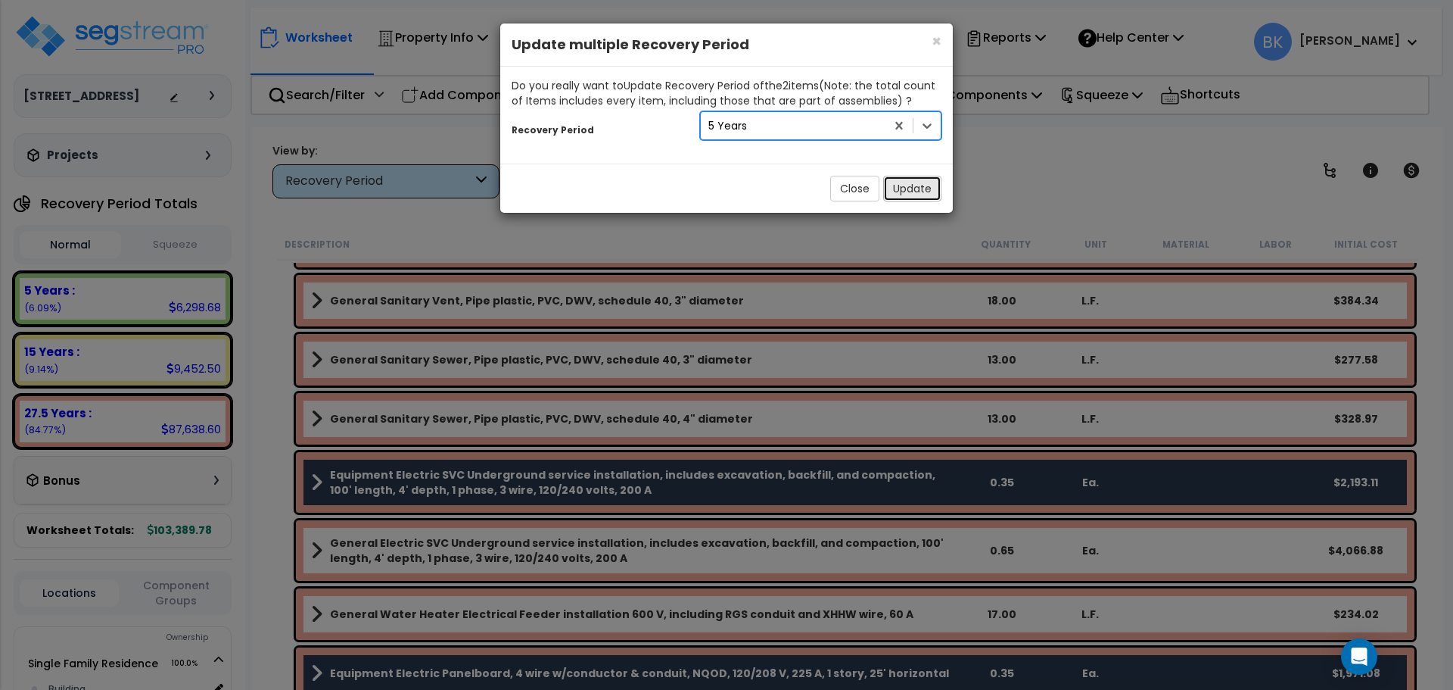
click at [905, 189] on button "Update" at bounding box center [912, 189] width 58 height 26
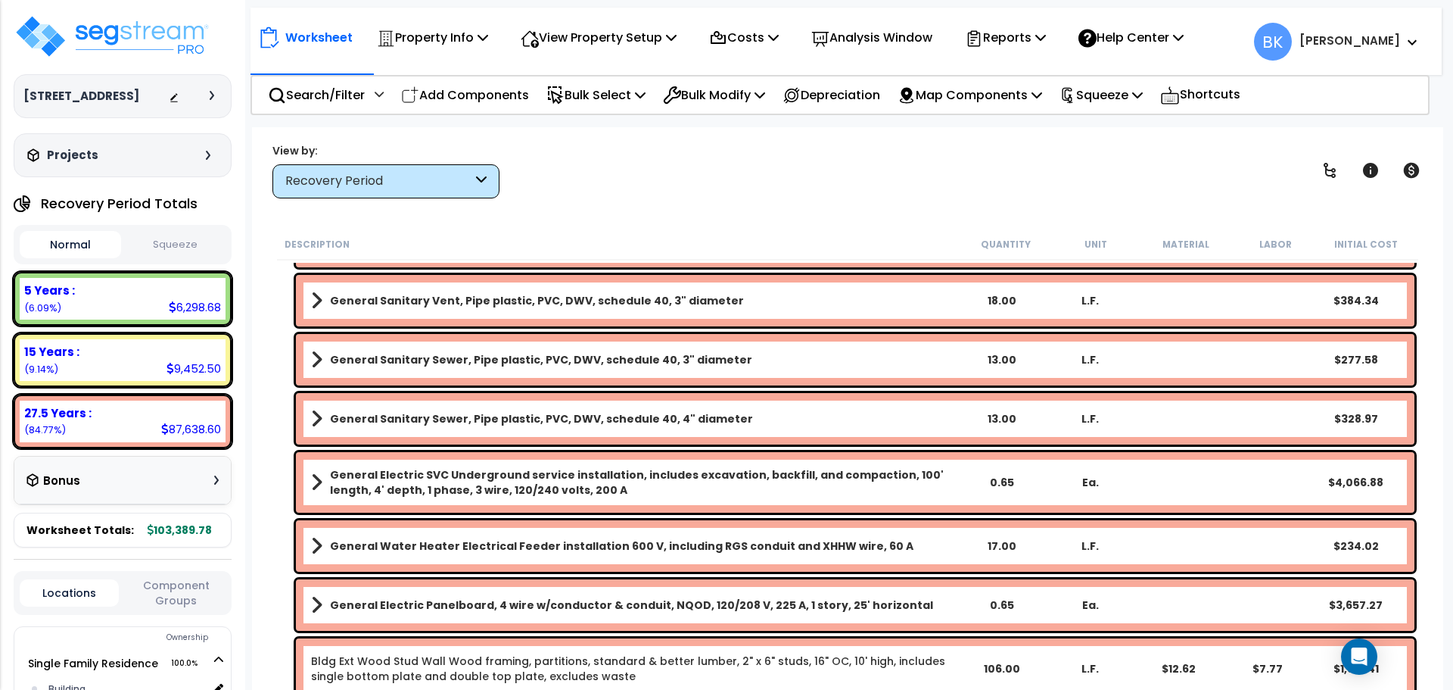
scroll to position [0, 0]
click at [130, 279] on div "5 Years : 10,462.87 (10.12%)" at bounding box center [123, 299] width 206 height 42
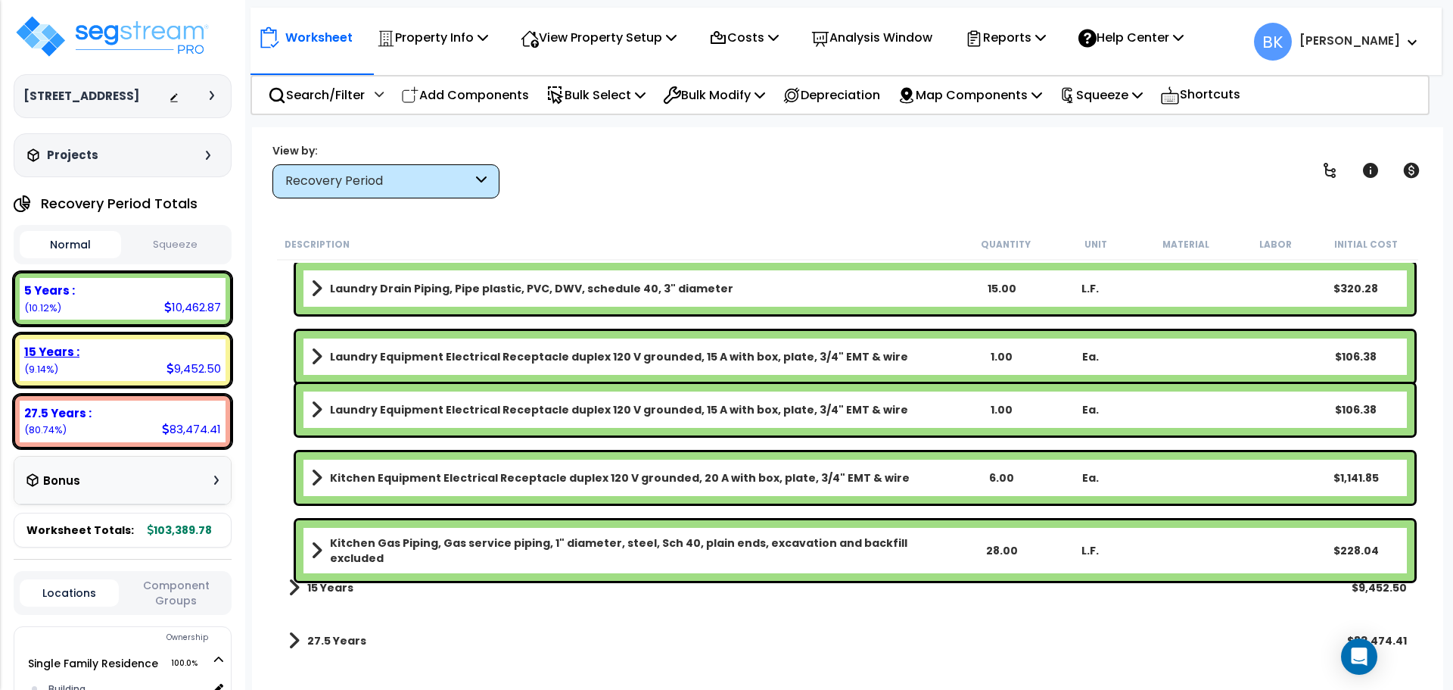
click at [125, 359] on div "15 Years :" at bounding box center [122, 352] width 197 height 16
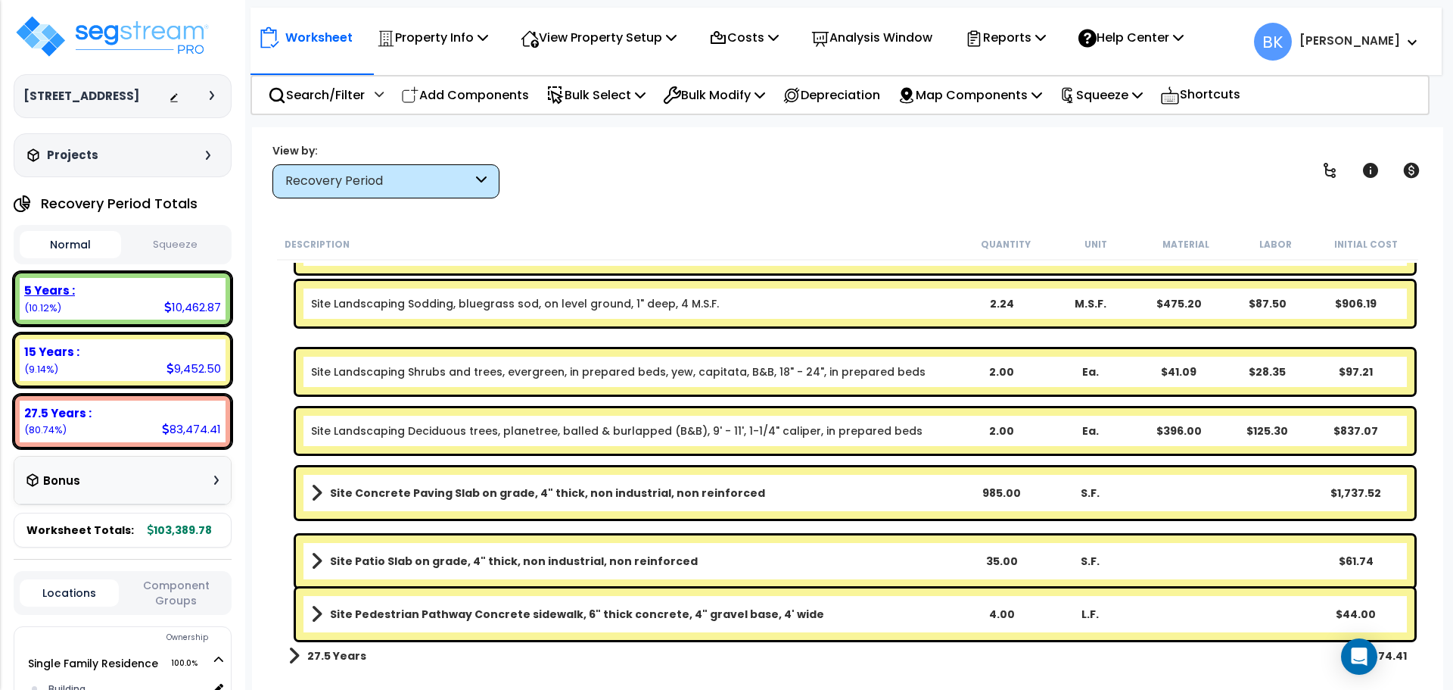
click at [153, 313] on div "5 Years : 10,462.87 (10.12%)" at bounding box center [123, 299] width 206 height 42
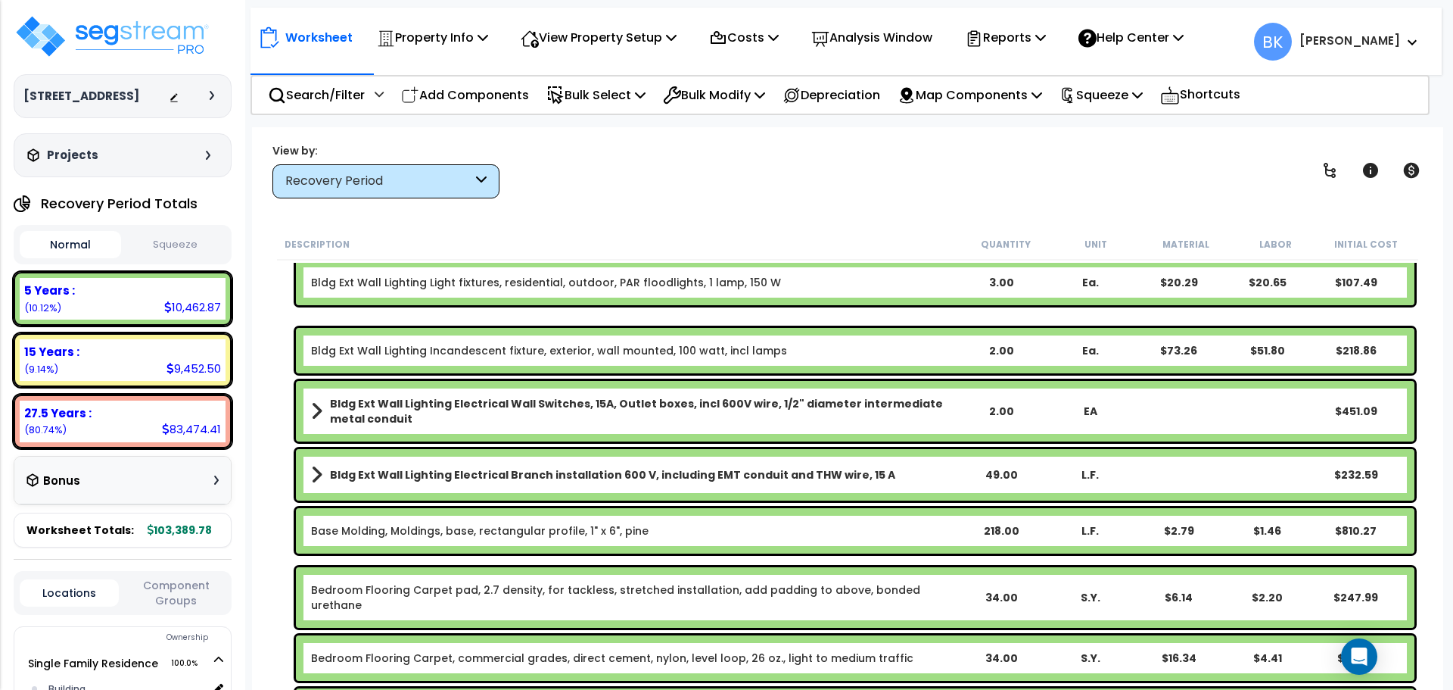
scroll to position [0, 0]
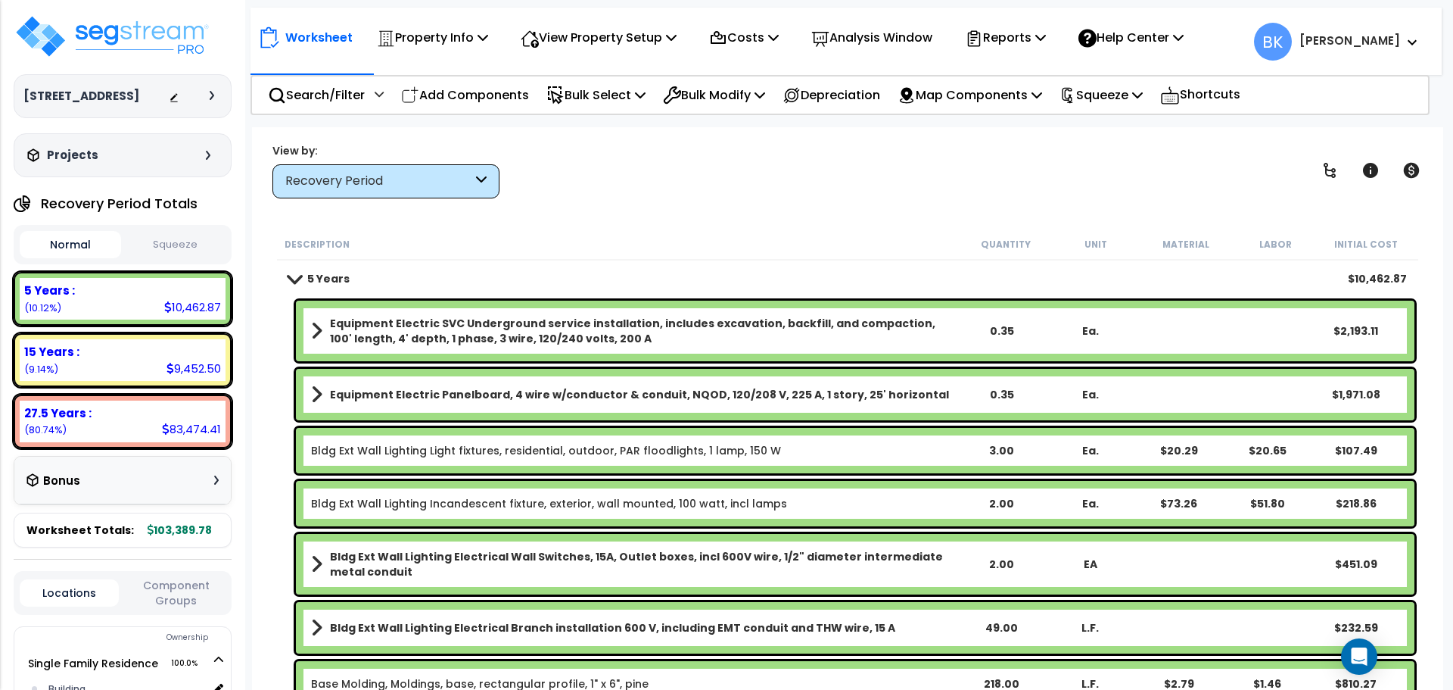
click at [678, 353] on div "Equipment Electric SVC Underground service installation, includes excavation, b…" at bounding box center [855, 330] width 1119 height 61
click at [518, 329] on b "Equipment Electric SVC Underground service installation, includes excavation, b…" at bounding box center [643, 331] width 627 height 30
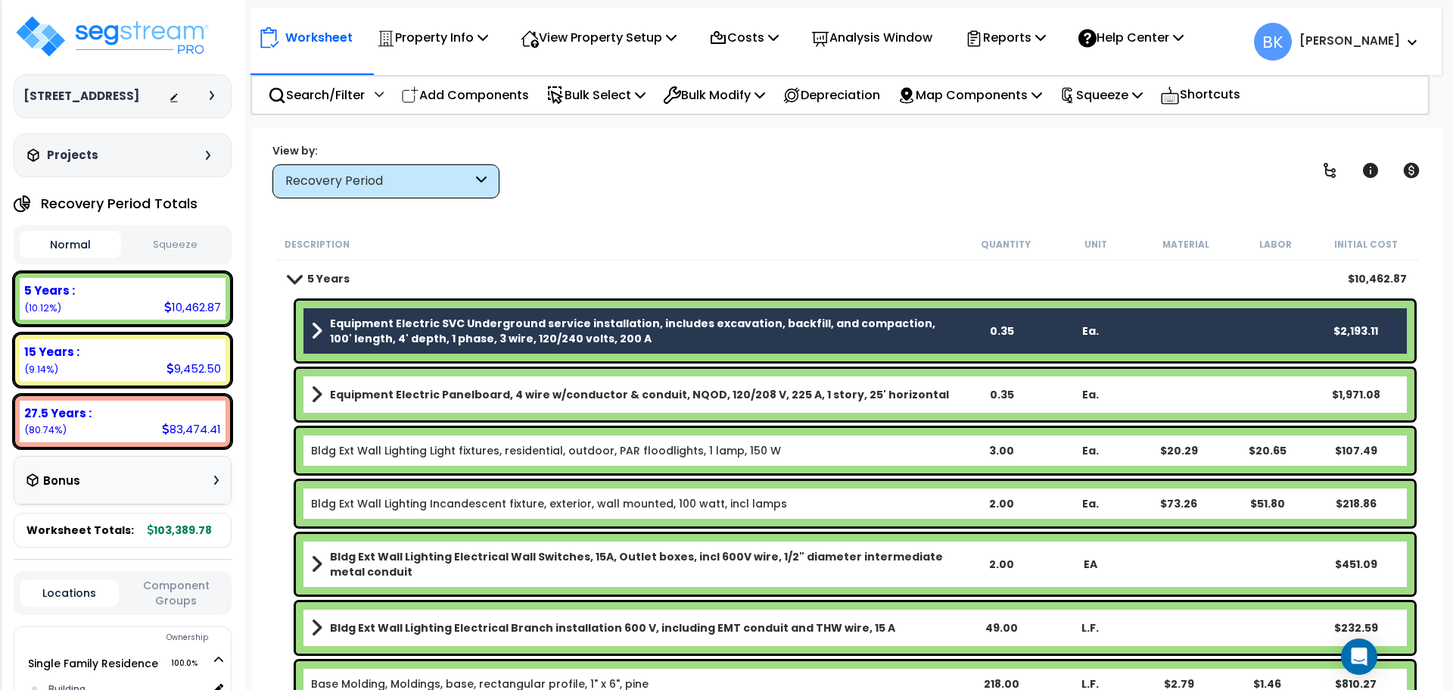
click at [506, 384] on div "Equipment Electric Panelboard, 4 wire w/conductor & conduit, NQOD, 120/208 V, 2…" at bounding box center [855, 394] width 1119 height 51
click at [487, 402] on link "Equipment Electric Panelboard, 4 wire w/conductor & conduit, NQOD, 120/208 V, 2…" at bounding box center [634, 394] width 646 height 21
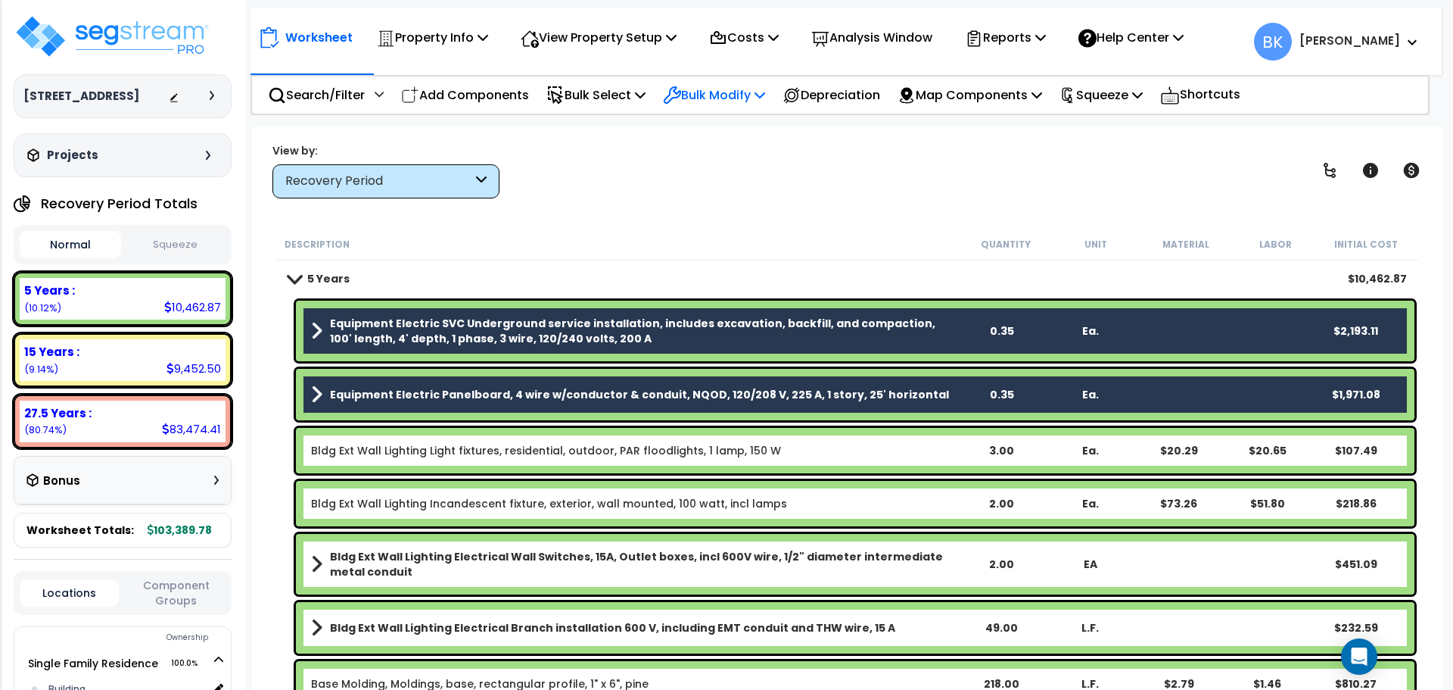
click at [691, 105] on div "Bulk Modify" at bounding box center [714, 95] width 102 height 36
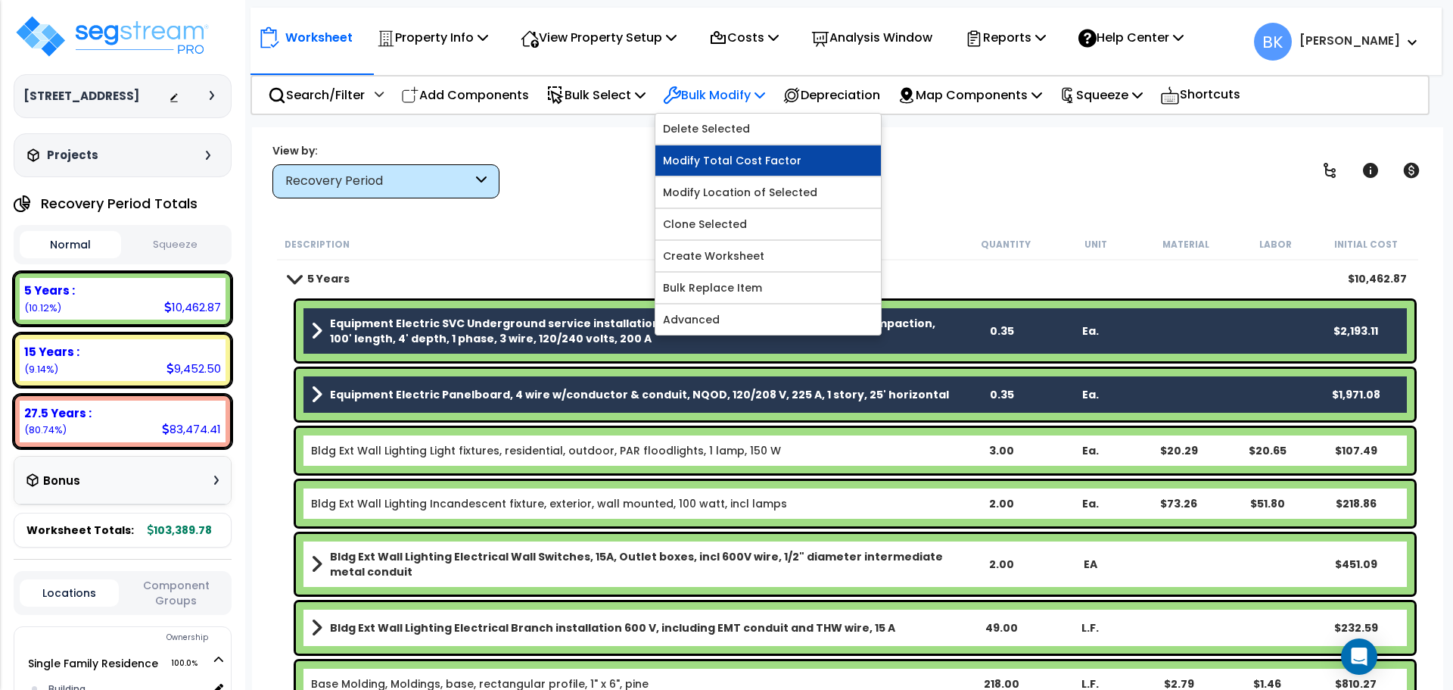
click at [721, 158] on link "Modify Total Cost Factor" at bounding box center [768, 160] width 226 height 30
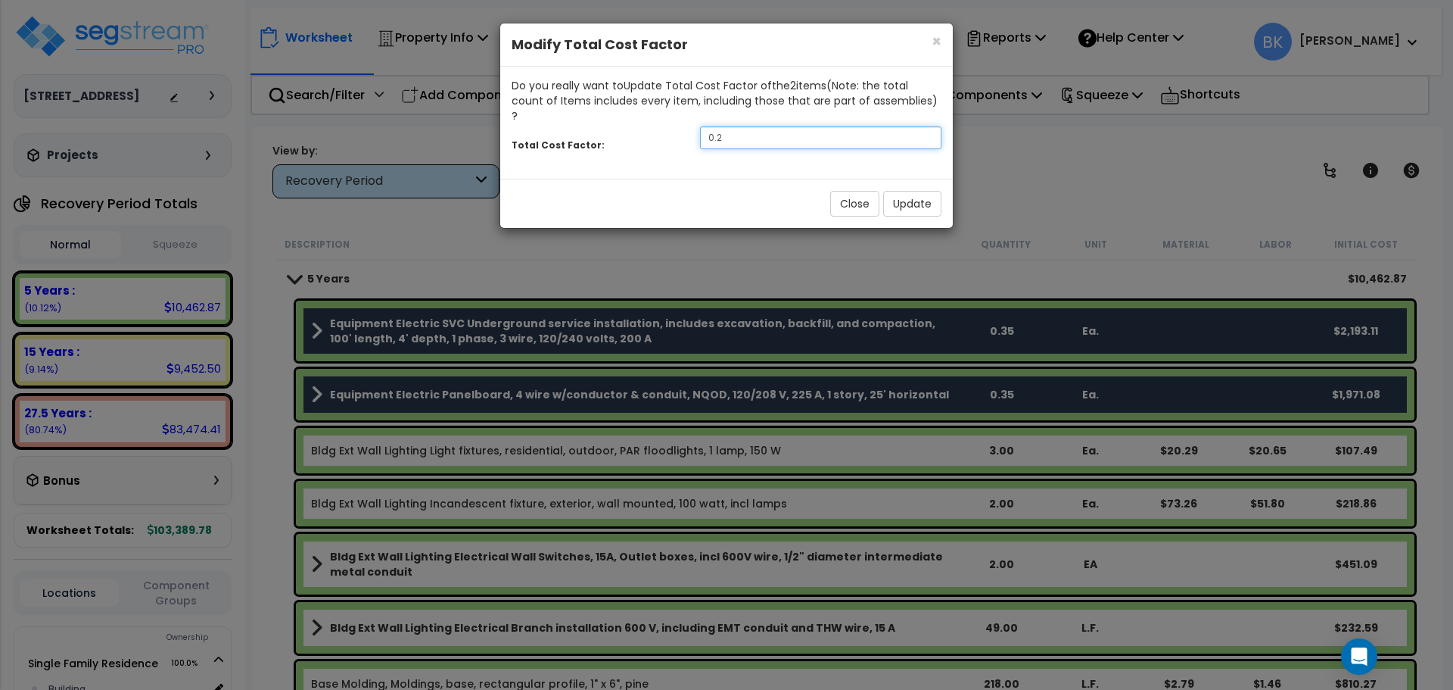
click at [767, 126] on input "0.2" at bounding box center [820, 137] width 241 height 23
type input "0.5"
click at [907, 192] on button "Update" at bounding box center [912, 204] width 58 height 26
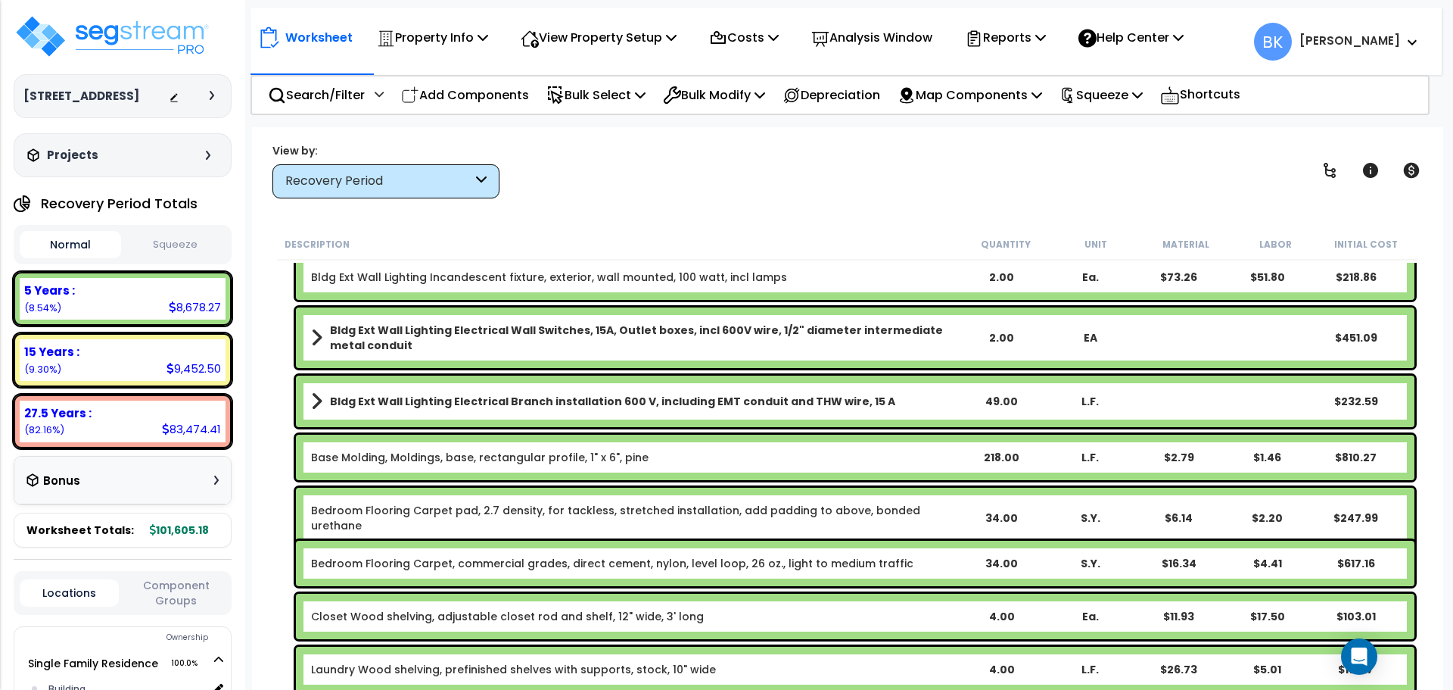
scroll to position [227, 0]
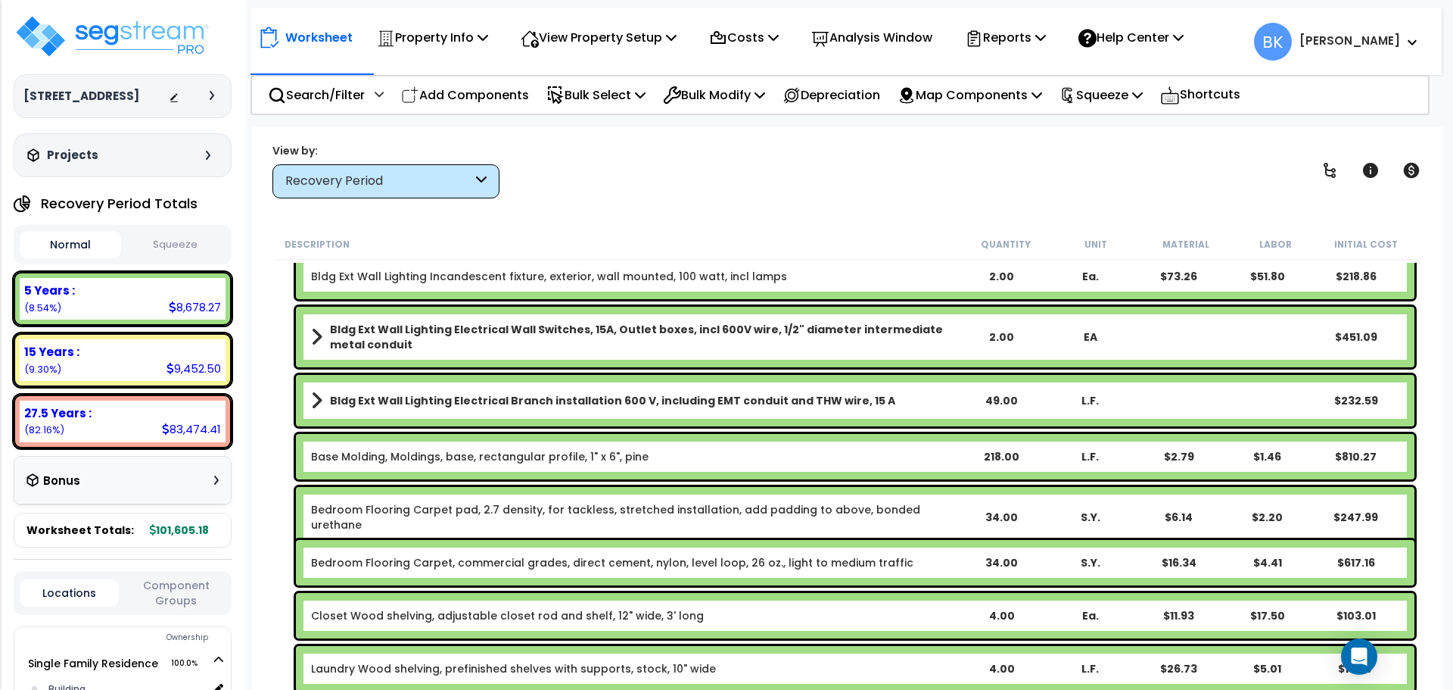
click at [553, 335] on b "Bldg Ext Wall Lighting Electrical Wall Switches, 15A, Outlet boxes, incl 600V w…" at bounding box center [643, 337] width 627 height 30
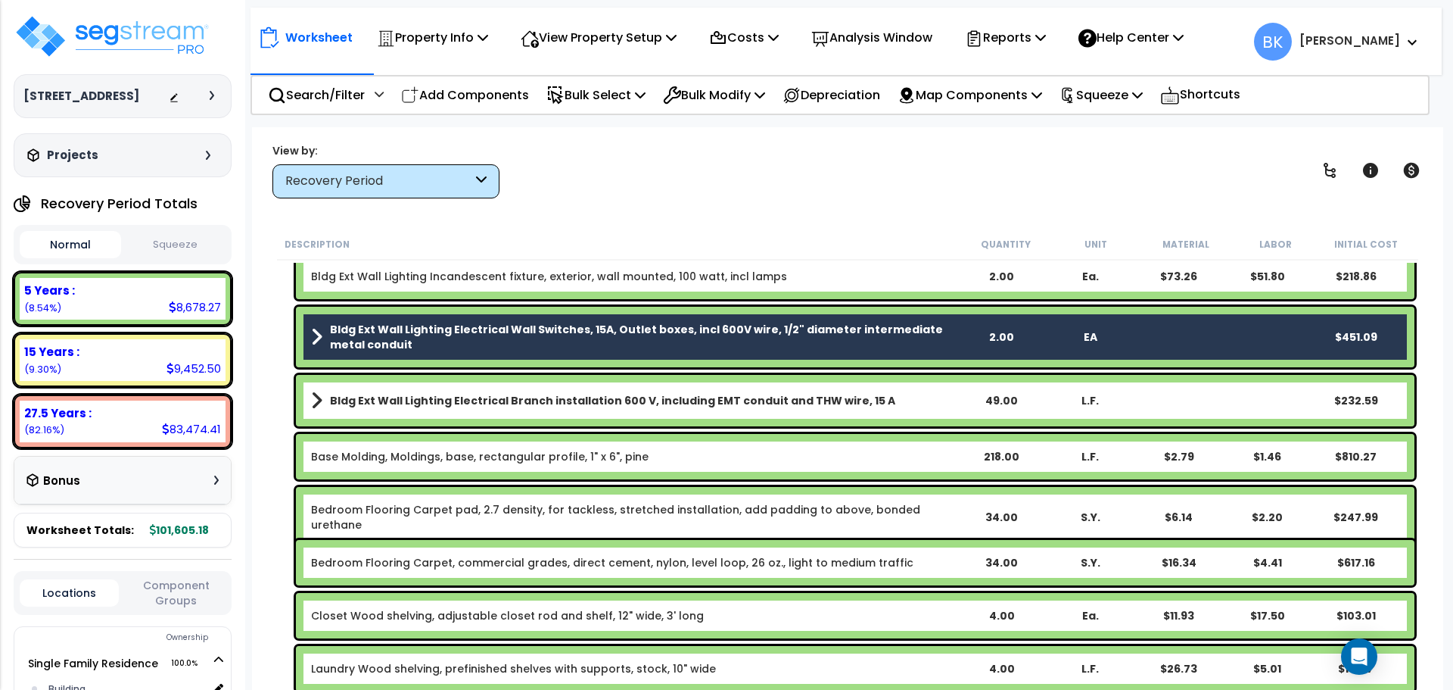
click at [487, 337] on b "Bldg Ext Wall Lighting Electrical Wall Switches, 15A, Outlet boxes, incl 600V w…" at bounding box center [643, 337] width 627 height 30
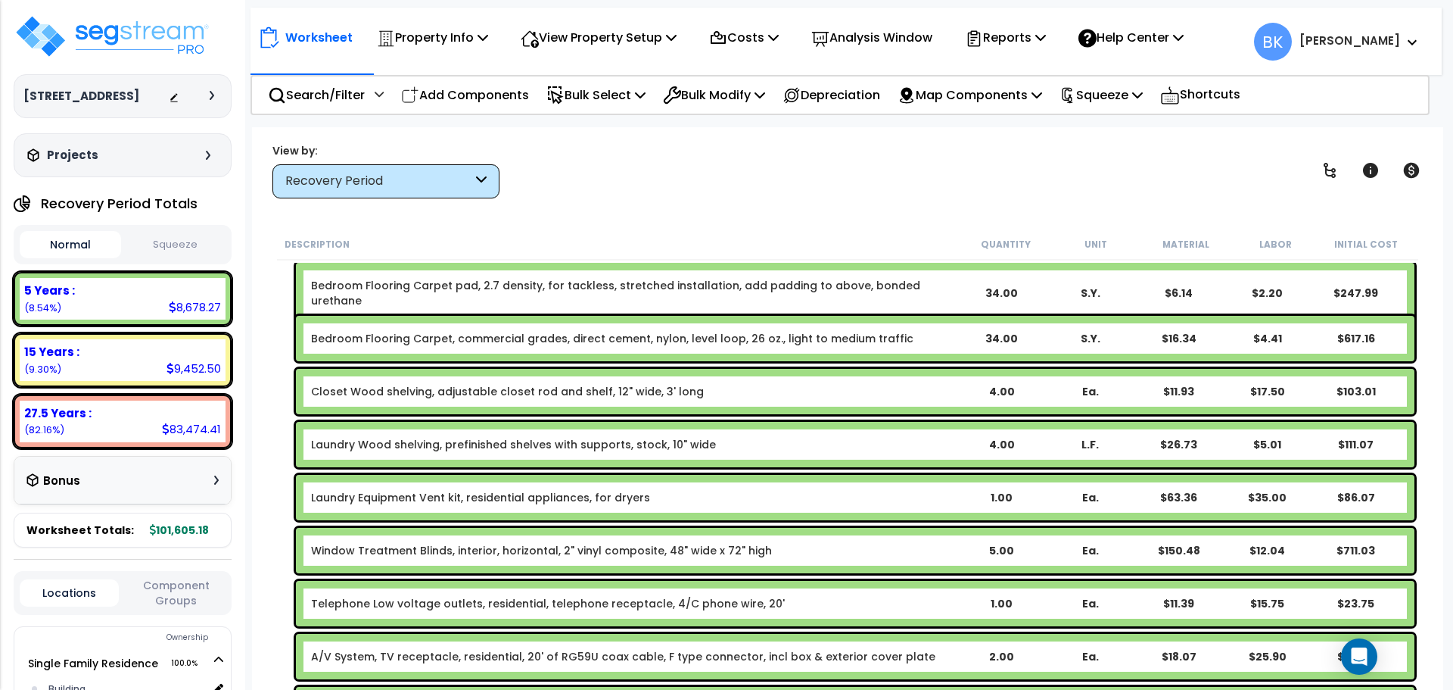
scroll to position [454, 0]
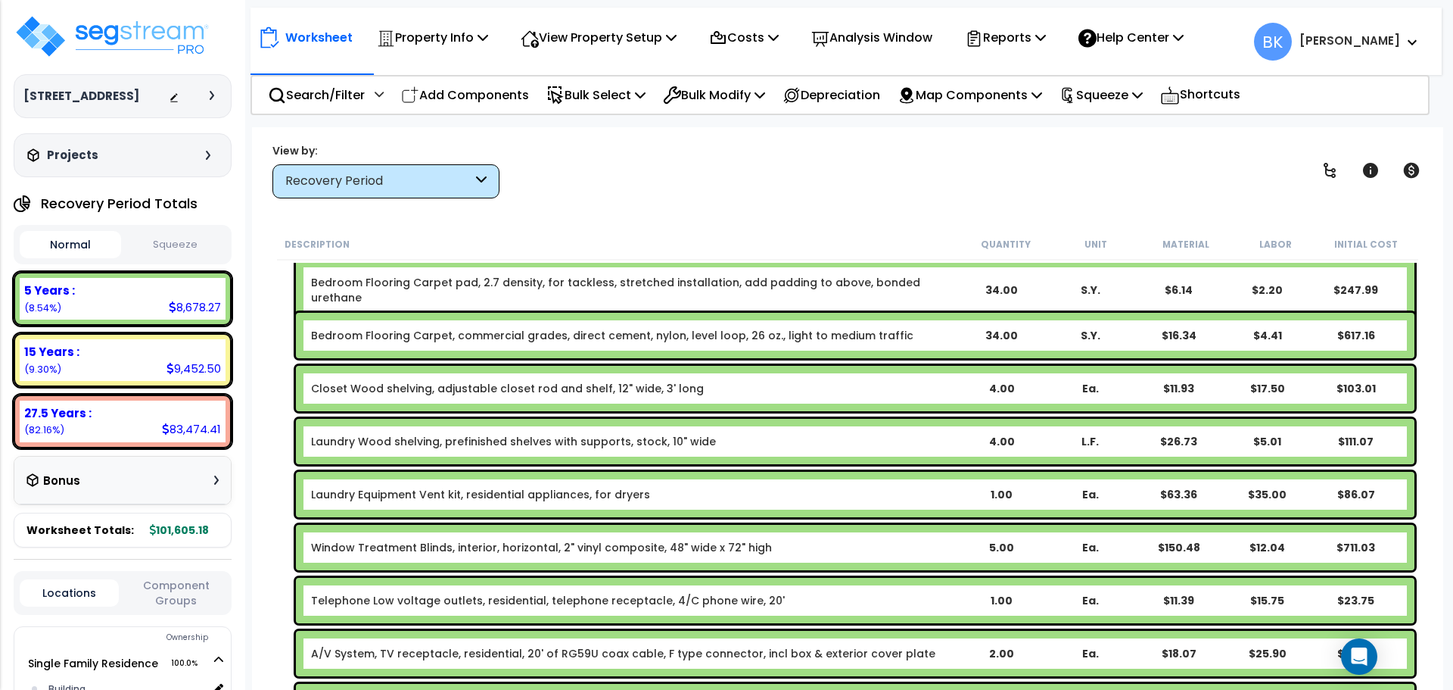
click at [489, 442] on link "Laundry Wood shelving, prefinished shelves with supports, stock, 10" wide" at bounding box center [513, 441] width 405 height 15
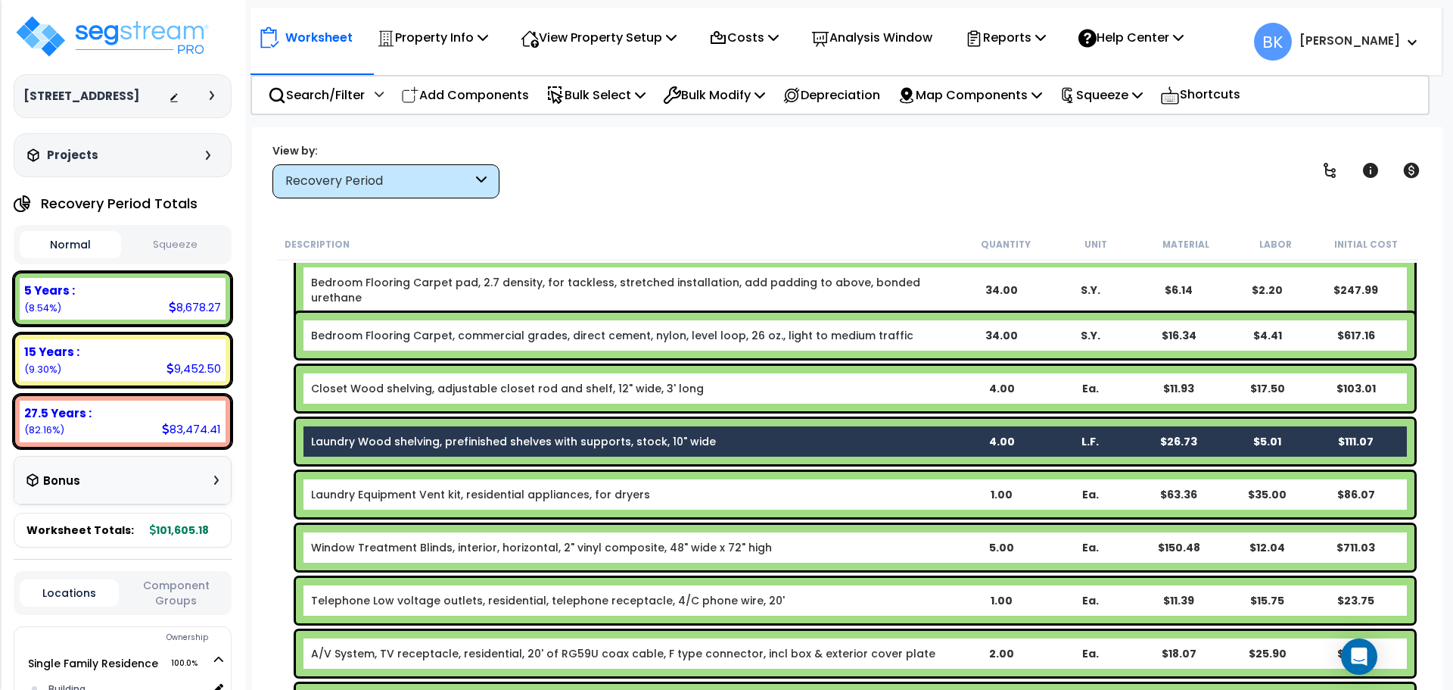
click at [283, 467] on div "Laundry Wood shelving, prefinished shelves with supports, stock, 10" wide 4.00 …" at bounding box center [847, 441] width 1141 height 53
click at [110, 412] on div "27.5 Years :" at bounding box center [122, 413] width 197 height 16
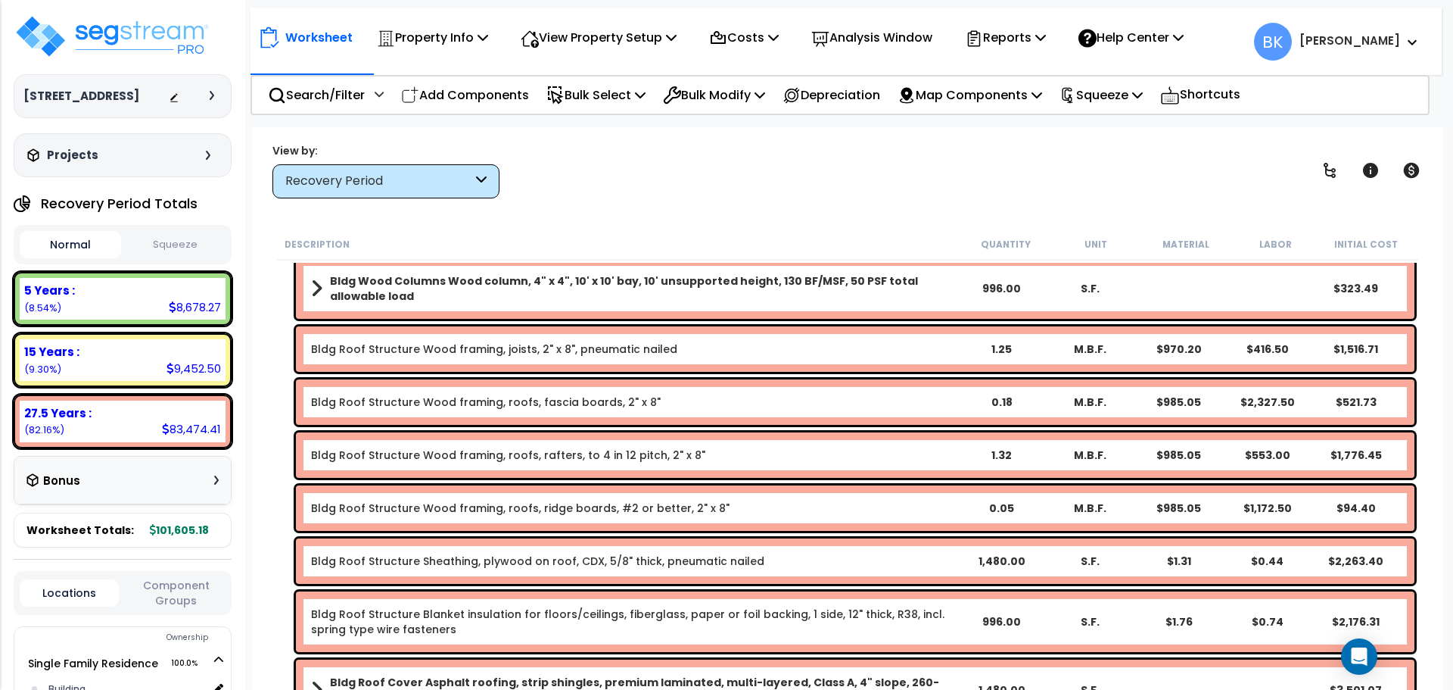
click at [267, 352] on div "Description Quantity Unit Material Labor Initial Cost Load Bearing Wood Partiti…" at bounding box center [847, 460] width 1161 height 462
click at [114, 295] on div "5 Years :" at bounding box center [122, 290] width 197 height 16
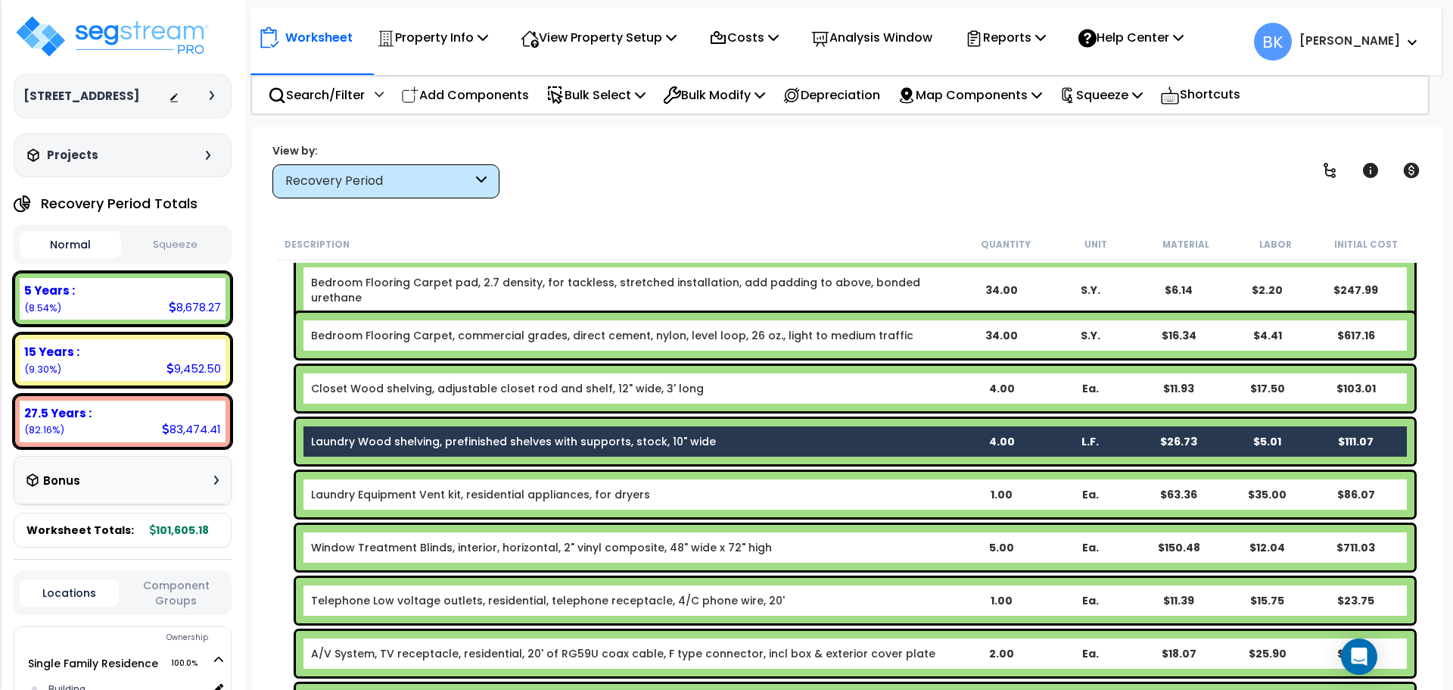
scroll to position [530, 0]
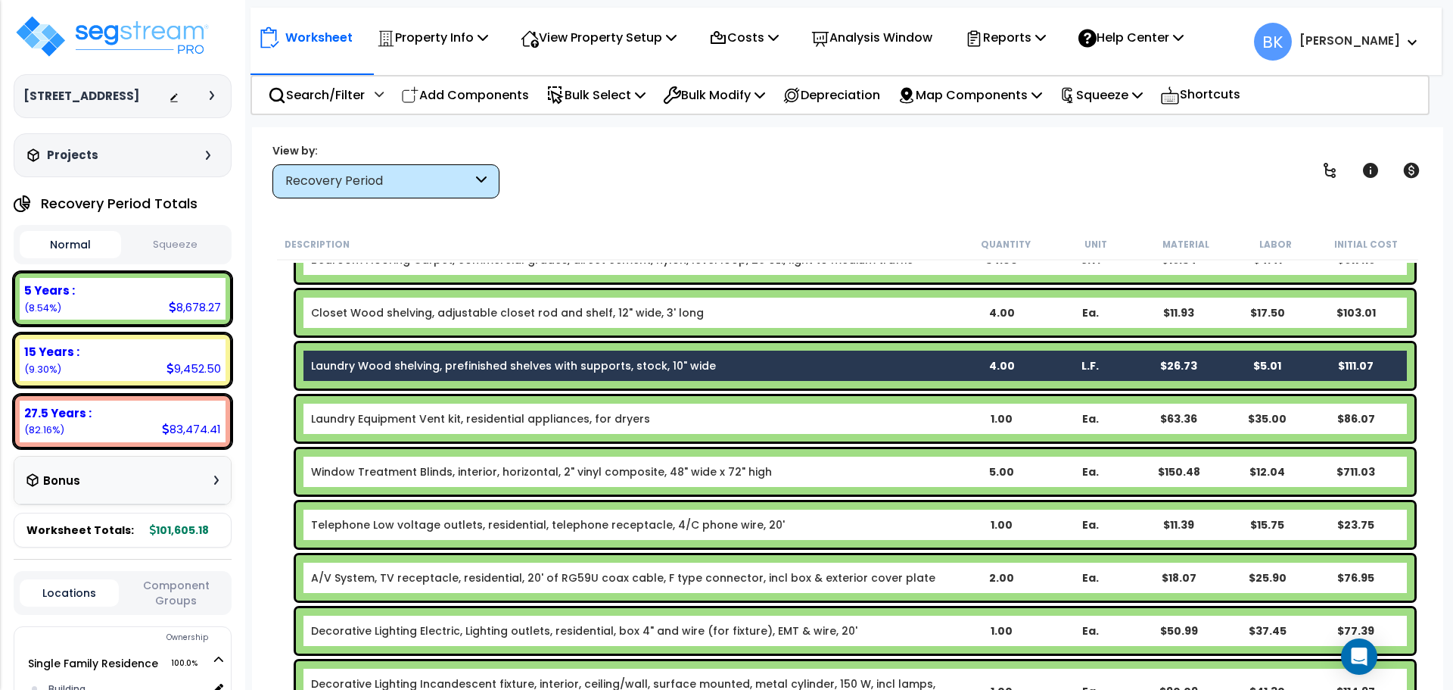
click at [272, 367] on div "Description Quantity Unit Material Labor Initial Cost Bldg Ext Wall Lighting In…" at bounding box center [847, 460] width 1161 height 462
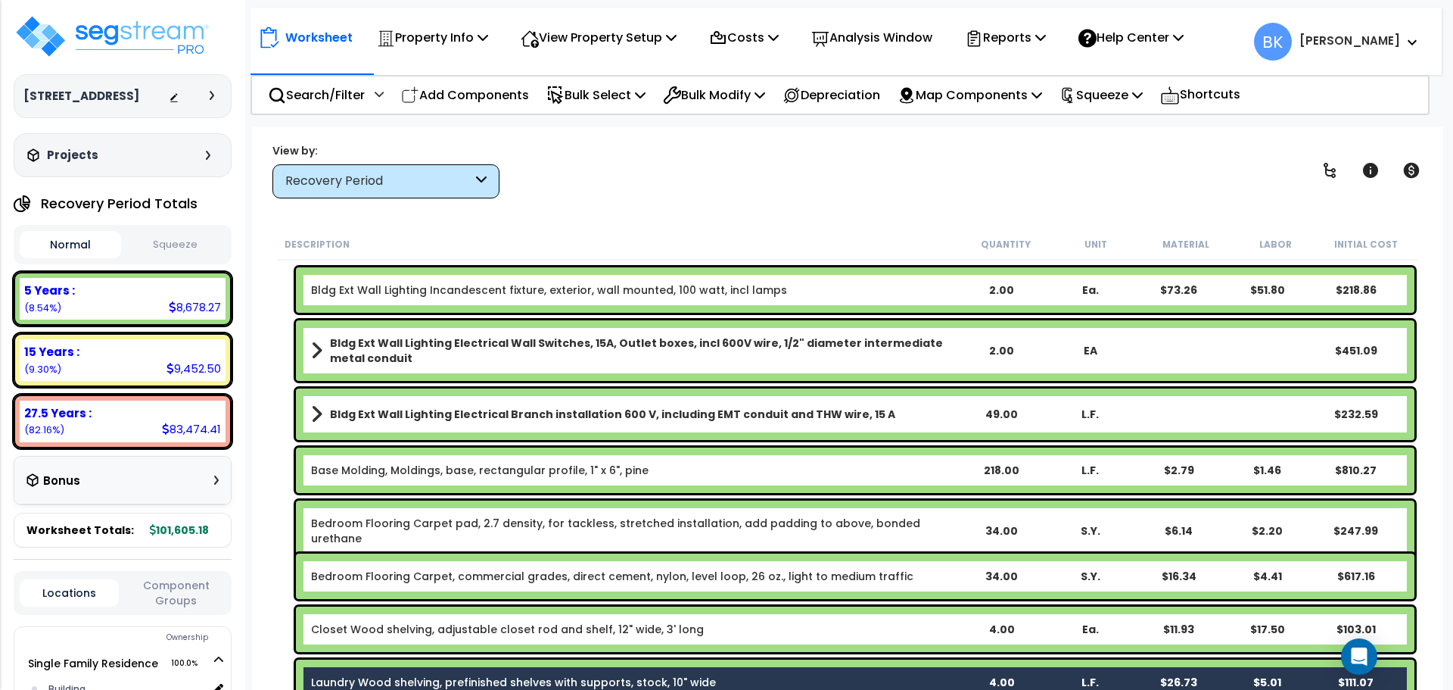
scroll to position [0, 0]
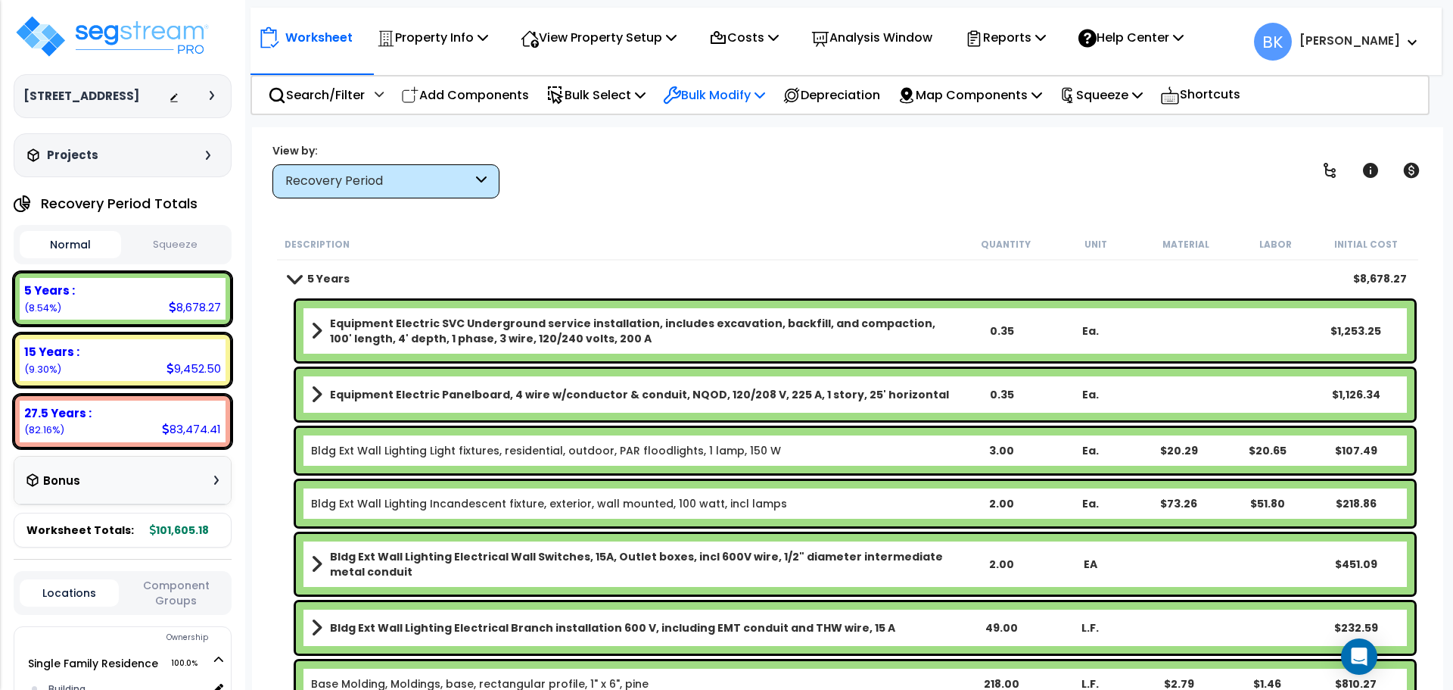
click at [735, 99] on p "Bulk Modify" at bounding box center [714, 95] width 102 height 20
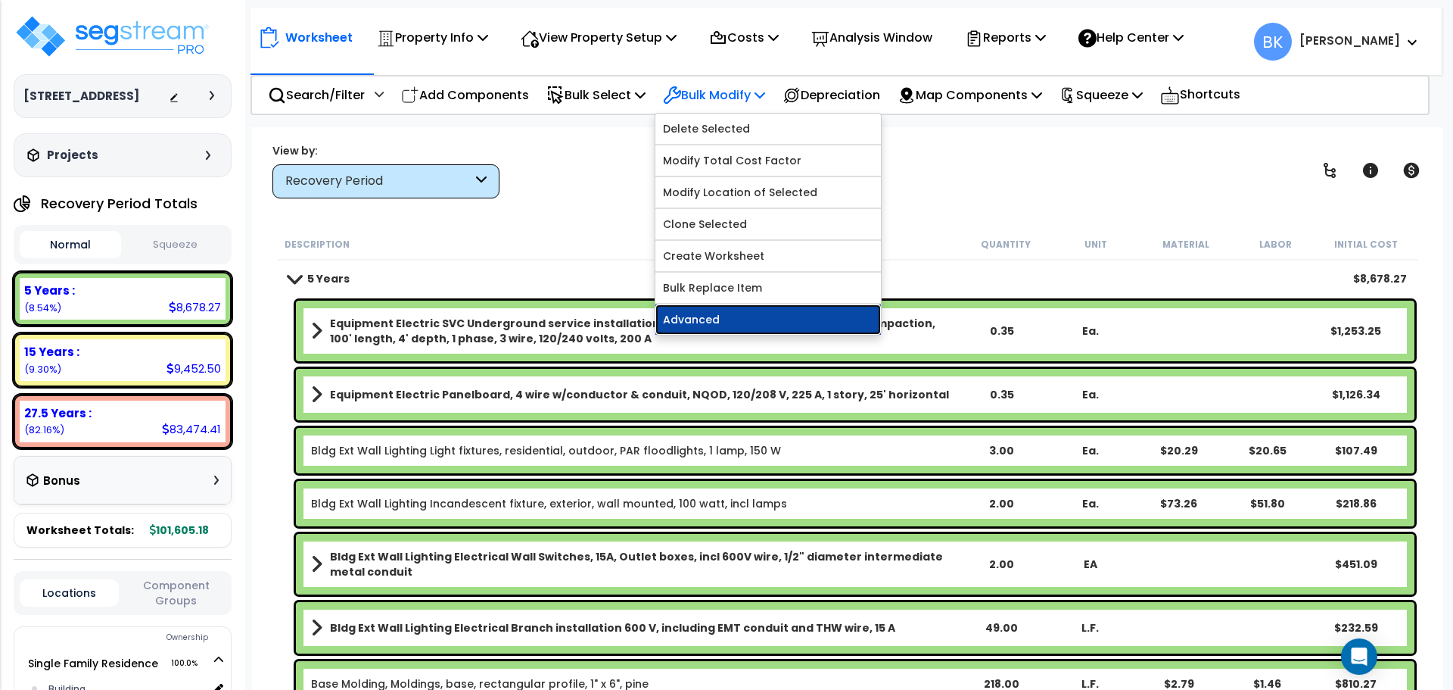
click at [732, 317] on link "Advanced" at bounding box center [768, 319] width 226 height 30
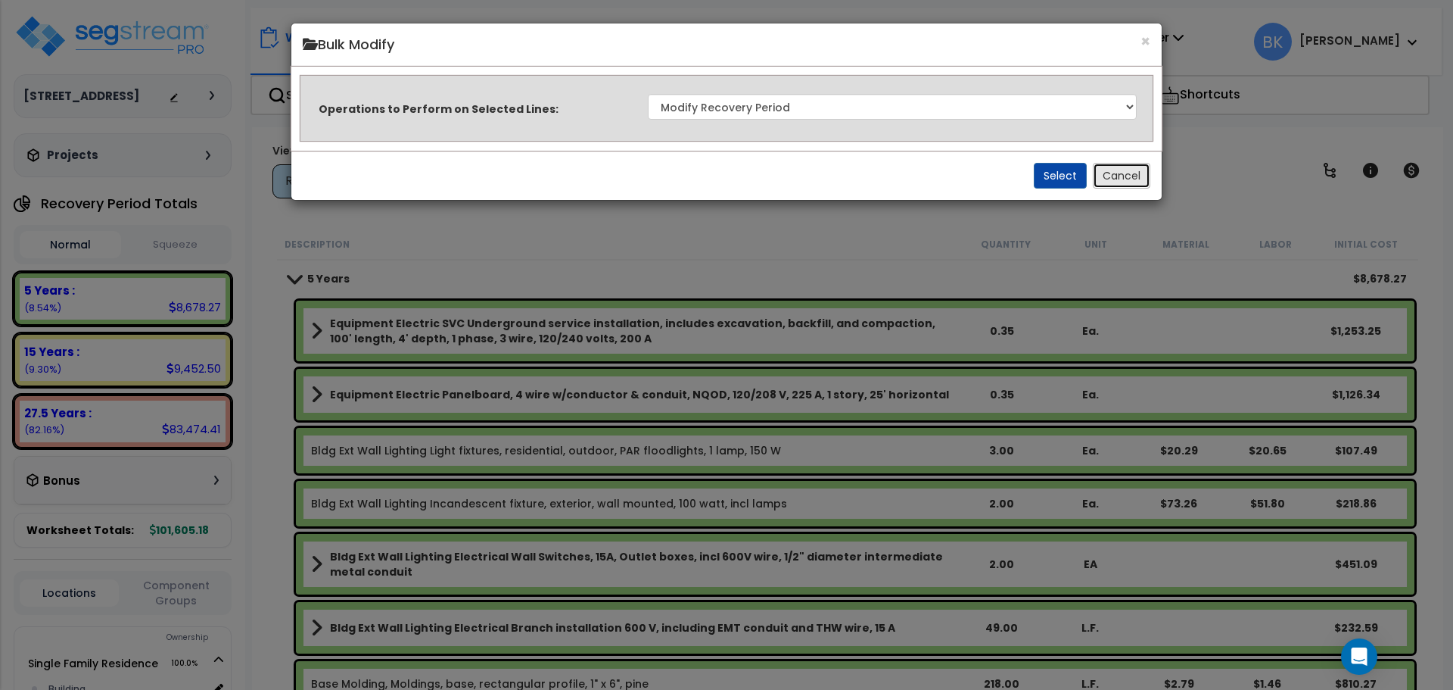
click at [1118, 178] on button "Cancel" at bounding box center [1122, 176] width 58 height 26
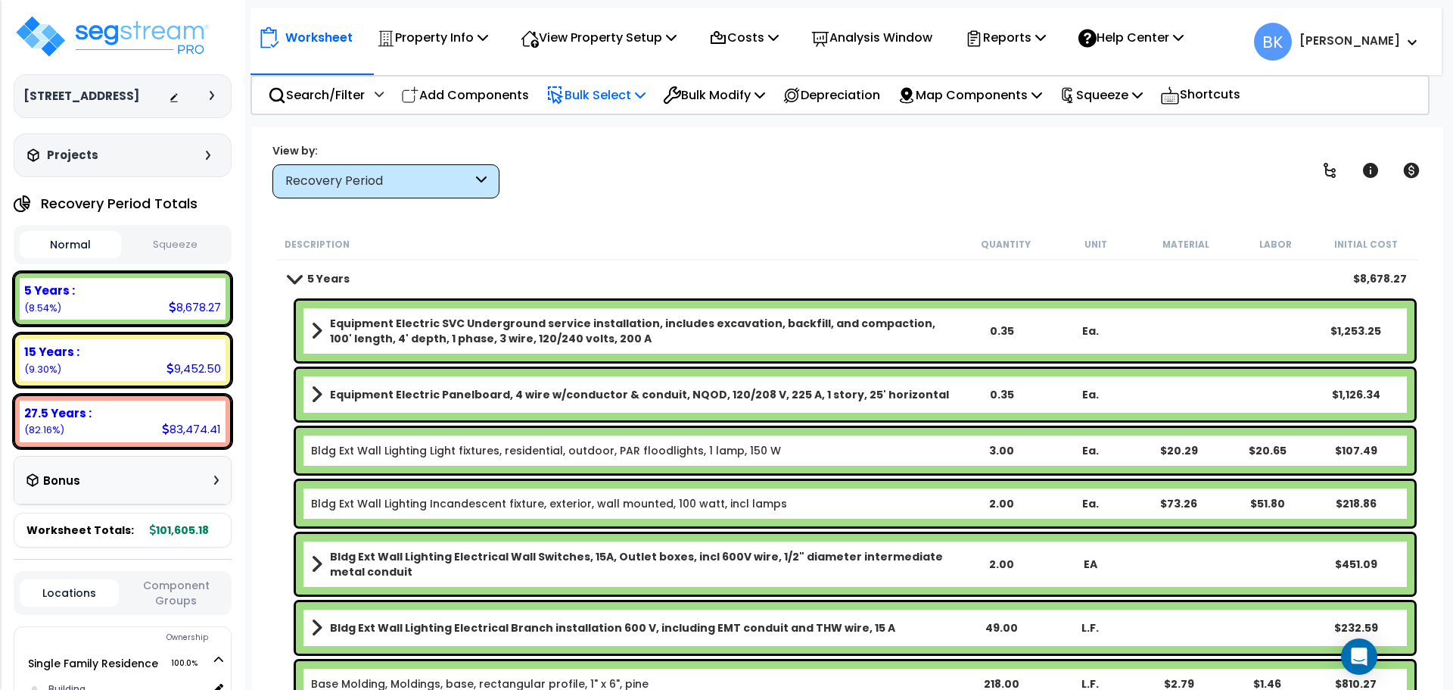
click at [621, 101] on p "Bulk Select" at bounding box center [595, 95] width 99 height 20
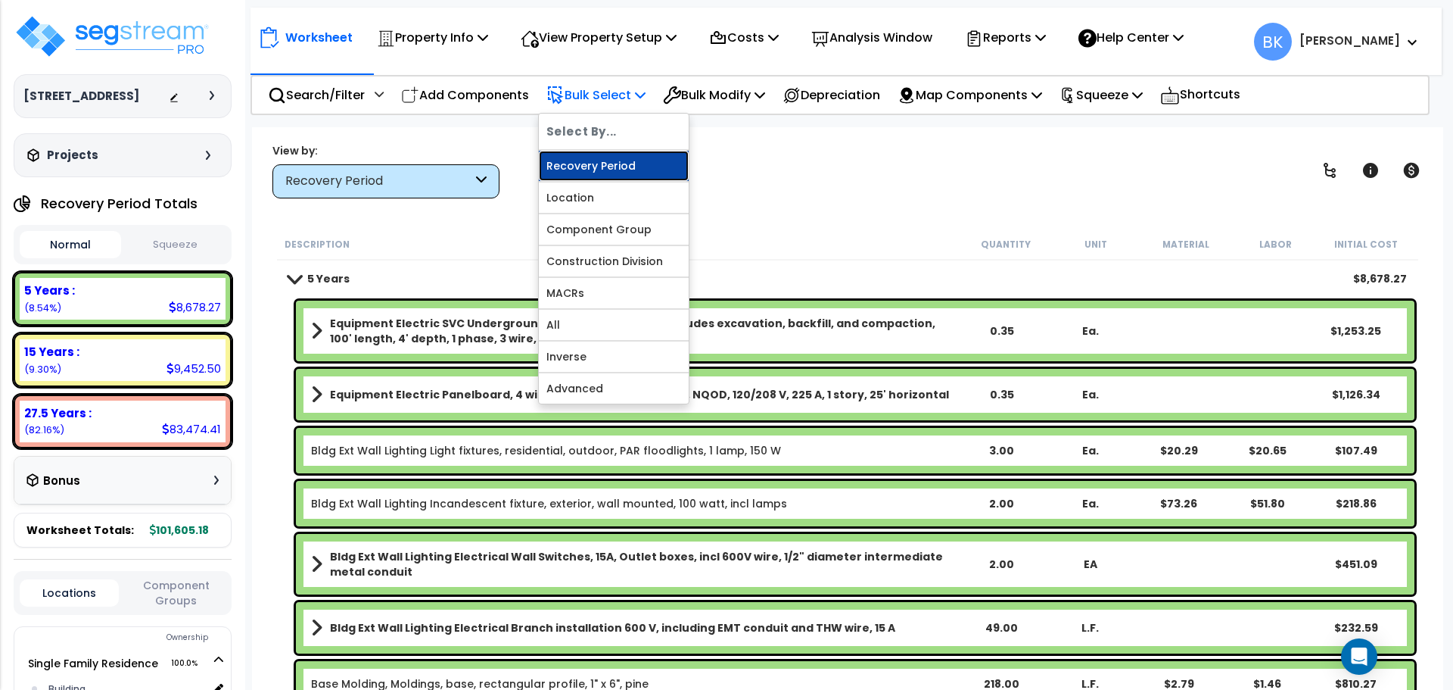
click at [619, 160] on link "Recovery Period" at bounding box center [614, 166] width 150 height 30
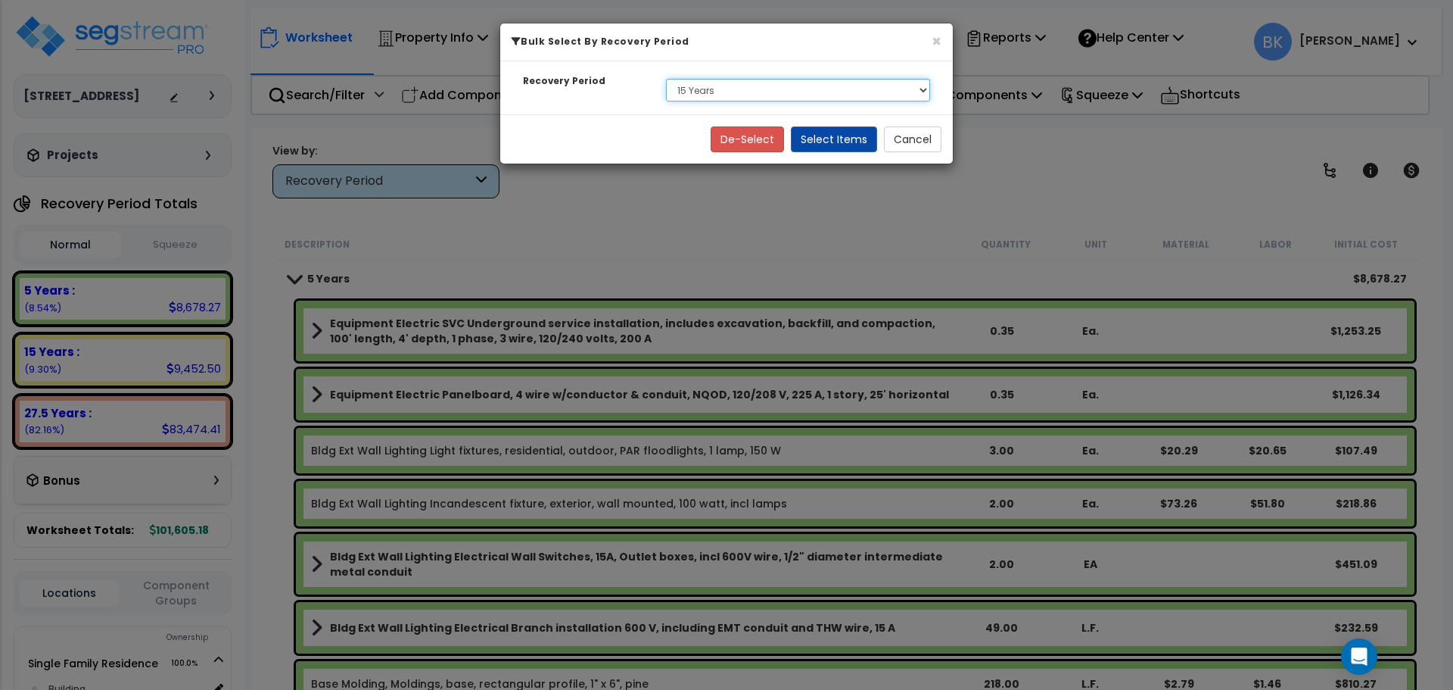
click at [763, 90] on select "Select 5 Years 15 Years 27.5 Years" at bounding box center [798, 90] width 264 height 23
select select "5Y"
click at [666, 79] on select "Select 5 Years 15 Years 27.5 Years" at bounding box center [798, 90] width 264 height 23
click at [812, 136] on button "Select Items" at bounding box center [834, 139] width 86 height 26
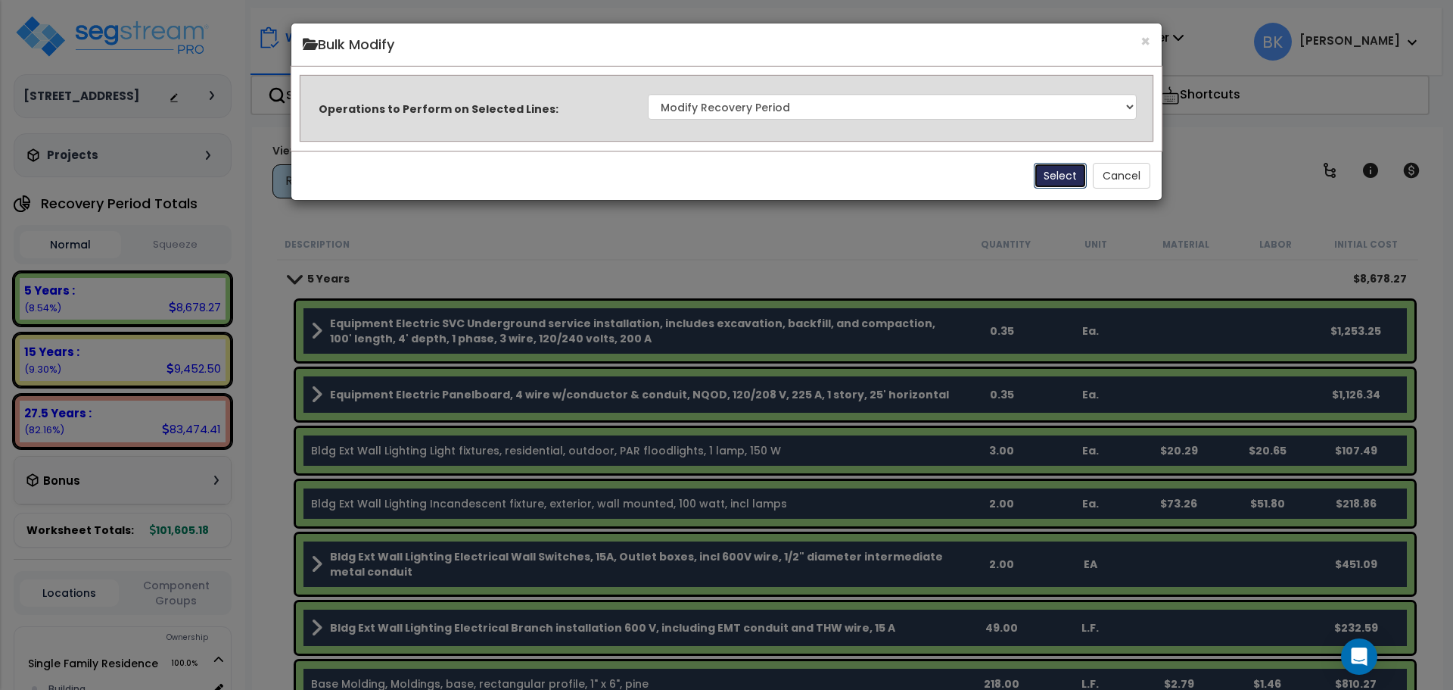
click at [1063, 176] on button "Select" at bounding box center [1060, 176] width 53 height 26
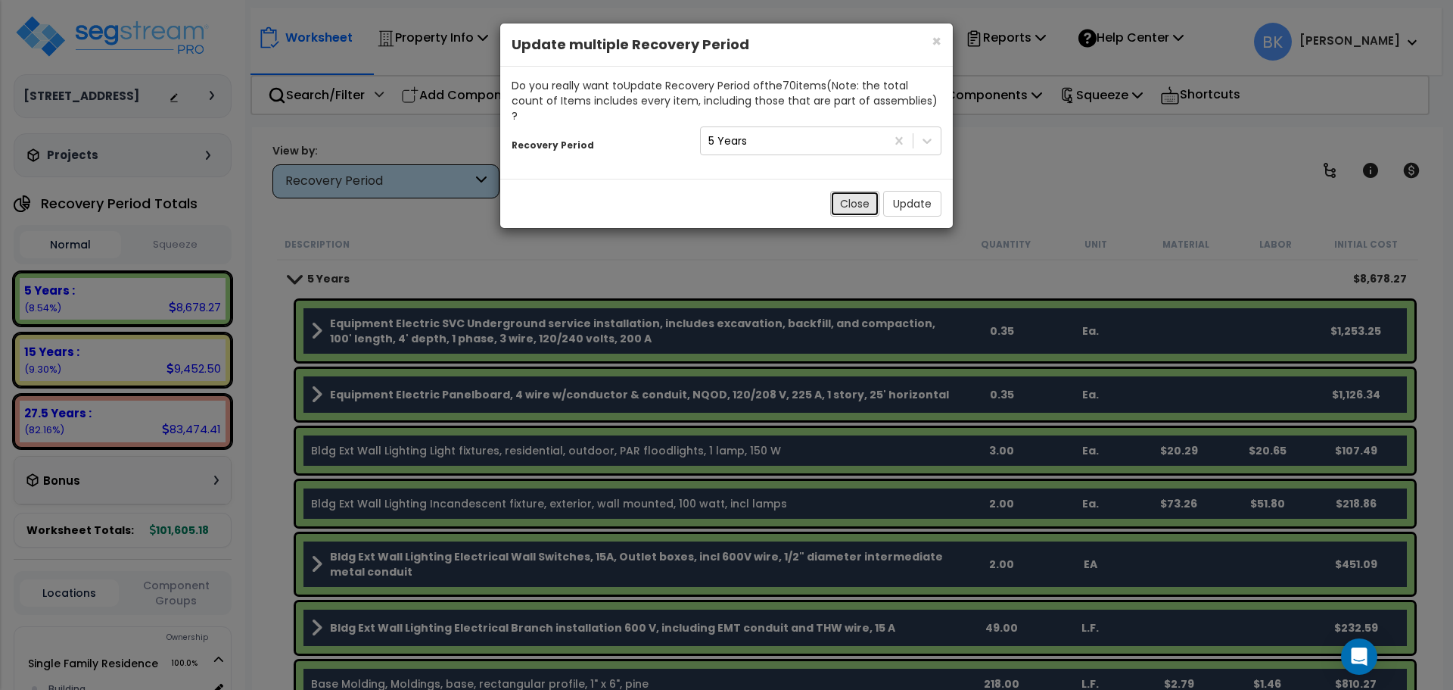
click at [852, 191] on button "Close" at bounding box center [854, 204] width 49 height 26
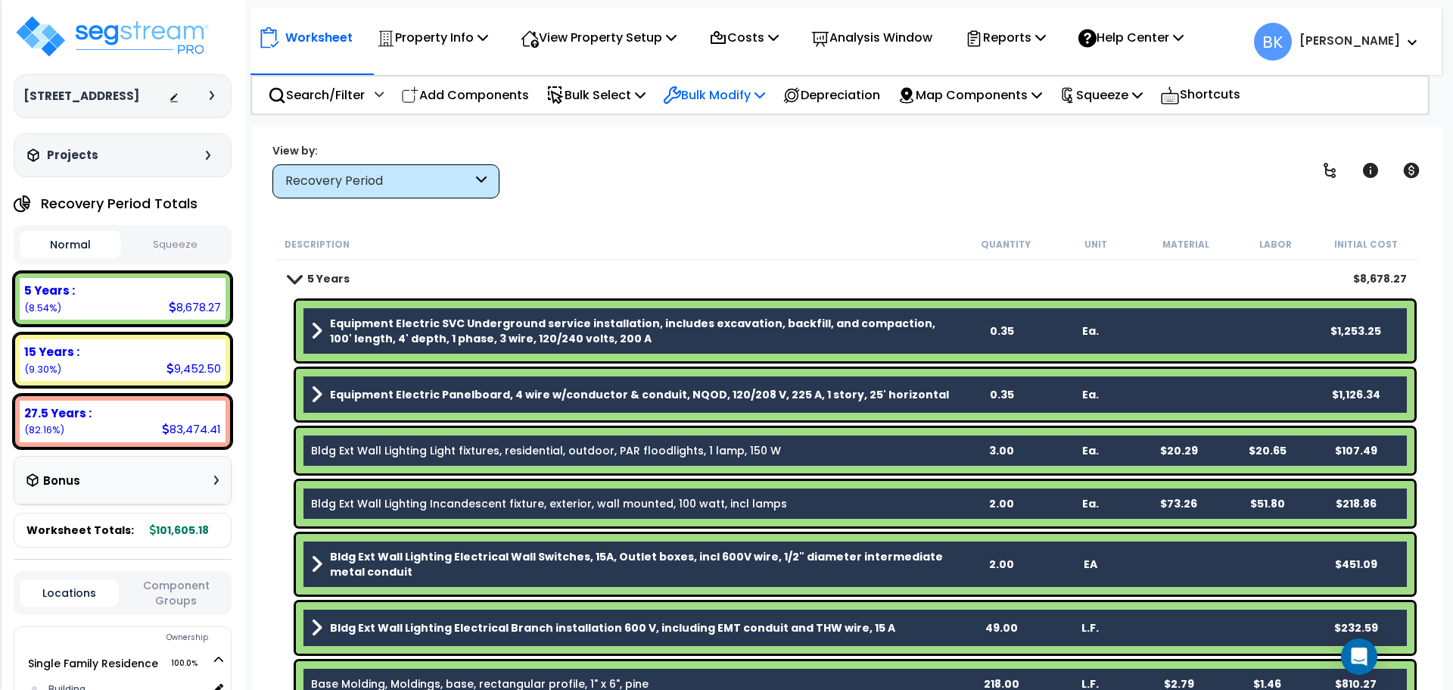
click at [692, 95] on p "Bulk Modify" at bounding box center [714, 95] width 102 height 20
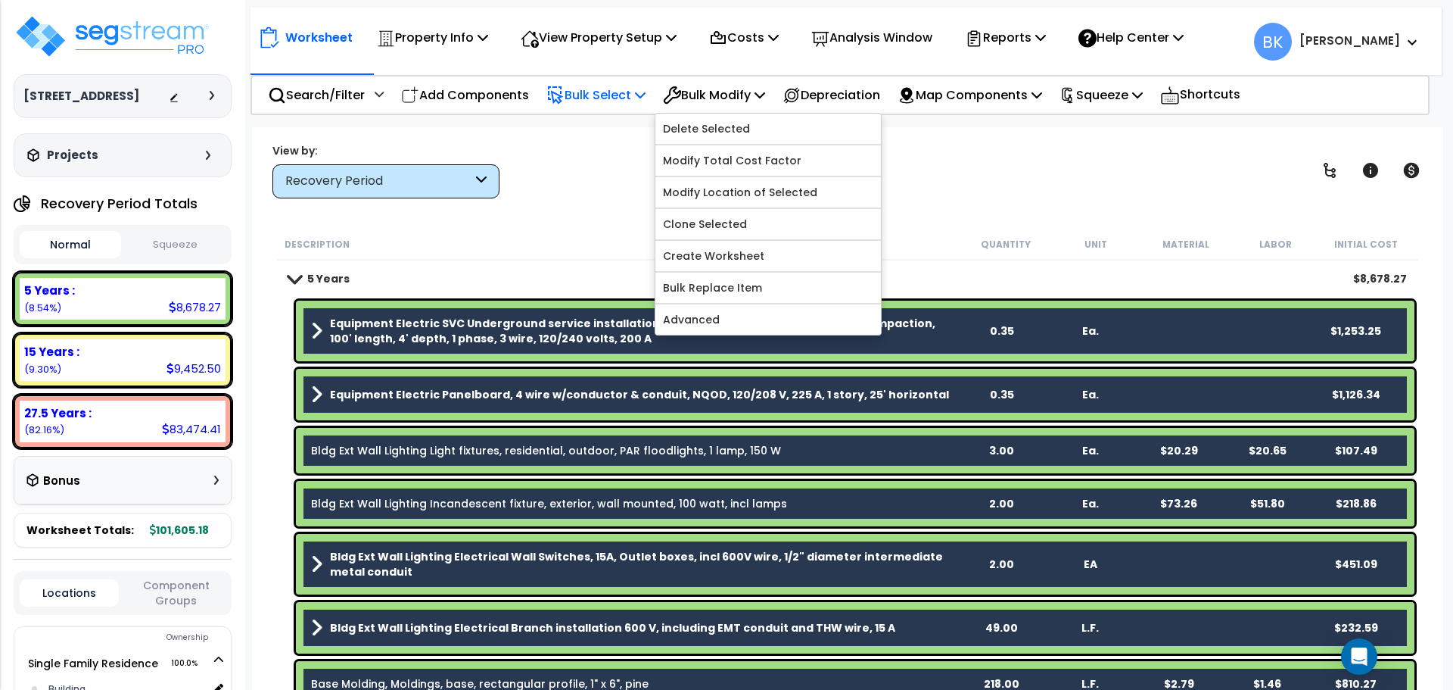
click at [626, 85] on p "Bulk Select" at bounding box center [595, 95] width 99 height 20
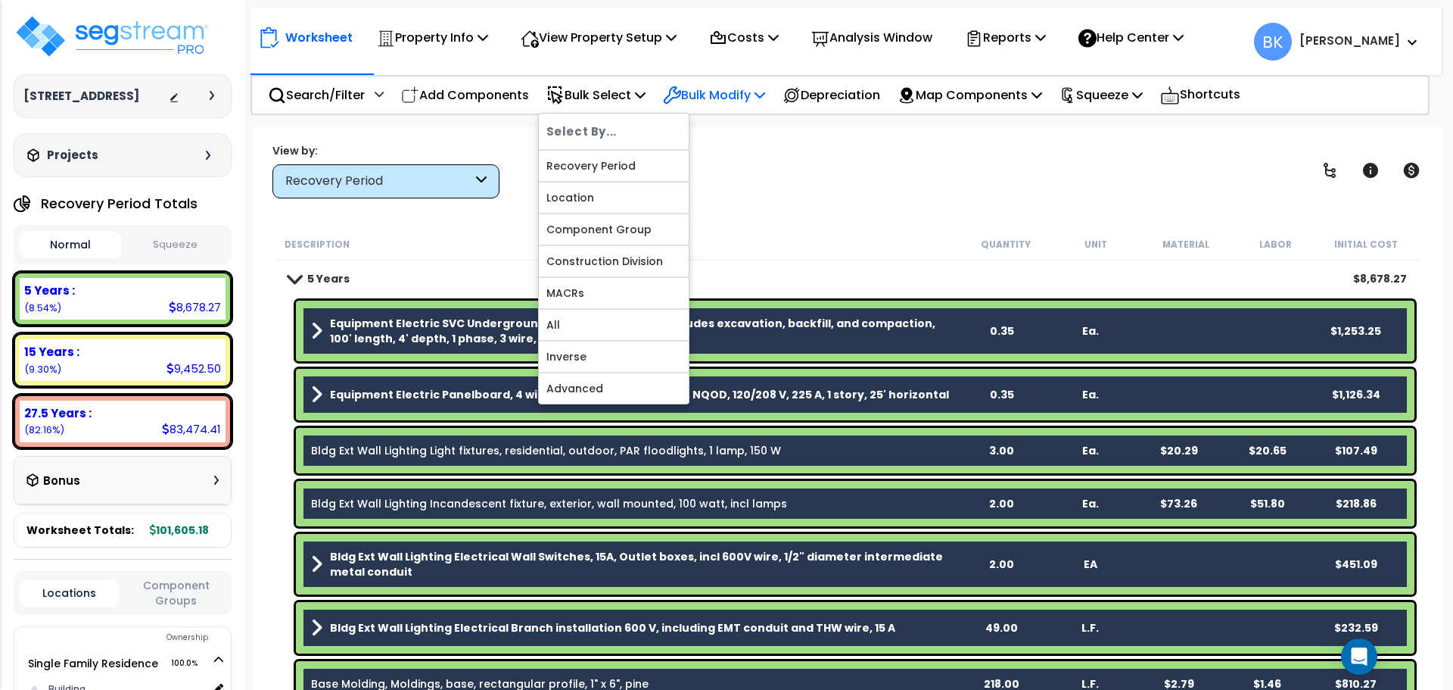
click at [748, 88] on p "Bulk Modify" at bounding box center [714, 95] width 102 height 20
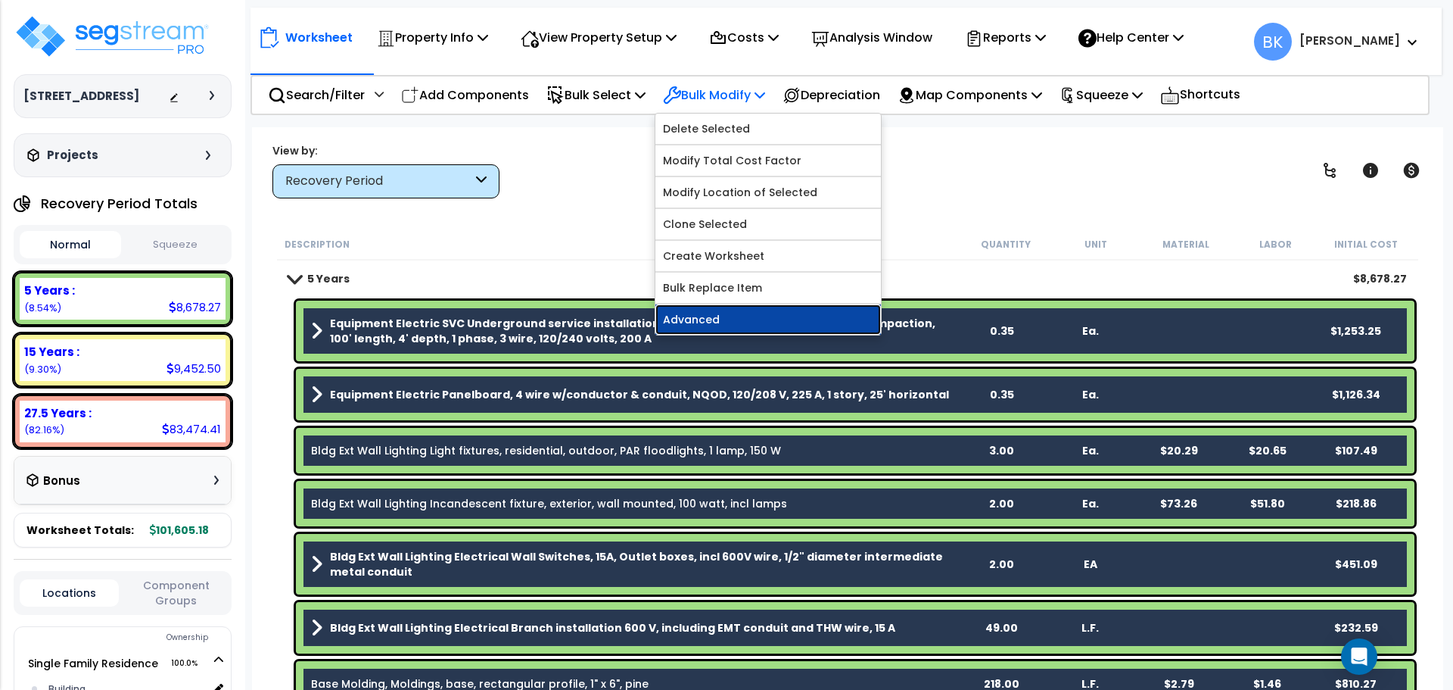
click at [736, 318] on link "Advanced" at bounding box center [768, 319] width 226 height 30
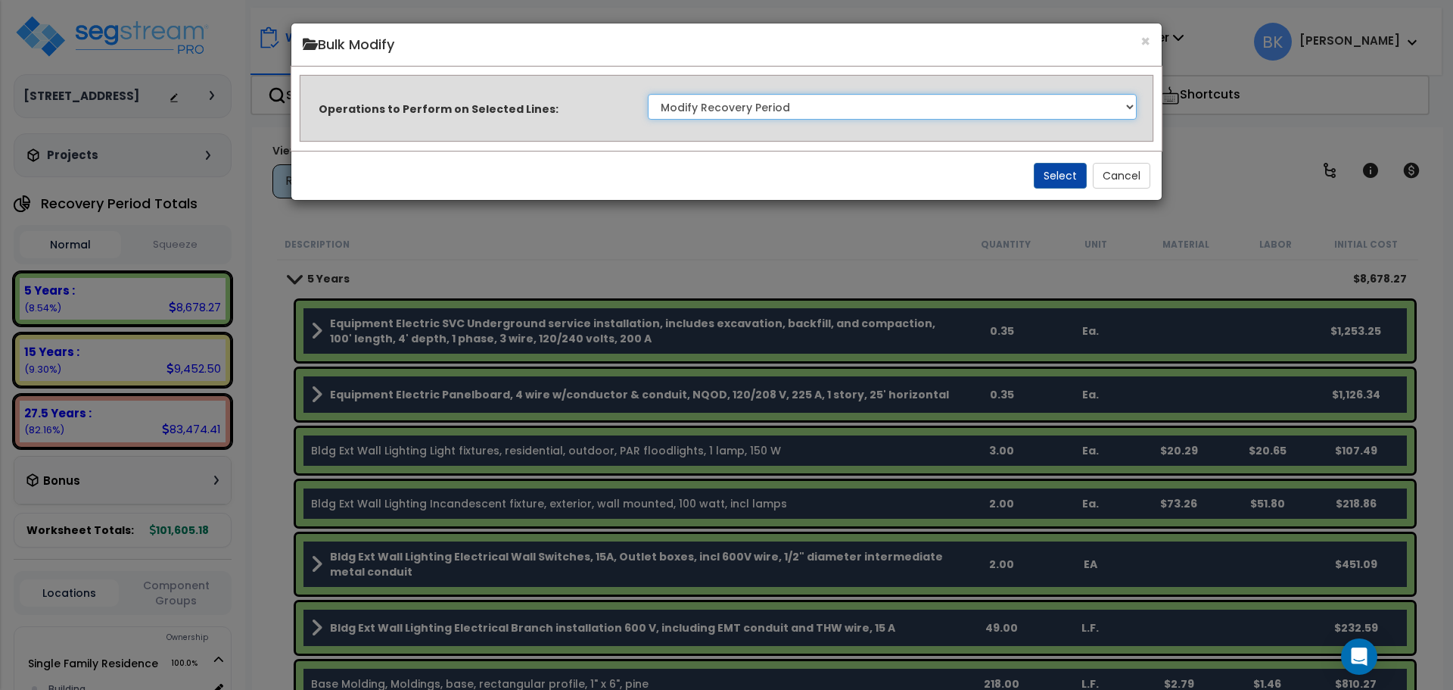
click at [770, 106] on select "Clone Delete Delete Zero Quantities Modify Component Group Modify Recovery Peri…" at bounding box center [892, 107] width 489 height 26
select select "modifyTotalCostFactor"
click at [648, 94] on select "Clone Delete Delete Zero Quantities Modify Component Group Modify Recovery Peri…" at bounding box center [892, 107] width 489 height 26
drag, startPoint x: 1132, startPoint y: 175, endPoint x: 1058, endPoint y: 170, distance: 73.6
click at [1058, 170] on div "Select Cancel" at bounding box center [726, 175] width 870 height 49
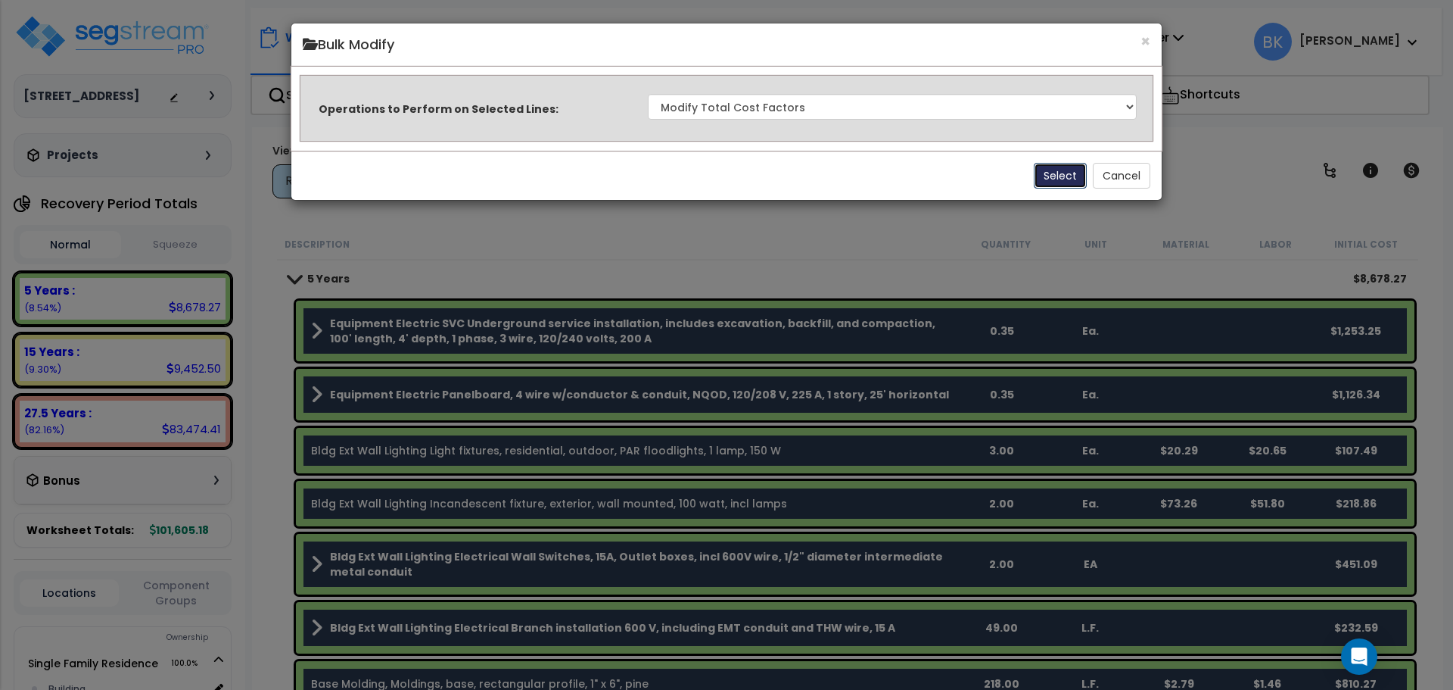
click at [1057, 173] on button "Select" at bounding box center [1060, 176] width 53 height 26
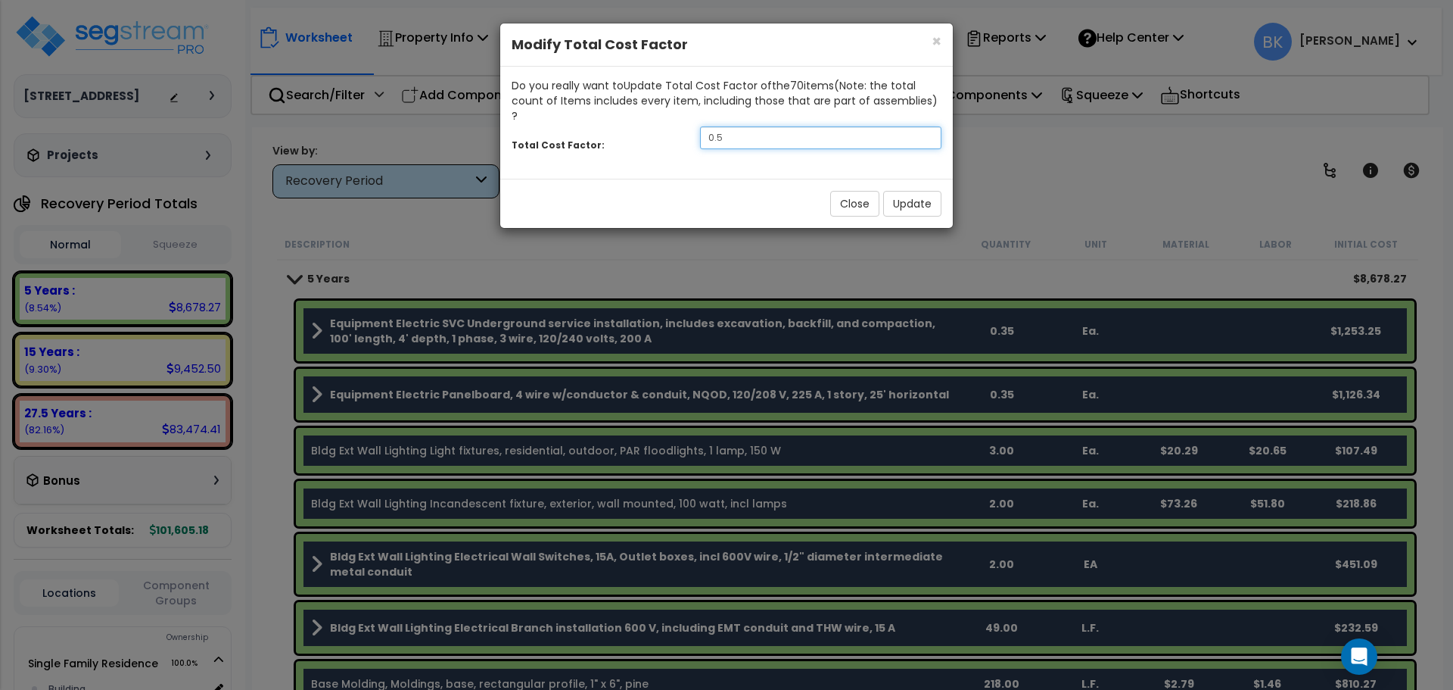
click at [743, 126] on input "0.5" at bounding box center [820, 137] width 241 height 23
type input "0.875"
click at [914, 191] on button "Update" at bounding box center [912, 204] width 58 height 26
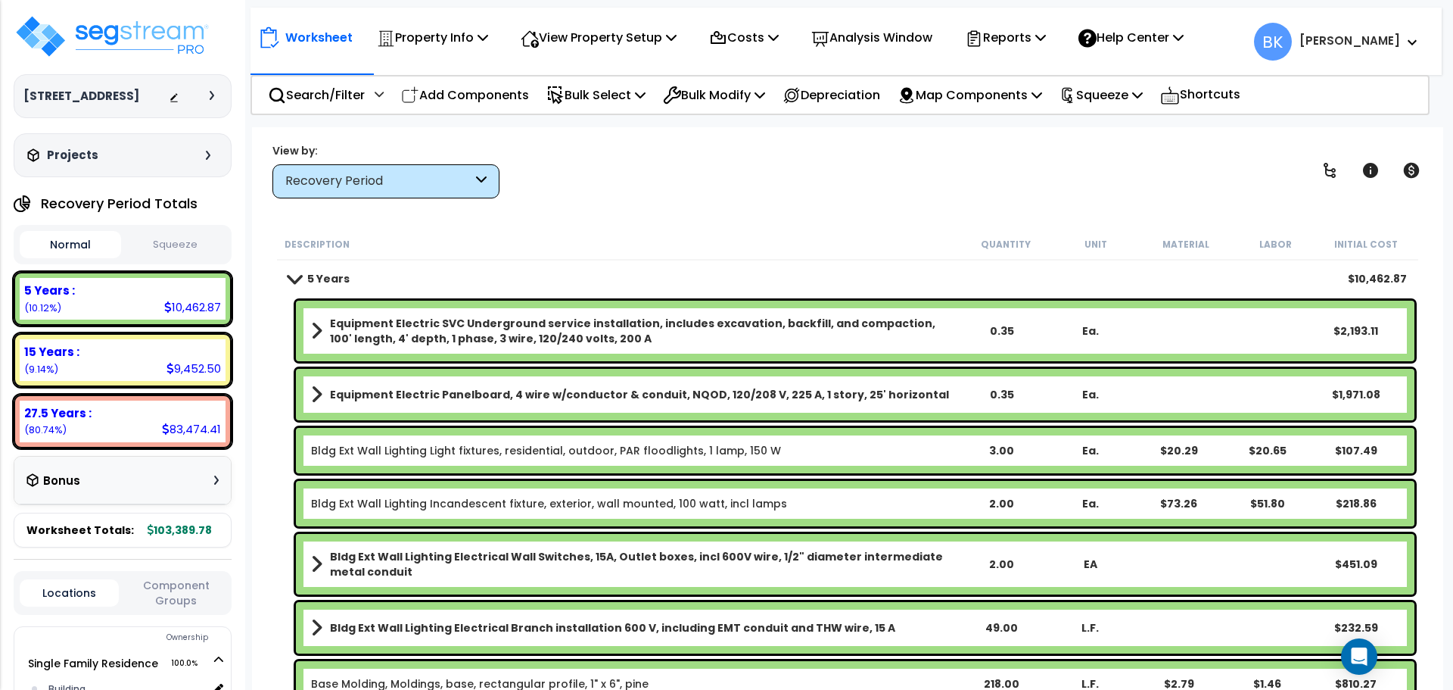
click at [295, 277] on span at bounding box center [294, 277] width 21 height 11
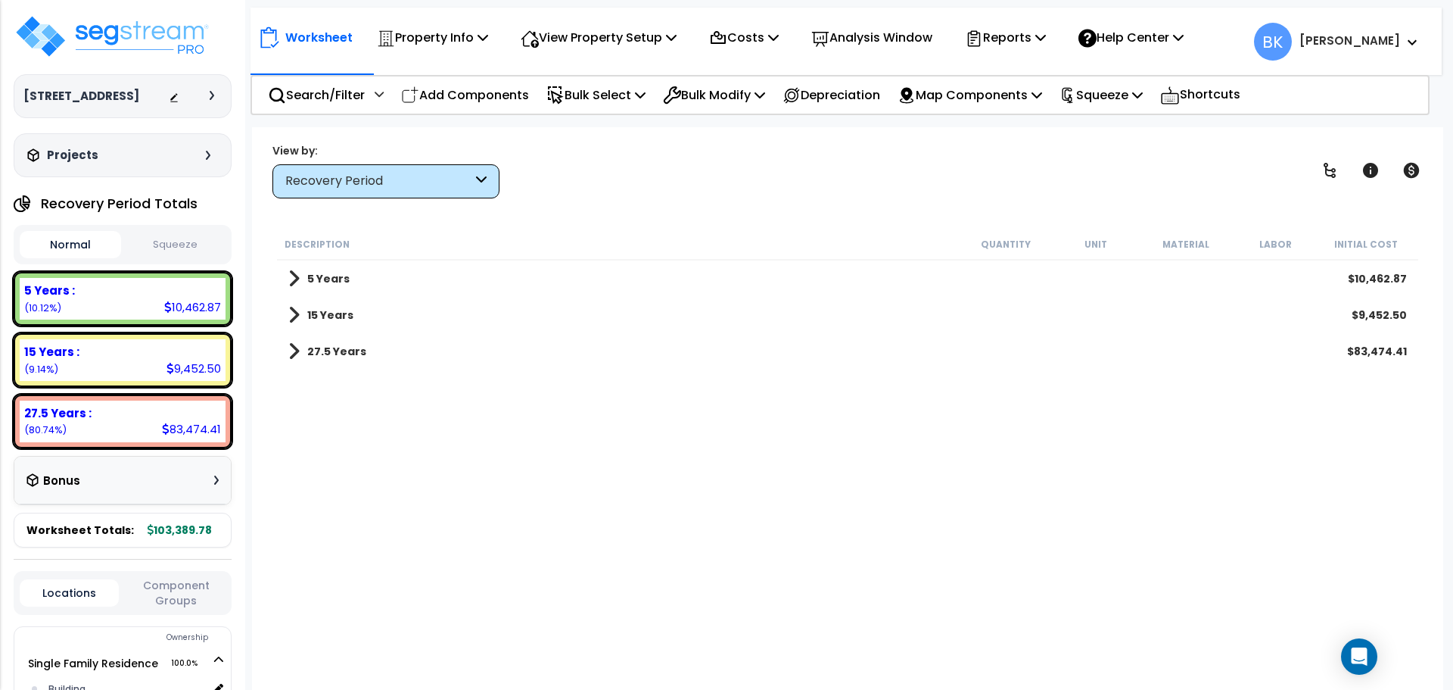
click at [294, 313] on span at bounding box center [293, 314] width 11 height 21
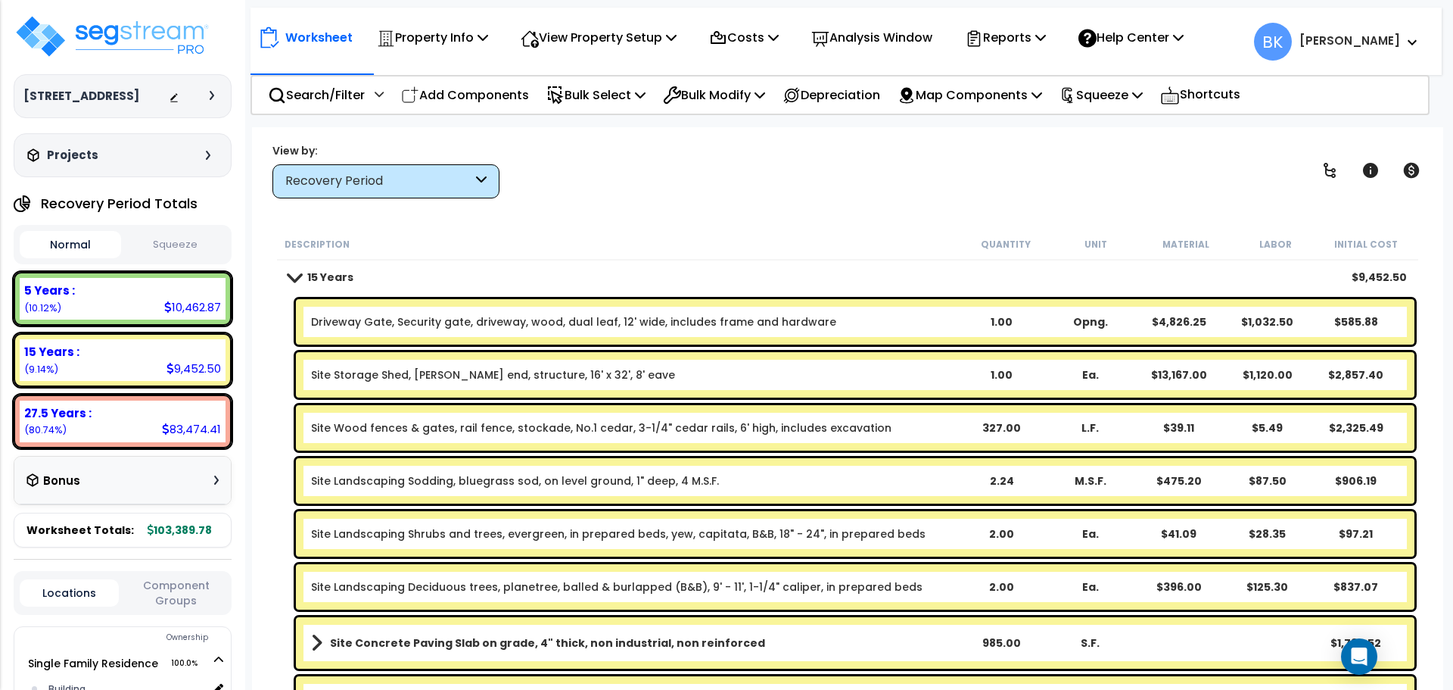
scroll to position [76, 0]
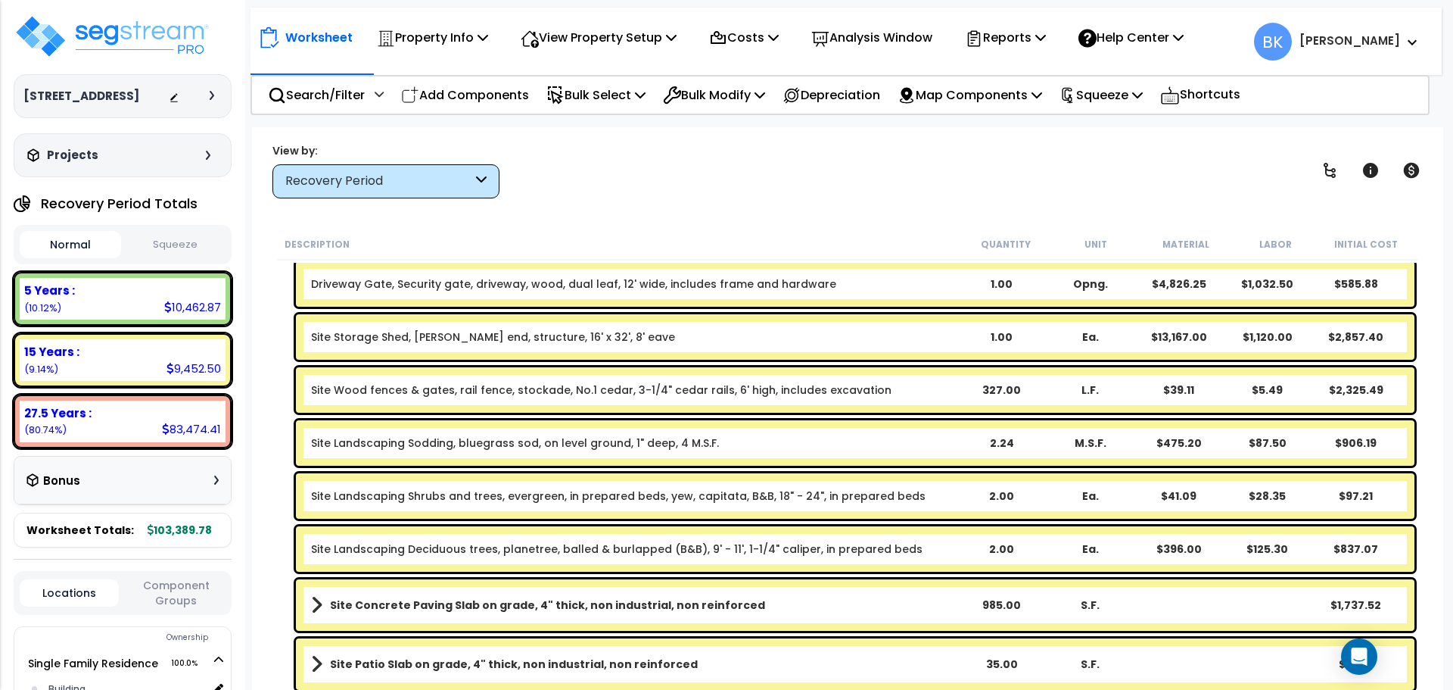
click at [513, 388] on link "Site Wood fences & gates, rail fence, stockade, No.1 cedar, 3-1/4" cedar rails,…" at bounding box center [601, 389] width 581 height 15
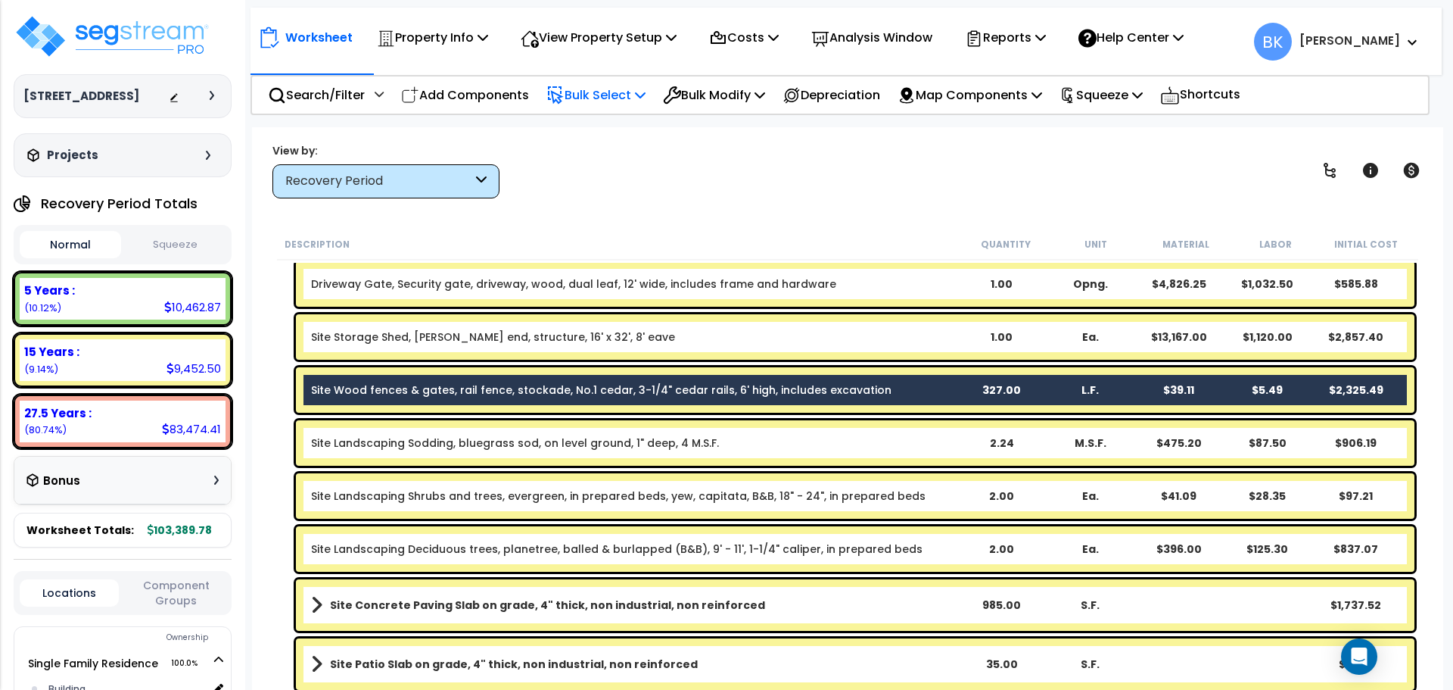
click at [635, 95] on p "Bulk Select" at bounding box center [595, 95] width 99 height 20
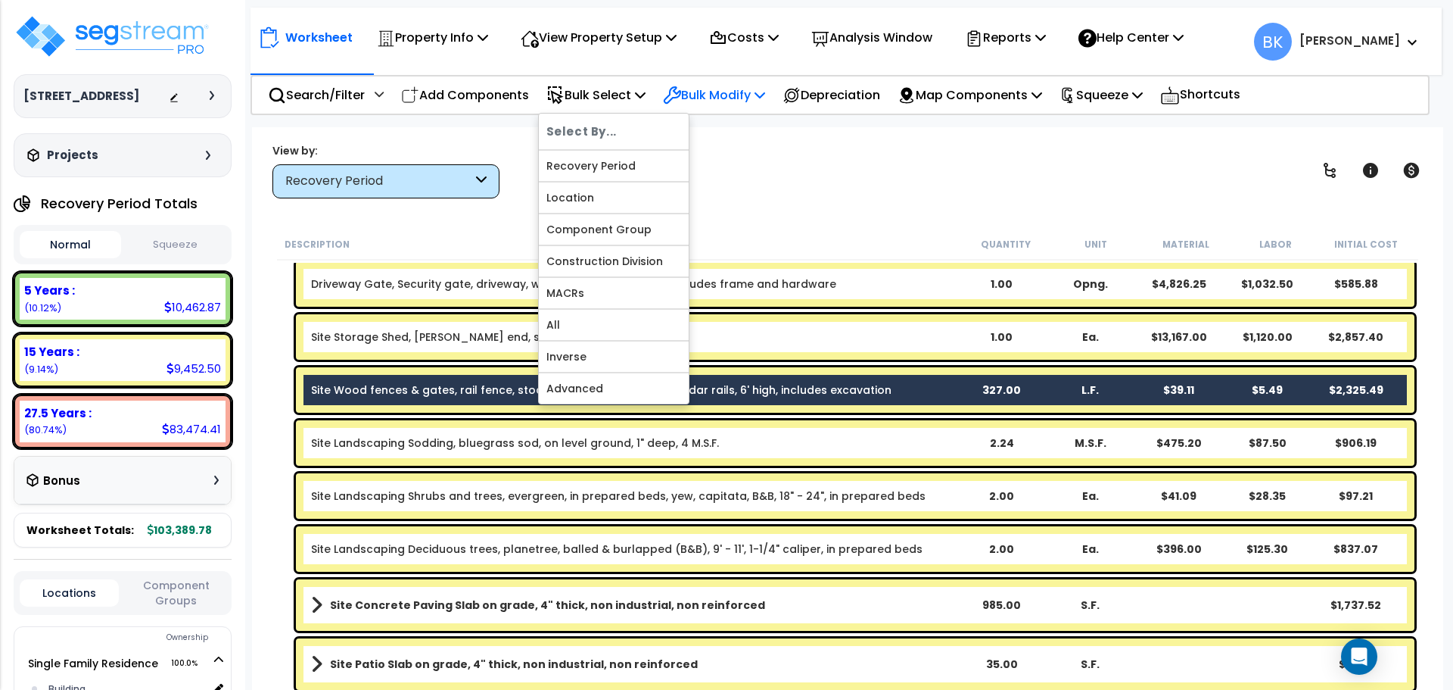
click at [705, 82] on div "Bulk Modify" at bounding box center [714, 95] width 102 height 36
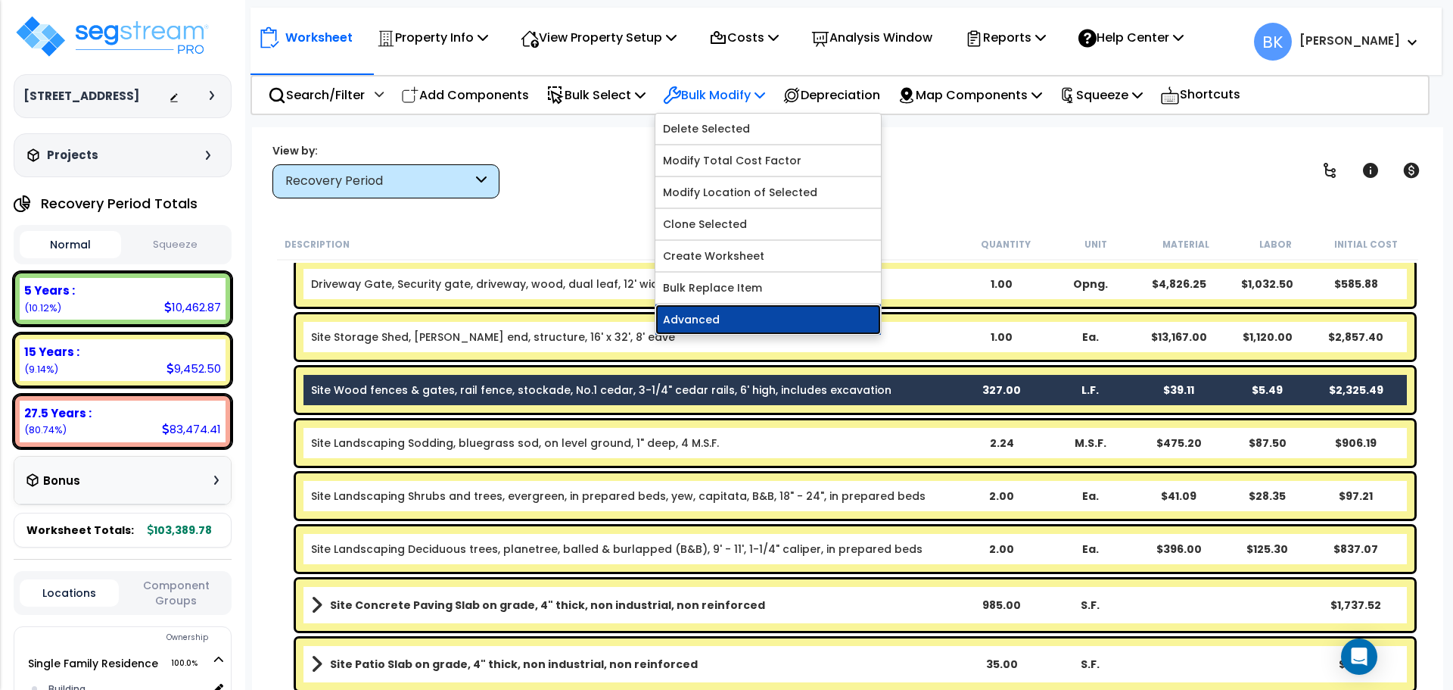
click at [726, 314] on link "Advanced" at bounding box center [768, 319] width 226 height 30
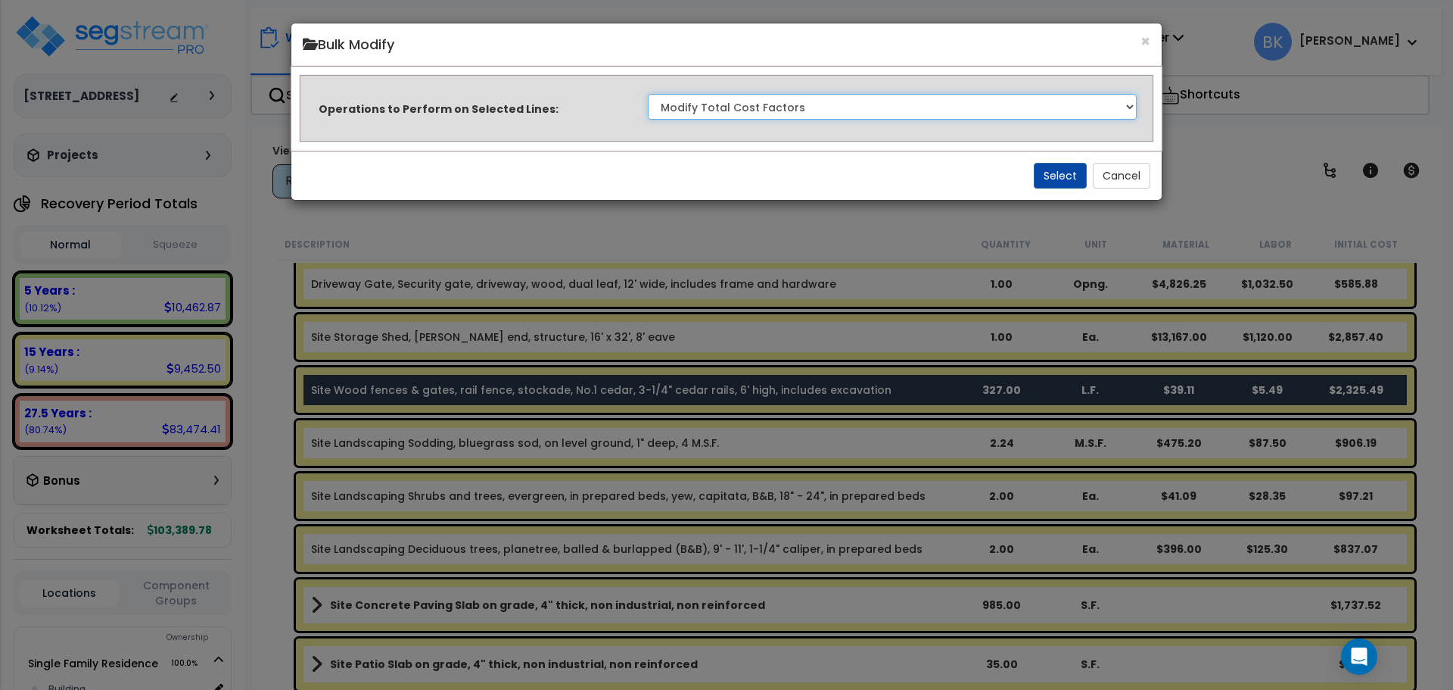
click at [814, 103] on select "Clone Delete Delete Zero Quantities Modify Component Group Modify Recovery Peri…" at bounding box center [892, 107] width 489 height 26
drag, startPoint x: 814, startPoint y: 103, endPoint x: 822, endPoint y: 104, distance: 7.6
click at [814, 103] on select "Clone Delete Delete Zero Quantities Modify Component Group Modify Recovery Peri…" at bounding box center [892, 107] width 489 height 26
click at [1067, 178] on button "Select" at bounding box center [1060, 176] width 53 height 26
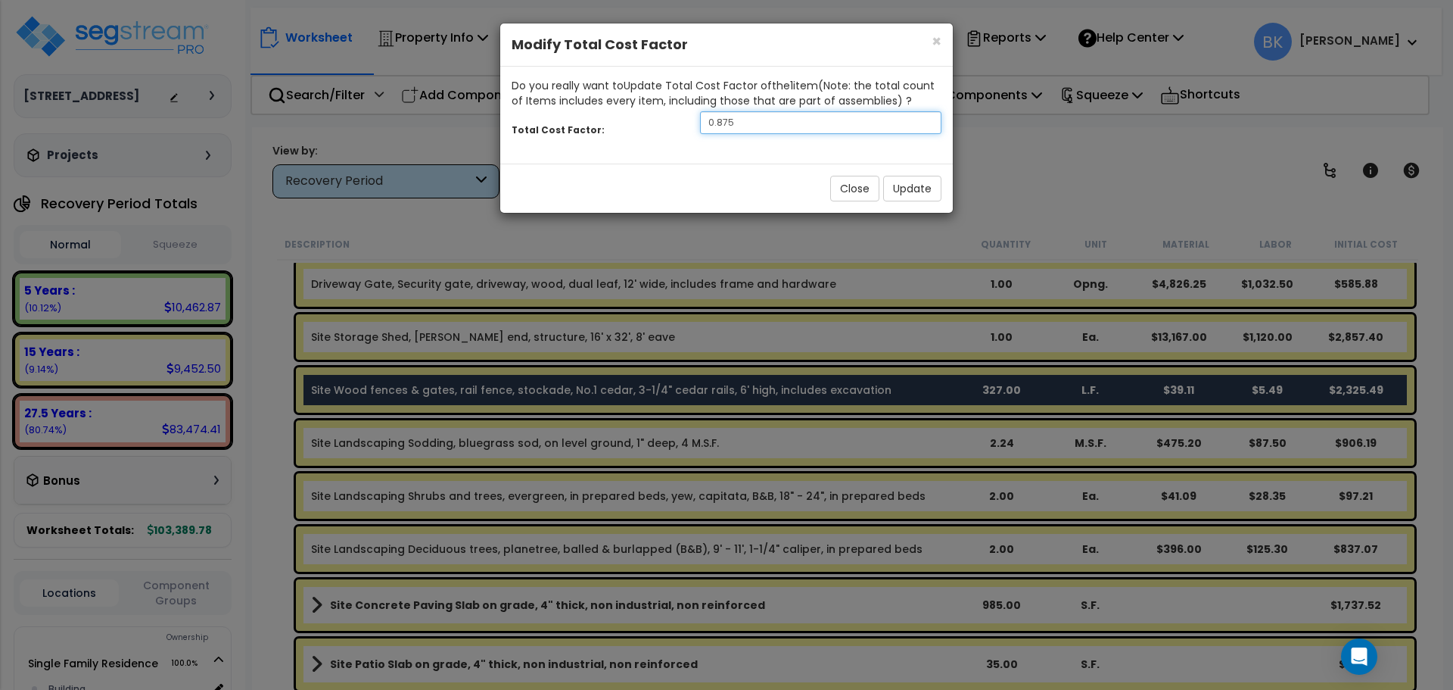
click at [760, 124] on input "0.875" at bounding box center [820, 122] width 241 height 23
type input "0.3"
click at [895, 191] on button "Update" at bounding box center [912, 189] width 58 height 26
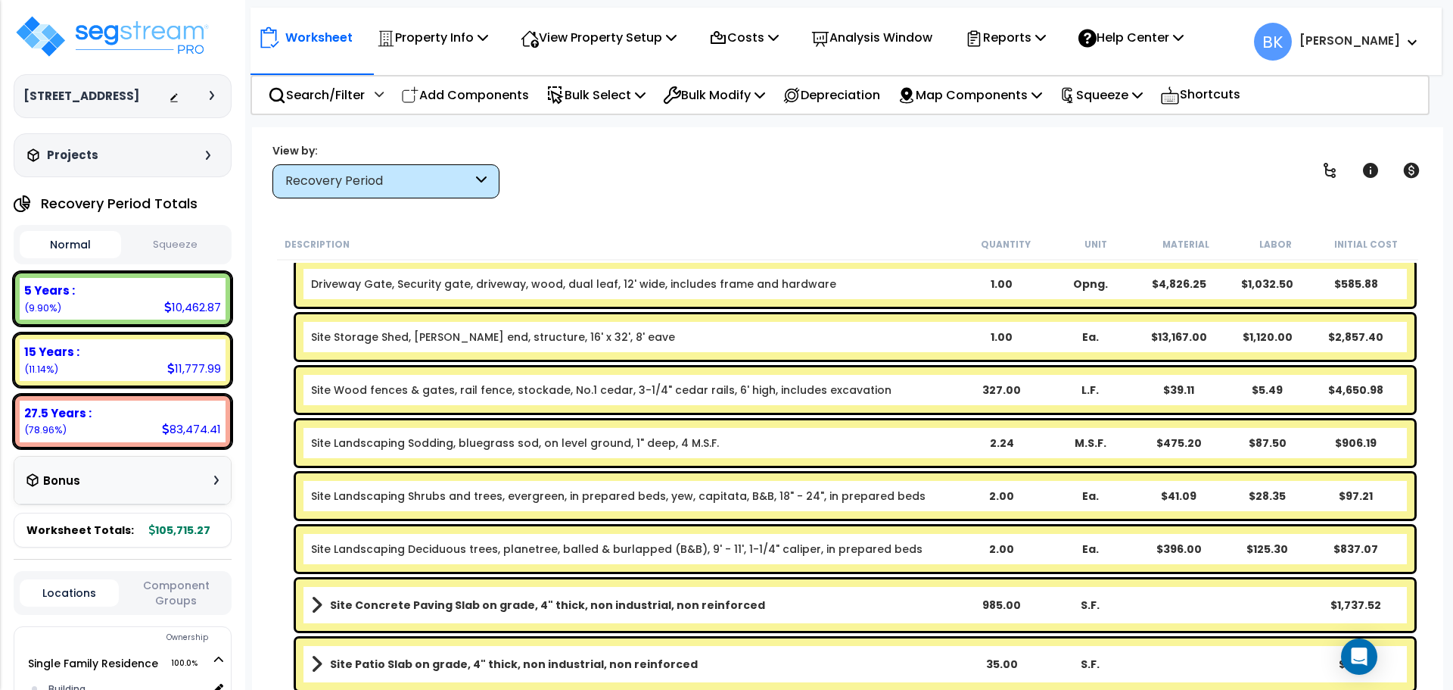
click at [1074, 388] on div "L.F." at bounding box center [1090, 389] width 87 height 15
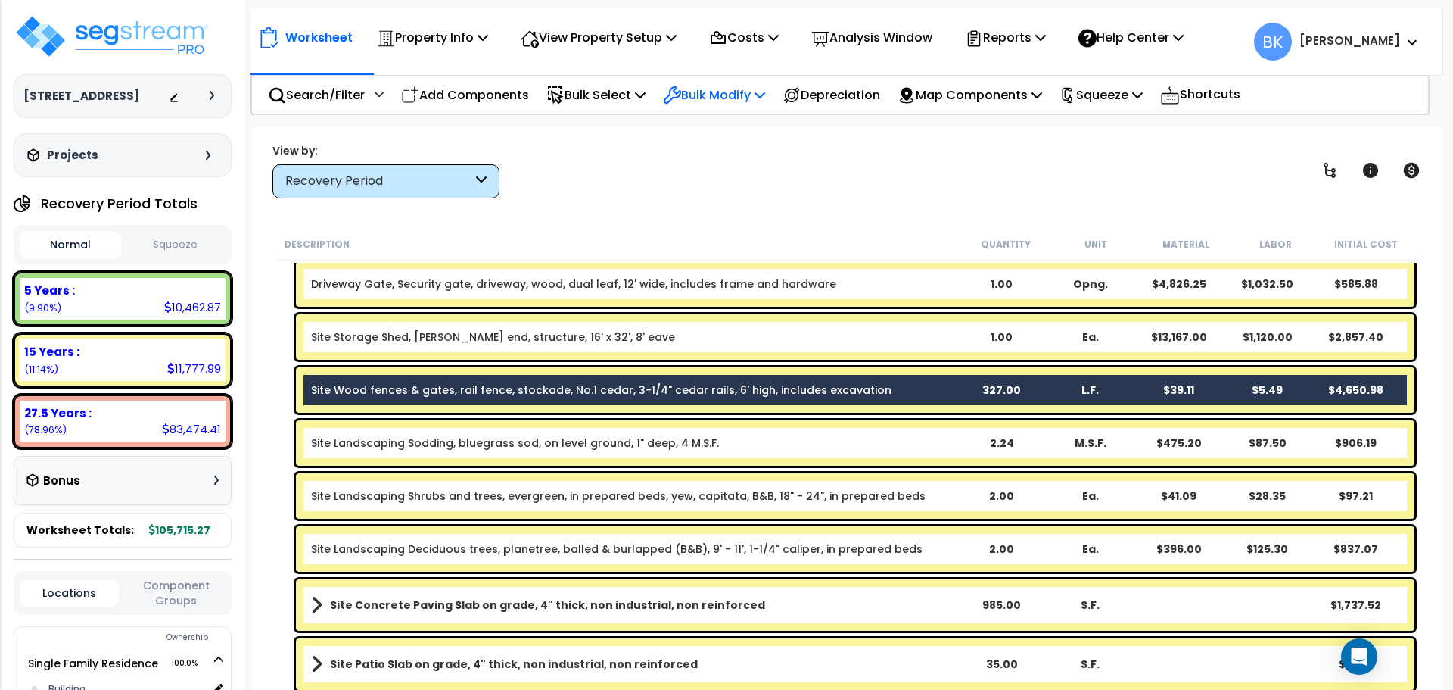
click at [752, 95] on p "Bulk Modify" at bounding box center [714, 95] width 102 height 20
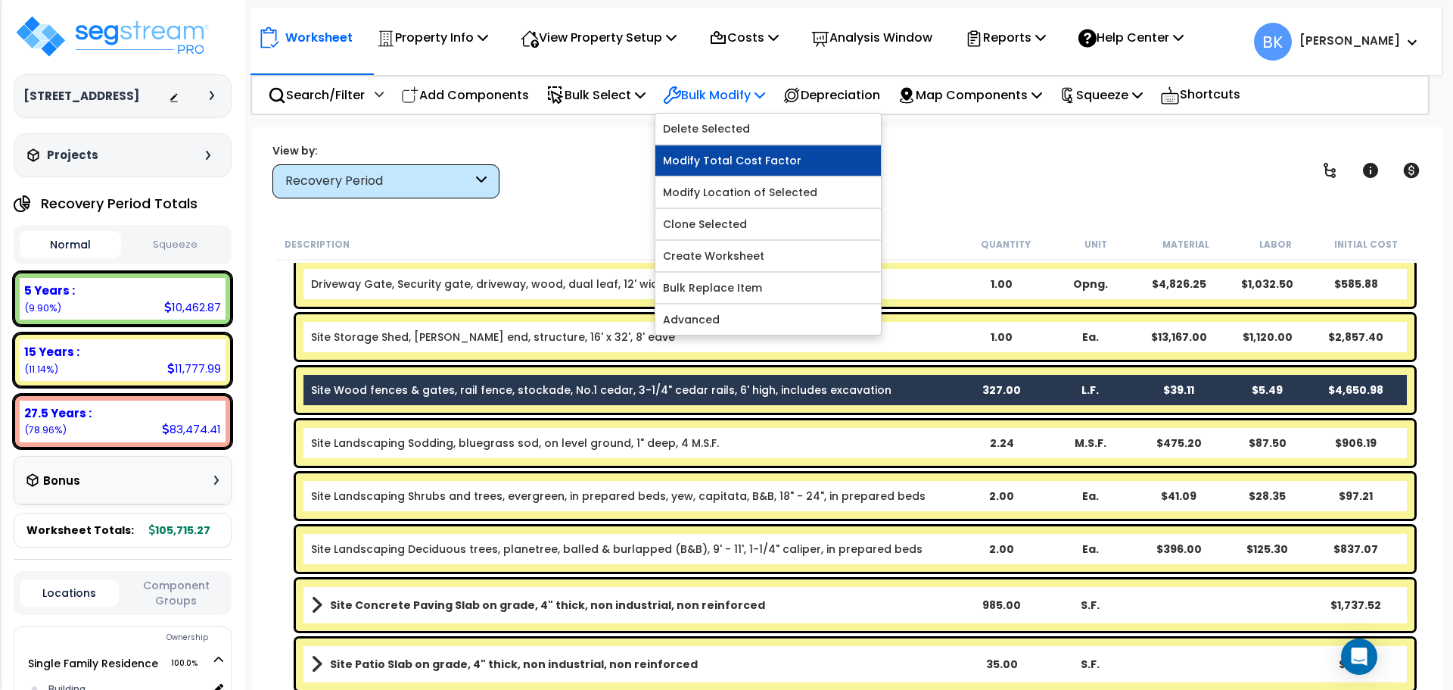
click at [760, 160] on link "Modify Total Cost Factor" at bounding box center [768, 160] width 226 height 30
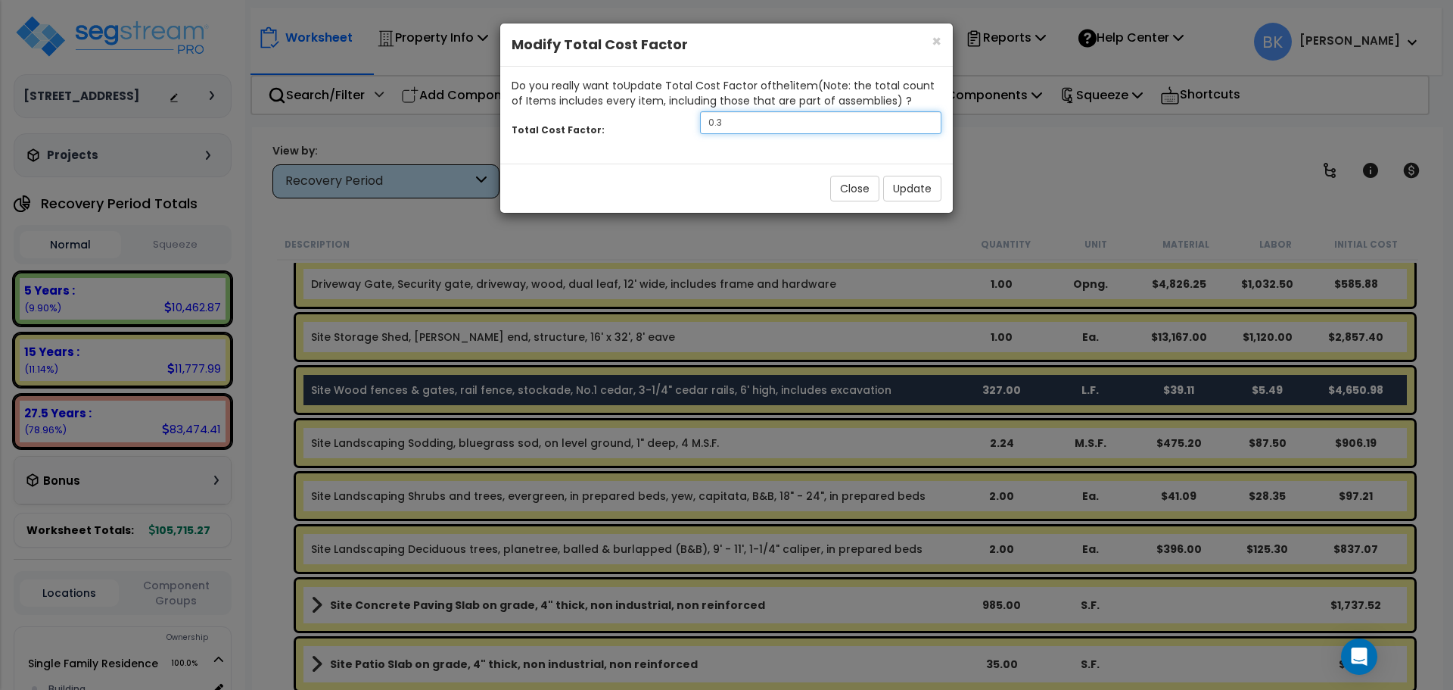
click at [797, 119] on input "0.3" at bounding box center [820, 122] width 241 height 23
type input "0.1"
click at [913, 188] on button "Update" at bounding box center [912, 189] width 58 height 26
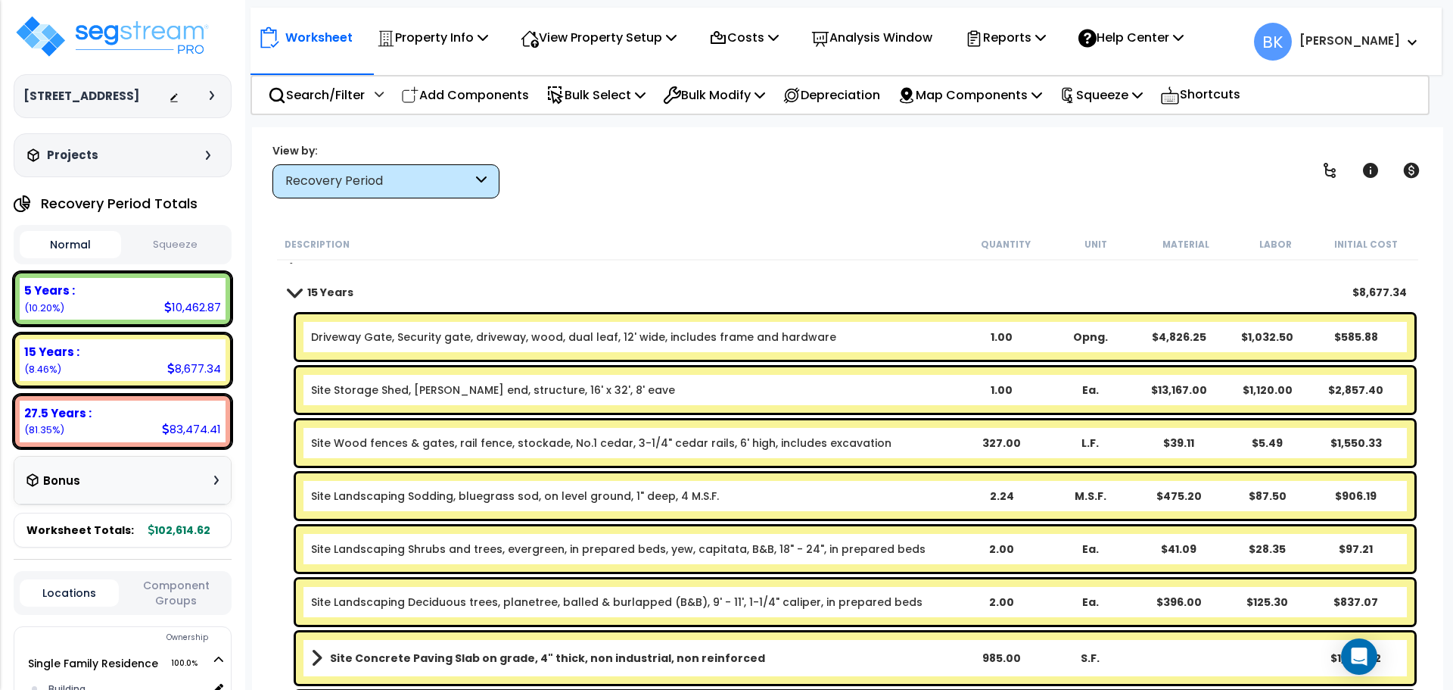
scroll to position [0, 0]
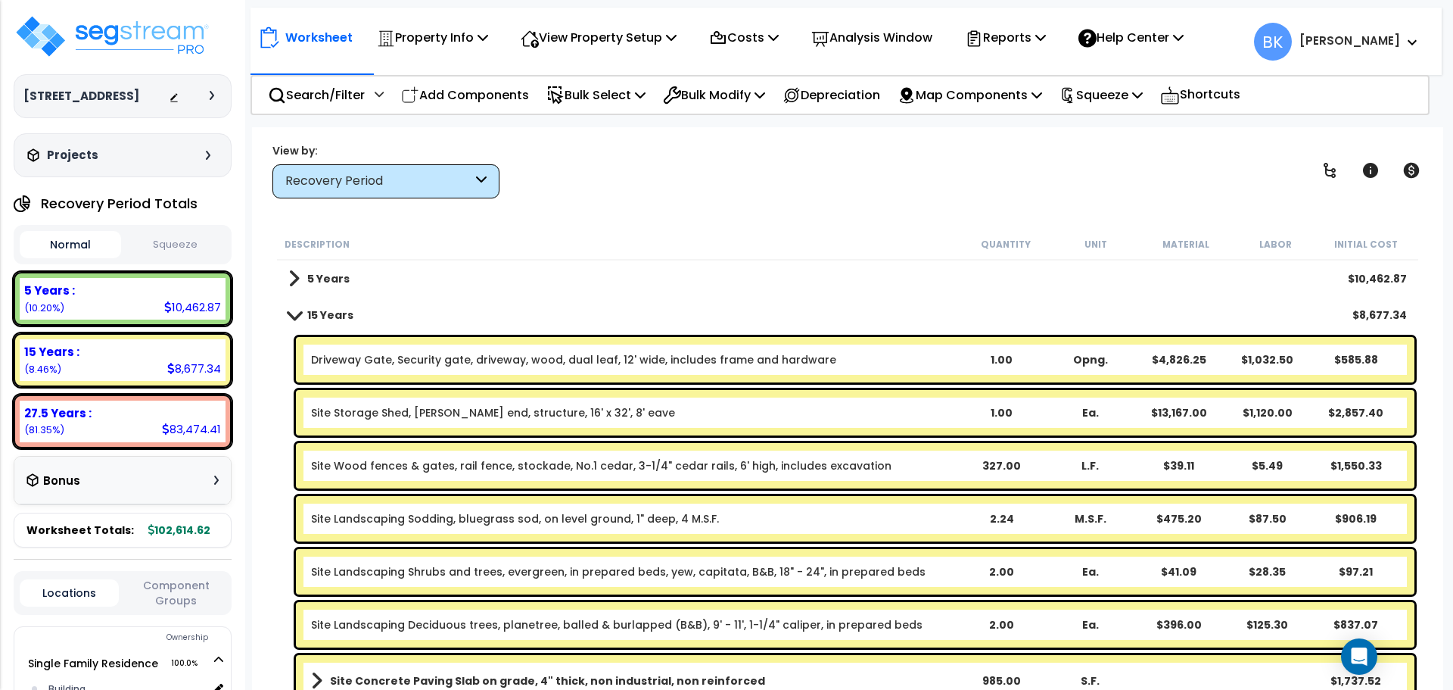
click at [298, 314] on span at bounding box center [294, 314] width 21 height 11
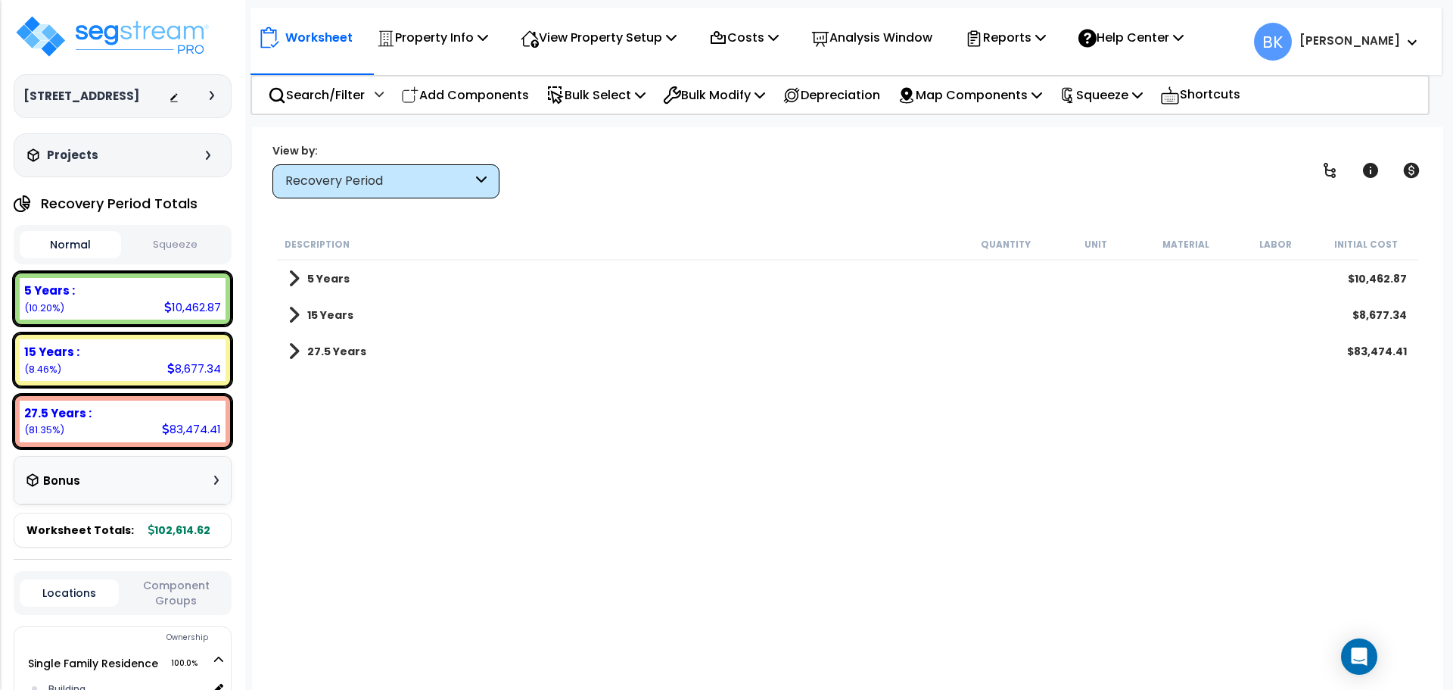
drag, startPoint x: 297, startPoint y: 311, endPoint x: 407, endPoint y: 329, distance: 111.1
click at [297, 312] on span at bounding box center [293, 314] width 11 height 21
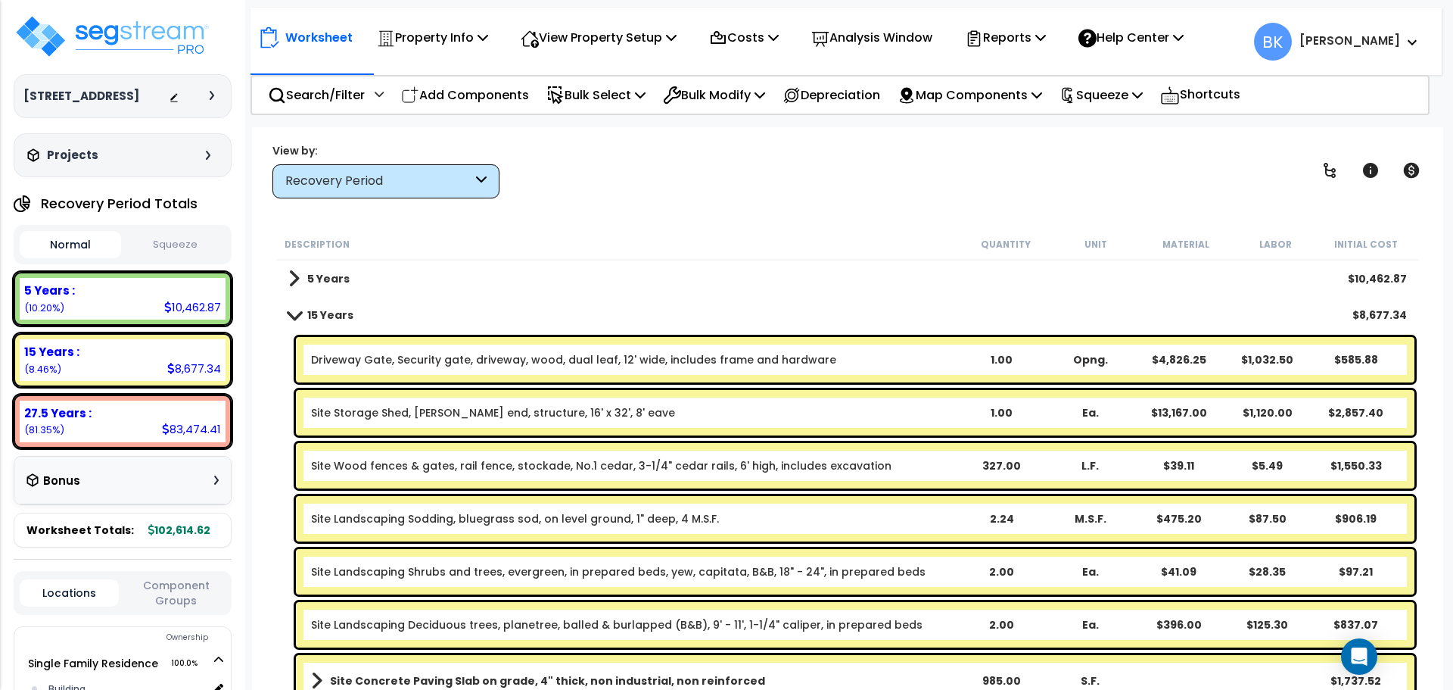
click at [566, 362] on link "Driveway Gate, Security gate, driveway, wood, dual leaf, 12' wide, includes fra…" at bounding box center [573, 359] width 525 height 15
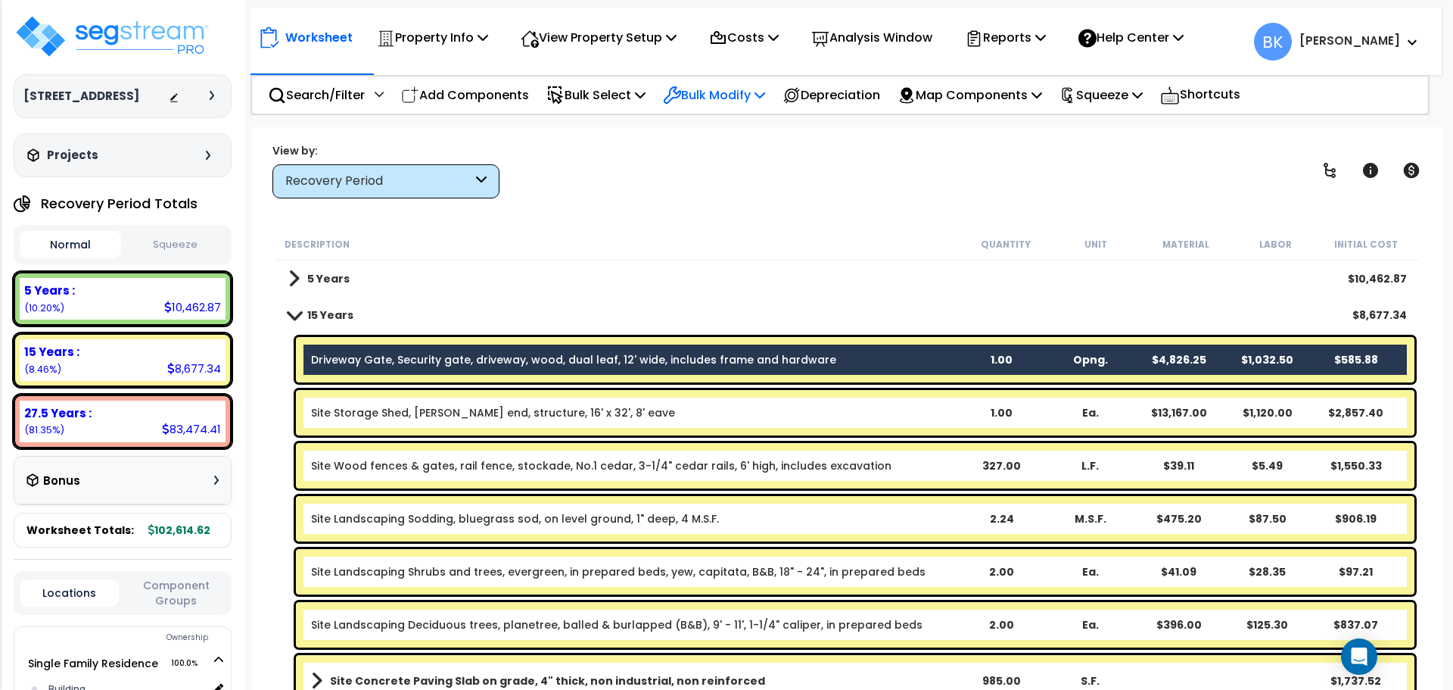
click at [710, 86] on p "Bulk Modify" at bounding box center [714, 95] width 102 height 20
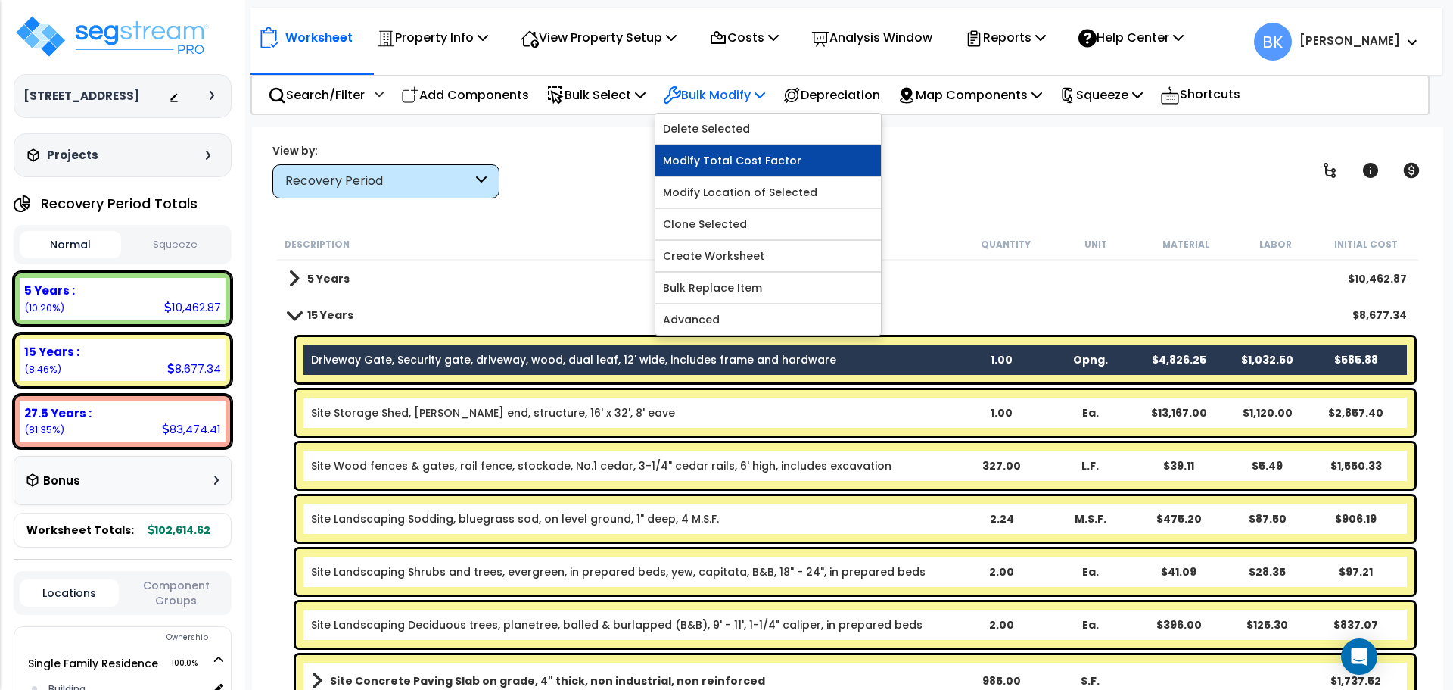
click at [742, 158] on link "Modify Total Cost Factor" at bounding box center [768, 160] width 226 height 30
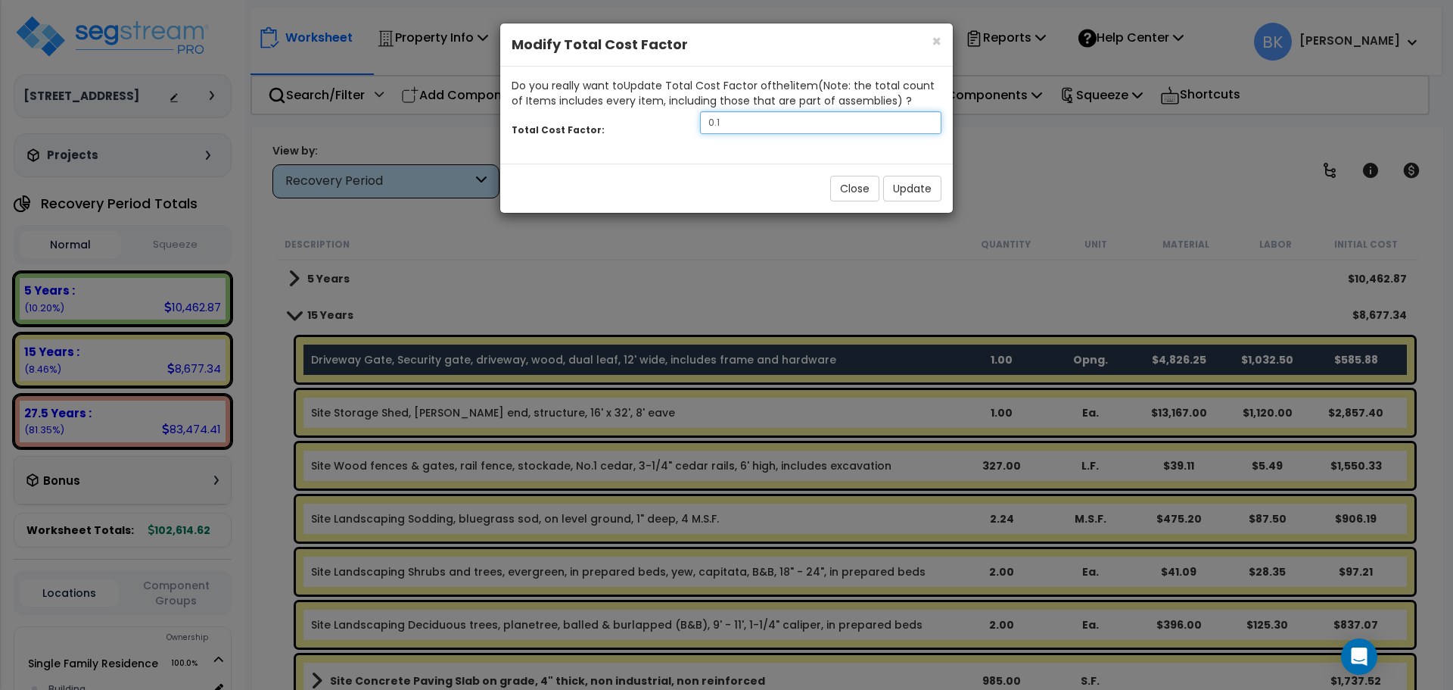
click at [749, 125] on input "0.1" at bounding box center [820, 122] width 241 height 23
click at [916, 183] on button "Update" at bounding box center [912, 189] width 58 height 26
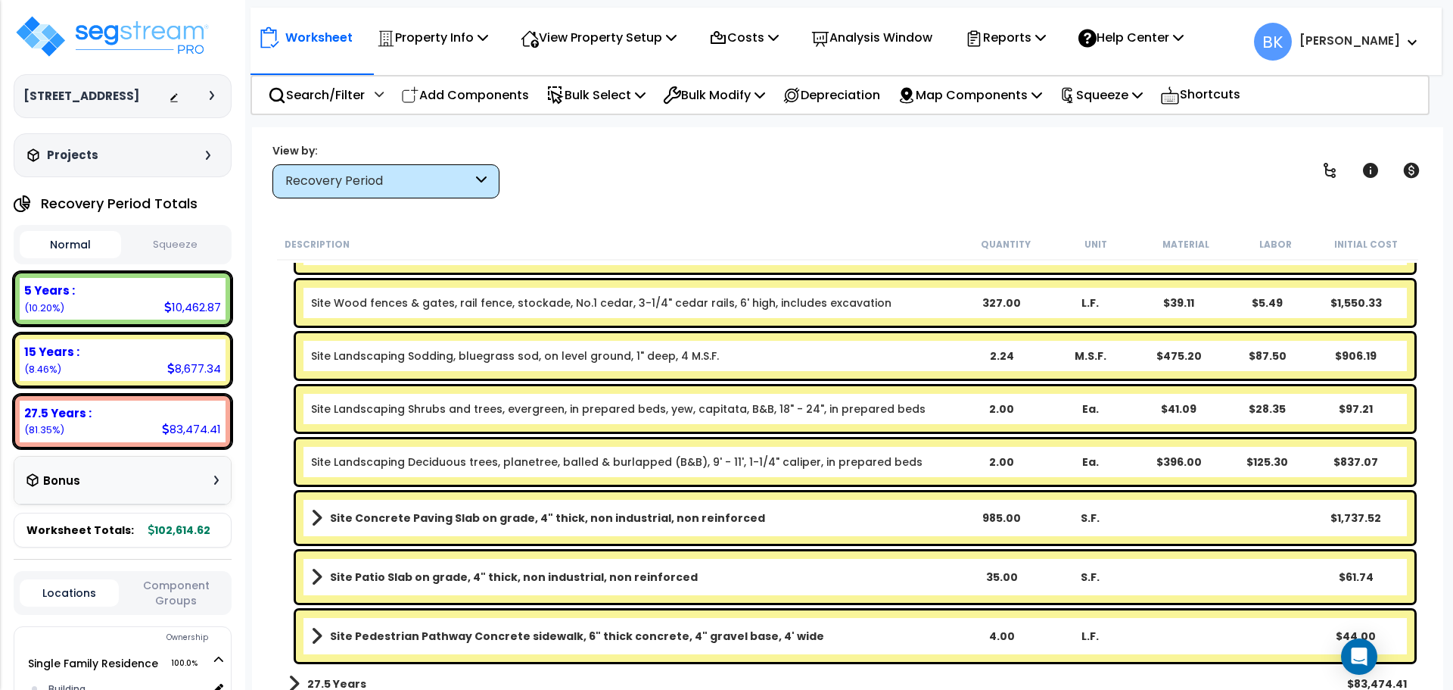
scroll to position [174, 0]
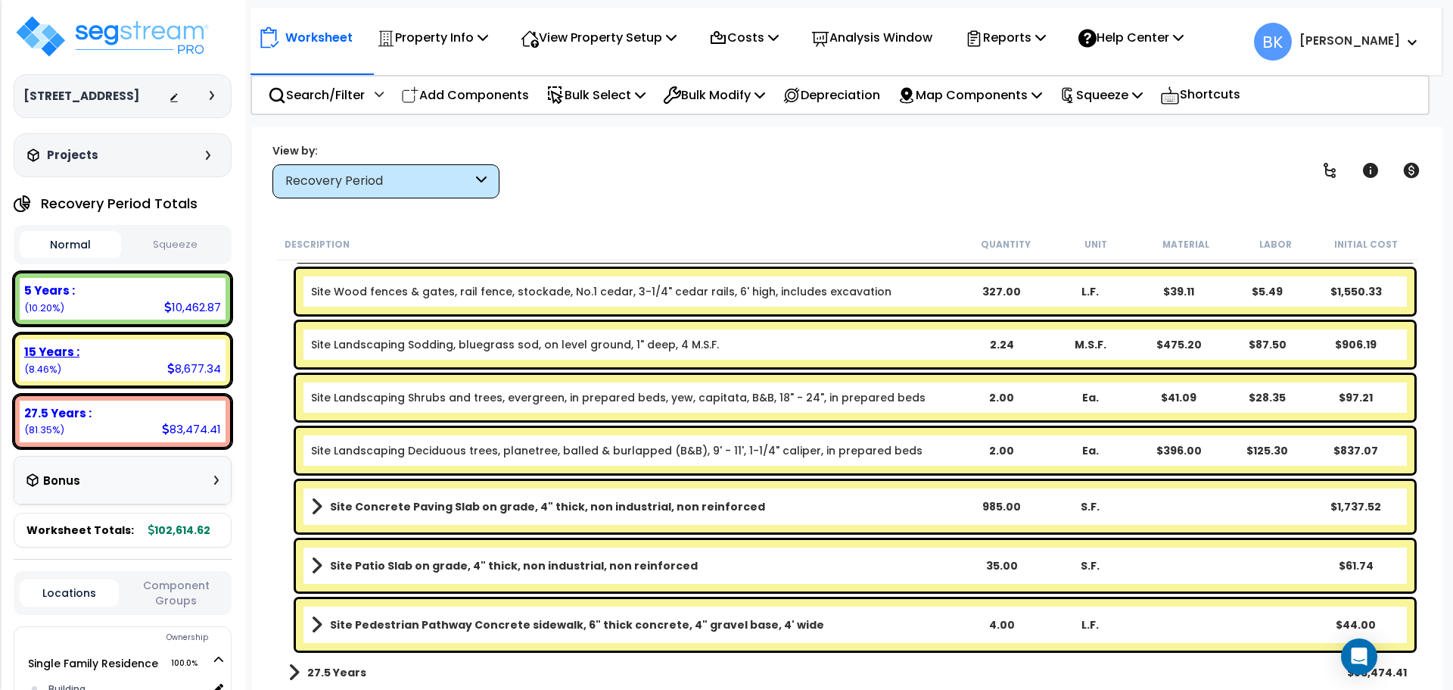
click at [148, 318] on div "5 Years : 10,462.87 (10.20%)" at bounding box center [123, 299] width 206 height 42
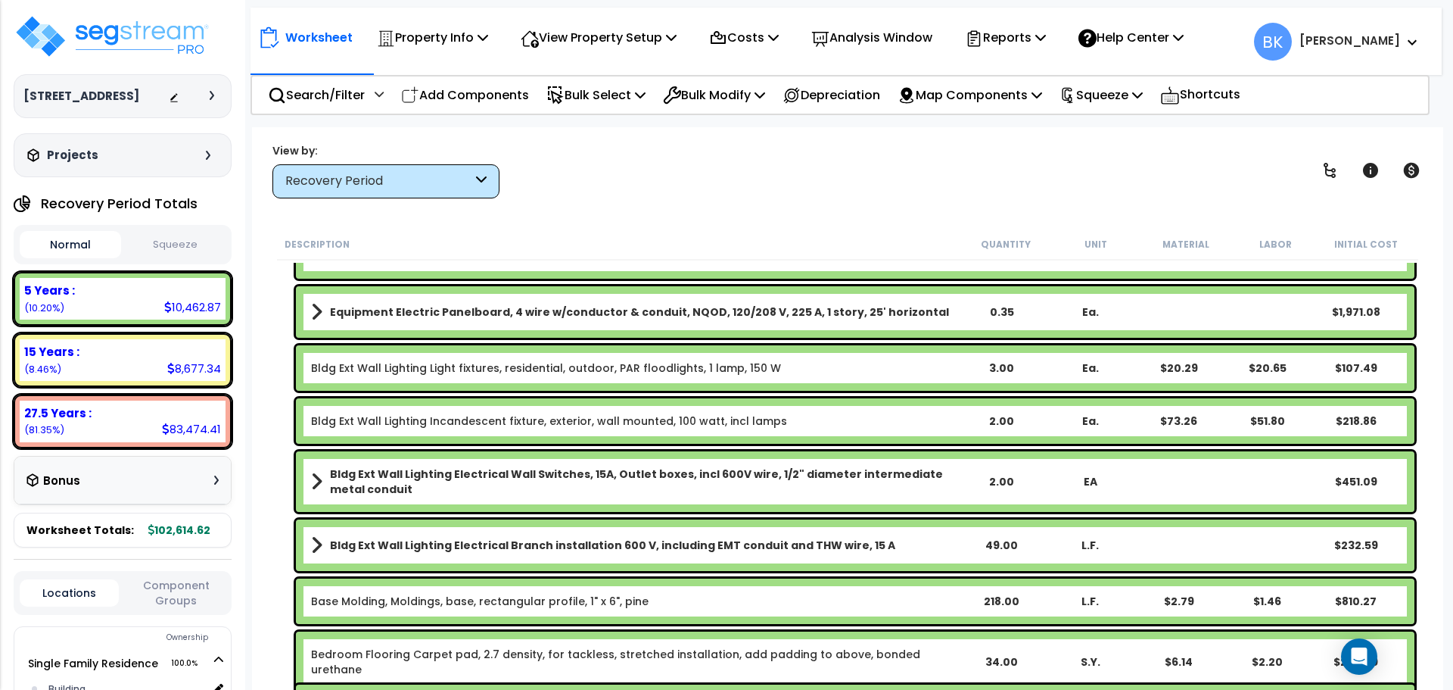
scroll to position [76, 0]
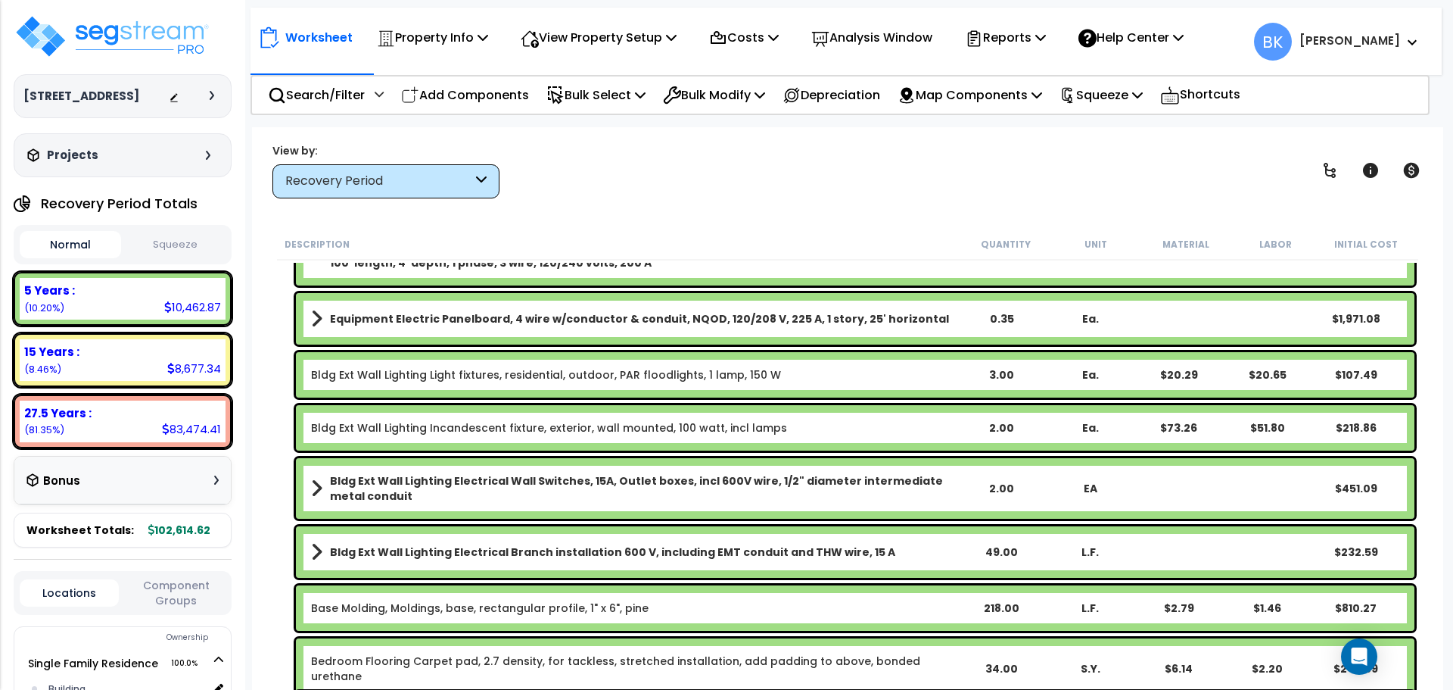
click at [419, 377] on link "Bldg Ext Wall Lighting Light fixtures, residential, outdoor, PAR floodlights, 1…" at bounding box center [546, 374] width 470 height 15
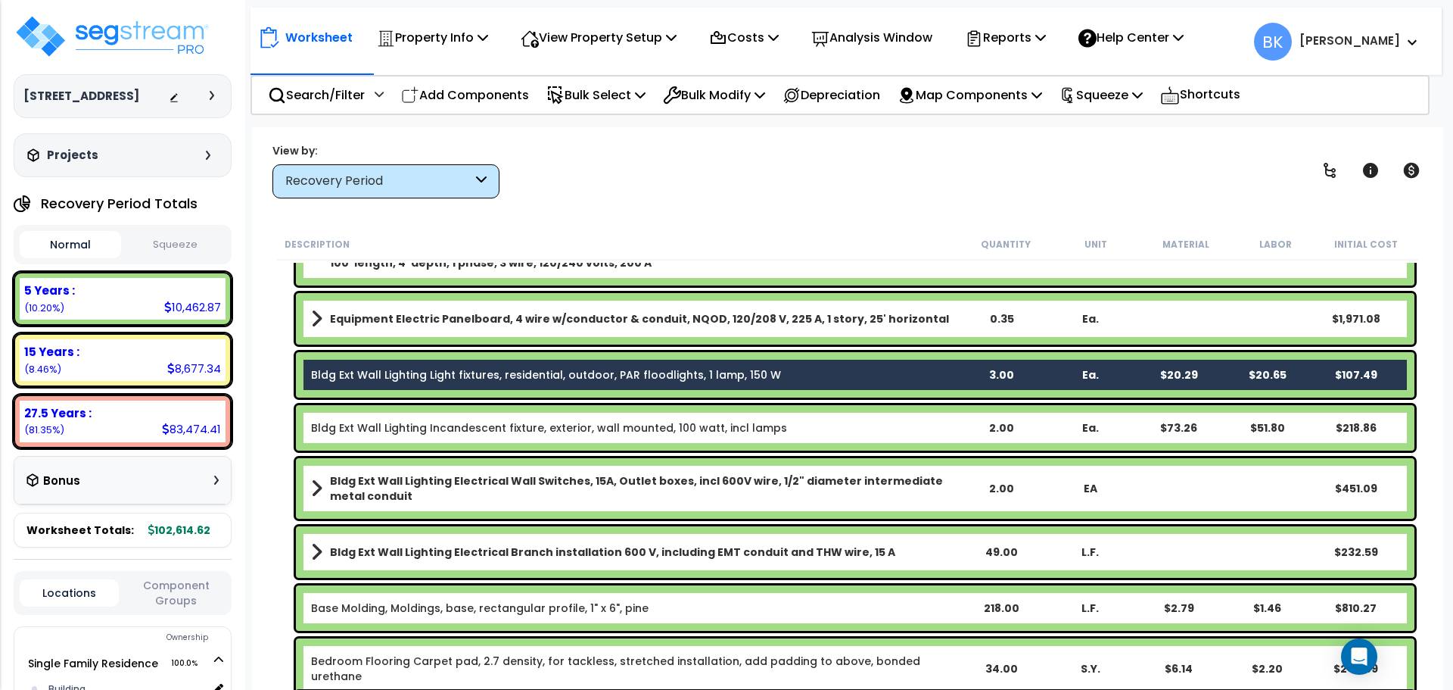
click at [423, 422] on link "Bldg Ext Wall Lighting Incandescent fixture, exterior, wall mounted, 100 watt, …" at bounding box center [549, 427] width 476 height 15
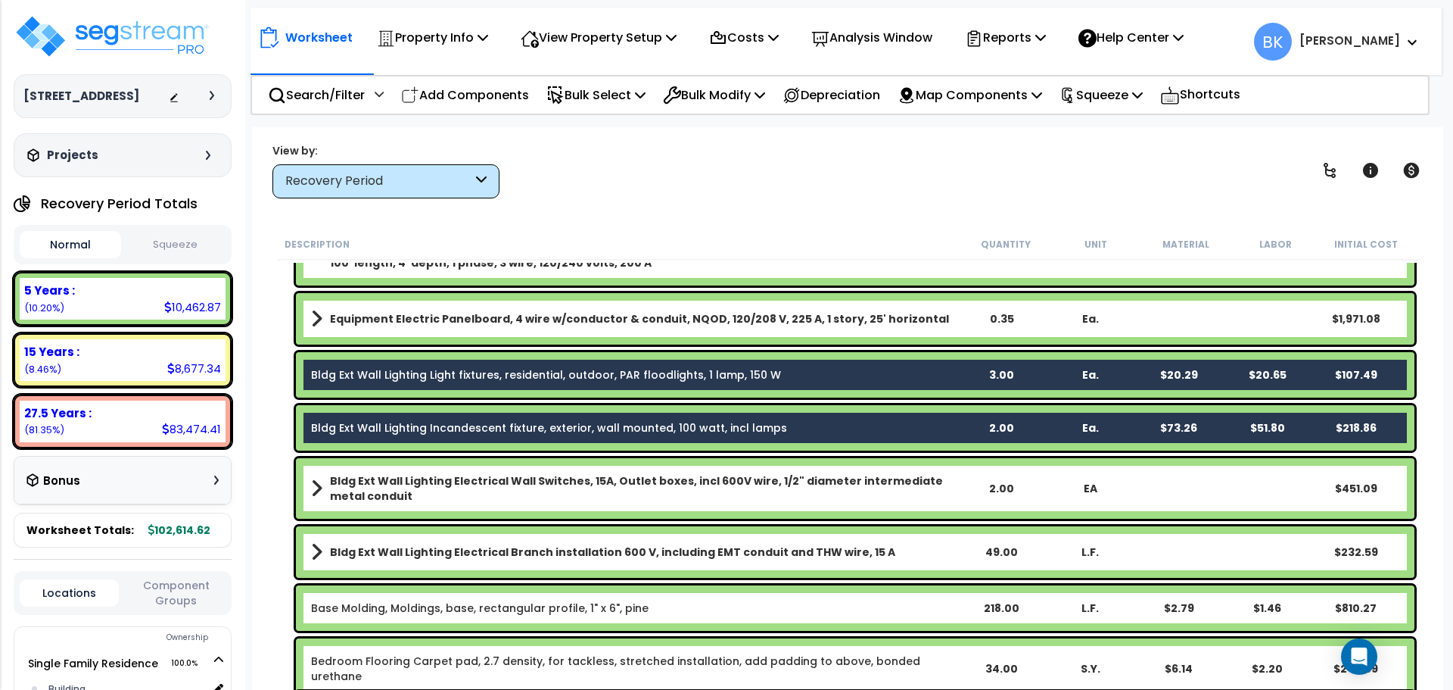
click at [433, 482] on b "Bldg Ext Wall Lighting Electrical Wall Switches, 15A, Outlet boxes, incl 600V w…" at bounding box center [643, 488] width 627 height 30
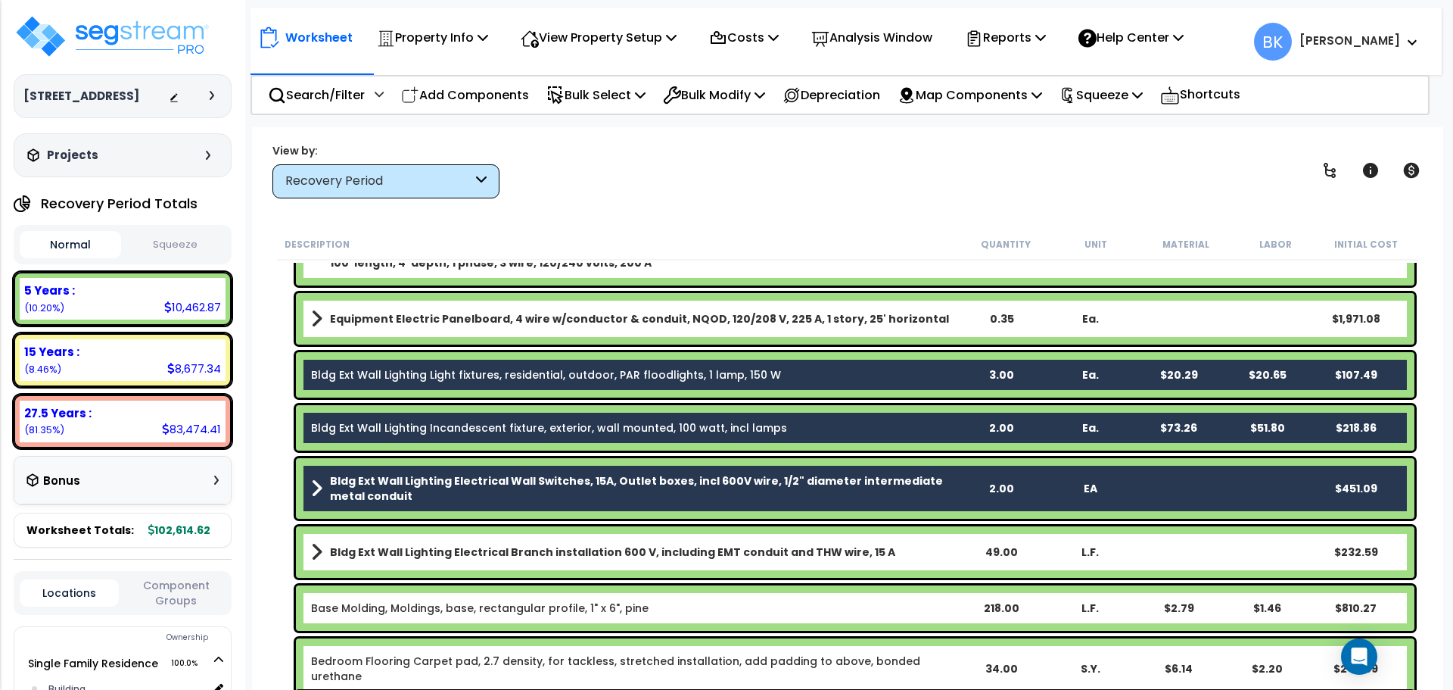
click at [443, 557] on b "Bldg Ext Wall Lighting Electrical Branch installation 600 V, including EMT cond…" at bounding box center [612, 551] width 565 height 15
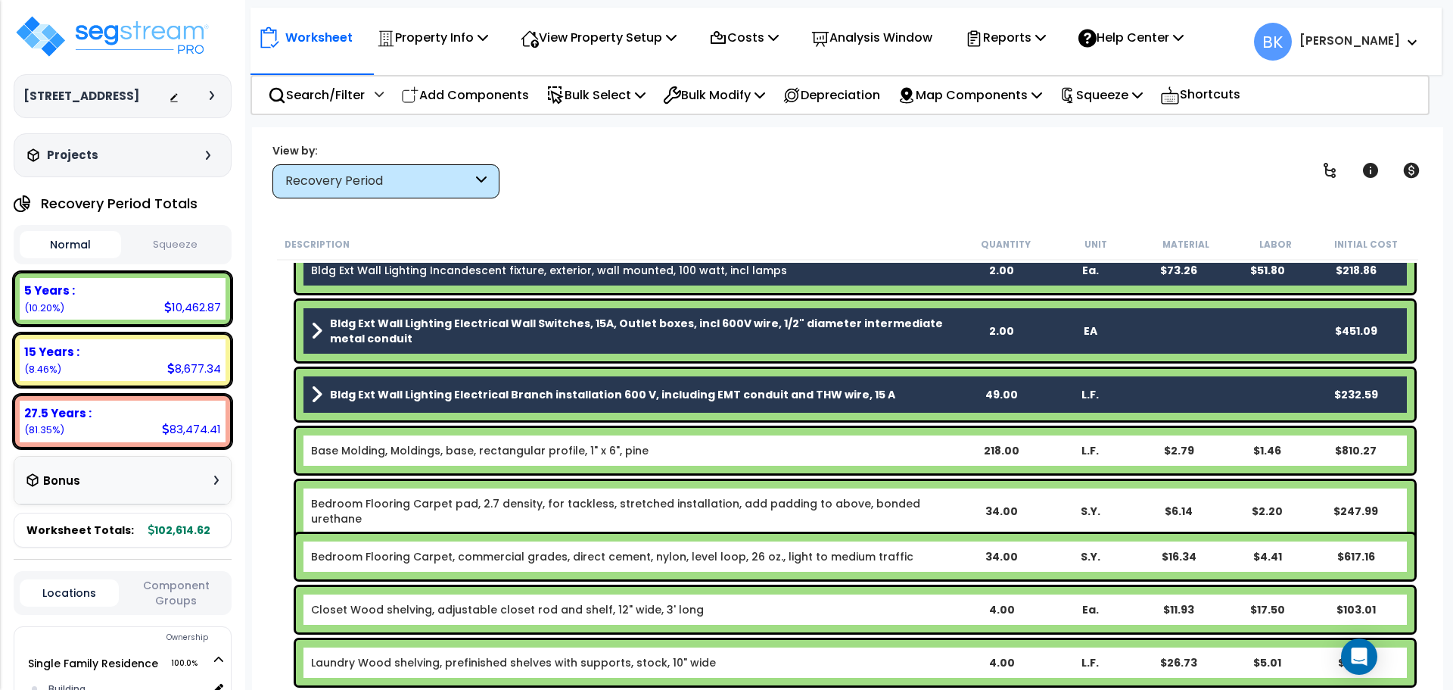
scroll to position [227, 0]
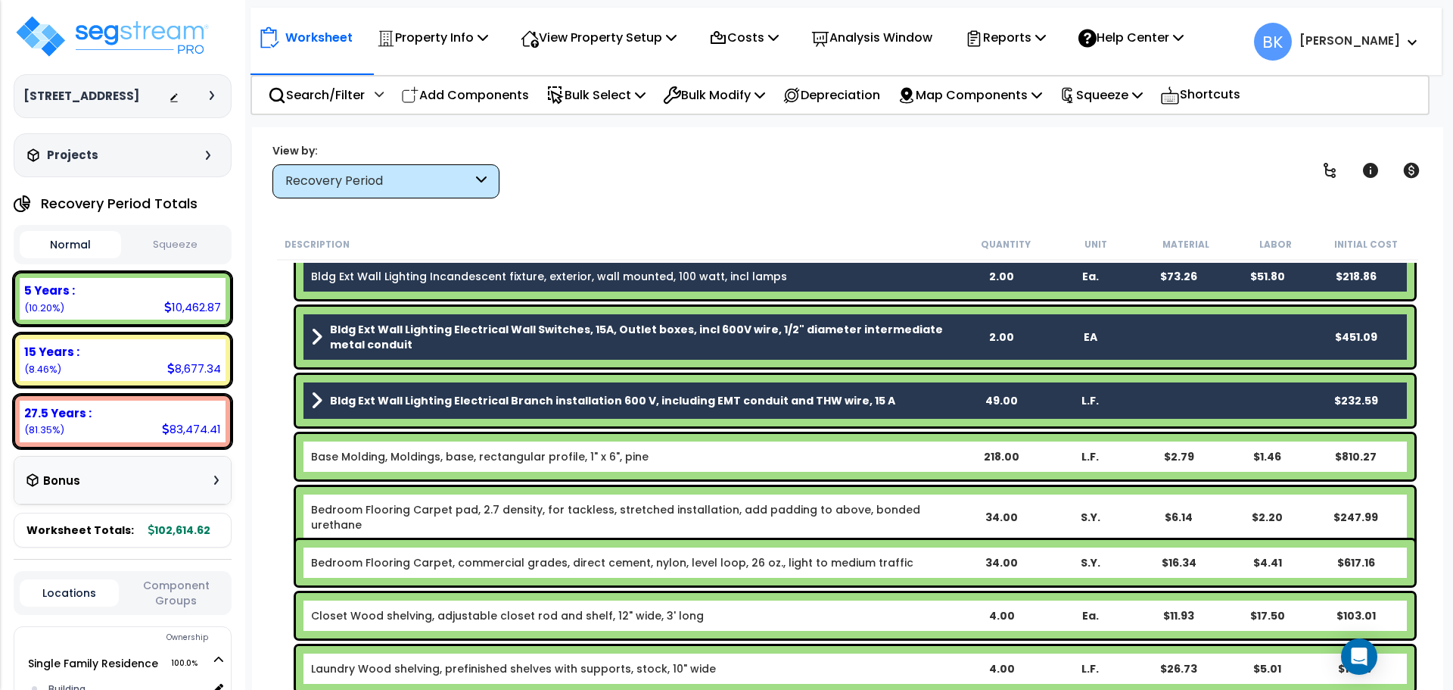
click at [279, 388] on div "Bldg Ext Wall Lighting Electrical Branch installation 600 V, including EMT cond…" at bounding box center [847, 400] width 1141 height 59
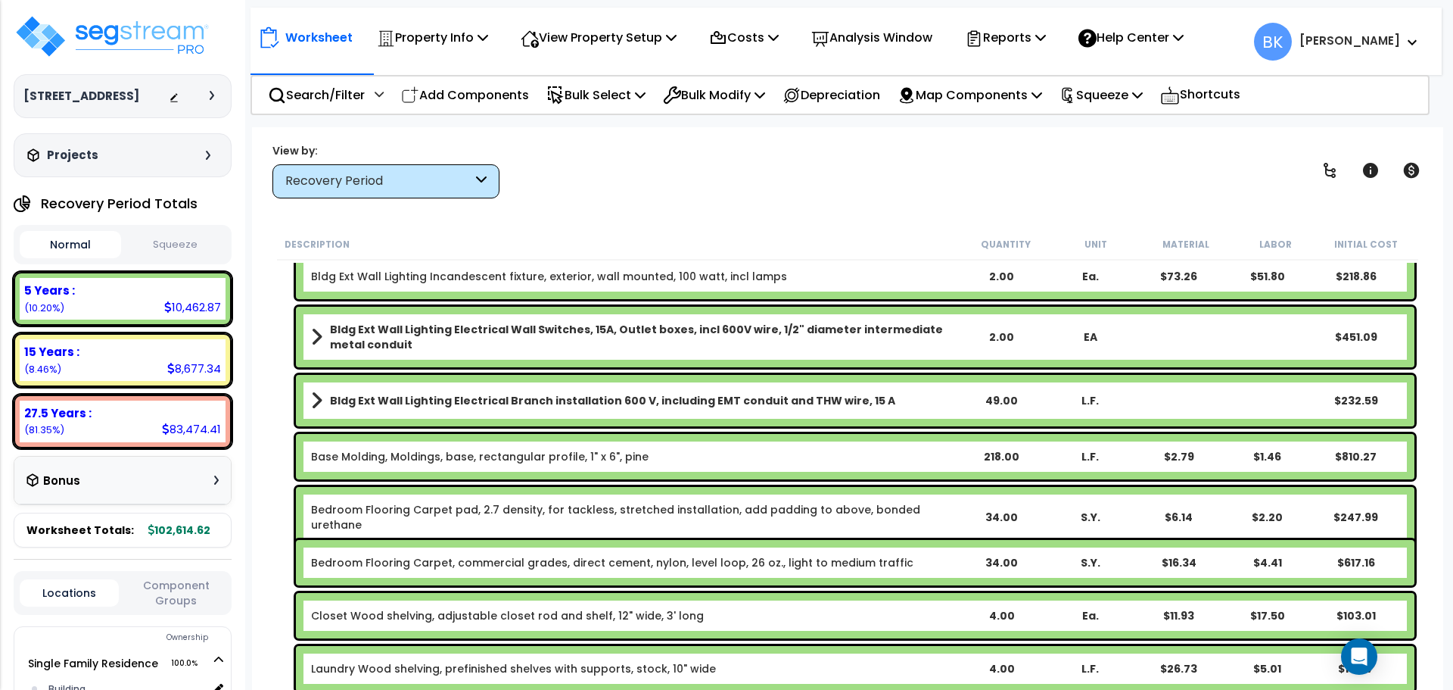
click at [403, 506] on link "Bedroom Flooring Carpet pad, 2.7 density, for tackless, stretched installation,…" at bounding box center [634, 517] width 646 height 30
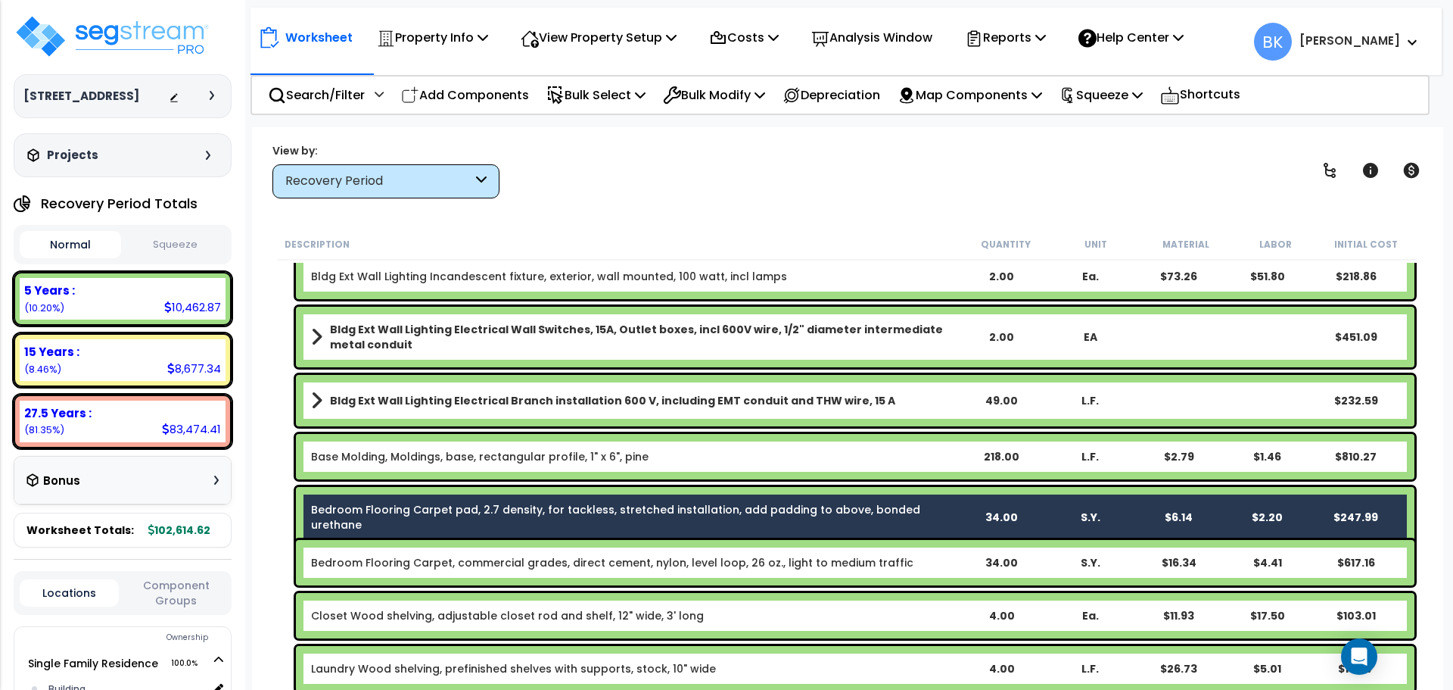
click at [401, 559] on link "Bedroom Flooring Carpet, commercial grades, direct cement, nylon, level loop, 2…" at bounding box center [612, 562] width 603 height 15
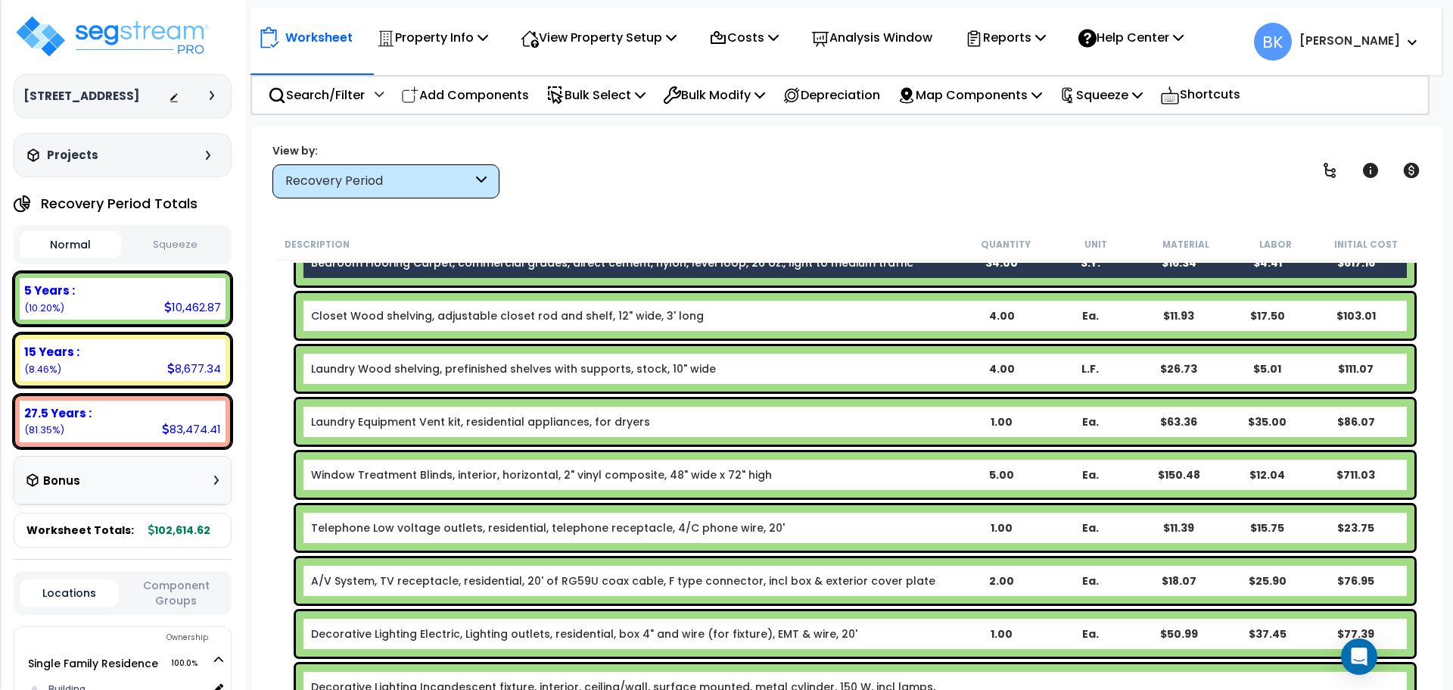
scroll to position [530, 0]
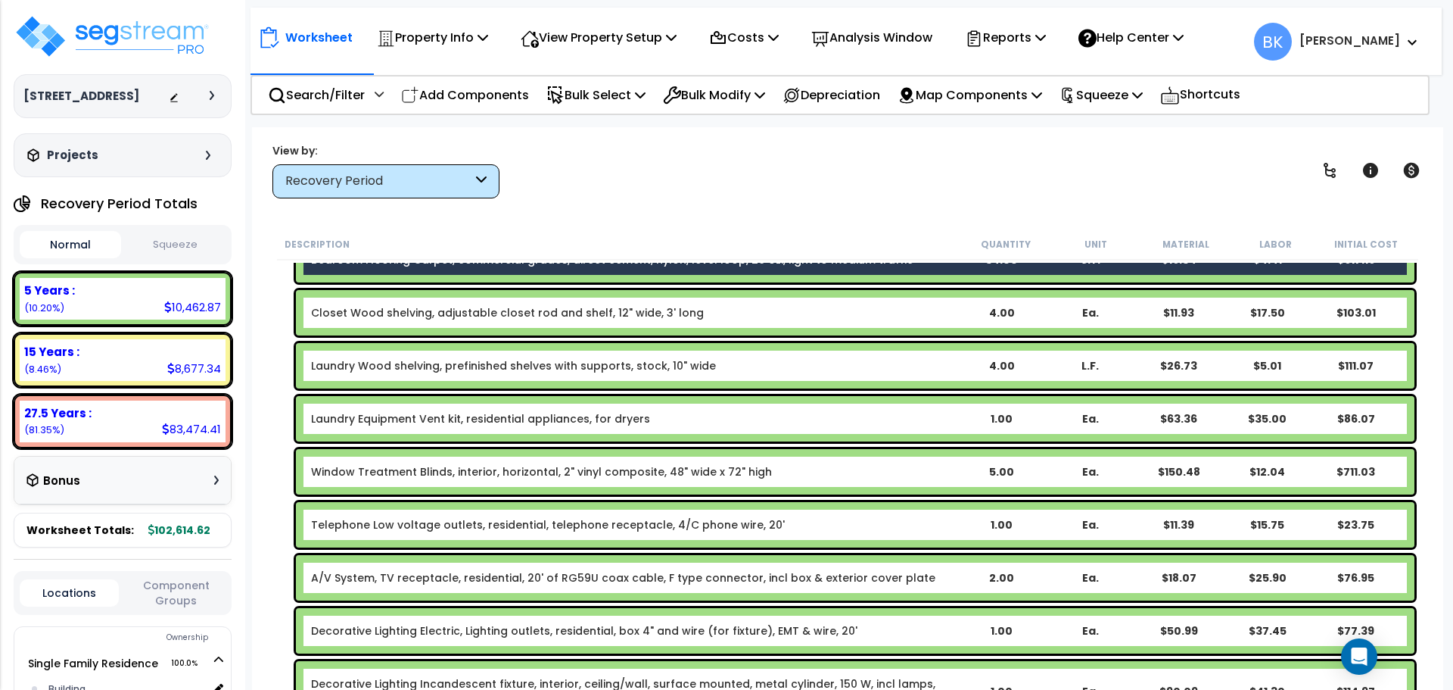
click at [481, 470] on link "Window Treatment Blinds, interior, horizontal, 2" vinyl composite, 48" wide x 7…" at bounding box center [541, 471] width 461 height 15
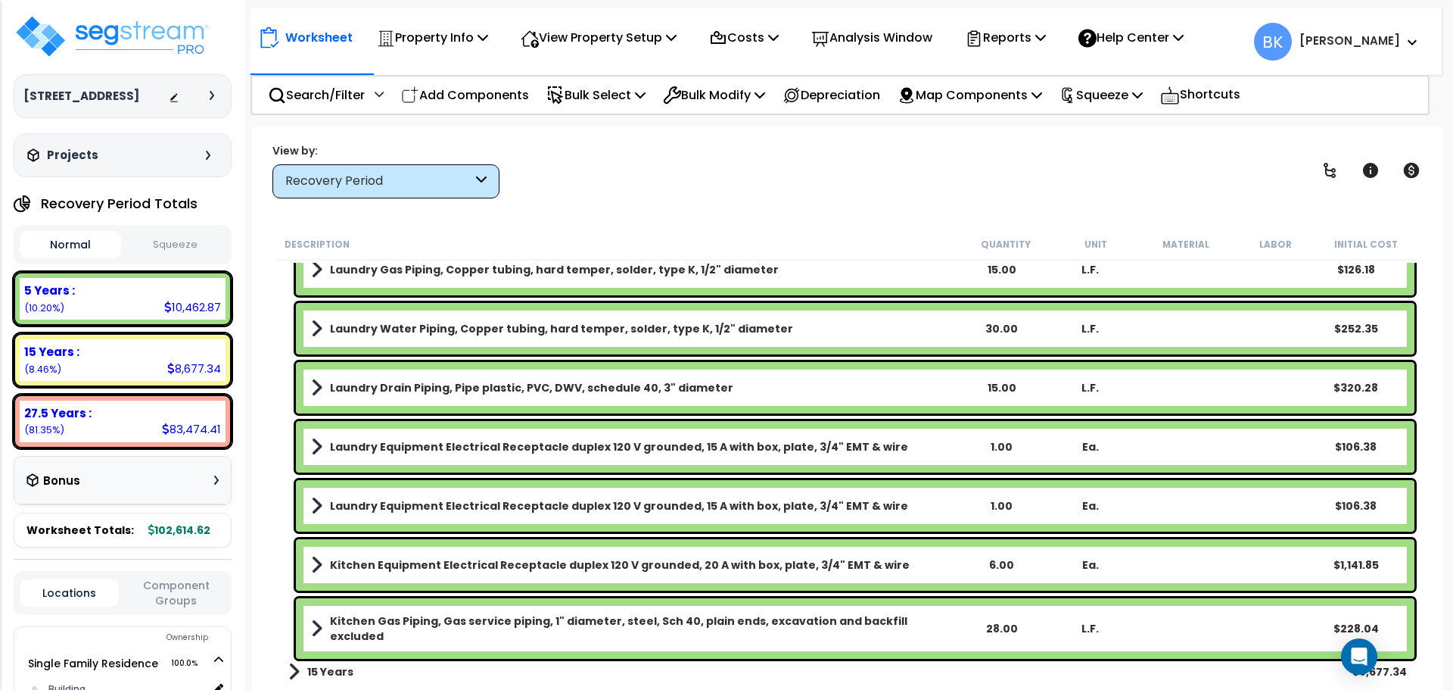
scroll to position [1135, 0]
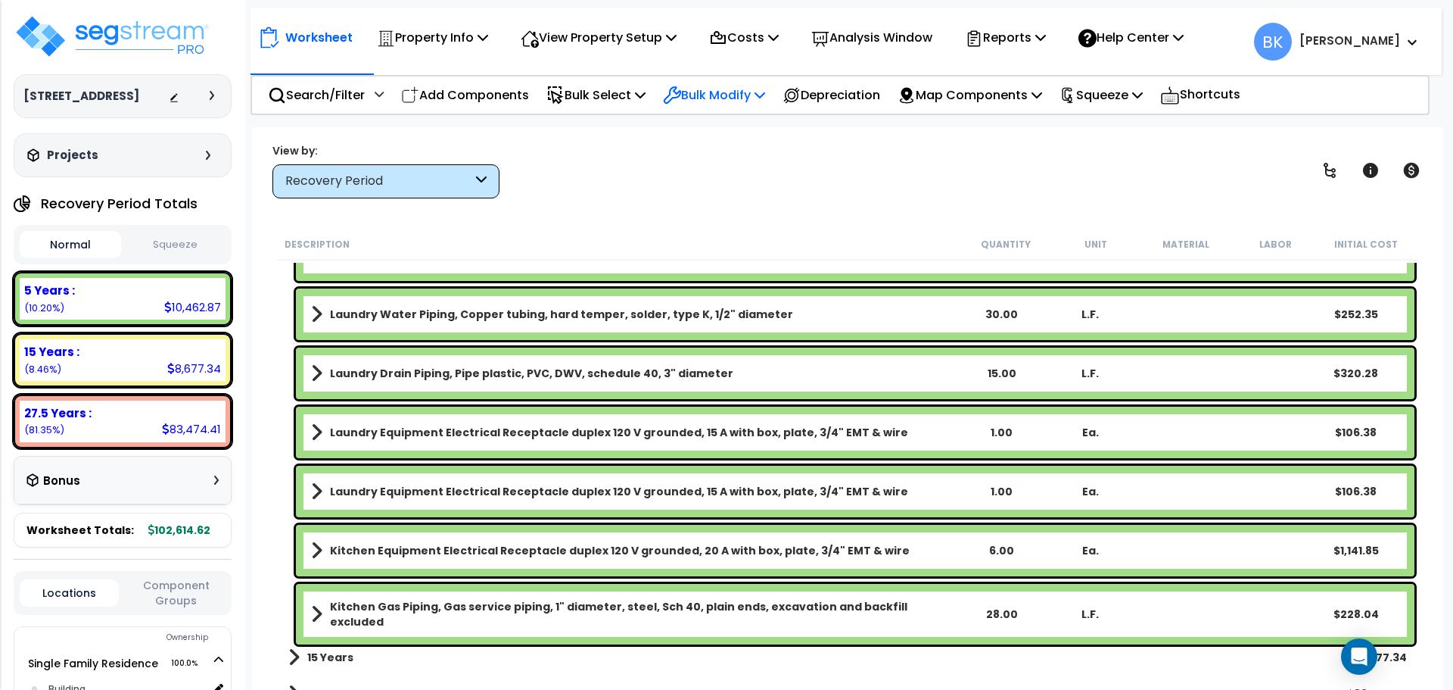
click at [707, 96] on p "Bulk Modify" at bounding box center [714, 95] width 102 height 20
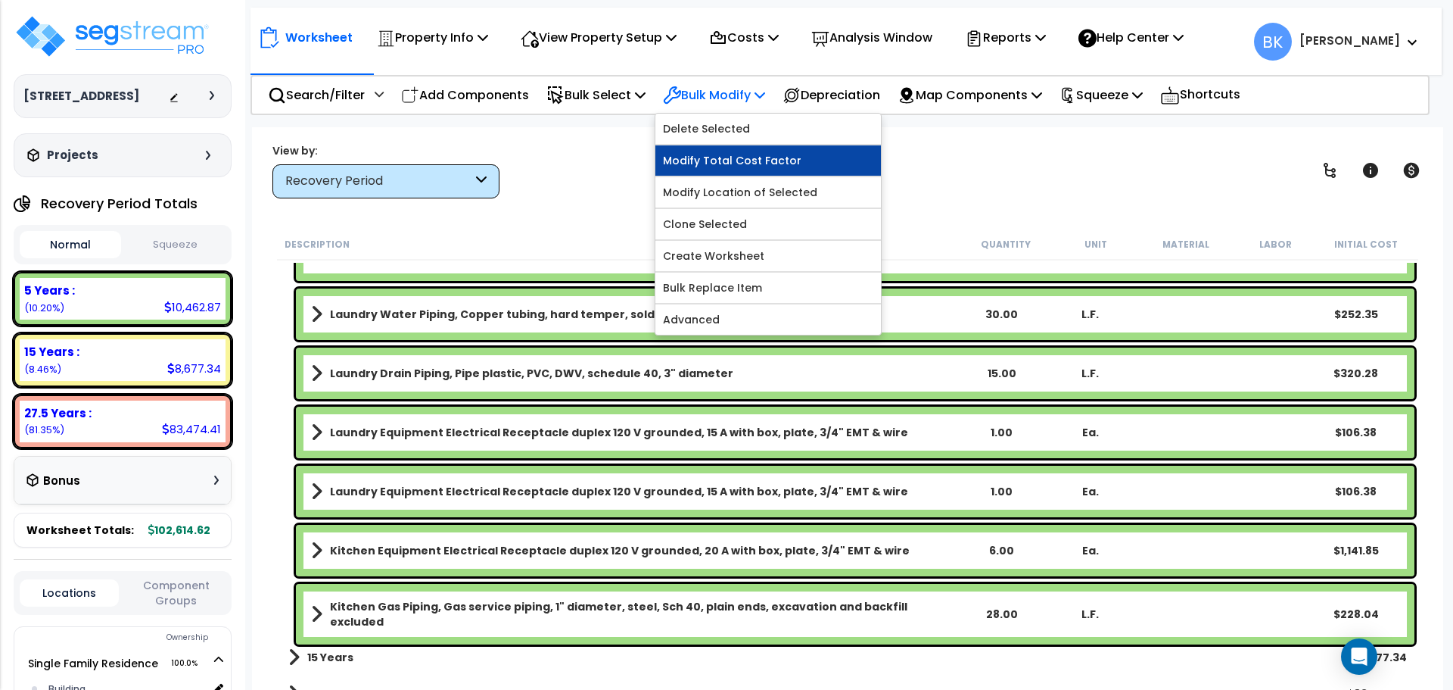
click at [746, 160] on link "Modify Total Cost Factor" at bounding box center [768, 160] width 226 height 30
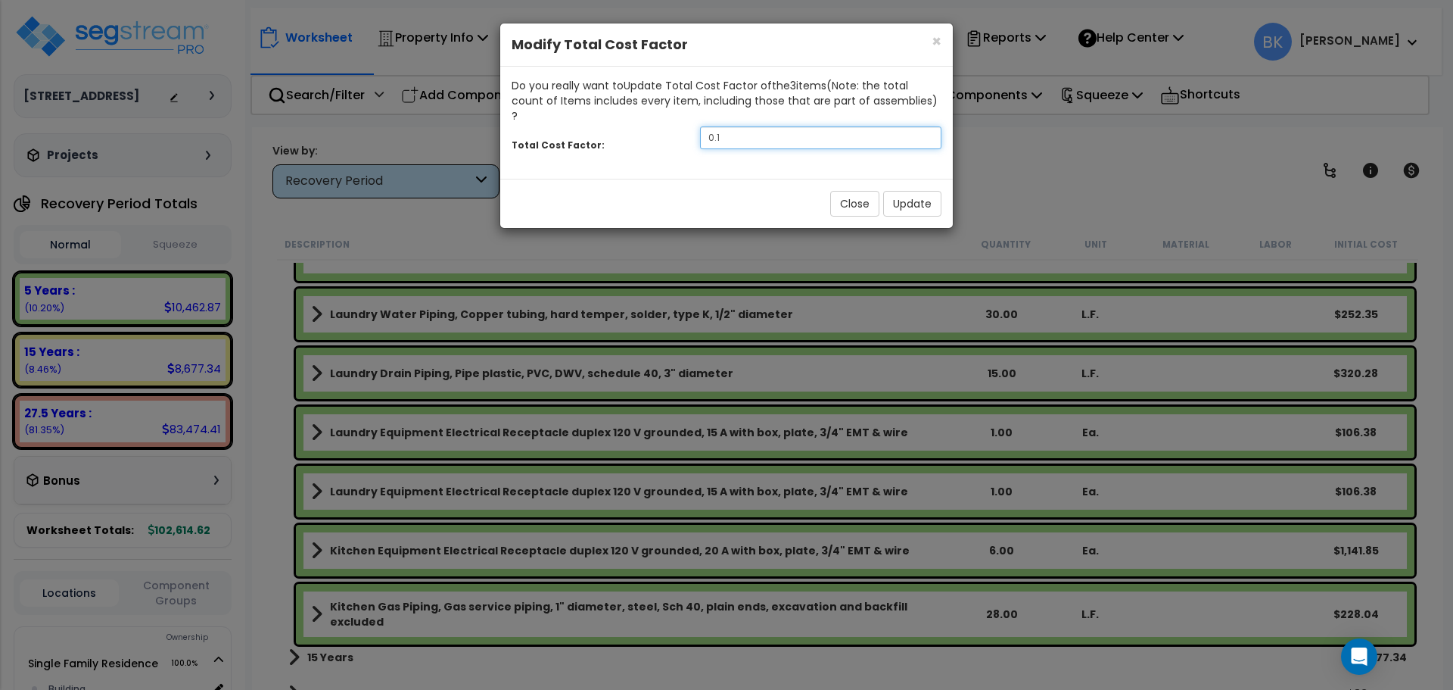
click at [737, 126] on input "0.1" at bounding box center [820, 137] width 241 height 23
type input "0.5"
click at [904, 191] on button "Update" at bounding box center [912, 204] width 58 height 26
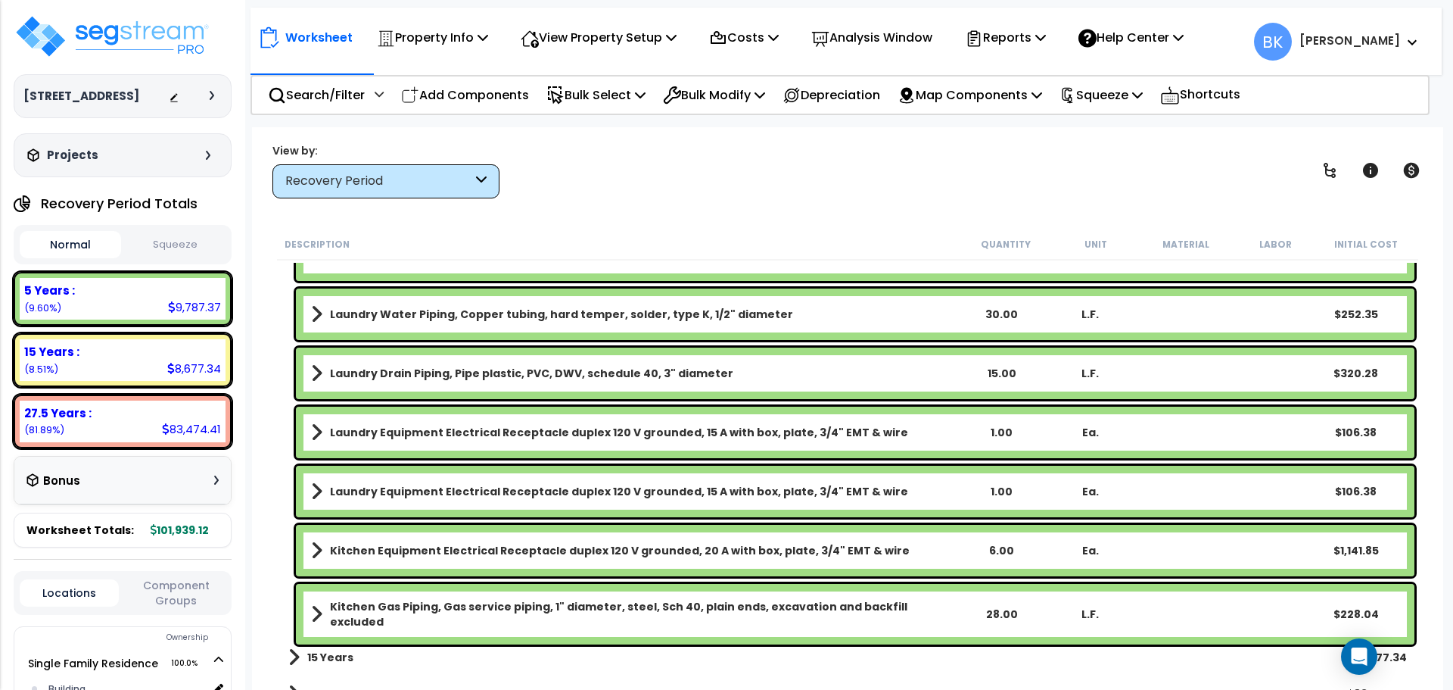
click at [270, 319] on div "Description Quantity Unit Material Labor Initial Cost A/V System, TV receptacle…" at bounding box center [847, 460] width 1161 height 462
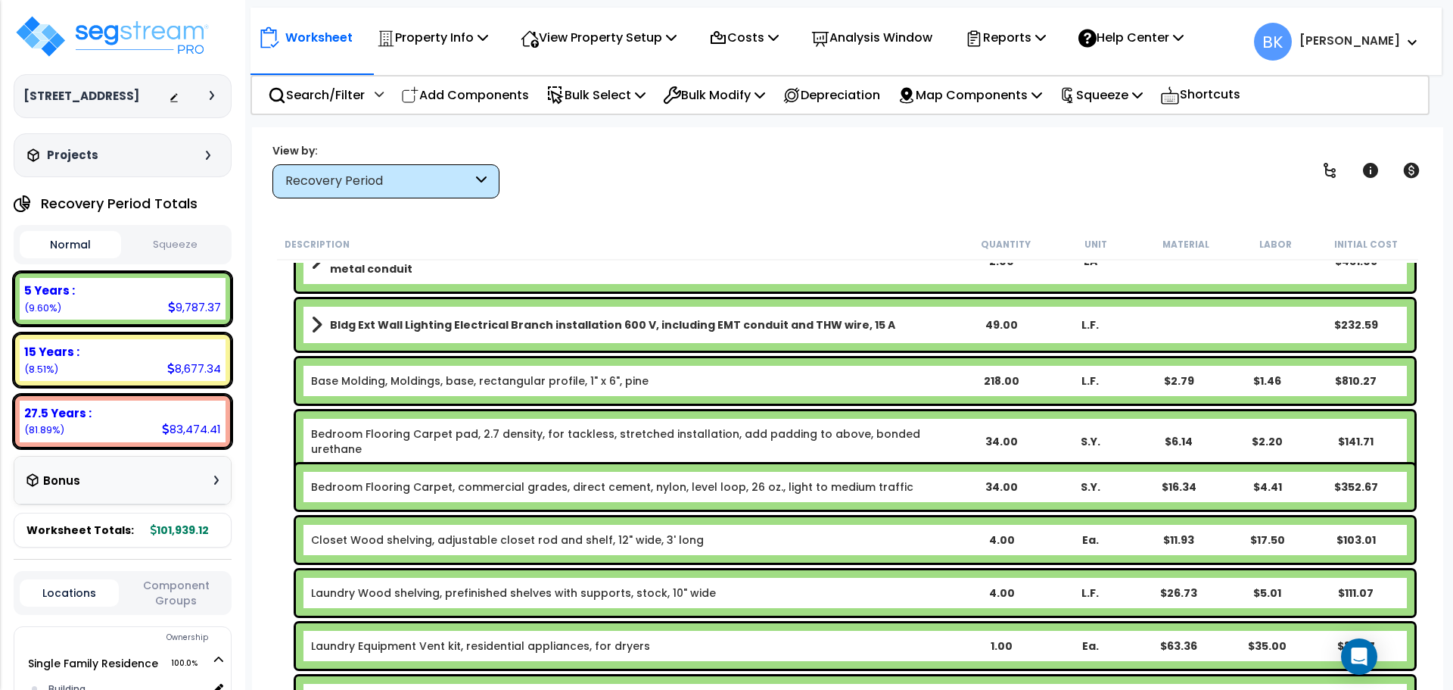
scroll to position [0, 0]
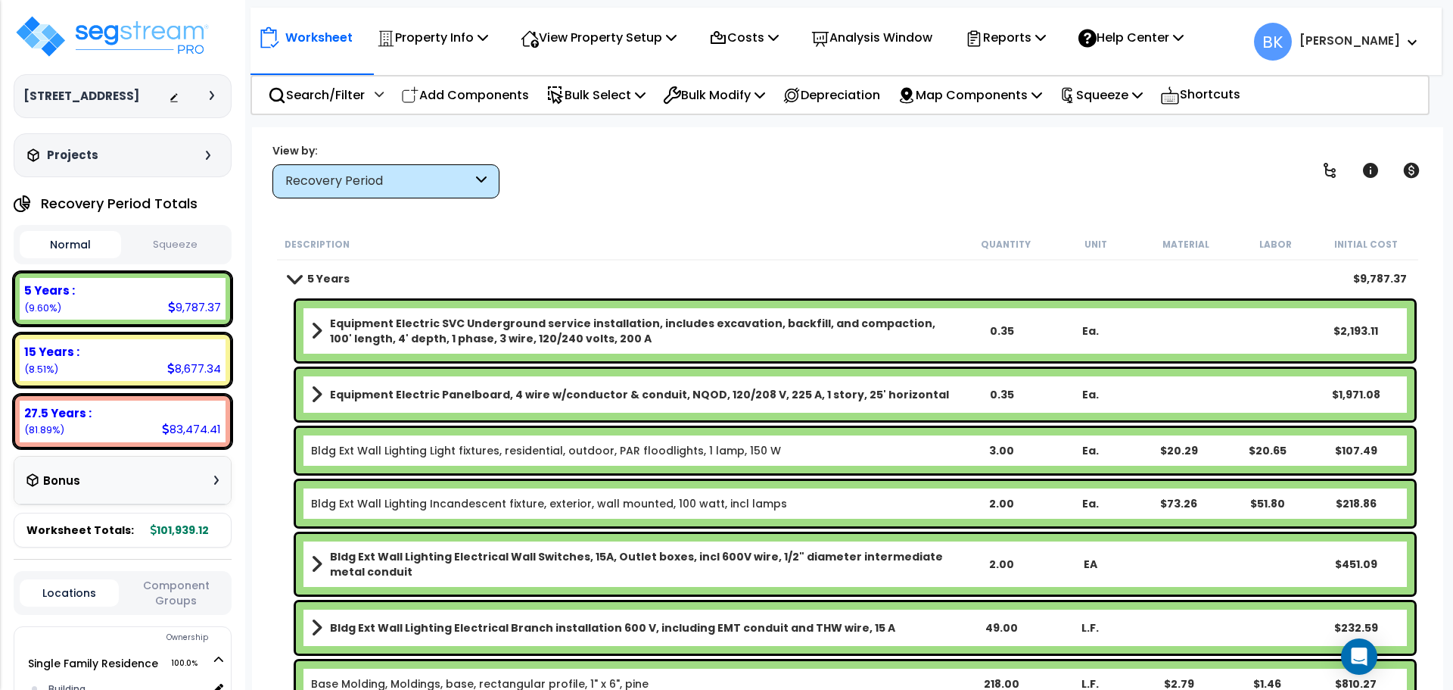
click at [296, 274] on span at bounding box center [294, 277] width 21 height 11
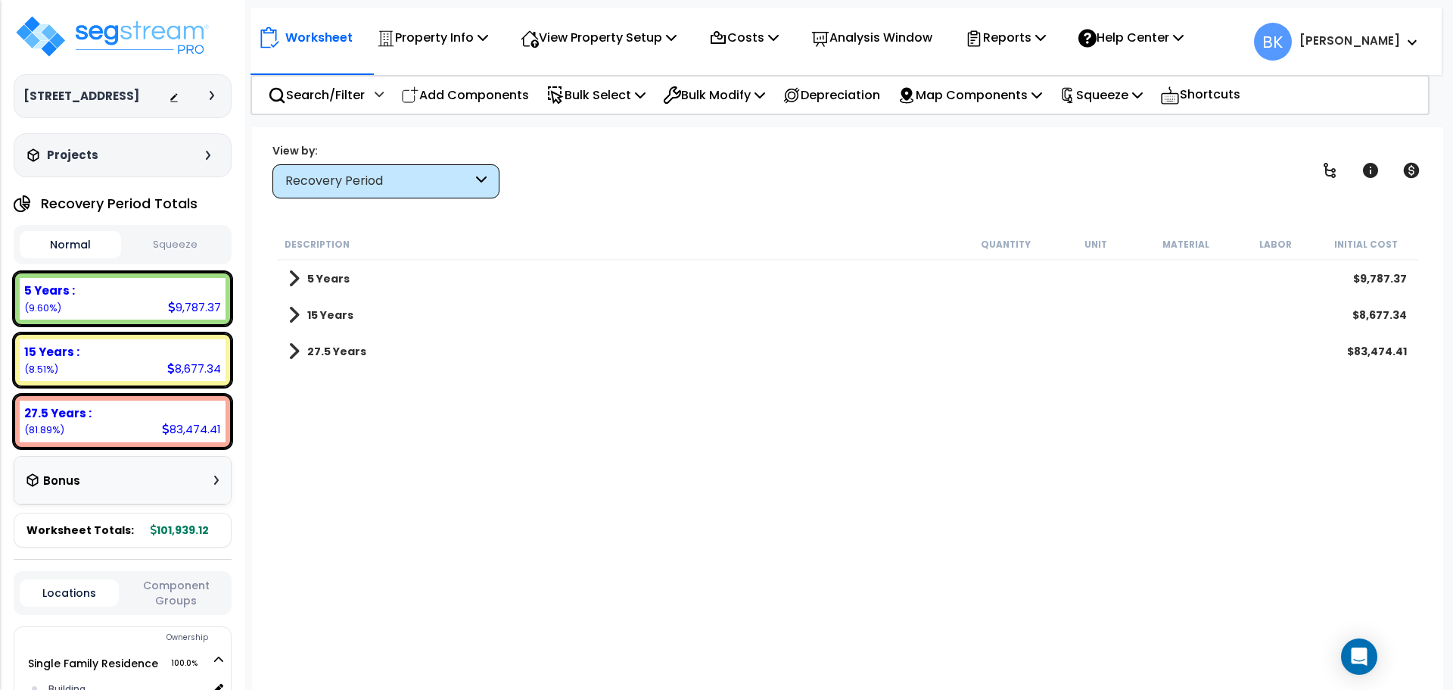
click at [298, 307] on span at bounding box center [293, 314] width 11 height 21
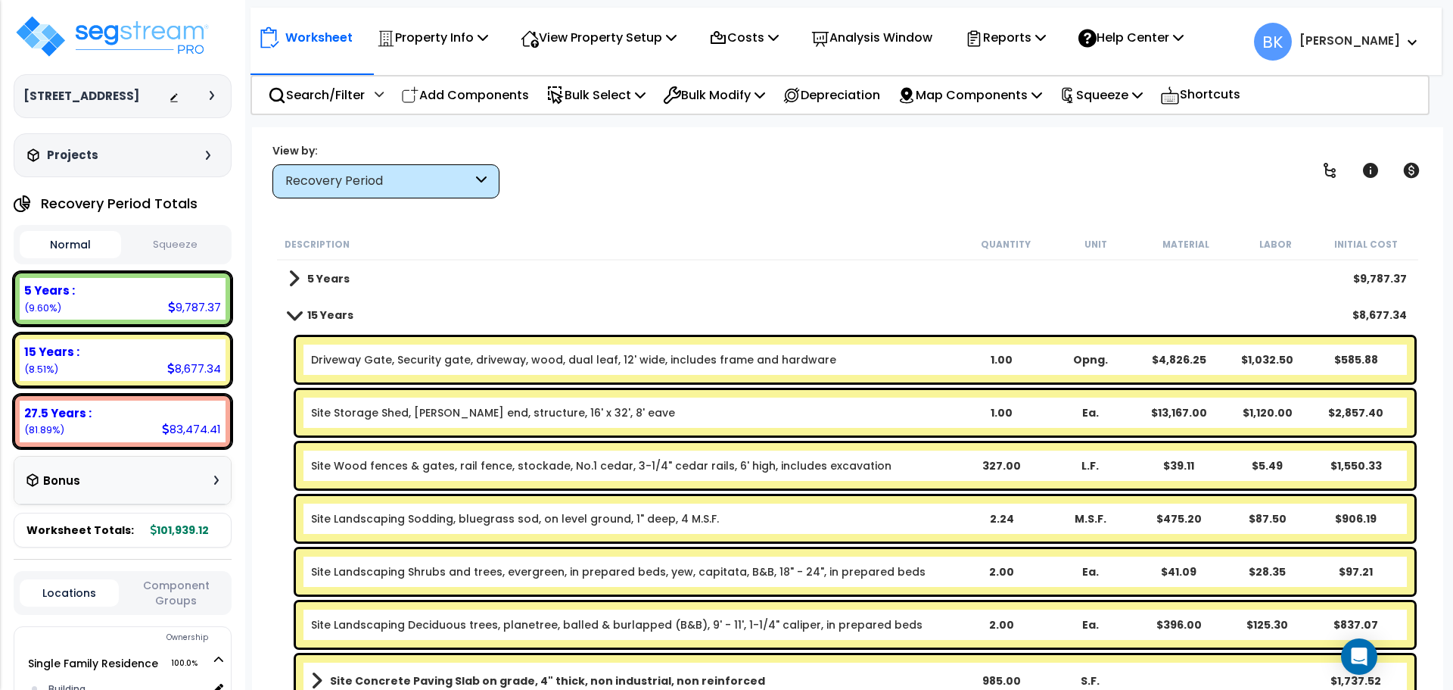
click at [297, 307] on link "15 Years" at bounding box center [320, 314] width 65 height 21
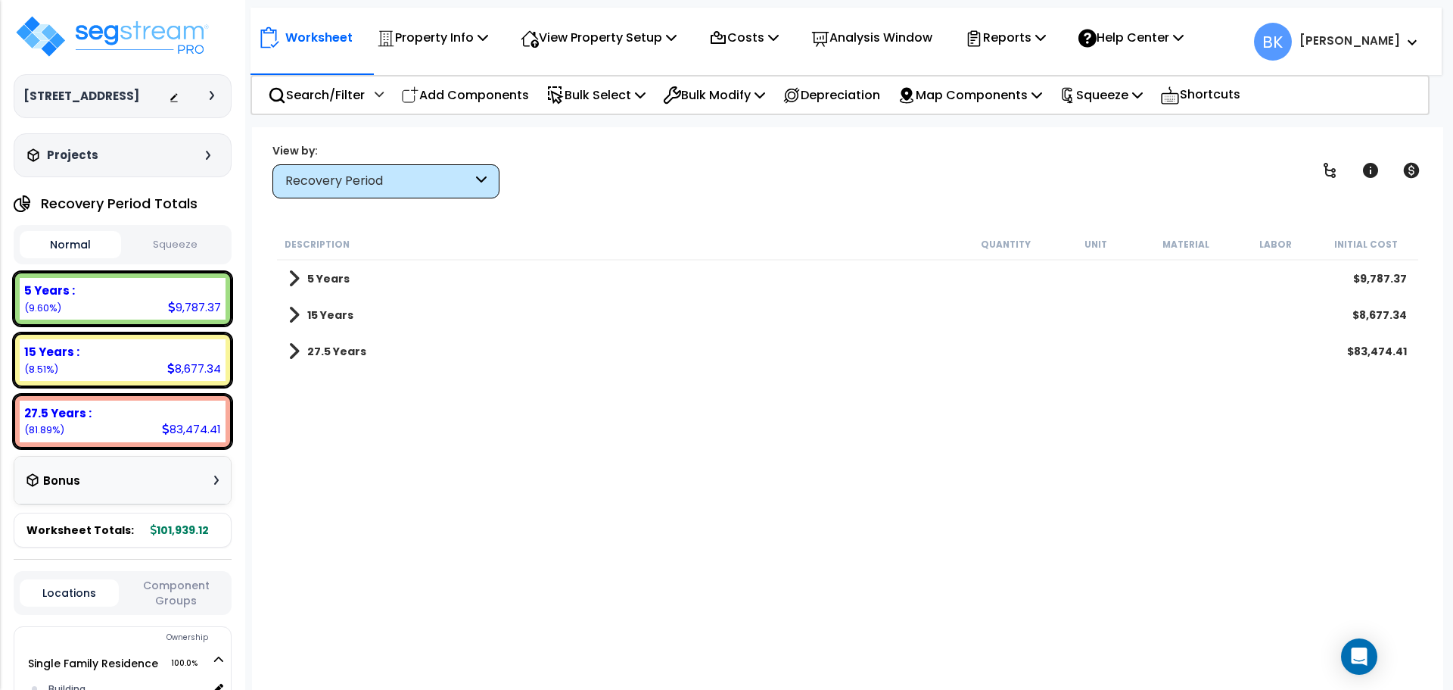
click at [249, 447] on body "We are Building your Property. So please grab a coffee and let us do the heavy …" at bounding box center [726, 412] width 1453 height 690
click at [341, 495] on div "Description Quantity Unit Material Labor Initial Cost 5 Years $9,787.37 15 Year…" at bounding box center [848, 460] width 1146 height 462
click at [288, 310] on div "15 Years $8,677.34" at bounding box center [848, 315] width 1134 height 36
click at [297, 319] on span at bounding box center [293, 314] width 11 height 21
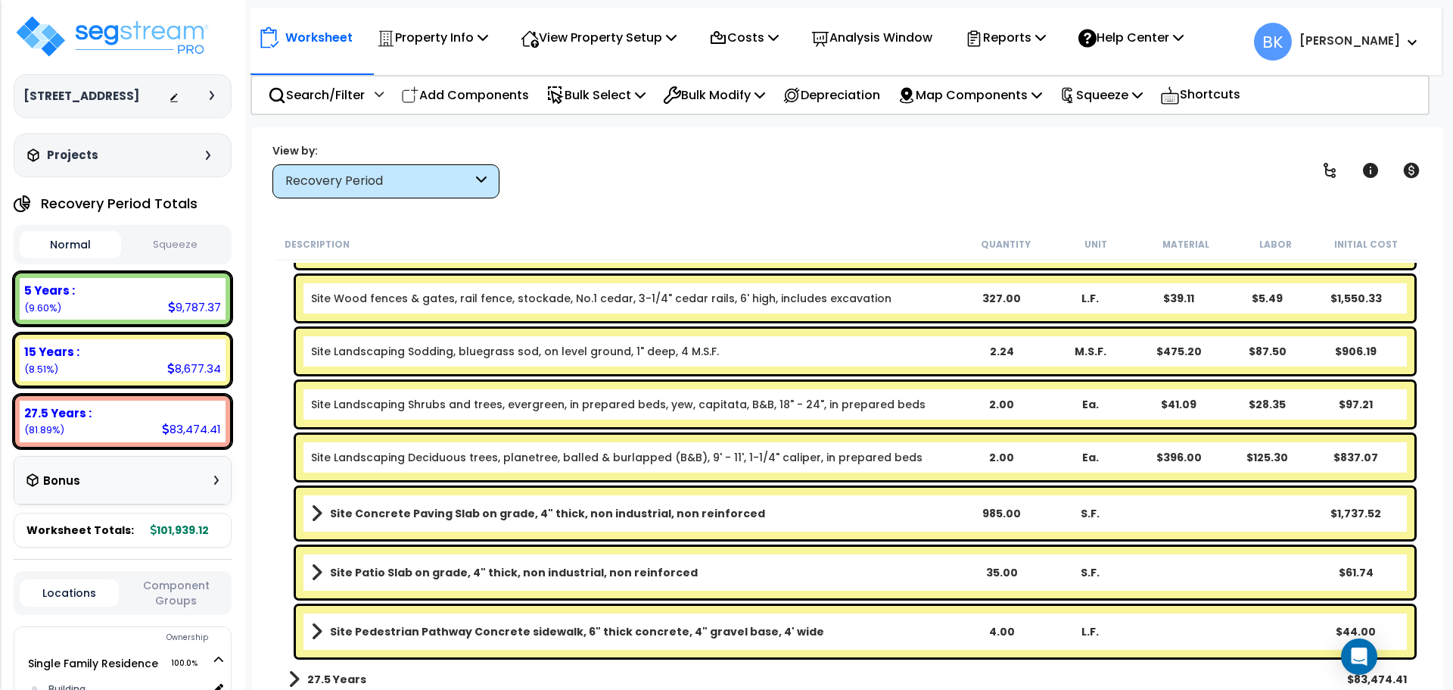
scroll to position [174, 0]
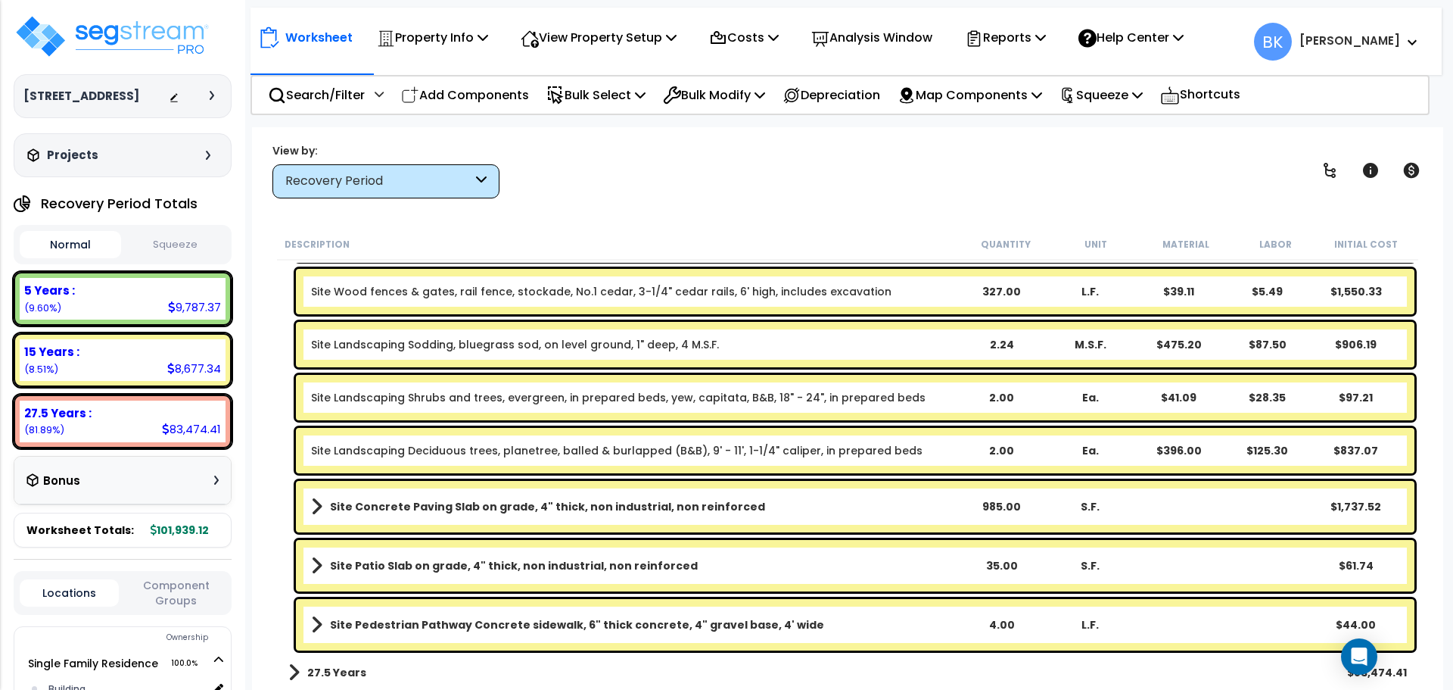
click at [444, 448] on link "Site Landscaping Deciduous trees, planetree, balled & burlapped (B&B), 9' - 11'…" at bounding box center [617, 450] width 612 height 15
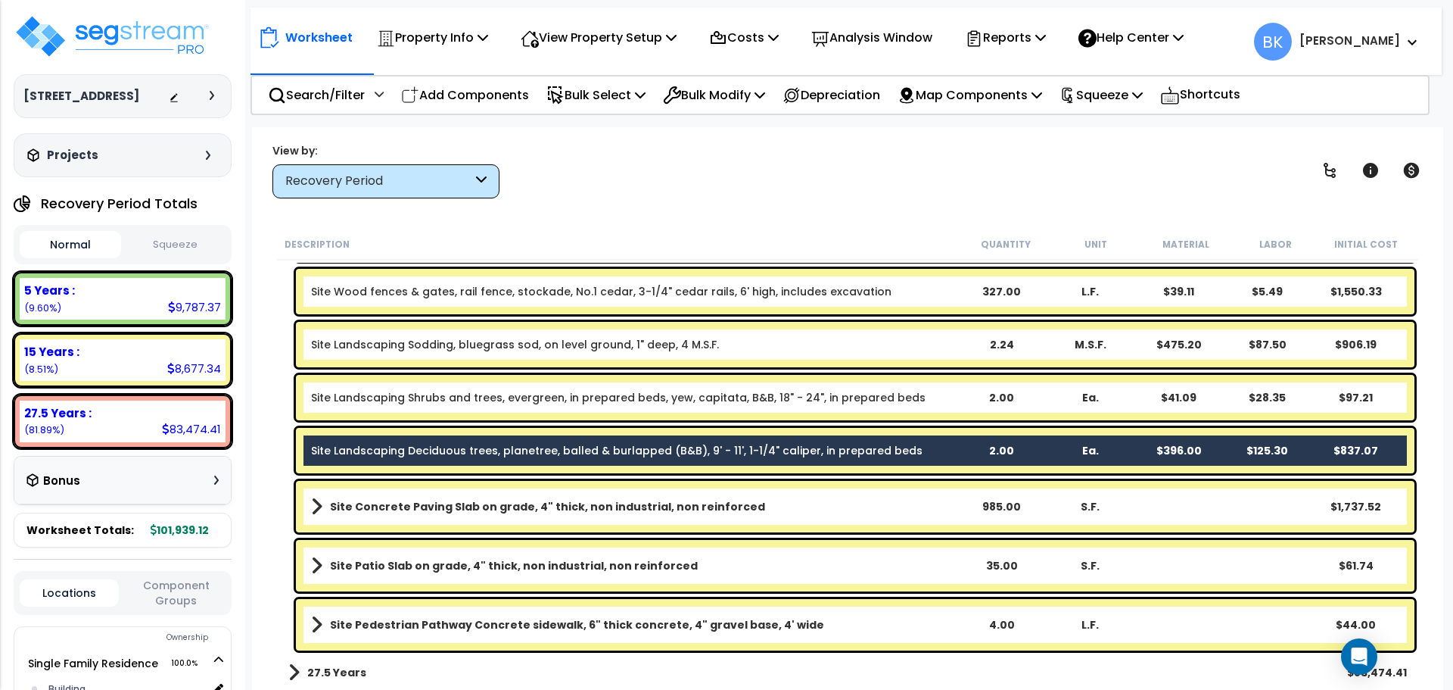
click at [485, 403] on link "Site Landscaping Shrubs and trees, evergreen, in prepared beds, yew, capitata, …" at bounding box center [618, 397] width 615 height 15
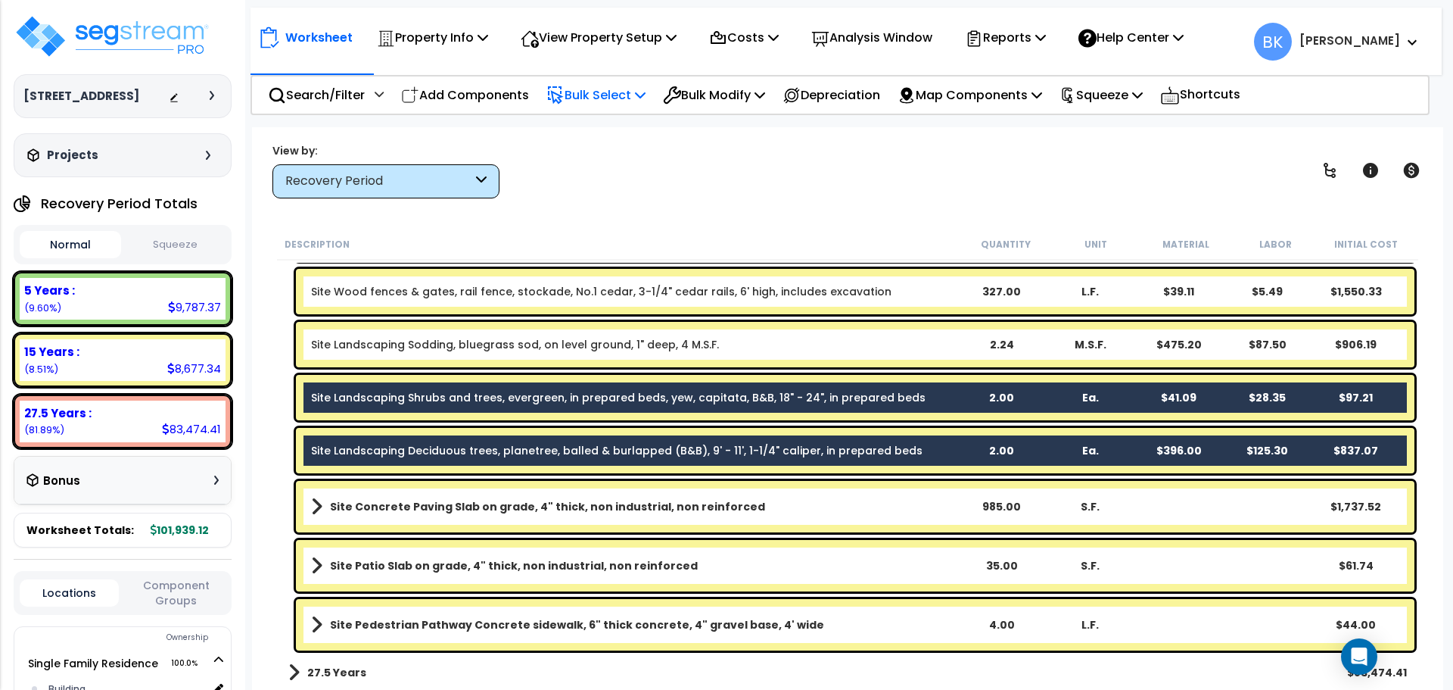
click at [626, 99] on p "Bulk Select" at bounding box center [595, 95] width 99 height 20
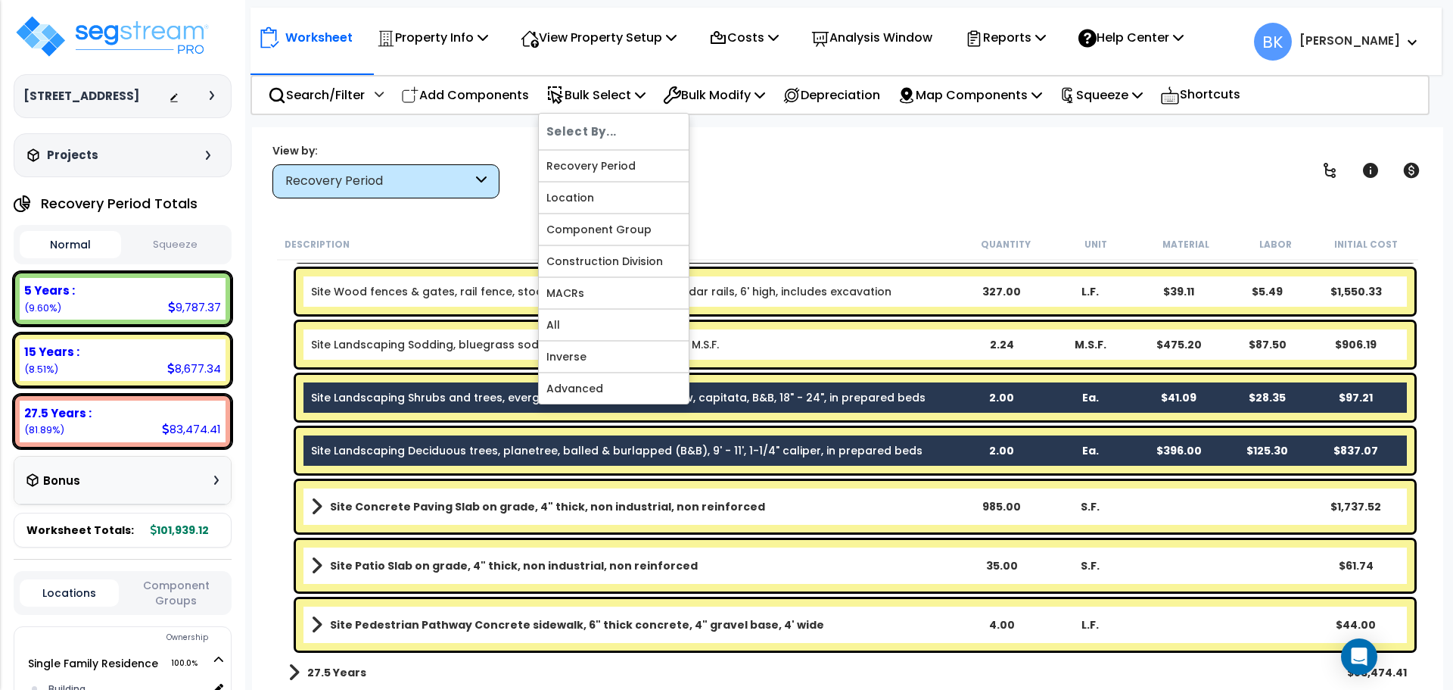
click at [740, 73] on nav "Worksheet Property Info Property Setup Add Property Unit Template property Clon…" at bounding box center [846, 41] width 1191 height 67
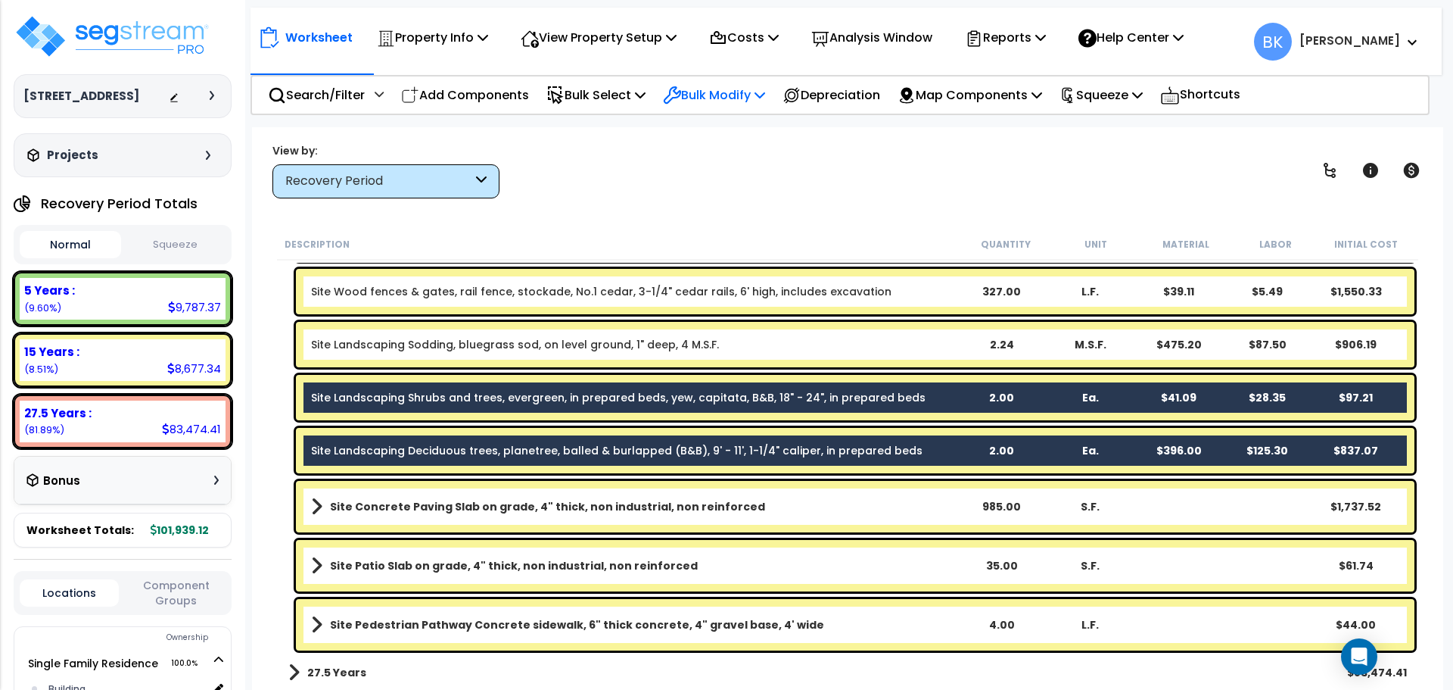
click at [728, 89] on p "Bulk Modify" at bounding box center [714, 95] width 102 height 20
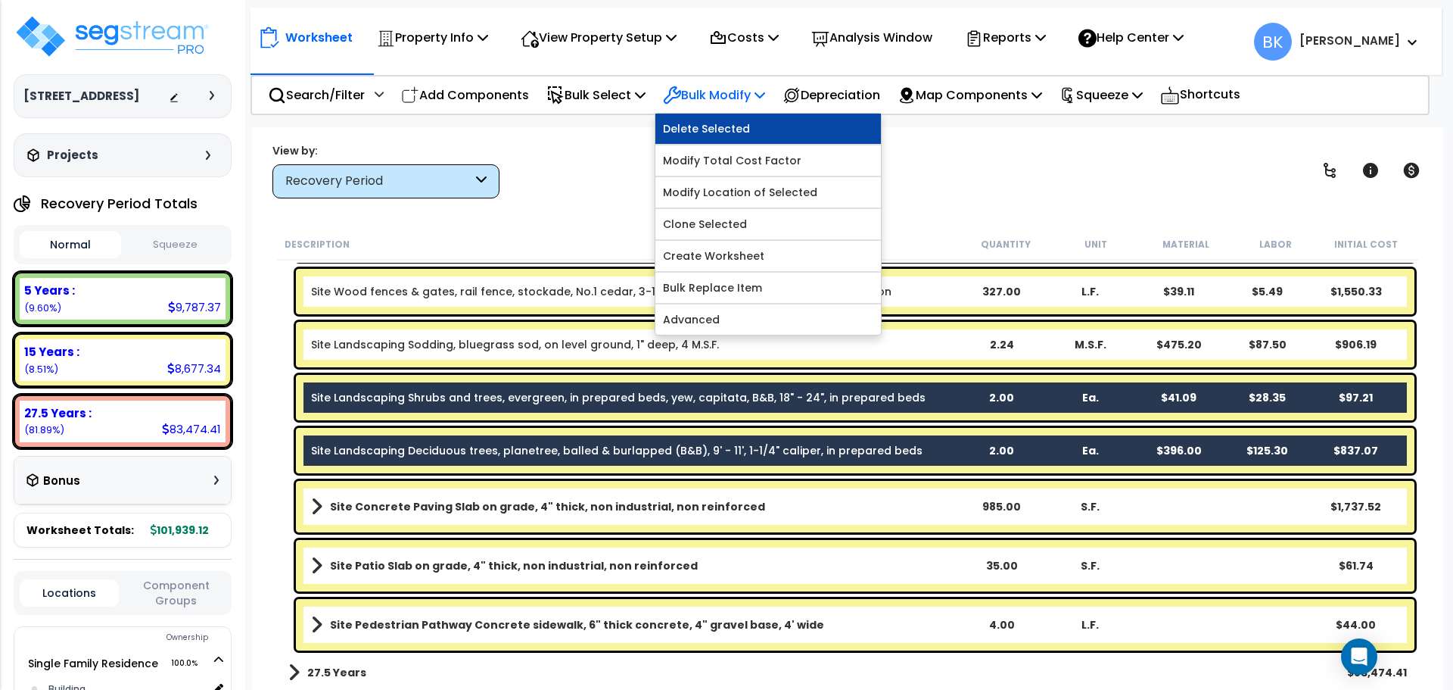
click at [724, 134] on link "Delete Selected" at bounding box center [768, 129] width 226 height 30
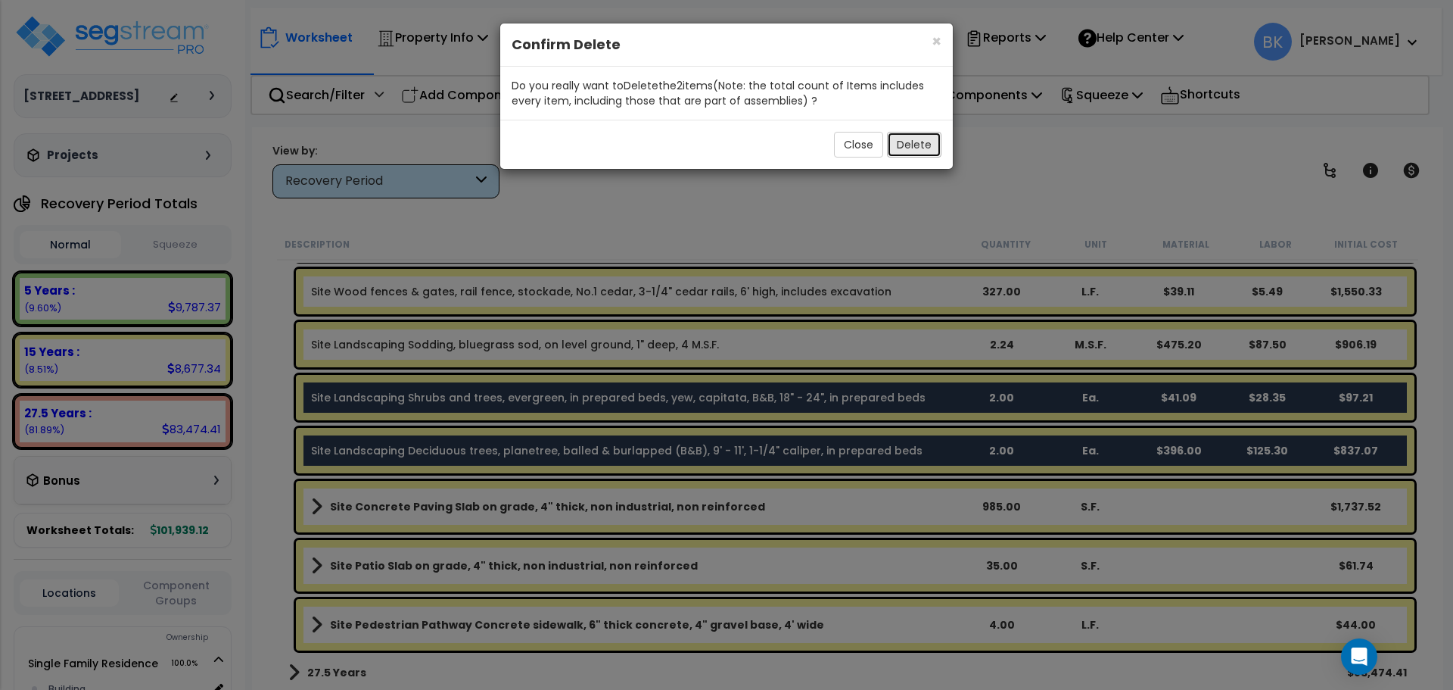
click at [905, 144] on button "Delete" at bounding box center [914, 145] width 54 height 26
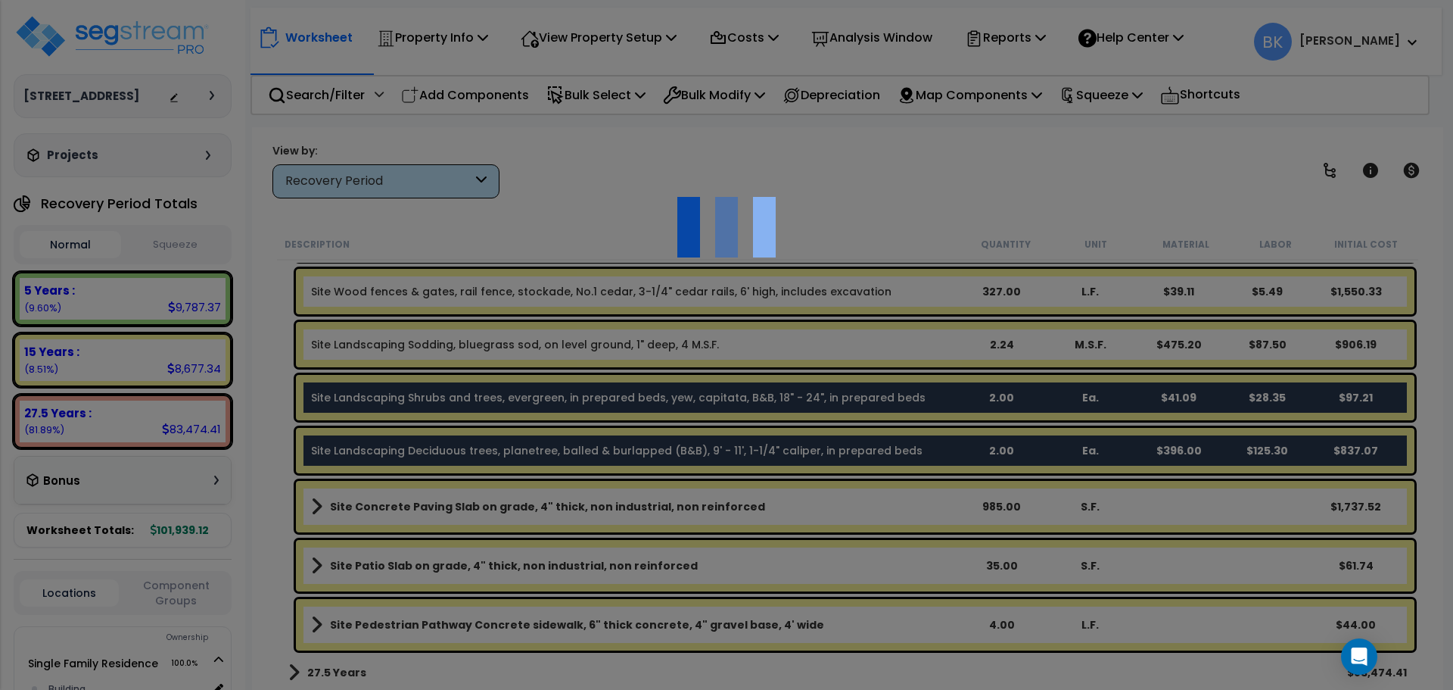
scroll to position [68, 0]
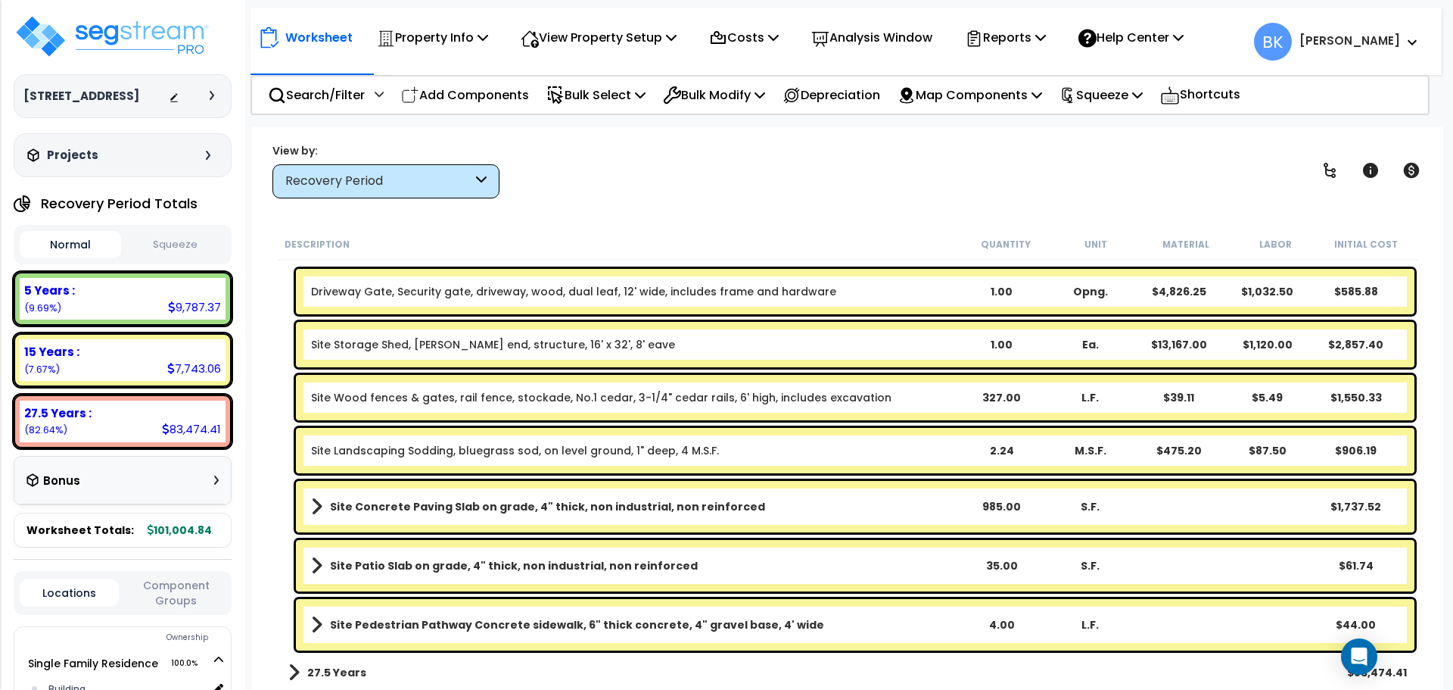
click at [276, 298] on div "Description Quantity Unit Material Labor Initial Cost 5 Years $9,787.37 15 Year…" at bounding box center [848, 460] width 1146 height 462
